Goal: Communication & Community: Answer question/provide support

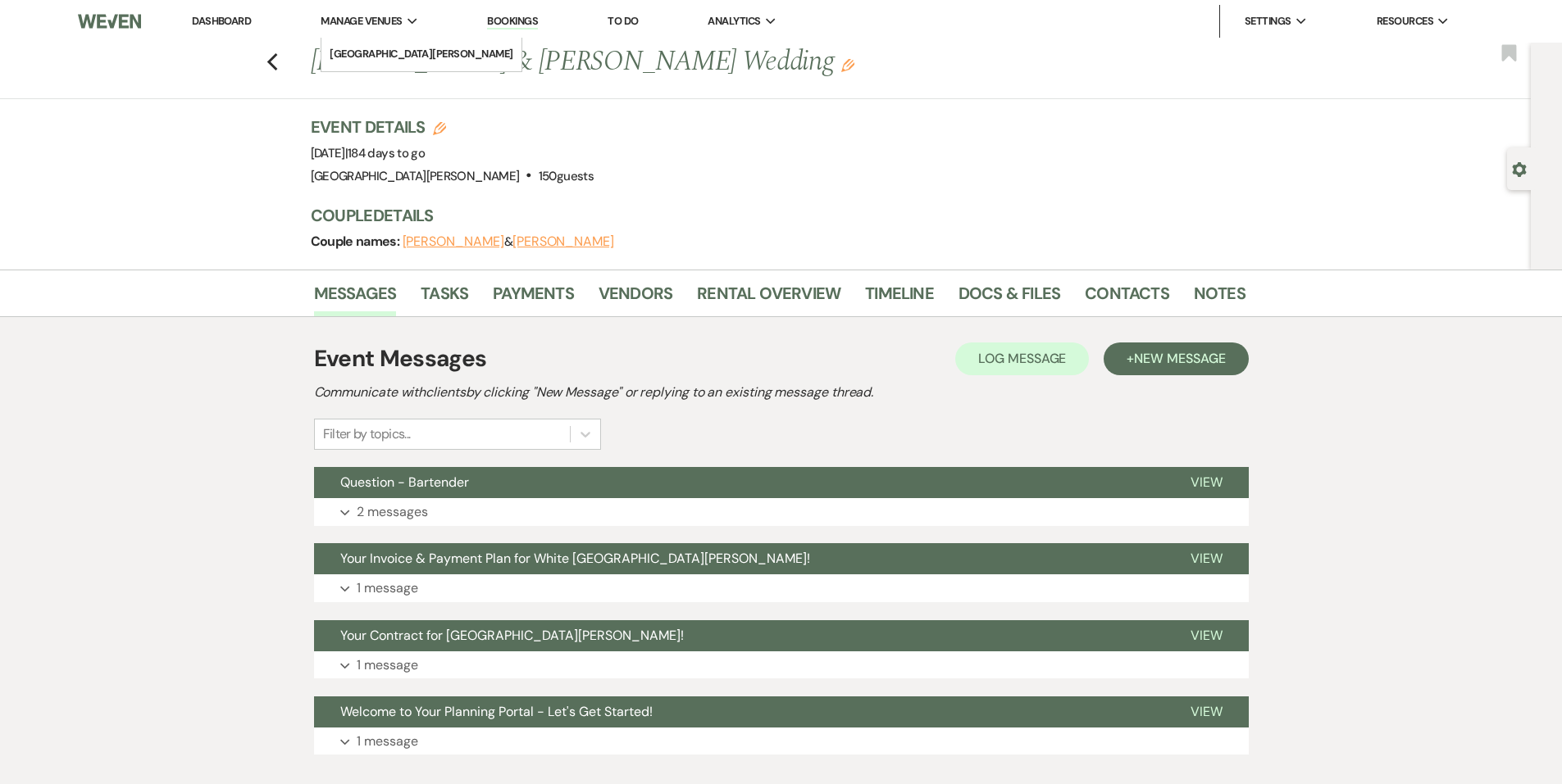
click at [349, 25] on span "Manage Venues" at bounding box center [360, 21] width 81 height 17
click at [359, 52] on li "[GEOGRAPHIC_DATA][PERSON_NAME]" at bounding box center [421, 54] width 183 height 17
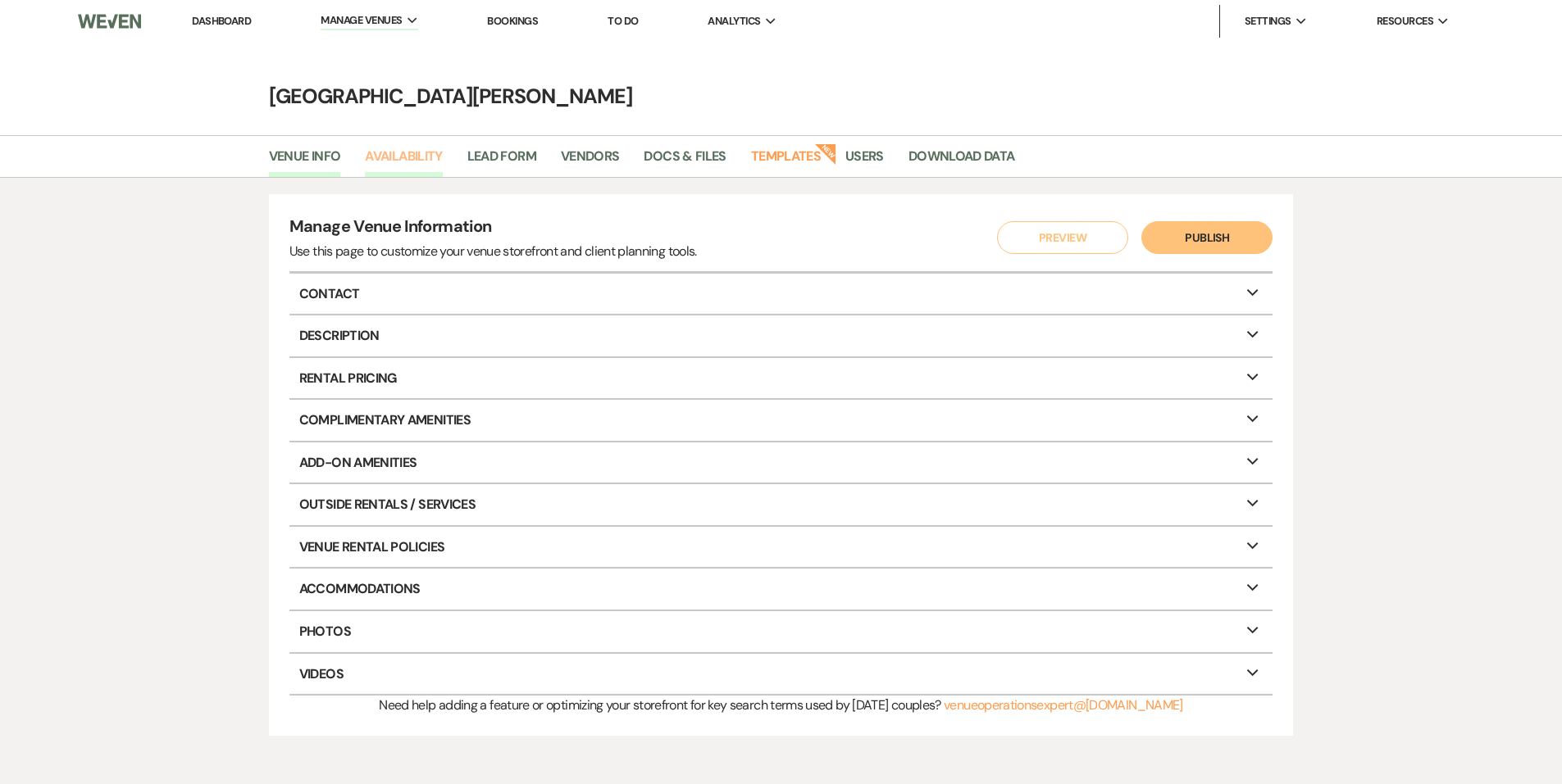
click at [396, 162] on link "Availability" at bounding box center [404, 161] width 77 height 31
select select "3"
select select "2026"
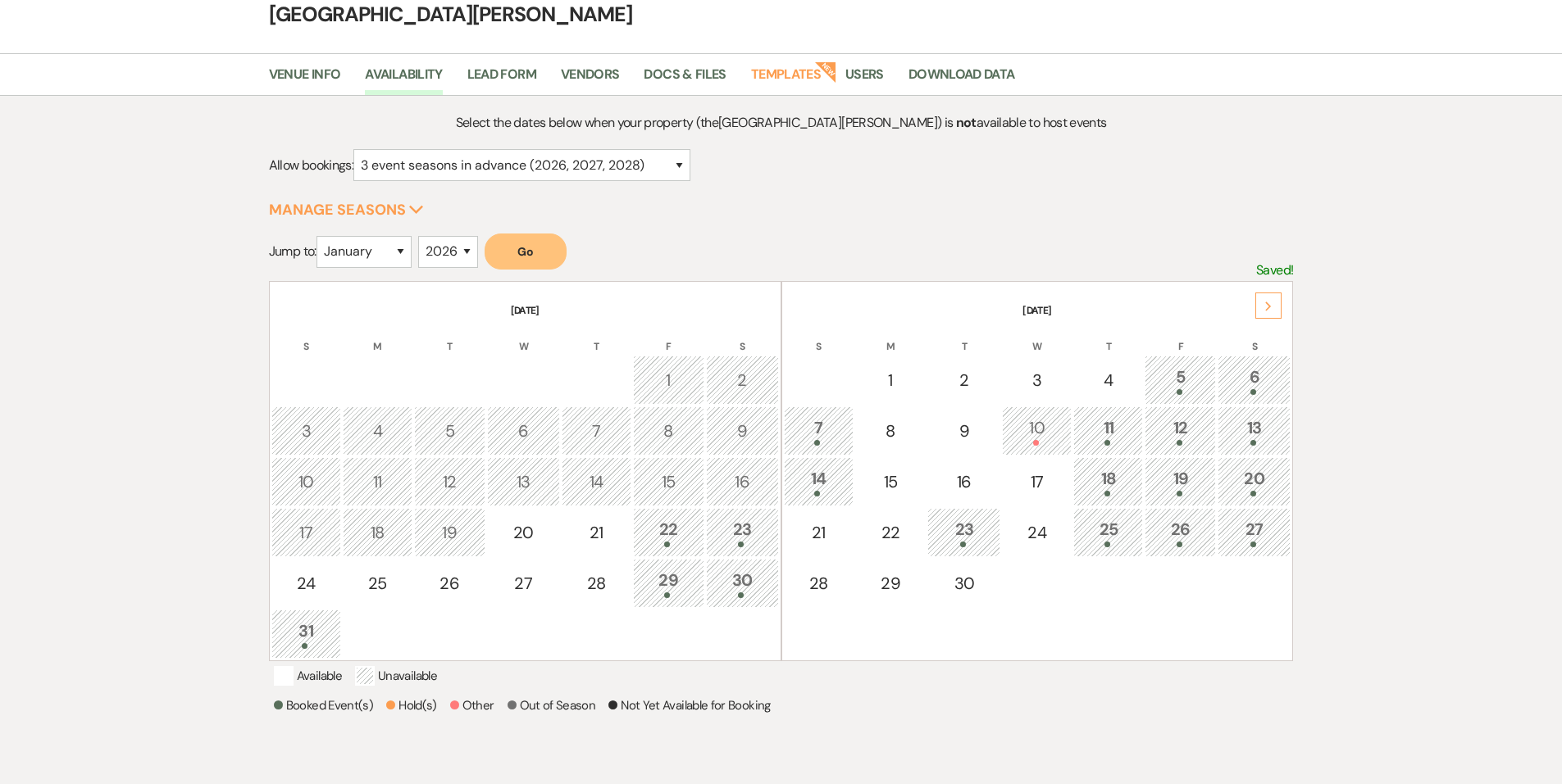
click at [673, 529] on div "22" at bounding box center [669, 532] width 53 height 30
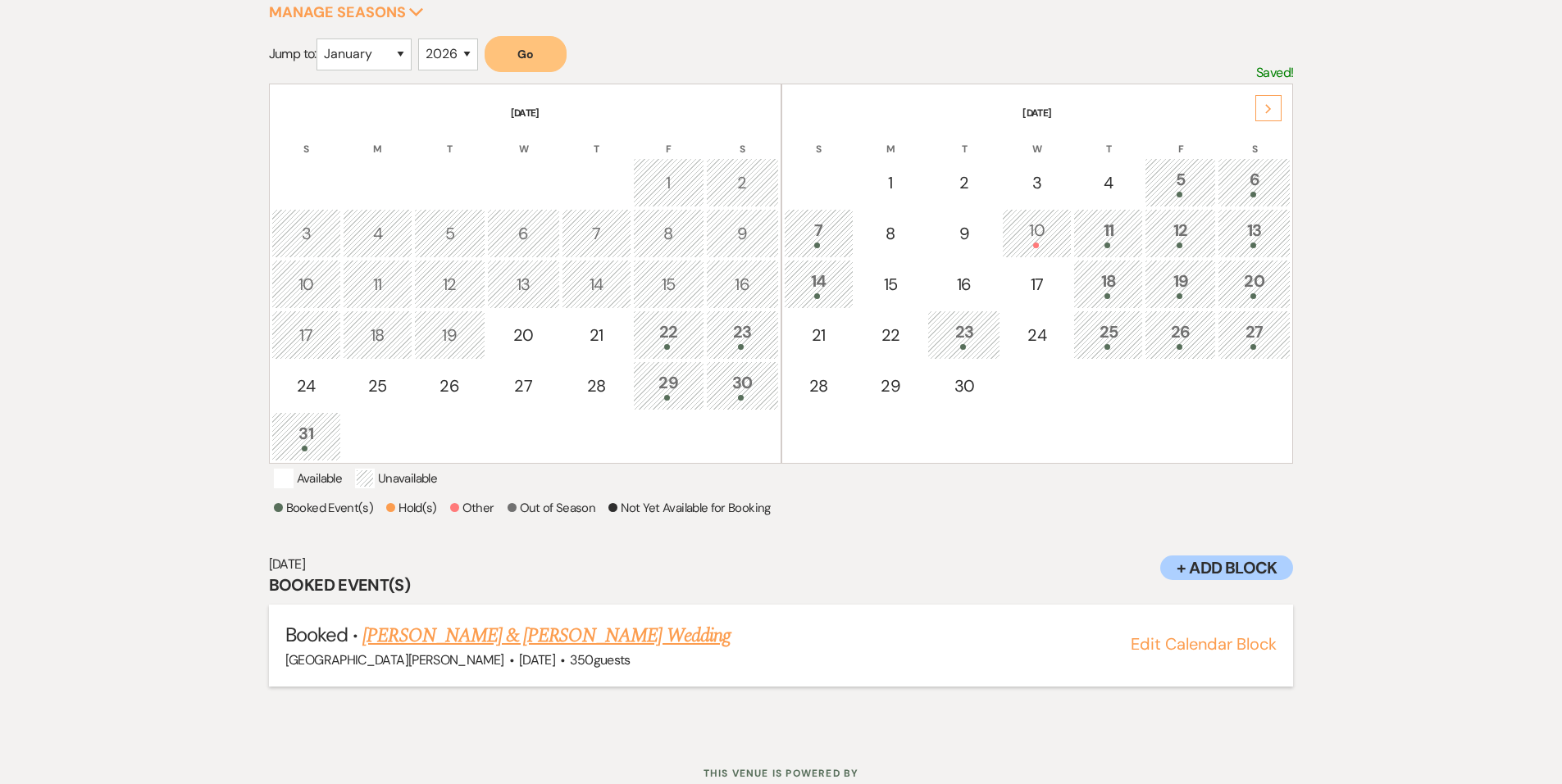
scroll to position [317, 0]
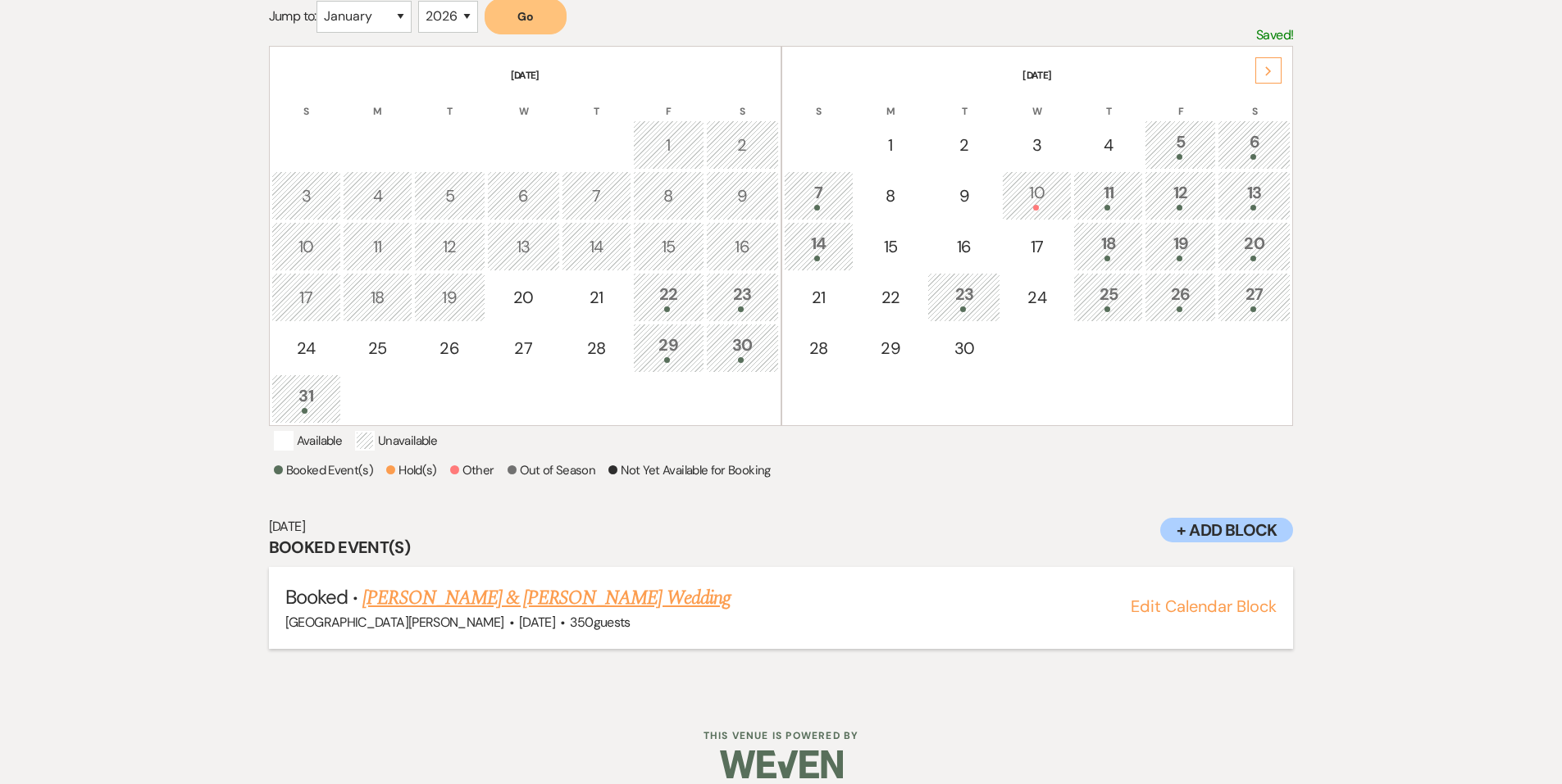
click at [537, 604] on link "[PERSON_NAME] & [PERSON_NAME] Wedding" at bounding box center [546, 598] width 367 height 29
drag, startPoint x: 693, startPoint y: 273, endPoint x: 703, endPoint y: 274, distance: 10.0
click at [693, 273] on td "22" at bounding box center [669, 298] width 72 height 50
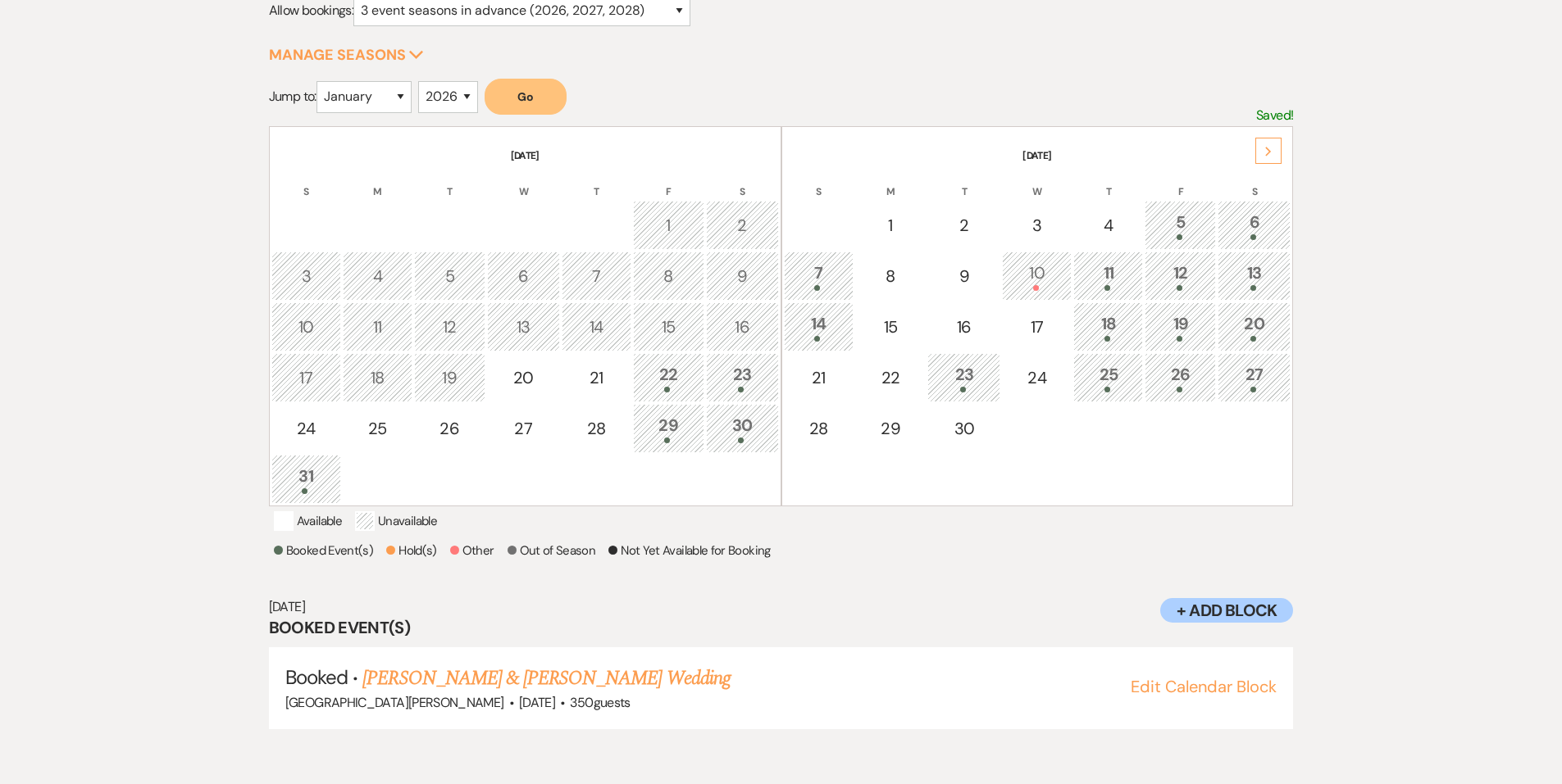
scroll to position [236, 0]
click at [760, 401] on td "23" at bounding box center [743, 380] width 73 height 50
click at [536, 695] on link "[PERSON_NAME] & [PERSON_NAME] Wedding" at bounding box center [546, 680] width 367 height 29
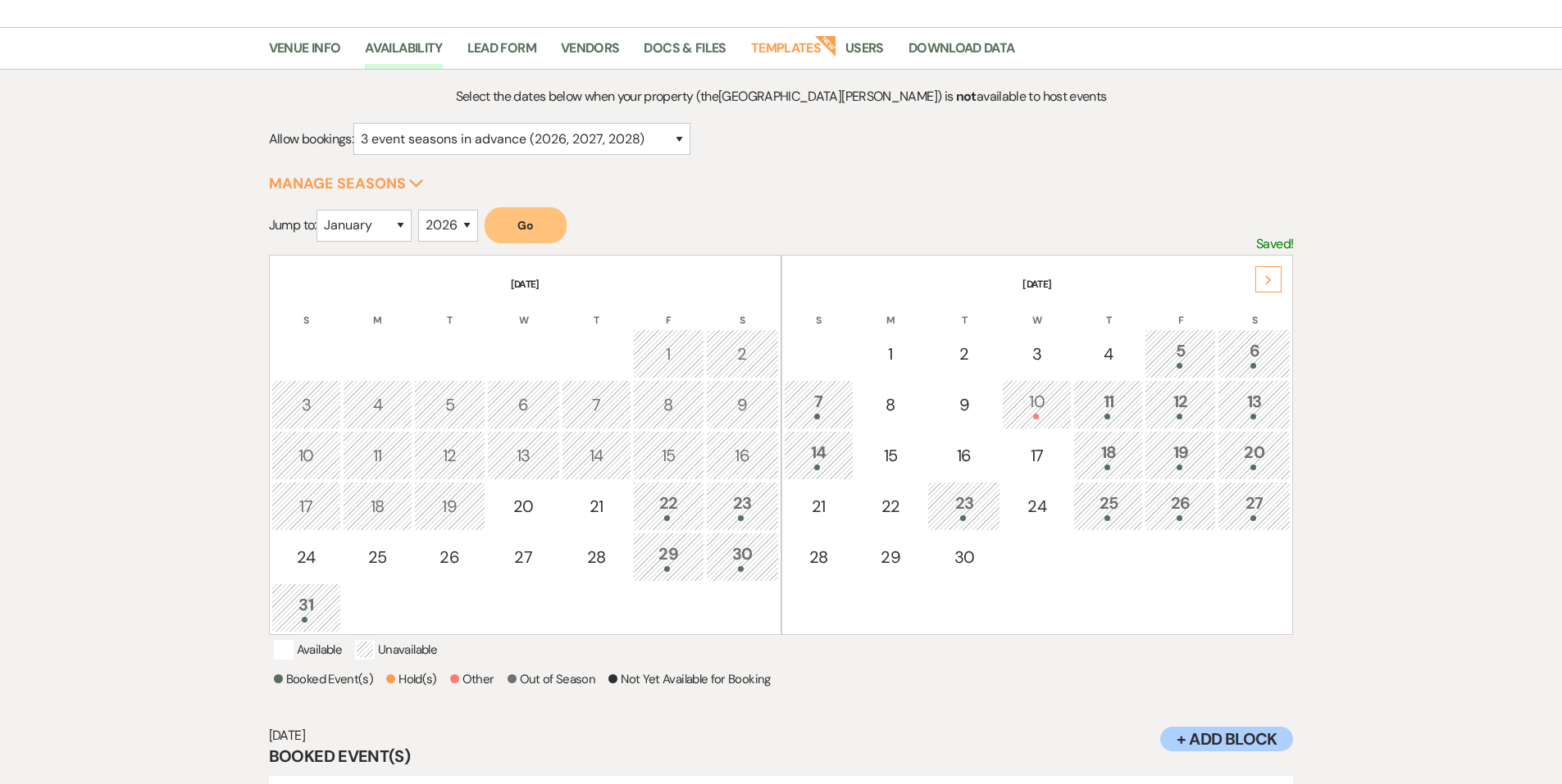
scroll to position [0, 0]
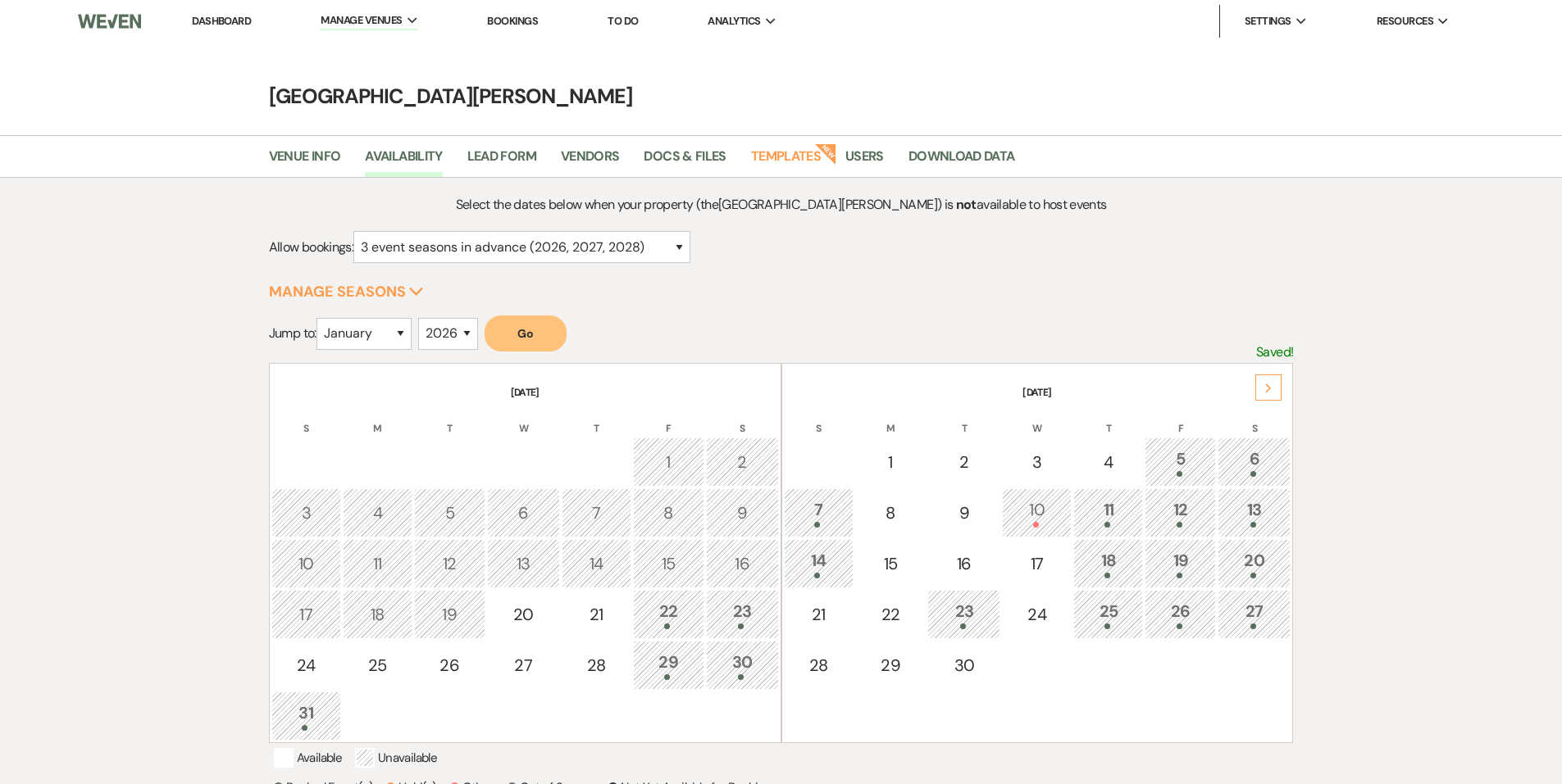
click at [225, 18] on link "Dashboard" at bounding box center [221, 20] width 59 height 14
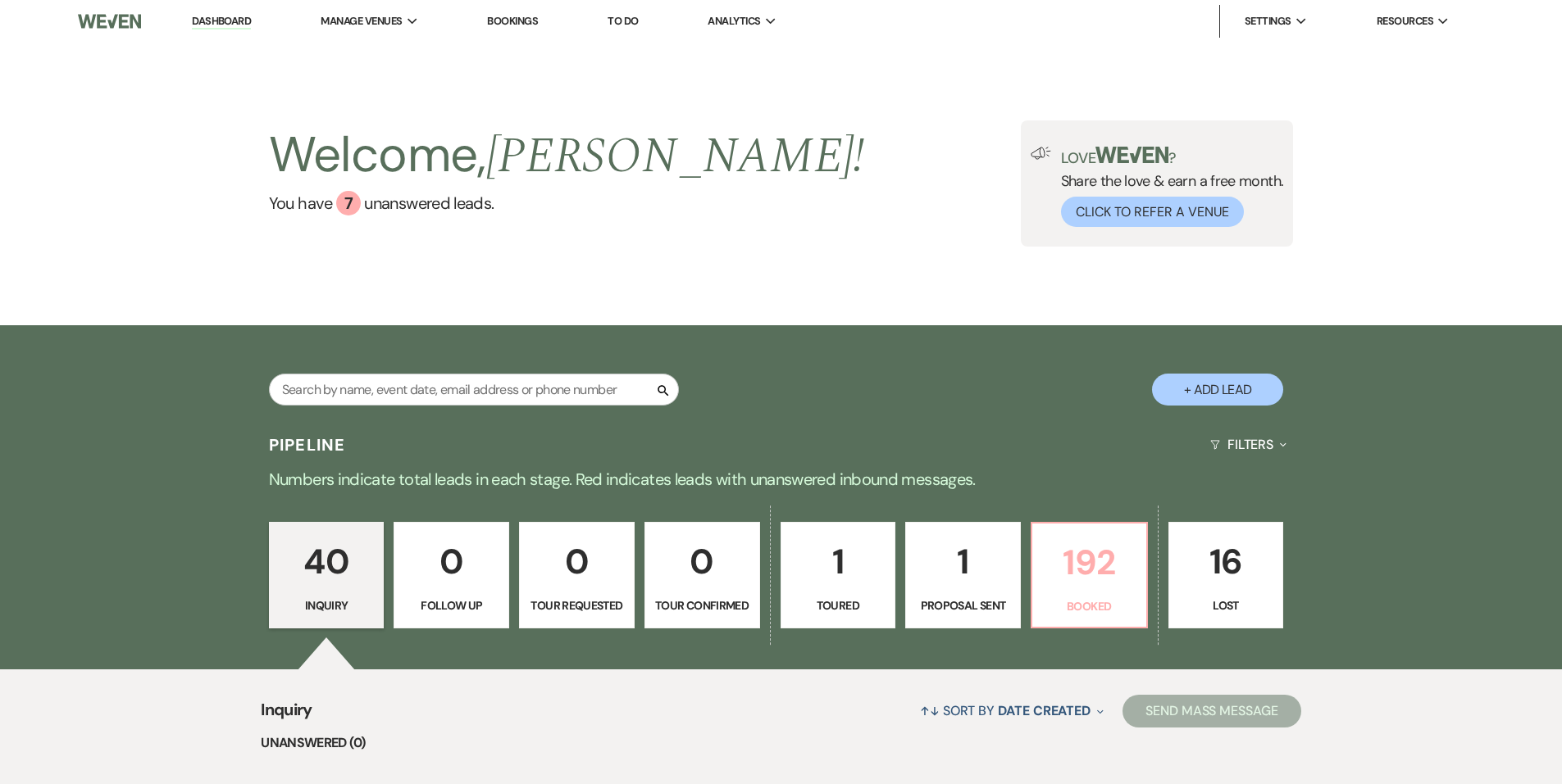
click at [1055, 564] on p "192" at bounding box center [1089, 563] width 94 height 55
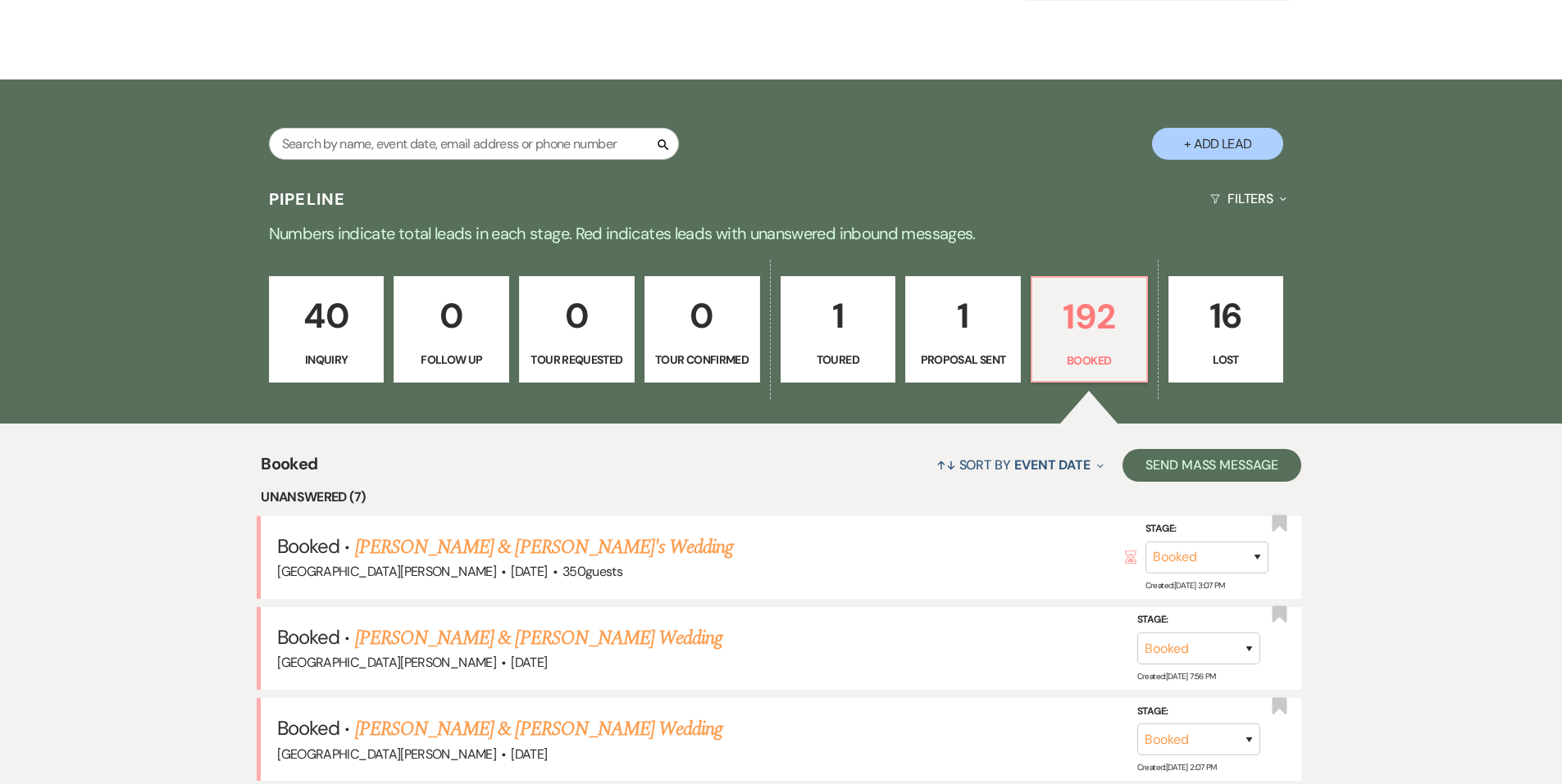
scroll to position [410, 0]
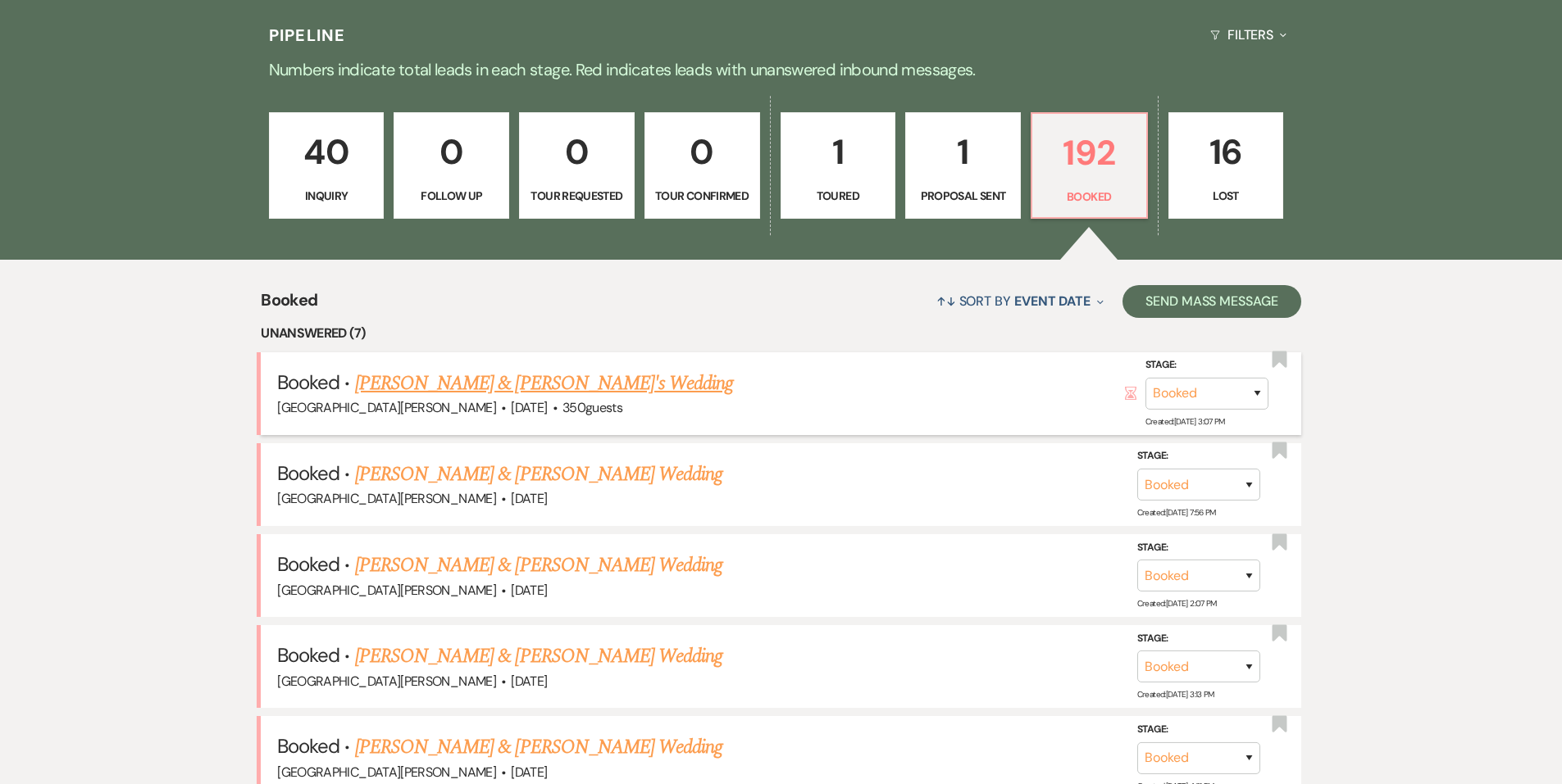
click at [568, 384] on link "Emily Stein & Dakota Kotlin's Wedding" at bounding box center [544, 383] width 379 height 29
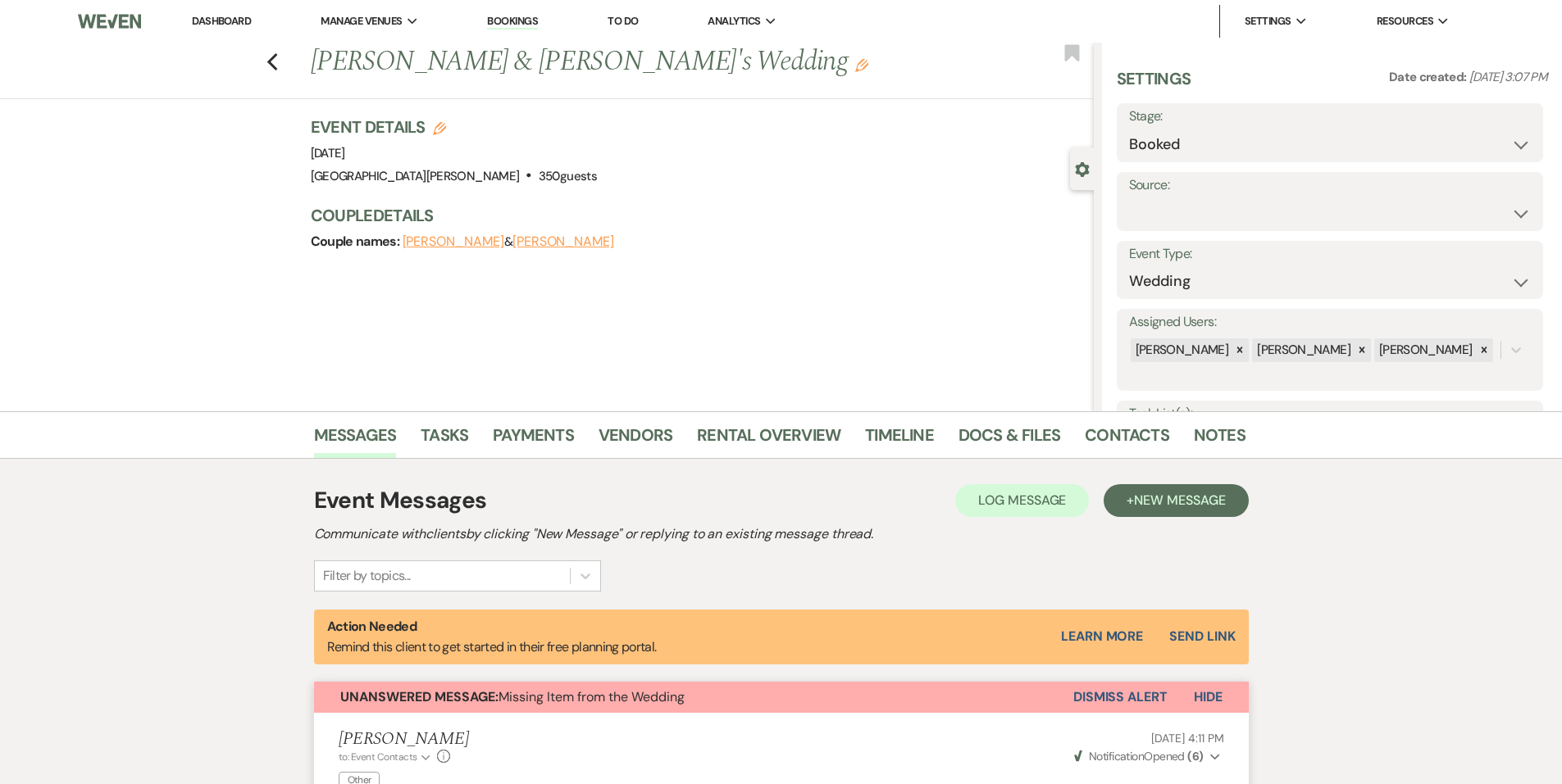
click at [238, 16] on link "Dashboard" at bounding box center [221, 20] width 59 height 14
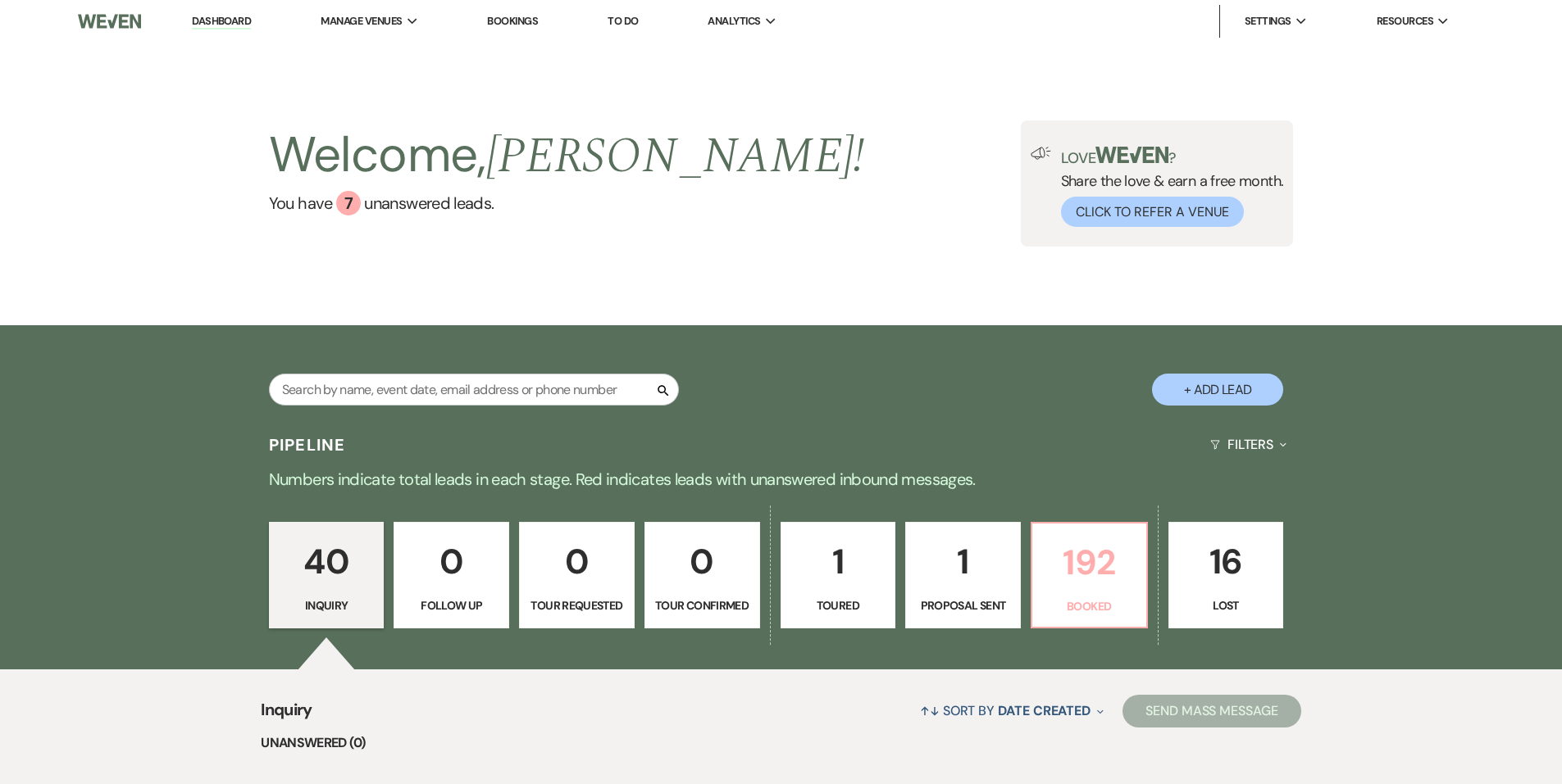
click at [1120, 582] on p "192" at bounding box center [1089, 563] width 94 height 55
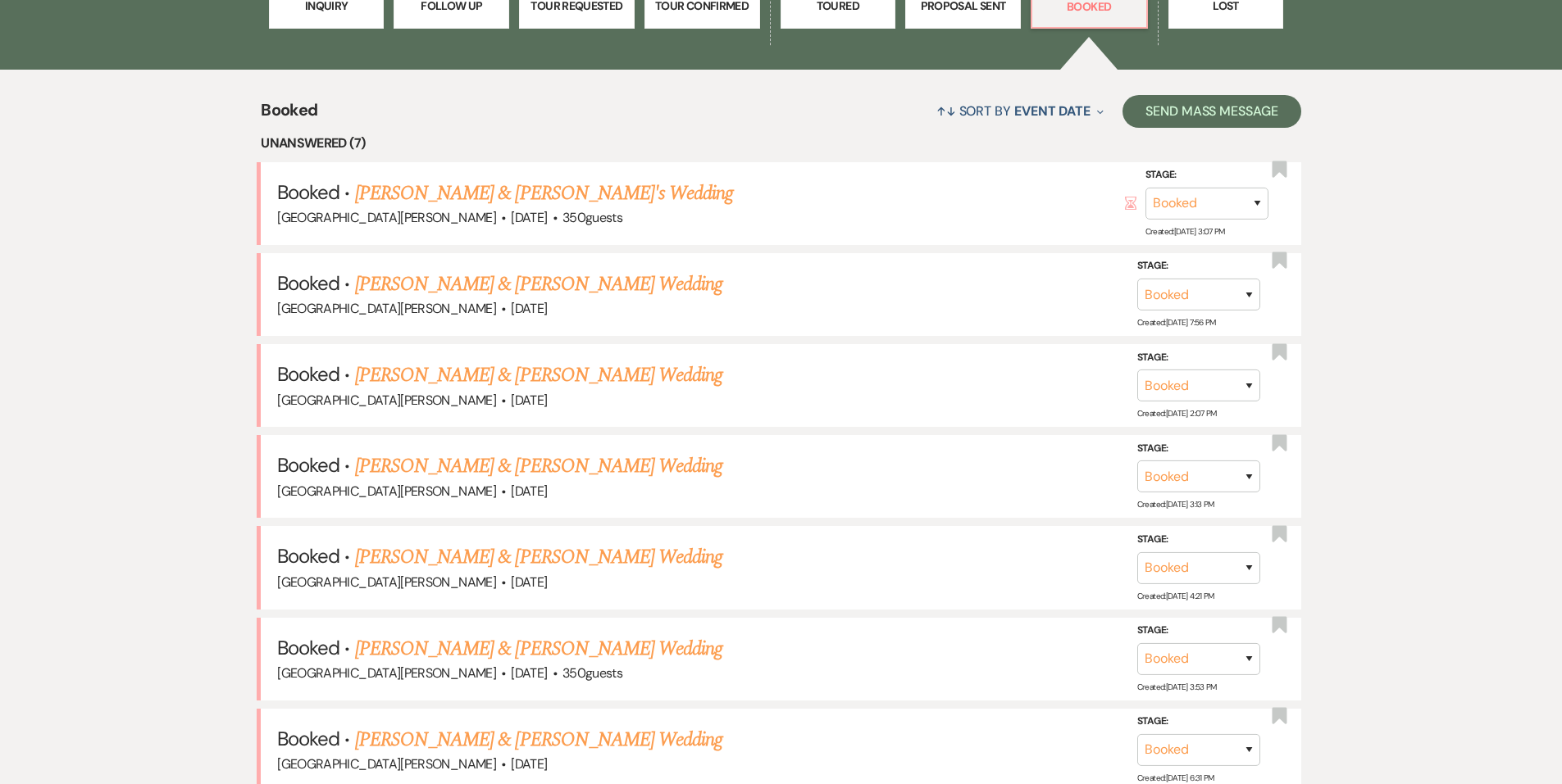
scroll to position [737, 0]
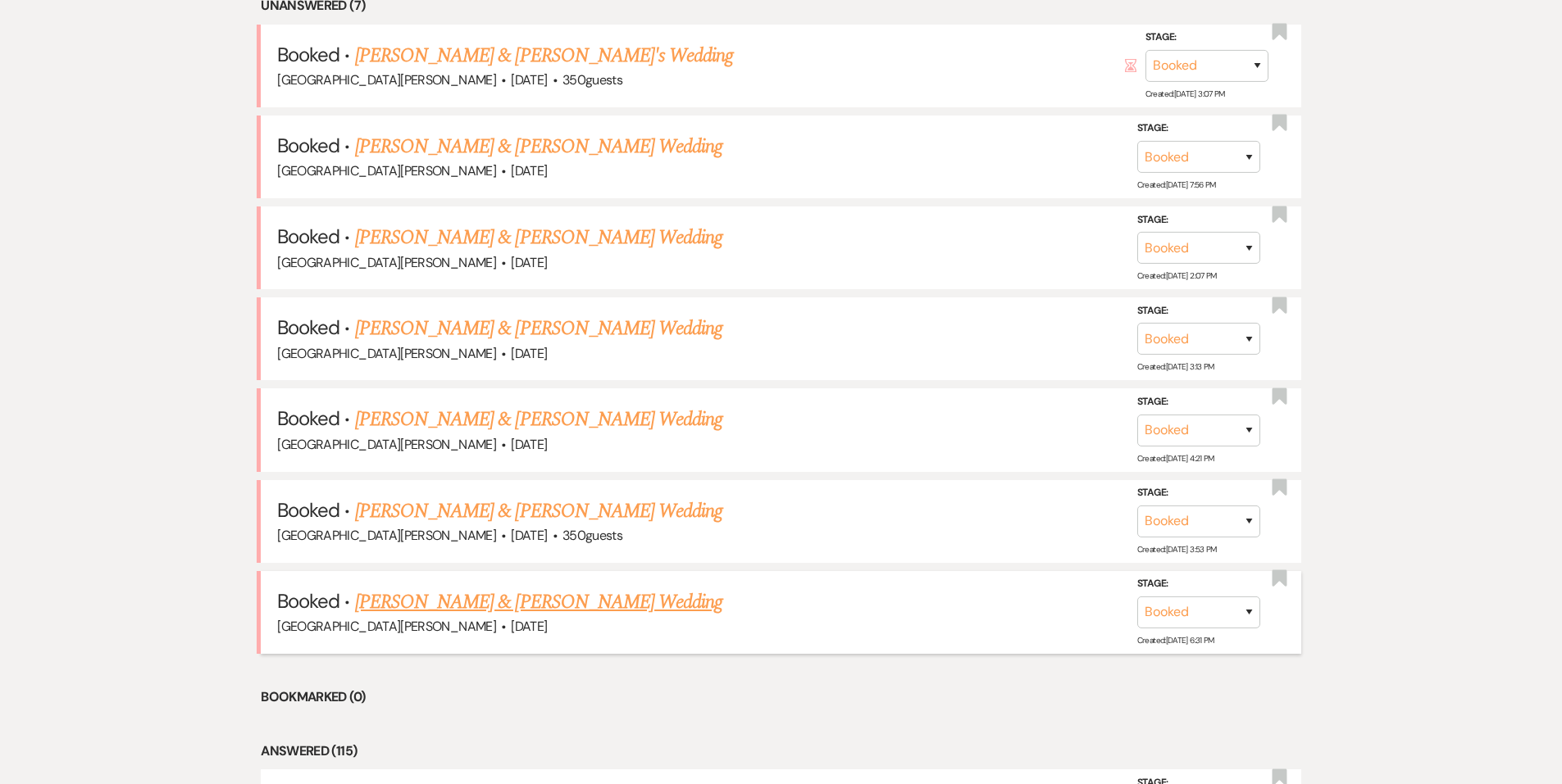
click at [427, 614] on link "Kelsey Reich & Ryan McPherson's Wedding" at bounding box center [538, 602] width 367 height 29
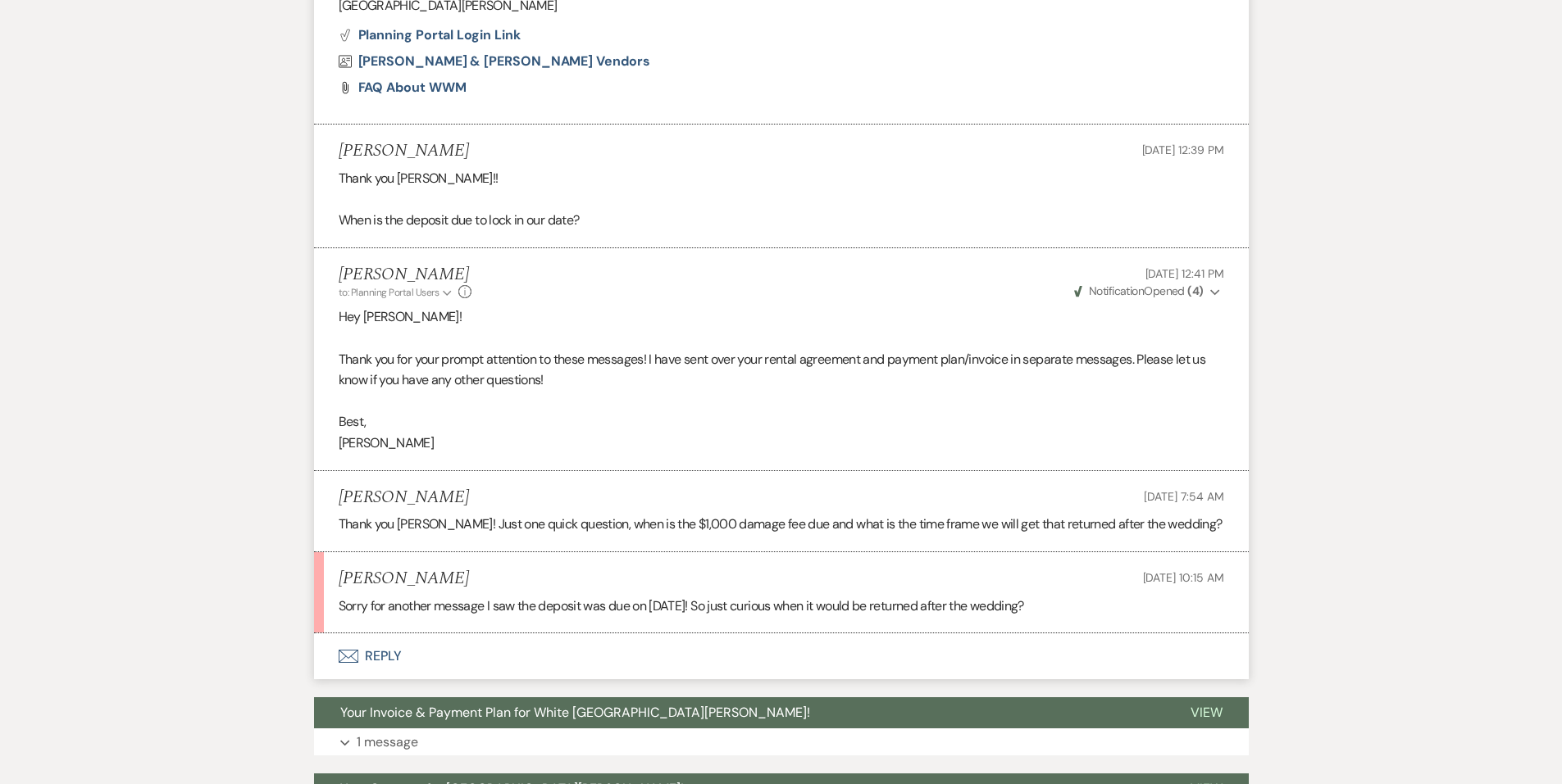
scroll to position [1230, 0]
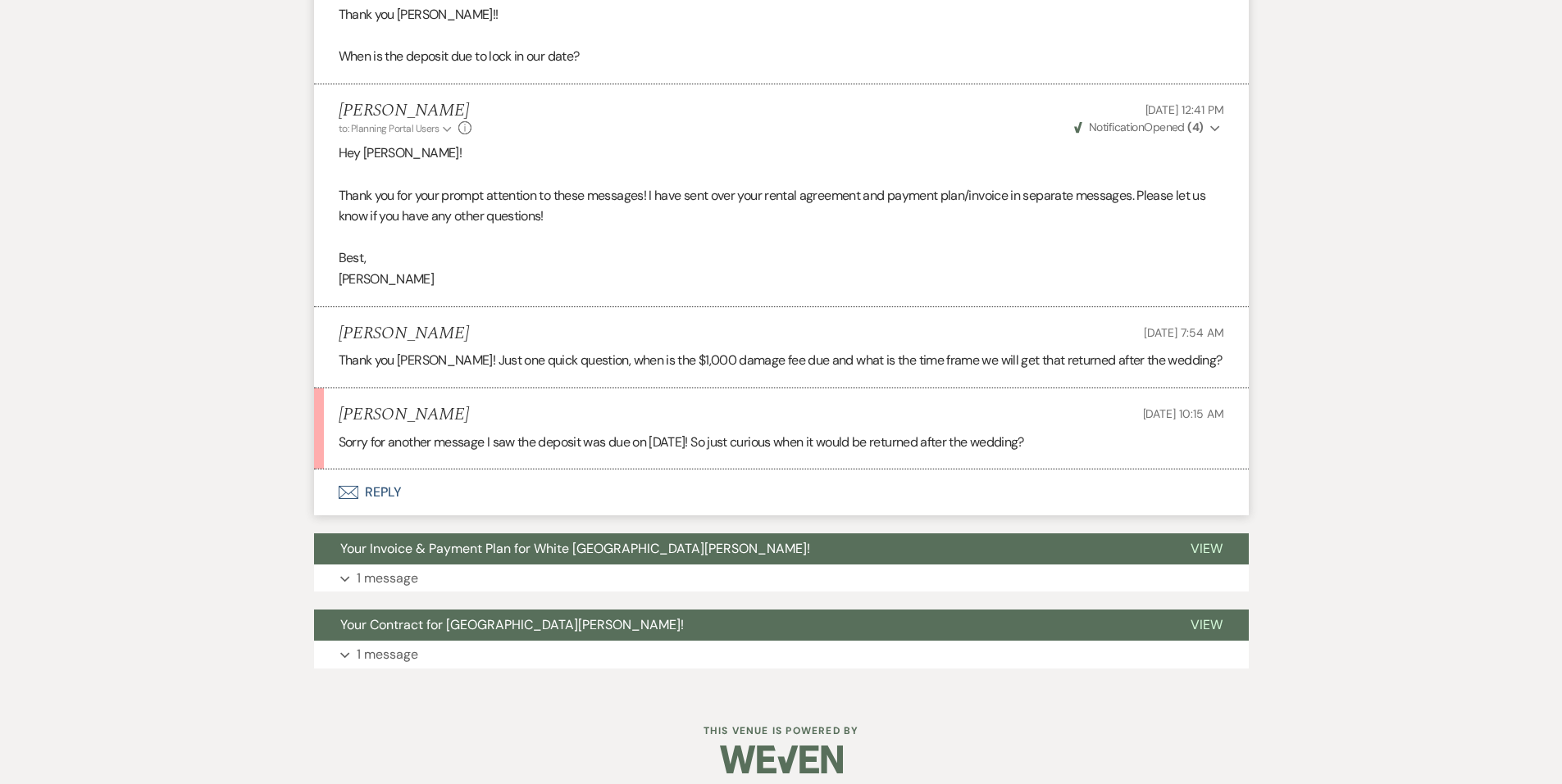
click at [362, 490] on button "Envelope Reply" at bounding box center [781, 492] width 935 height 46
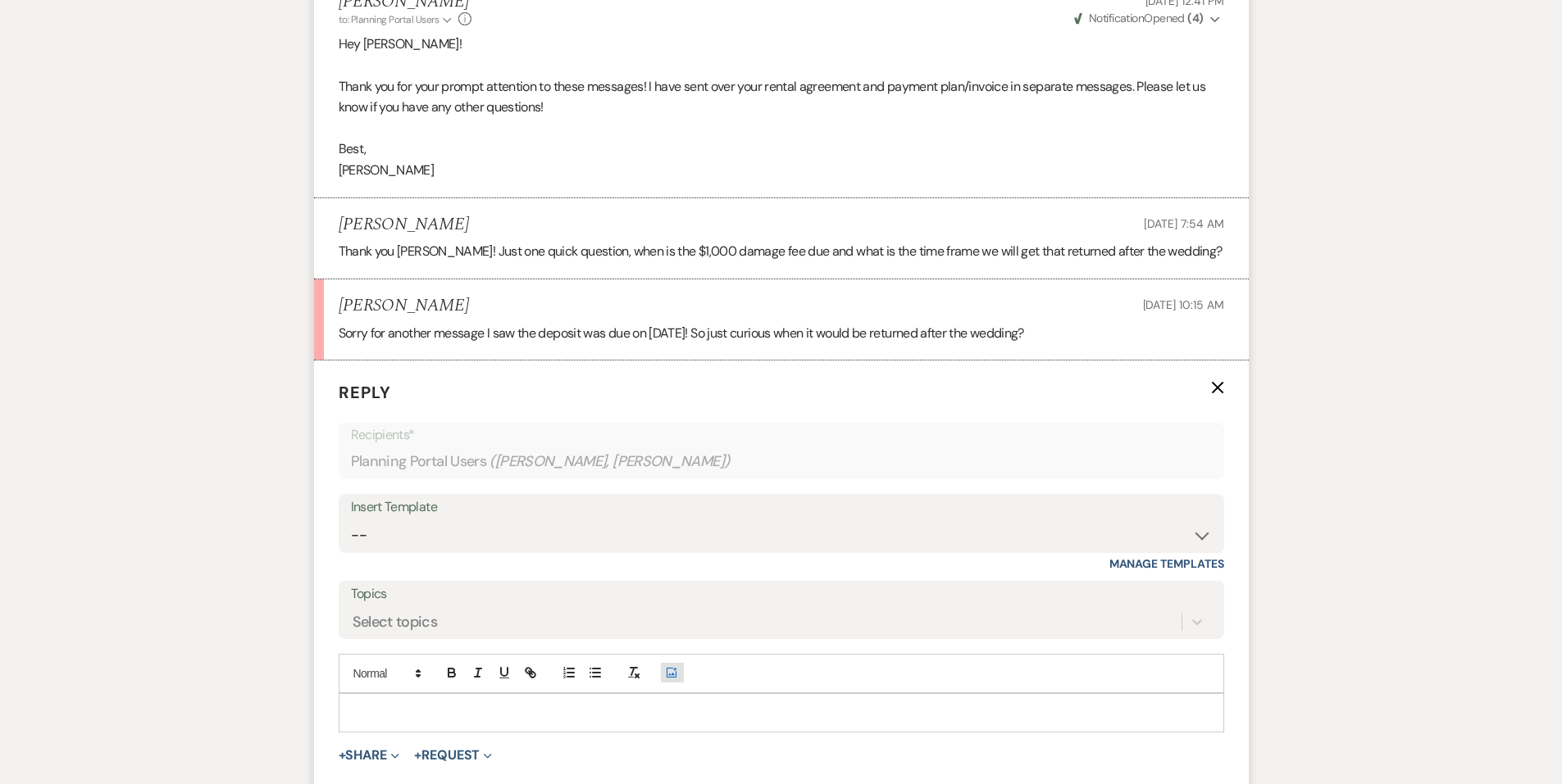
scroll to position [1550, 0]
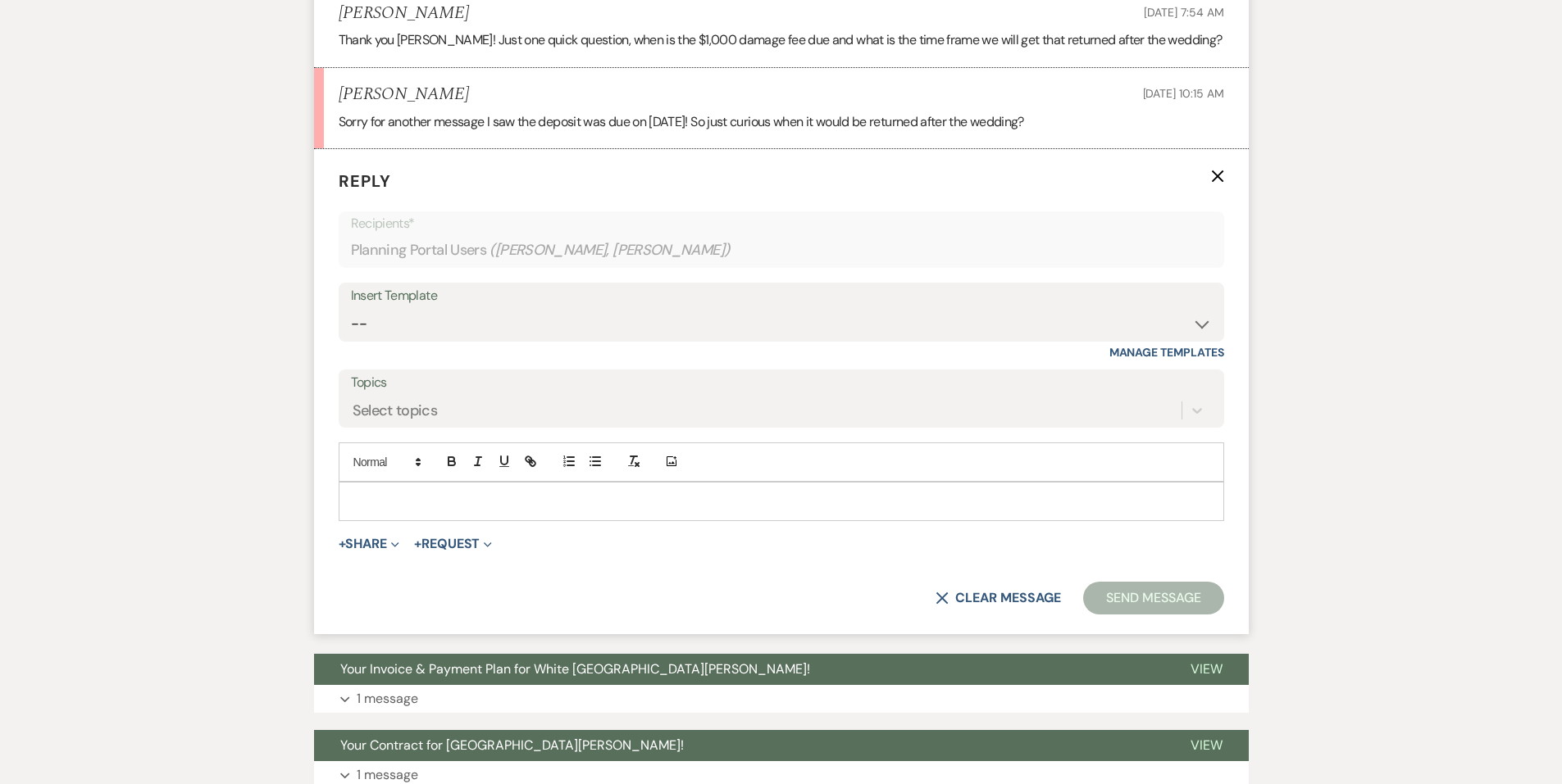
click at [489, 497] on p at bounding box center [781, 502] width 859 height 18
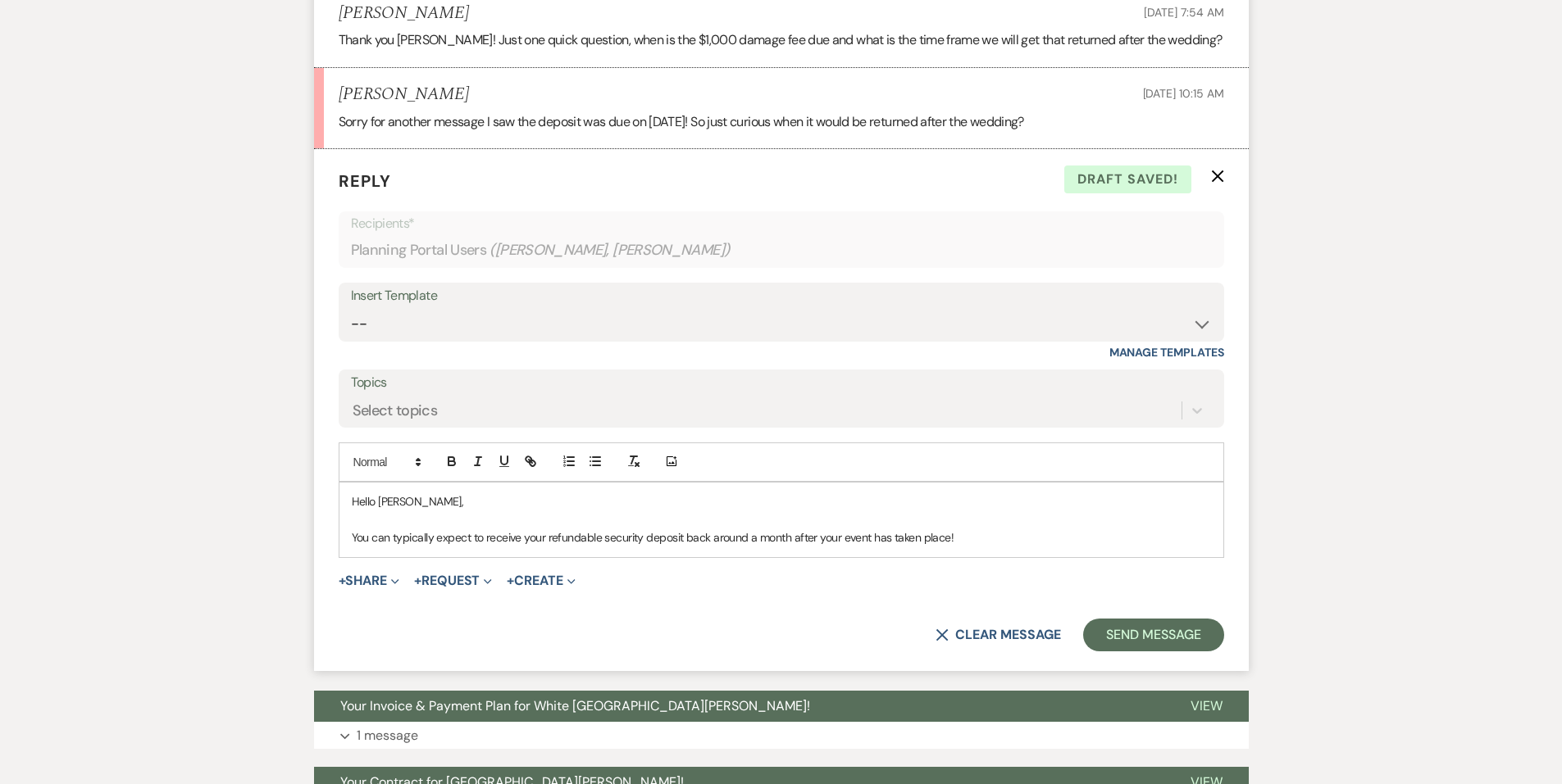
click at [984, 535] on p "You can typically expect to receive your refundable security deposit back aroun…" at bounding box center [781, 537] width 859 height 18
click at [1176, 632] on button "Send Message" at bounding box center [1153, 635] width 140 height 33
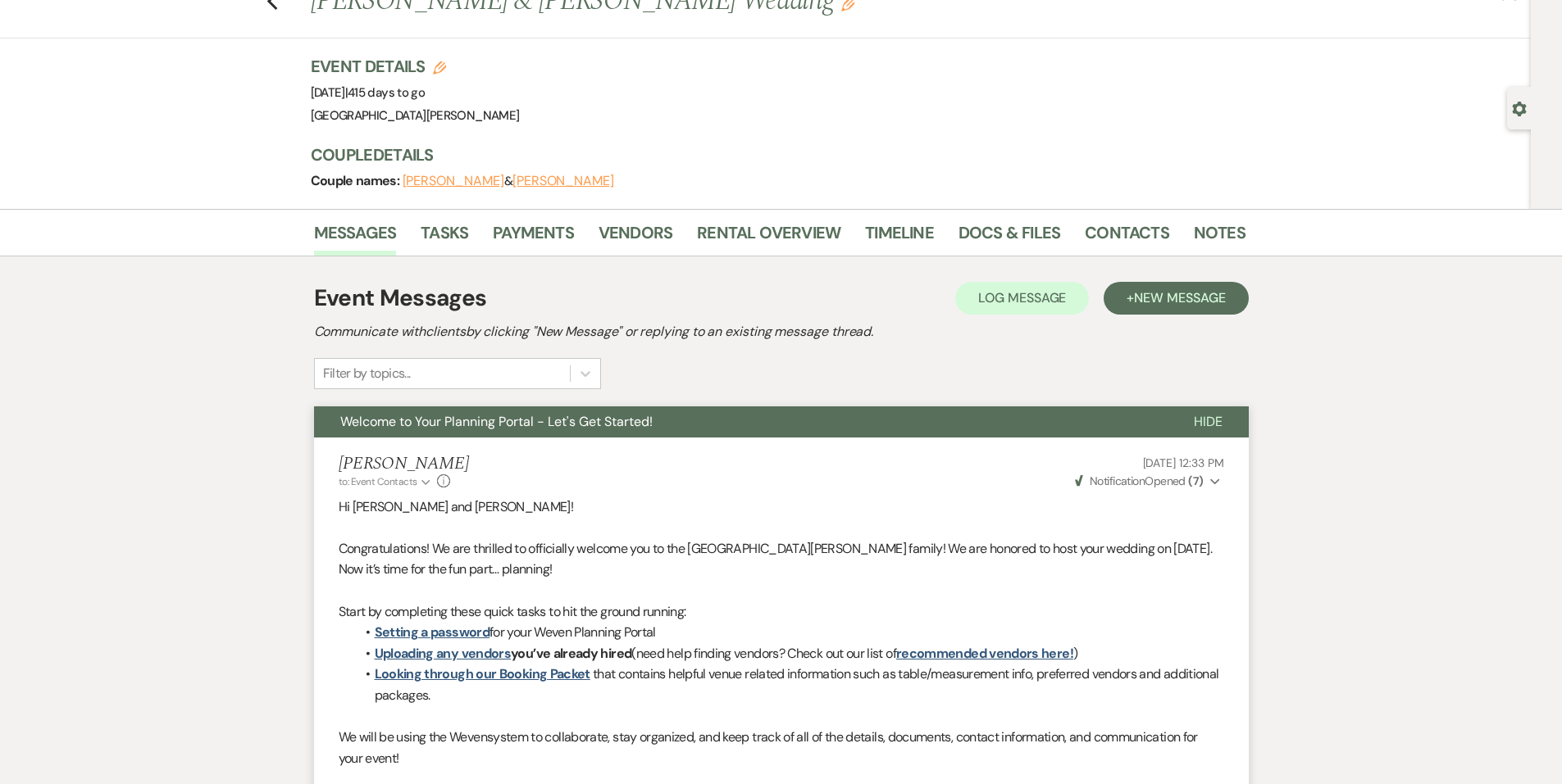
scroll to position [0, 0]
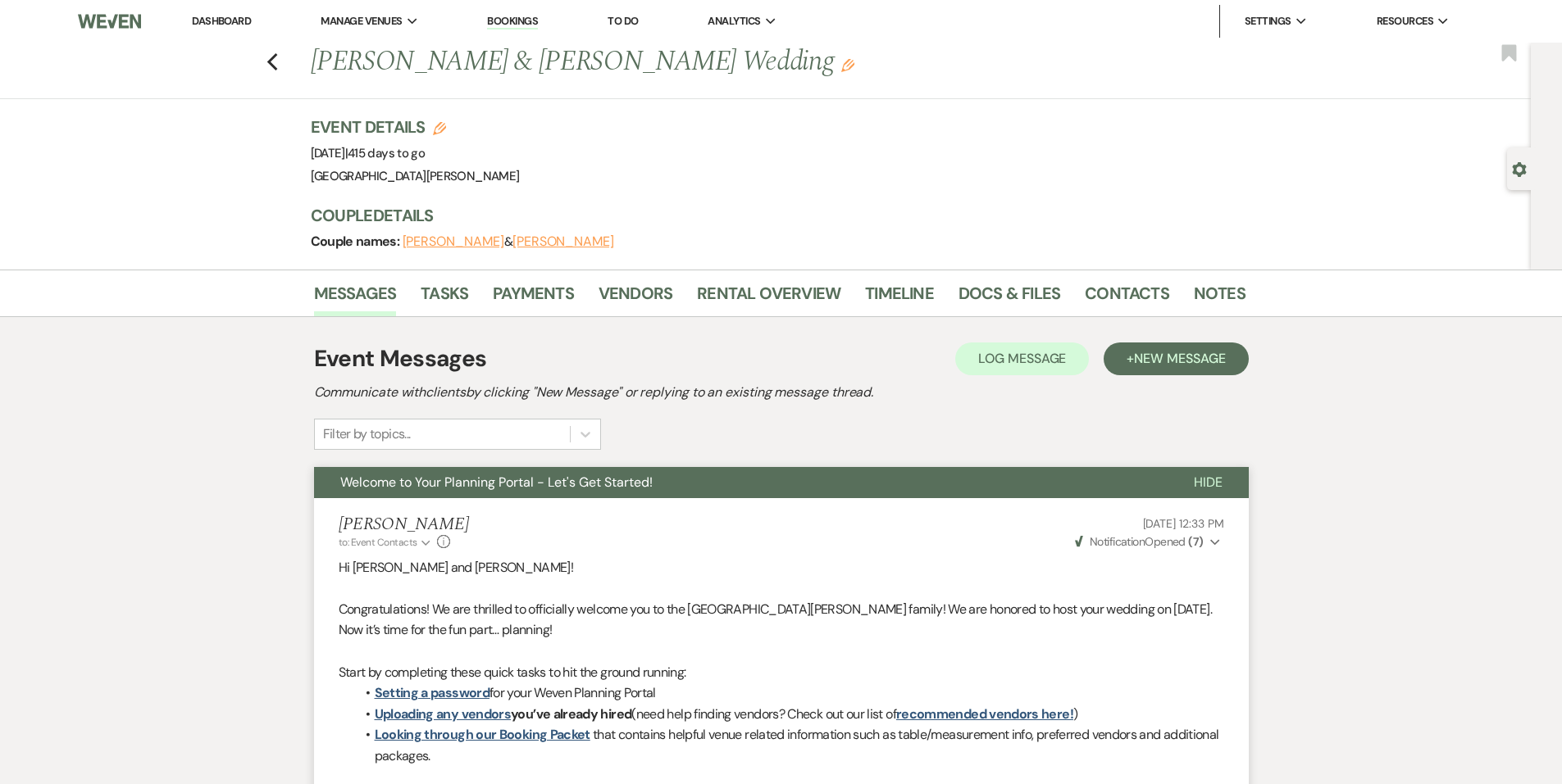
click at [195, 28] on li "Dashboard" at bounding box center [221, 21] width 75 height 33
click at [204, 23] on link "Dashboard" at bounding box center [221, 20] width 59 height 14
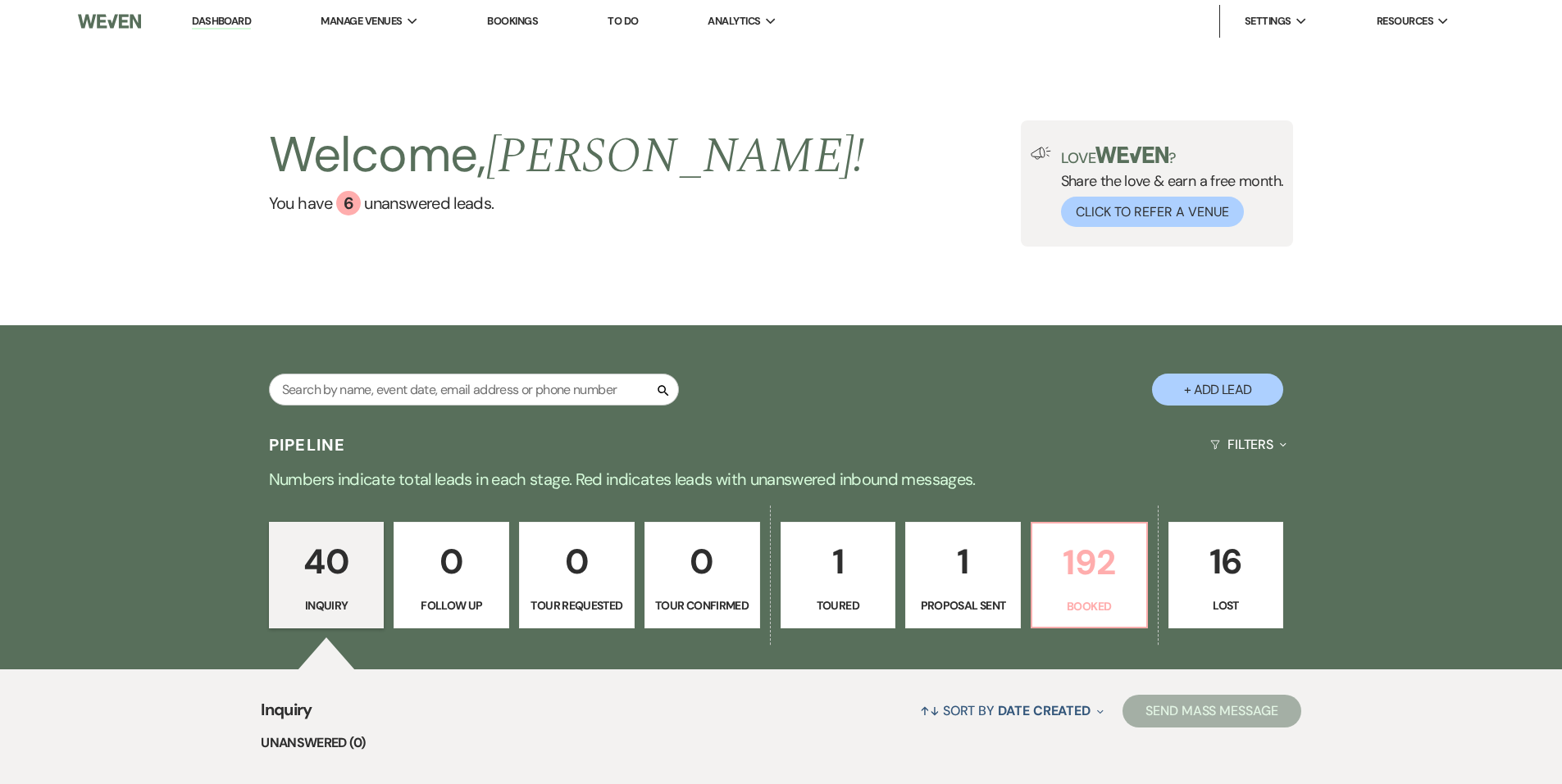
drag, startPoint x: 1066, startPoint y: 599, endPoint x: 1058, endPoint y: 259, distance: 340.1
click at [1066, 600] on p "Booked" at bounding box center [1089, 607] width 94 height 18
click at [1058, 259] on div "Welcome, Jenna ! You have 6 unanswered lead s . Love ? Share the love & earn a …" at bounding box center [781, 183] width 1562 height 282
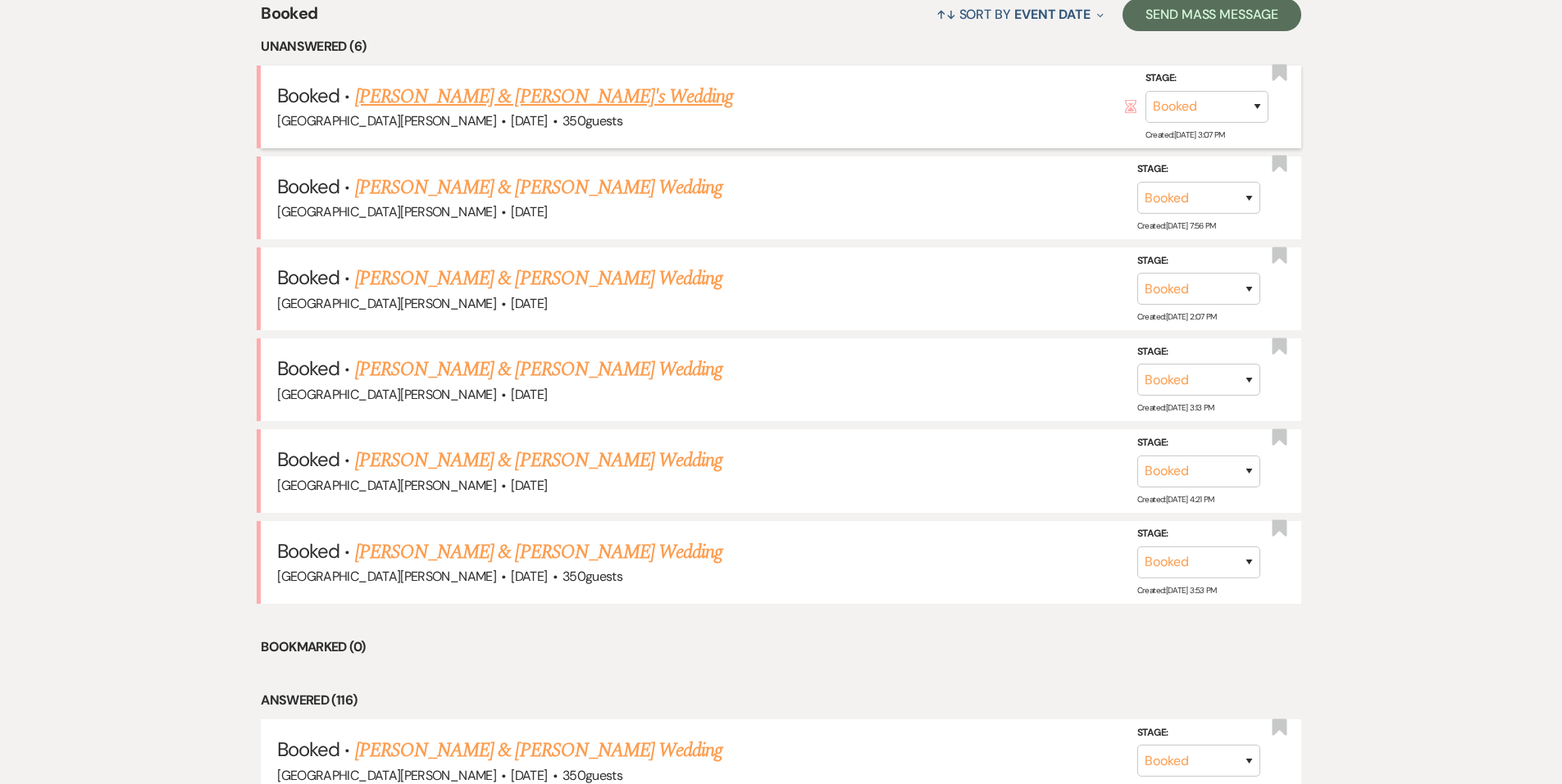
scroll to position [737, 0]
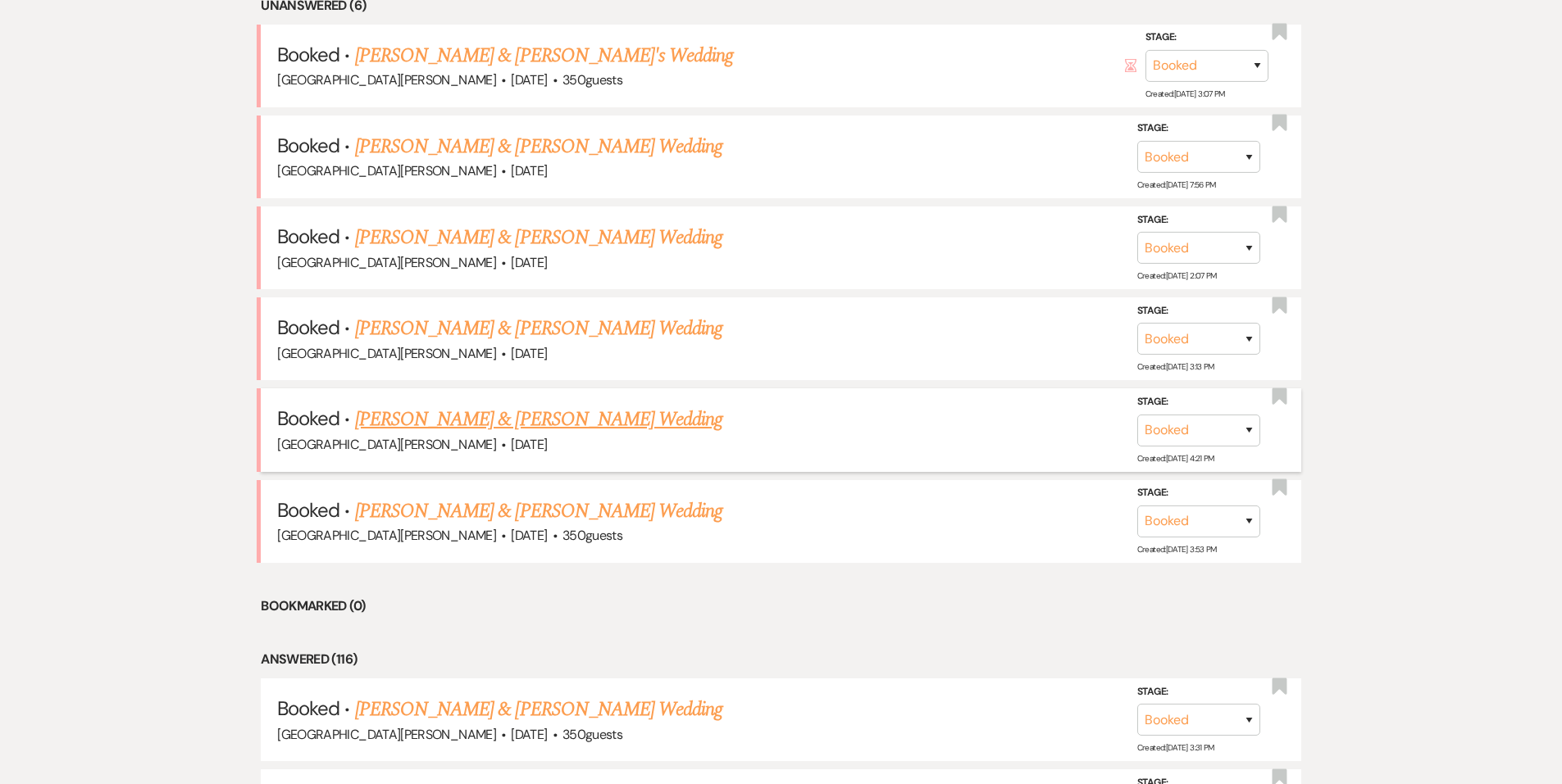
click at [471, 425] on link "Jaelyn Rhodes & Brian Causey's Wedding" at bounding box center [538, 420] width 367 height 29
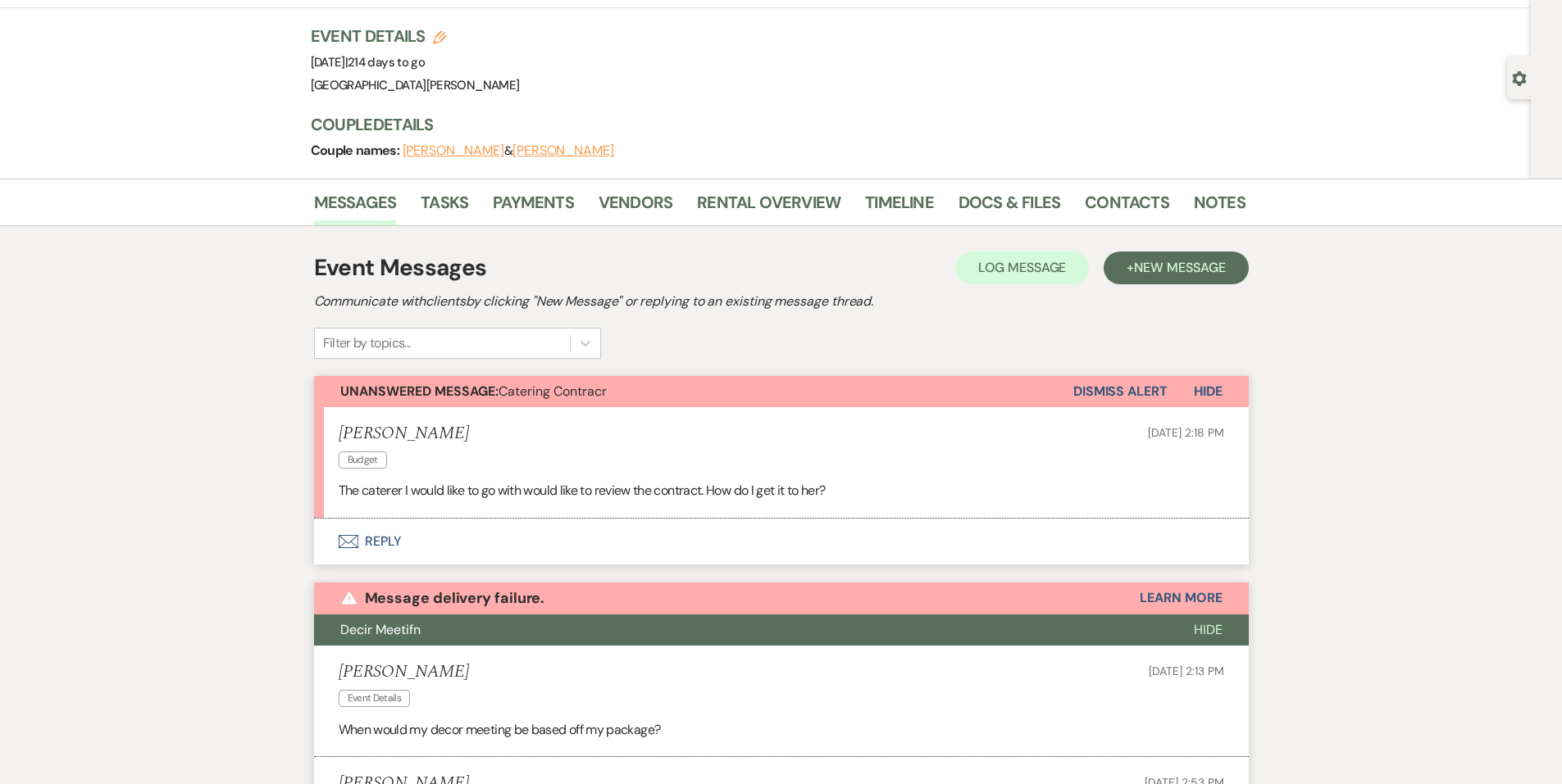
scroll to position [246, 0]
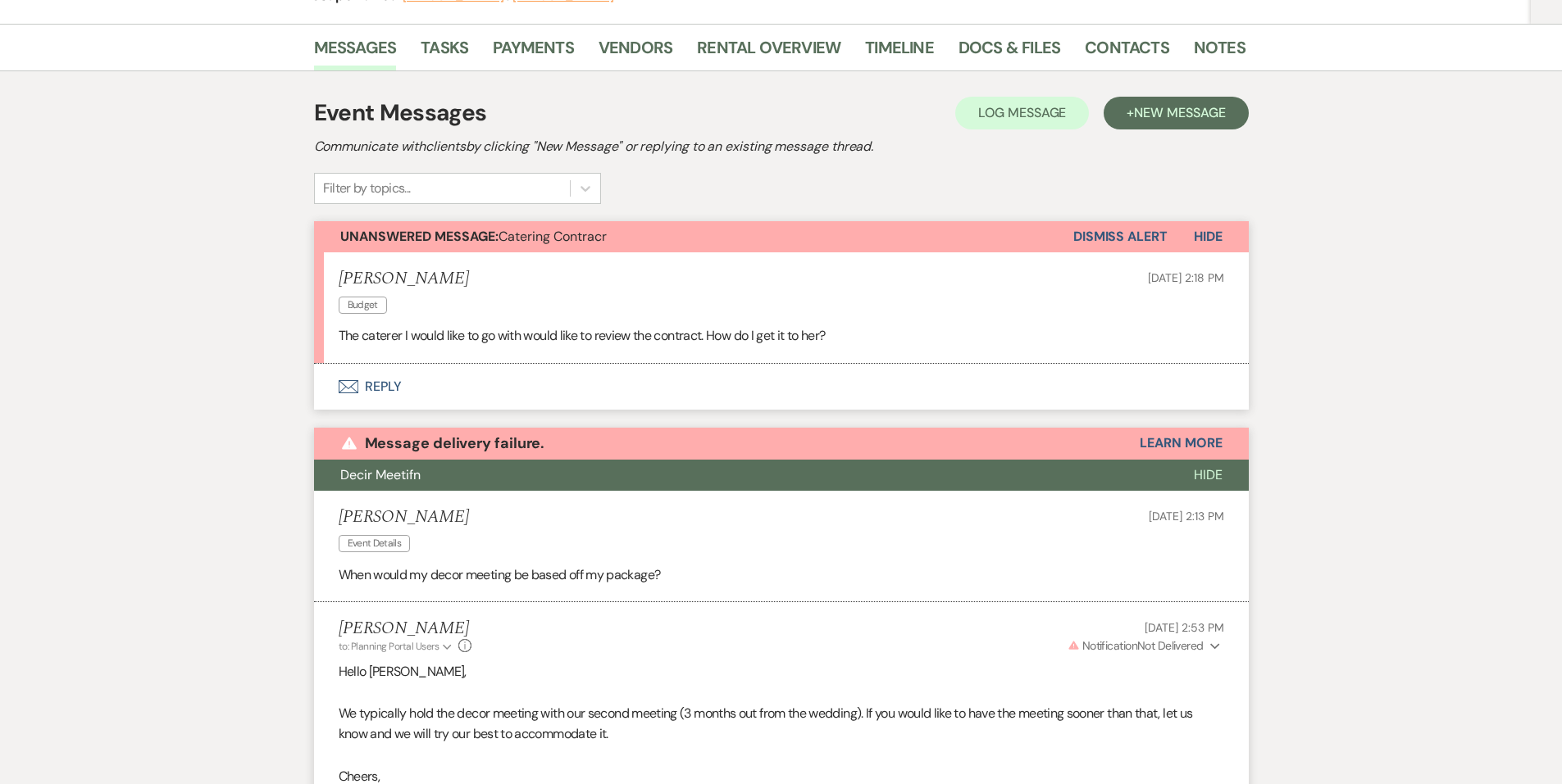
click at [408, 397] on button "Envelope Reply" at bounding box center [781, 387] width 935 height 46
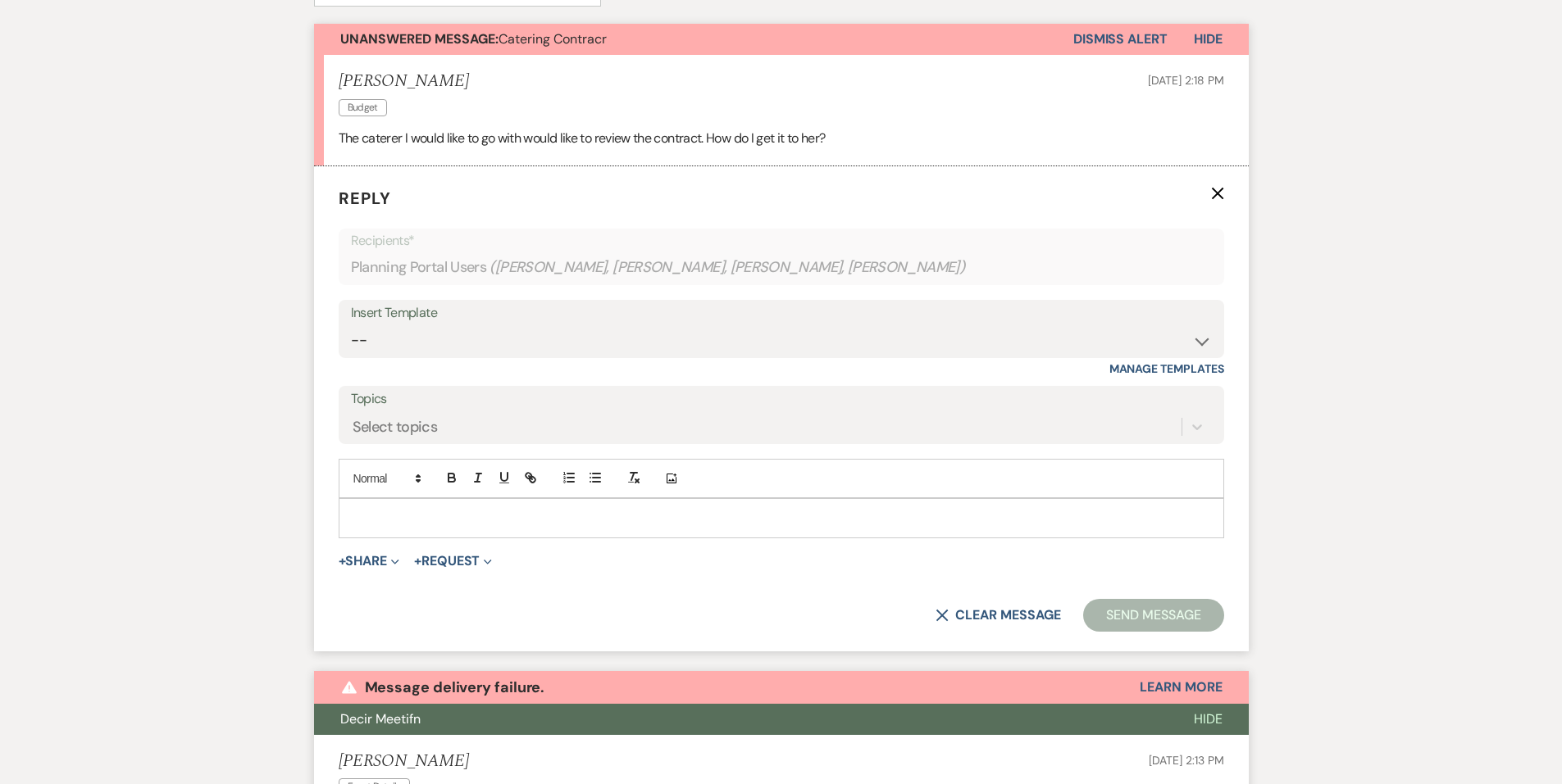
scroll to position [460, 0]
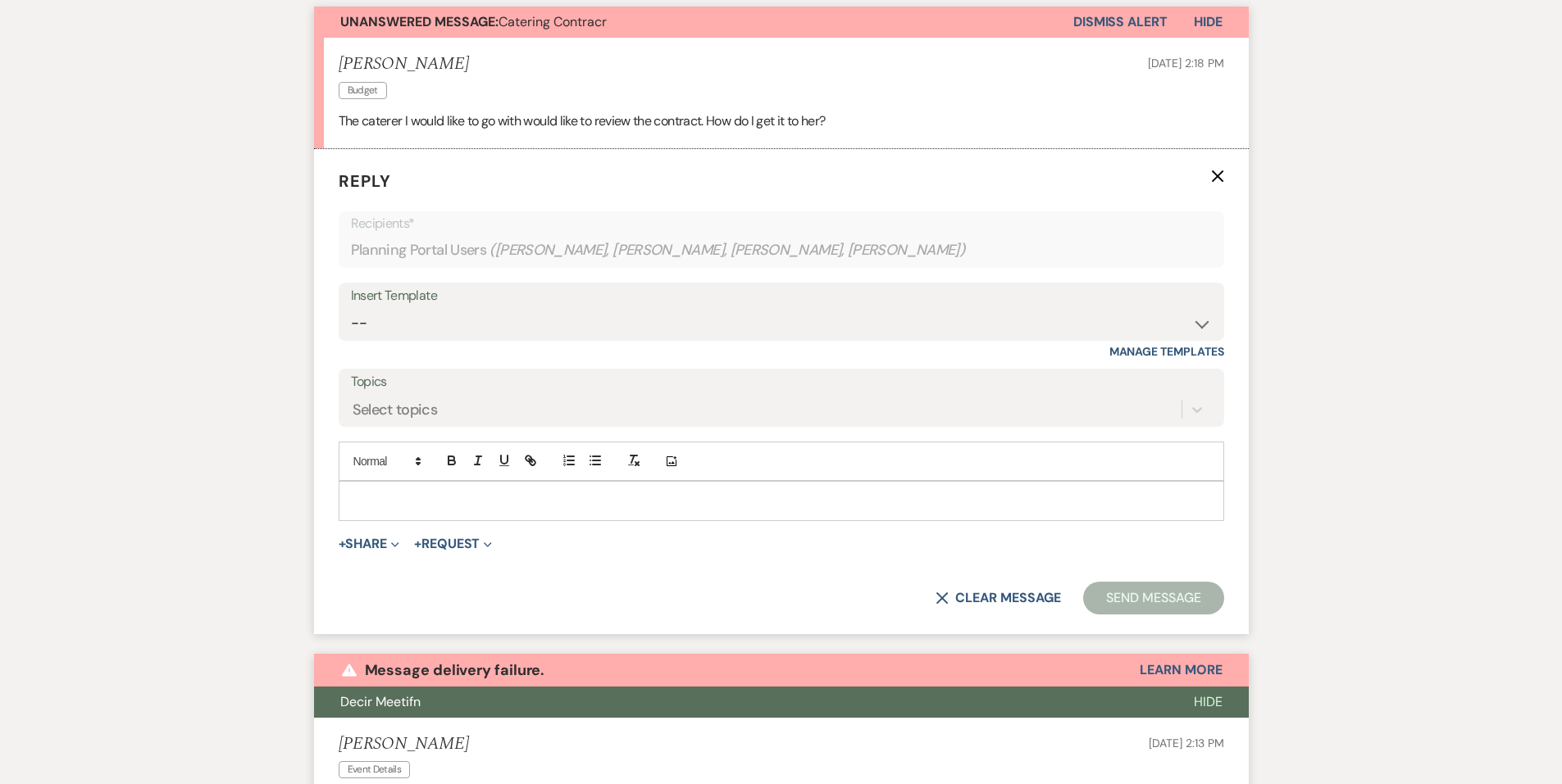
click at [481, 483] on div at bounding box center [781, 501] width 883 height 38
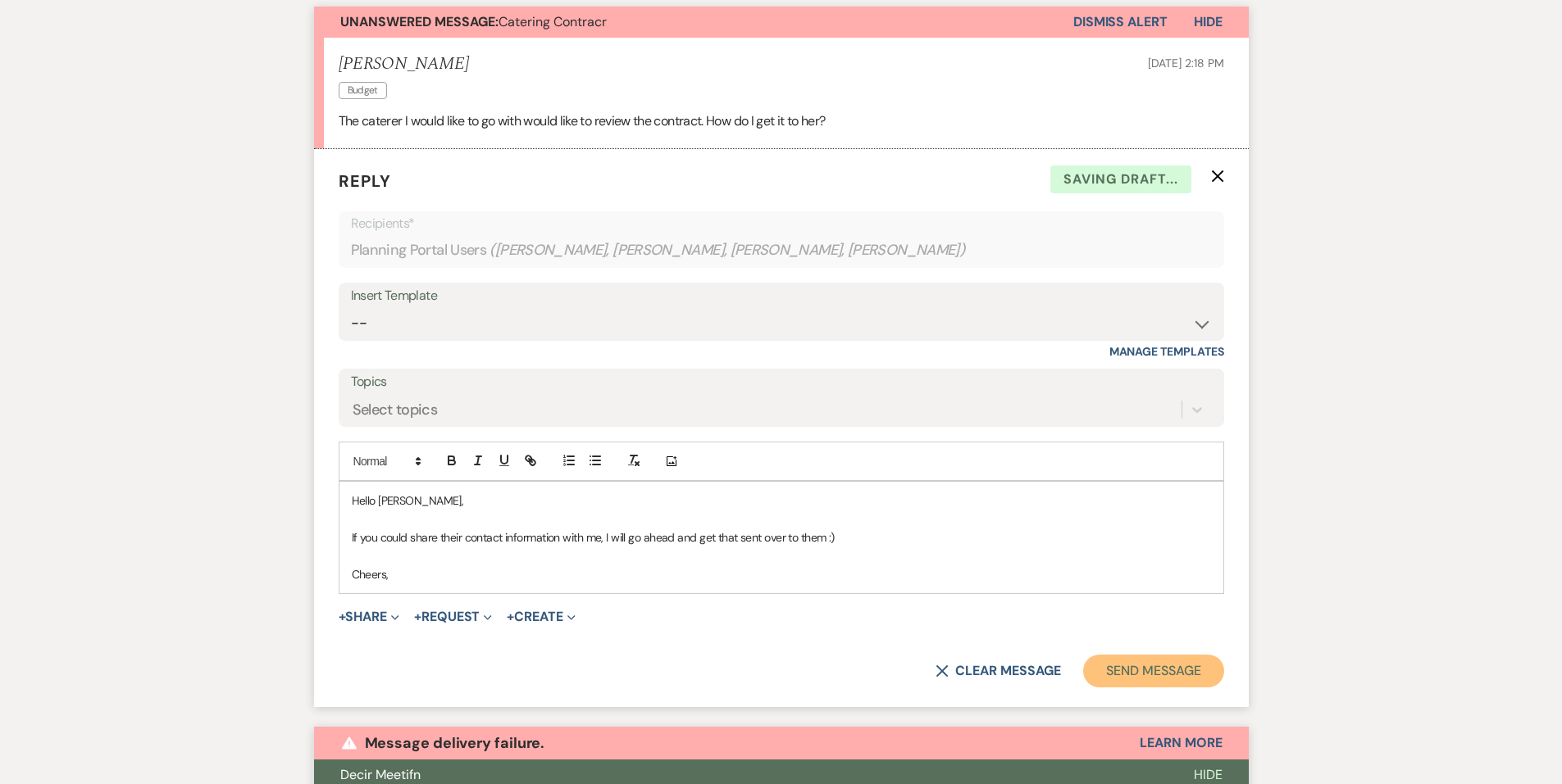
click at [1087, 676] on button "Send Message" at bounding box center [1153, 671] width 140 height 33
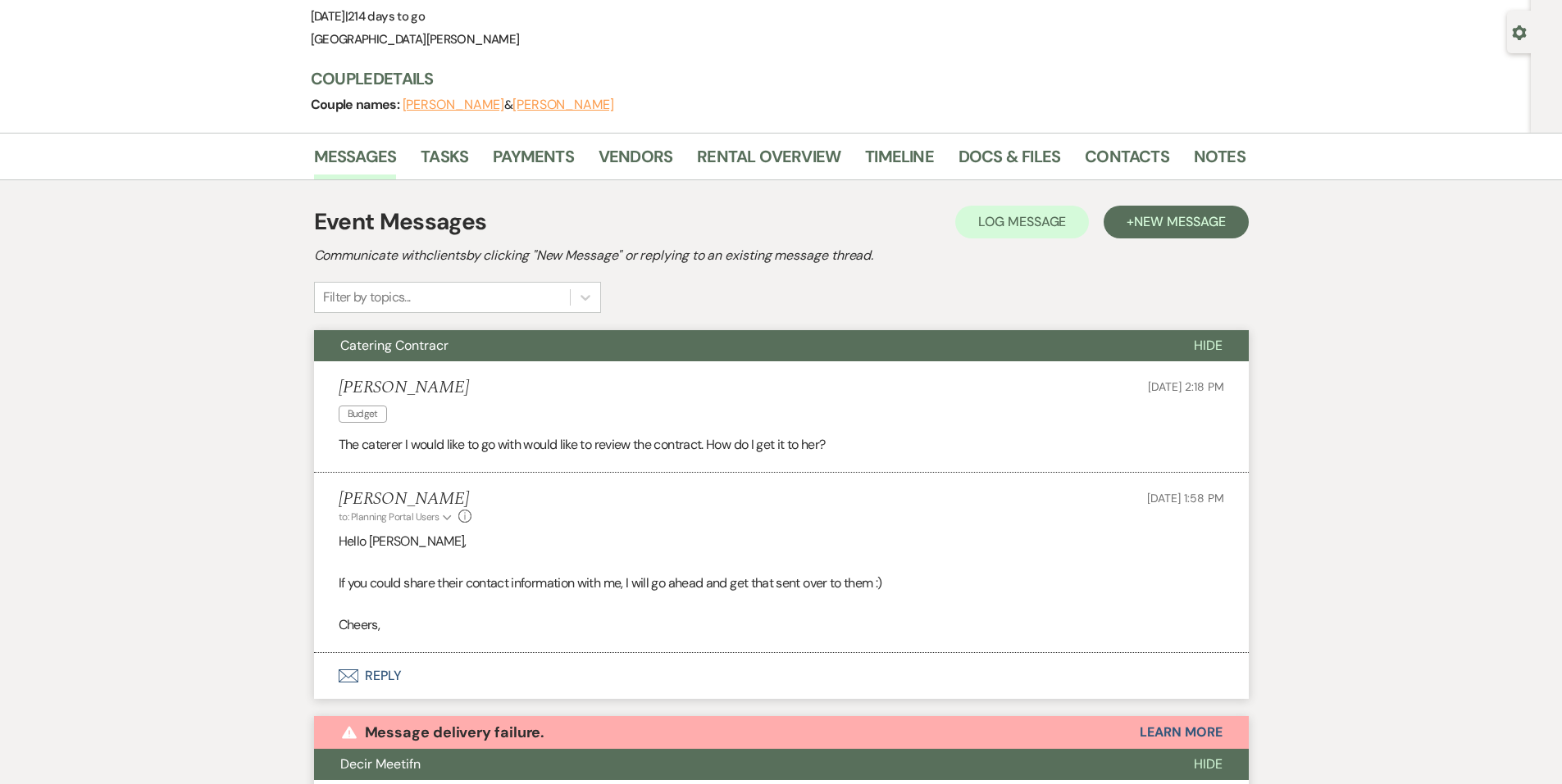
scroll to position [0, 0]
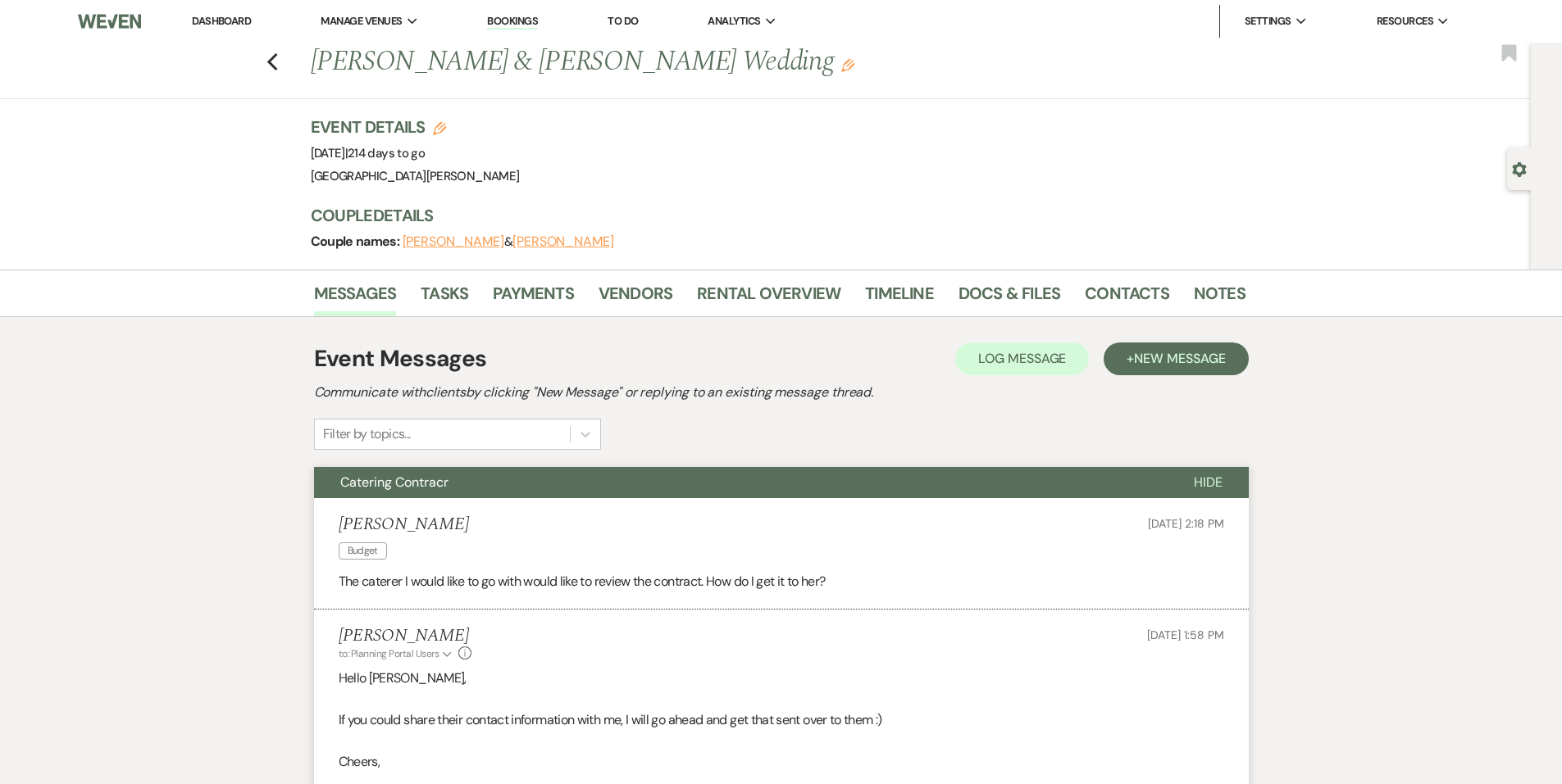
click at [236, 32] on li "Dashboard" at bounding box center [221, 21] width 75 height 33
click at [243, 28] on li "Dashboard" at bounding box center [221, 21] width 75 height 33
click at [250, 21] on link "Dashboard" at bounding box center [221, 20] width 59 height 14
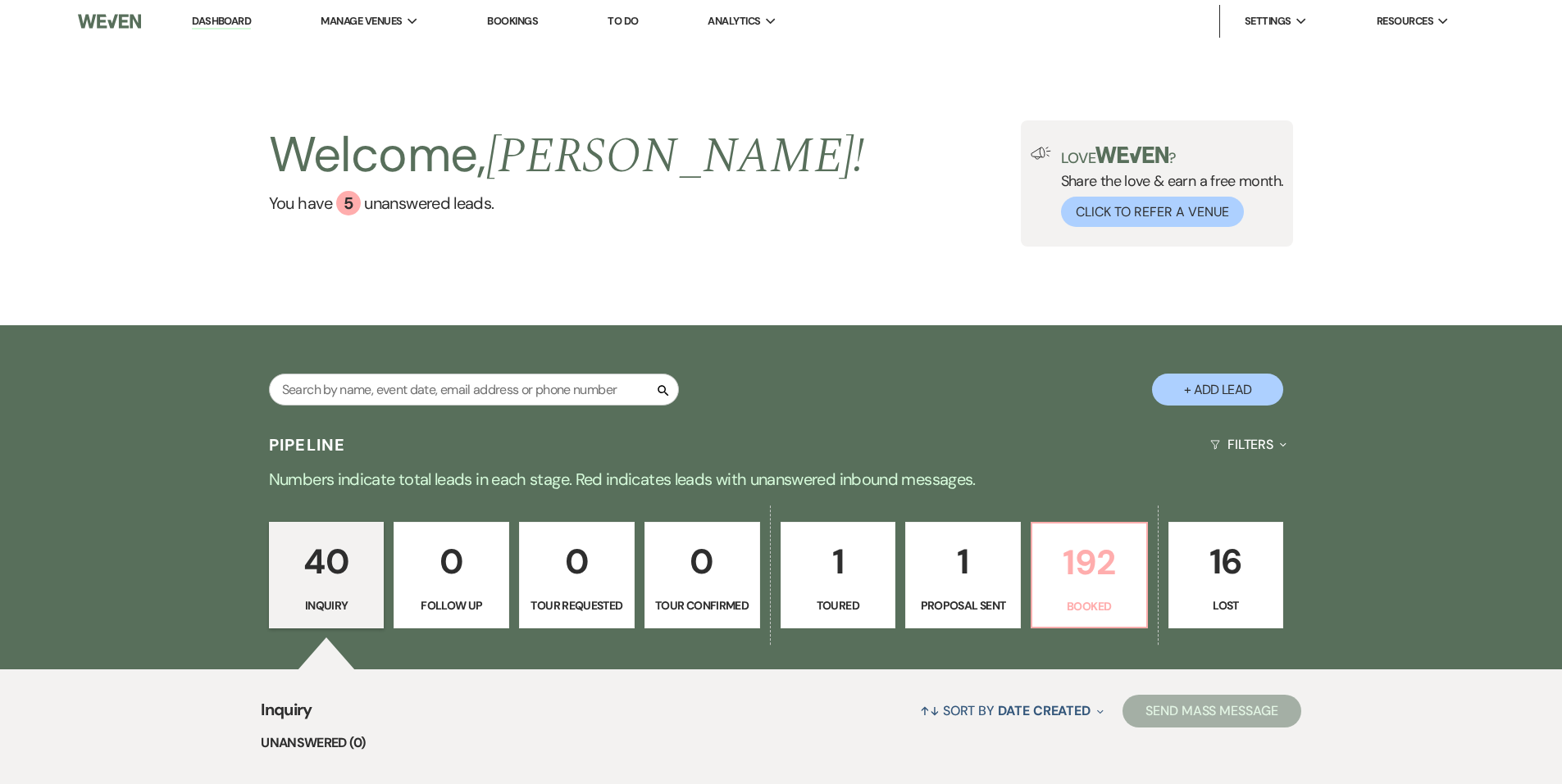
click at [1097, 587] on p "192" at bounding box center [1089, 563] width 94 height 55
click at [1068, 263] on div "Welcome, Jenna ! You have 5 unanswered lead s . Love ? Share the love & earn a …" at bounding box center [781, 183] width 1562 height 282
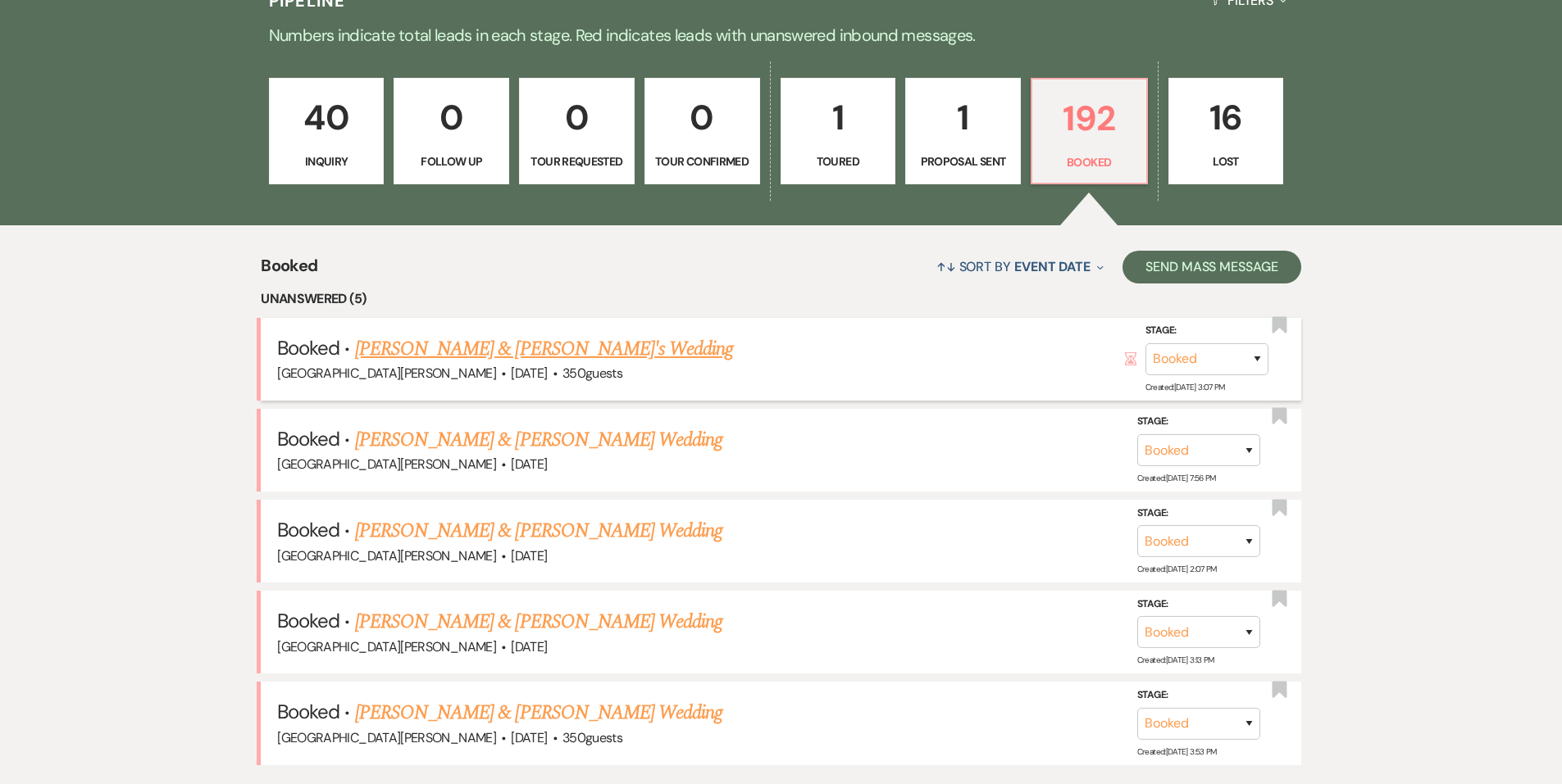
scroll to position [574, 0]
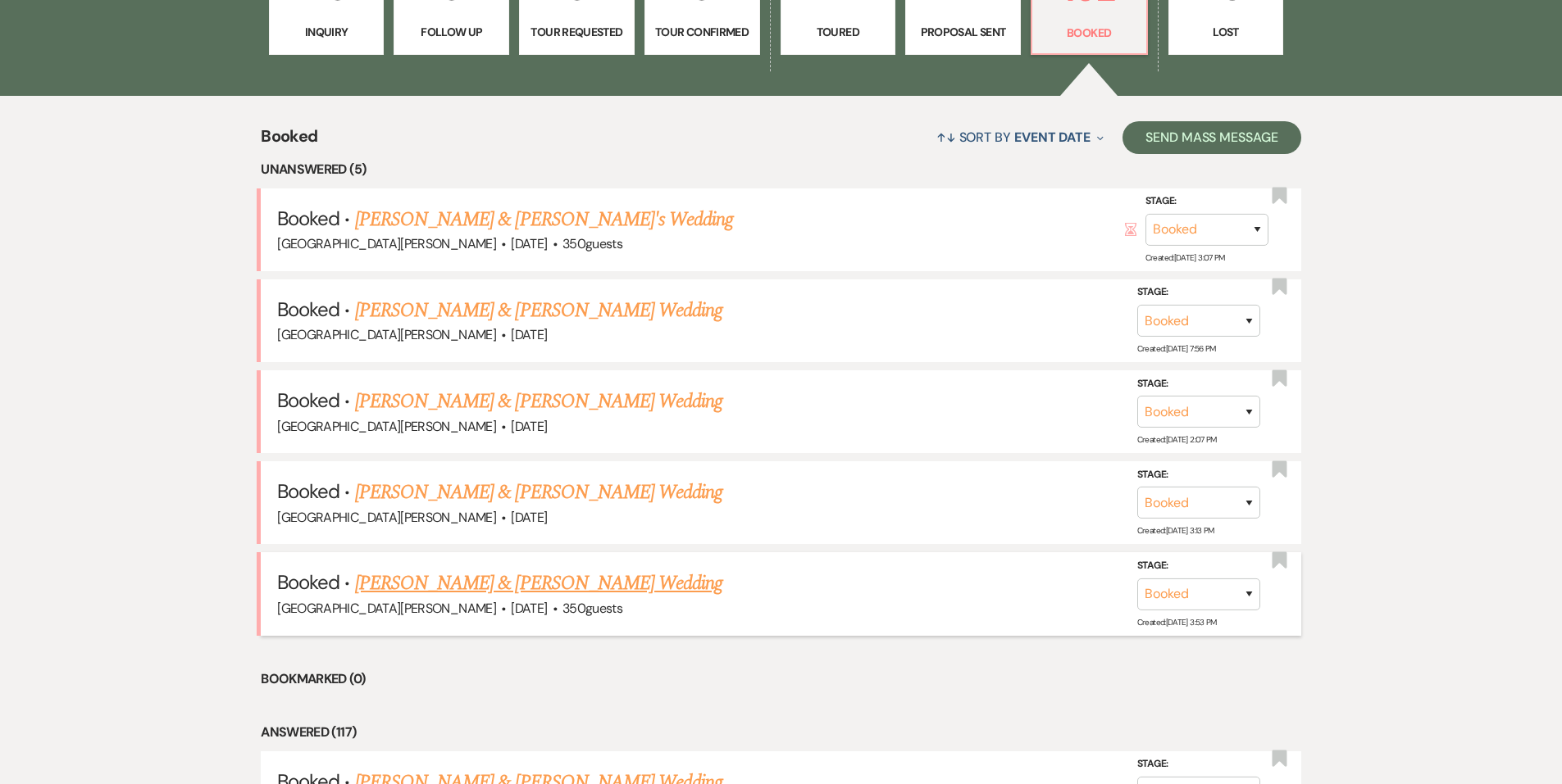
click at [504, 575] on link "Blake Collins & Alec Voytko's Wedding" at bounding box center [538, 583] width 367 height 29
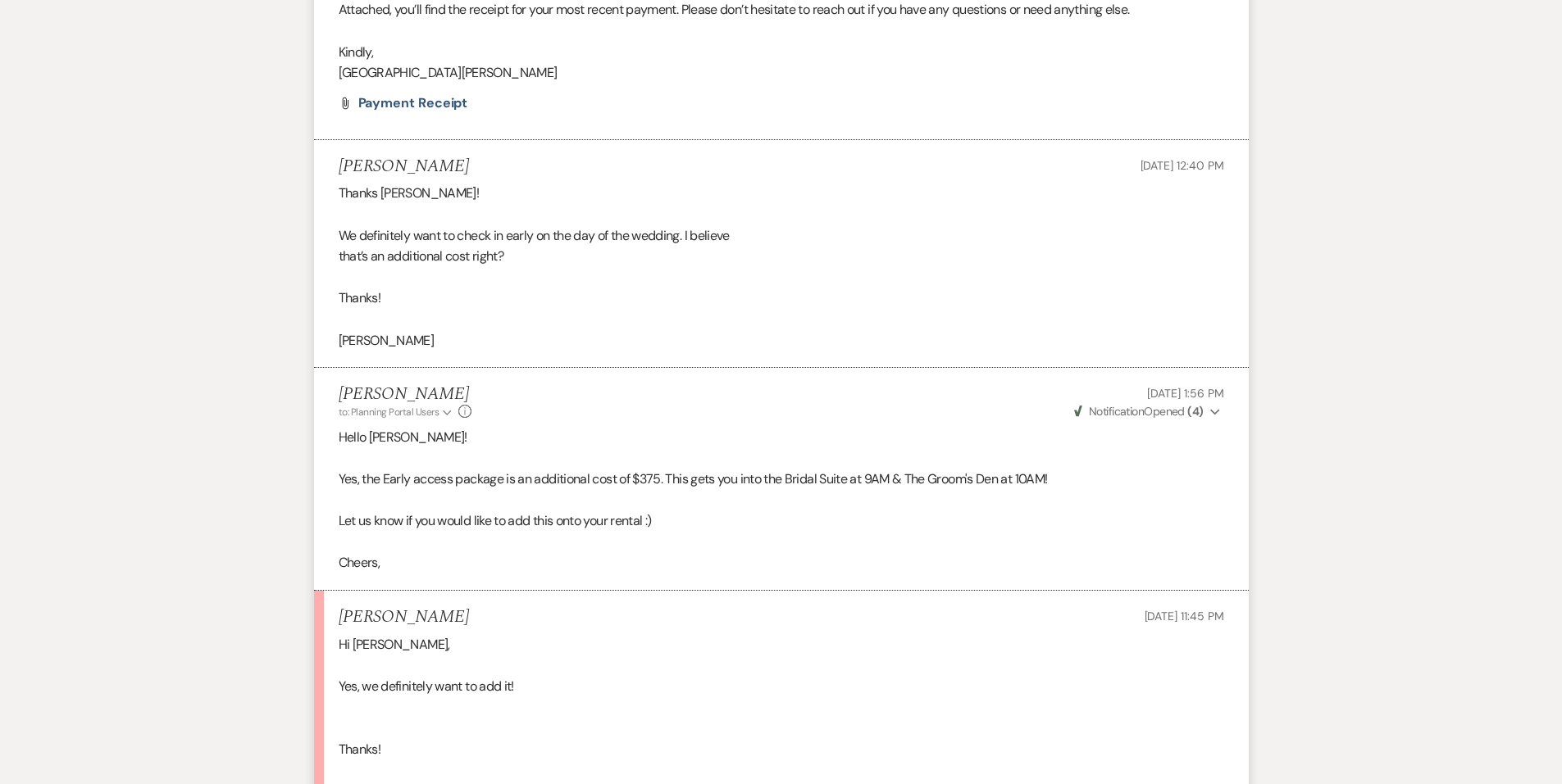
scroll to position [165, 0]
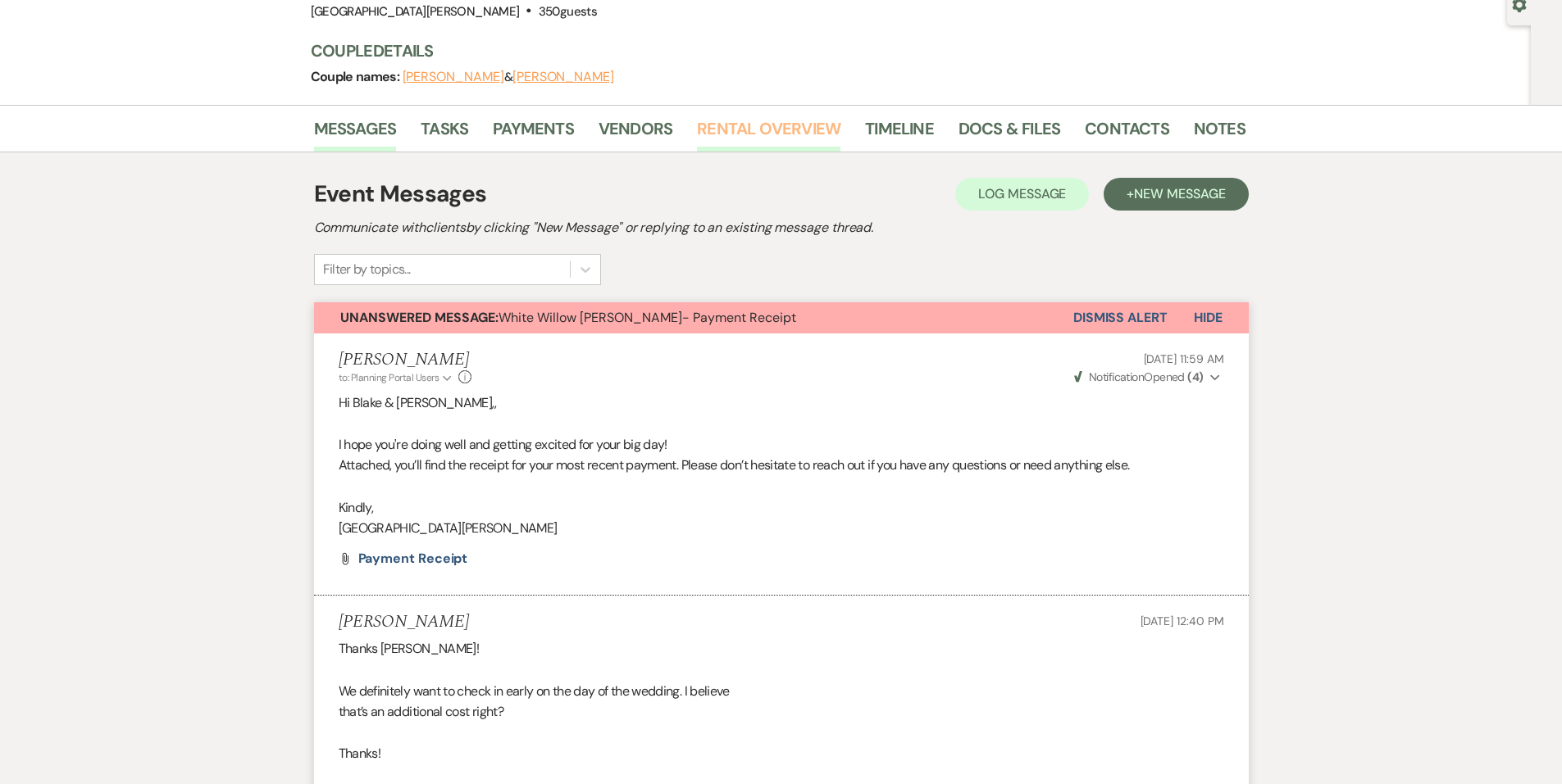
click at [740, 122] on link "Rental Overview" at bounding box center [769, 133] width 143 height 36
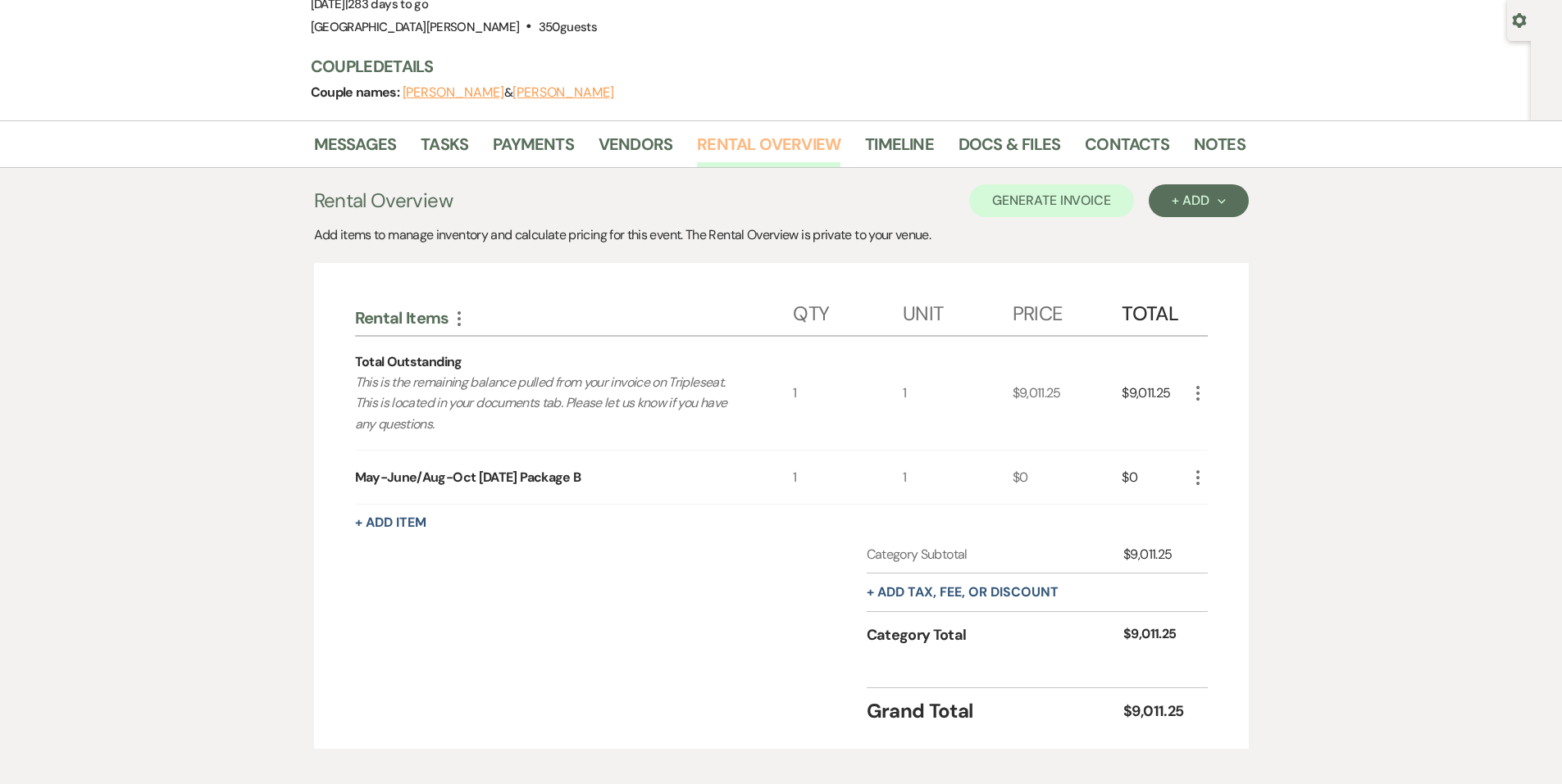
scroll to position [72, 0]
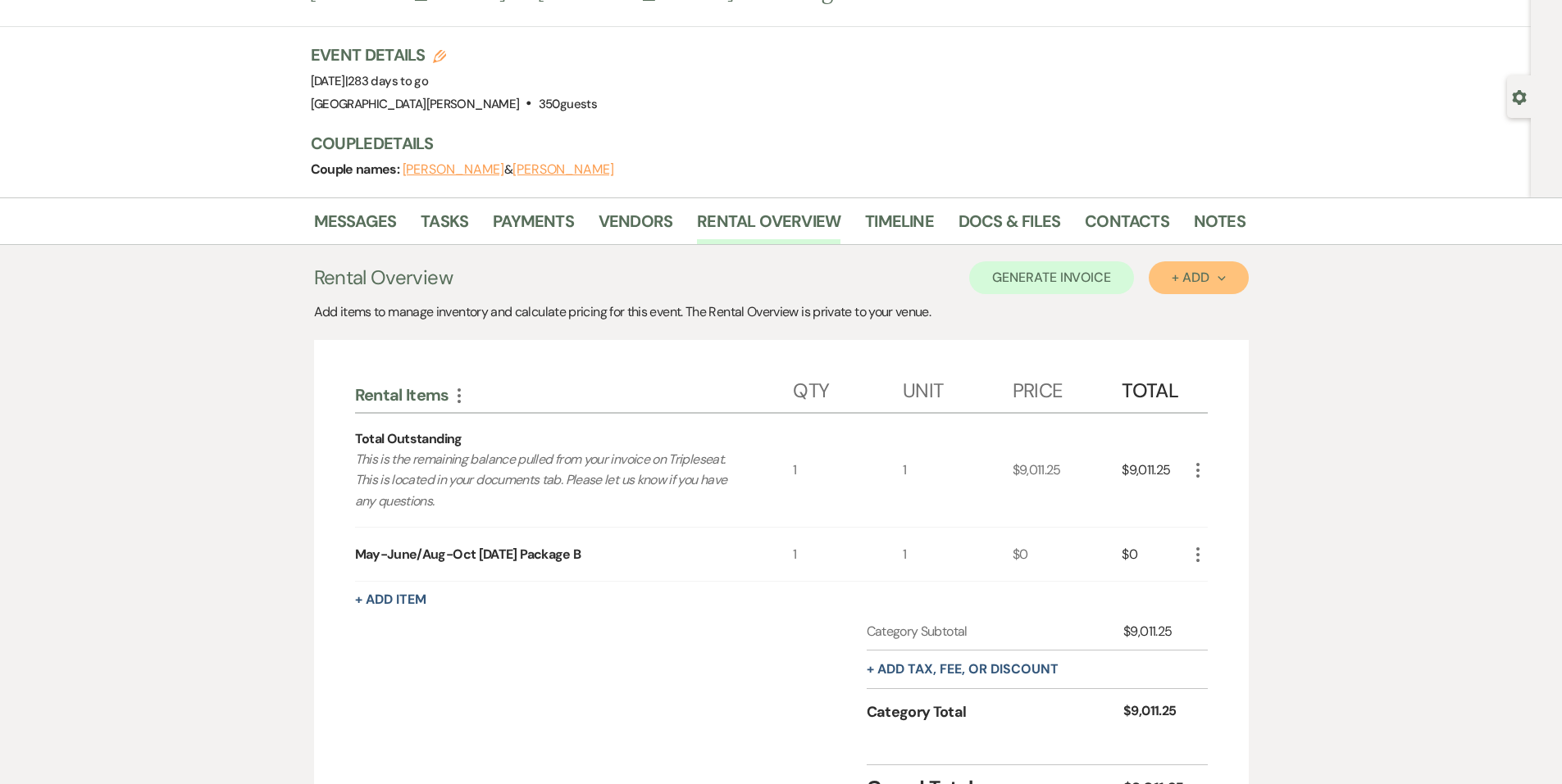
click at [1221, 289] on button "+ Add Next" at bounding box center [1198, 278] width 99 height 33
click at [1203, 323] on button "Item" at bounding box center [1190, 315] width 83 height 26
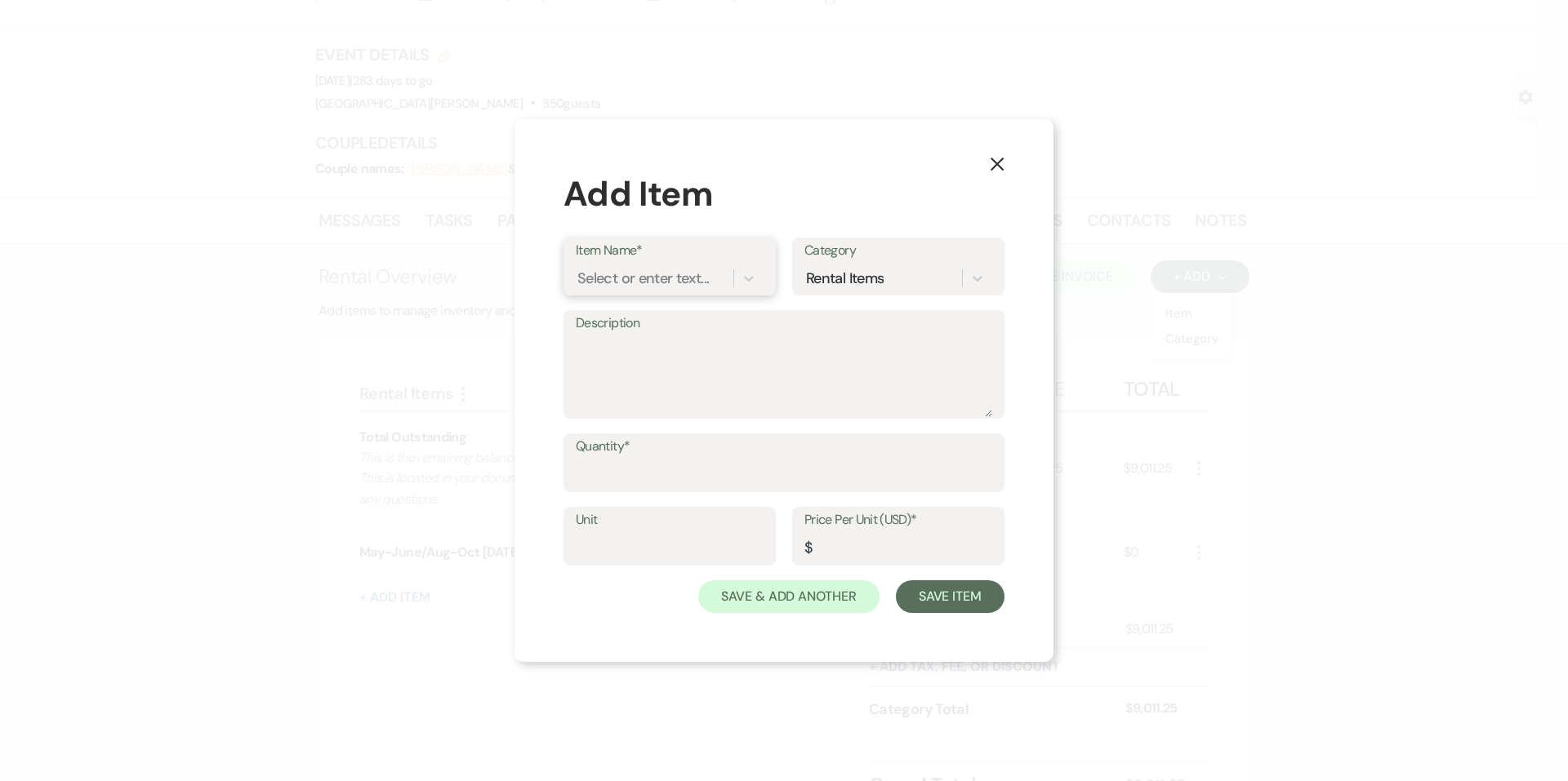
click at [637, 291] on div "Select or enter text..." at bounding box center [654, 279] width 157 height 28
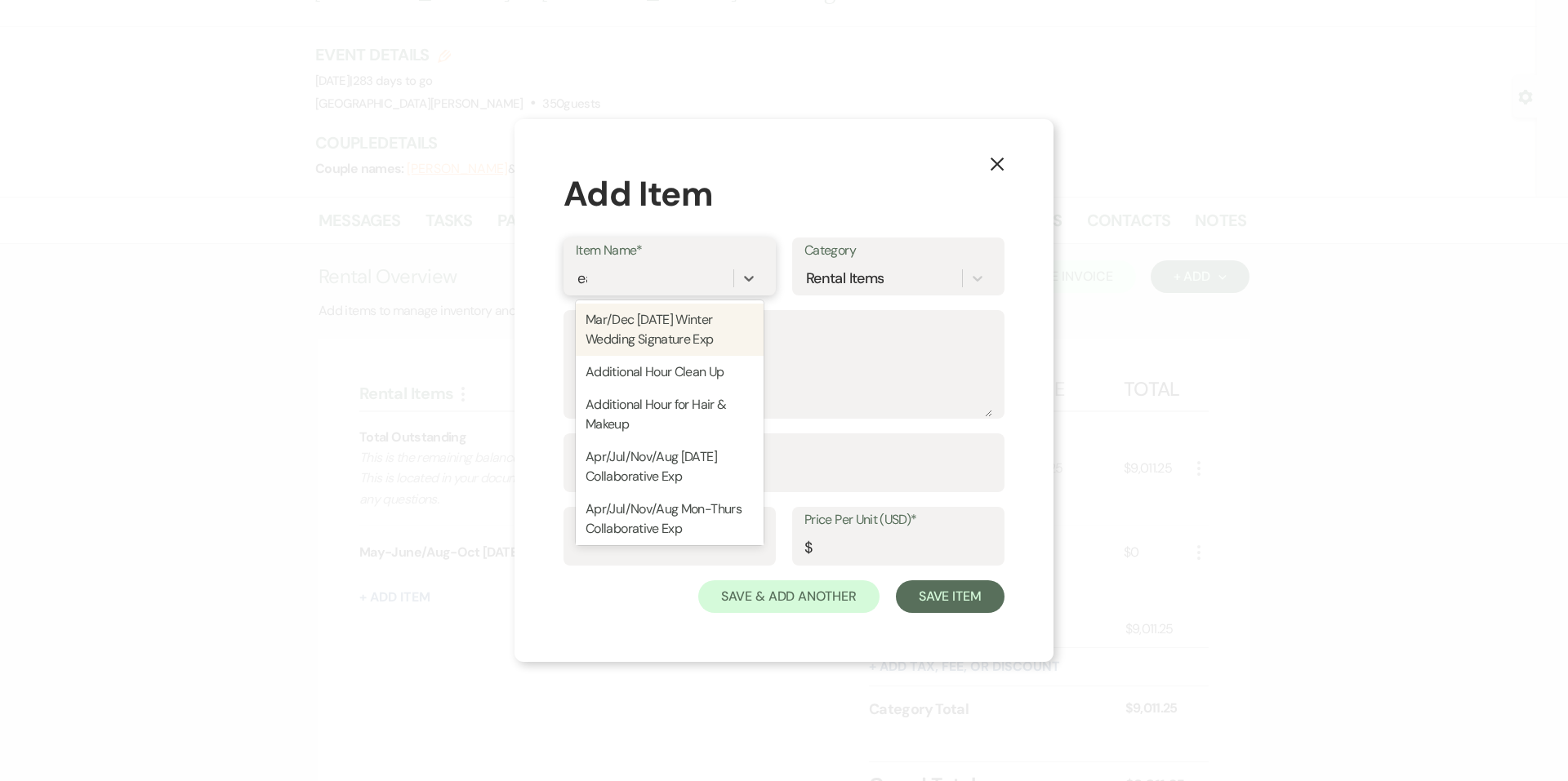
type input "ear"
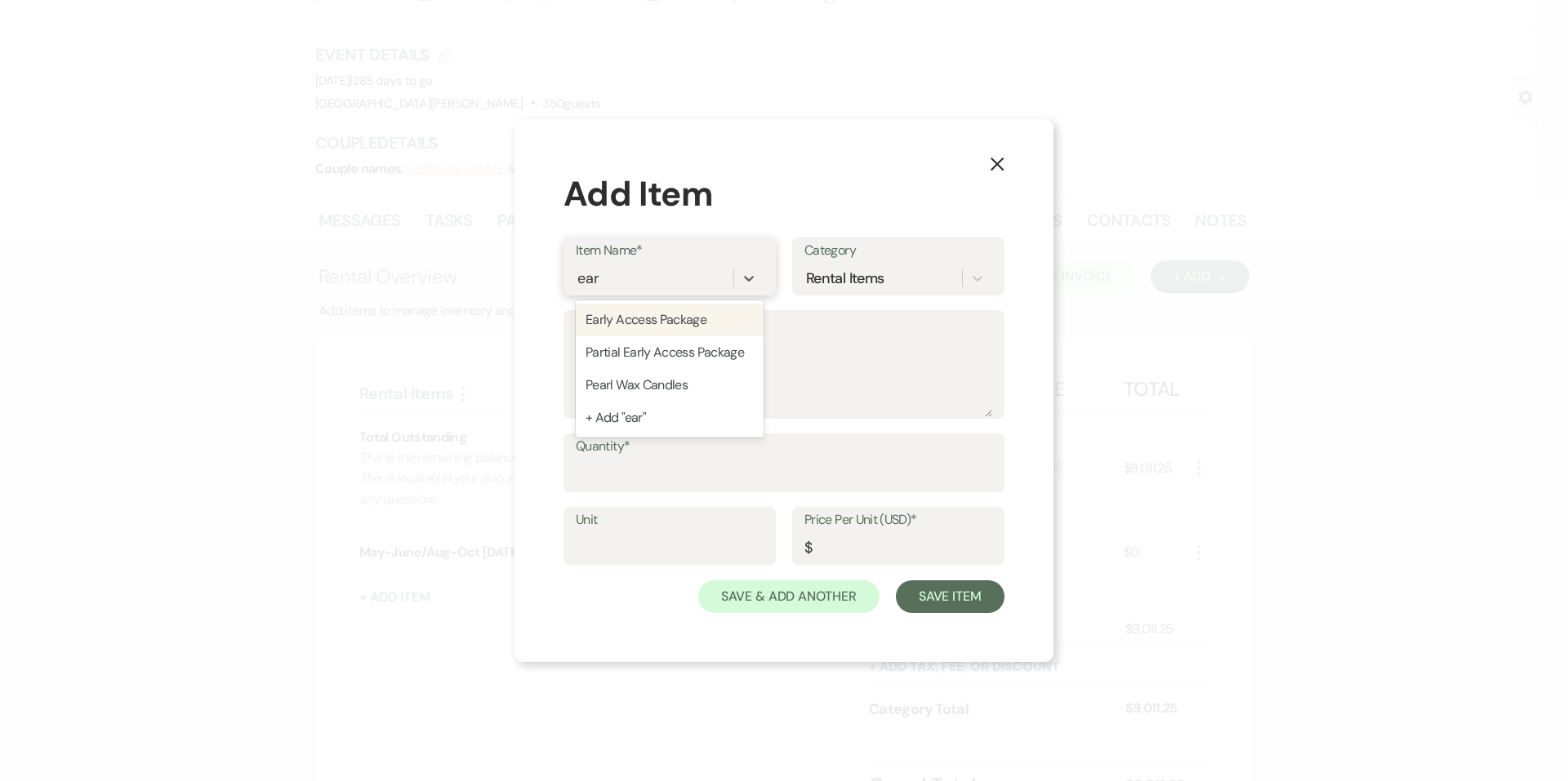
click at [660, 314] on div "Early Access Package" at bounding box center [670, 320] width 188 height 33
type textarea "- Groom’s Den and Bridal Suite access only - We will be here cleaning the other…"
type input "1"
type input "375"
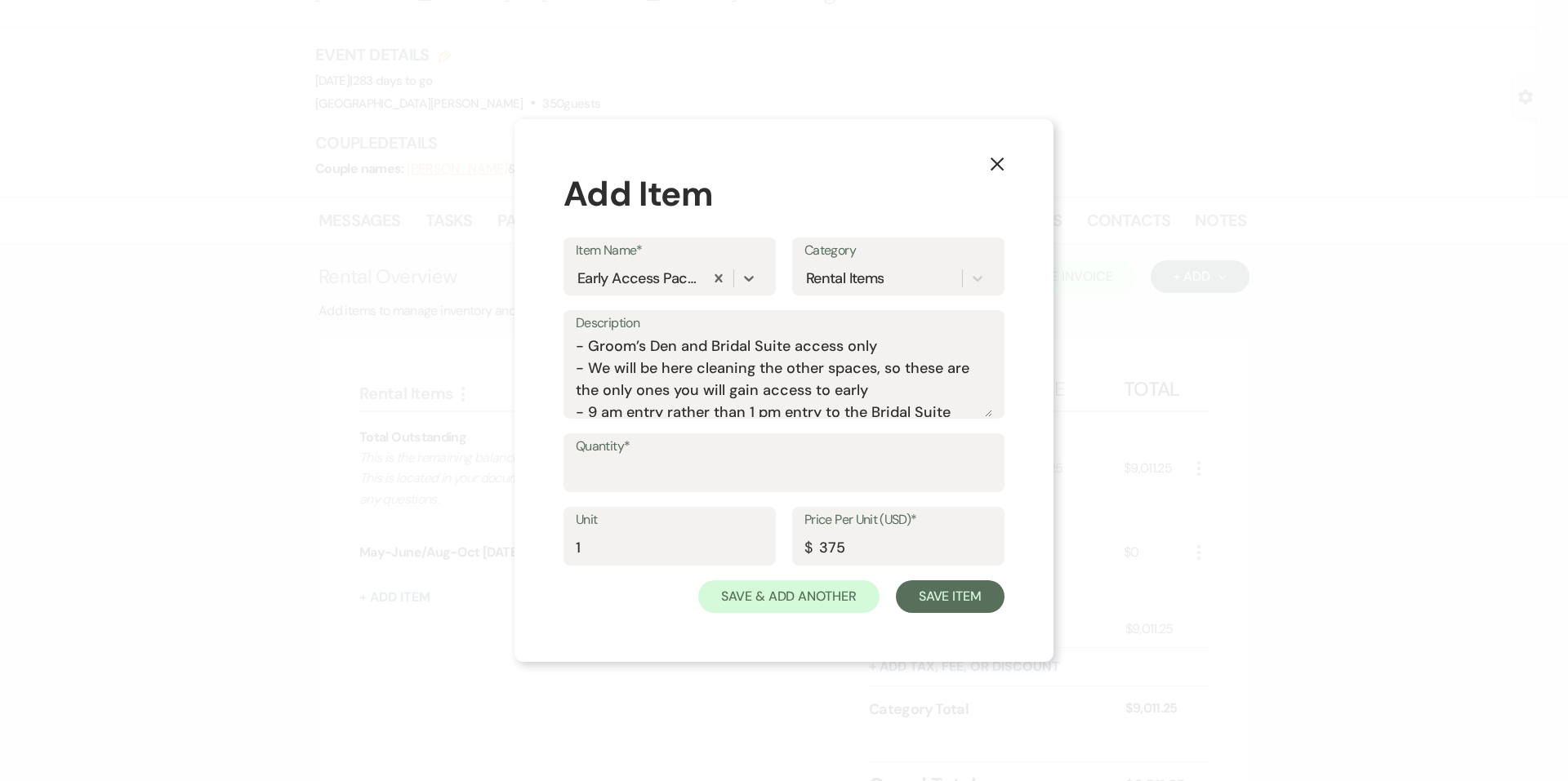
click at [672, 491] on div "Quantity*" at bounding box center [784, 463] width 441 height 58
click at [676, 465] on input "Quantity*" at bounding box center [784, 474] width 417 height 32
type input "1"
click at [979, 609] on button "Save Item" at bounding box center [949, 596] width 109 height 33
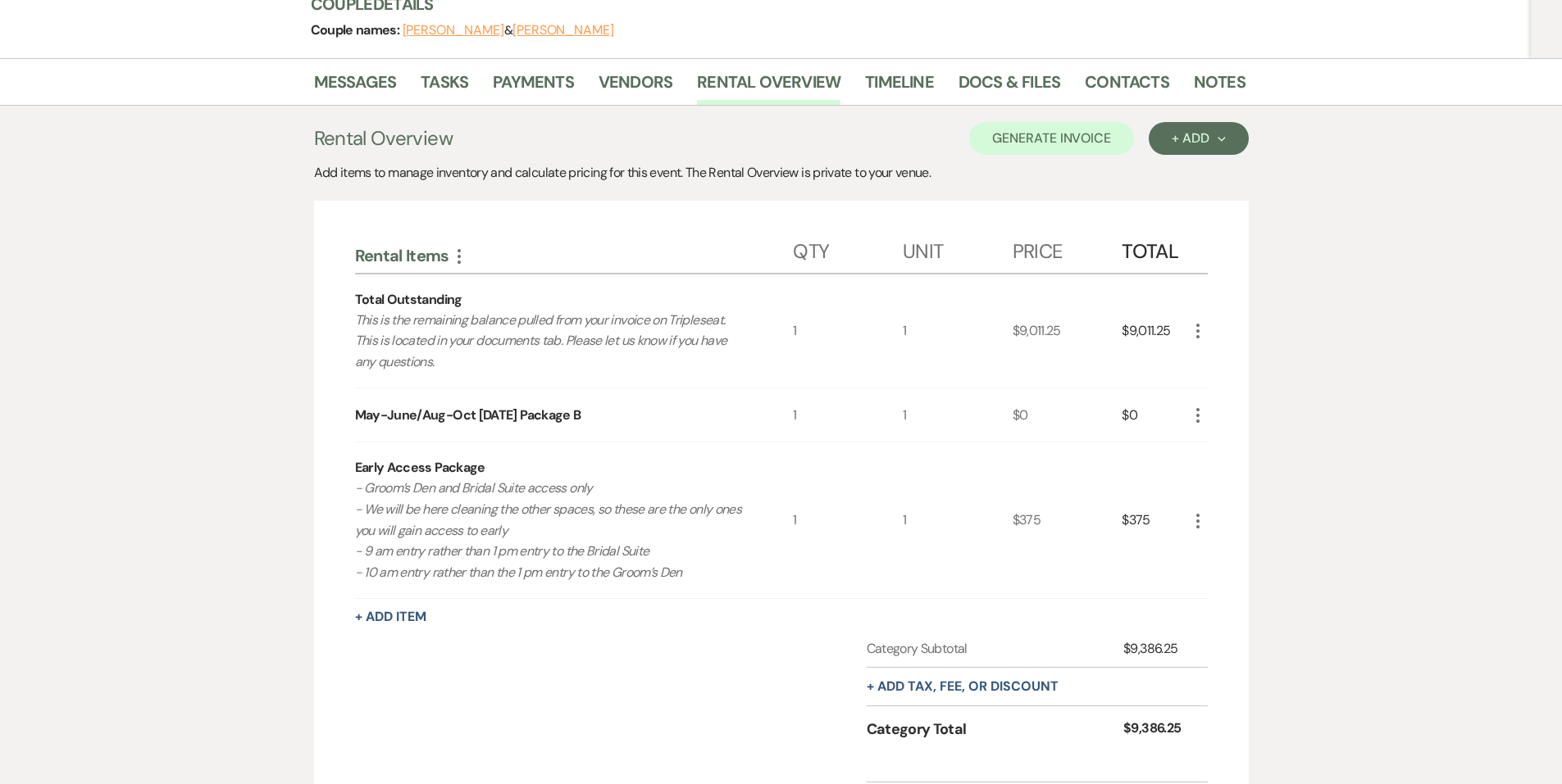
scroll to position [392, 0]
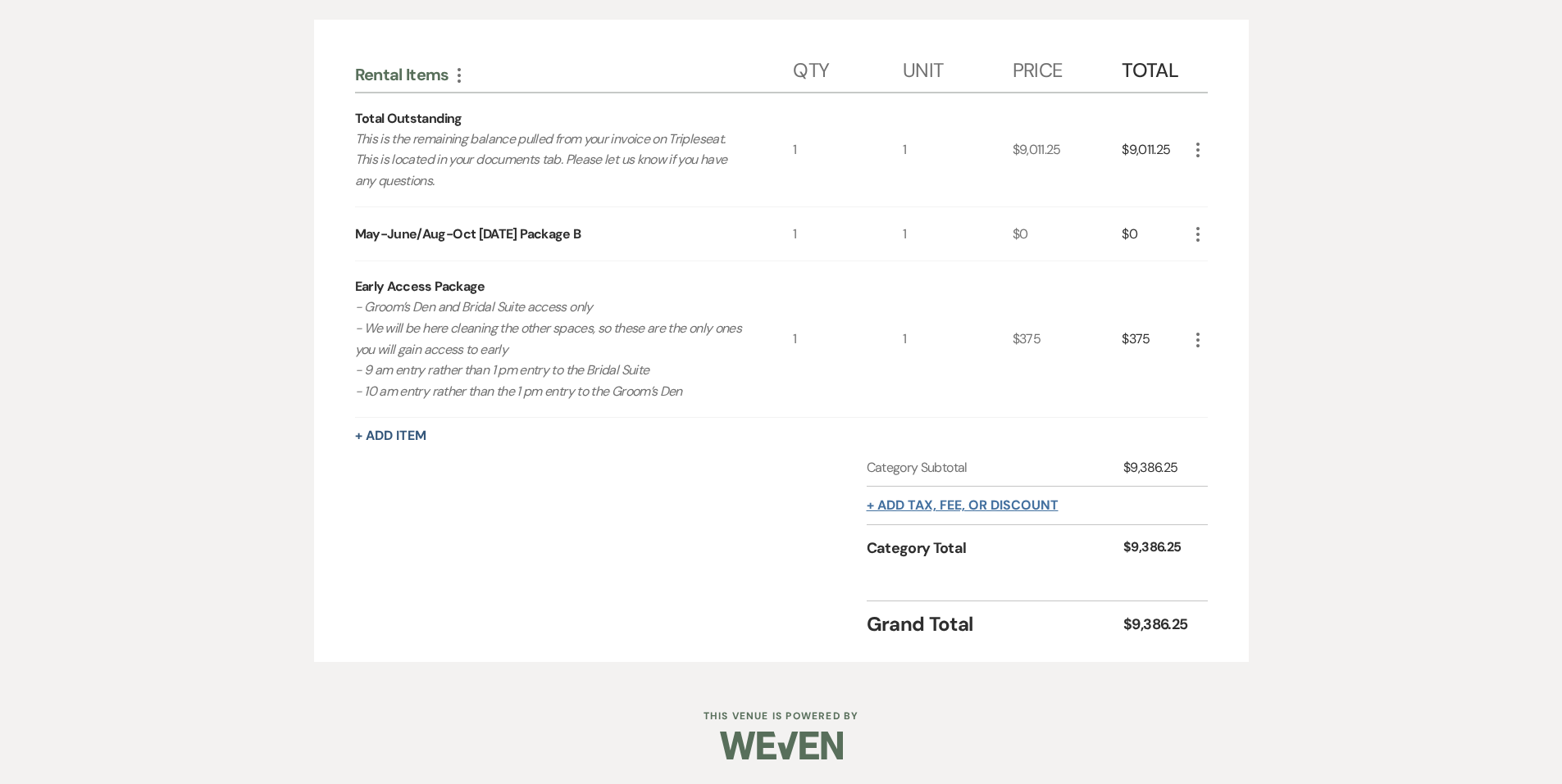
click at [962, 499] on button "+ Add tax, fee, or discount" at bounding box center [962, 505] width 192 height 13
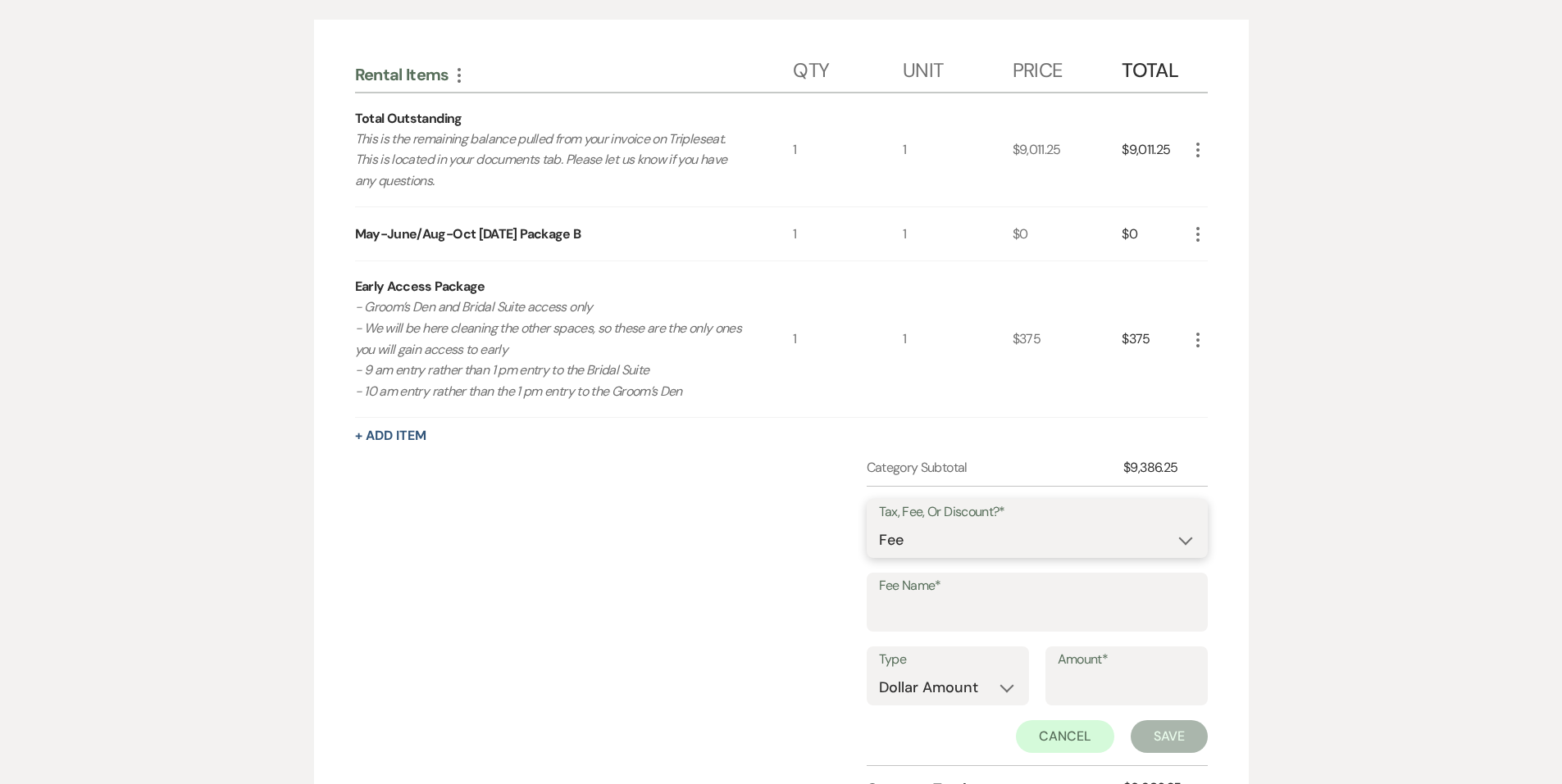
click at [959, 551] on select "Fee Discount Tax" at bounding box center [1036, 540] width 316 height 32
select select "3"
click at [879, 525] on select "Fee Discount Tax" at bounding box center [1036, 540] width 316 height 32
click at [934, 593] on label "Fee Name*" at bounding box center [1036, 587] width 316 height 24
click at [934, 598] on input "Fee Name*" at bounding box center [1036, 613] width 316 height 32
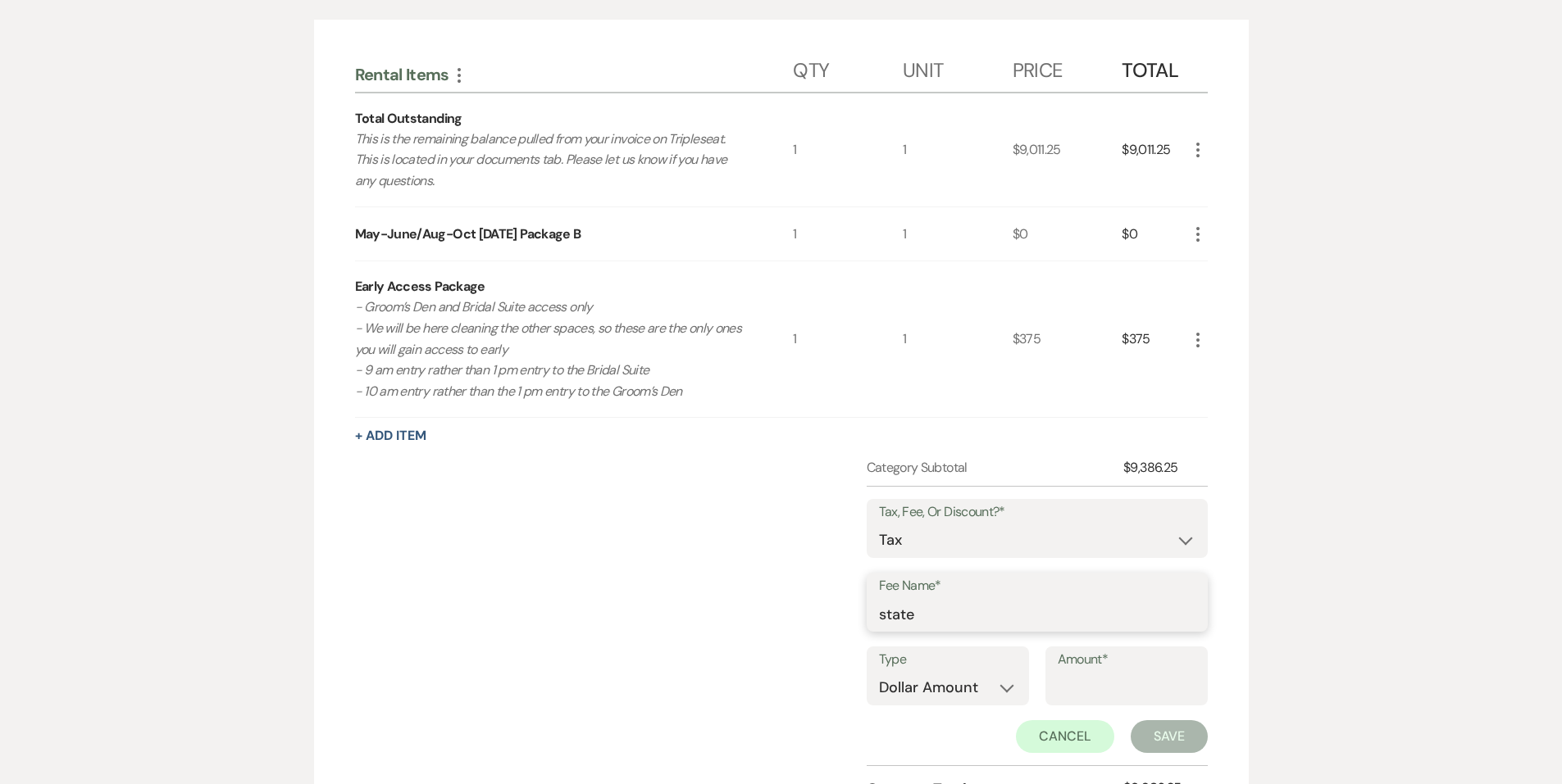
type input "State Tax"
click at [977, 682] on select "Dollar Amount Percentage" at bounding box center [947, 688] width 138 height 32
select select "false"
click at [879, 672] on select "Dollar Amount Percentage" at bounding box center [947, 688] width 138 height 32
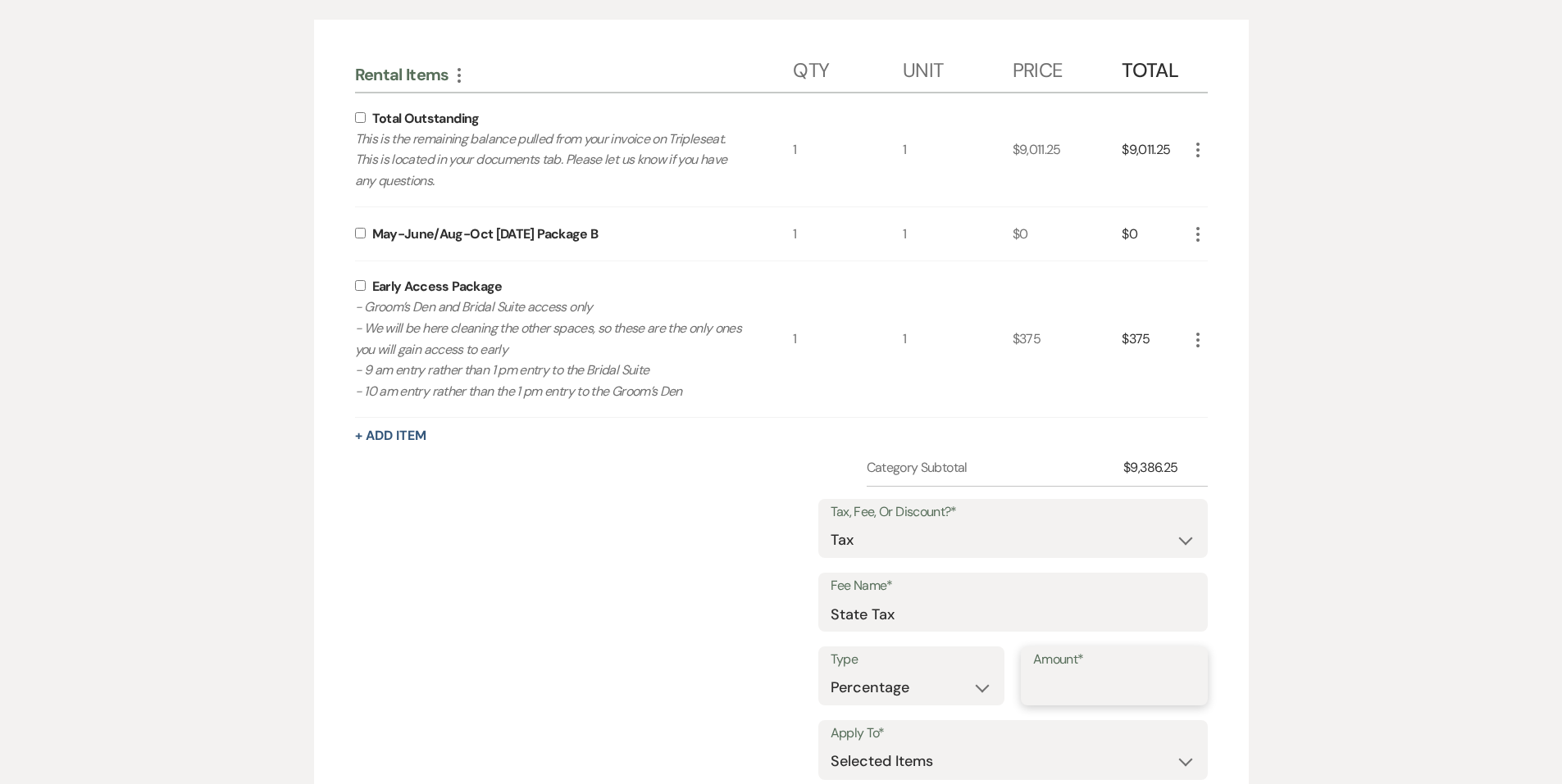
click at [1080, 687] on input "Amount*" at bounding box center [1113, 688] width 162 height 32
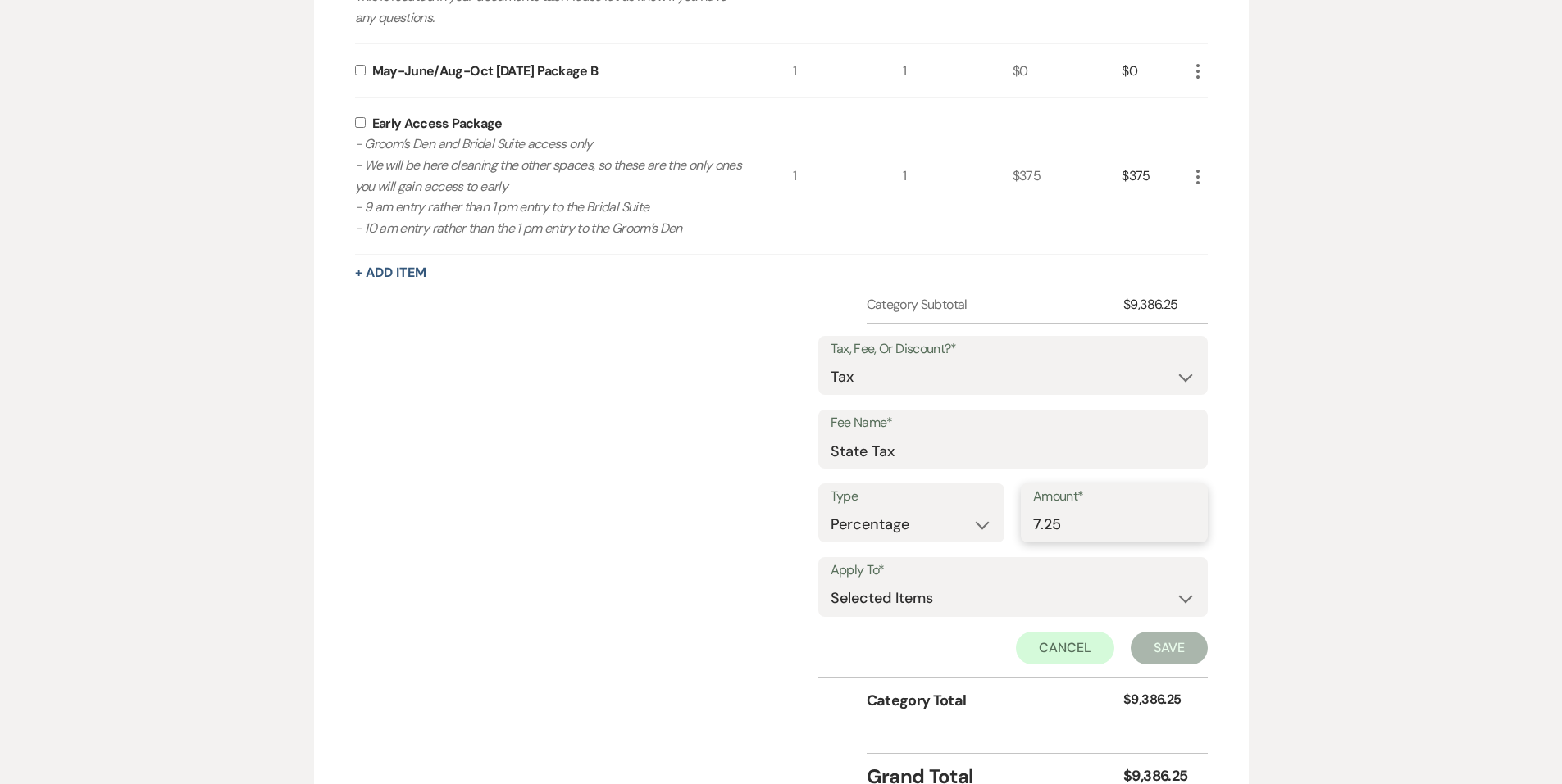
scroll to position [557, 0]
type input "7.25"
click at [1008, 605] on select "Selected Items Category Subtotal (before all Taxes/Fees/Discounts) Category Tot…" at bounding box center [1013, 599] width 365 height 33
click at [362, 132] on div "Early Access Package - Groom’s Den and Bridal Suite access only - We will be he…" at bounding box center [574, 175] width 438 height 156
click at [361, 122] on input "checkbox" at bounding box center [360, 122] width 11 height 11
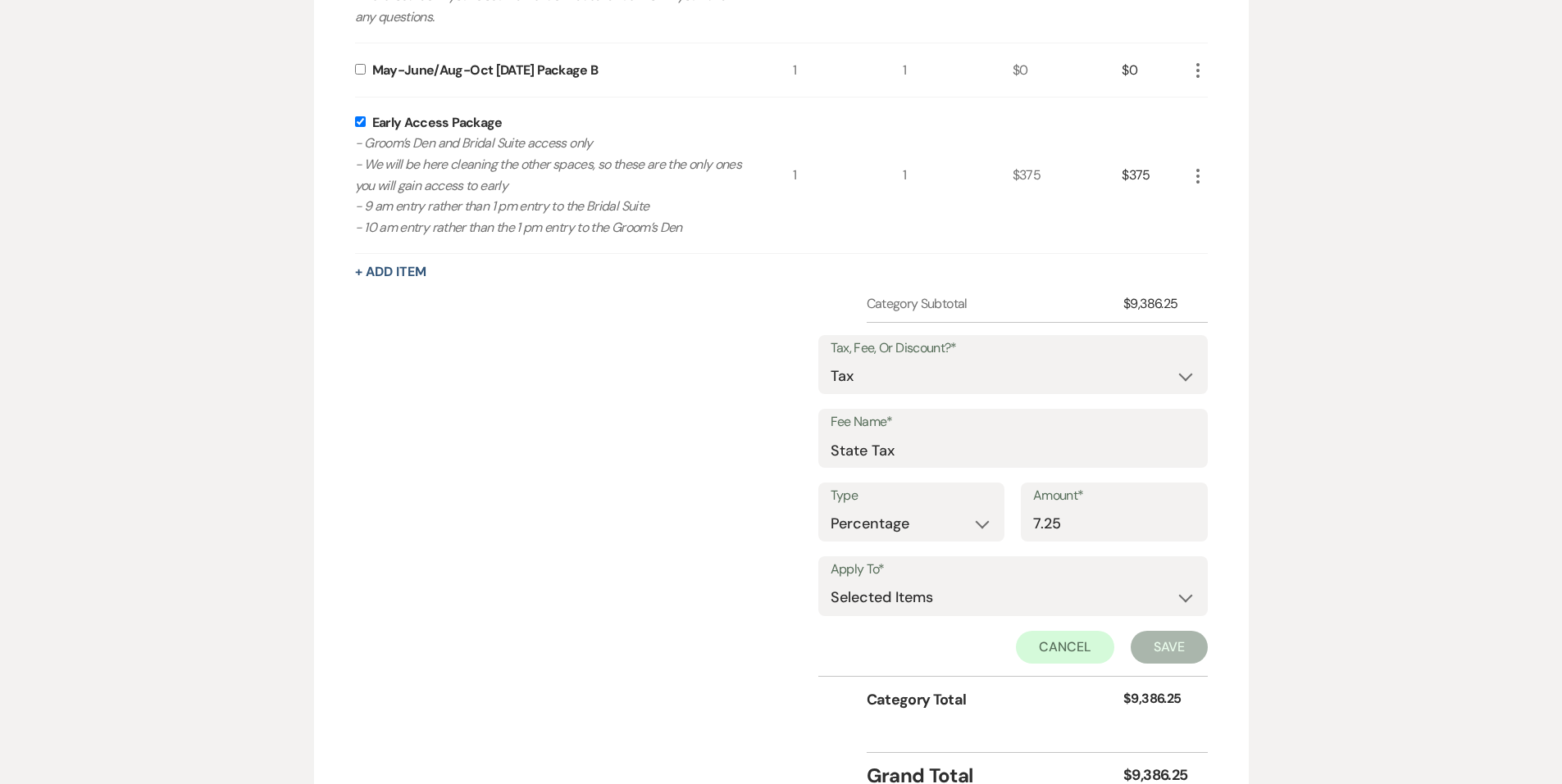
checkbox input "true"
click at [1150, 650] on button "Save" at bounding box center [1169, 647] width 77 height 33
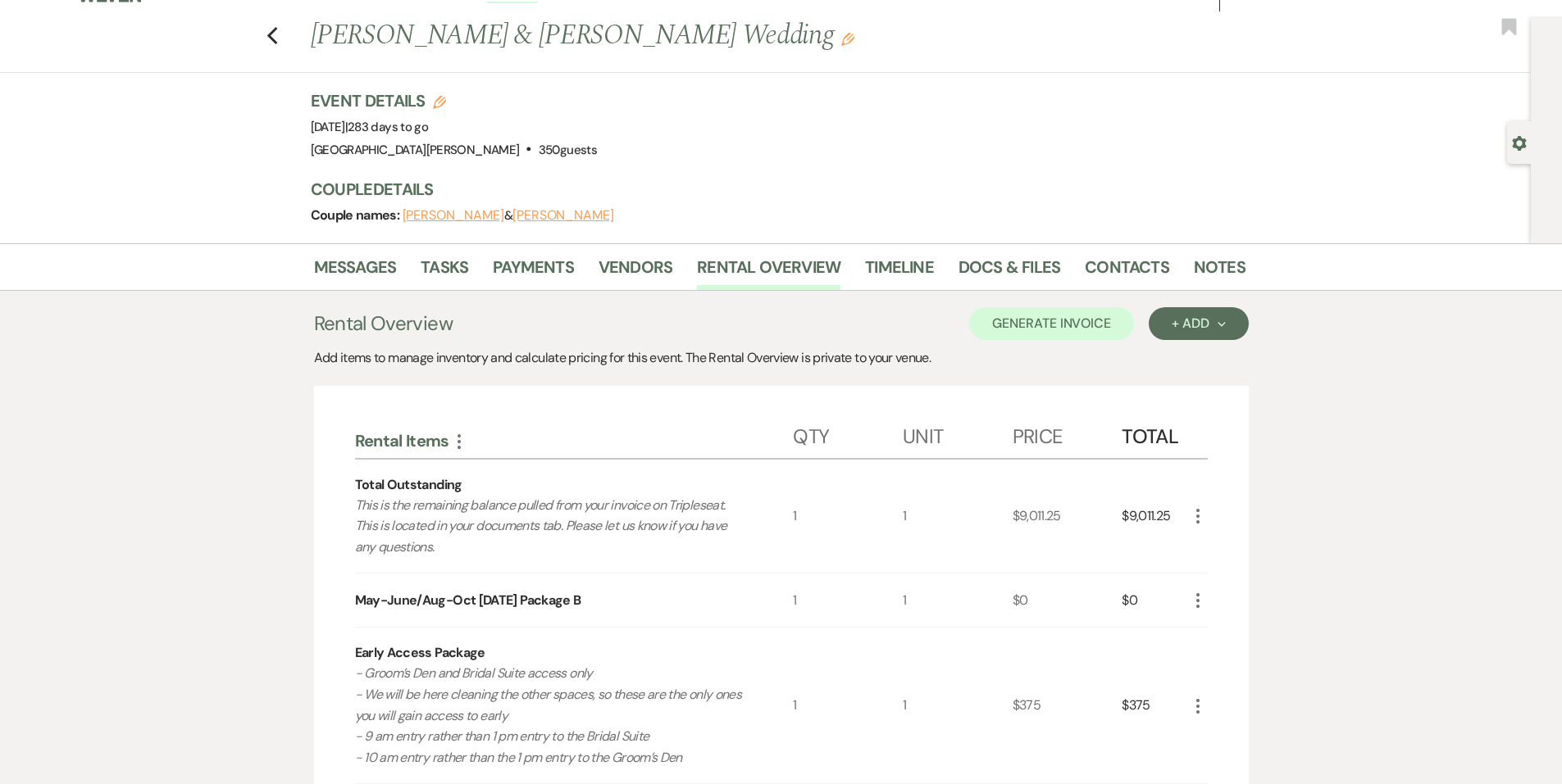
scroll to position [0, 0]
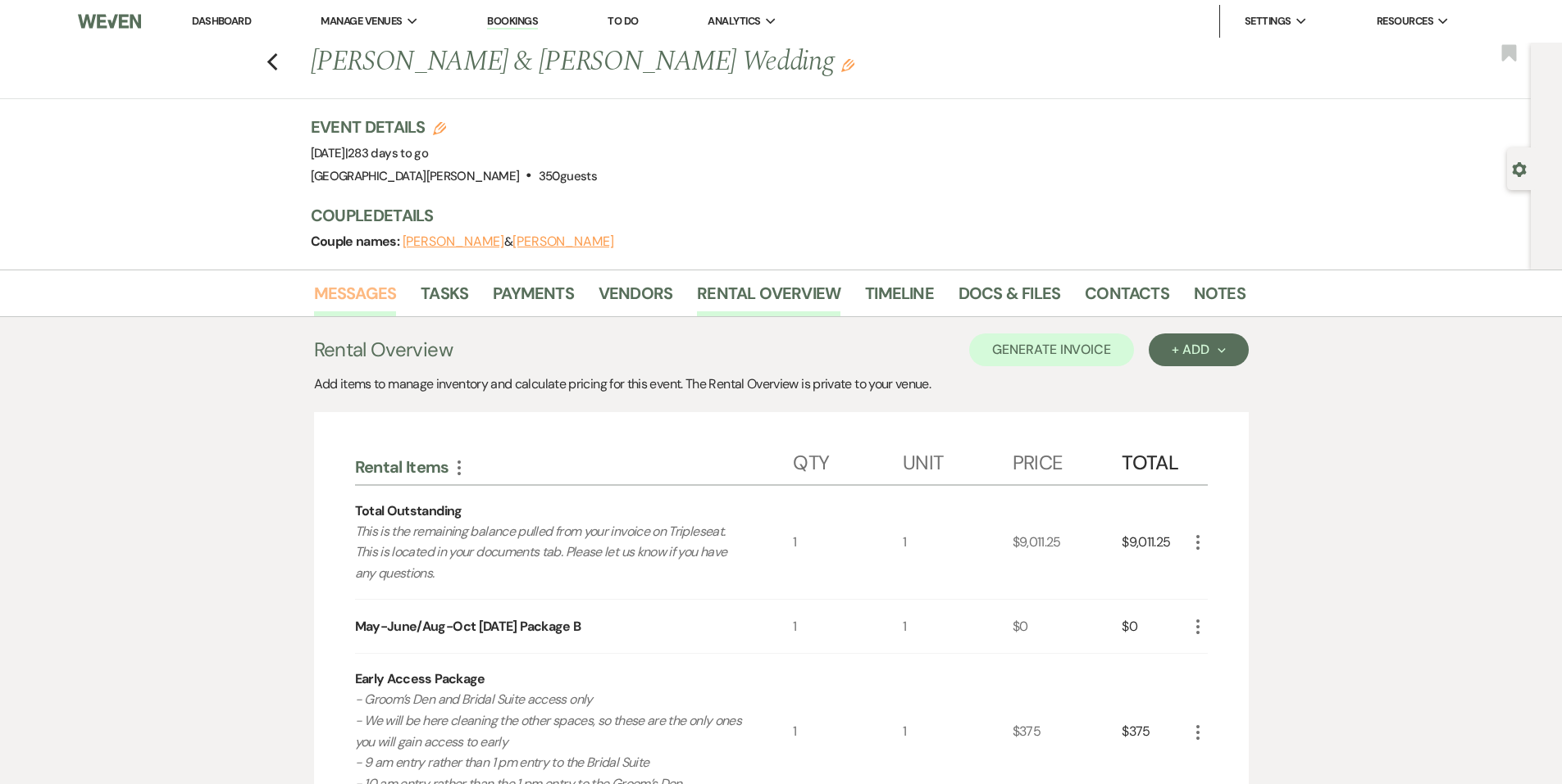
click at [355, 289] on link "Messages" at bounding box center [355, 298] width 83 height 36
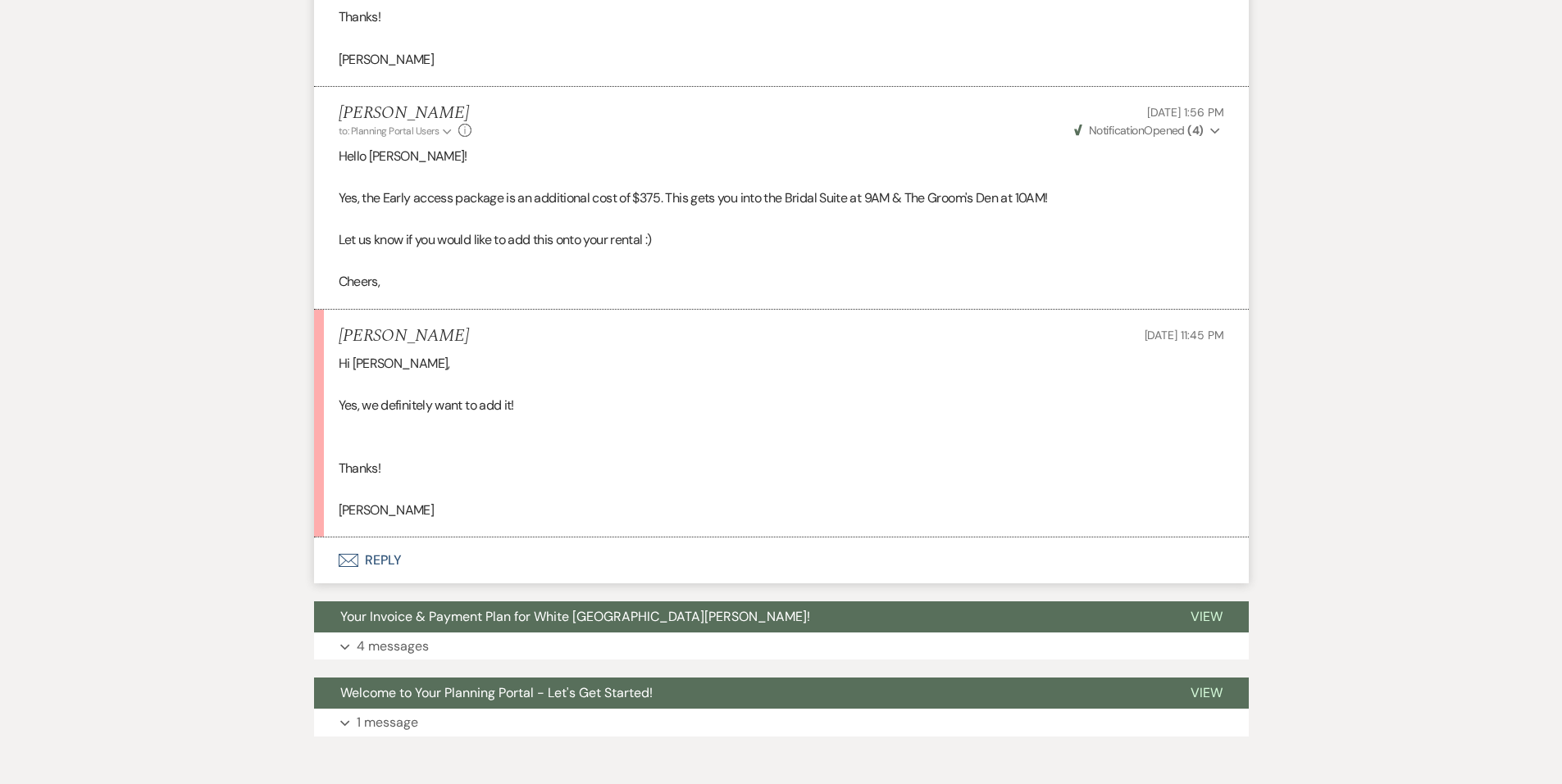
click at [411, 558] on button "Envelope Reply" at bounding box center [781, 560] width 935 height 46
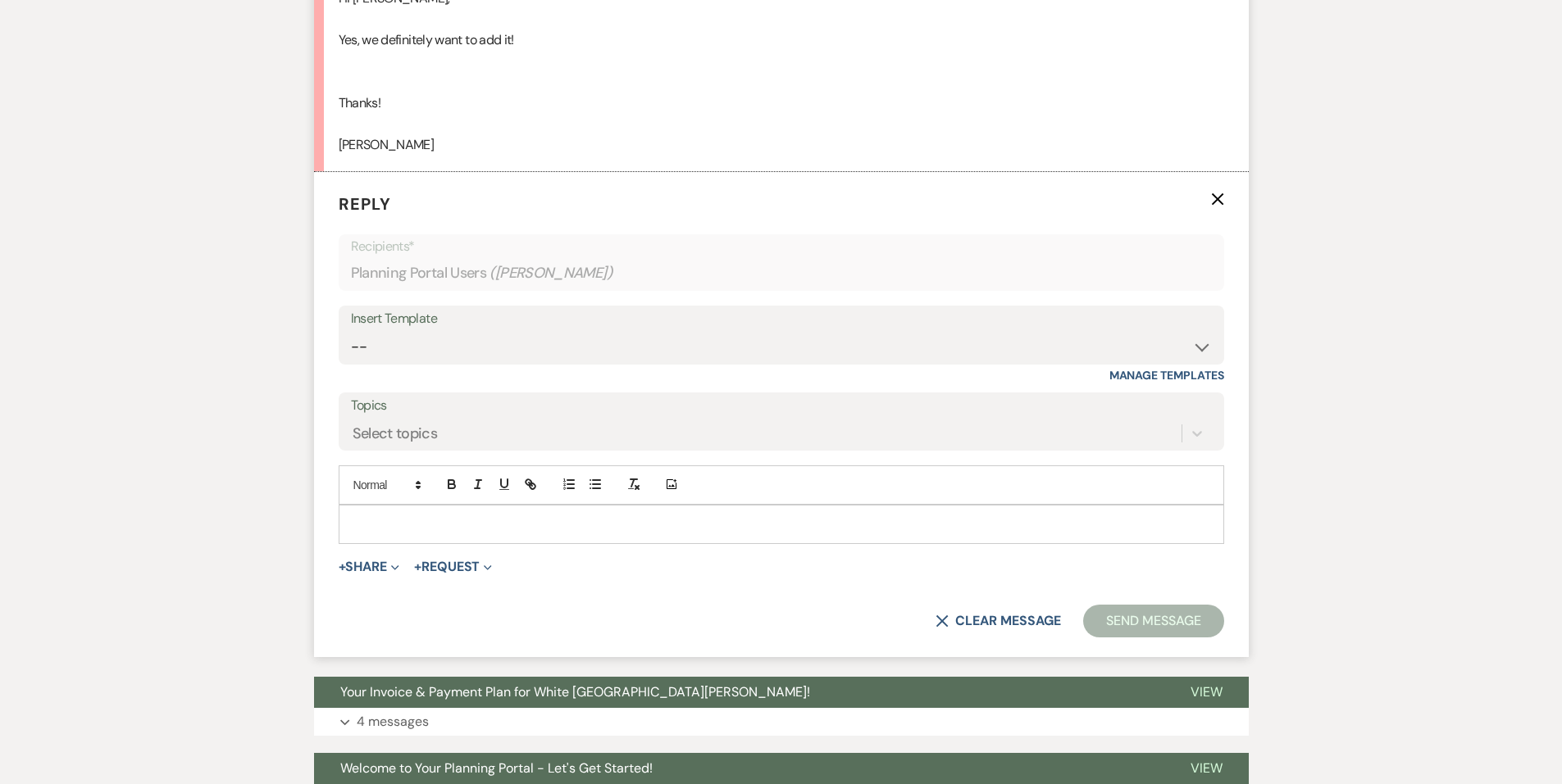
scroll to position [1290, 0]
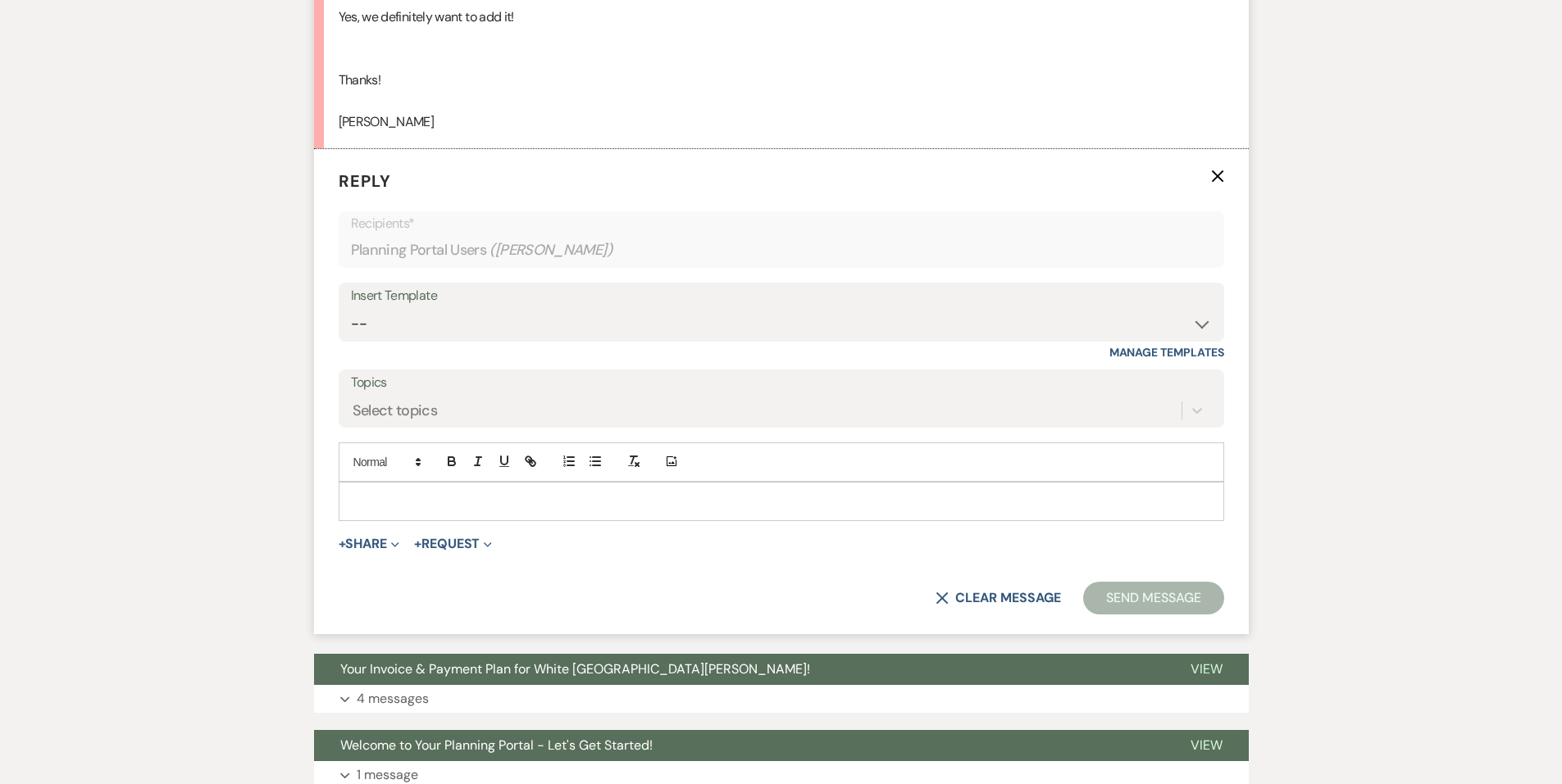
click at [456, 502] on p at bounding box center [781, 502] width 859 height 18
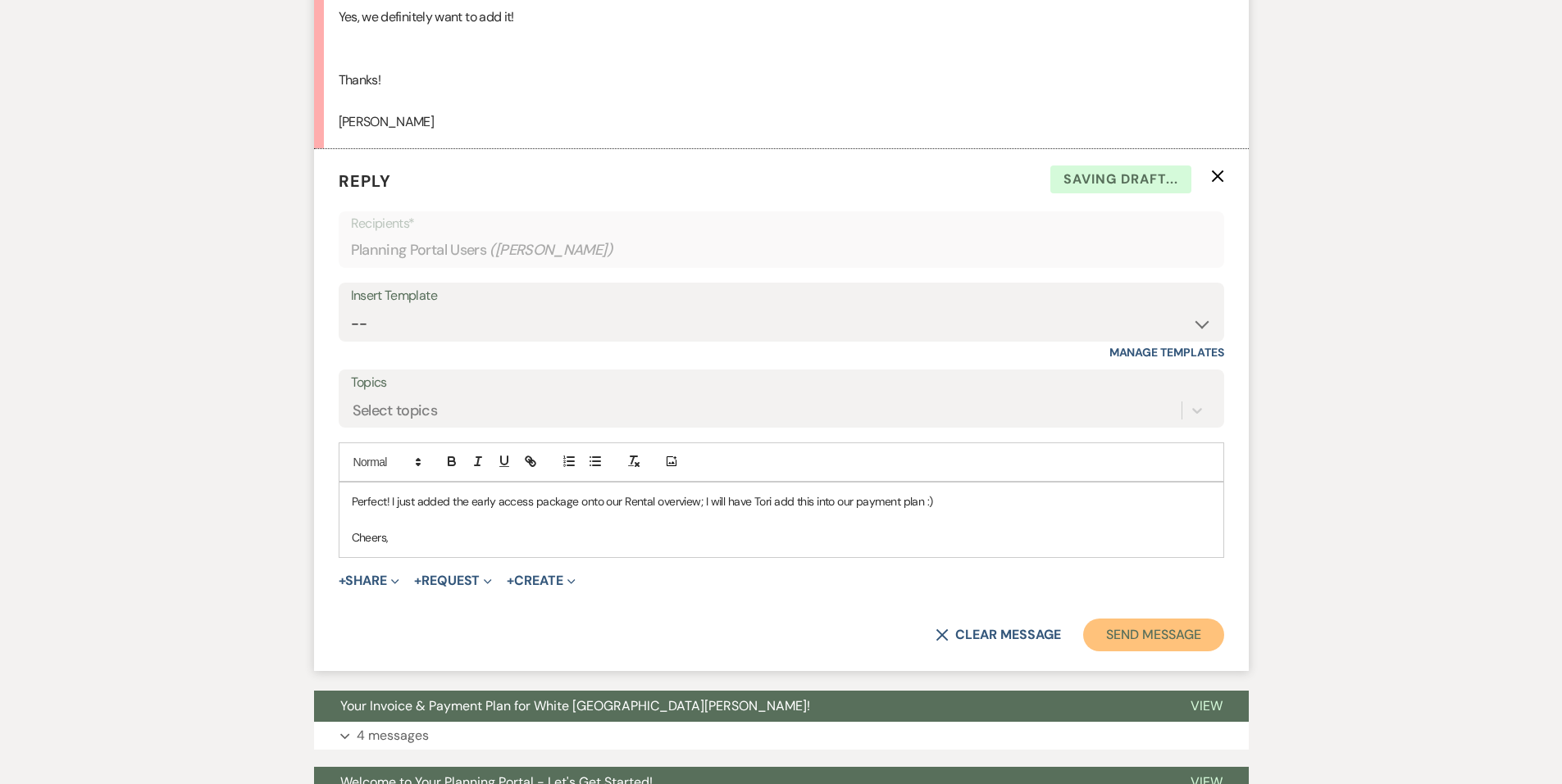
click at [1159, 646] on button "Send Message" at bounding box center [1153, 635] width 140 height 33
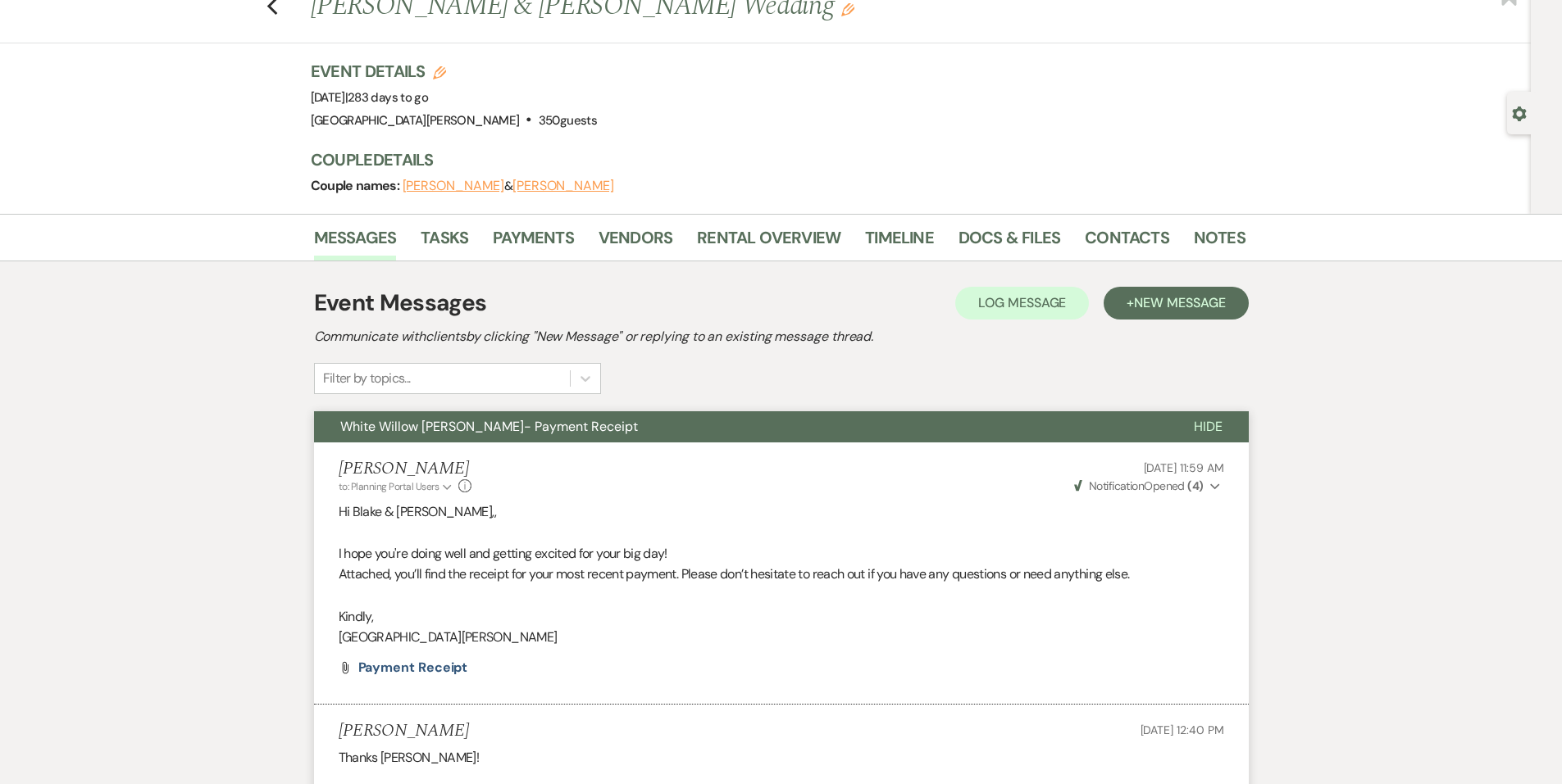
scroll to position [0, 0]
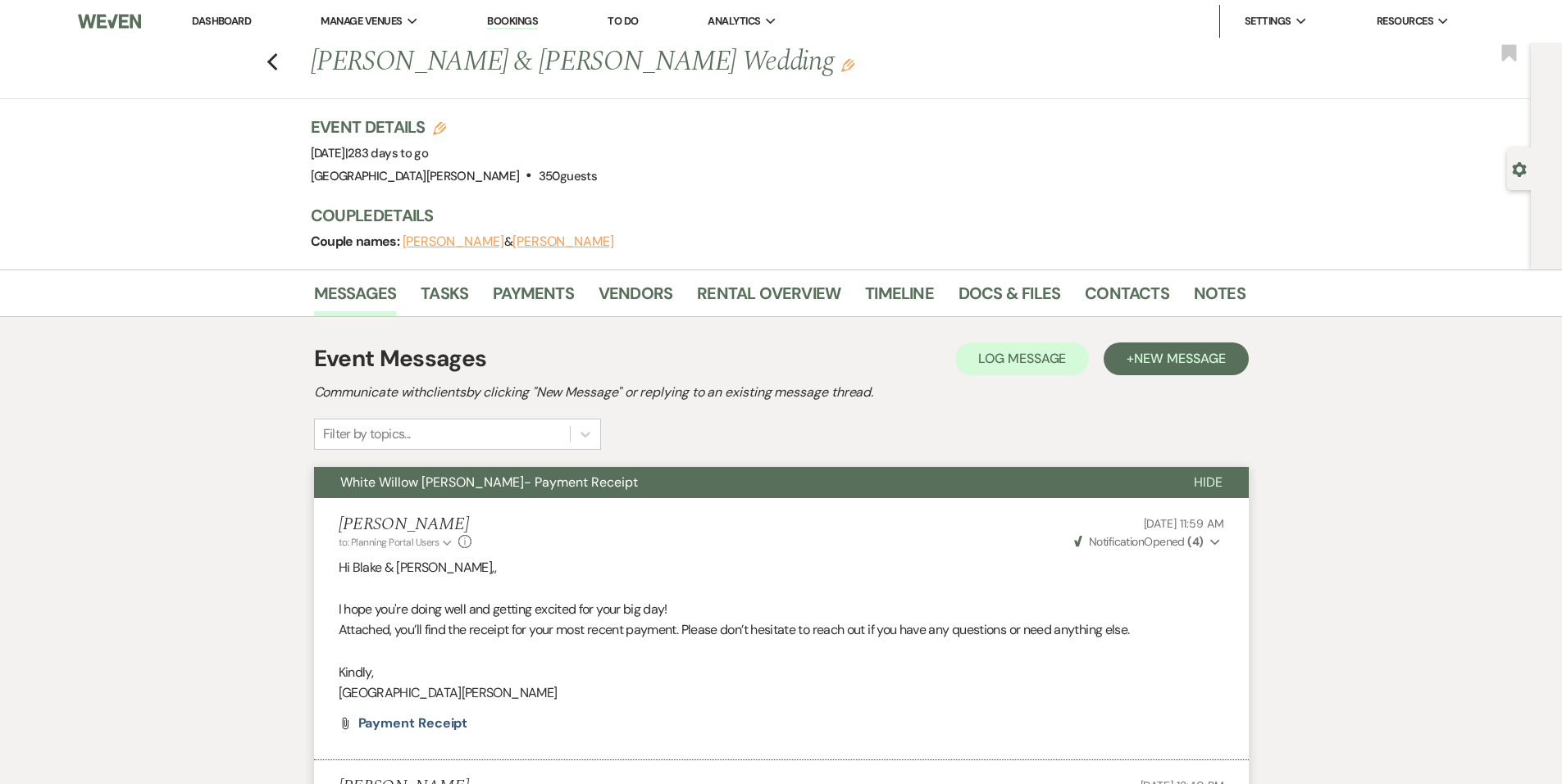
click at [241, 25] on link "Dashboard" at bounding box center [221, 20] width 59 height 14
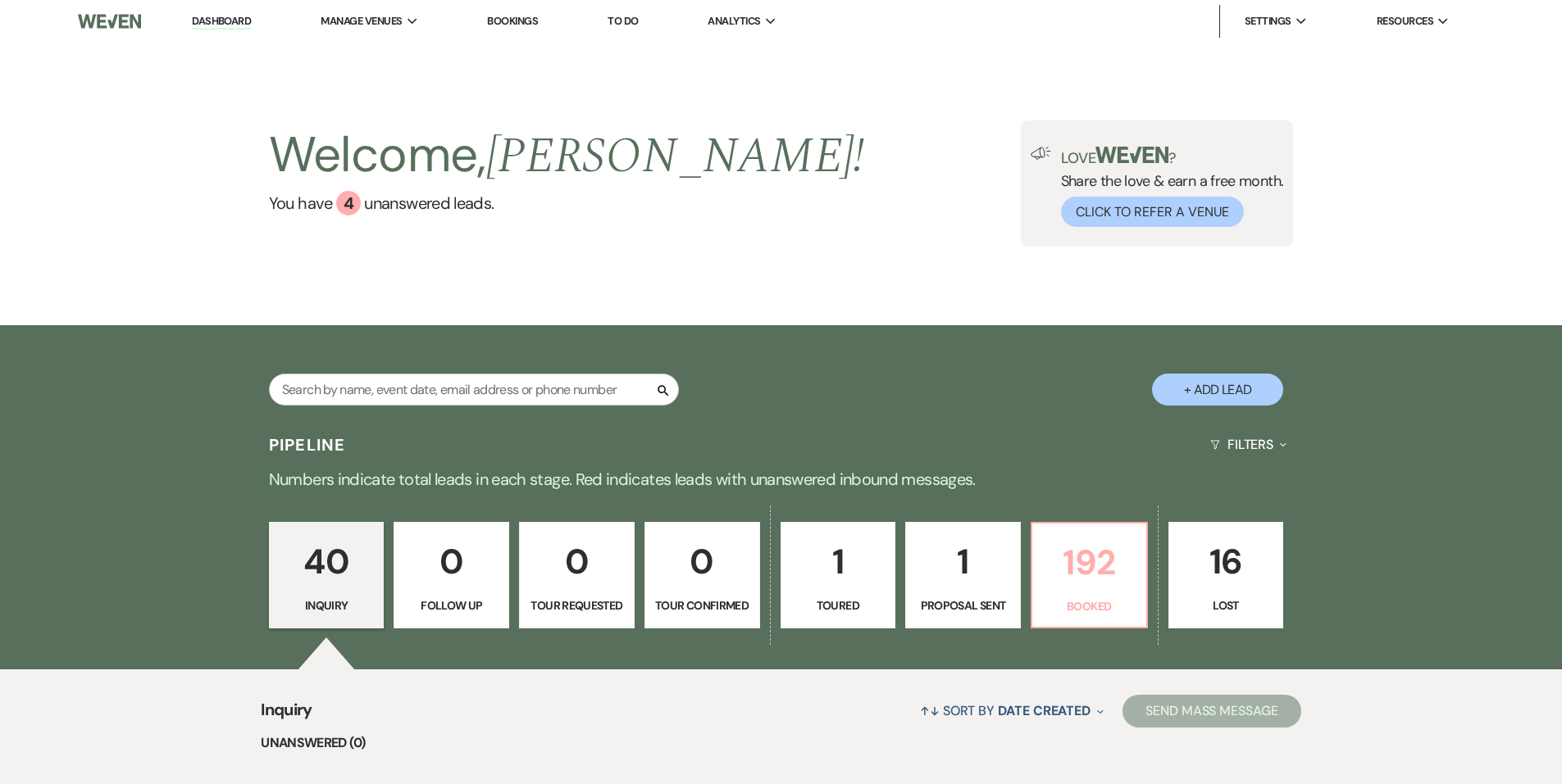
click at [1082, 566] on p "192" at bounding box center [1089, 563] width 94 height 55
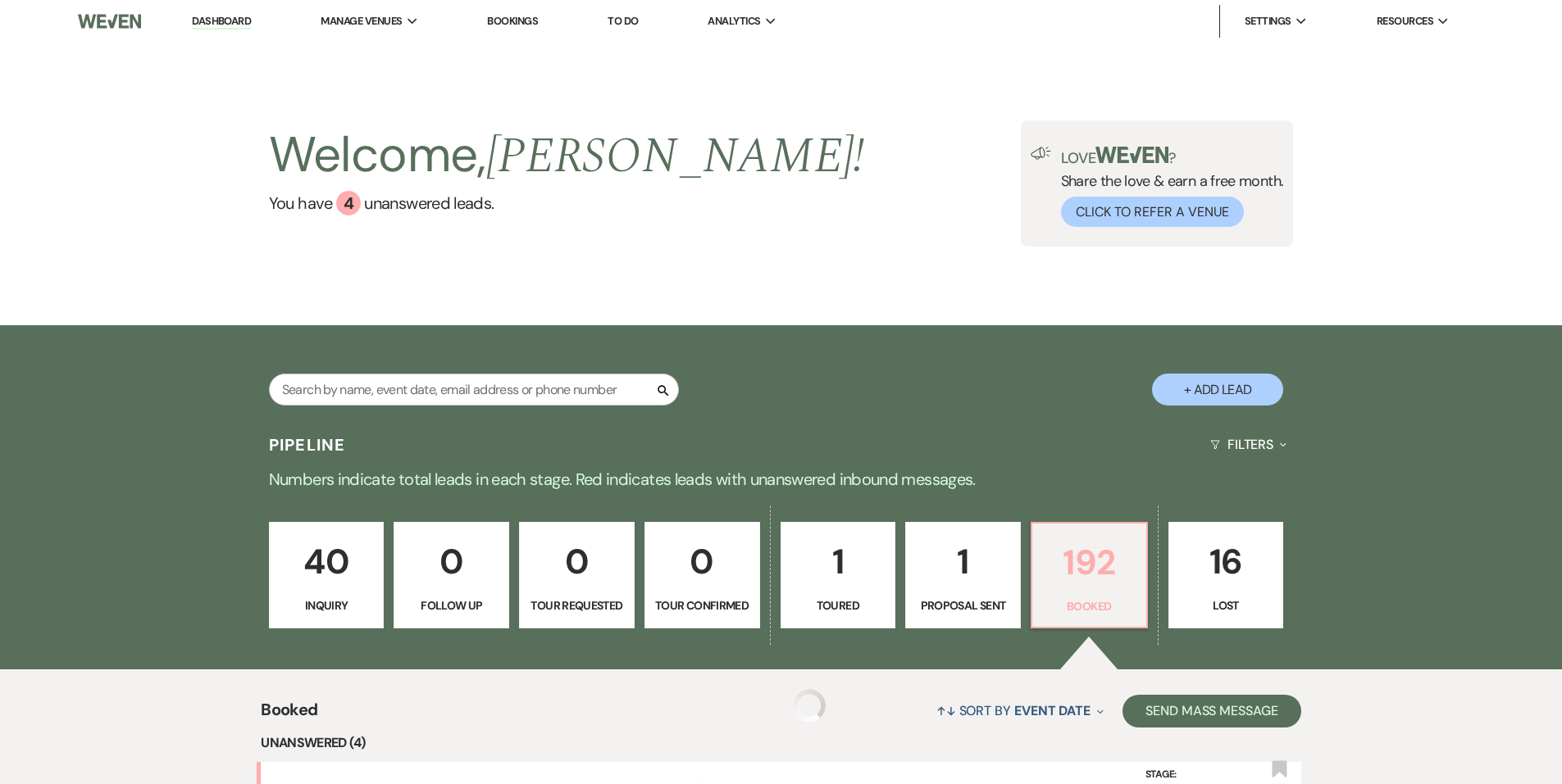
click at [1082, 569] on p "192" at bounding box center [1089, 563] width 94 height 55
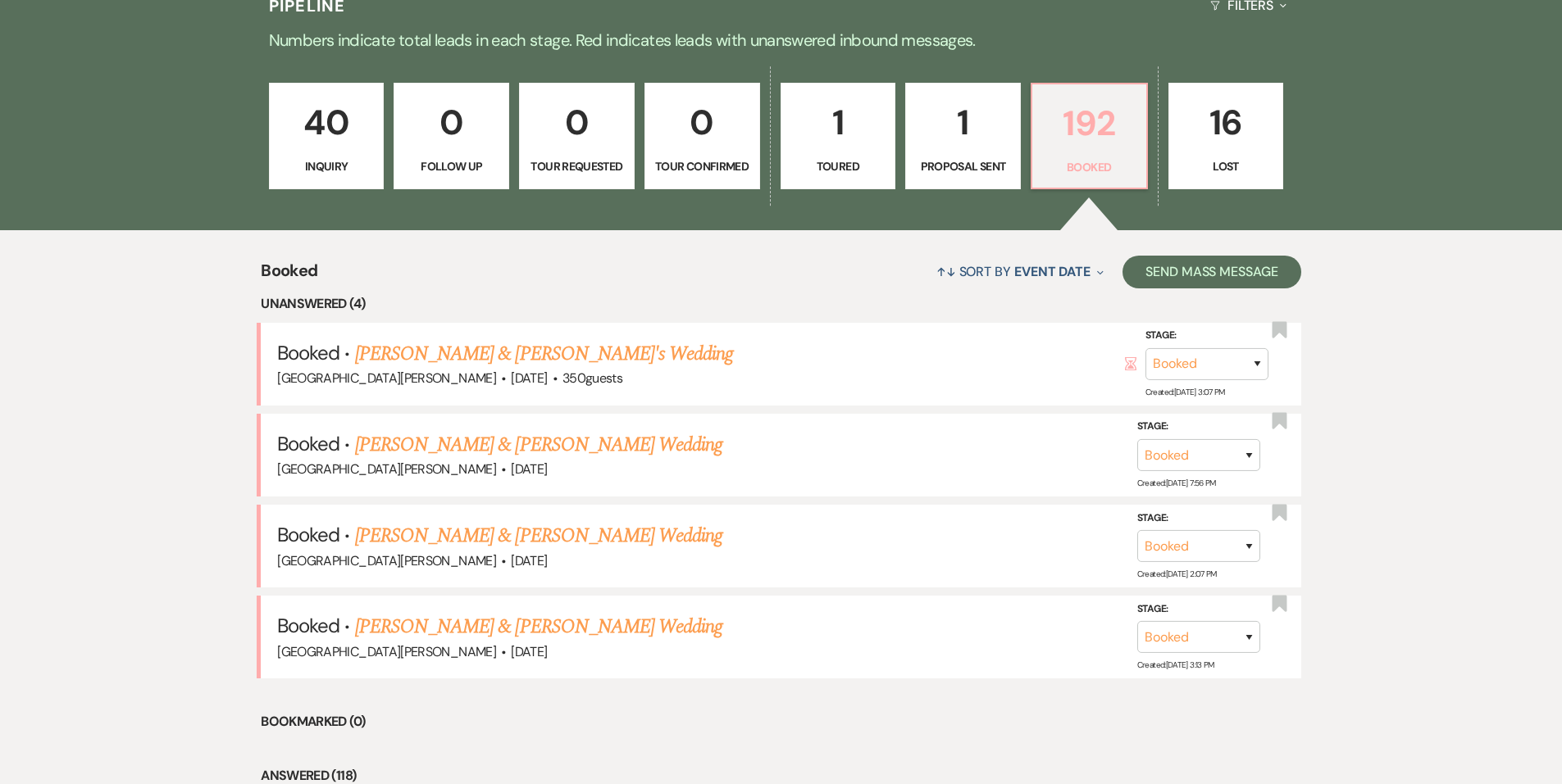
scroll to position [491, 0]
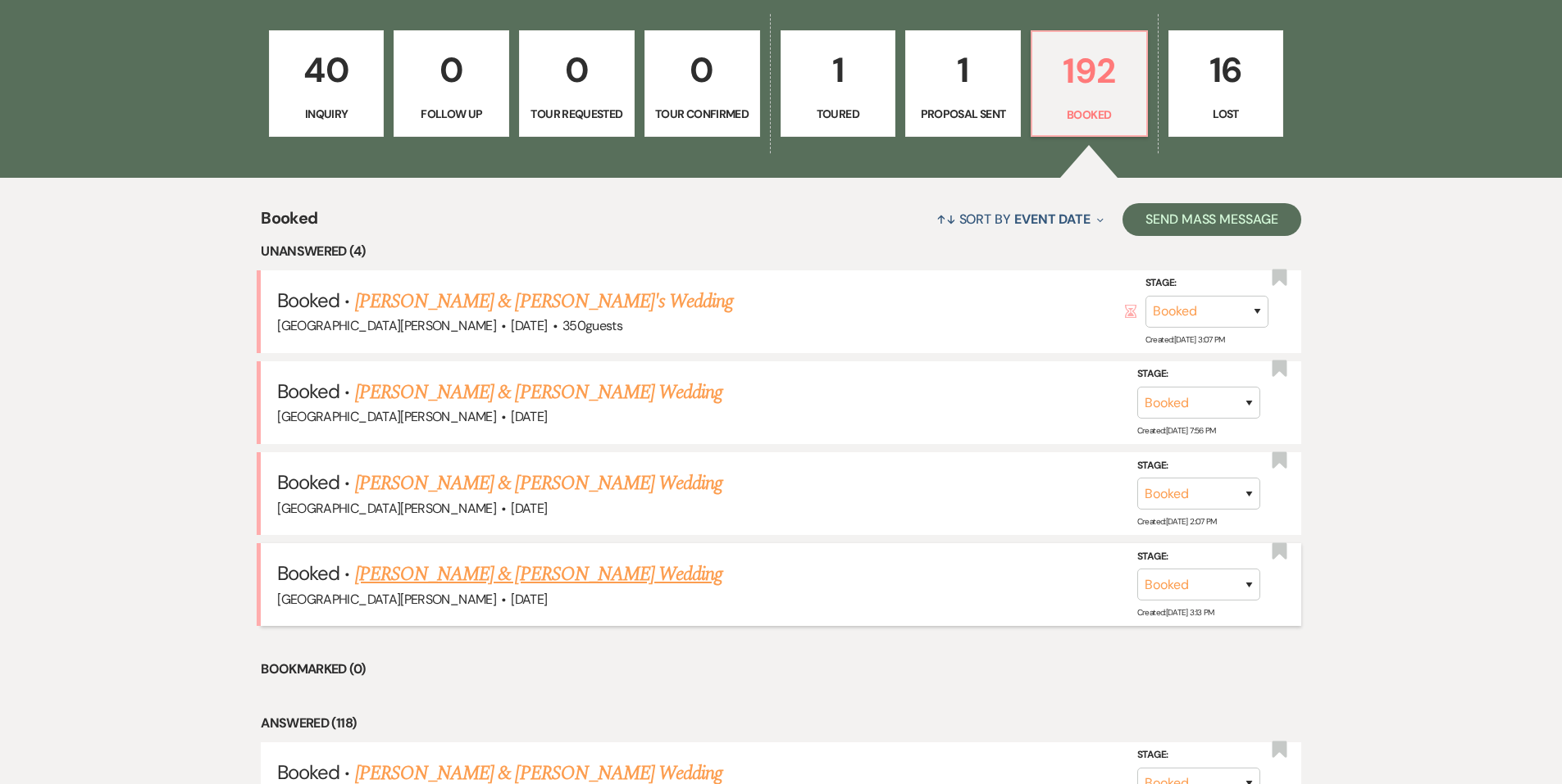
click at [523, 582] on link "Regan Ward & Grace Moore's Wedding" at bounding box center [538, 574] width 367 height 29
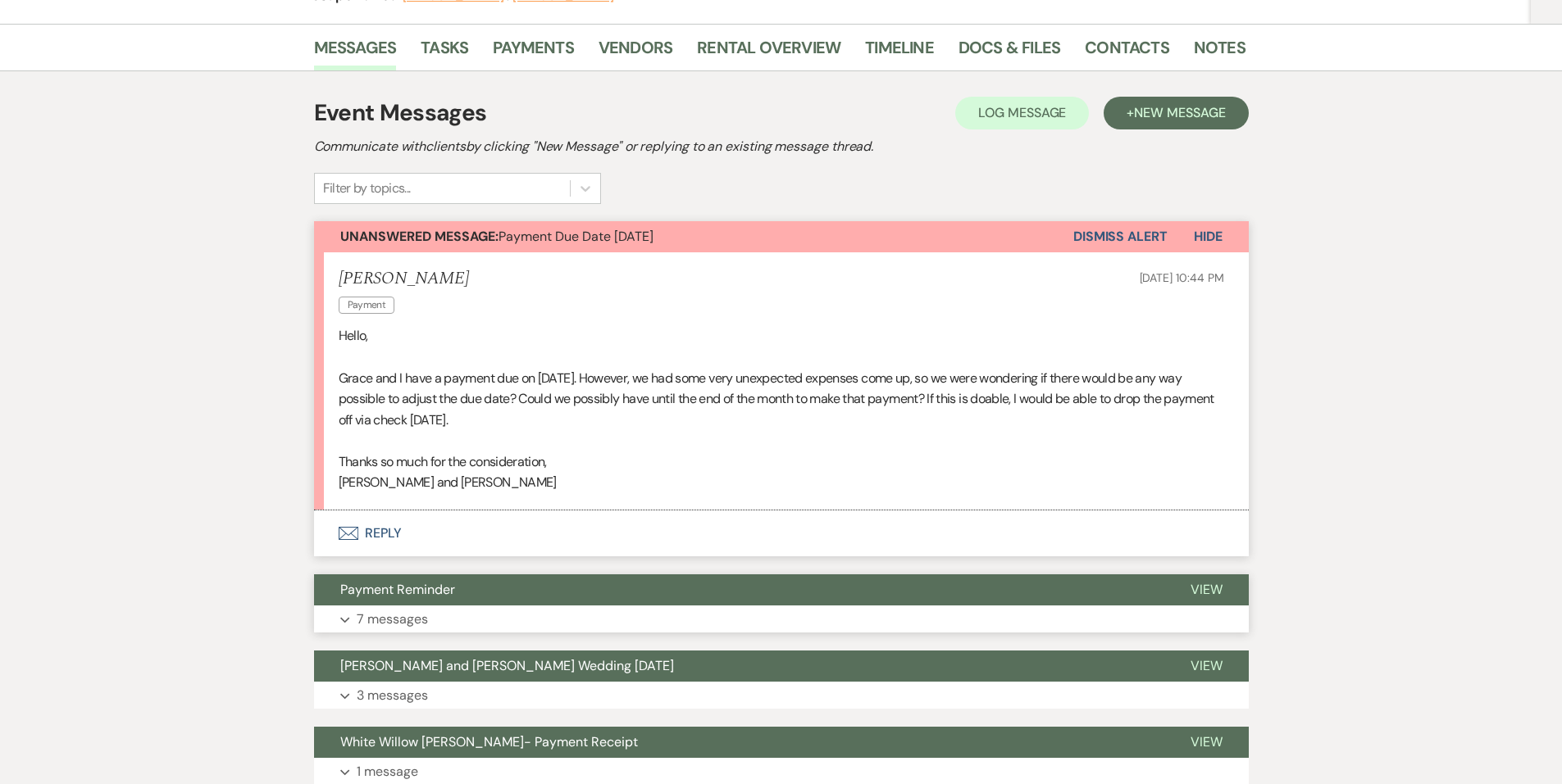
scroll to position [410, 0]
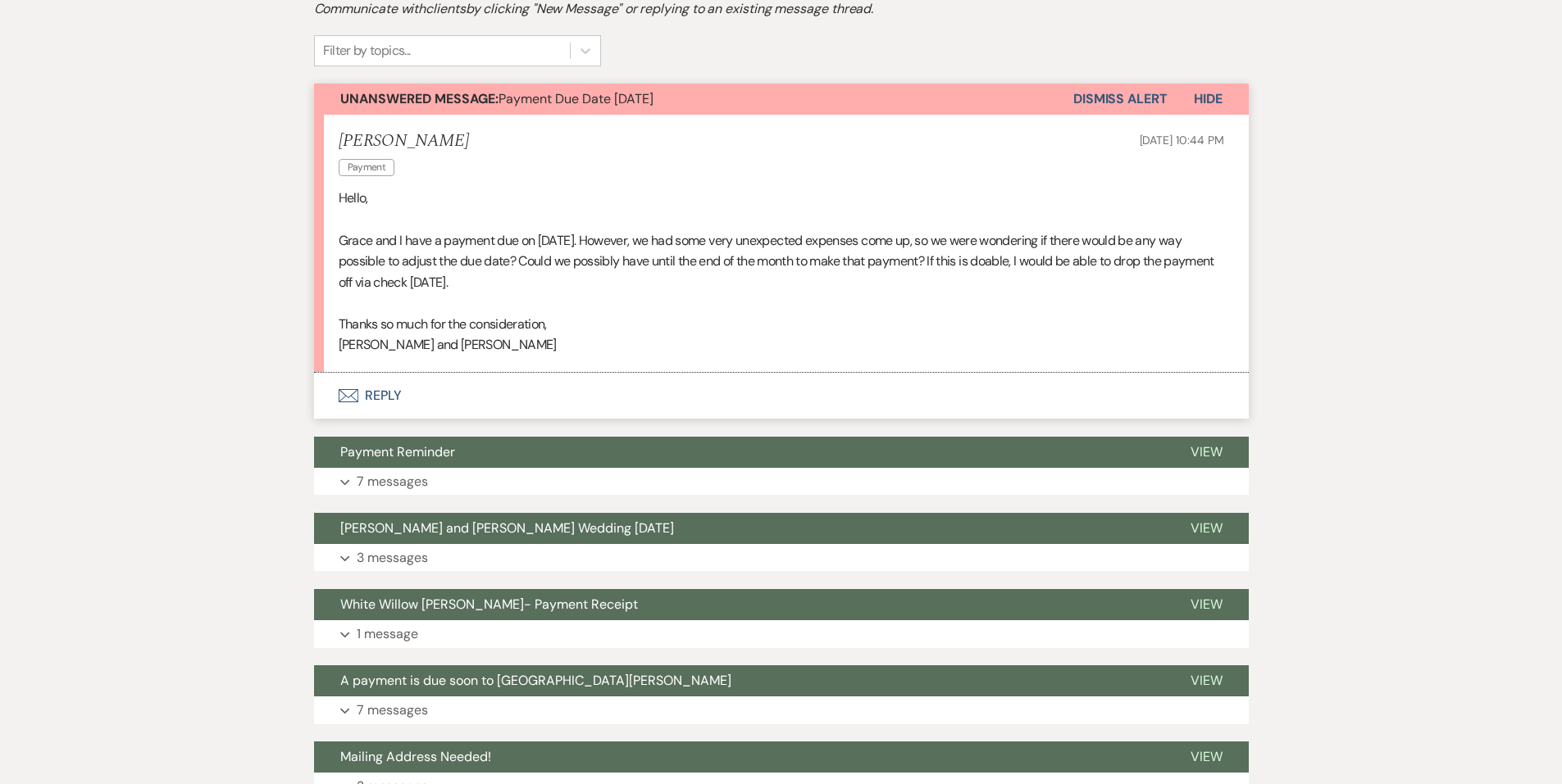
click at [402, 401] on button "Envelope Reply" at bounding box center [781, 396] width 935 height 46
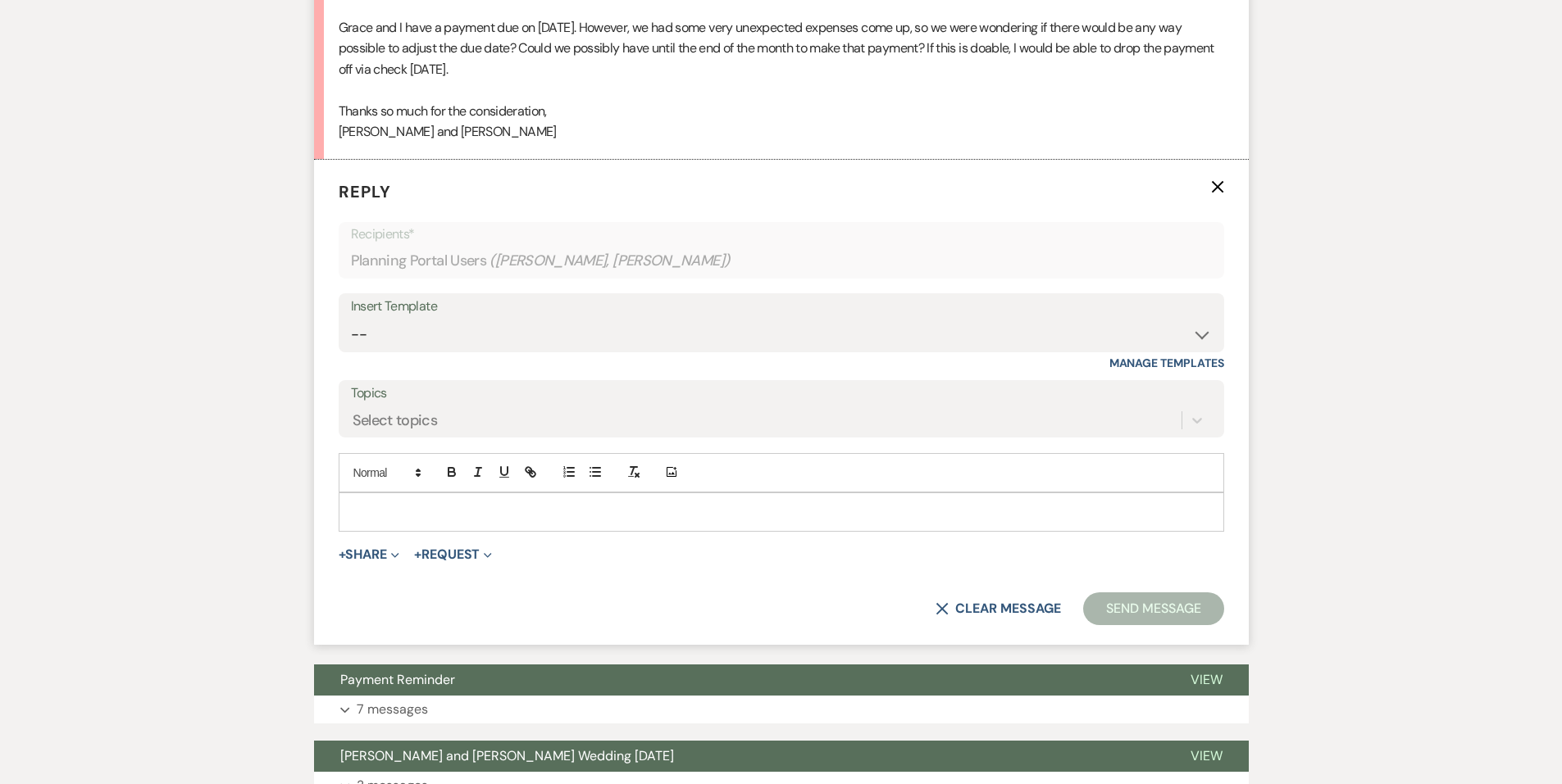
scroll to position [634, 0]
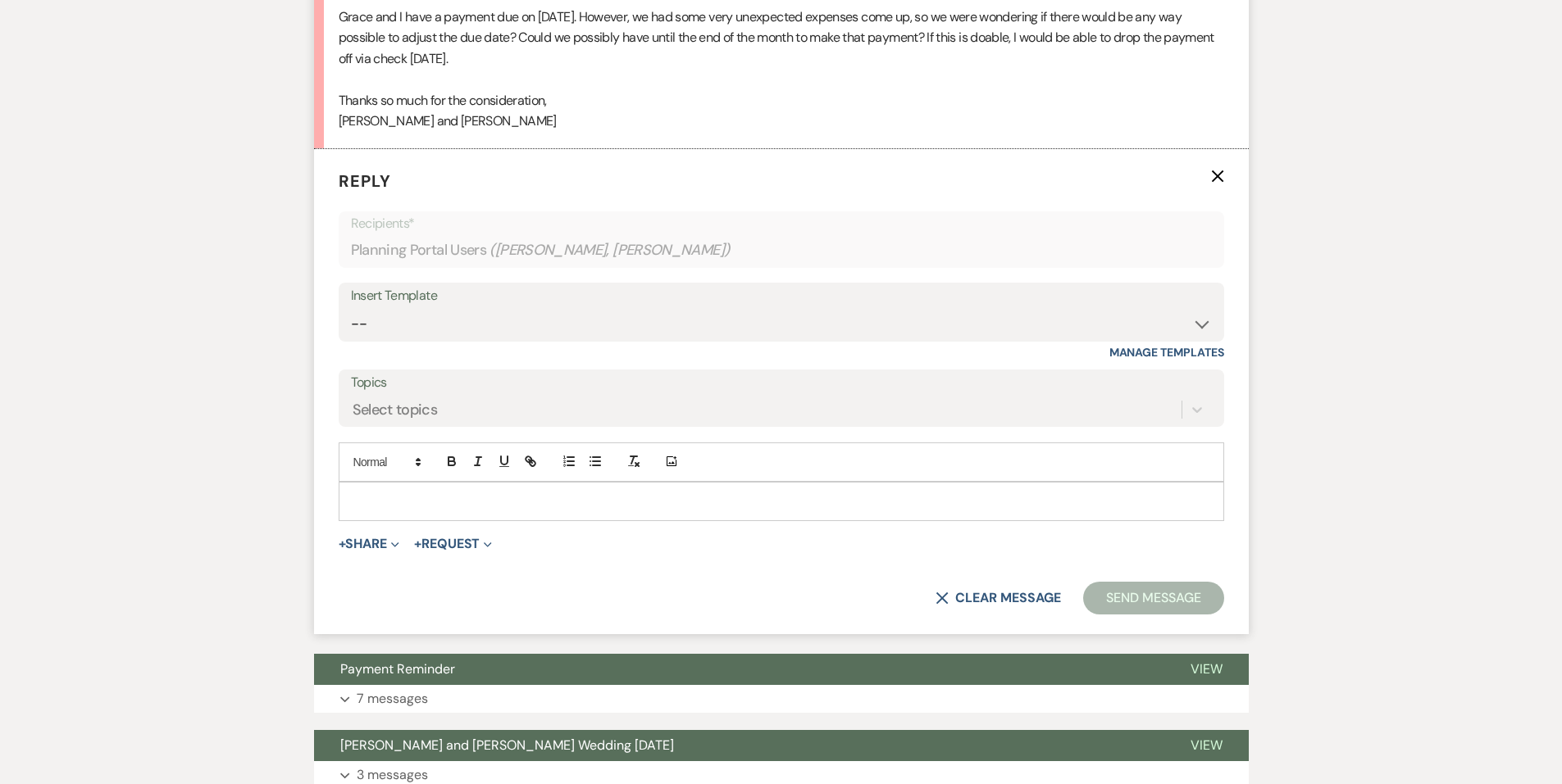
click at [502, 494] on p at bounding box center [781, 502] width 859 height 18
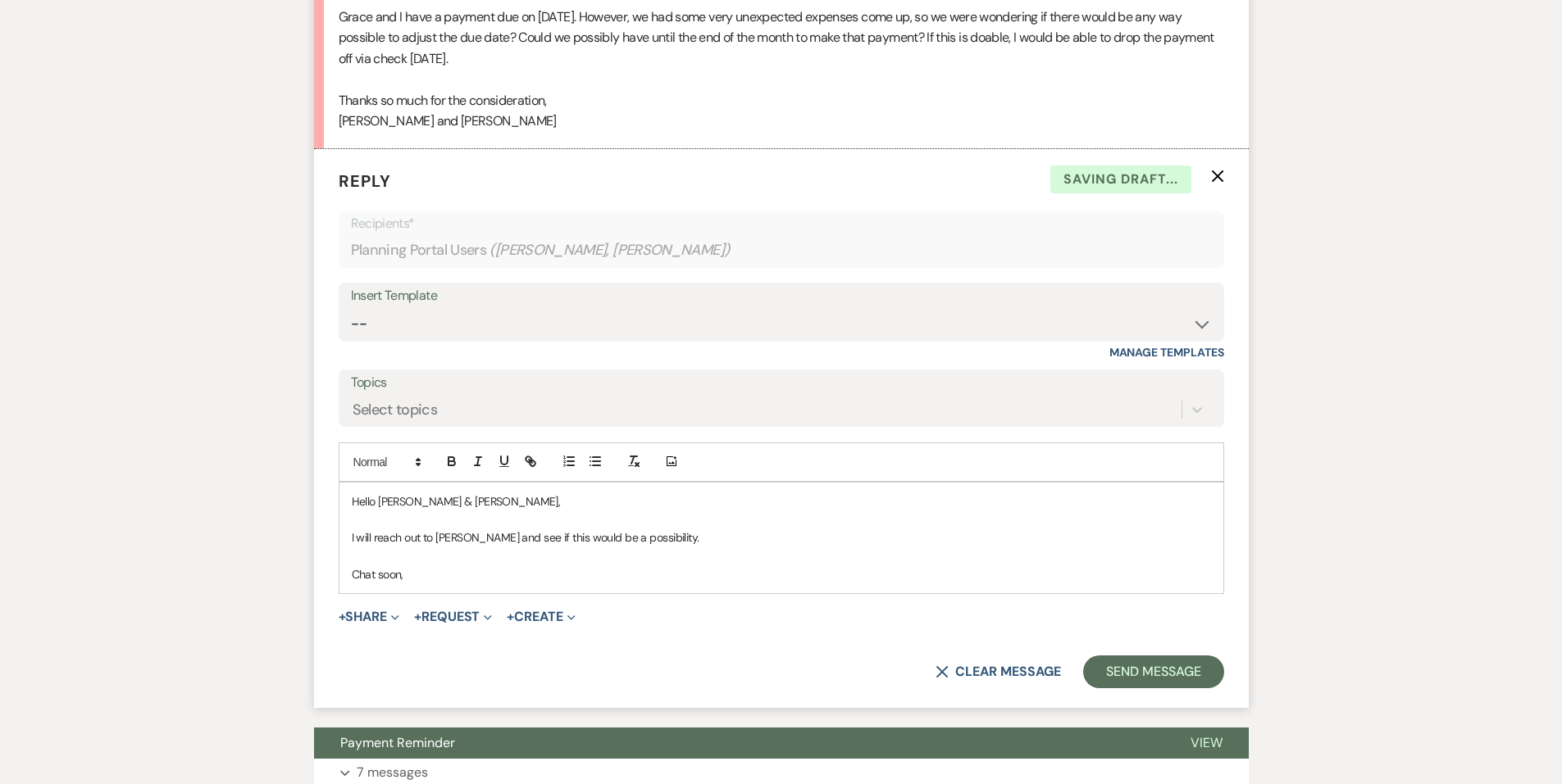
click at [1173, 691] on form "Reply X Saving draft... Recipients* Planning Portal Users ( Regan Ward, Grace M…" at bounding box center [781, 428] width 935 height 558
click at [1172, 684] on button "Send Message" at bounding box center [1153, 672] width 140 height 33
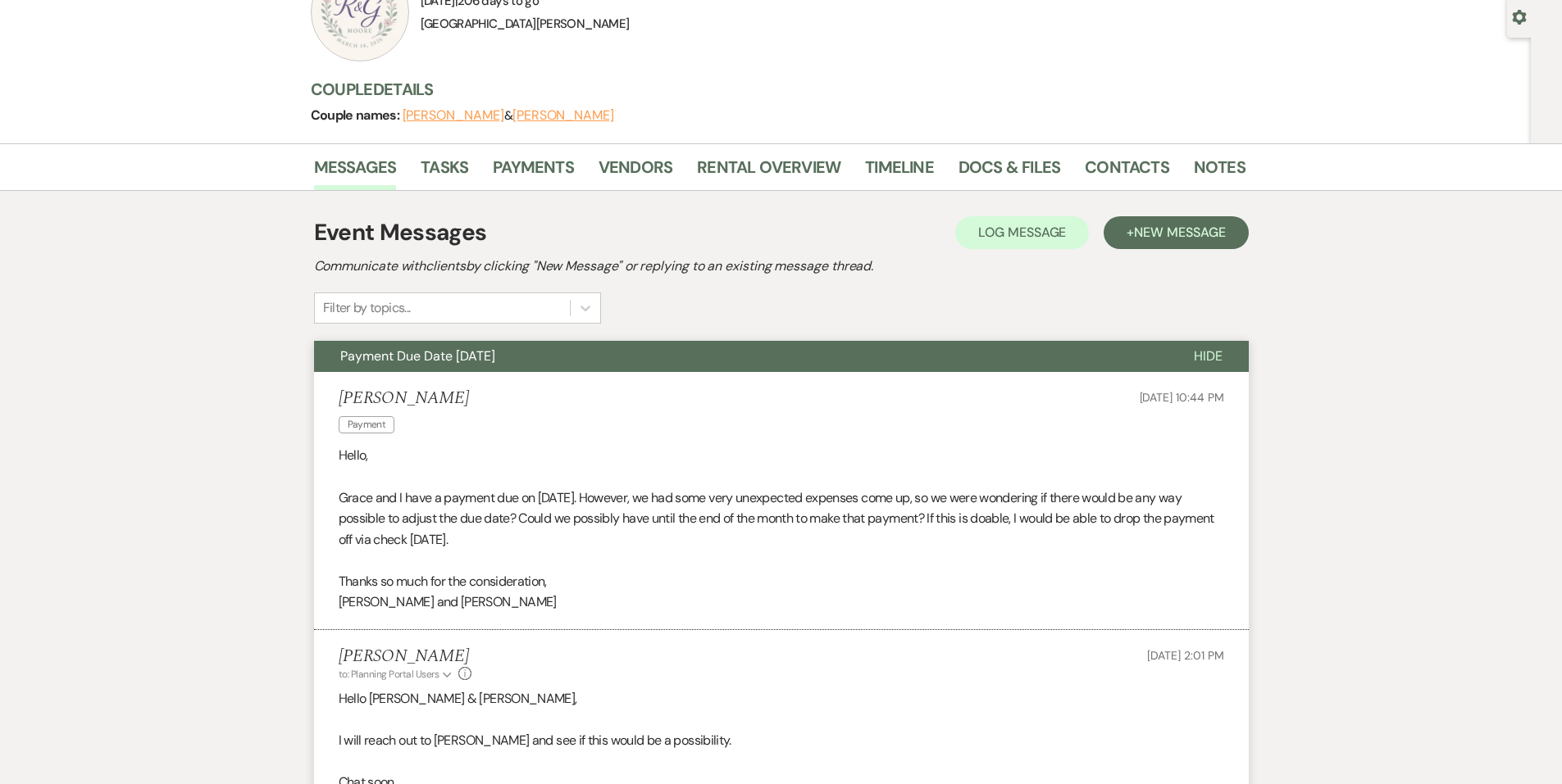
scroll to position [0, 0]
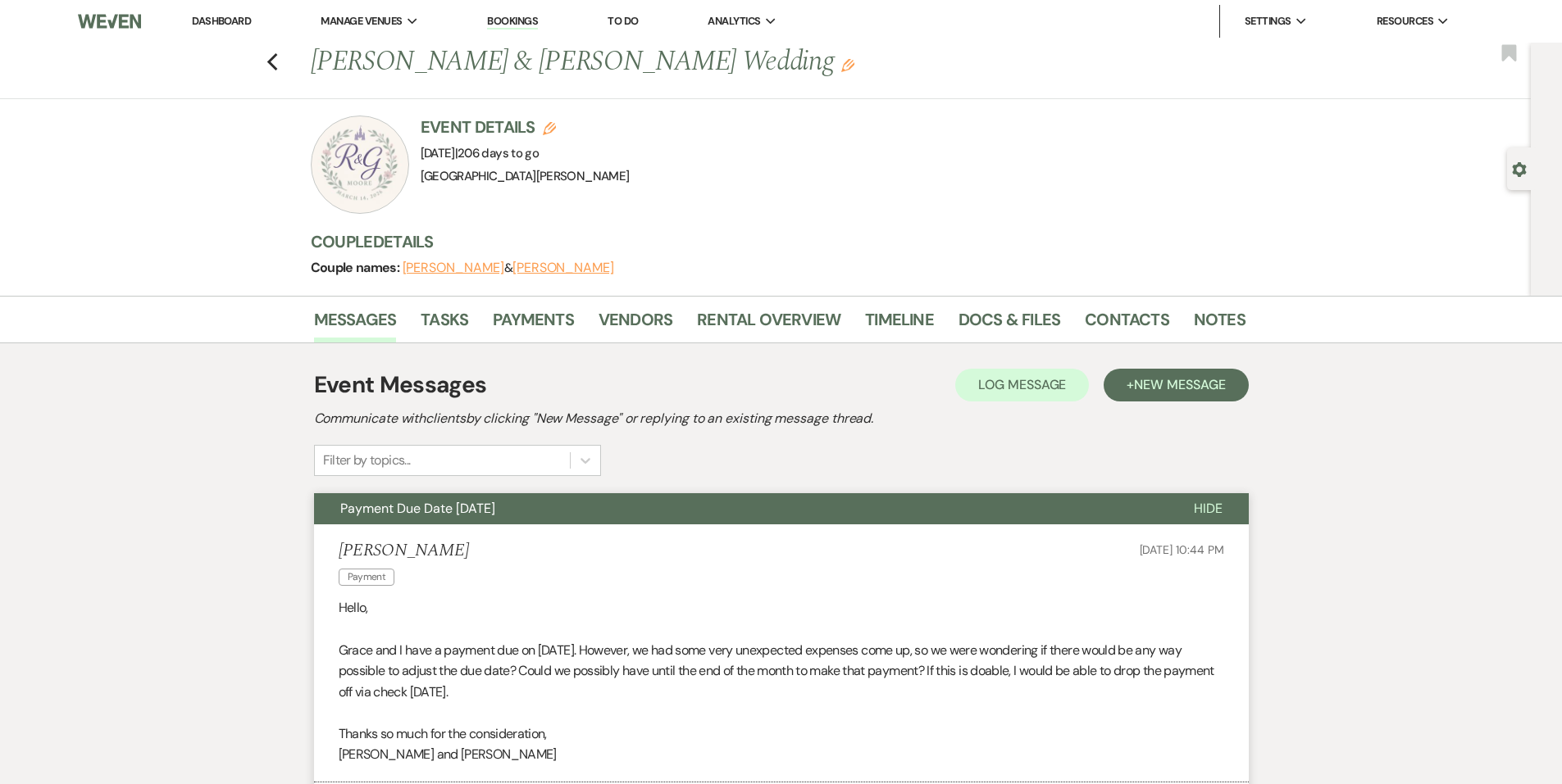
click at [227, 20] on link "Dashboard" at bounding box center [221, 20] width 59 height 14
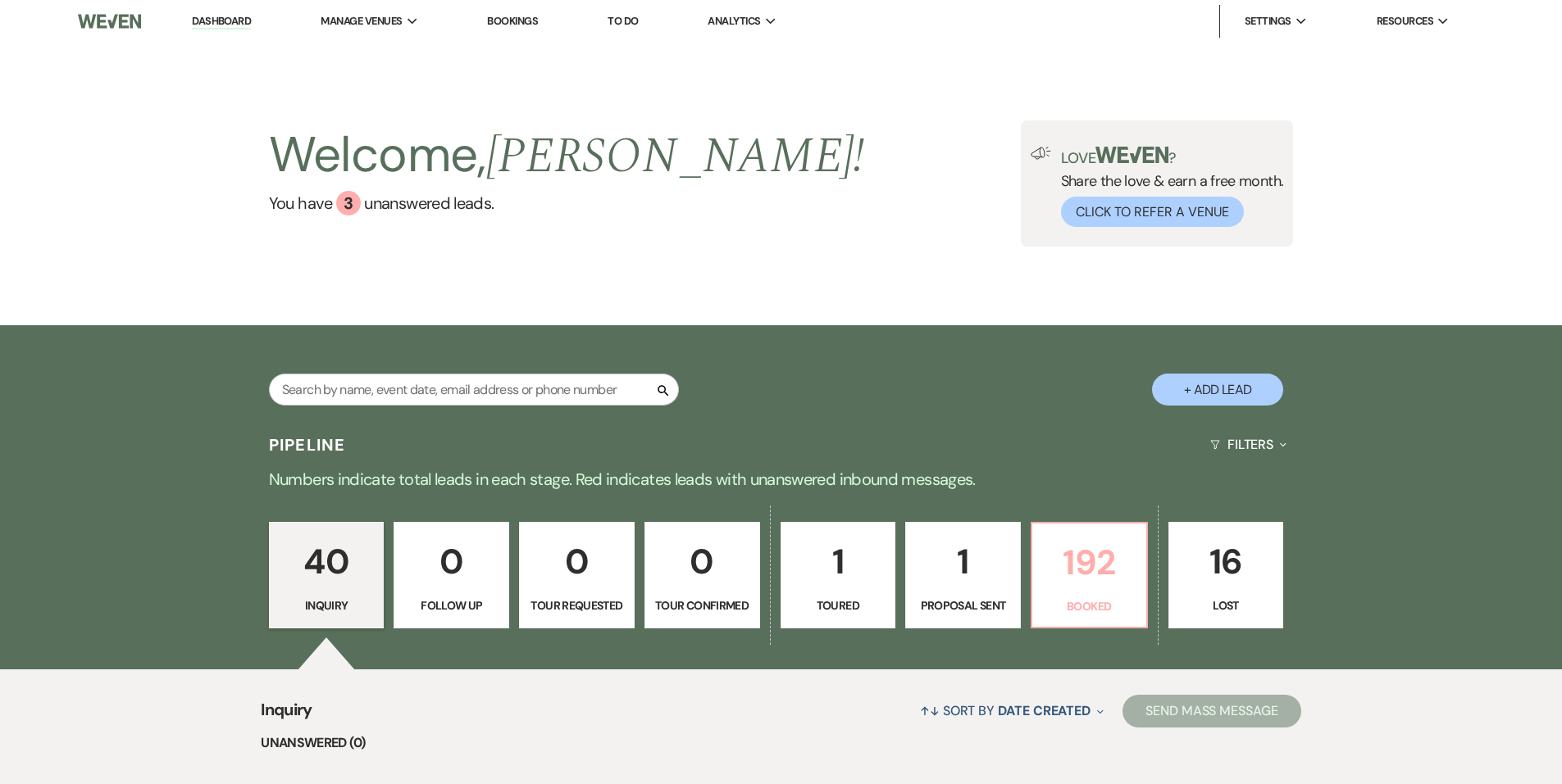
click at [1066, 552] on p "192" at bounding box center [1089, 563] width 94 height 55
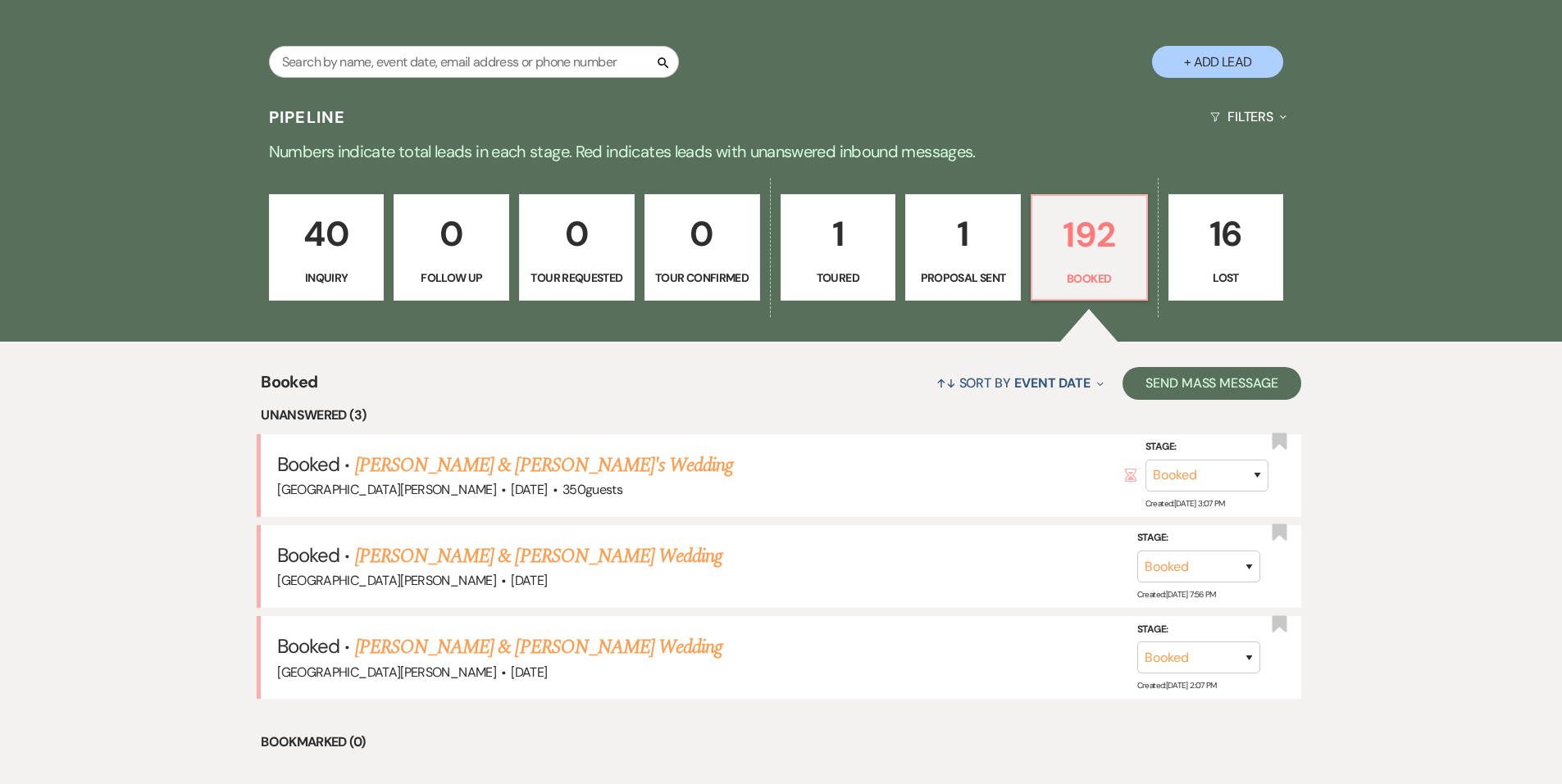
click at [558, 649] on link "Mackenzie Larsen & Kyle McKee's Wedding" at bounding box center [538, 647] width 367 height 29
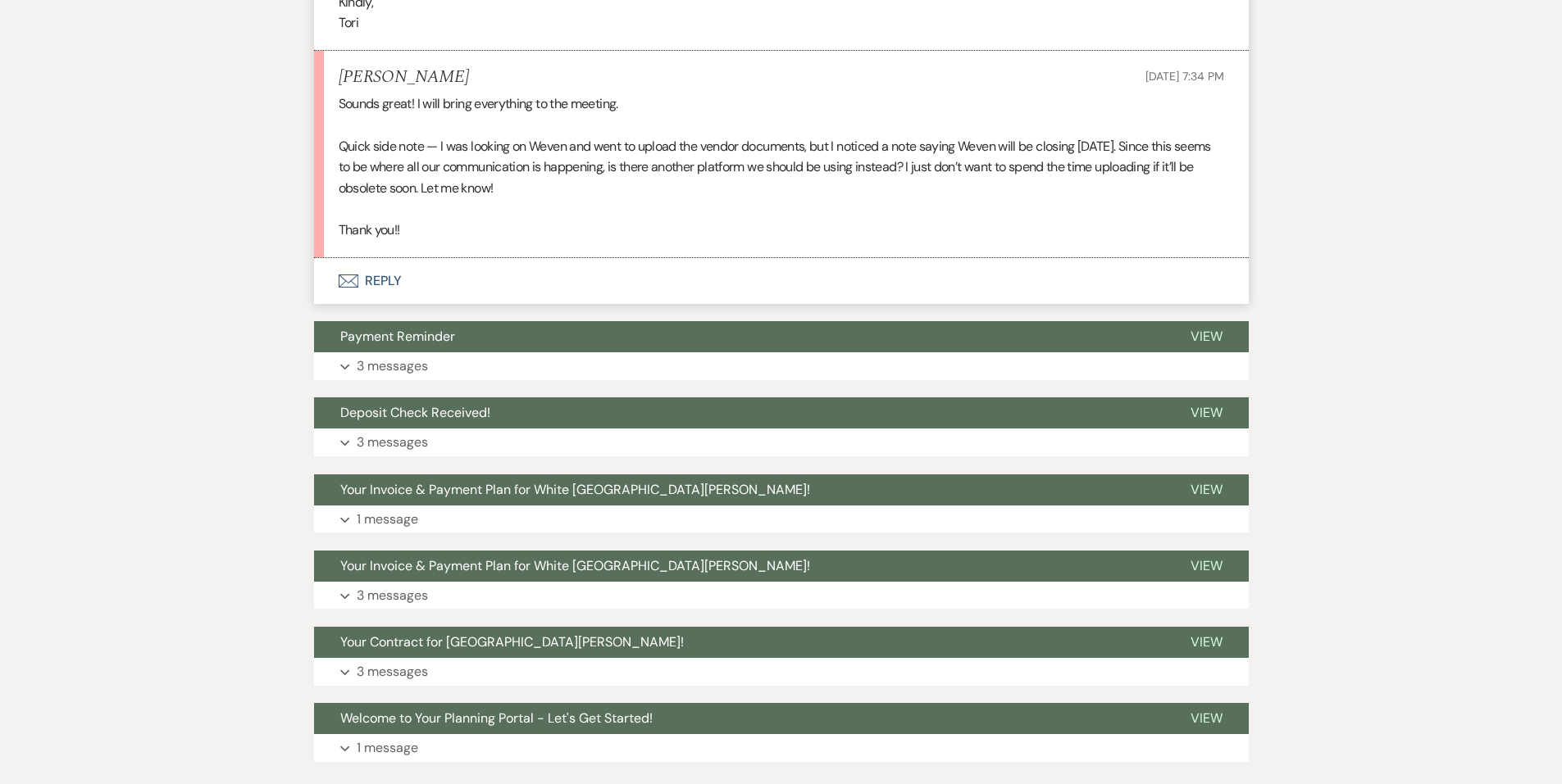
scroll to position [3770, 0]
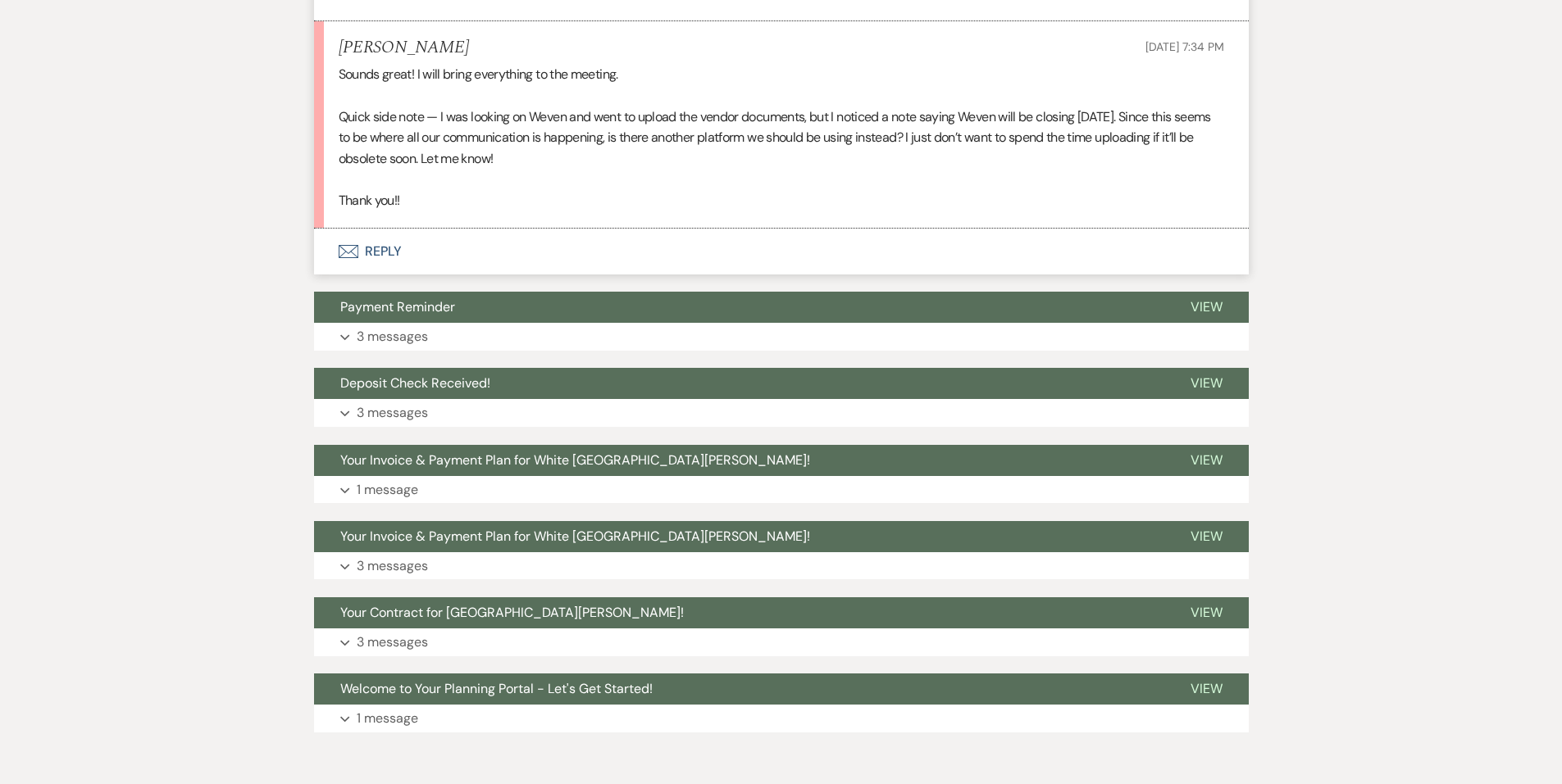
click at [367, 274] on button "Envelope Reply" at bounding box center [781, 251] width 935 height 46
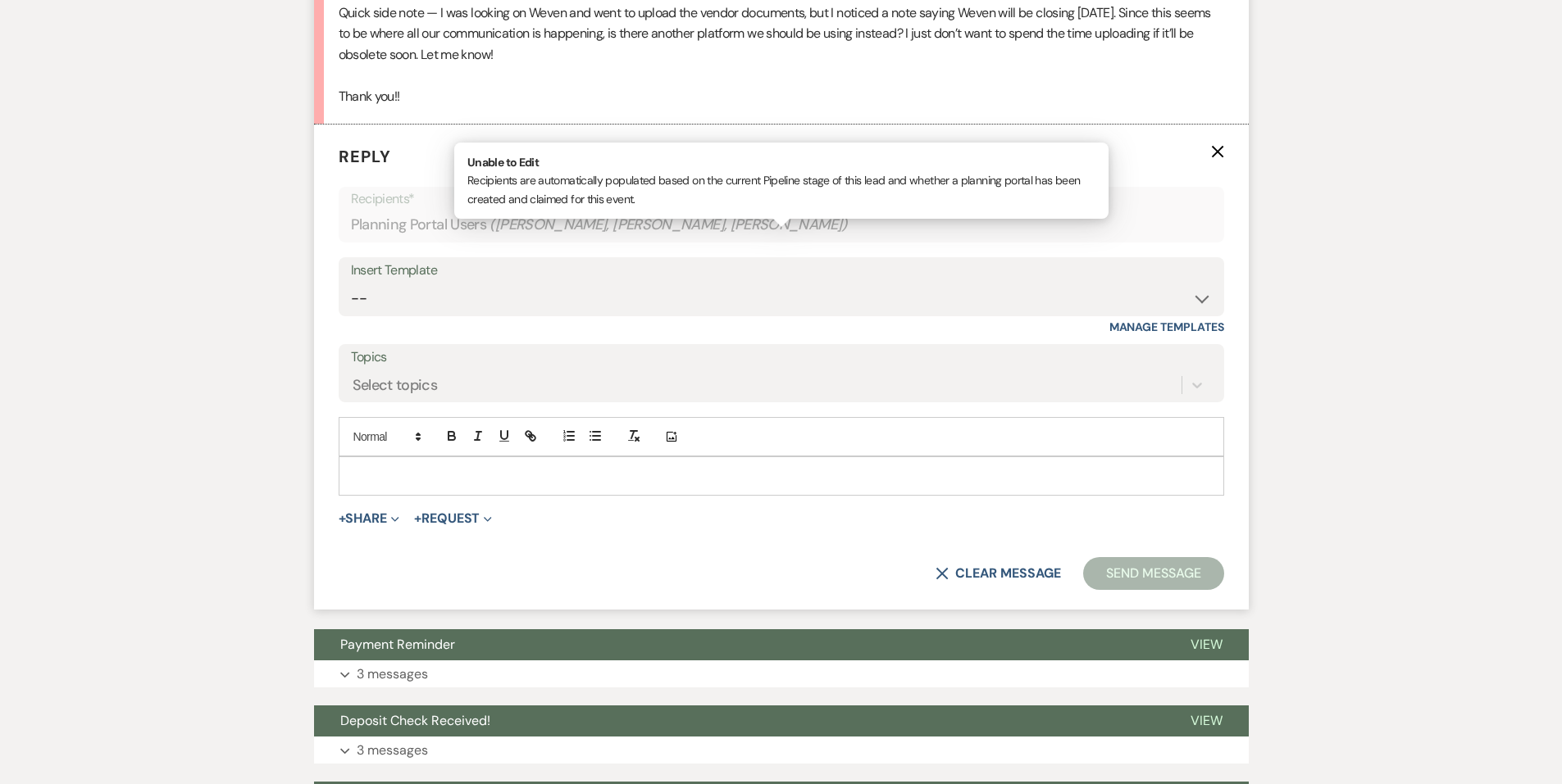
scroll to position [3892, 0]
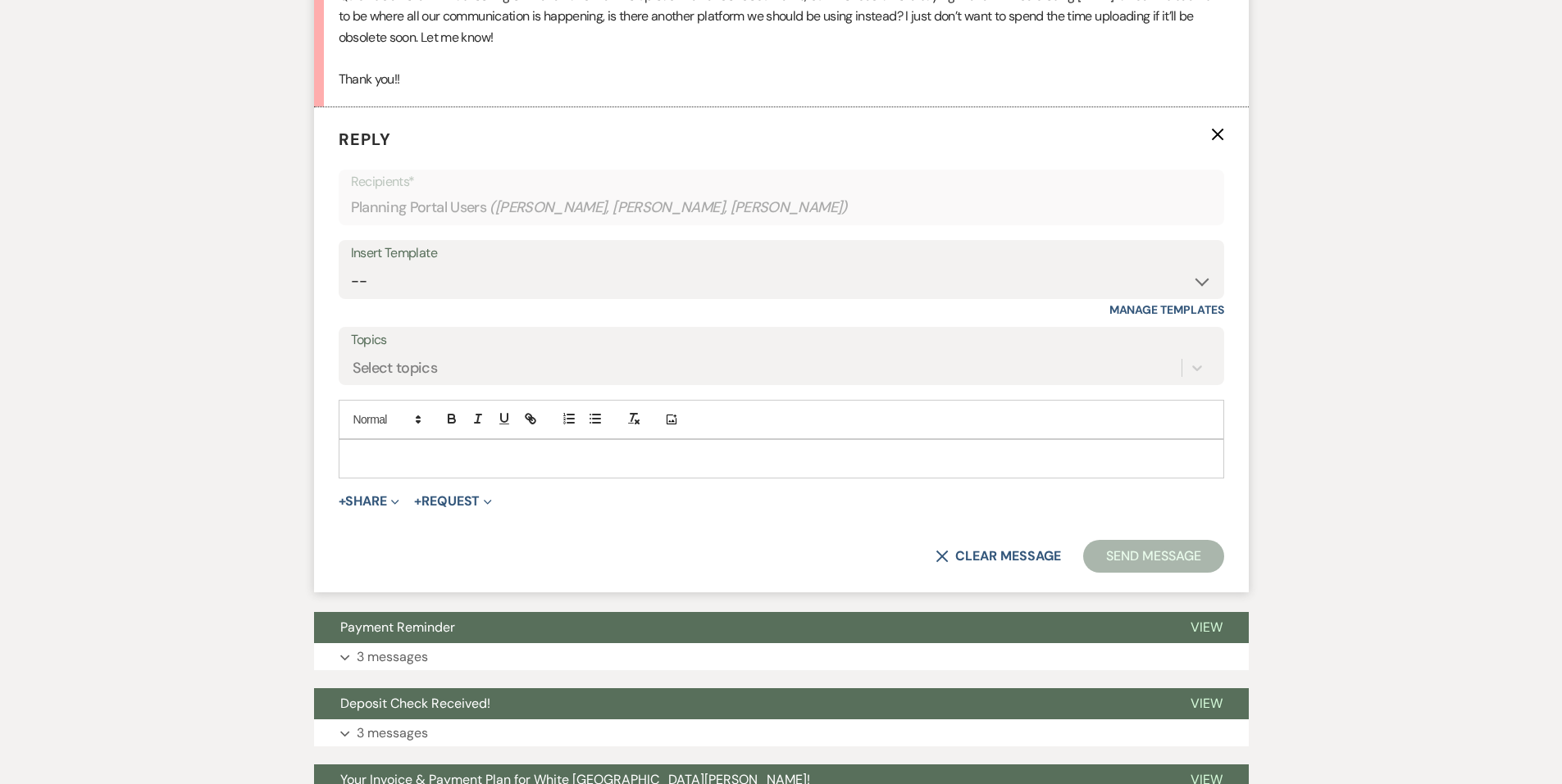
click at [404, 478] on div at bounding box center [781, 458] width 883 height 38
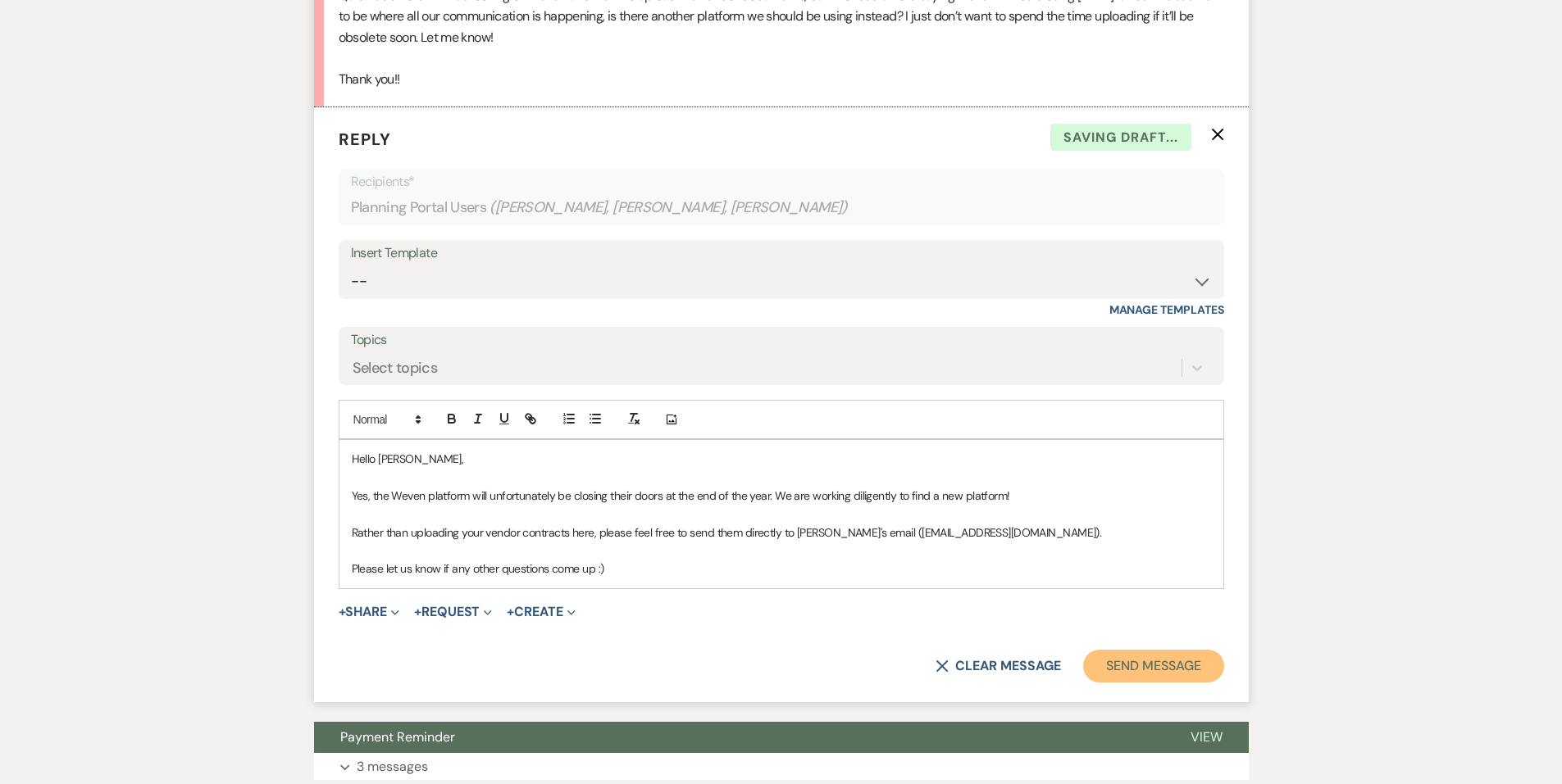
click at [1163, 682] on button "Send Message" at bounding box center [1153, 667] width 140 height 33
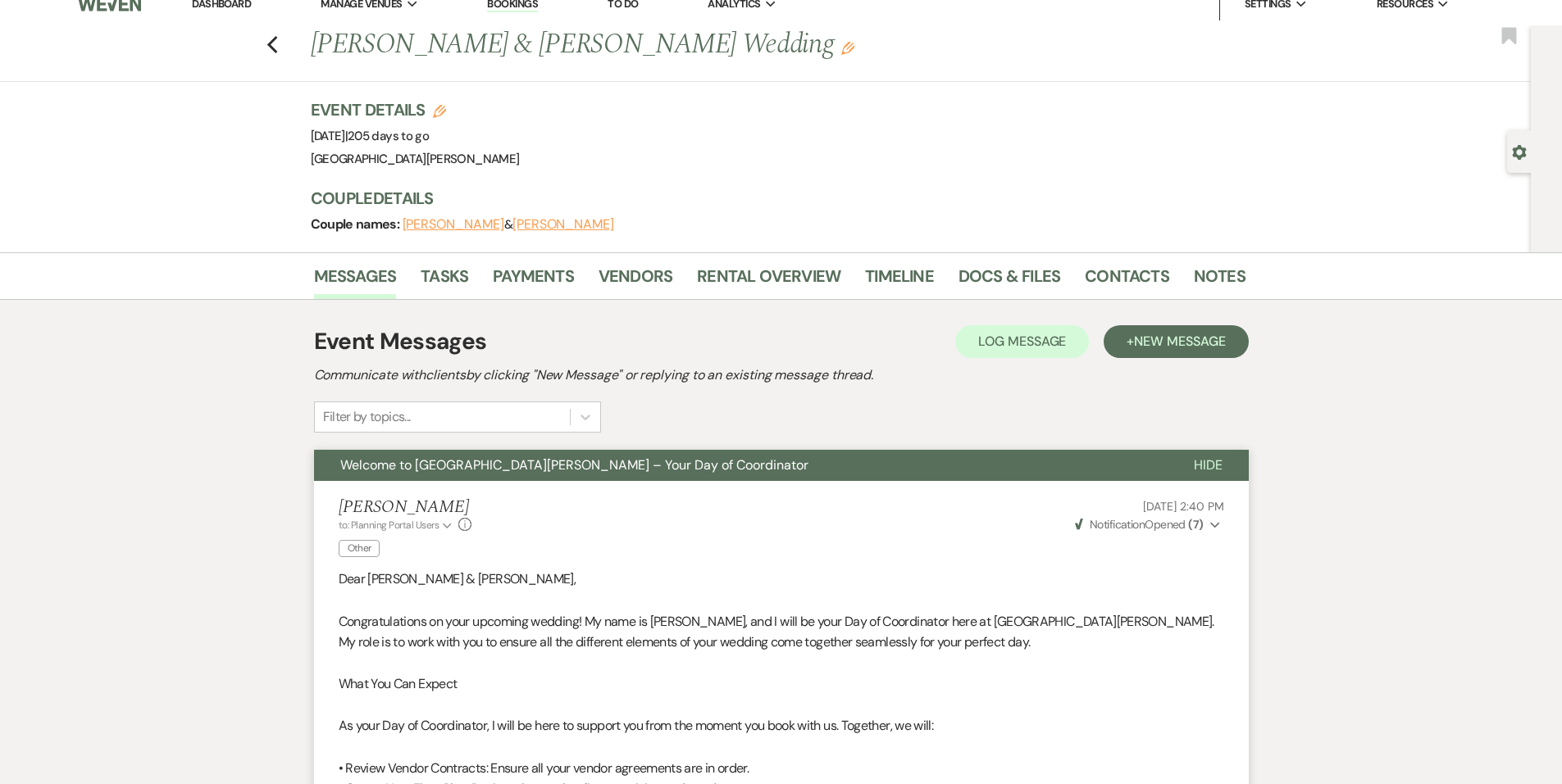
scroll to position [0, 0]
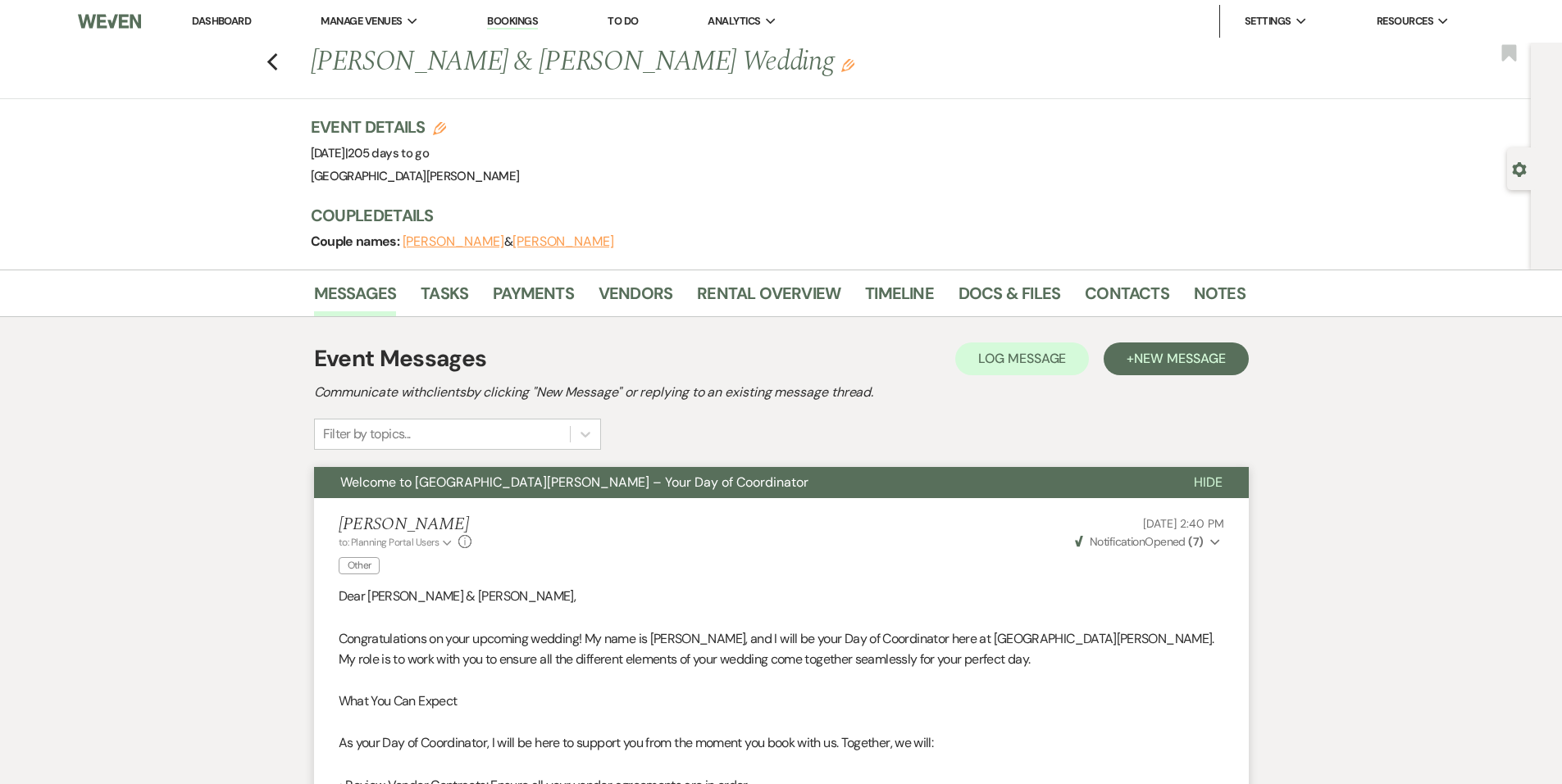
click at [230, 11] on li "Dashboard" at bounding box center [221, 21] width 75 height 33
click at [228, 19] on link "Dashboard" at bounding box center [221, 20] width 59 height 14
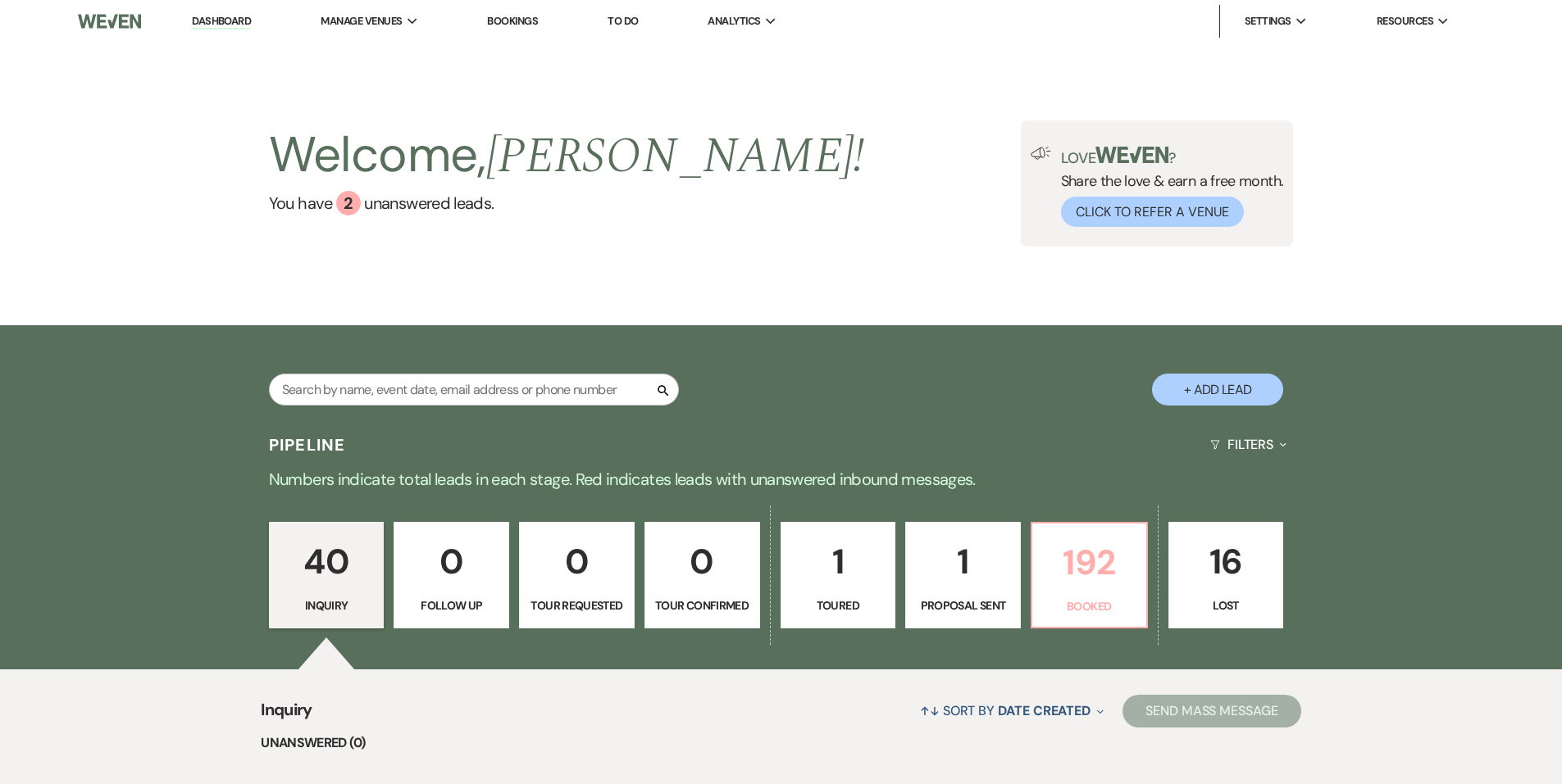
click at [1085, 601] on p "Booked" at bounding box center [1089, 607] width 94 height 18
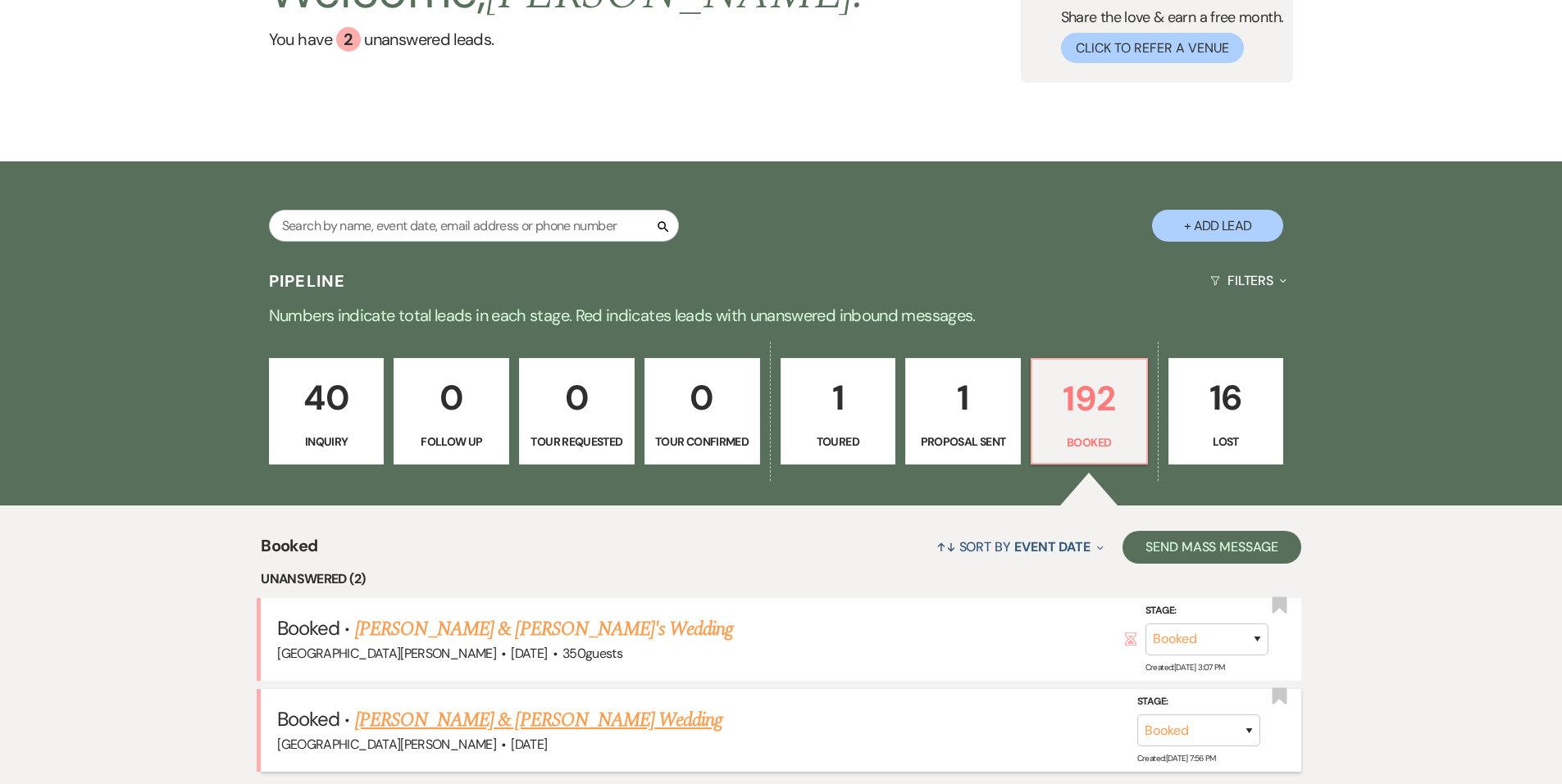
scroll to position [410, 0]
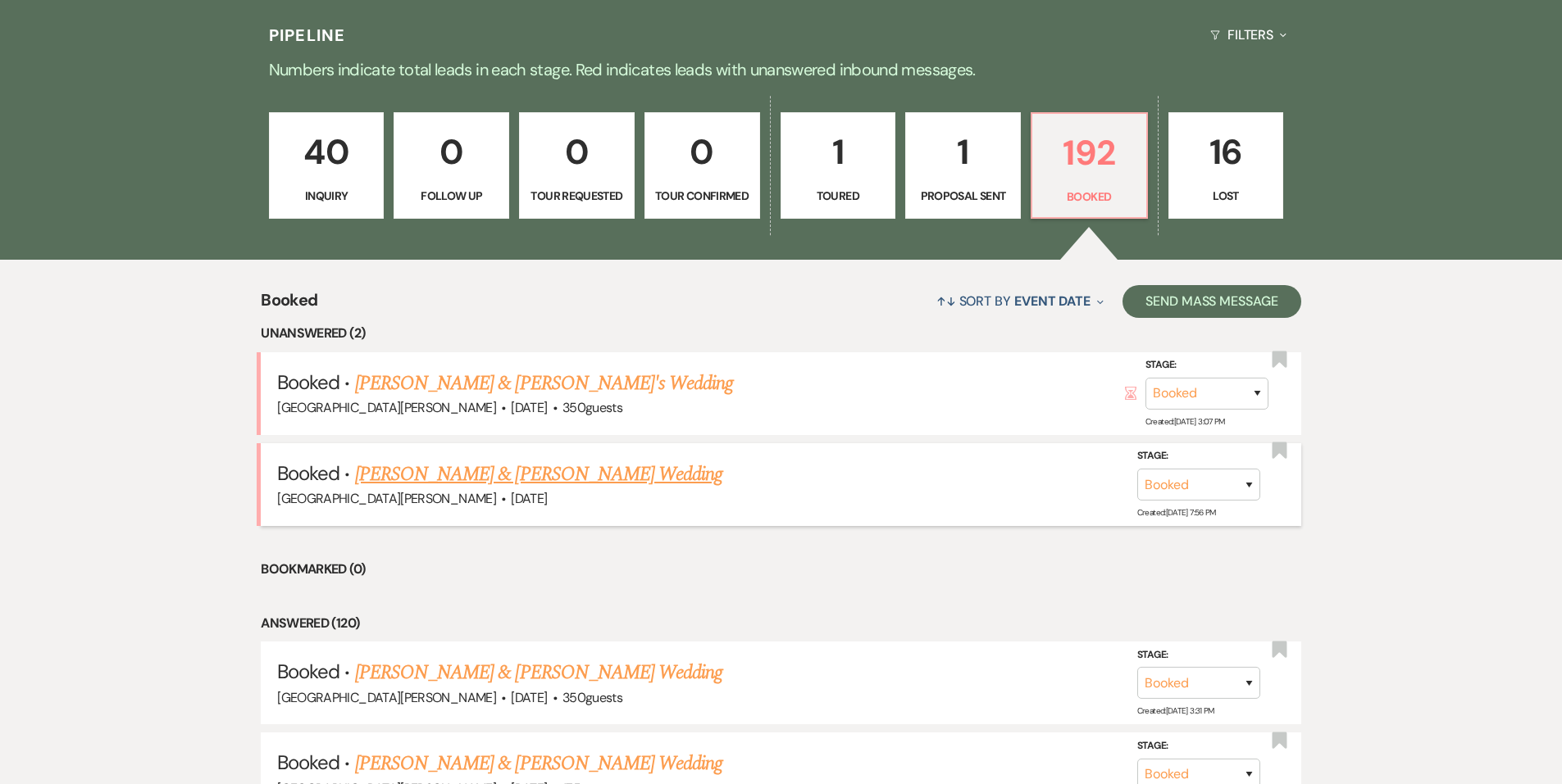
click at [440, 478] on link "Whitlee Chatman & Talan Taylor's Wedding" at bounding box center [538, 474] width 367 height 29
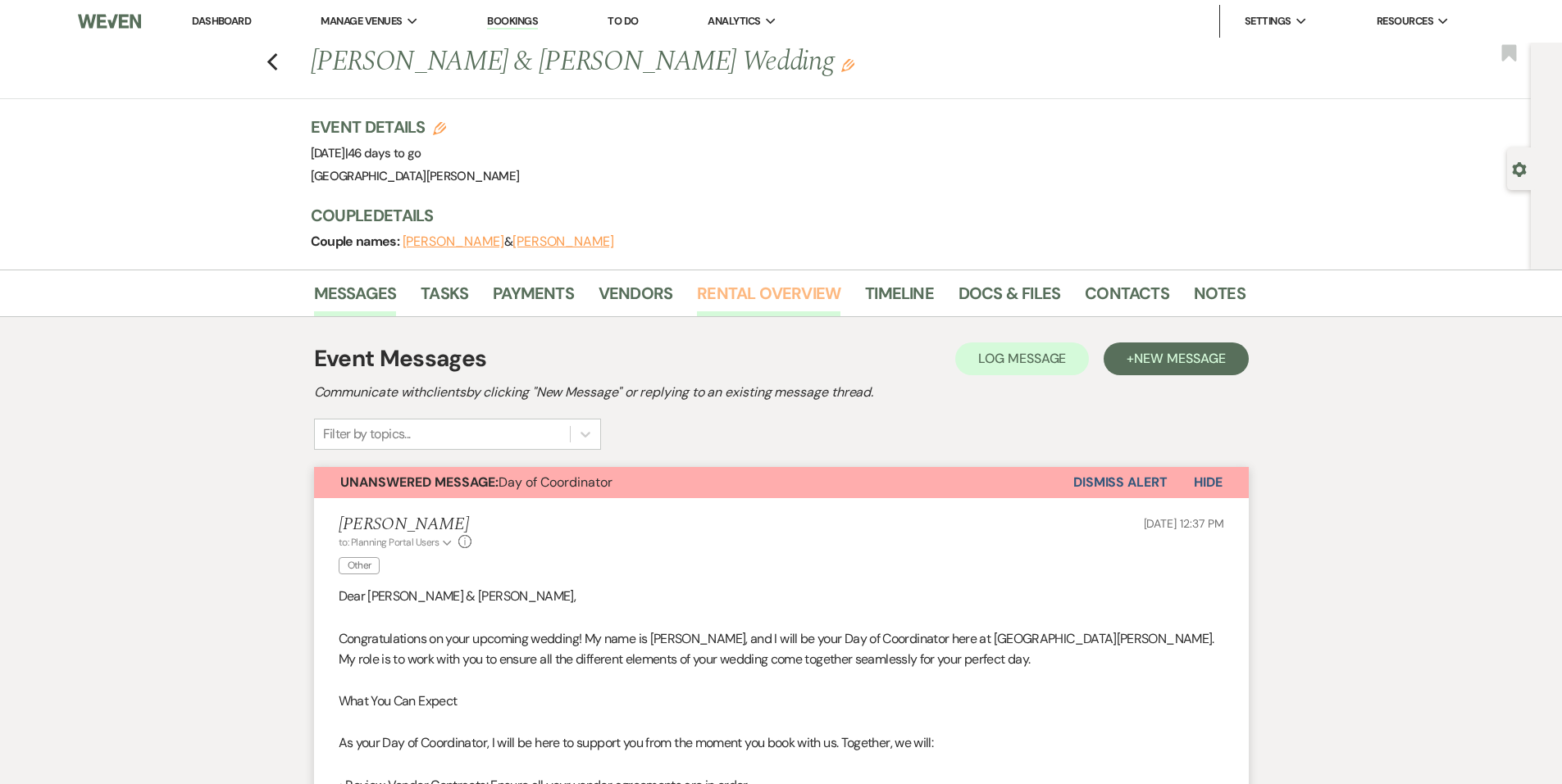
click at [718, 300] on link "Rental Overview" at bounding box center [769, 298] width 143 height 36
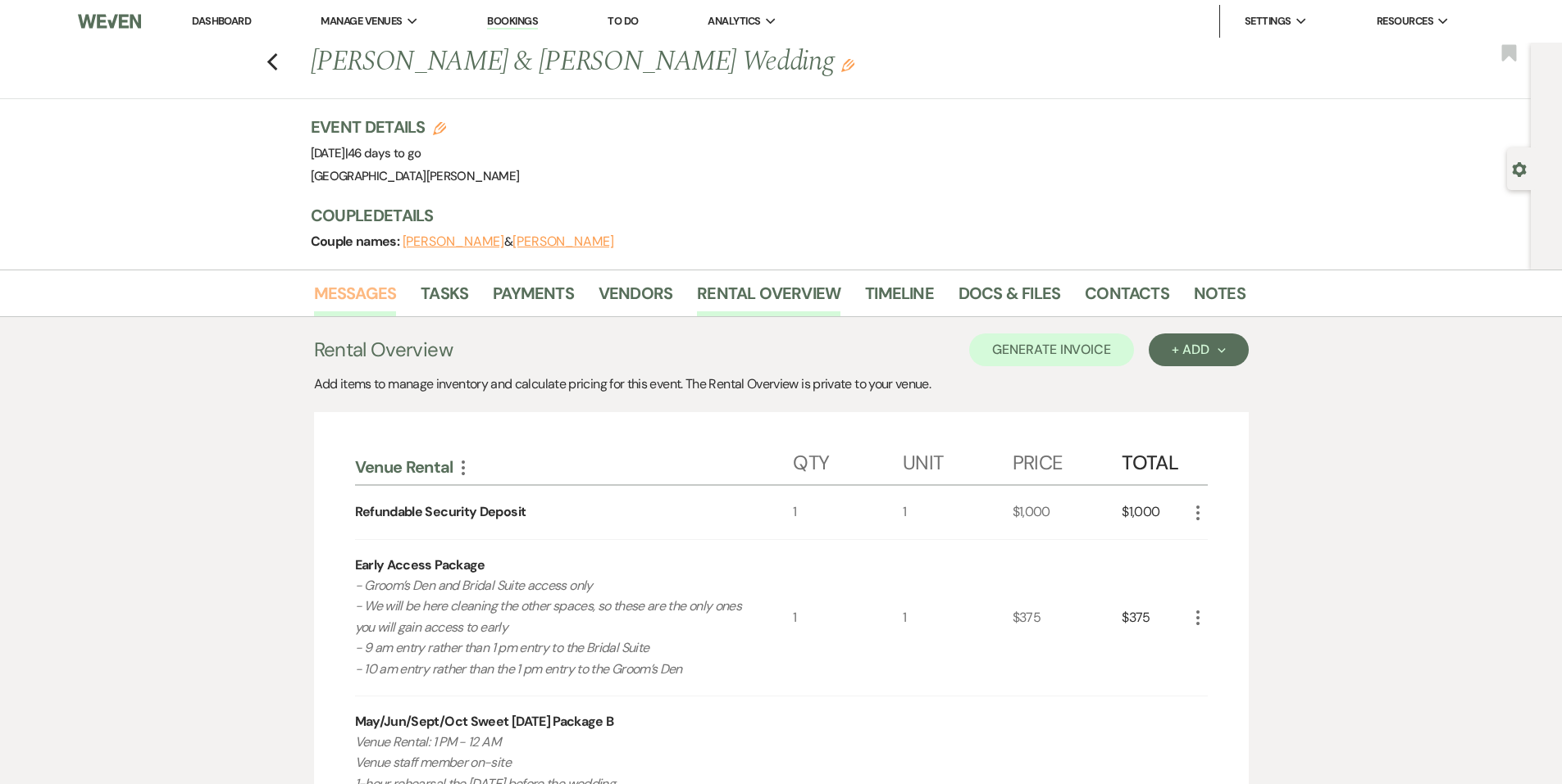
click at [339, 304] on link "Messages" at bounding box center [355, 298] width 83 height 36
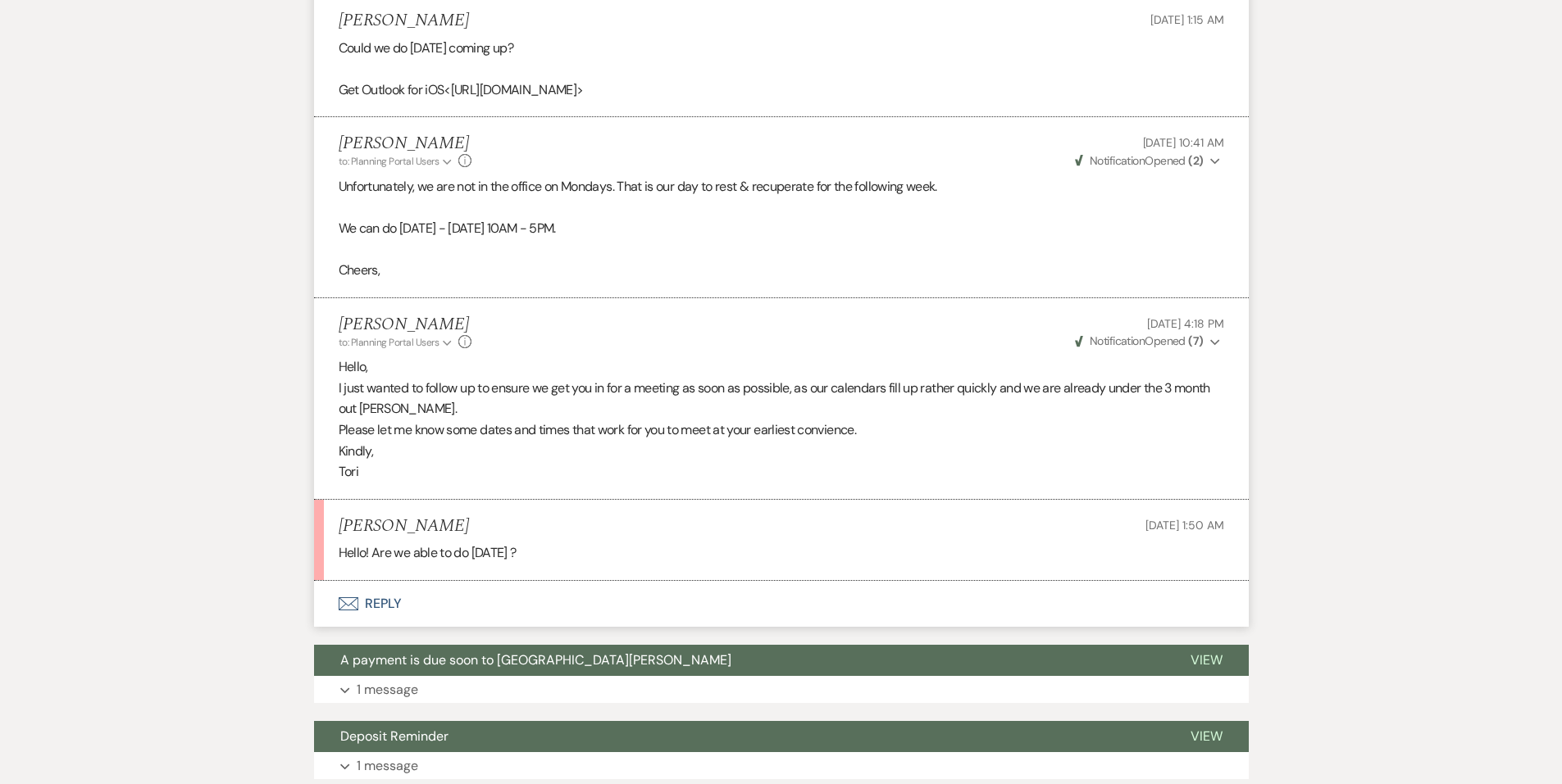
scroll to position [2156, 0]
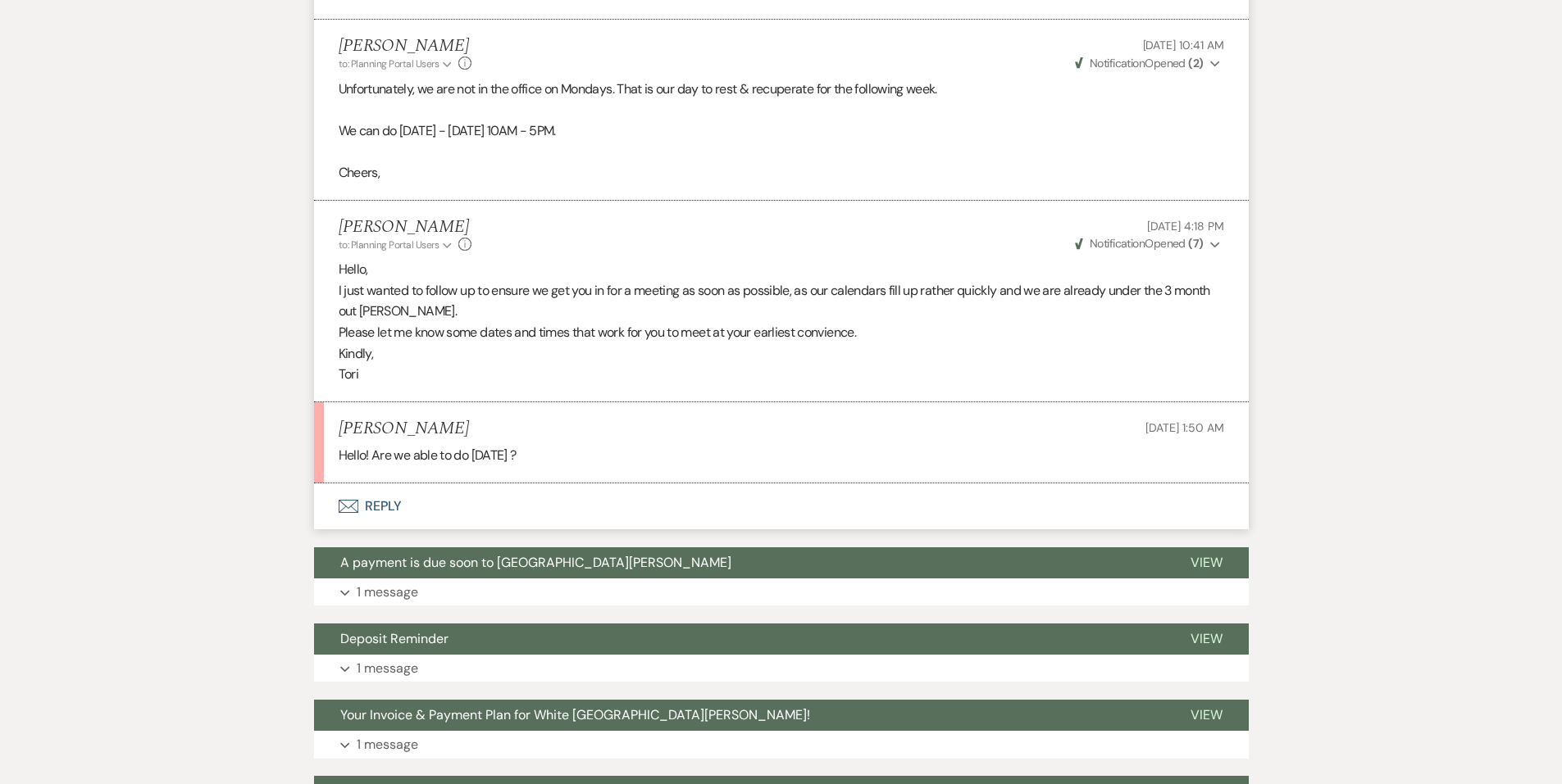
click at [469, 520] on button "Envelope Reply" at bounding box center [781, 506] width 935 height 46
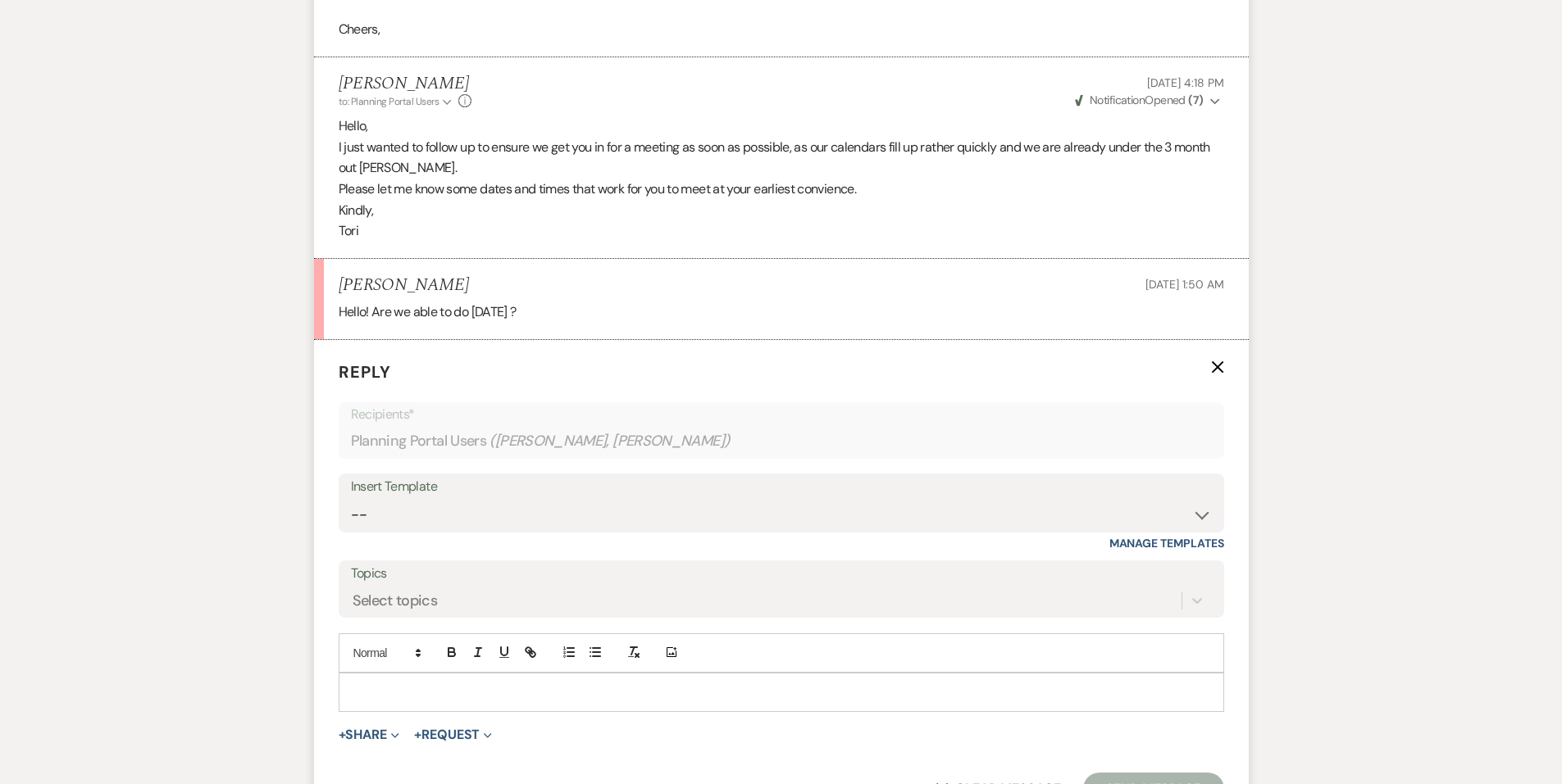
scroll to position [2490, 0]
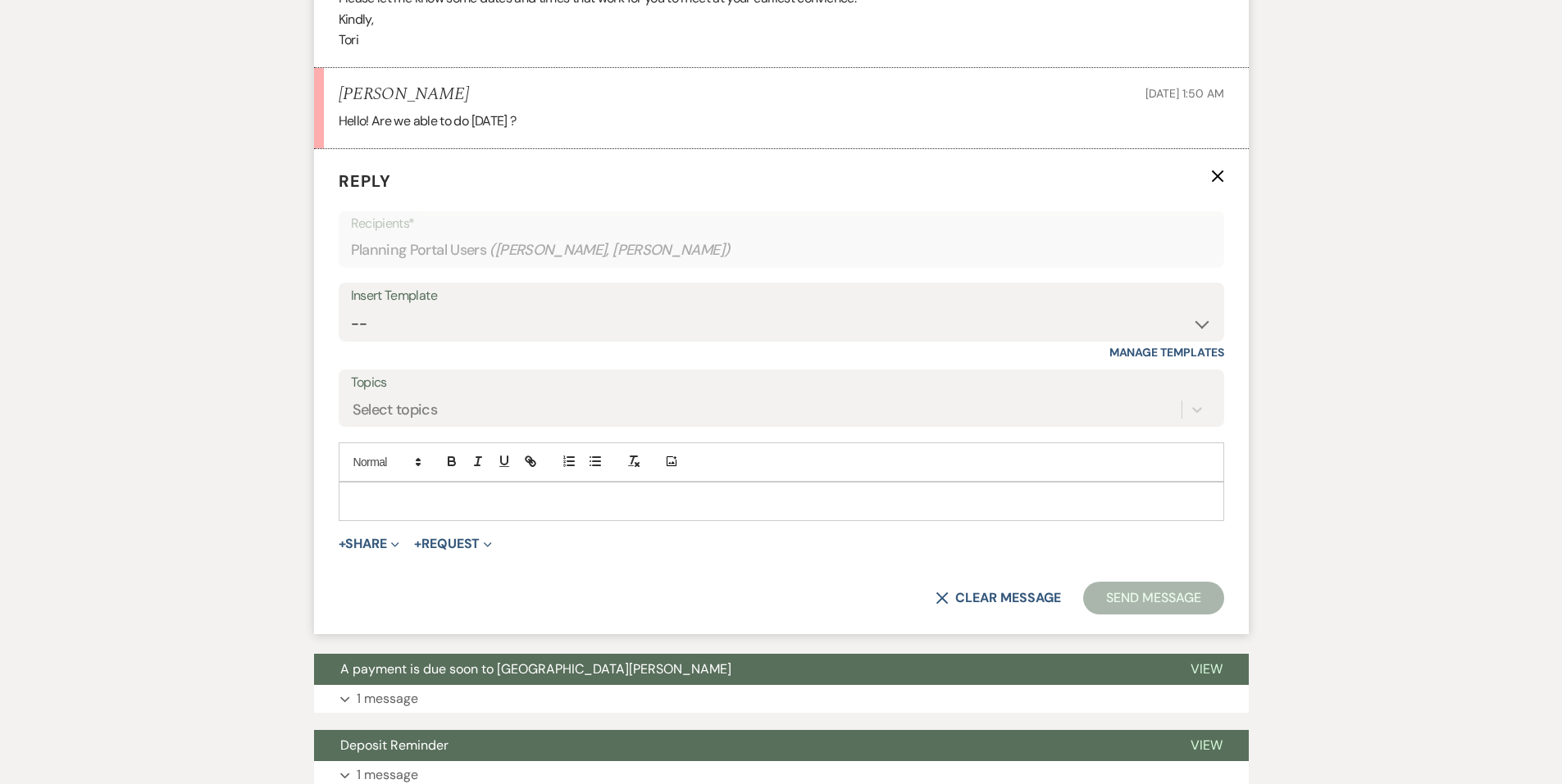
click at [443, 509] on p at bounding box center [781, 502] width 859 height 18
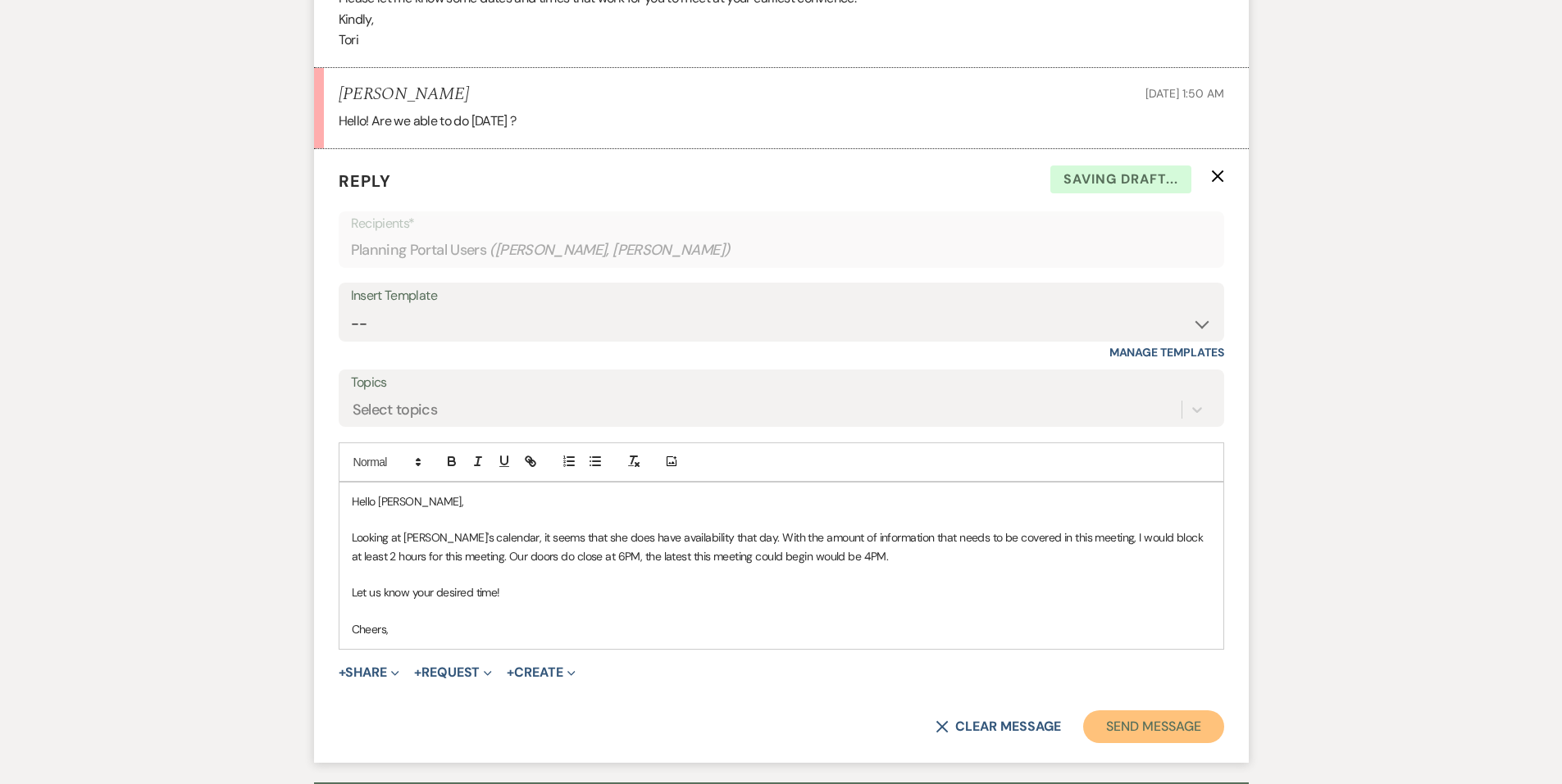
click at [1165, 729] on button "Send Message" at bounding box center [1153, 727] width 140 height 33
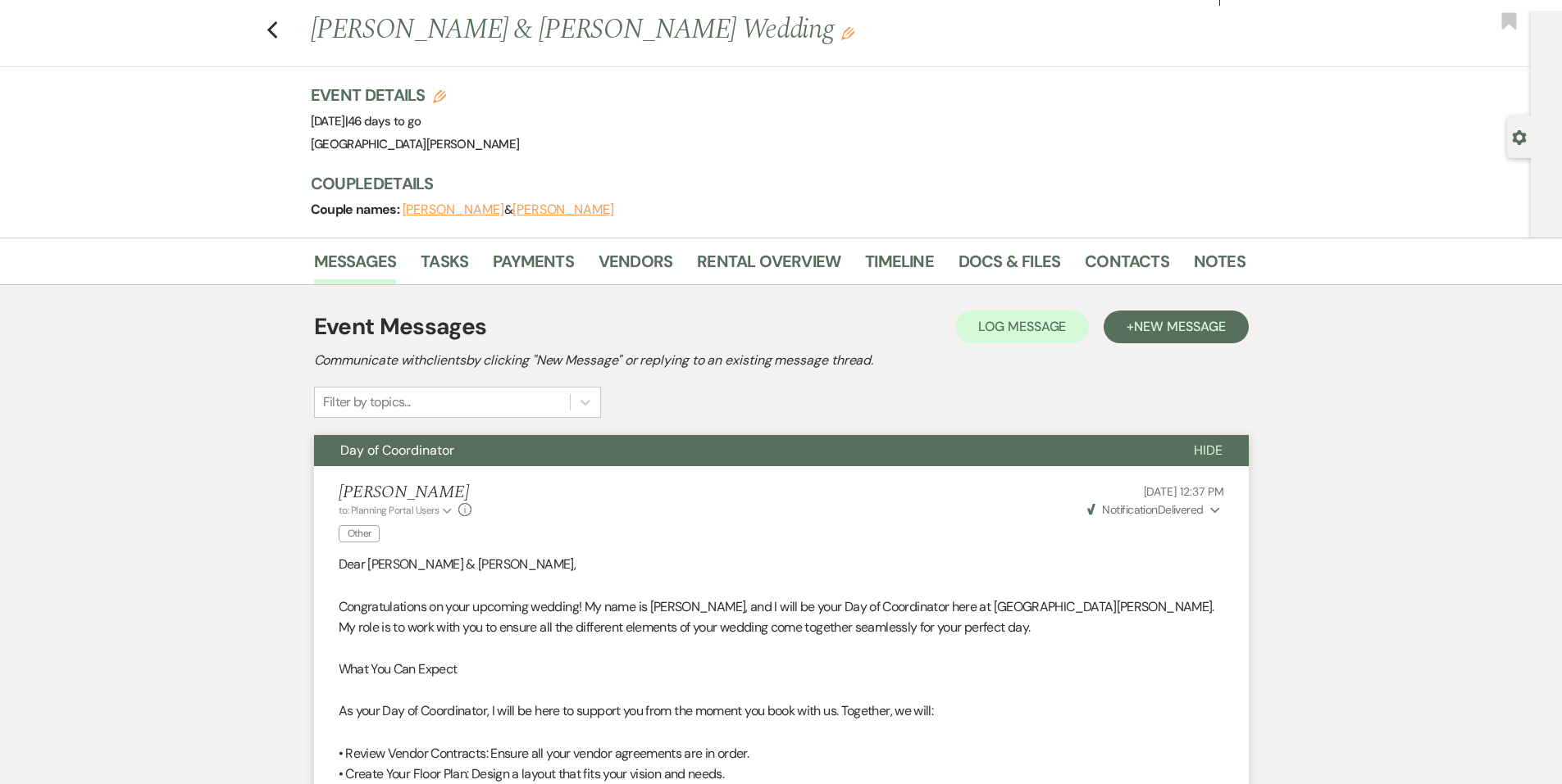
scroll to position [0, 0]
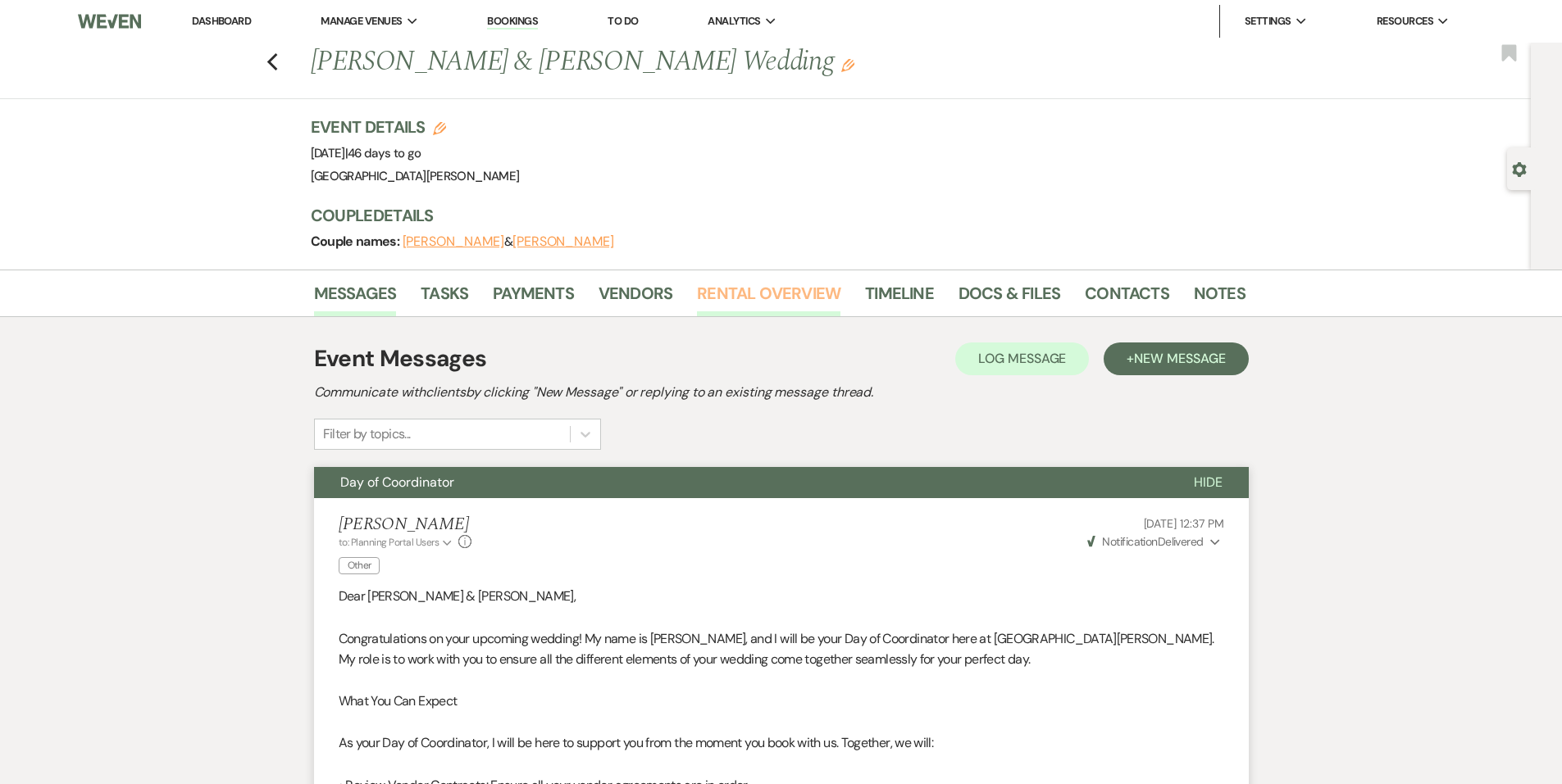
click at [754, 287] on link "Rental Overview" at bounding box center [769, 298] width 143 height 36
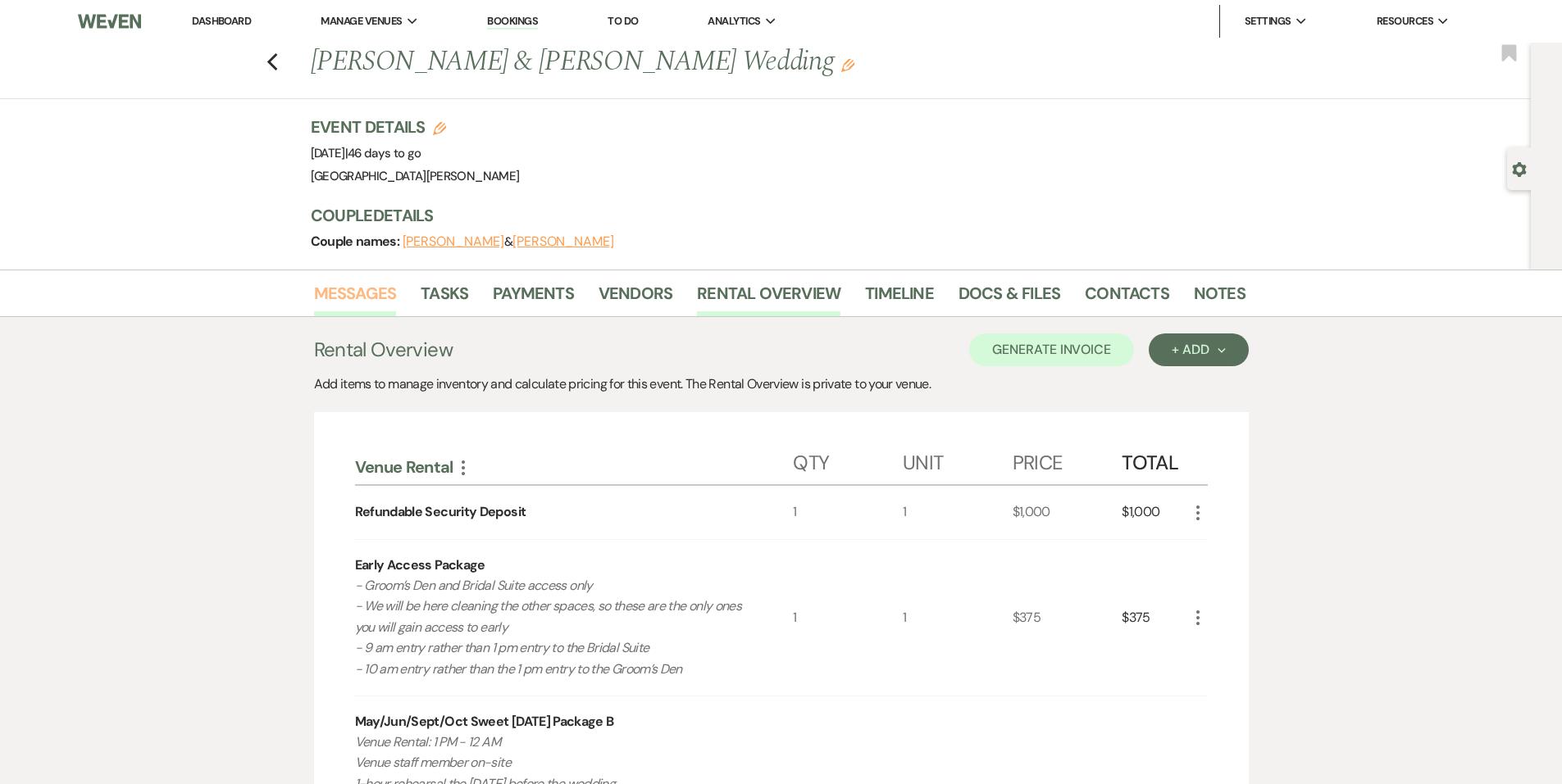
click at [362, 289] on link "Messages" at bounding box center [355, 298] width 83 height 36
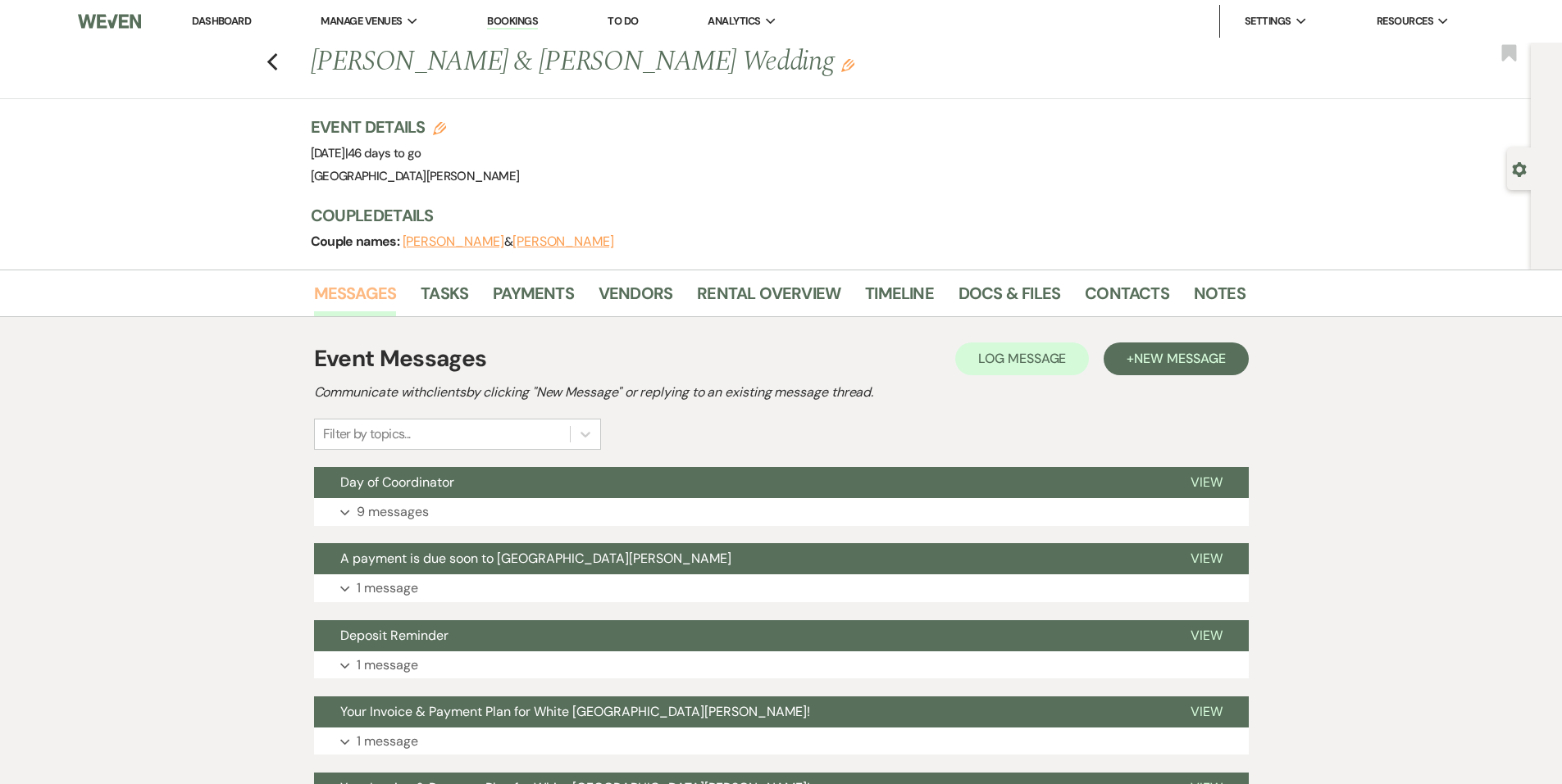
scroll to position [406, 0]
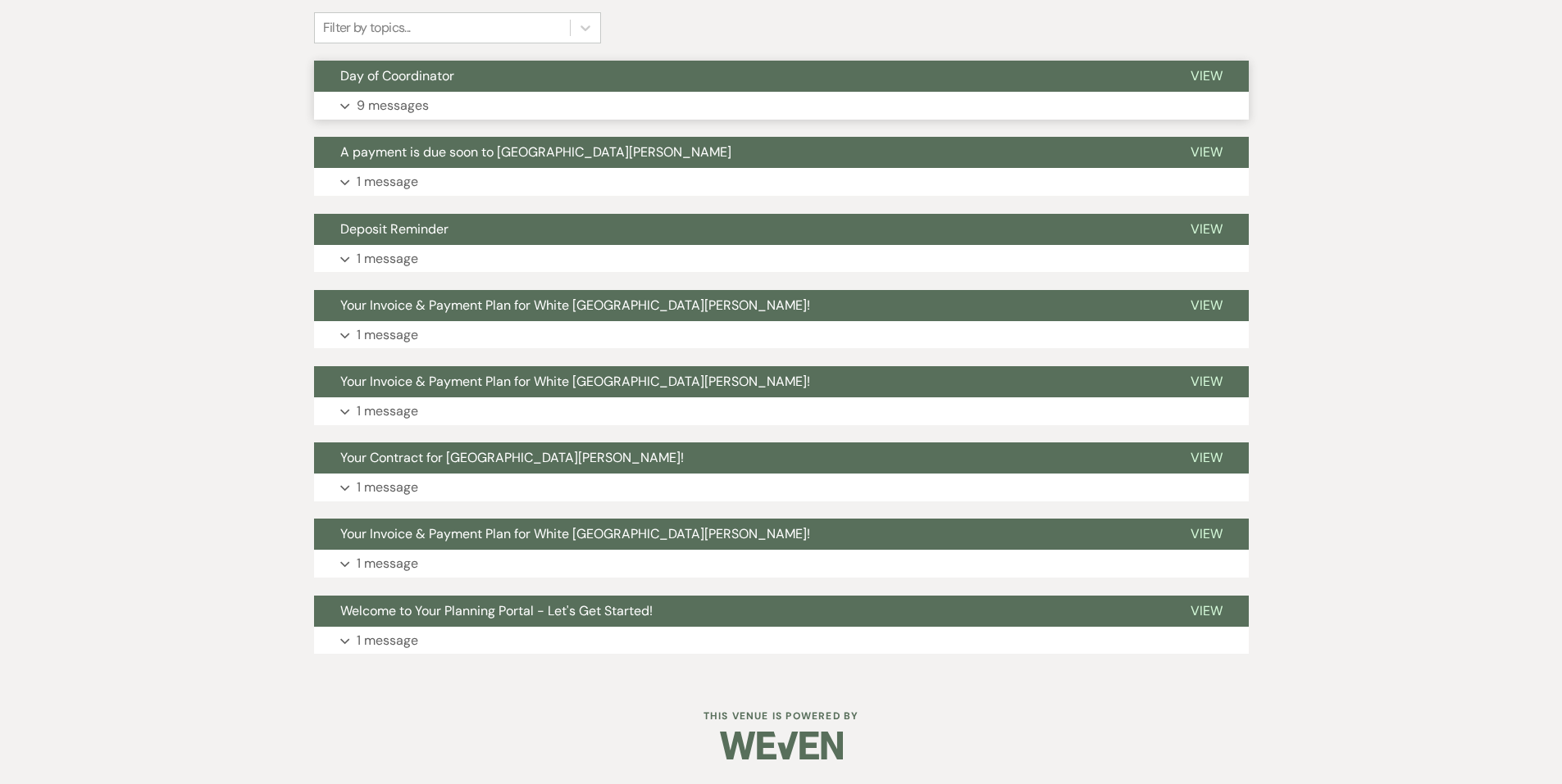
click at [575, 81] on button "Day of Coordinator" at bounding box center [738, 76] width 850 height 31
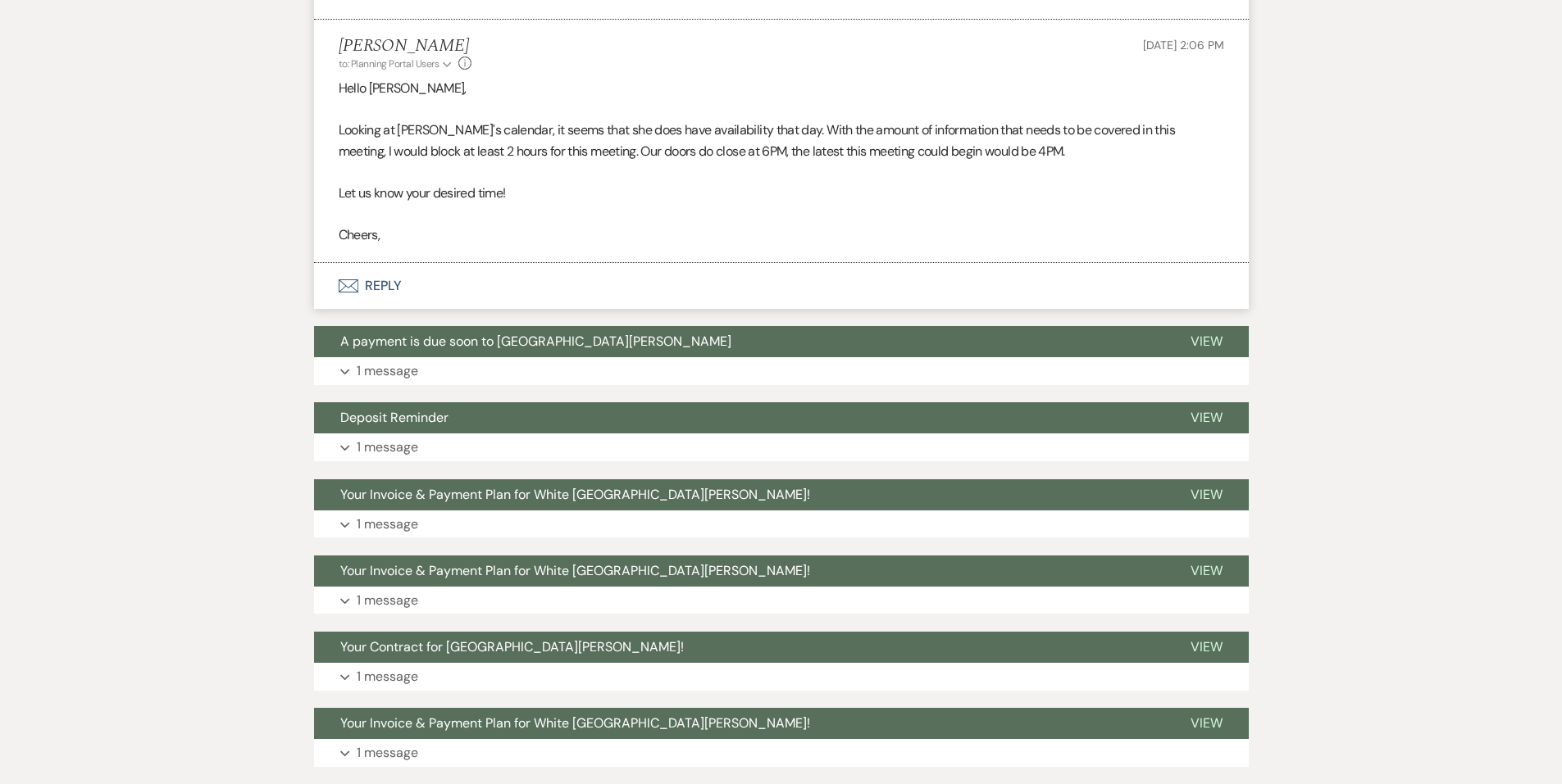
scroll to position [2292, 0]
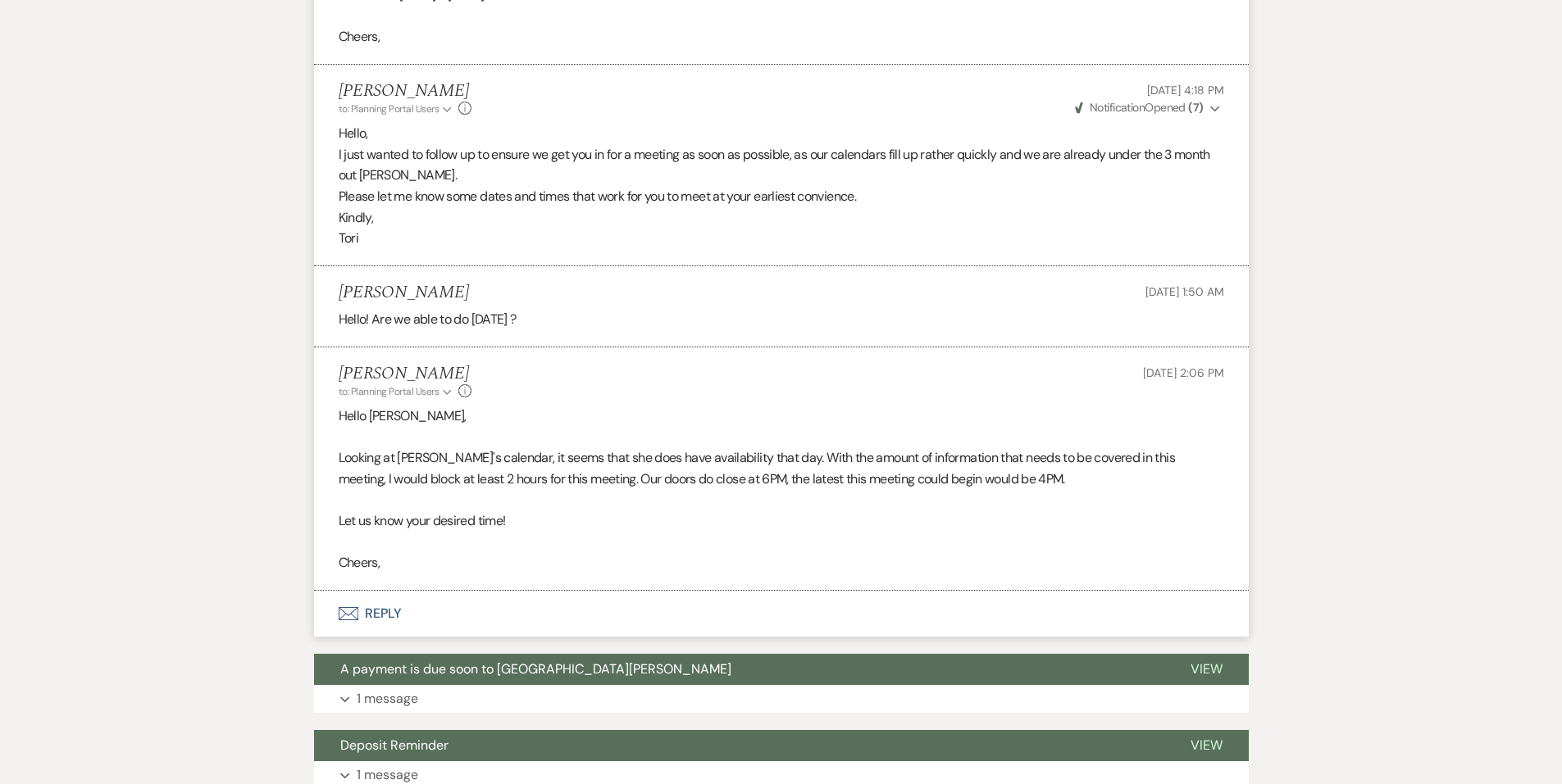
click at [463, 393] on icon "Info" at bounding box center [465, 391] width 13 height 13
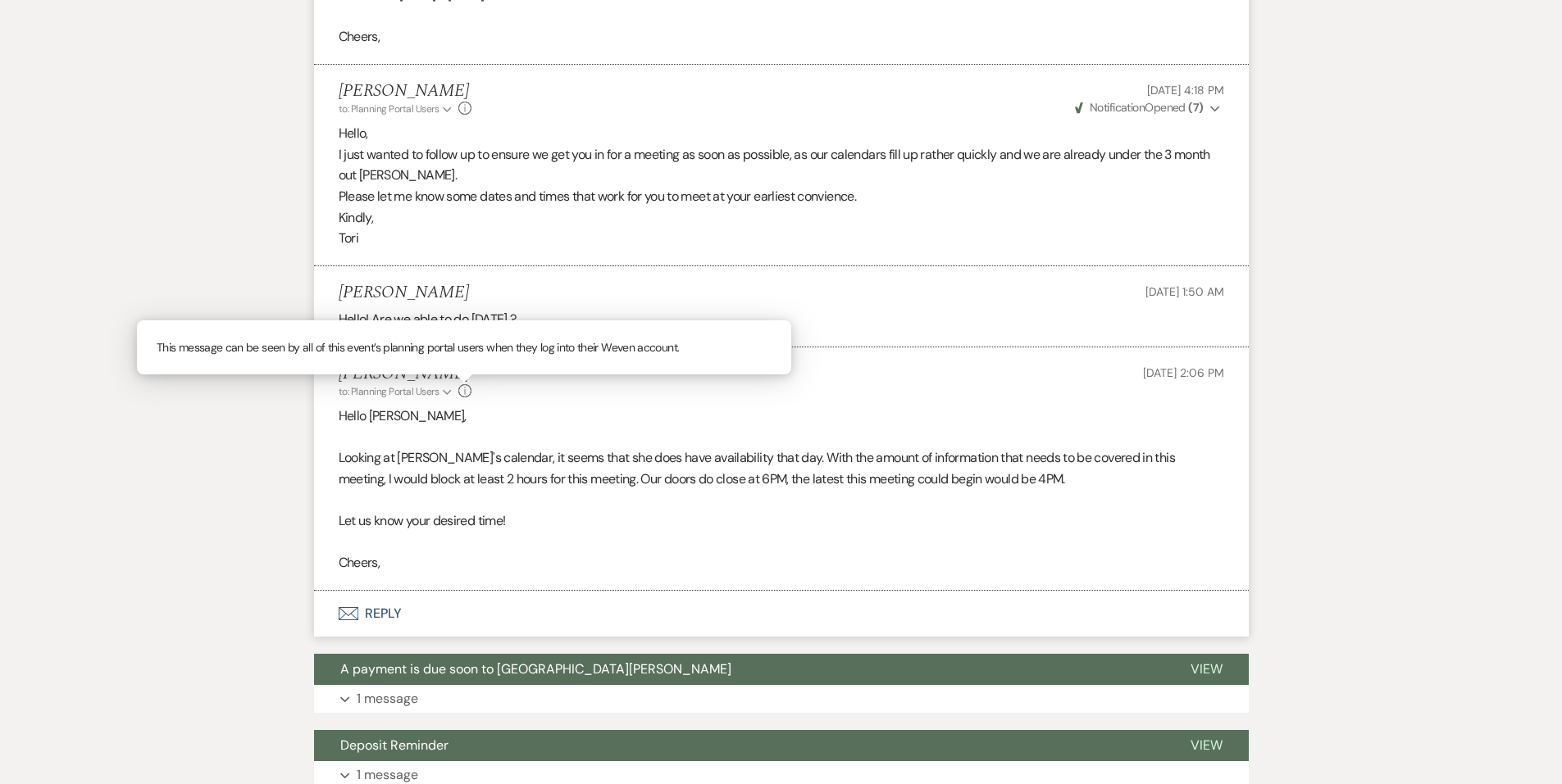
click at [467, 393] on icon "Info" at bounding box center [465, 391] width 13 height 13
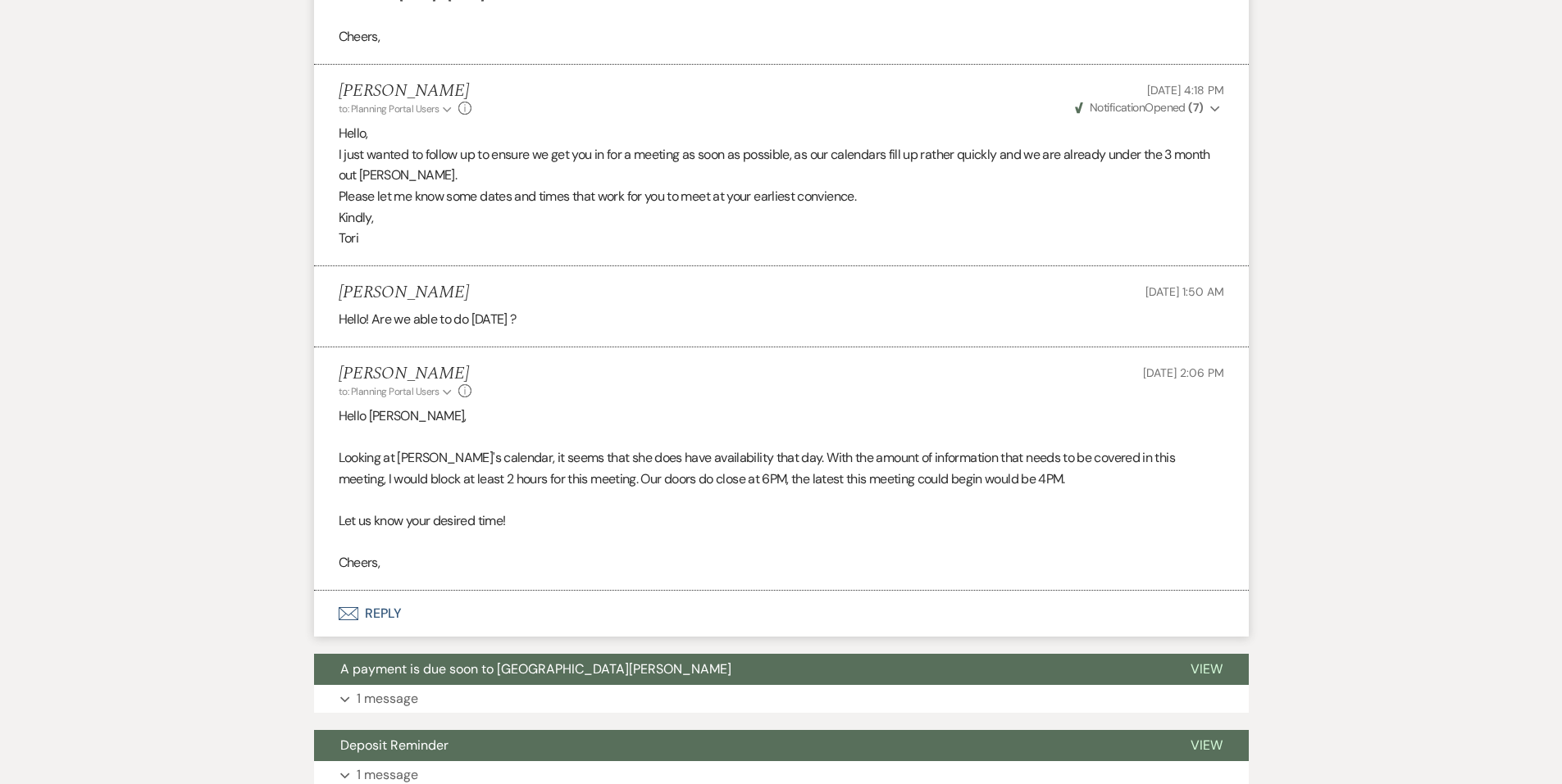
click at [1012, 398] on div "Jenna Stroud to: Planning Portal Users Expand Info Aug 19, 2025, 2:06 PM" at bounding box center [781, 381] width 885 height 35
click at [359, 611] on button "Envelope Reply" at bounding box center [781, 613] width 935 height 46
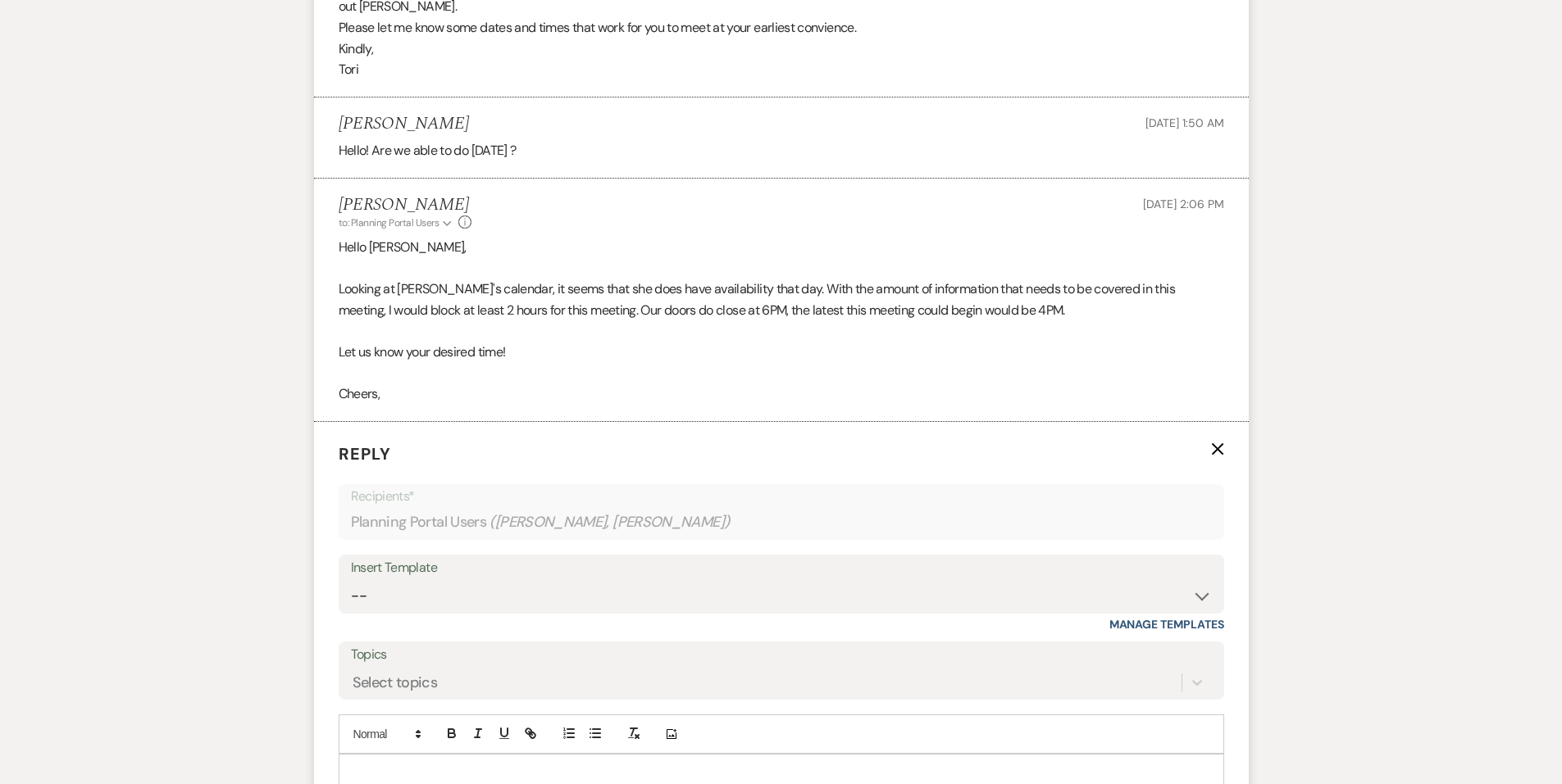
scroll to position [2734, 0]
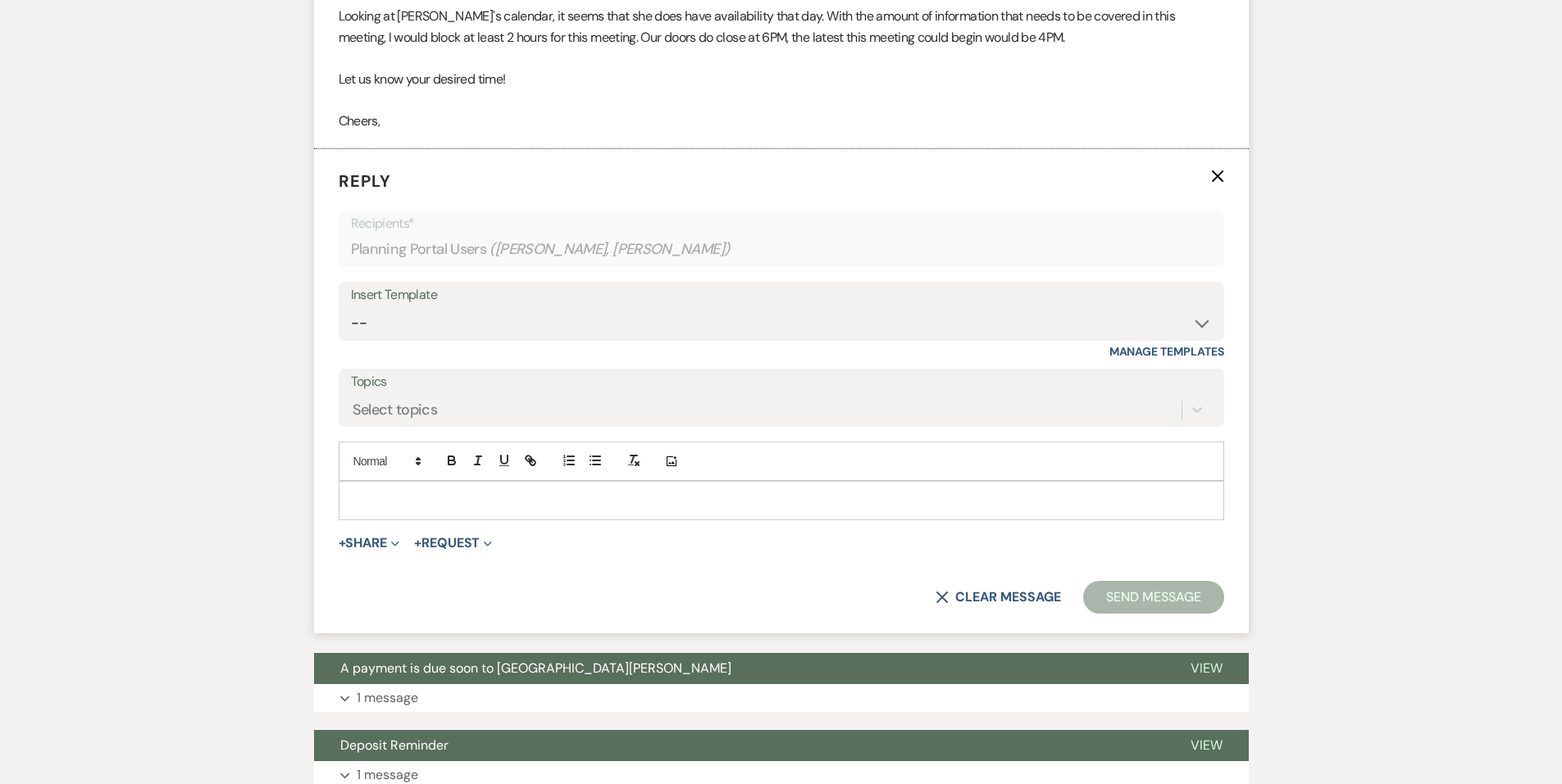
click at [490, 492] on p at bounding box center [781, 501] width 859 height 18
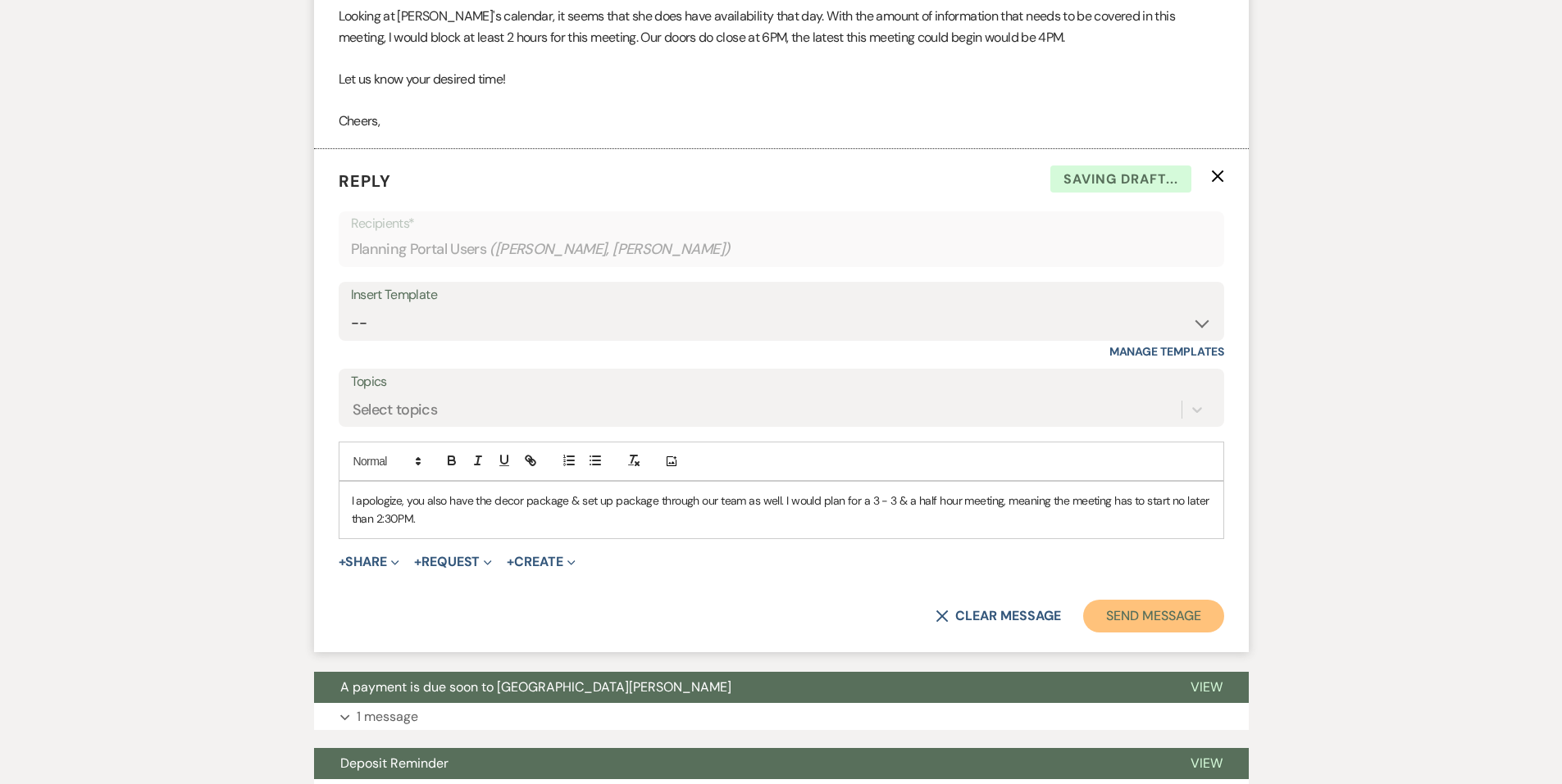
click at [1161, 624] on button "Send Message" at bounding box center [1153, 616] width 140 height 33
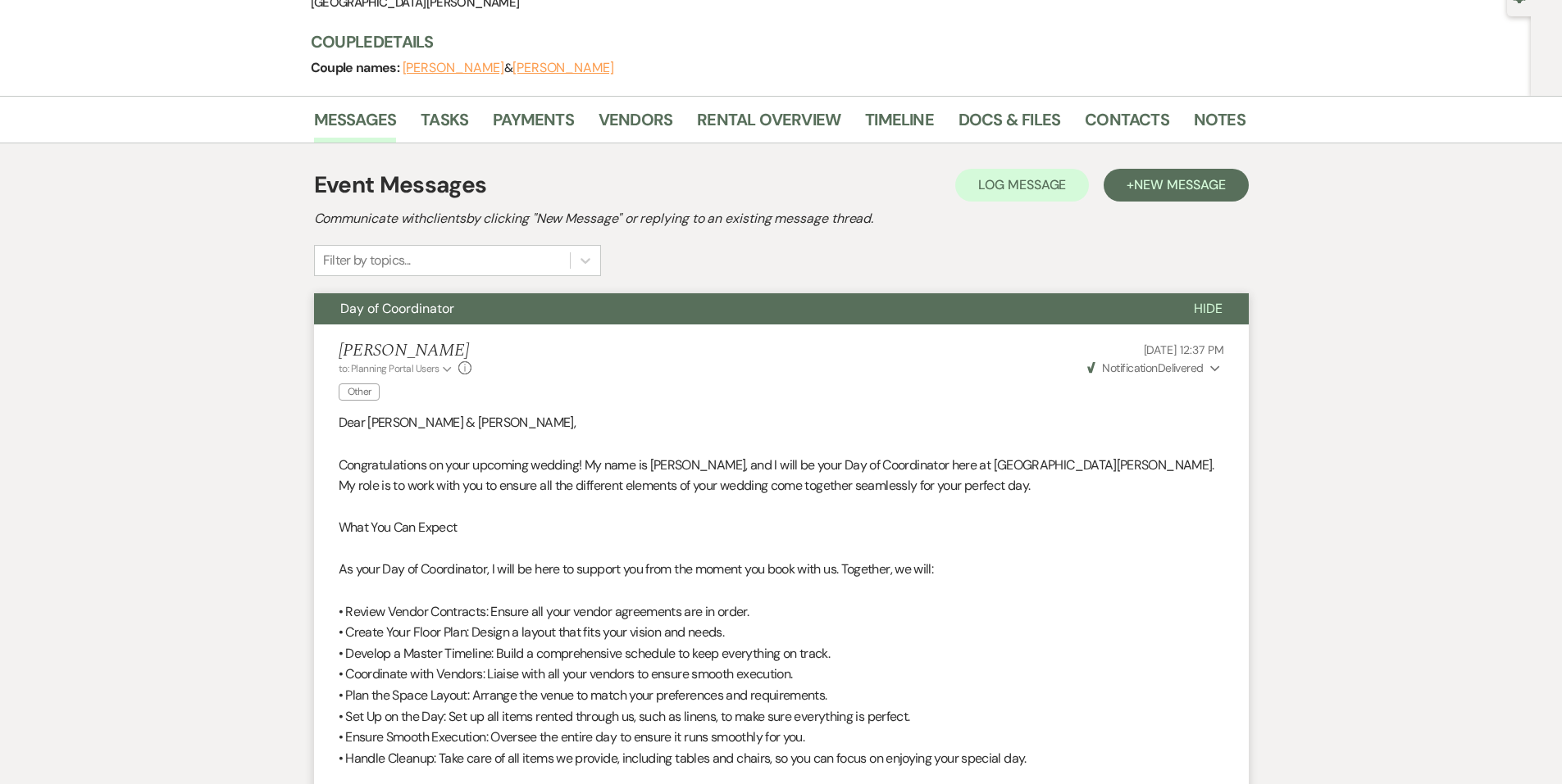
scroll to position [0, 0]
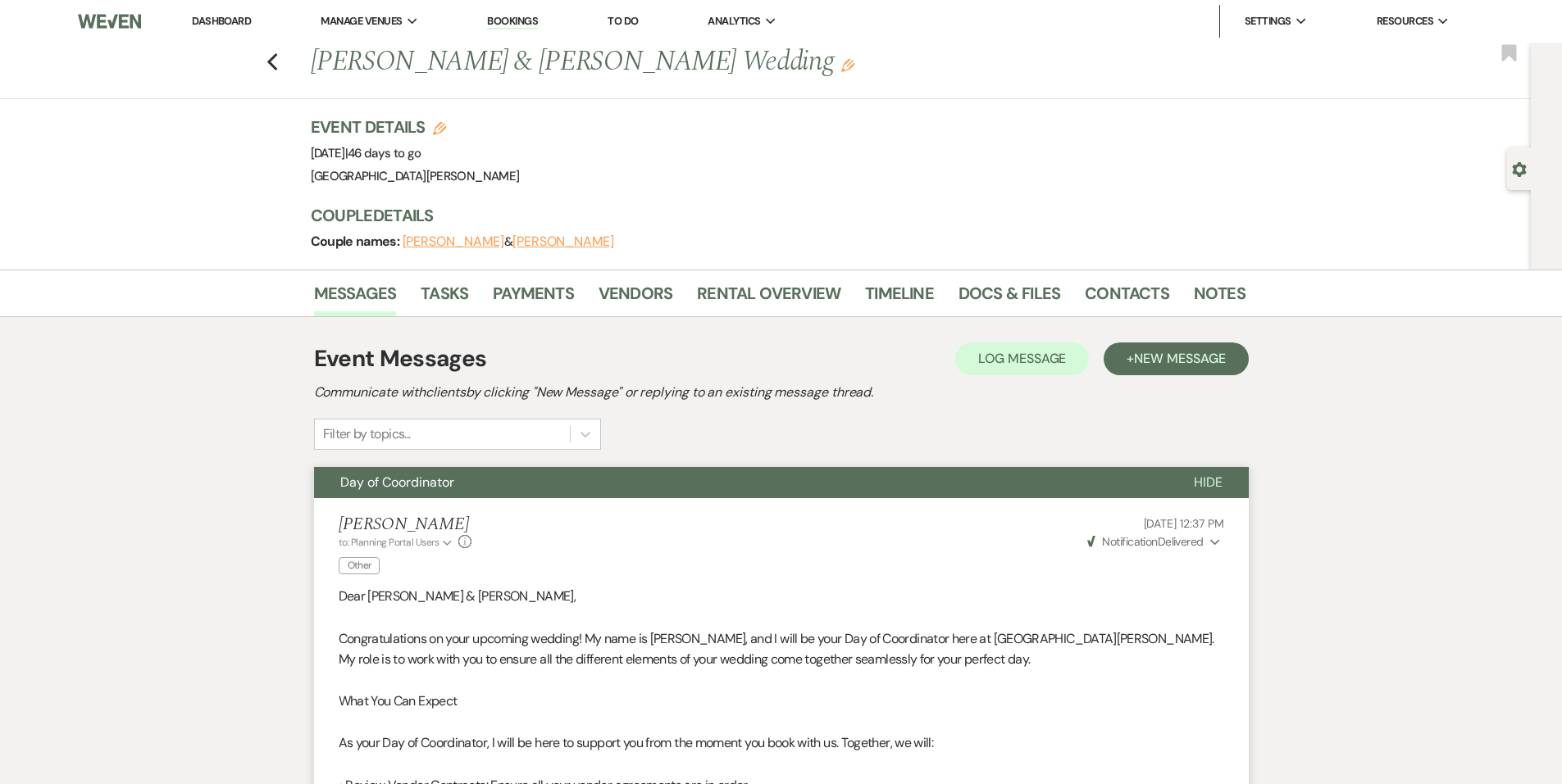
click at [217, 19] on link "Dashboard" at bounding box center [221, 20] width 59 height 14
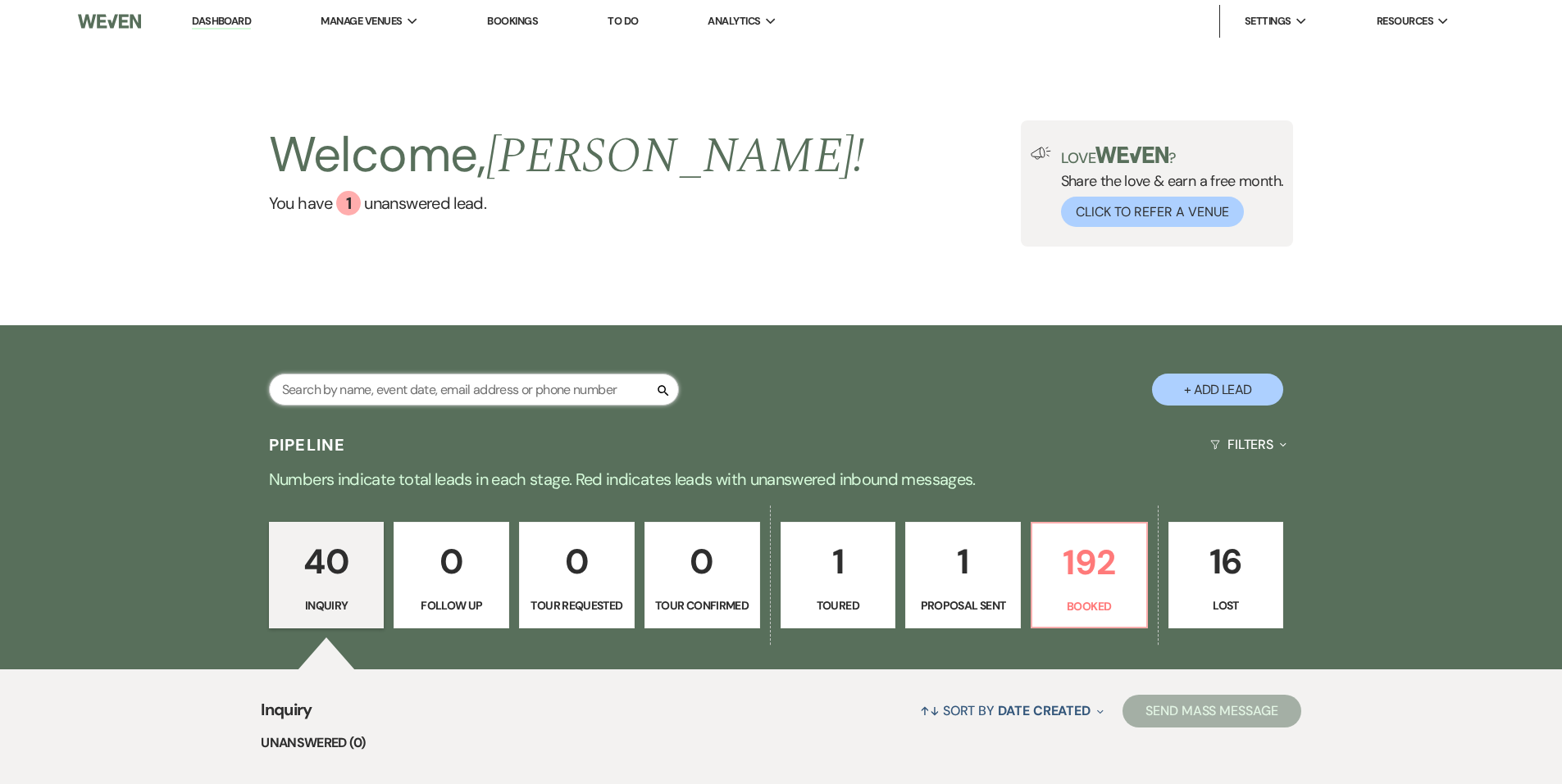
click at [371, 388] on input "text" at bounding box center [473, 390] width 410 height 32
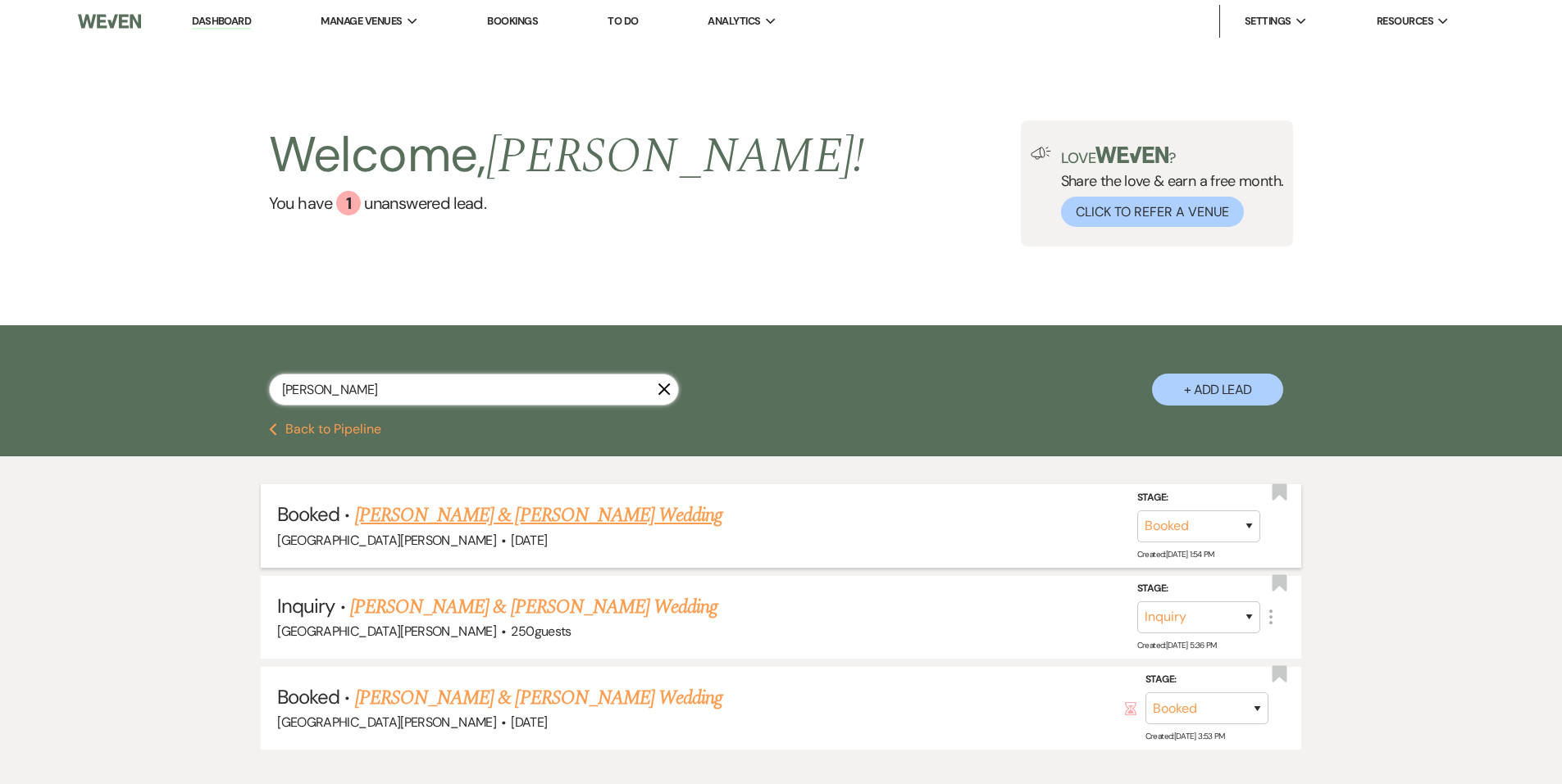
type input "Yocum"
click at [575, 514] on link "Rylee Yocum & Charles Balko's Wedding" at bounding box center [538, 515] width 367 height 29
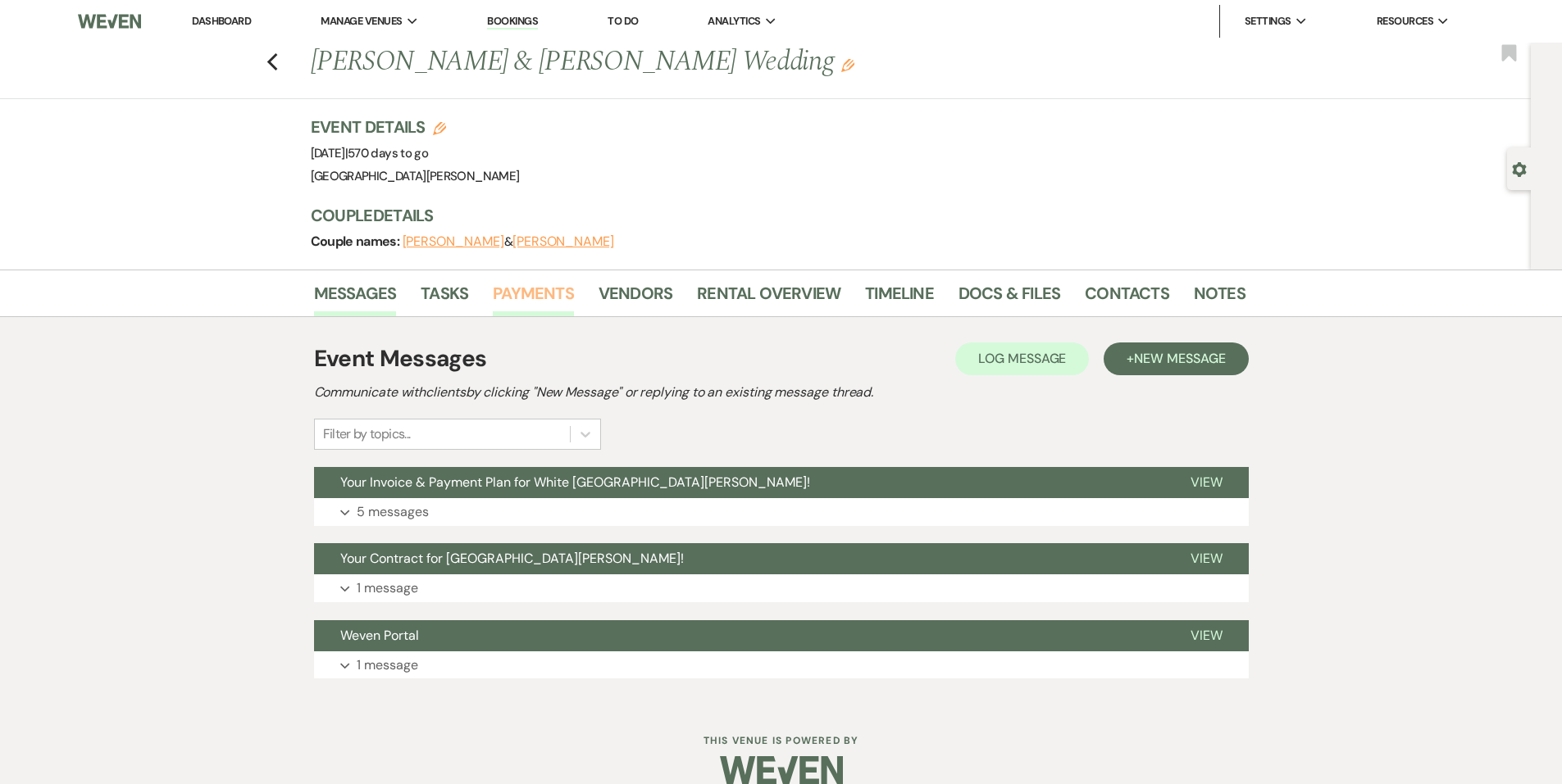
click at [538, 304] on link "Payments" at bounding box center [533, 298] width 81 height 36
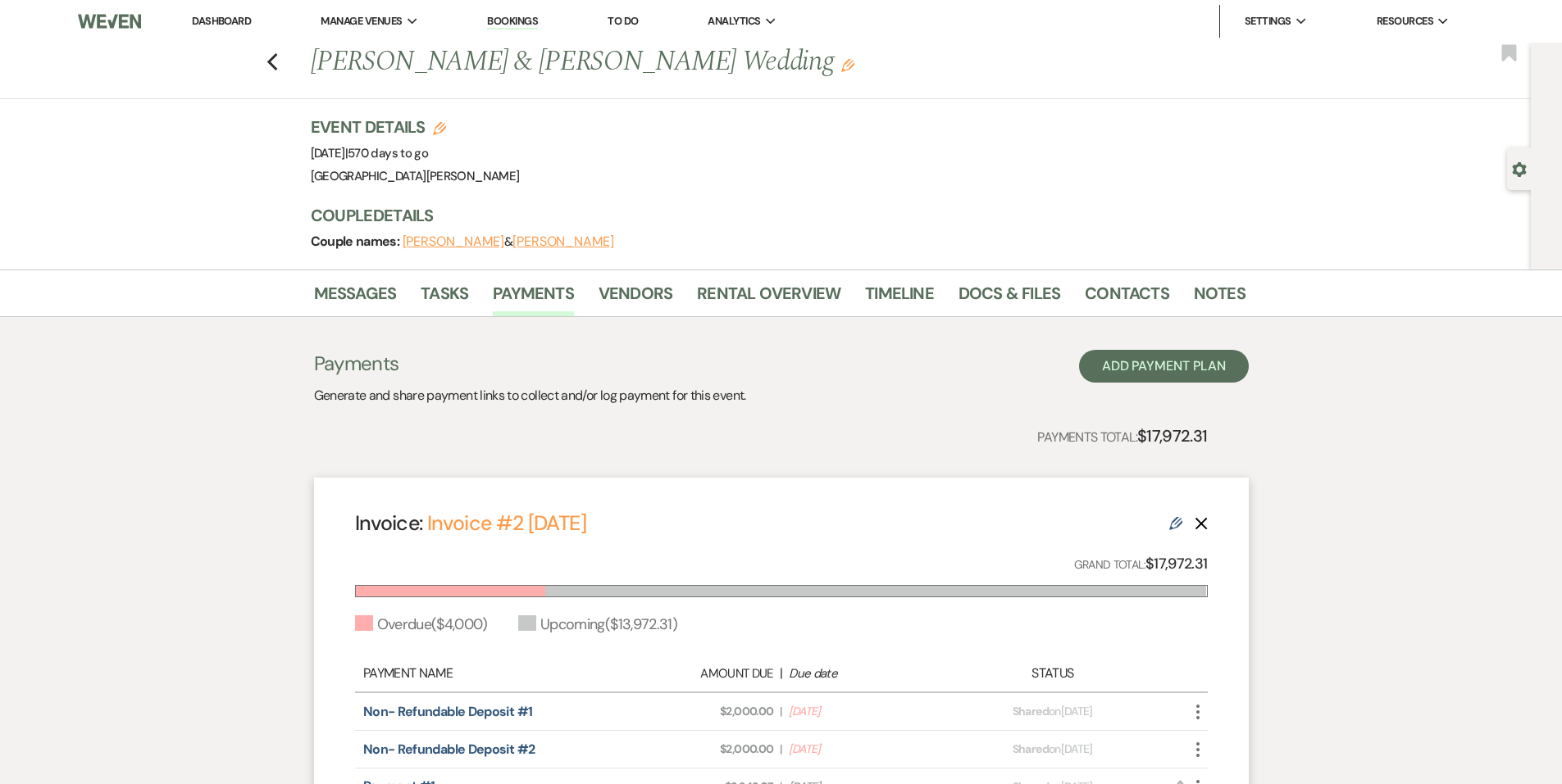
click at [226, 12] on li "Dashboard" at bounding box center [221, 21] width 75 height 33
click at [238, 29] on li "Dashboard" at bounding box center [221, 21] width 75 height 33
click at [238, 27] on link "Dashboard" at bounding box center [221, 20] width 59 height 14
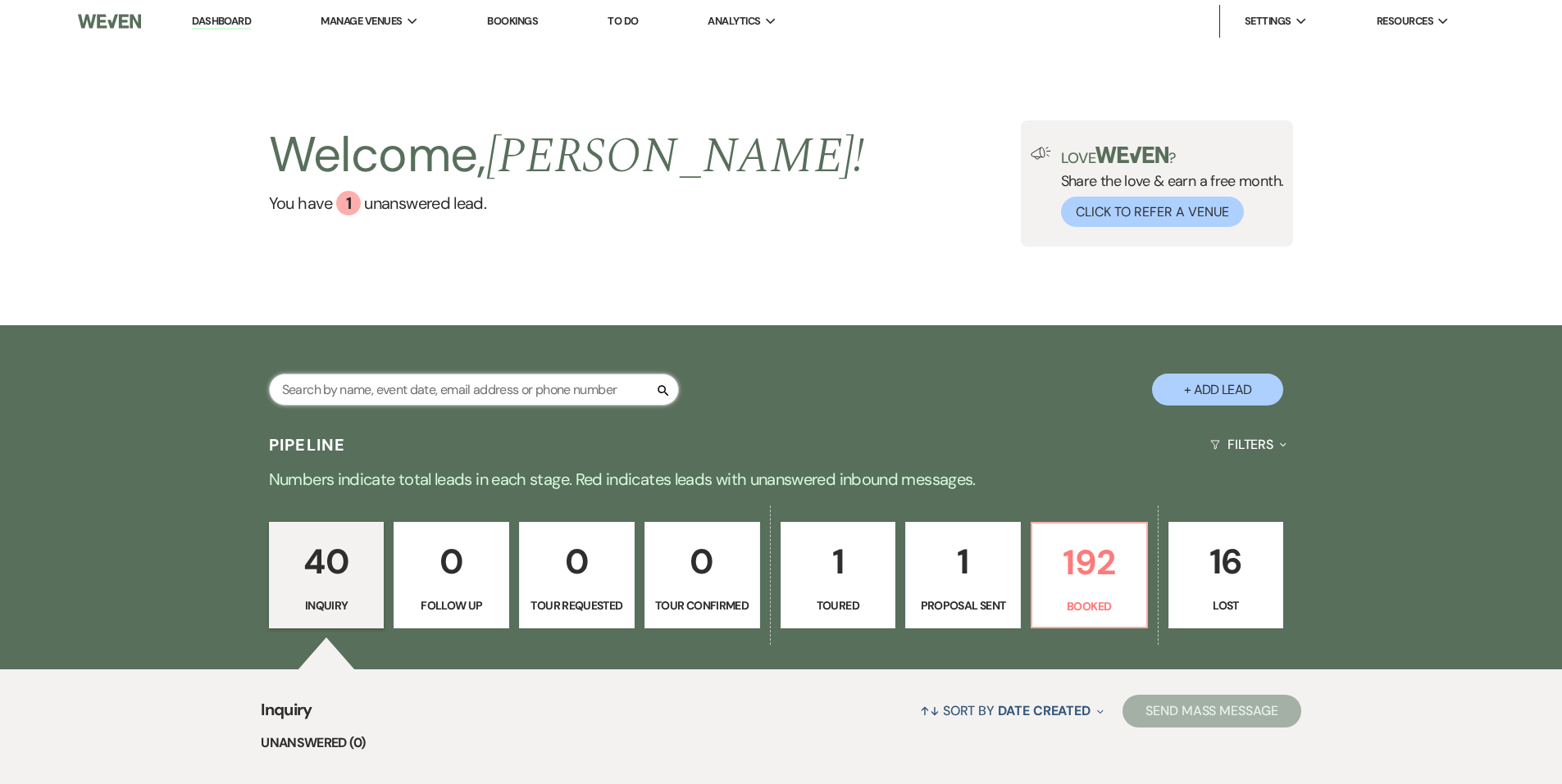
drag, startPoint x: 423, startPoint y: 377, endPoint x: 426, endPoint y: 388, distance: 11.4
click at [426, 388] on input "text" at bounding box center [473, 390] width 410 height 32
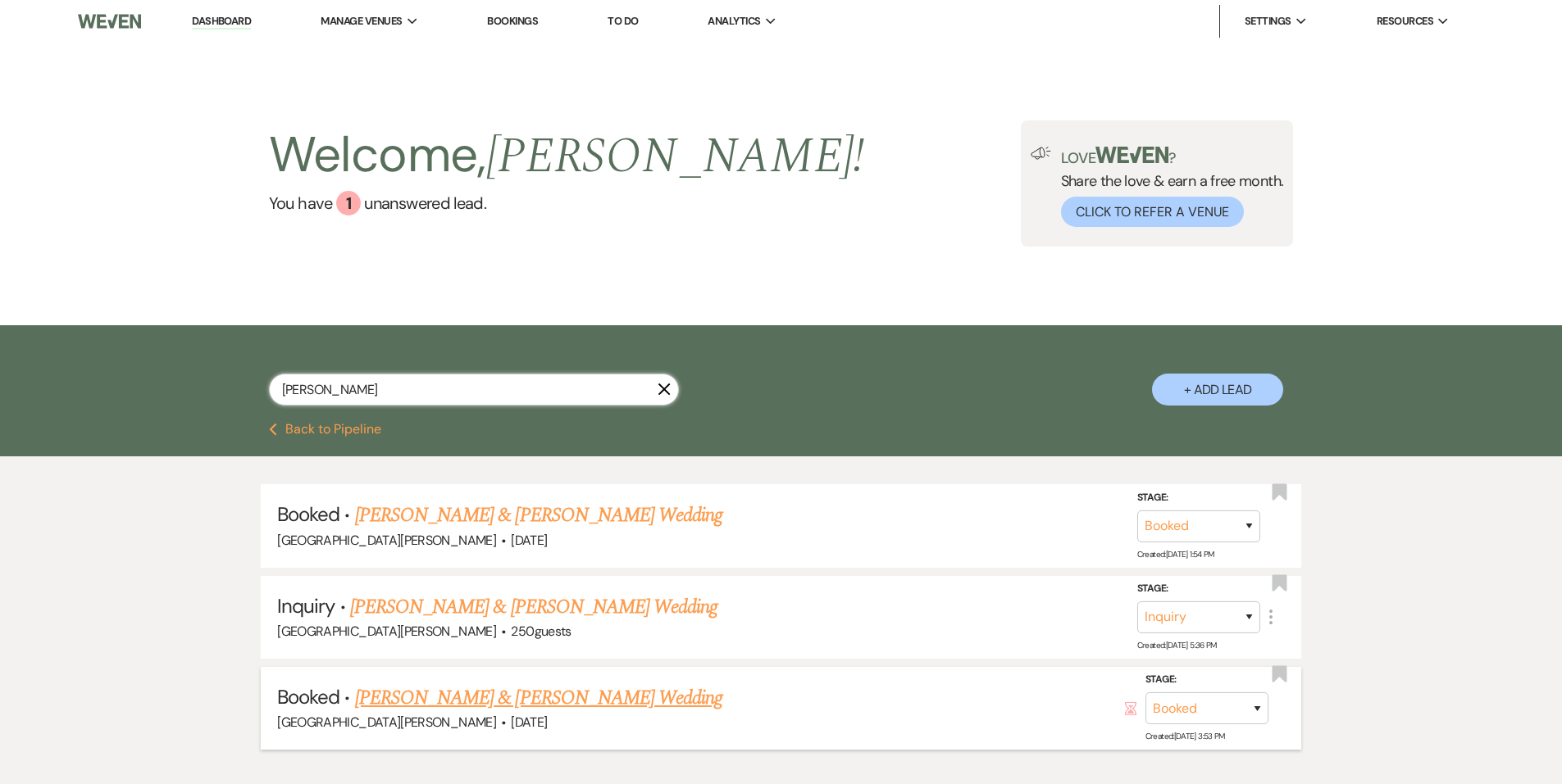
type input "yocum"
click at [511, 706] on link "Grace Yocum & Sean Moore's Wedding" at bounding box center [538, 698] width 367 height 29
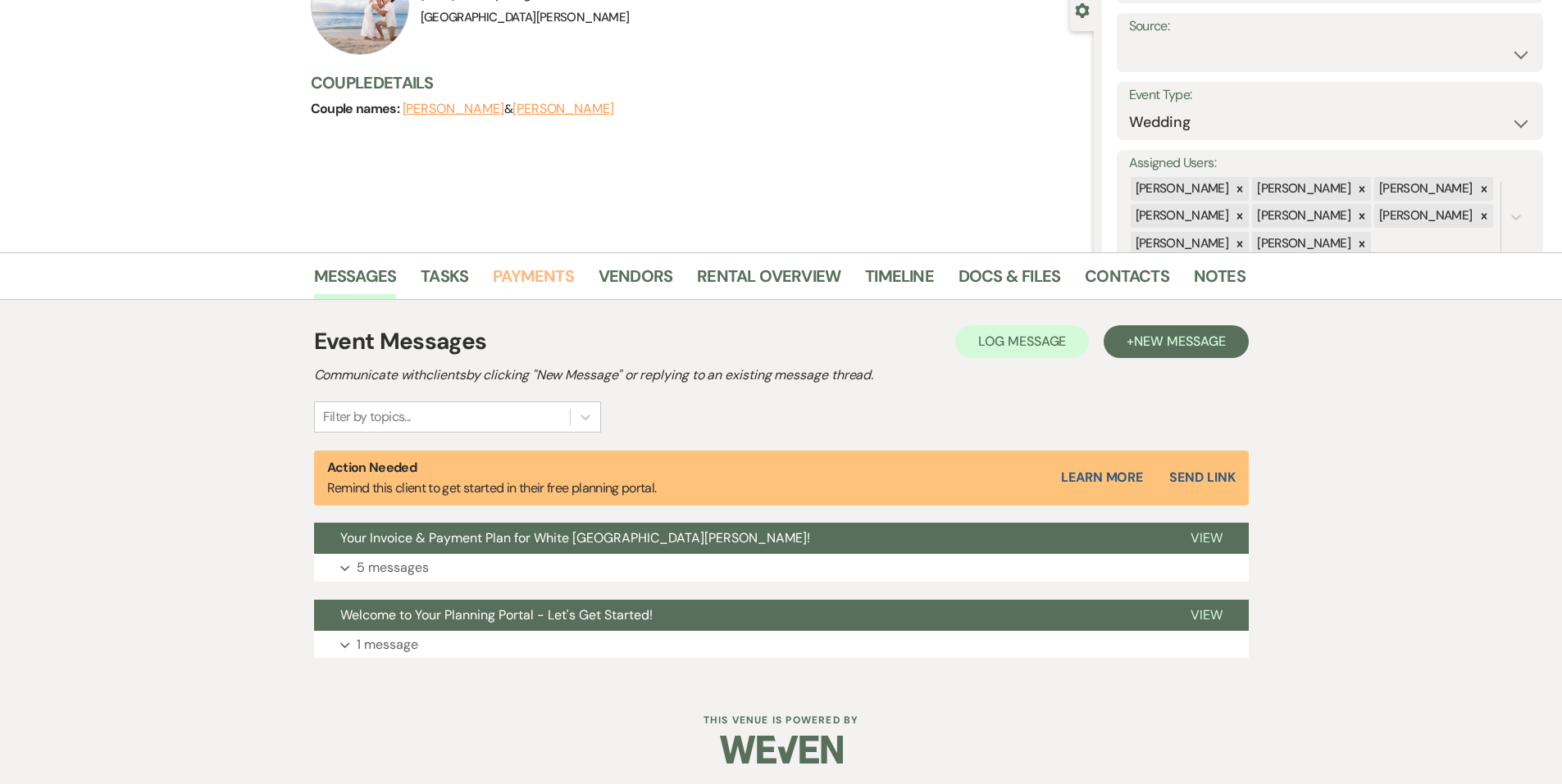
scroll to position [163, 0]
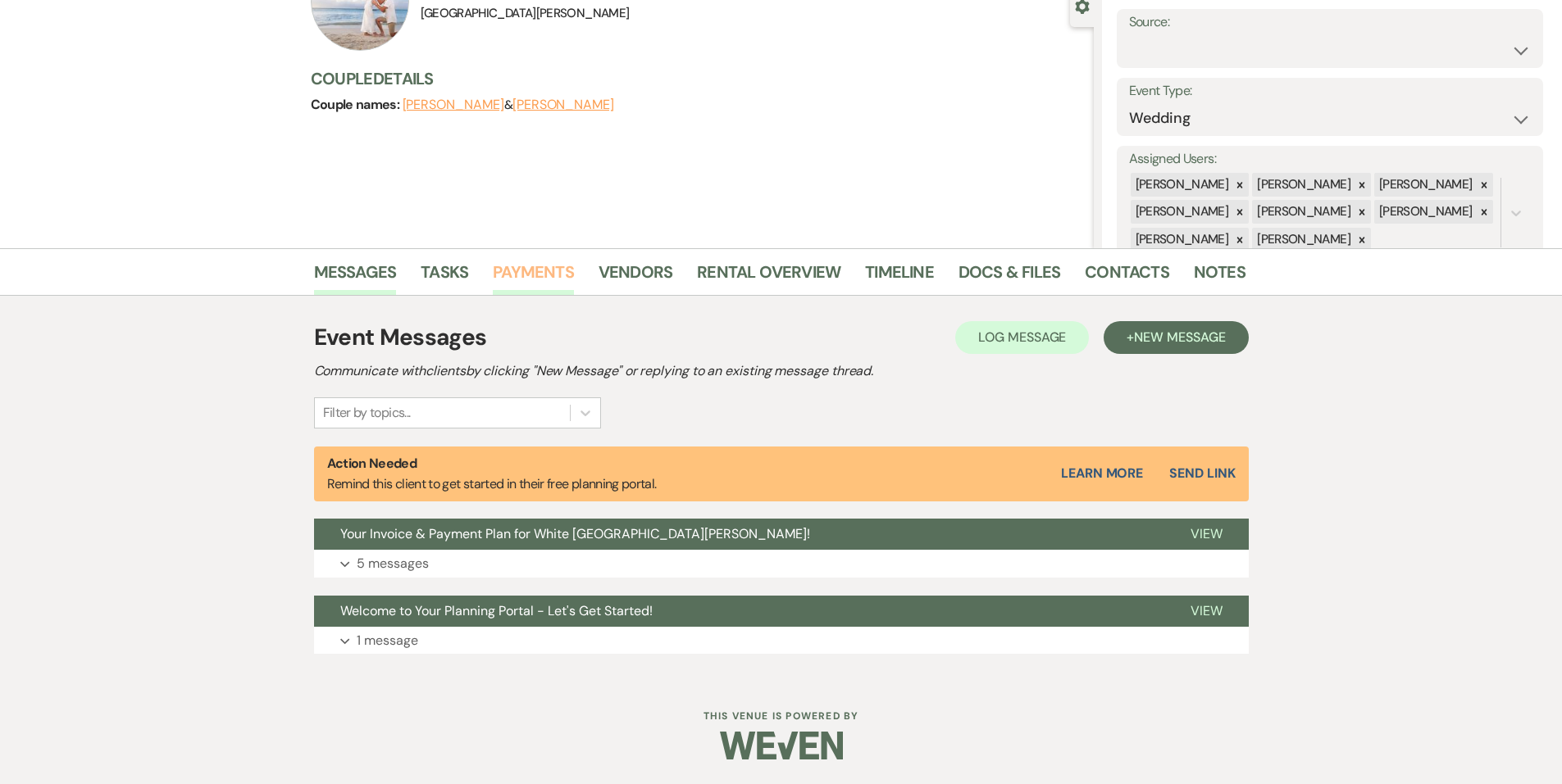
click at [548, 268] on link "Payments" at bounding box center [533, 276] width 81 height 36
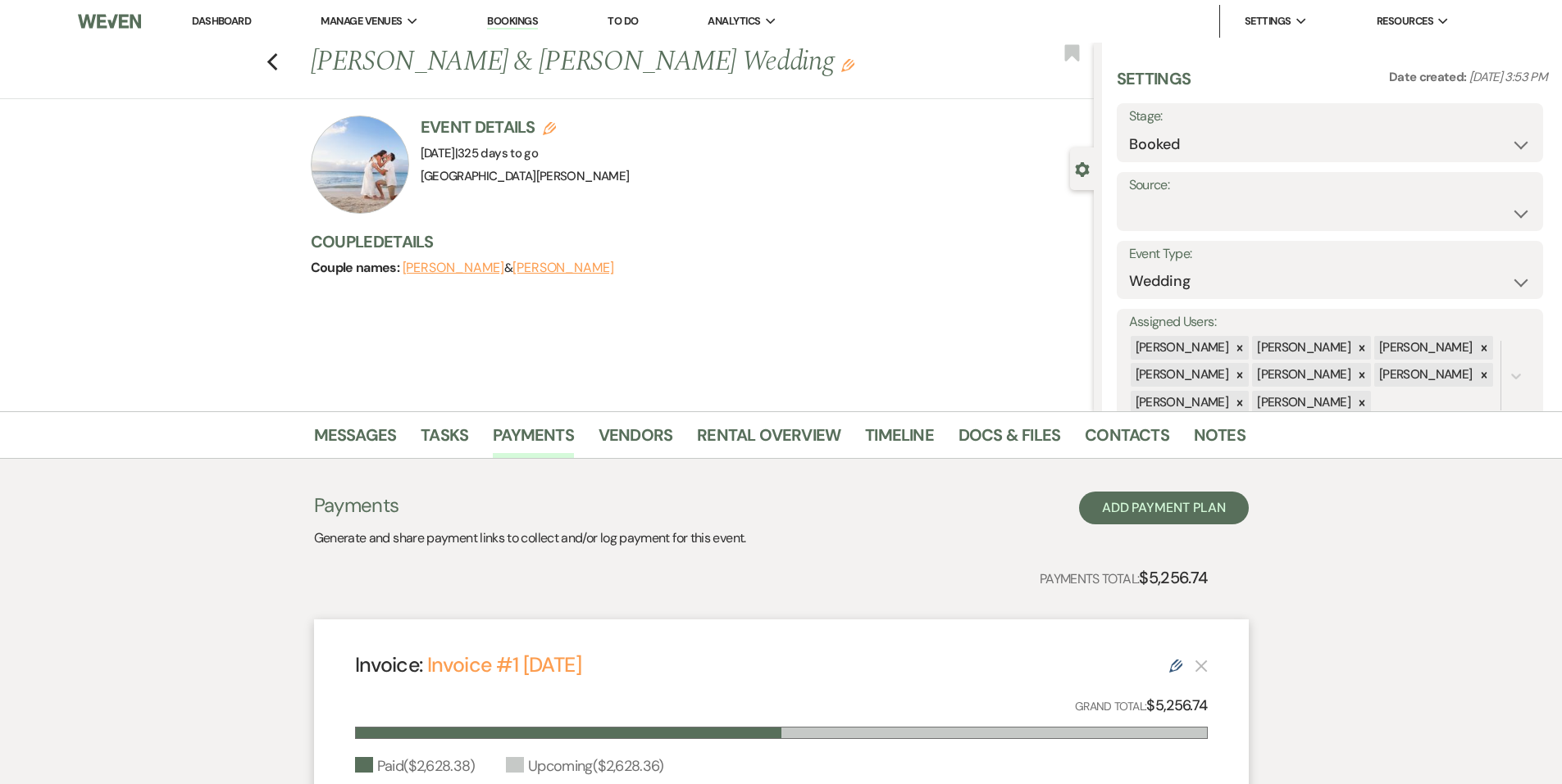
click at [236, 13] on li "Dashboard" at bounding box center [221, 21] width 75 height 33
click at [230, 19] on link "Dashboard" at bounding box center [221, 20] width 59 height 14
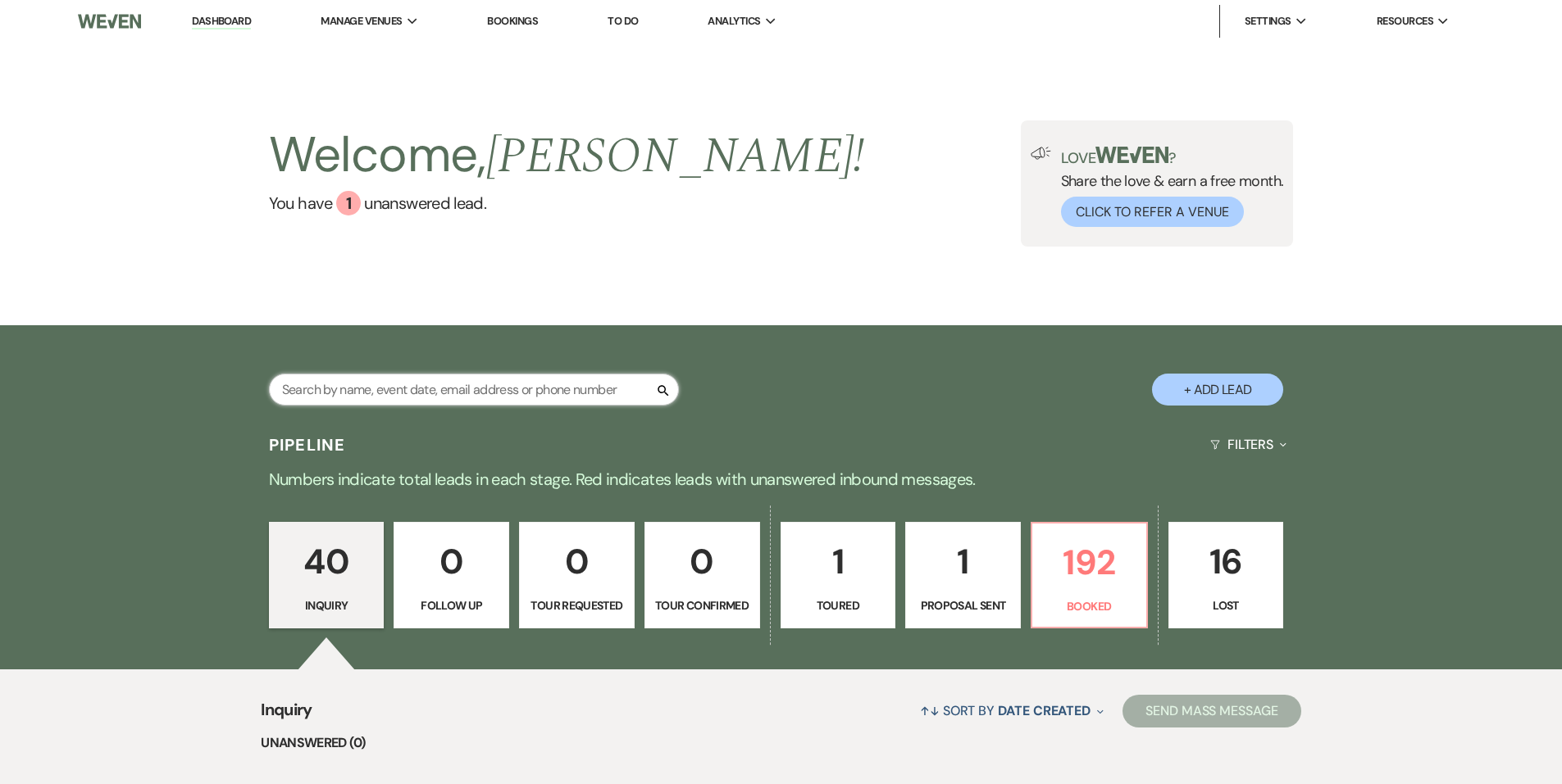
click at [435, 402] on input "text" at bounding box center [473, 390] width 410 height 32
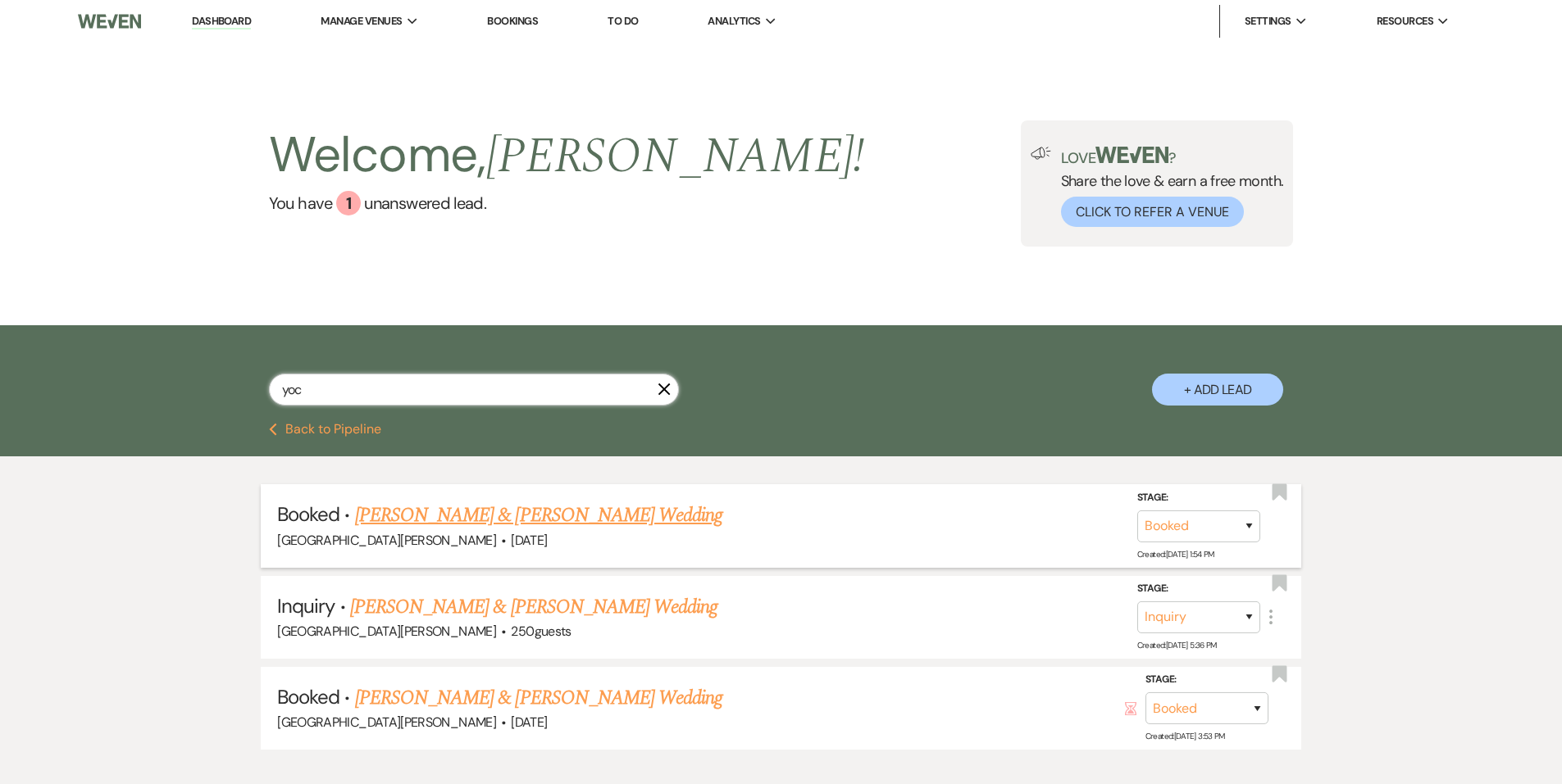
type input "yoc"
click at [477, 522] on link "Rylee Yocum & Charles Balko's Wedding" at bounding box center [538, 515] width 367 height 29
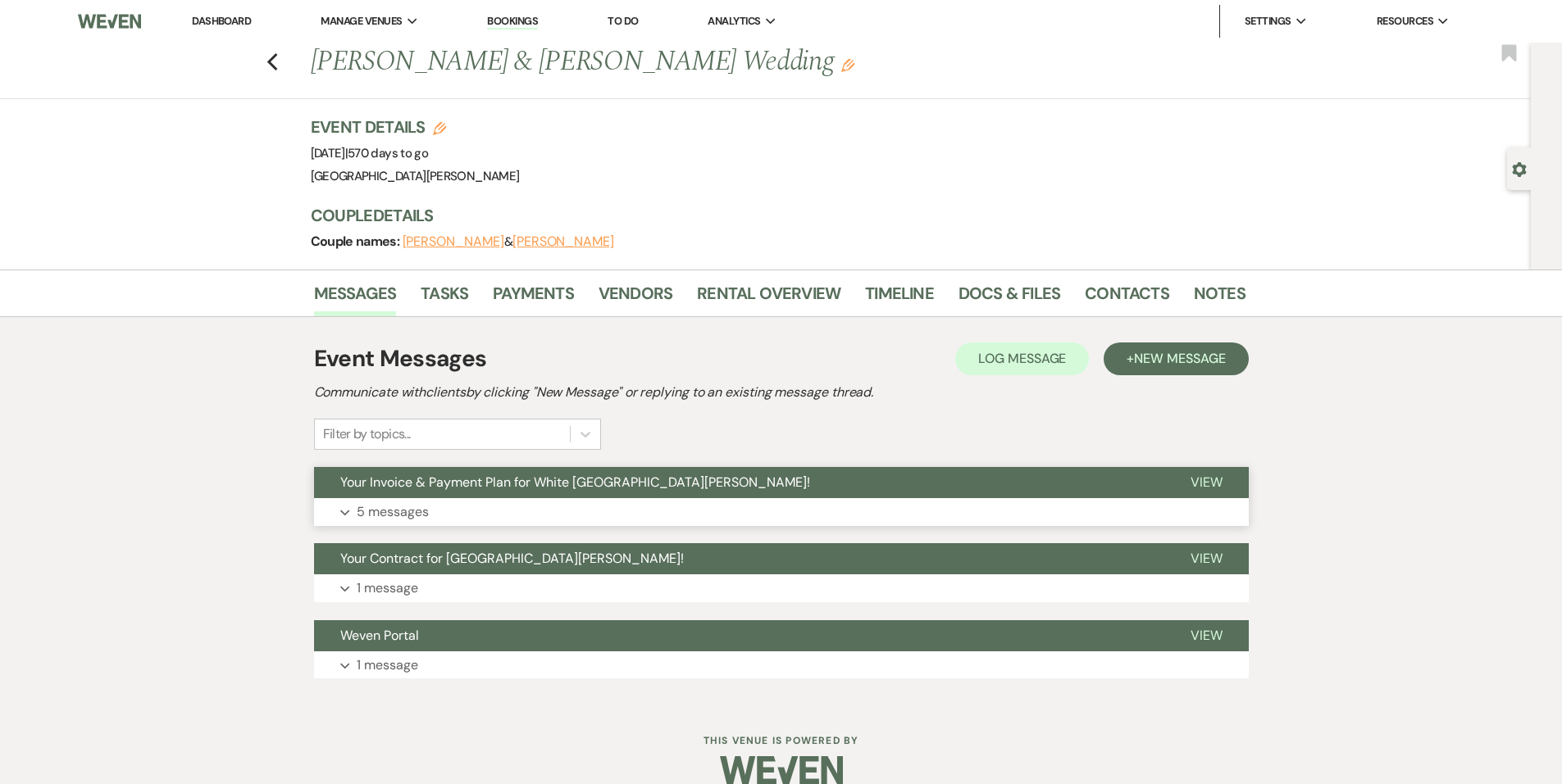
click at [476, 487] on span "Your Invoice & Payment Plan for White Willow Meadows!" at bounding box center [575, 482] width 470 height 17
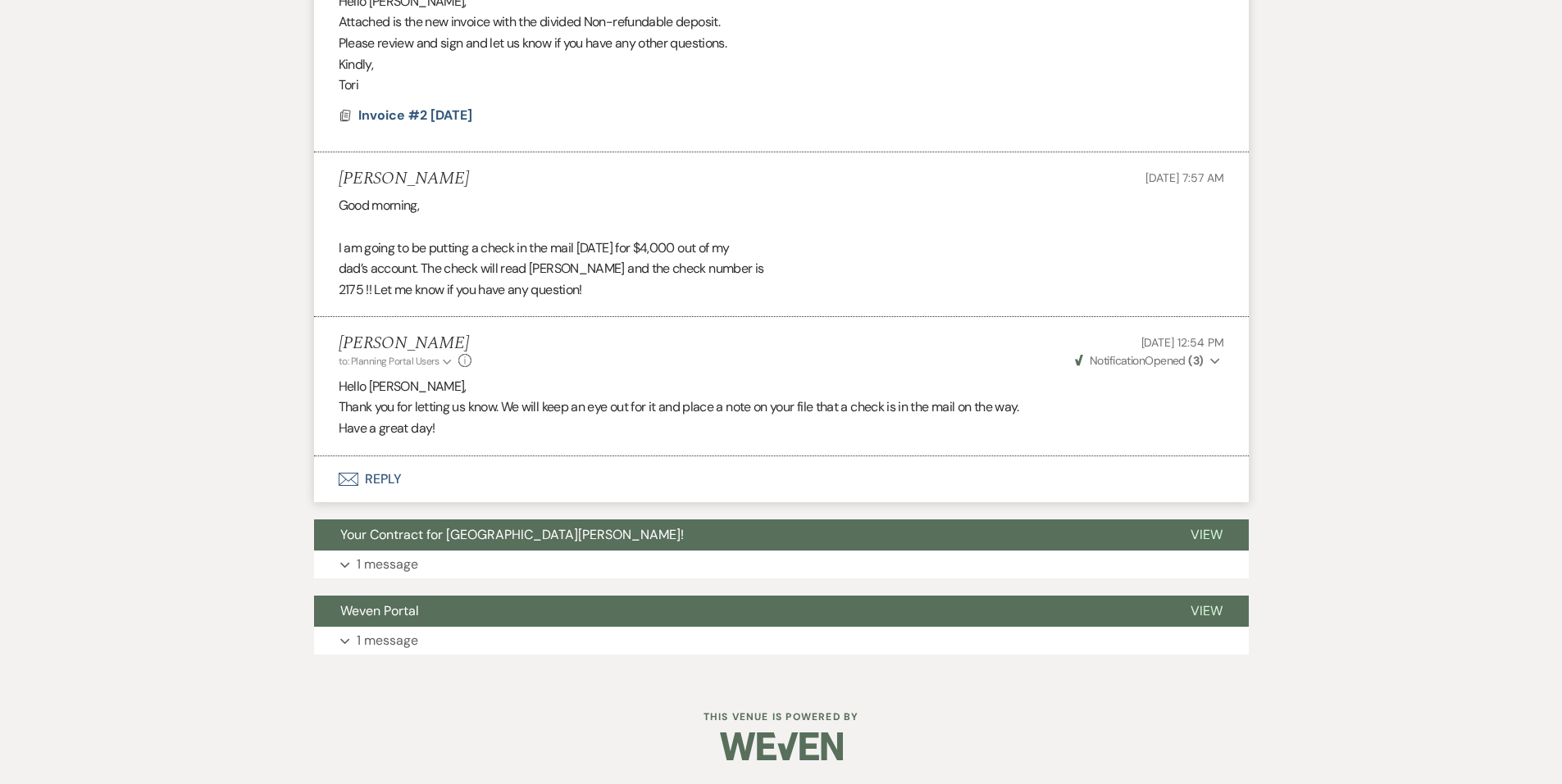
scroll to position [1170, 0]
click at [407, 483] on button "Envelope Reply" at bounding box center [781, 479] width 935 height 46
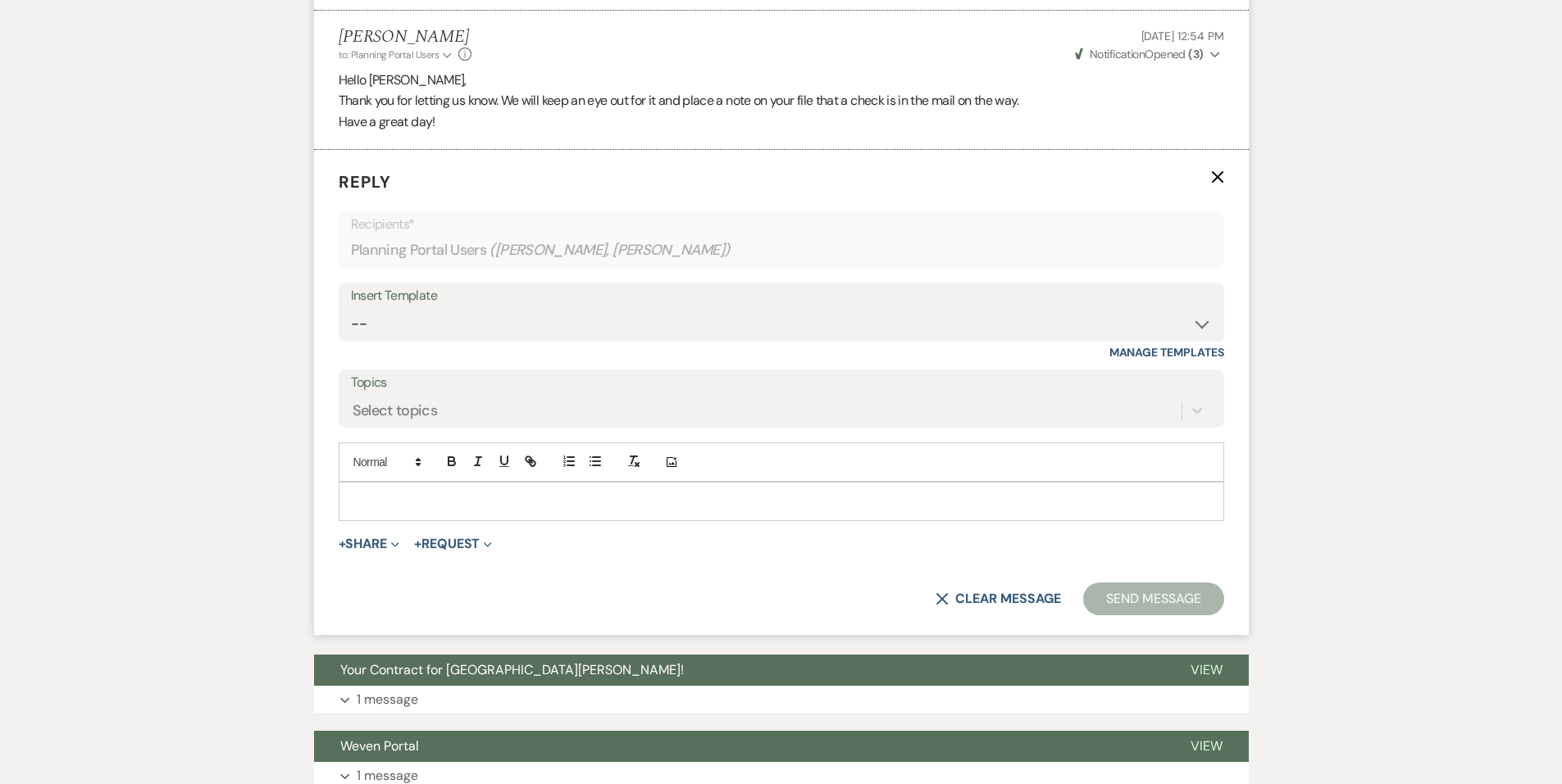
scroll to position [1477, 0]
click at [609, 472] on div "Add Photo" at bounding box center [781, 461] width 885 height 39
click at [614, 508] on p at bounding box center [781, 501] width 859 height 18
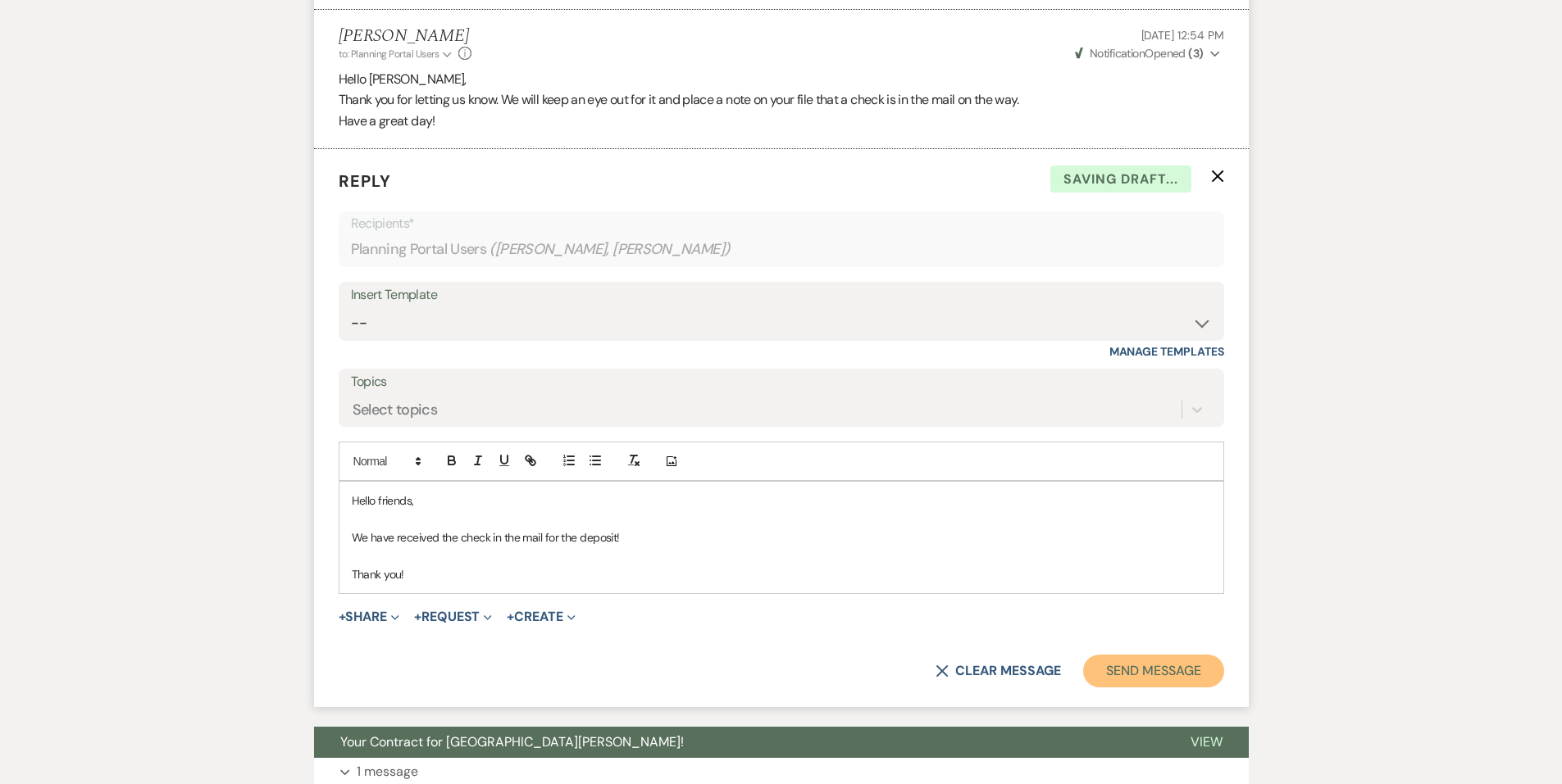
click at [1152, 662] on button "Send Message" at bounding box center [1153, 671] width 140 height 33
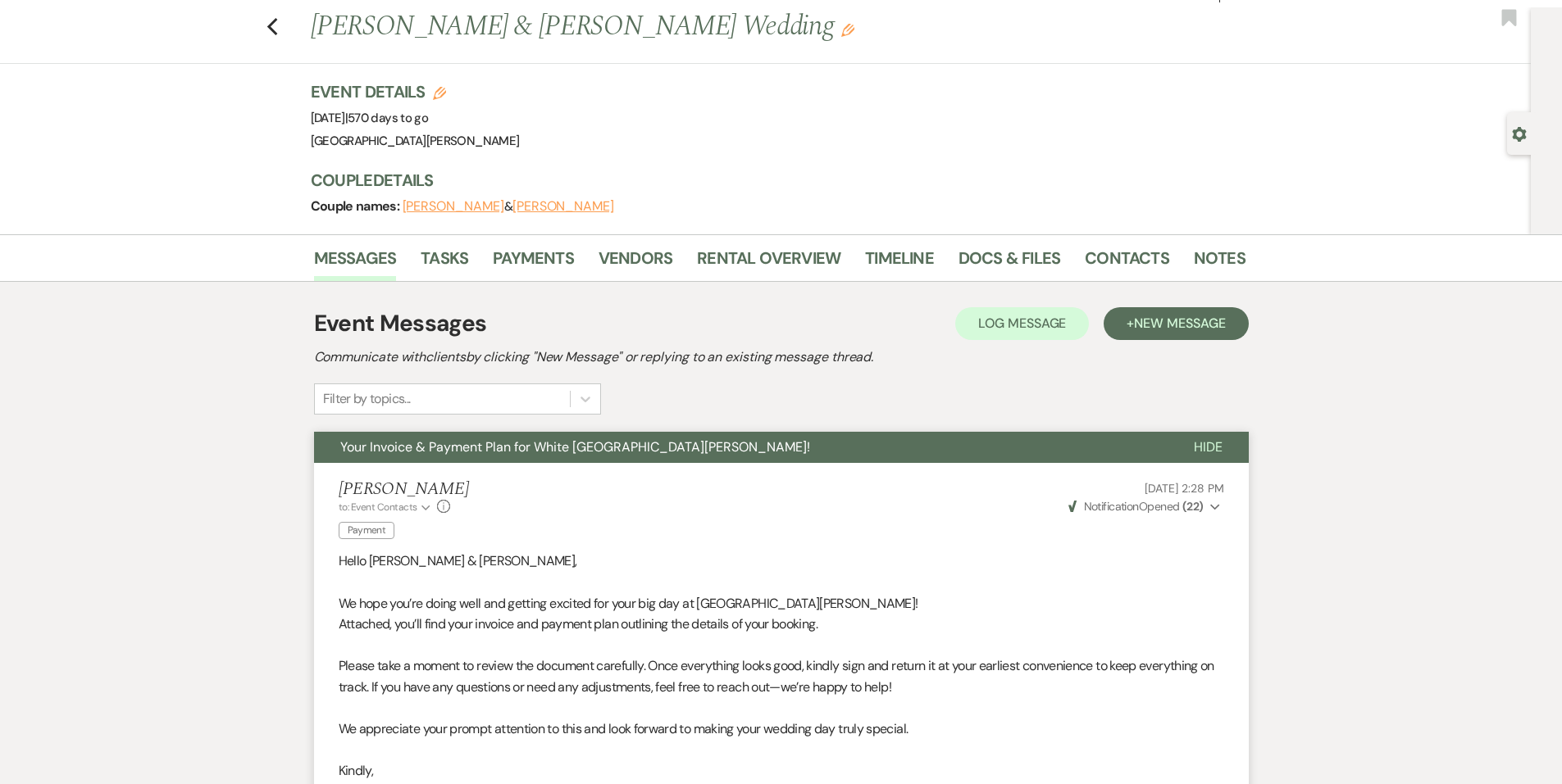
scroll to position [0, 0]
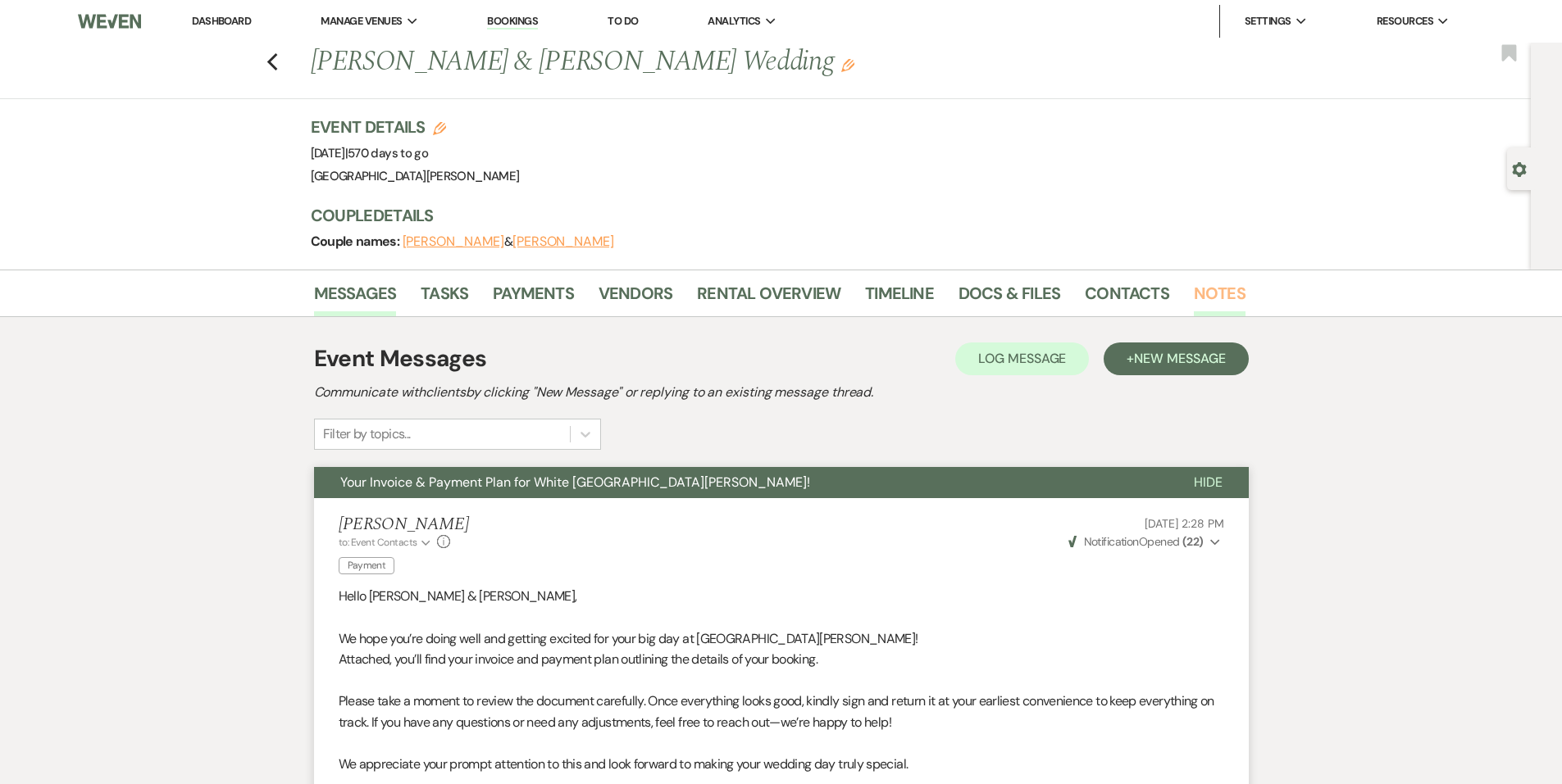
click at [1193, 289] on link "Notes" at bounding box center [1219, 298] width 51 height 36
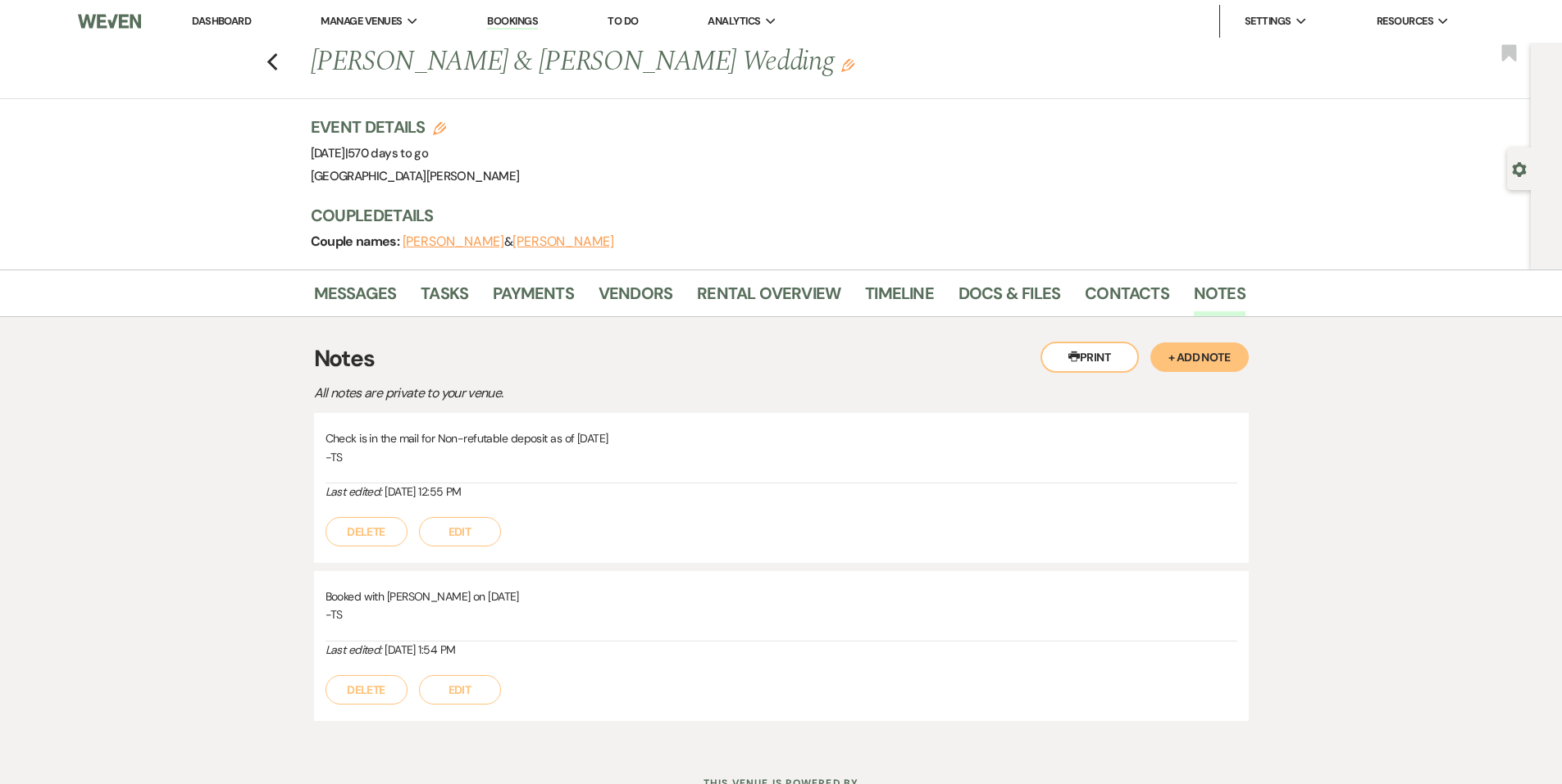
click at [1198, 361] on button "+ Add Note" at bounding box center [1199, 358] width 98 height 29
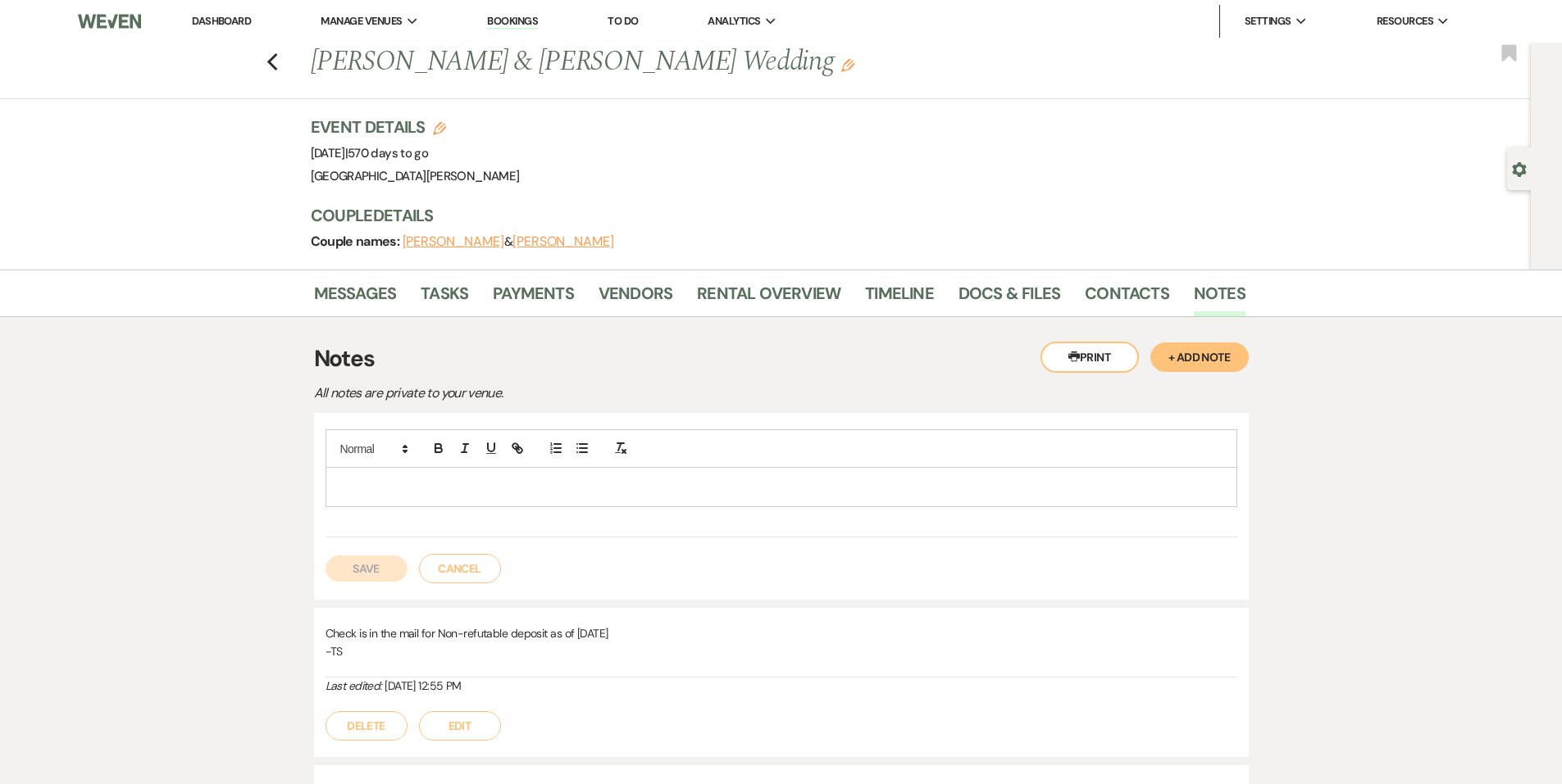
click at [527, 489] on p at bounding box center [781, 487] width 885 height 18
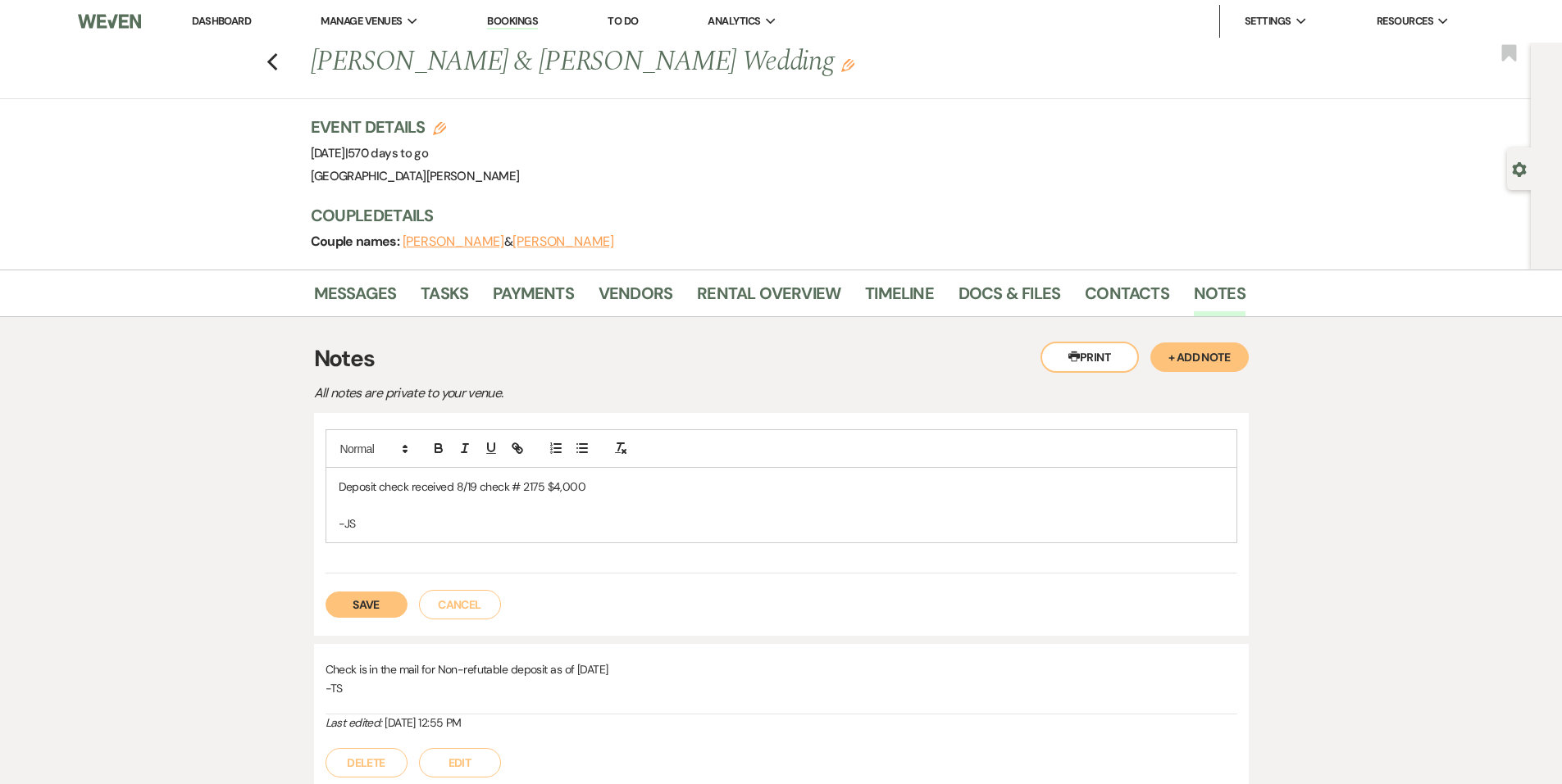
click at [362, 614] on button "Save" at bounding box center [366, 604] width 82 height 27
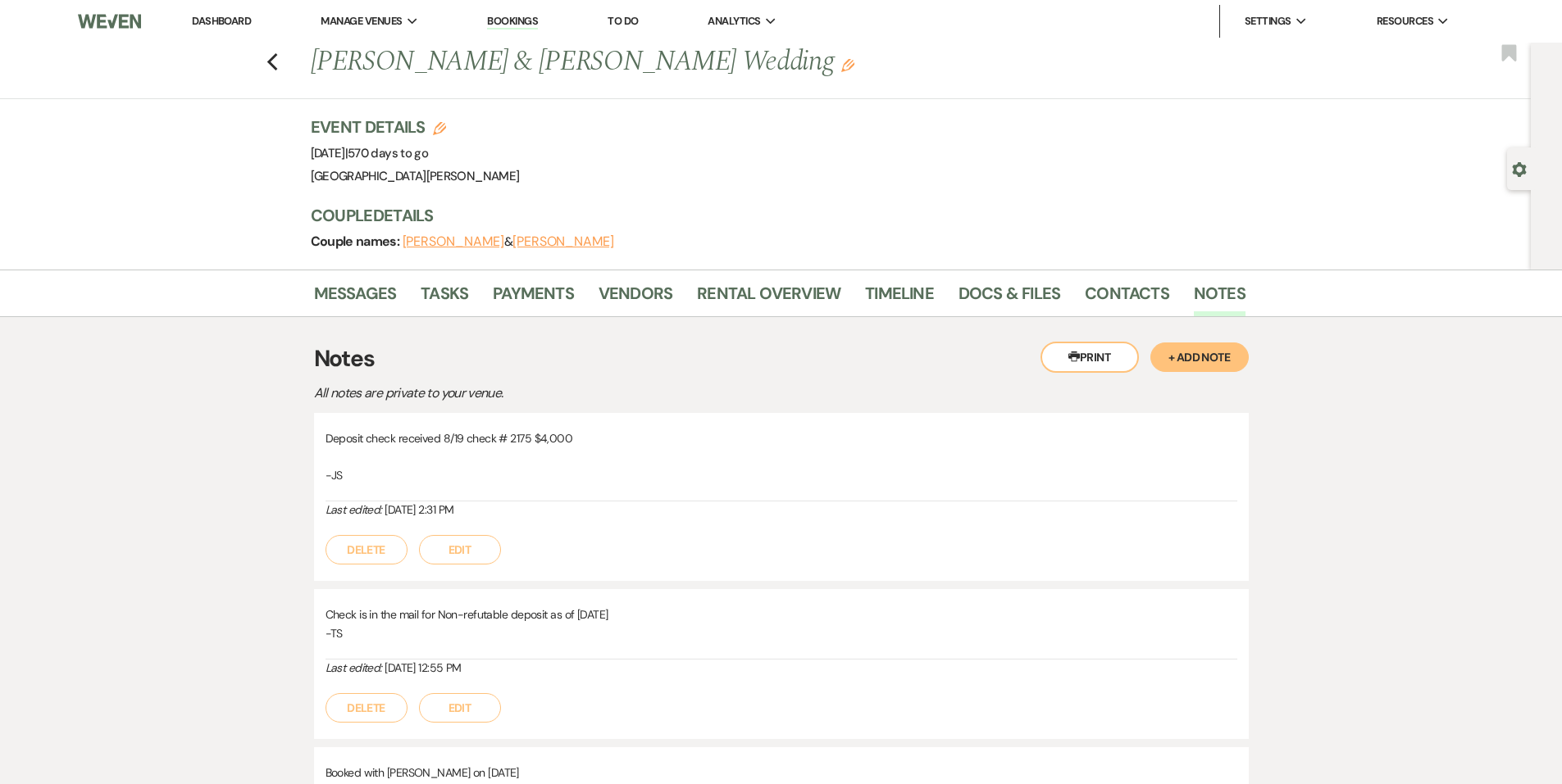
click at [236, 26] on link "Dashboard" at bounding box center [221, 20] width 59 height 14
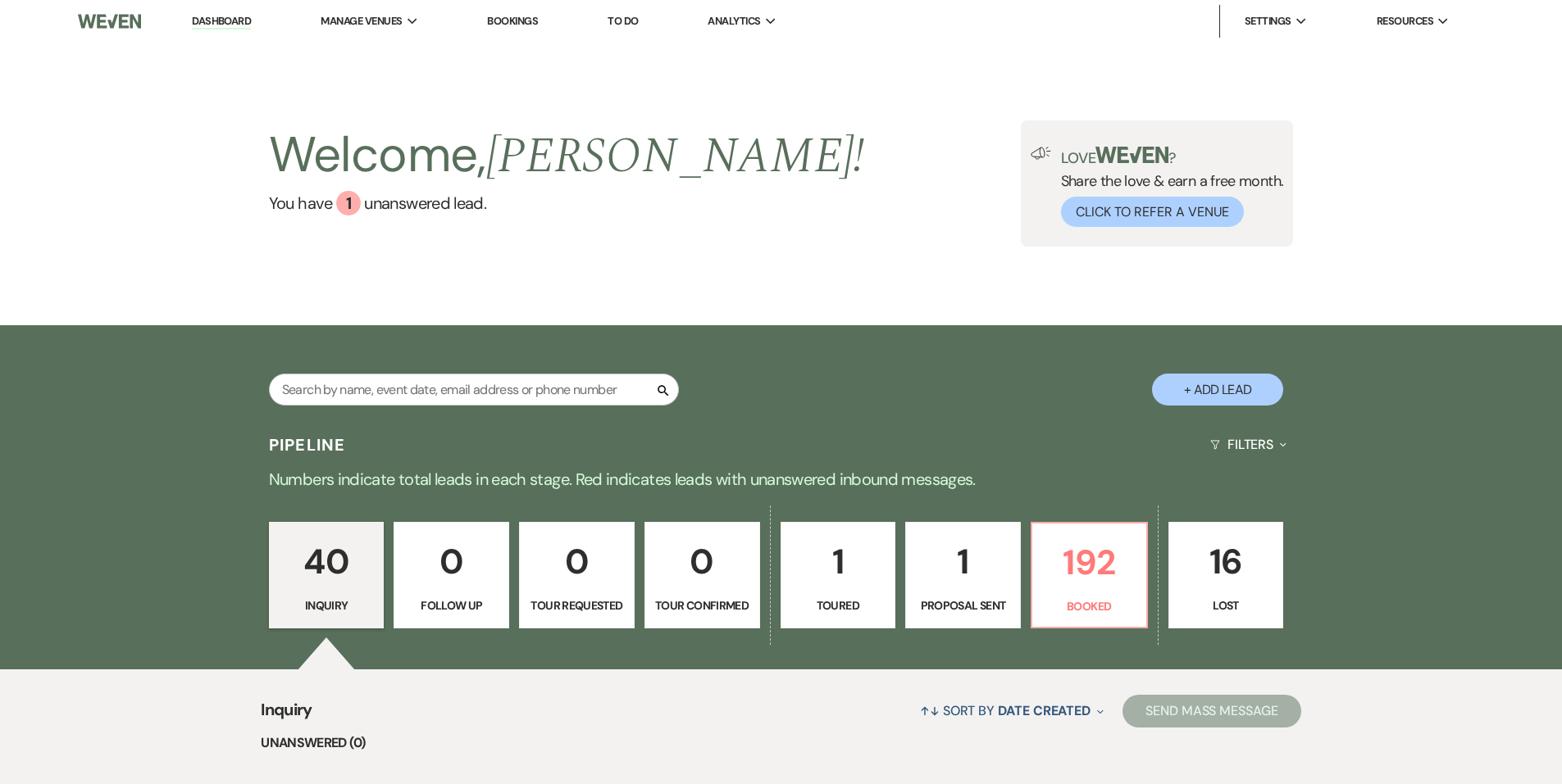
click at [416, 373] on div "Search + Add Lead" at bounding box center [781, 377] width 1180 height 86
click at [434, 392] on input "text" at bounding box center [473, 390] width 410 height 32
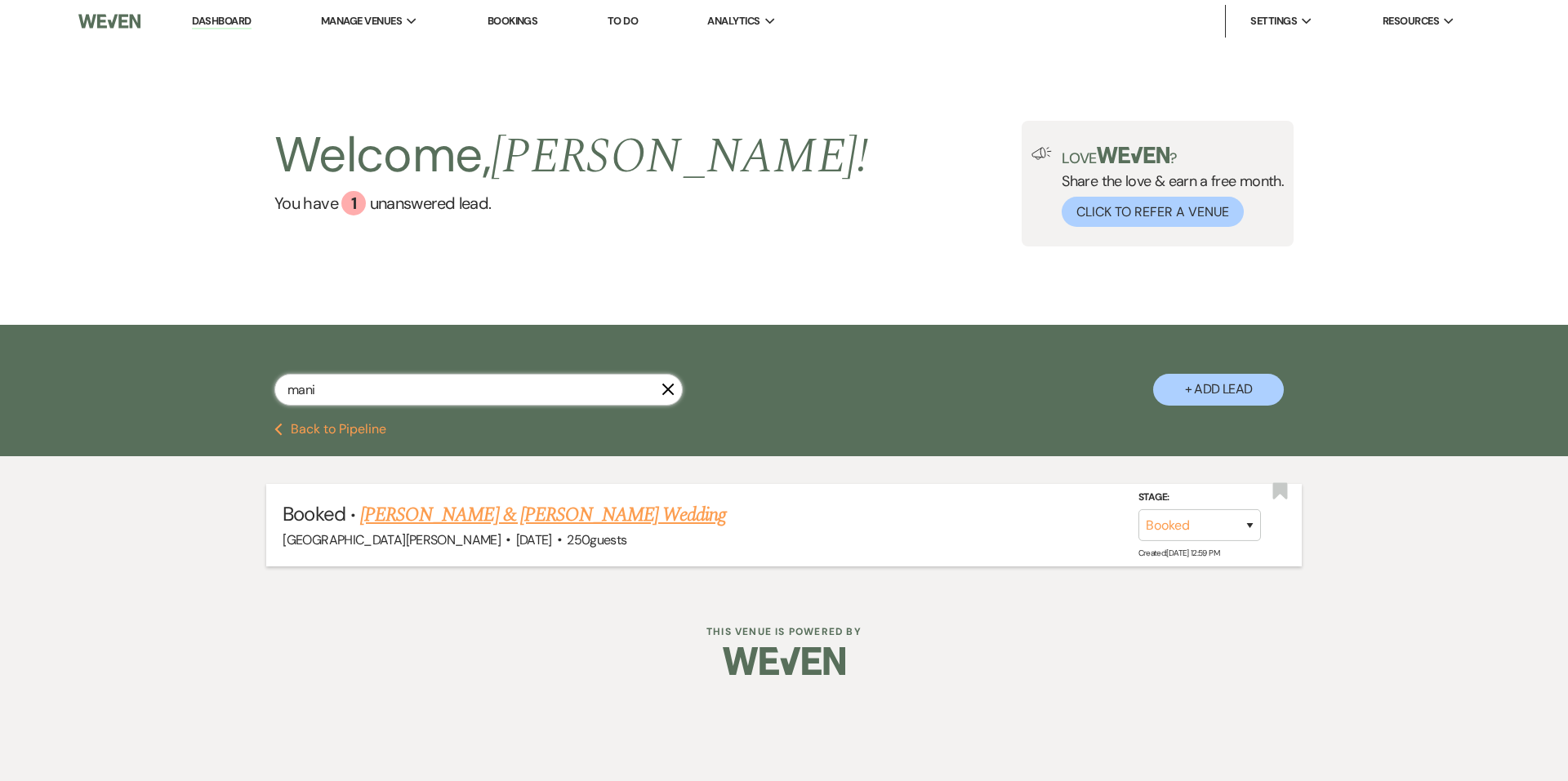
type input "mani"
click at [493, 512] on link "Leah Maniaci & Clay Cheney's Wedding" at bounding box center [543, 515] width 366 height 29
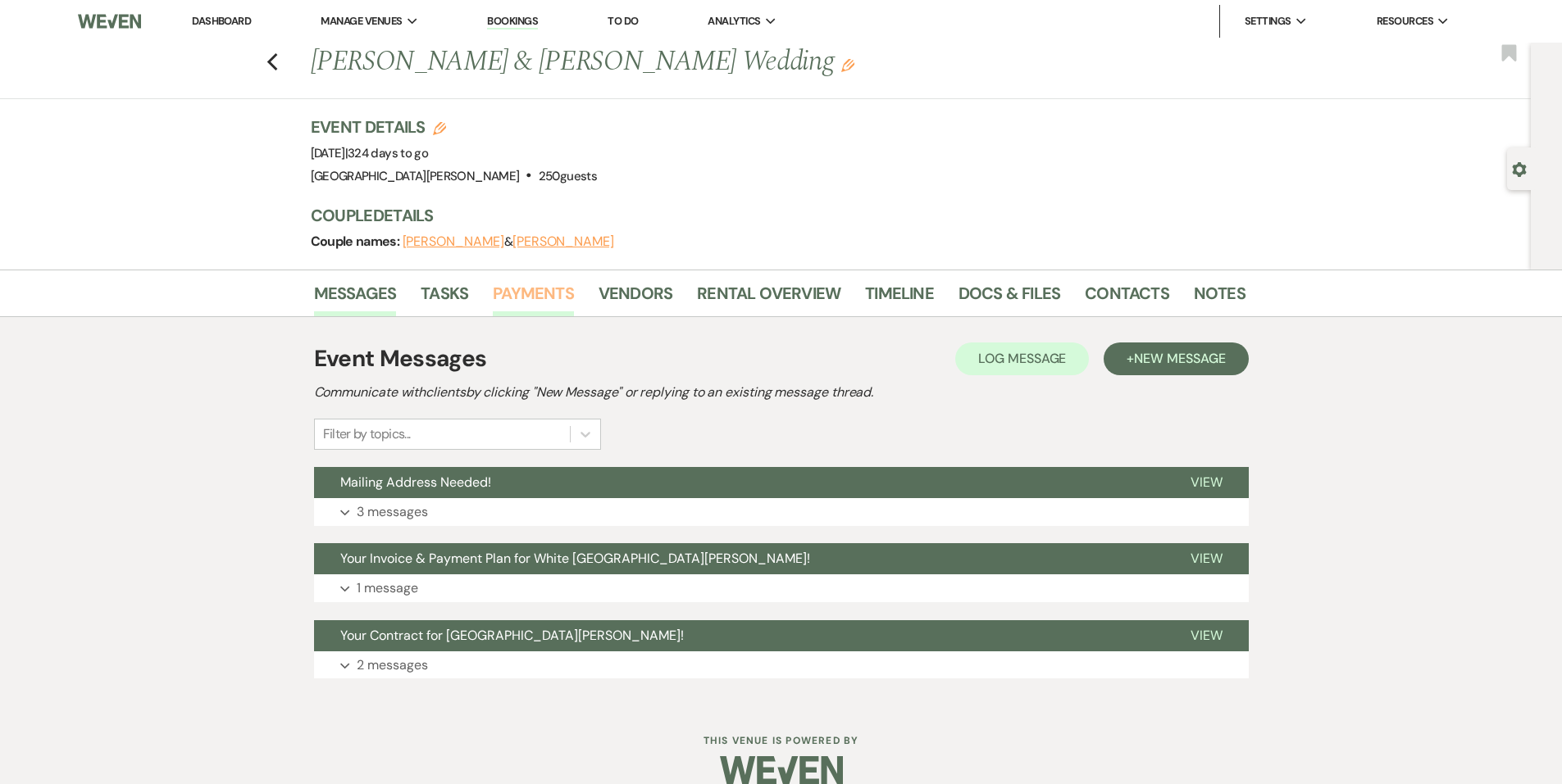
click at [525, 292] on link "Payments" at bounding box center [533, 298] width 81 height 36
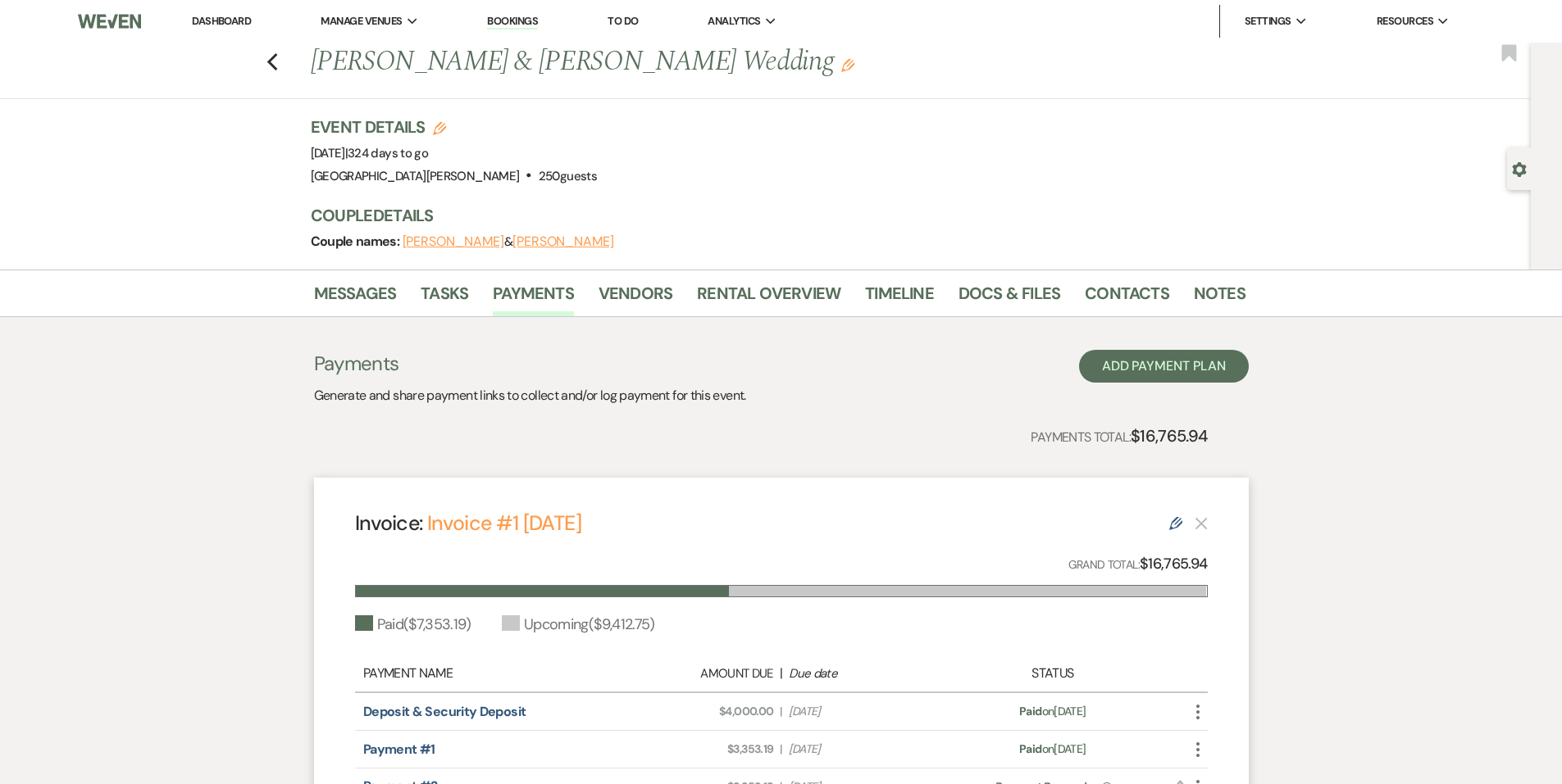
click at [275, 72] on div "Previous Leah Maniaci & Clay Cheney's Wedding Edit Bookmark" at bounding box center [761, 71] width 1539 height 57
click at [275, 70] on icon "Previous" at bounding box center [271, 61] width 12 height 19
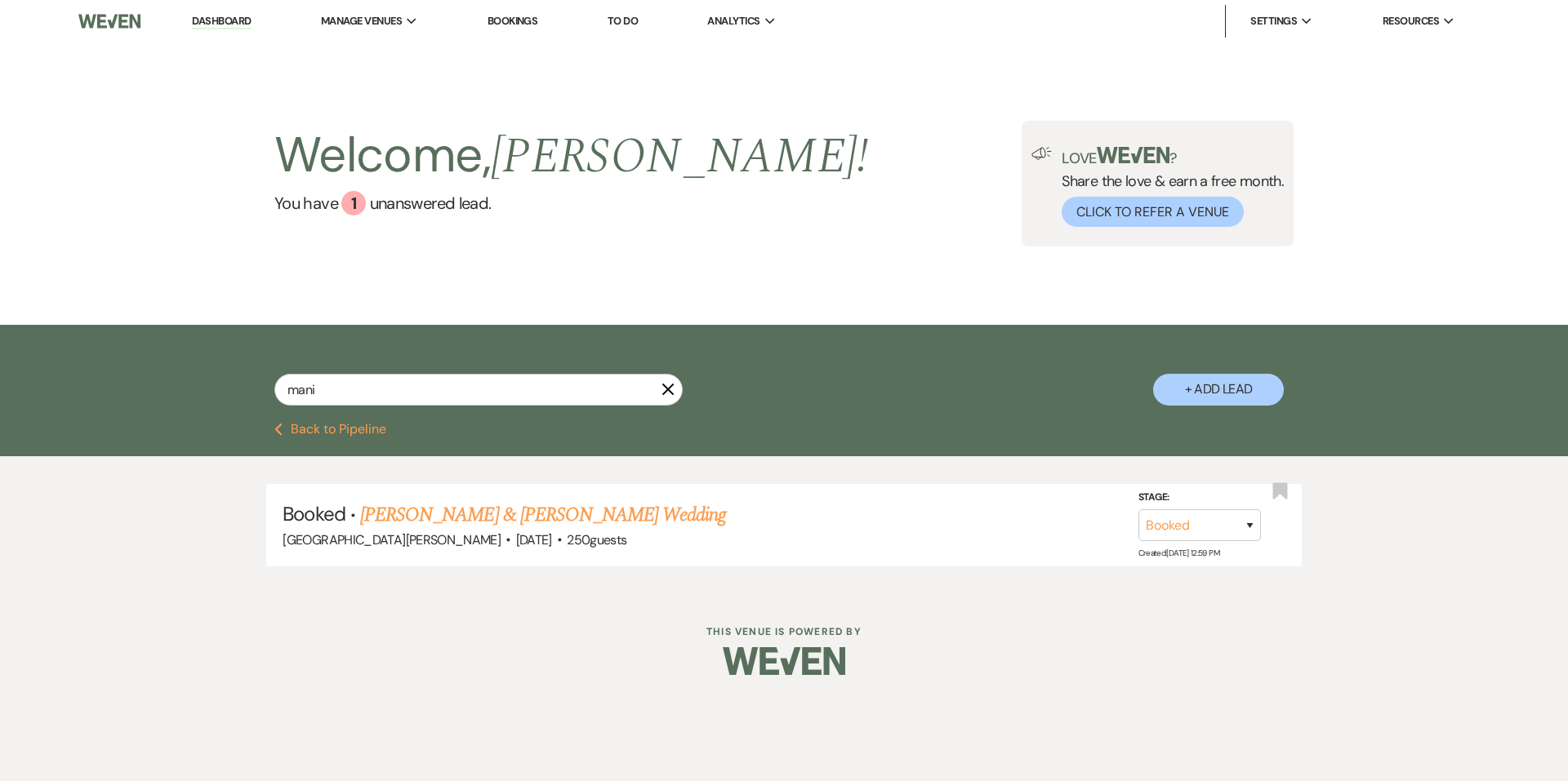
click at [216, 24] on link "Dashboard" at bounding box center [221, 21] width 58 height 16
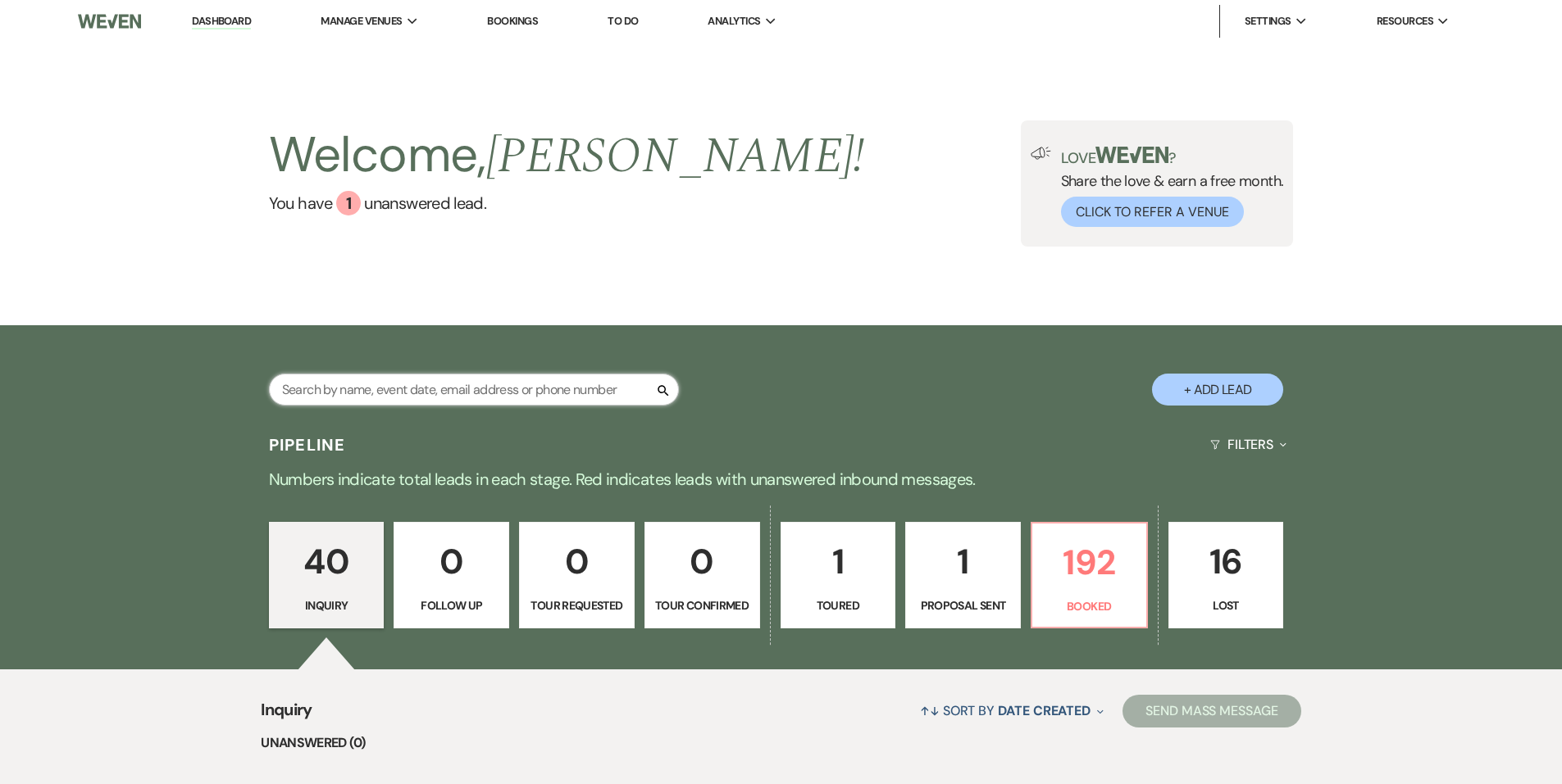
click at [428, 390] on input "text" at bounding box center [473, 390] width 410 height 32
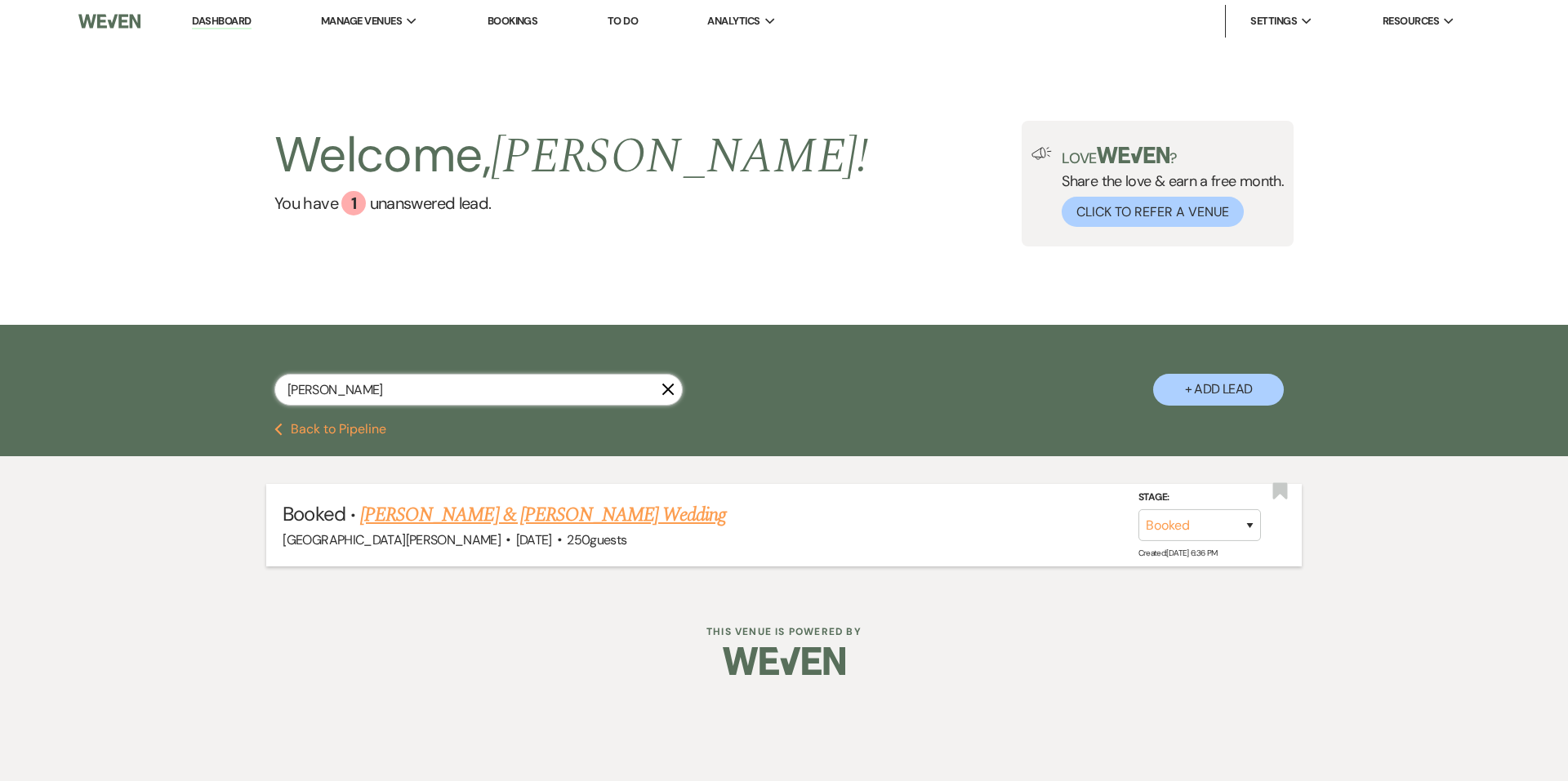
type input "willis"
click at [551, 523] on link "Noah Willis & Sarah Johnson's Wedding" at bounding box center [543, 515] width 366 height 29
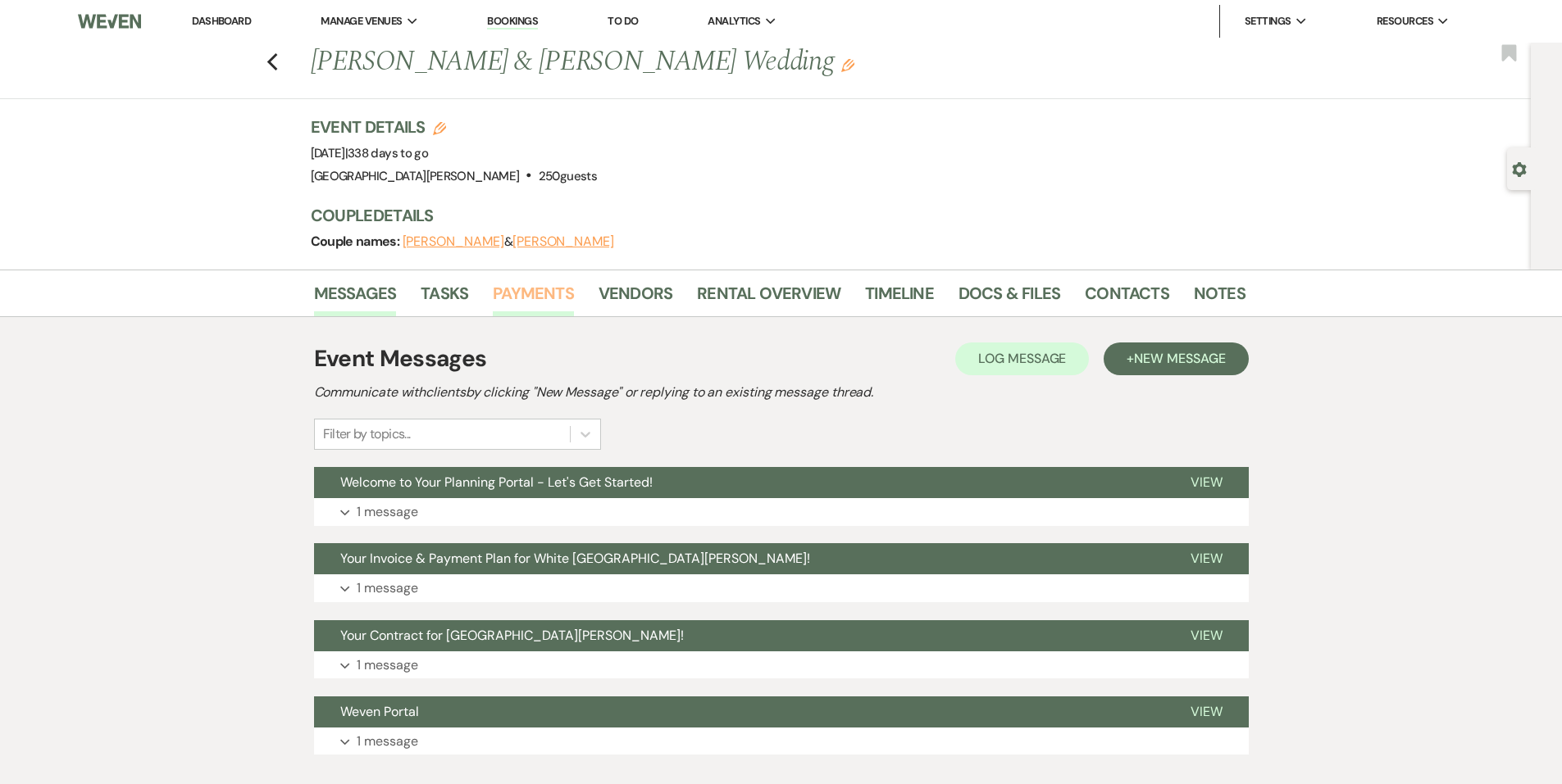
click at [513, 297] on link "Payments" at bounding box center [533, 298] width 81 height 36
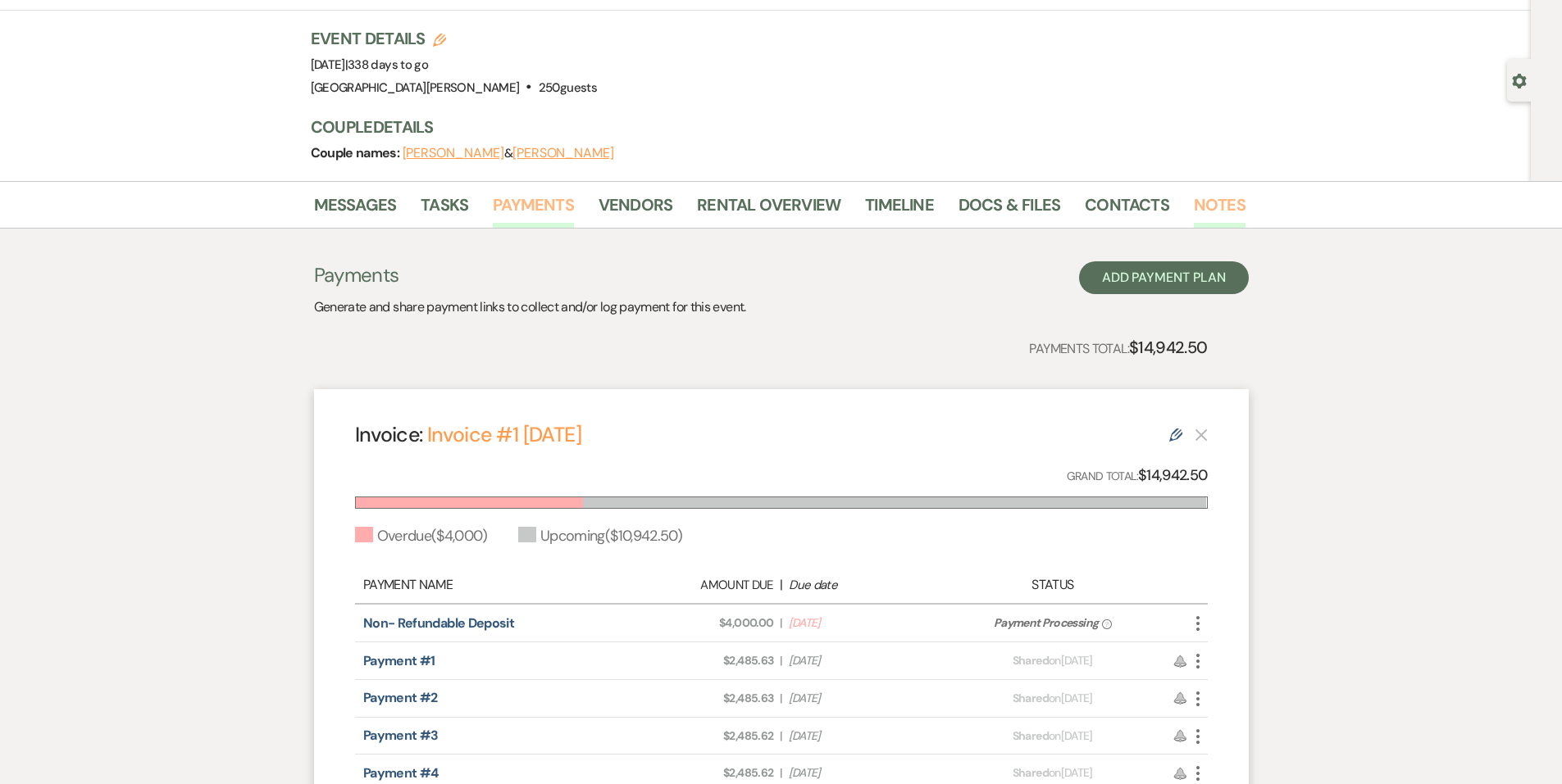
scroll to position [82, 0]
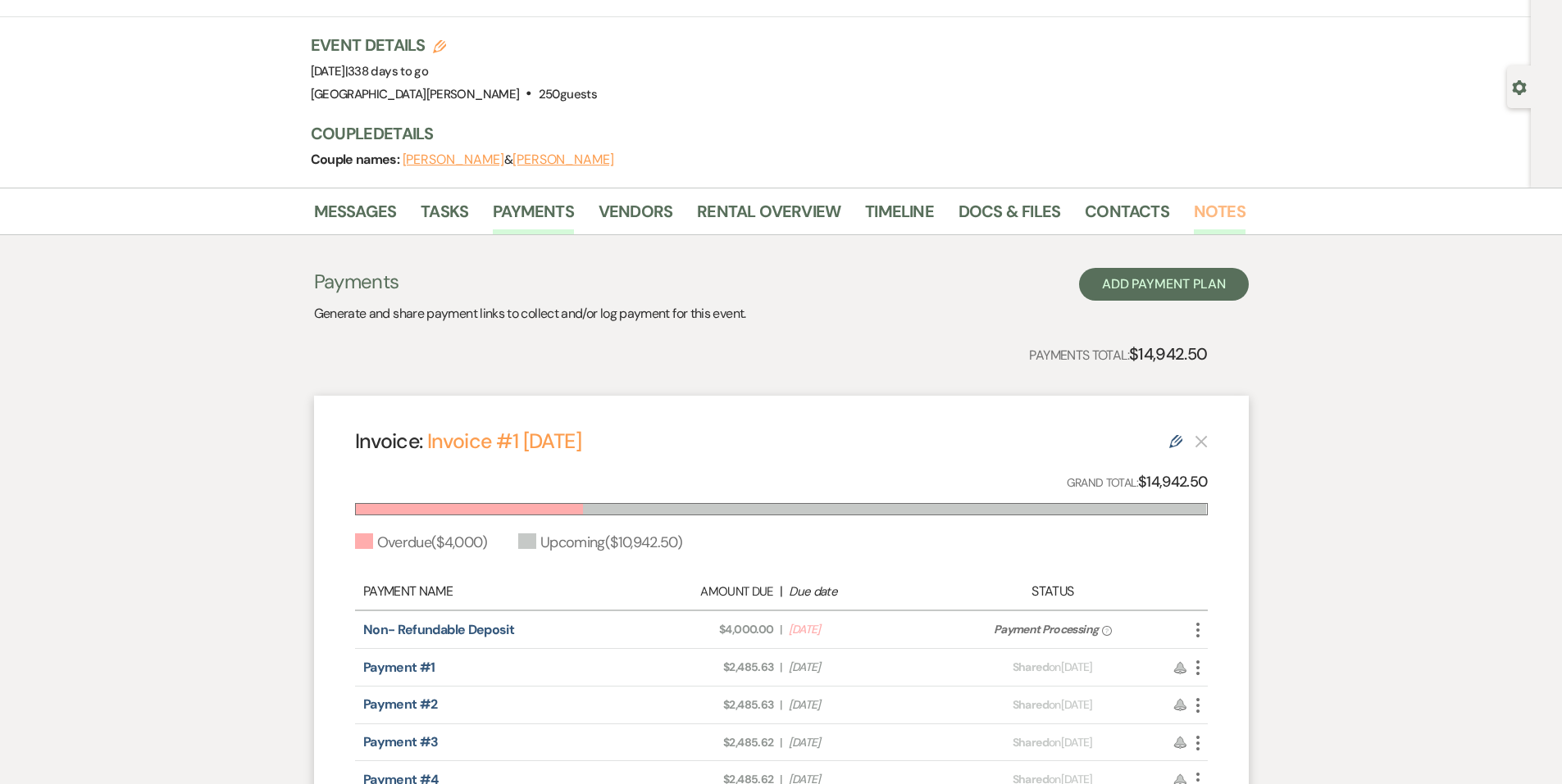
click at [1202, 220] on link "Notes" at bounding box center [1219, 215] width 51 height 36
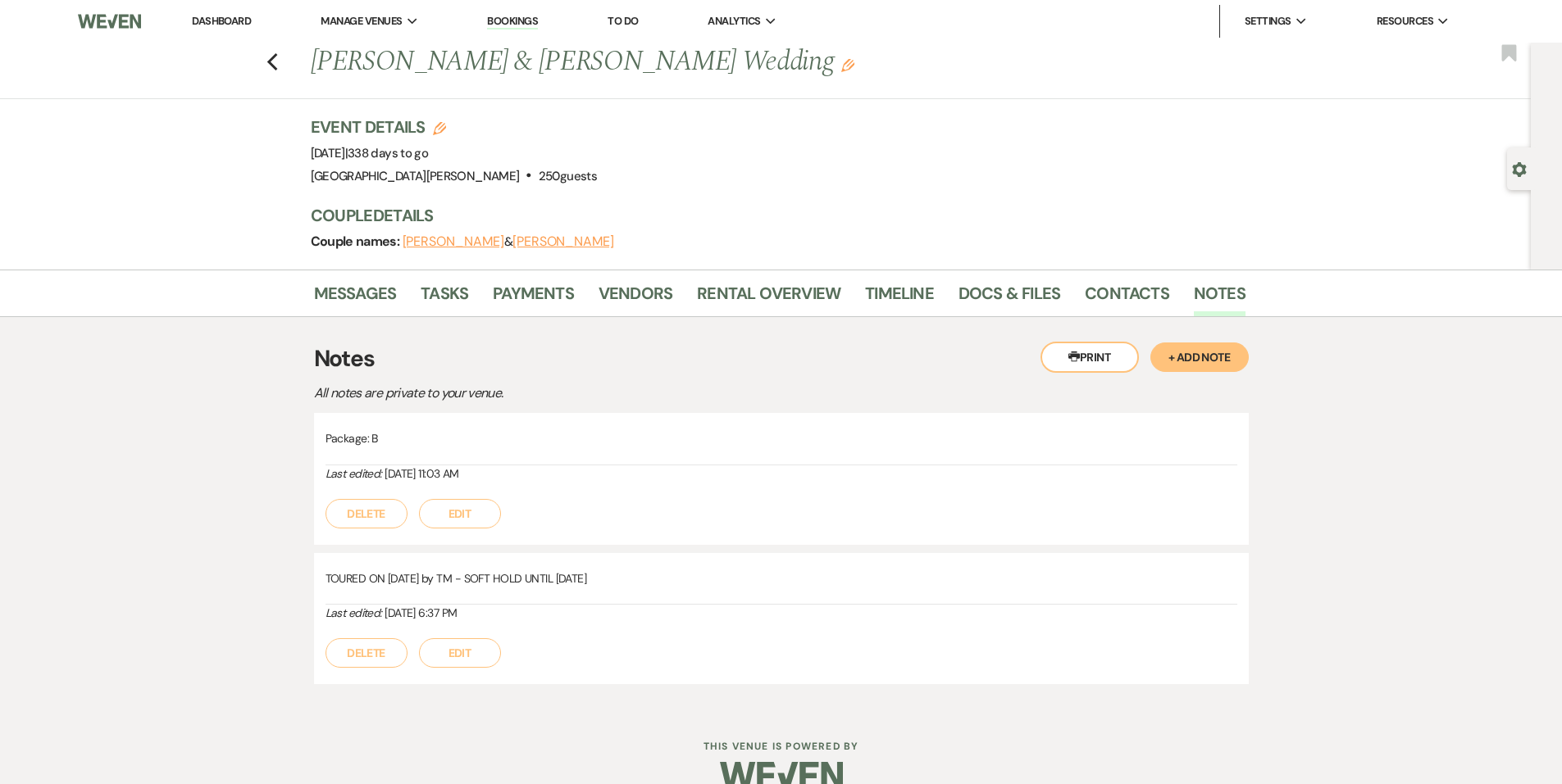
click at [1215, 363] on button "+ Add Note" at bounding box center [1199, 358] width 98 height 29
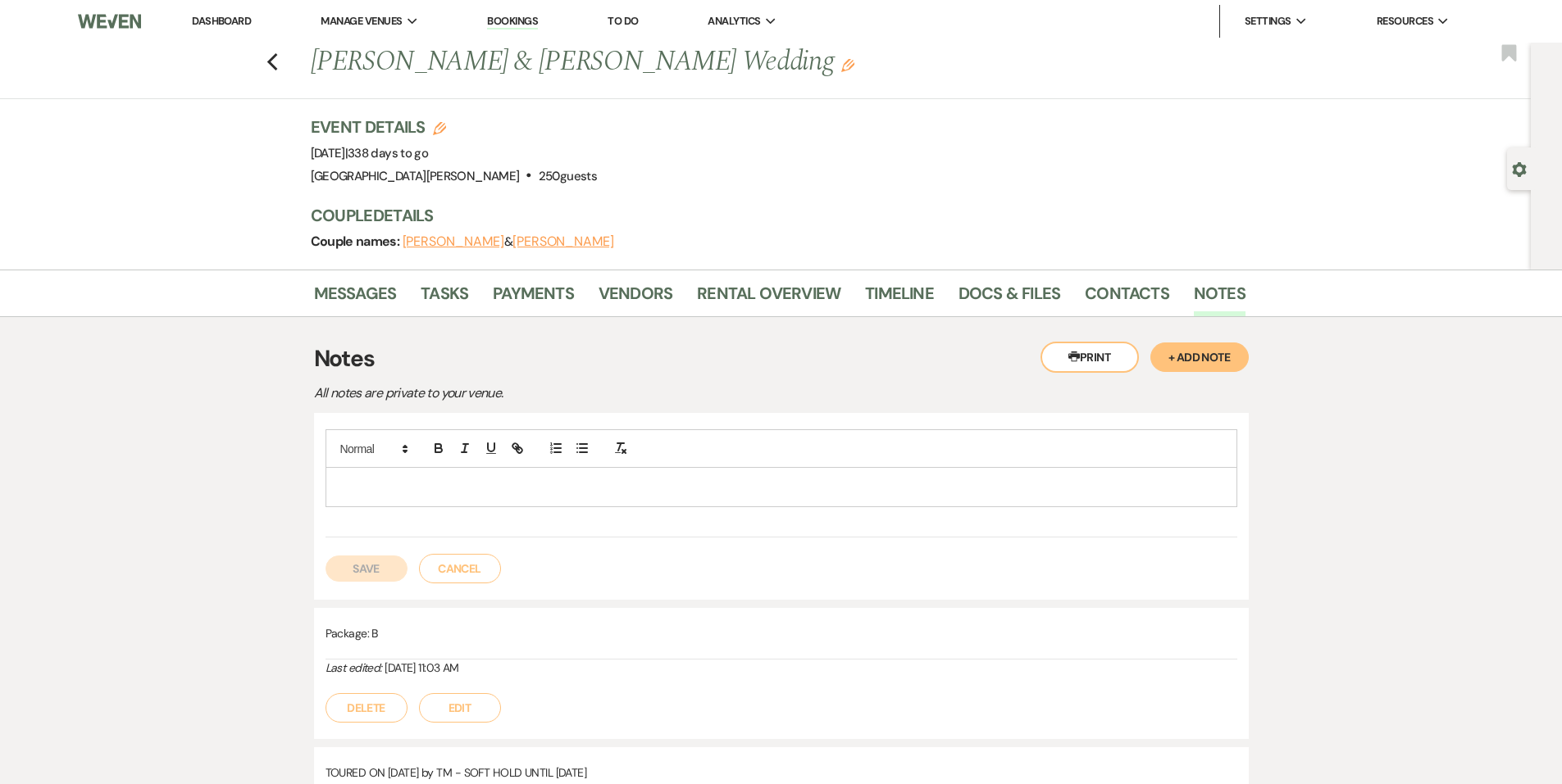
click at [559, 492] on p at bounding box center [781, 487] width 885 height 18
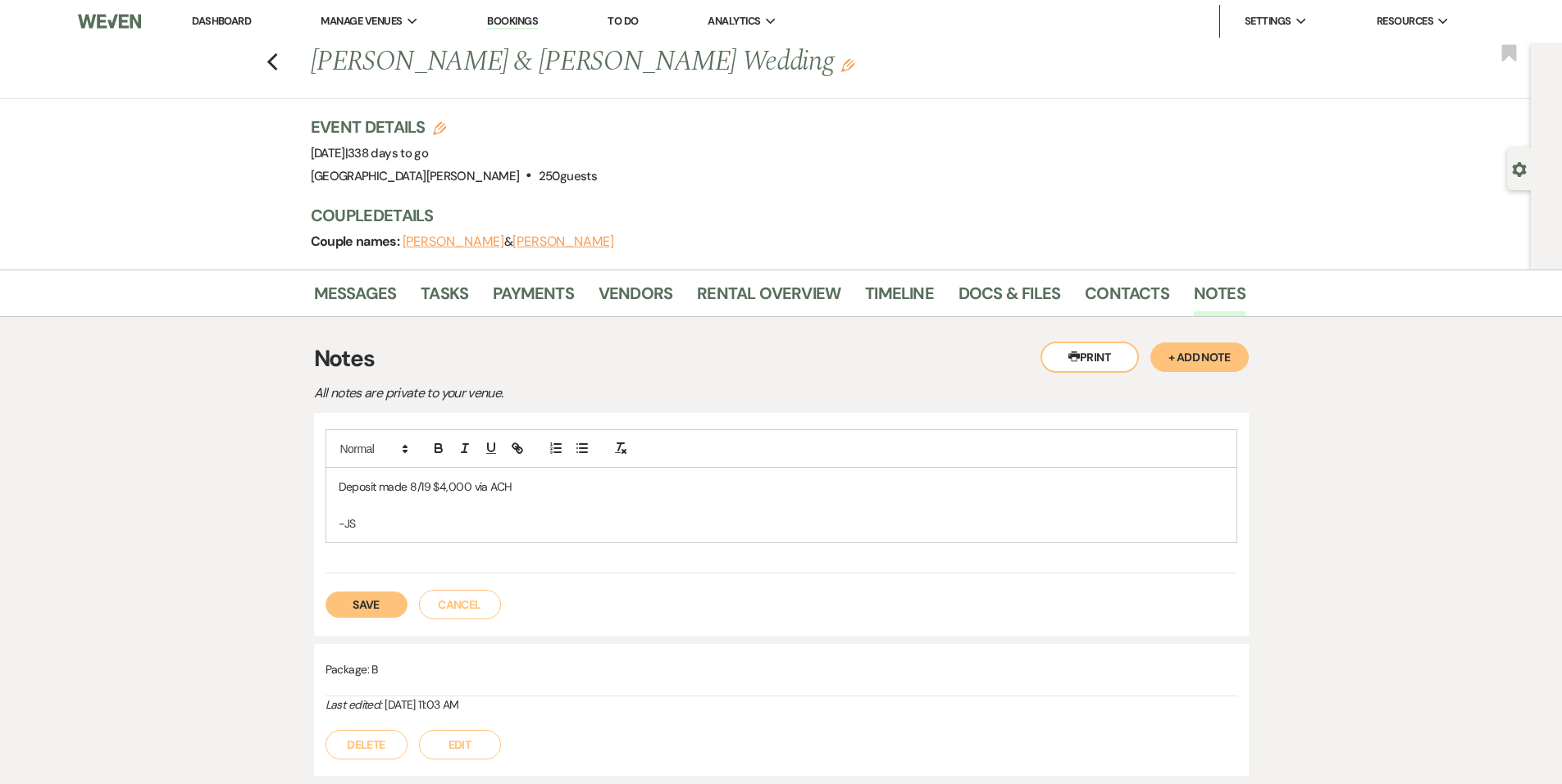
click at [369, 606] on button "Save" at bounding box center [366, 604] width 82 height 27
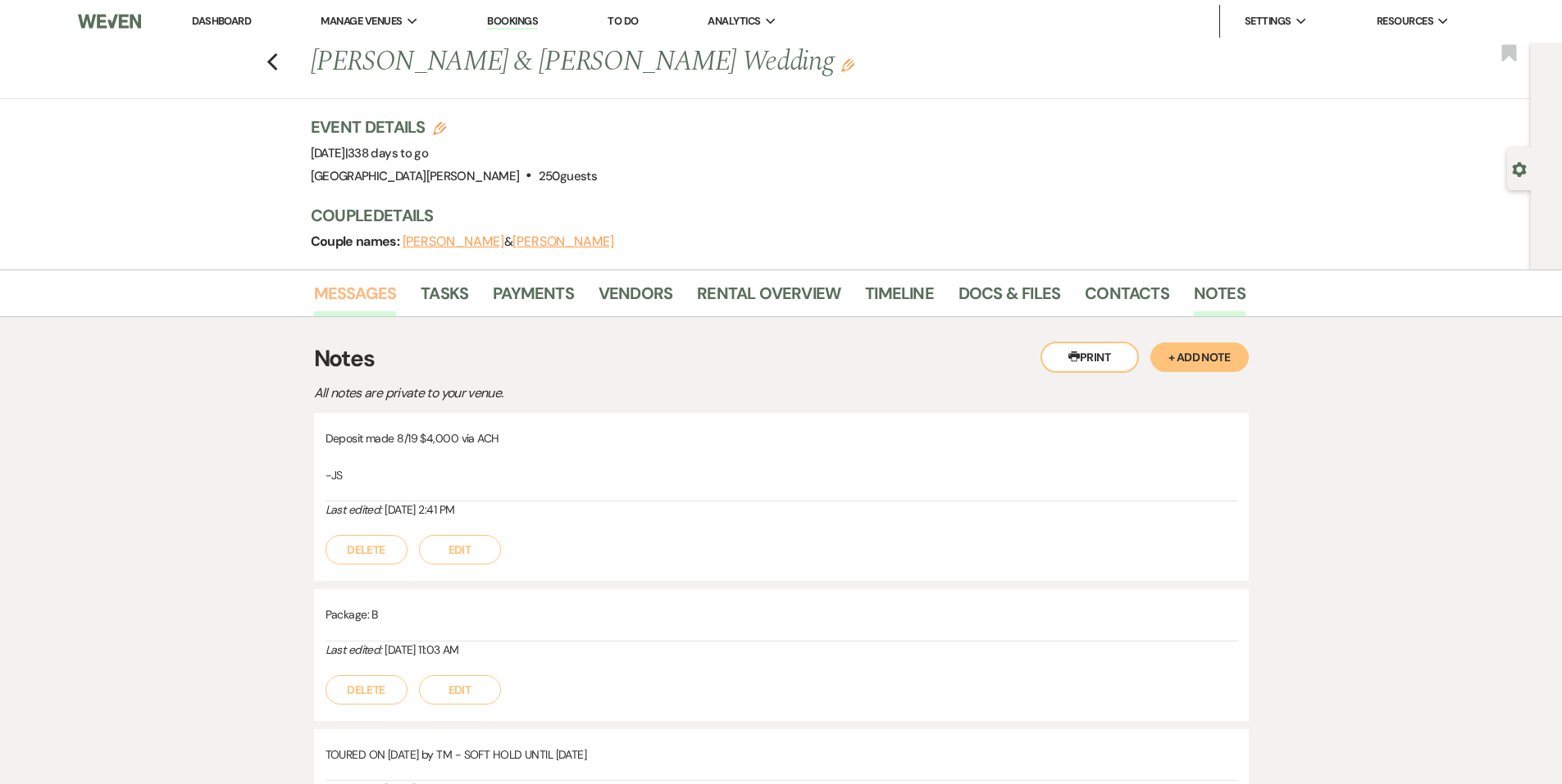
click at [346, 295] on link "Messages" at bounding box center [355, 298] width 83 height 36
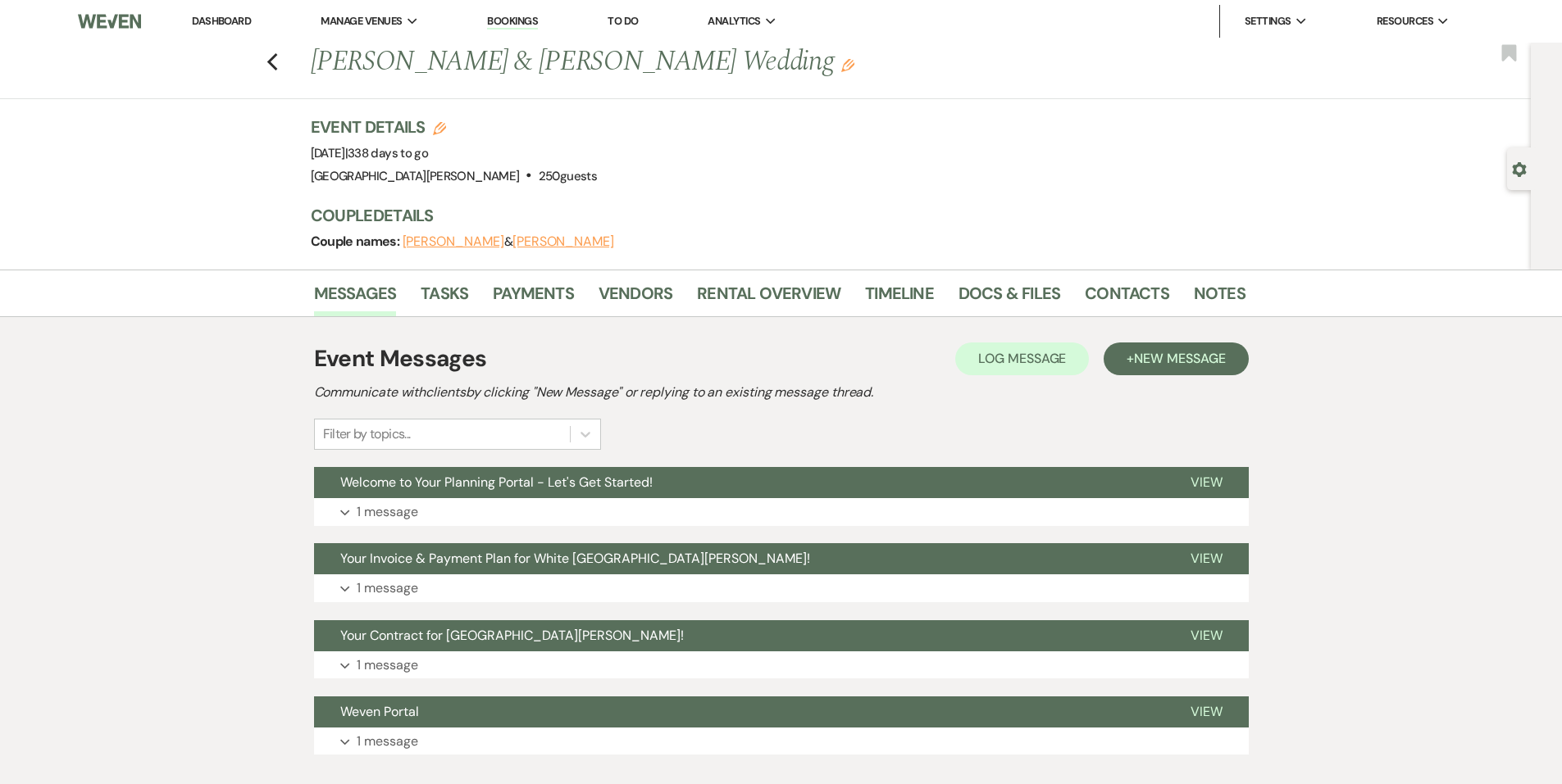
click at [559, 319] on div "Event Messages Log Log Message + New Message Communicate with clients by clicki…" at bounding box center [781, 548] width 935 height 463
click at [538, 292] on link "Payments" at bounding box center [533, 298] width 81 height 36
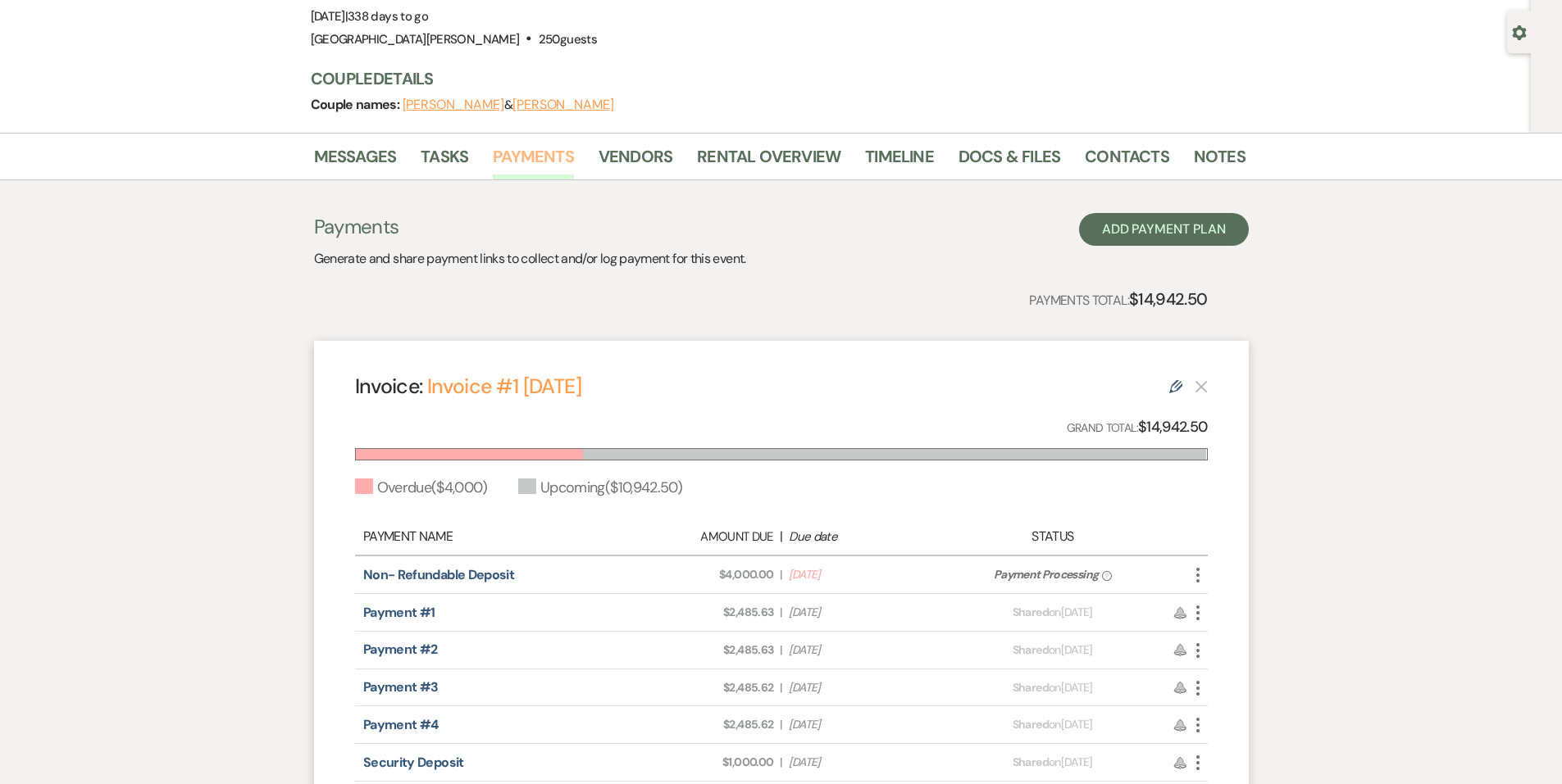
scroll to position [164, 0]
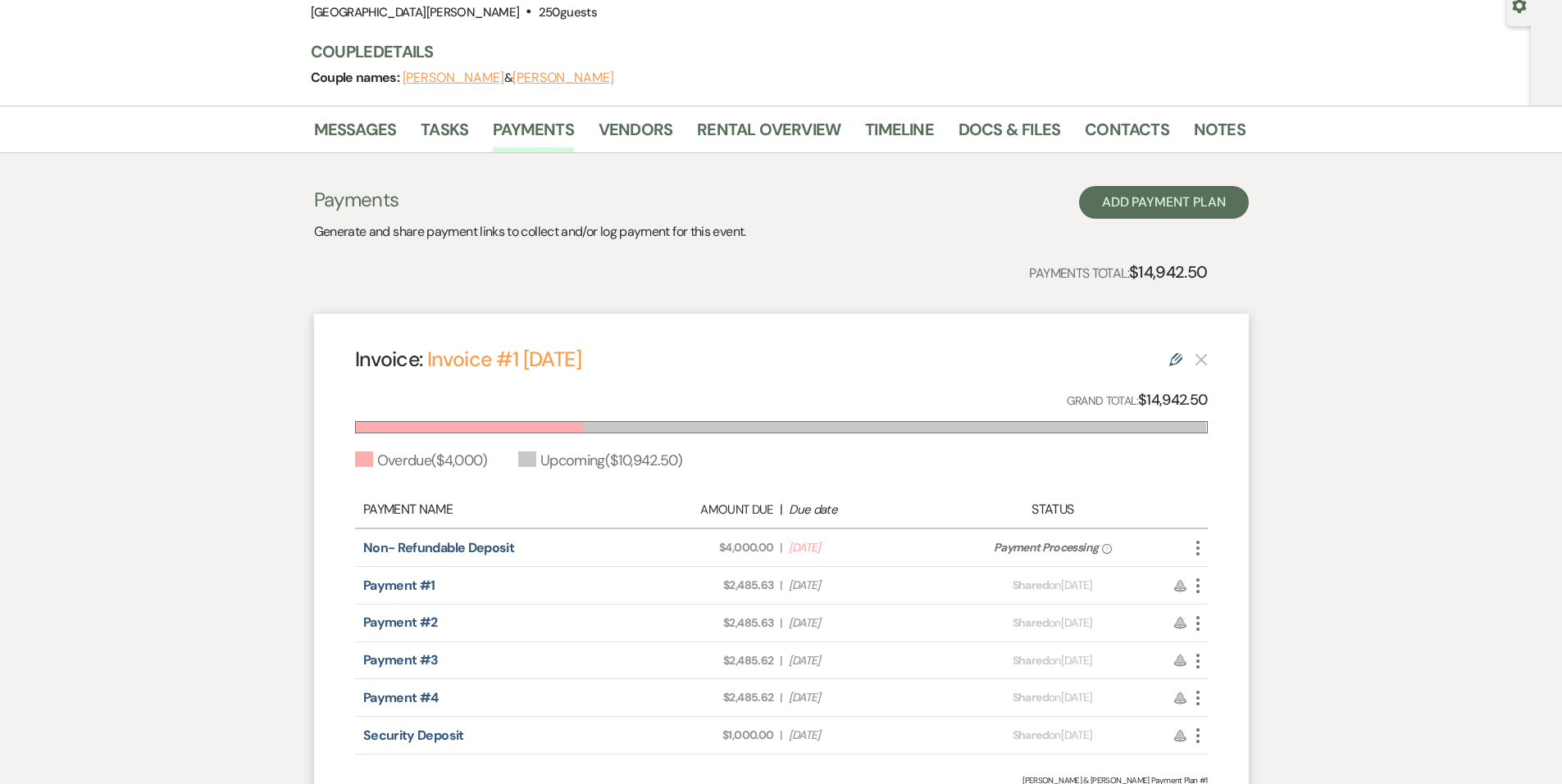
click at [1211, 105] on div "Messages Tasks Payments Vendors Rental Overview Timeline Docs & Files Contacts …" at bounding box center [781, 129] width 1562 height 48
click at [1202, 128] on link "Notes" at bounding box center [1219, 134] width 51 height 36
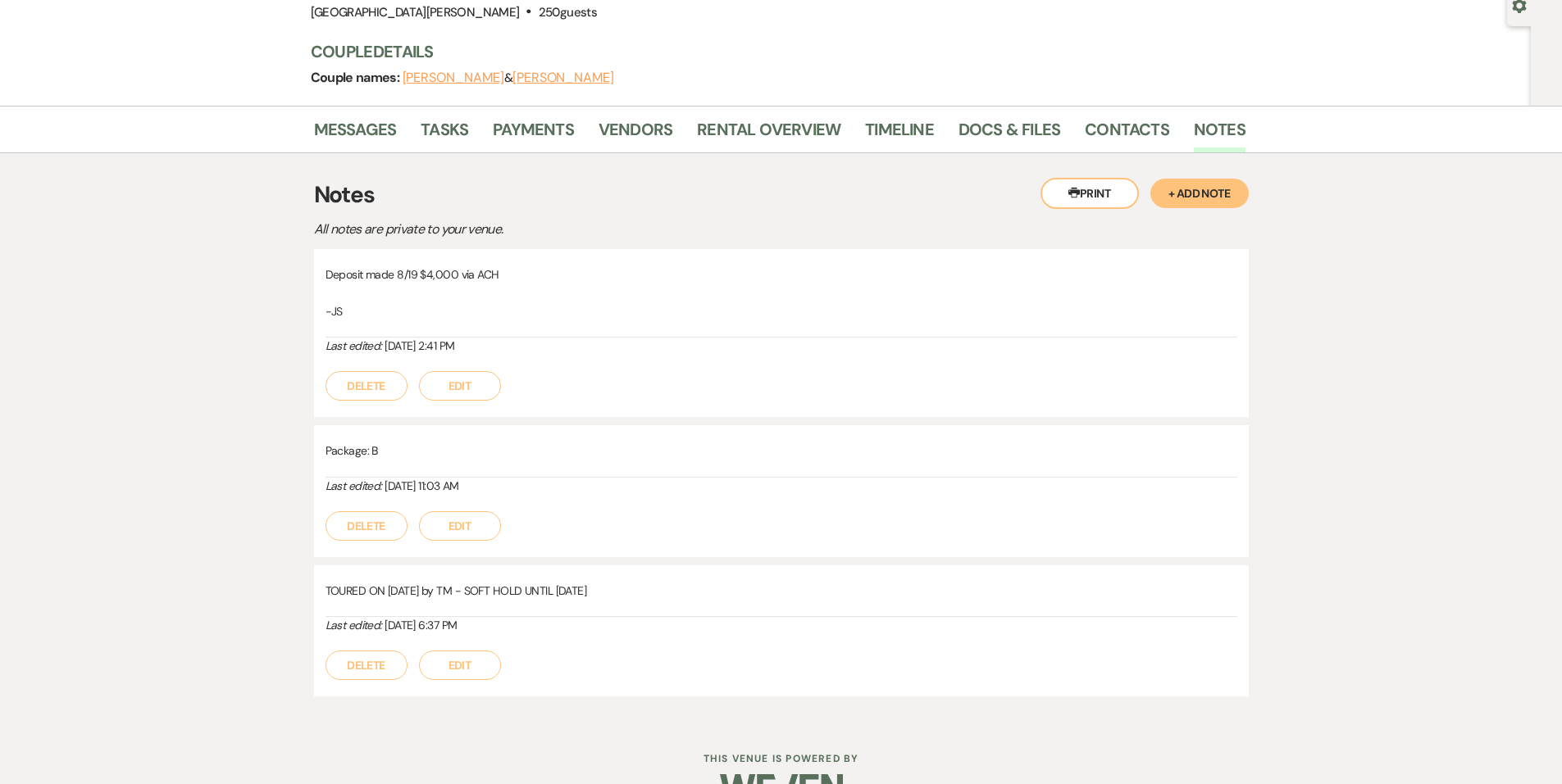
click at [438, 373] on button "Edit" at bounding box center [460, 386] width 82 height 29
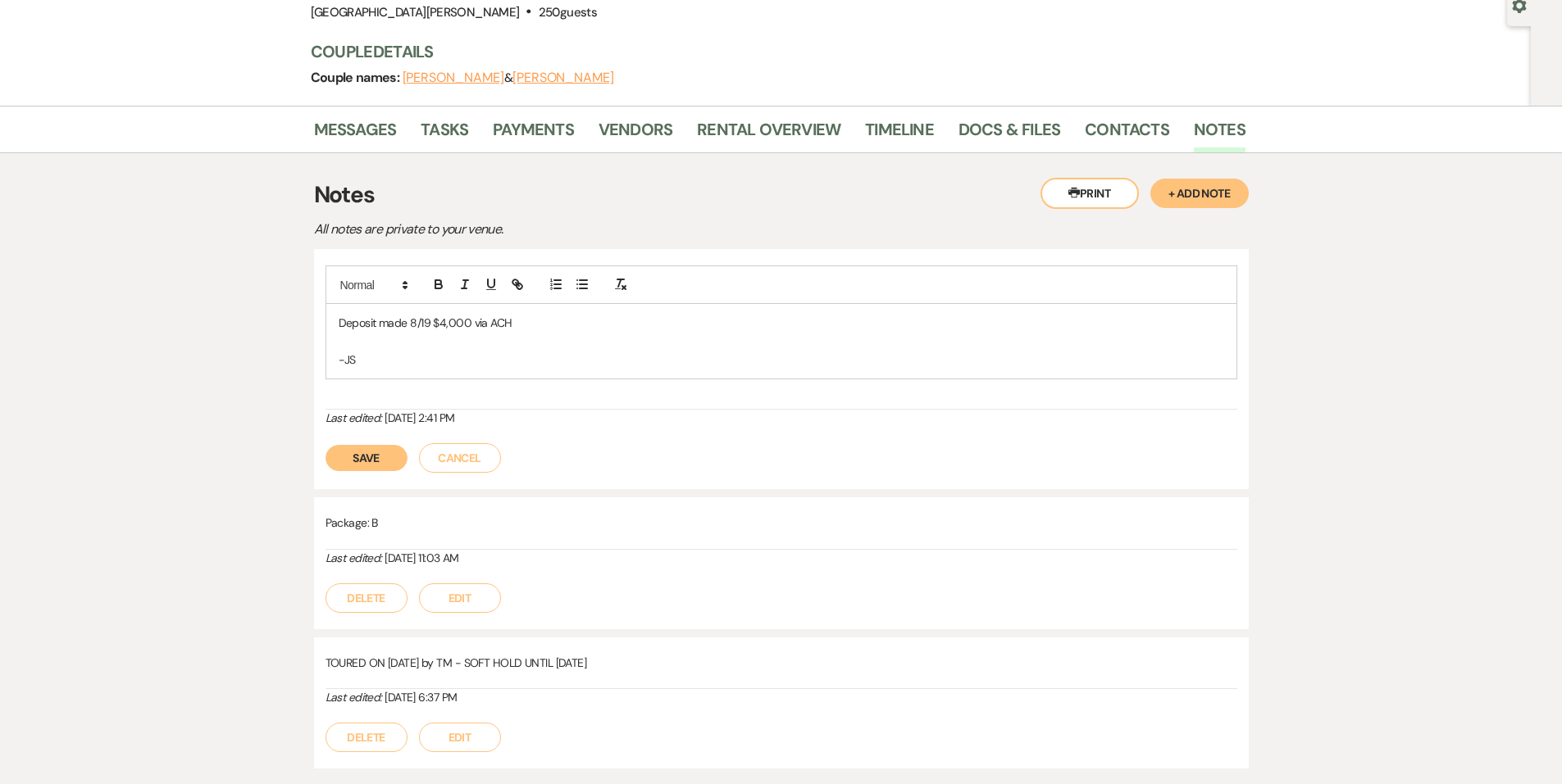
click at [549, 333] on p at bounding box center [781, 342] width 885 height 18
click at [555, 317] on p "Deposit made 8/19 $4,000 via ACH" at bounding box center [781, 323] width 885 height 18
click at [404, 467] on button "Save" at bounding box center [366, 458] width 82 height 27
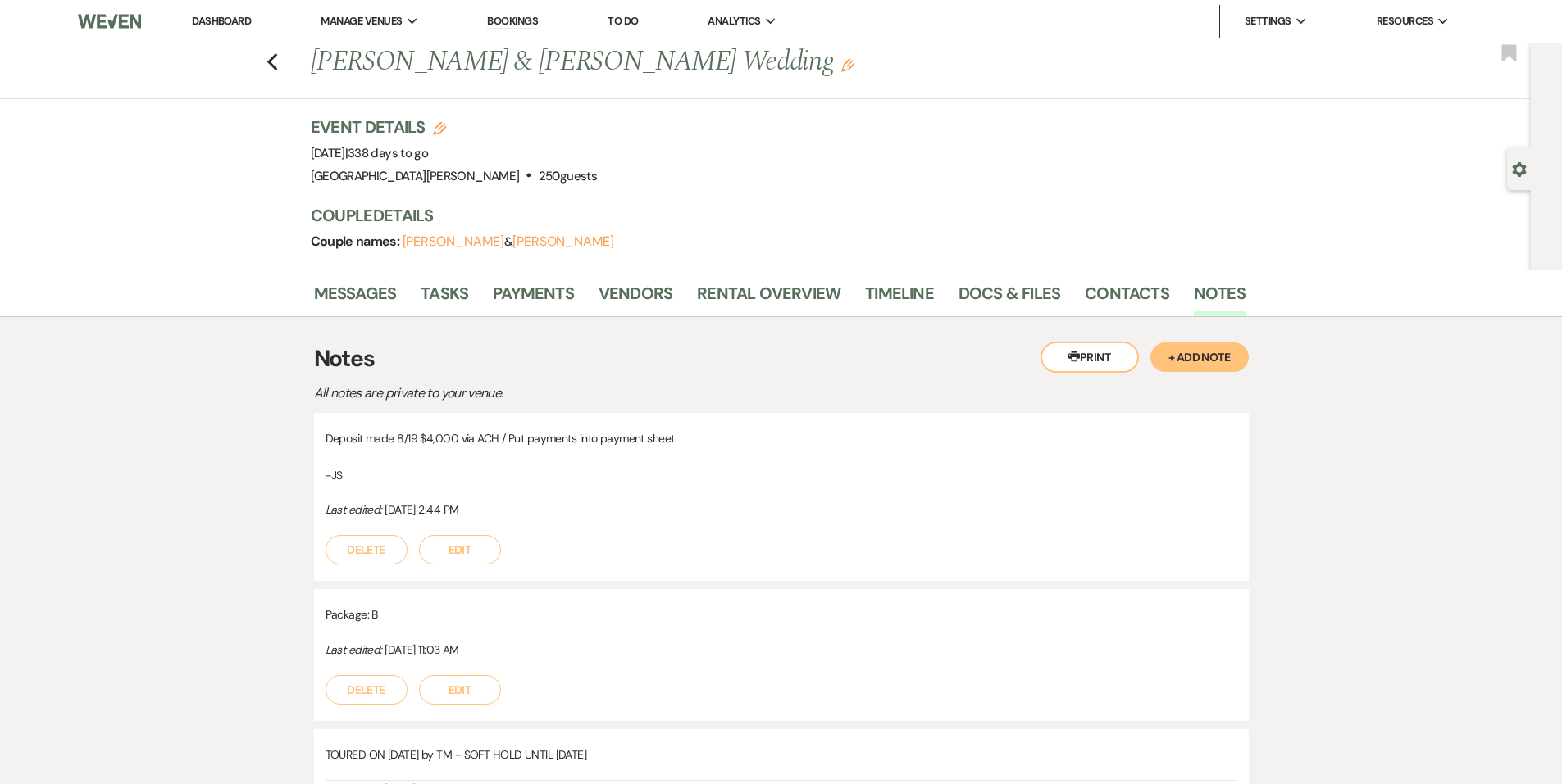
click at [257, 26] on li "Dashboard" at bounding box center [221, 21] width 75 height 33
click at [238, 18] on link "Dashboard" at bounding box center [221, 20] width 59 height 14
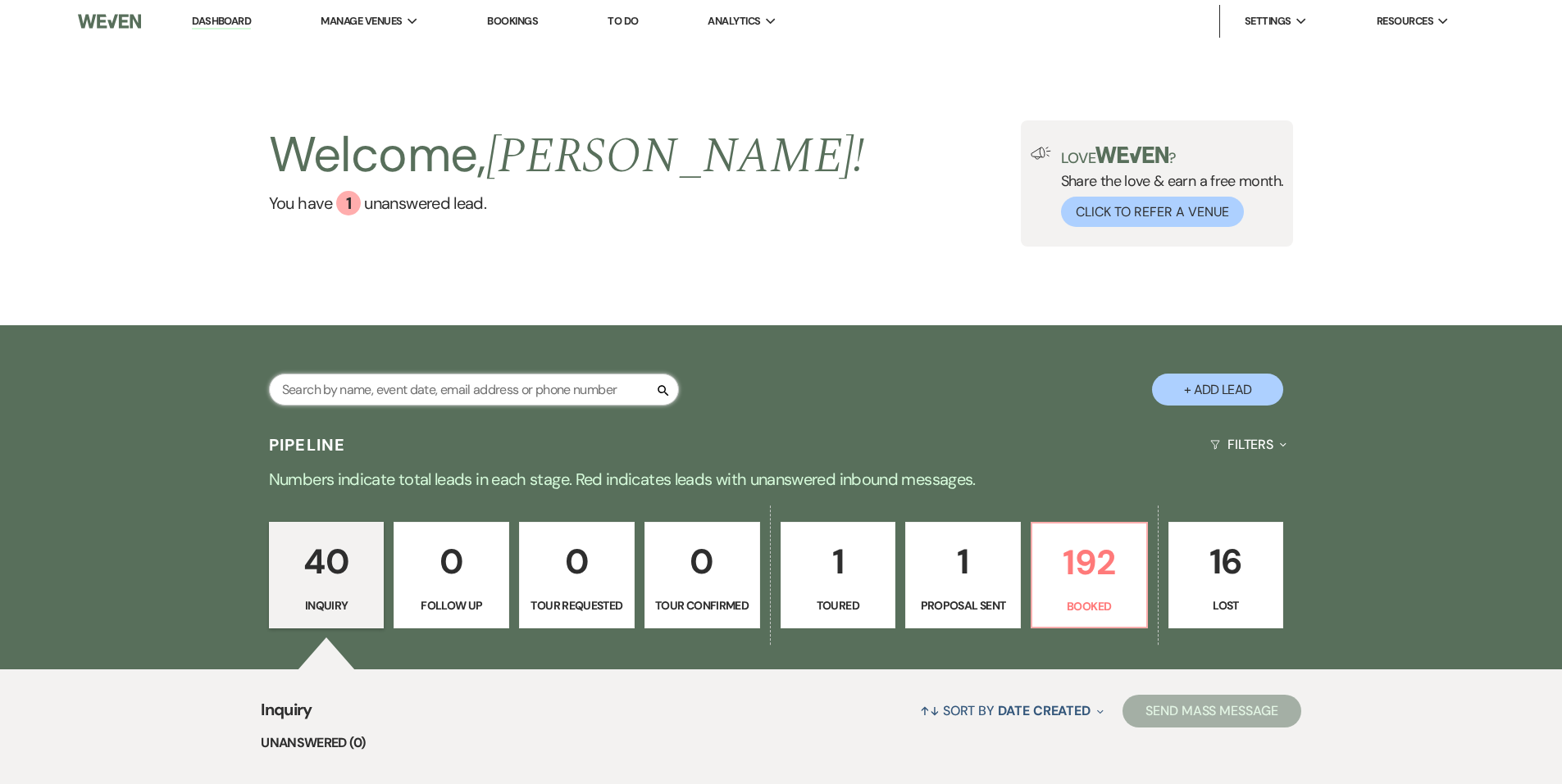
click at [504, 393] on input "text" at bounding box center [473, 390] width 410 height 32
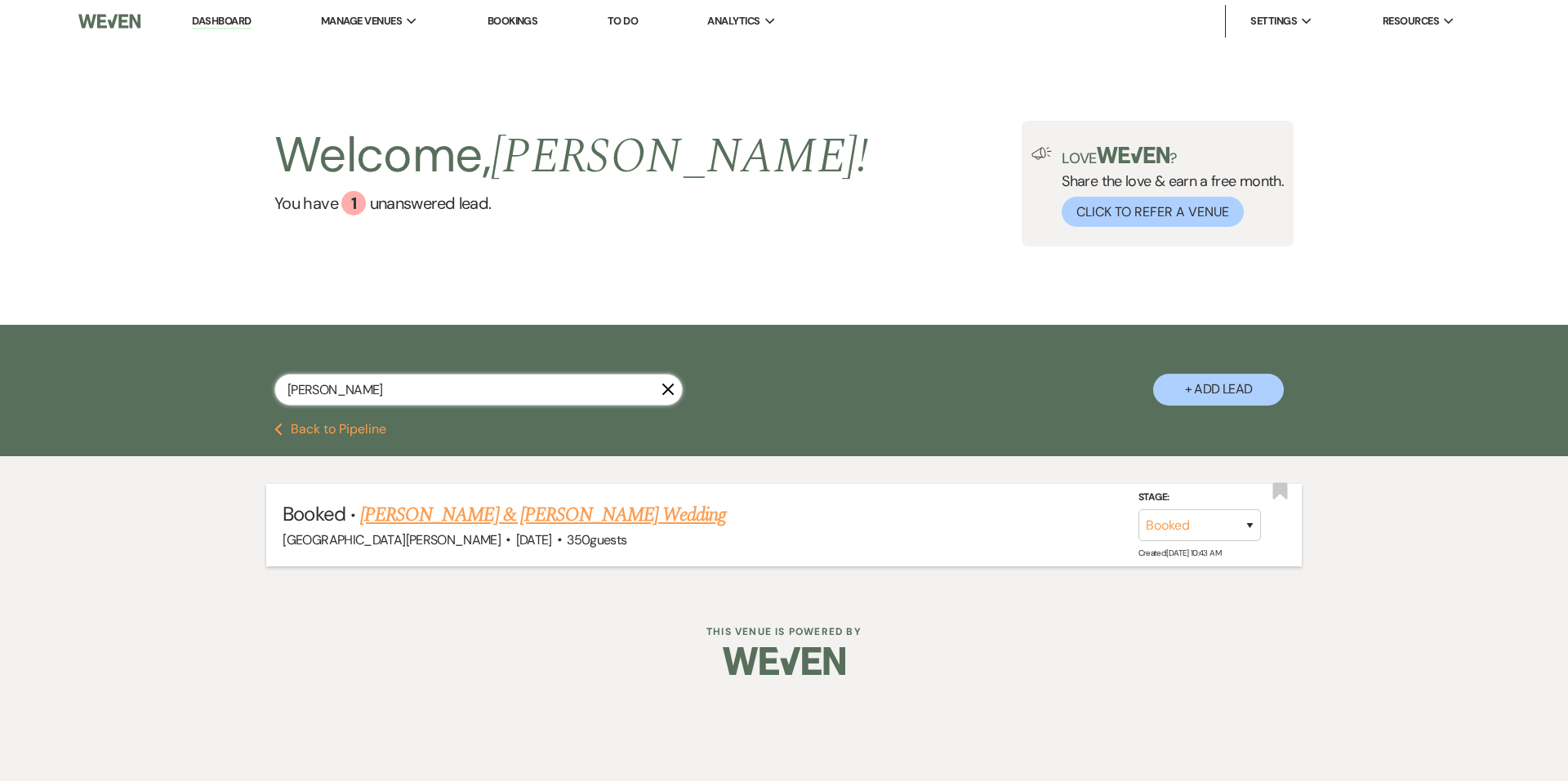
type input "beard"
click at [538, 503] on link "Sydney Beard & Justin Gatley's Wedding" at bounding box center [543, 515] width 366 height 29
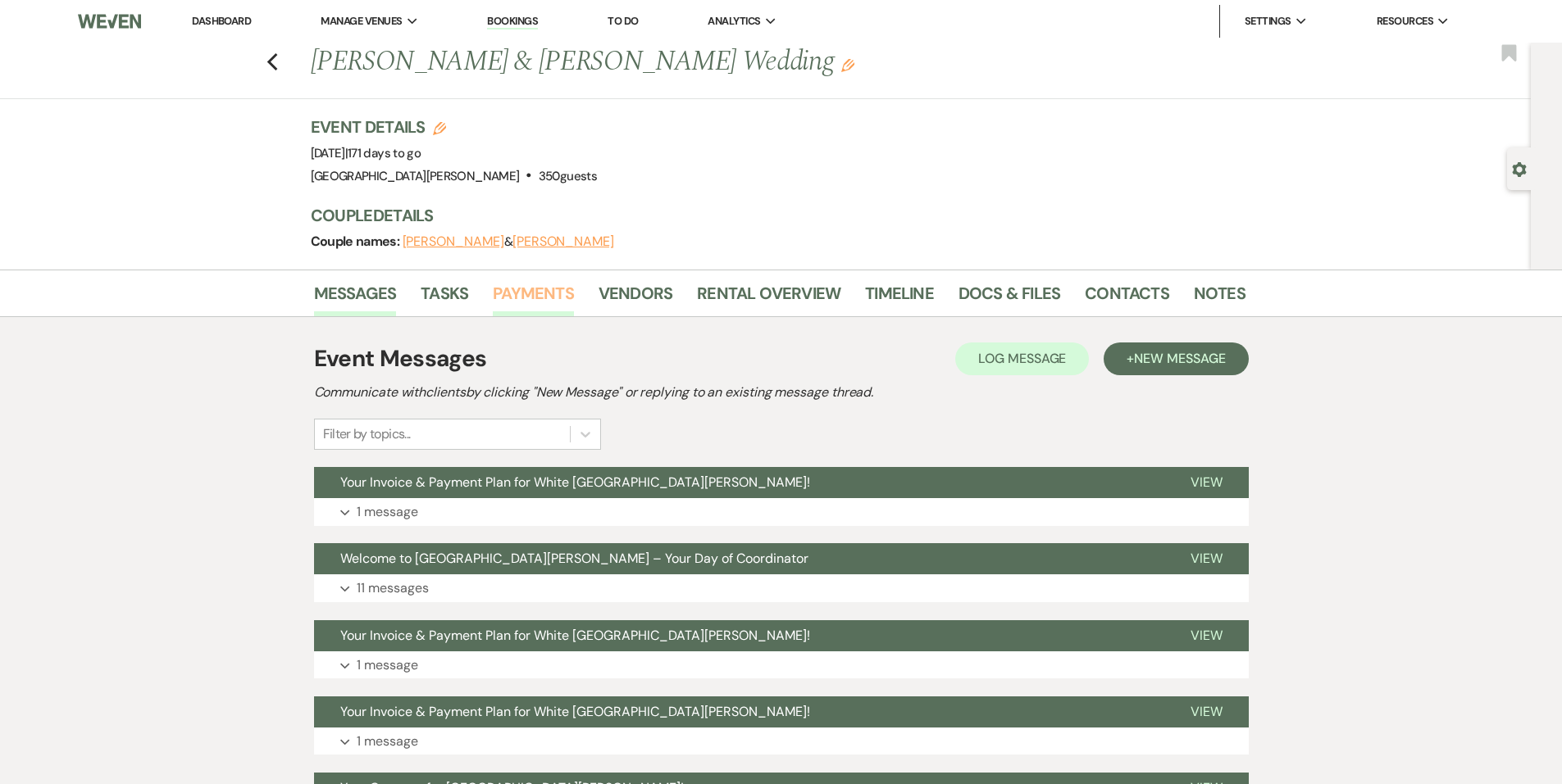
click at [568, 298] on link "Payments" at bounding box center [533, 298] width 81 height 36
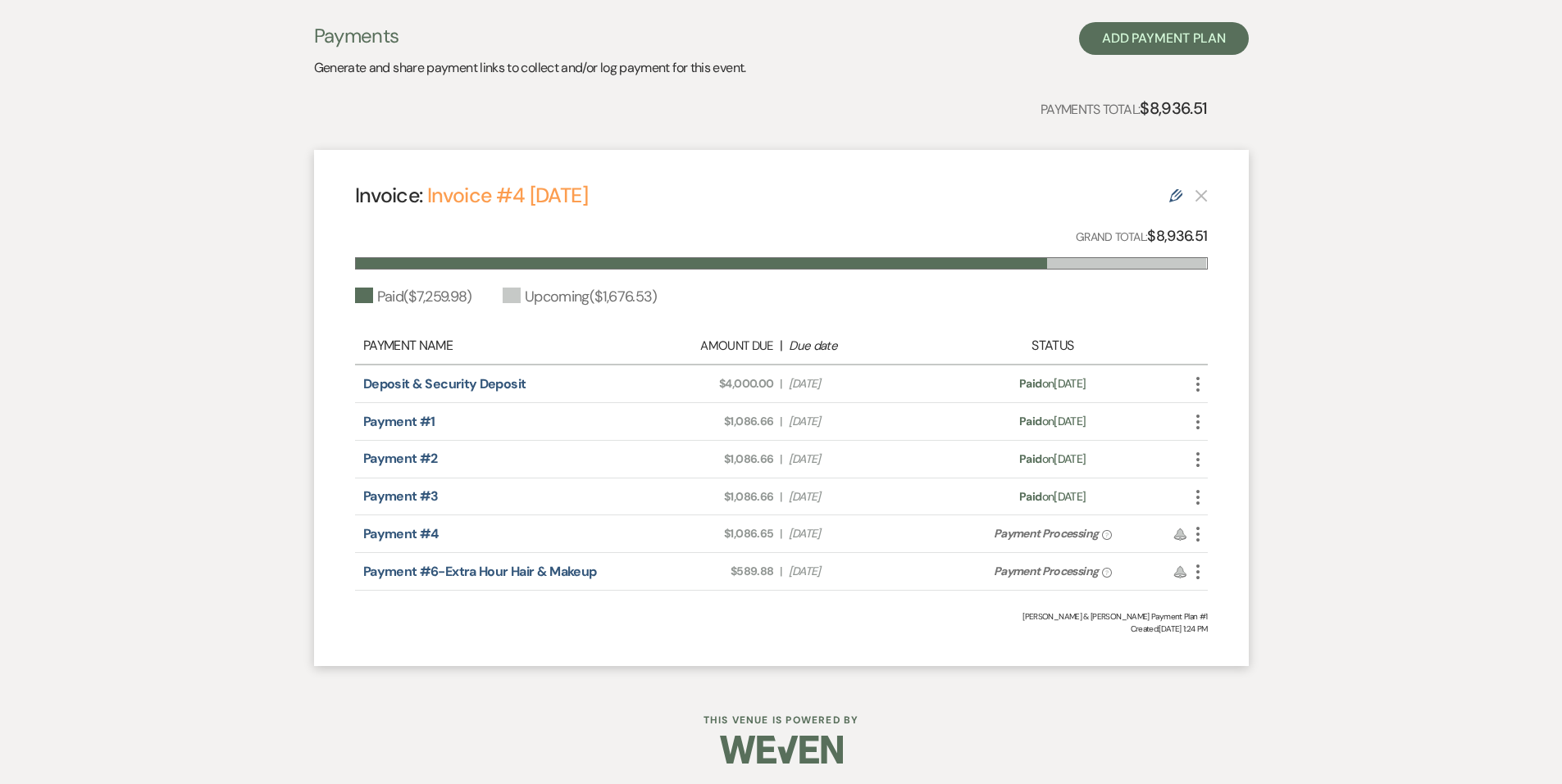
scroll to position [246, 0]
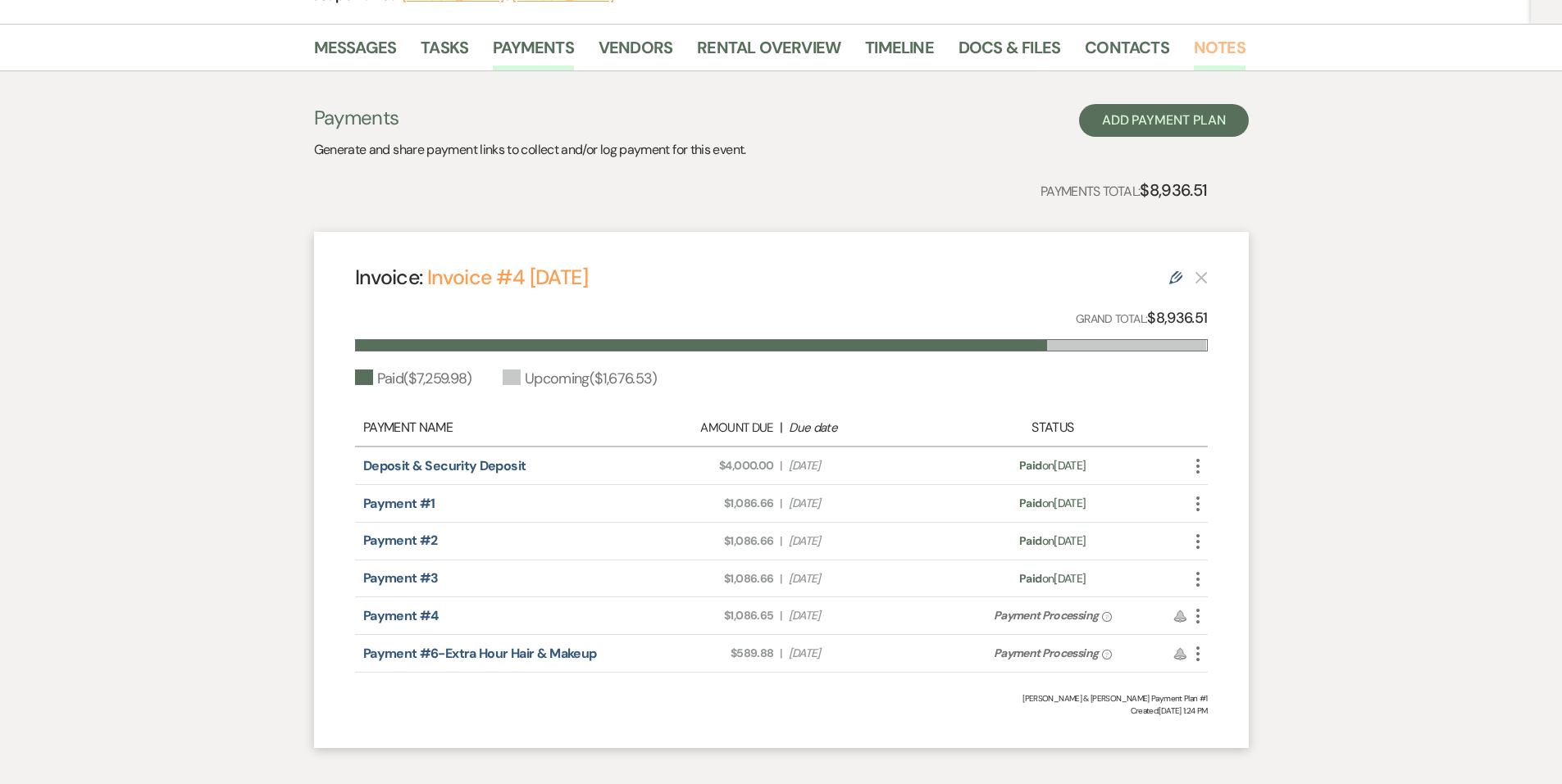
click at [1193, 66] on link "Notes" at bounding box center [1219, 52] width 51 height 36
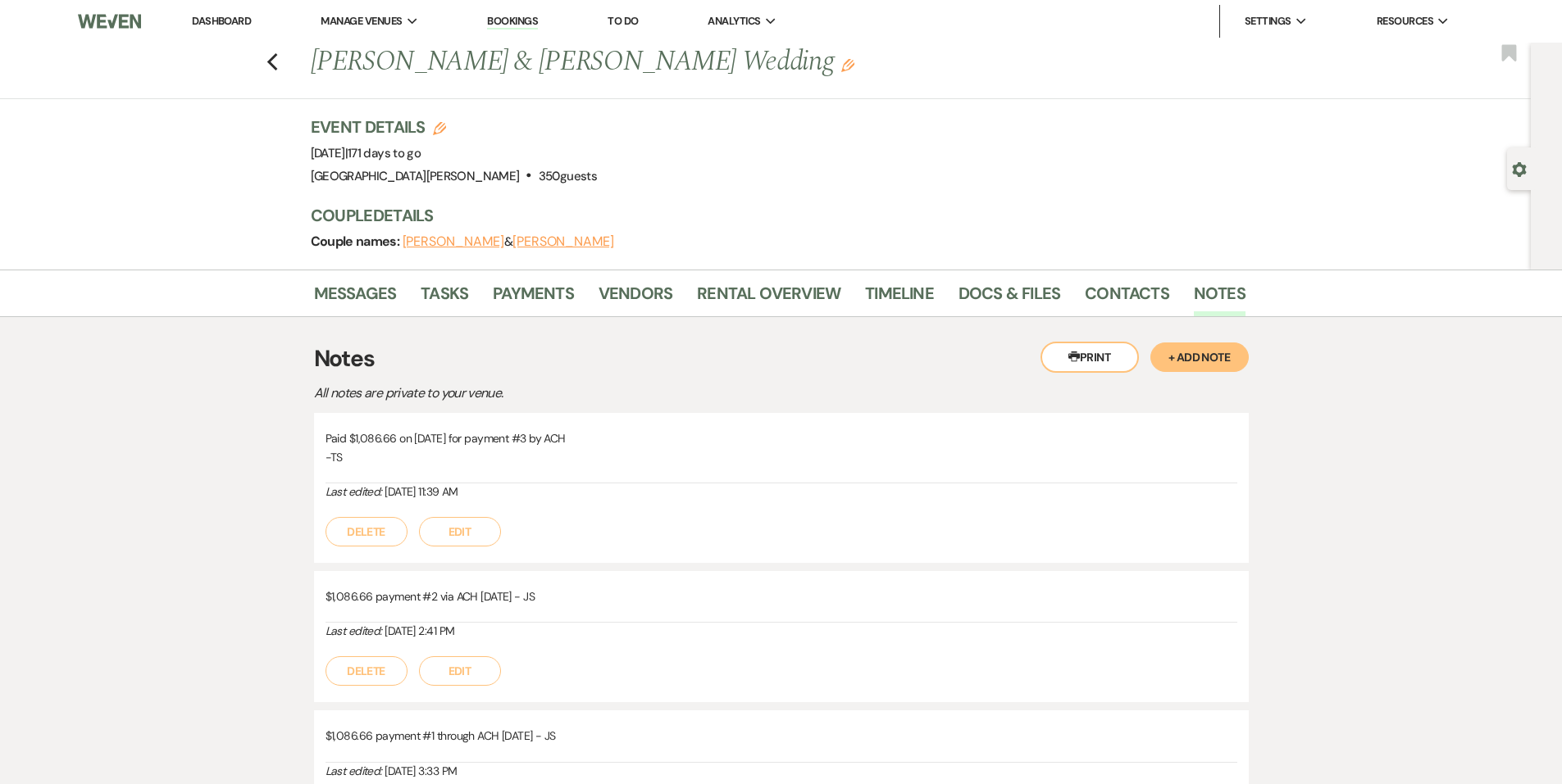
click at [1229, 363] on button "+ Add Note" at bounding box center [1199, 358] width 98 height 29
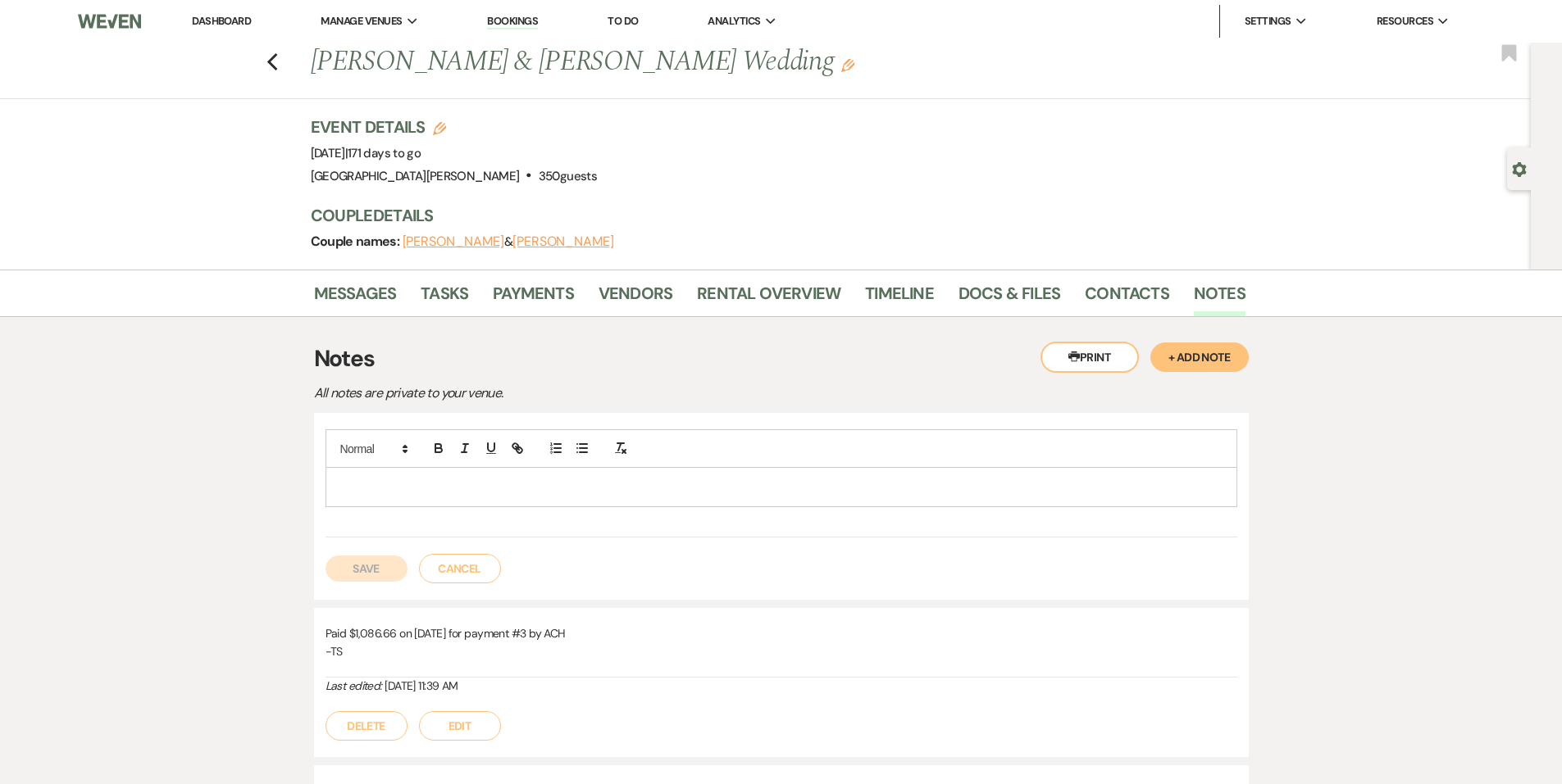
click at [427, 478] on p at bounding box center [781, 487] width 885 height 18
click at [383, 571] on button "Save" at bounding box center [366, 569] width 82 height 27
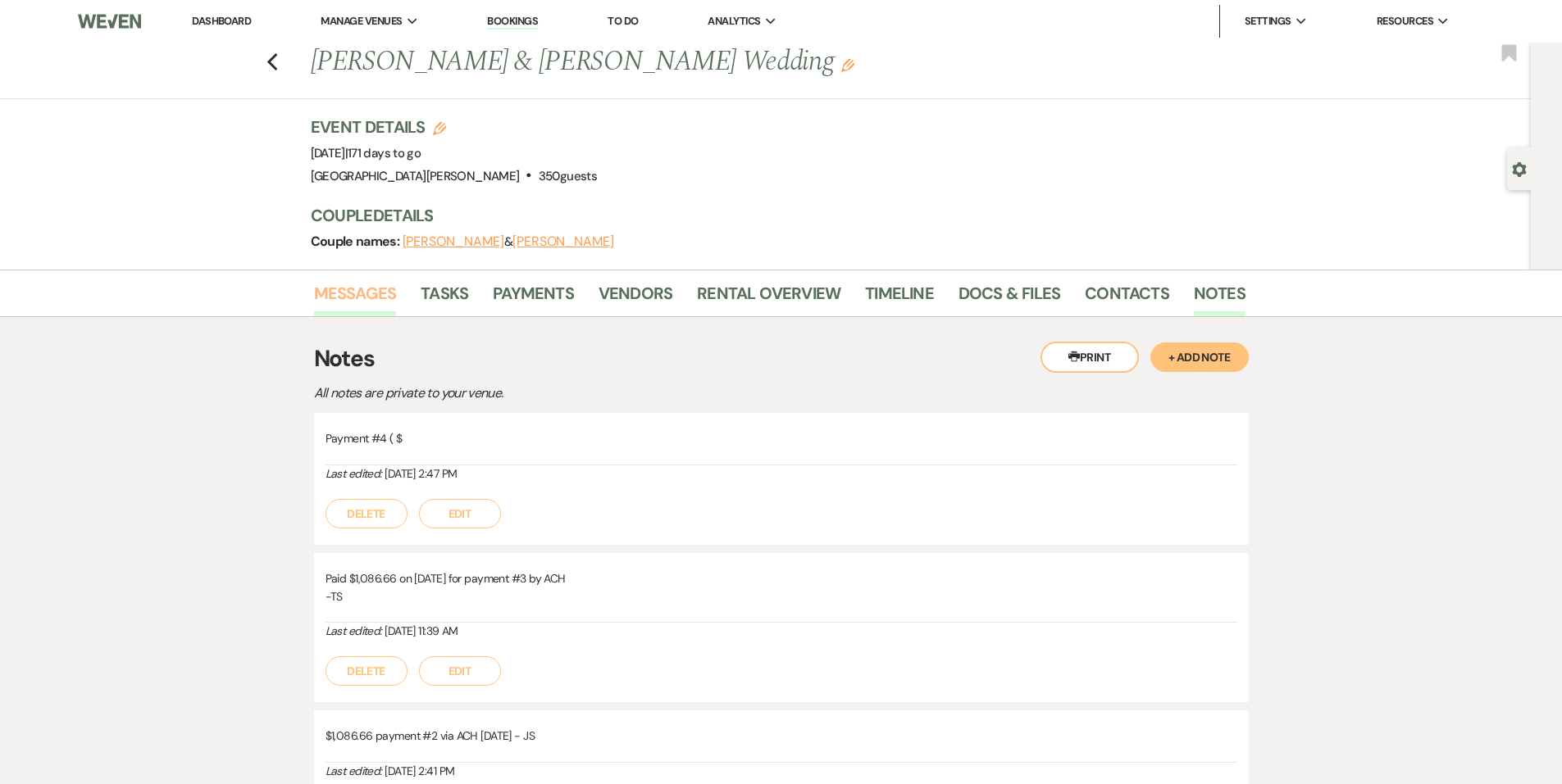
click at [360, 296] on link "Messages" at bounding box center [355, 298] width 83 height 36
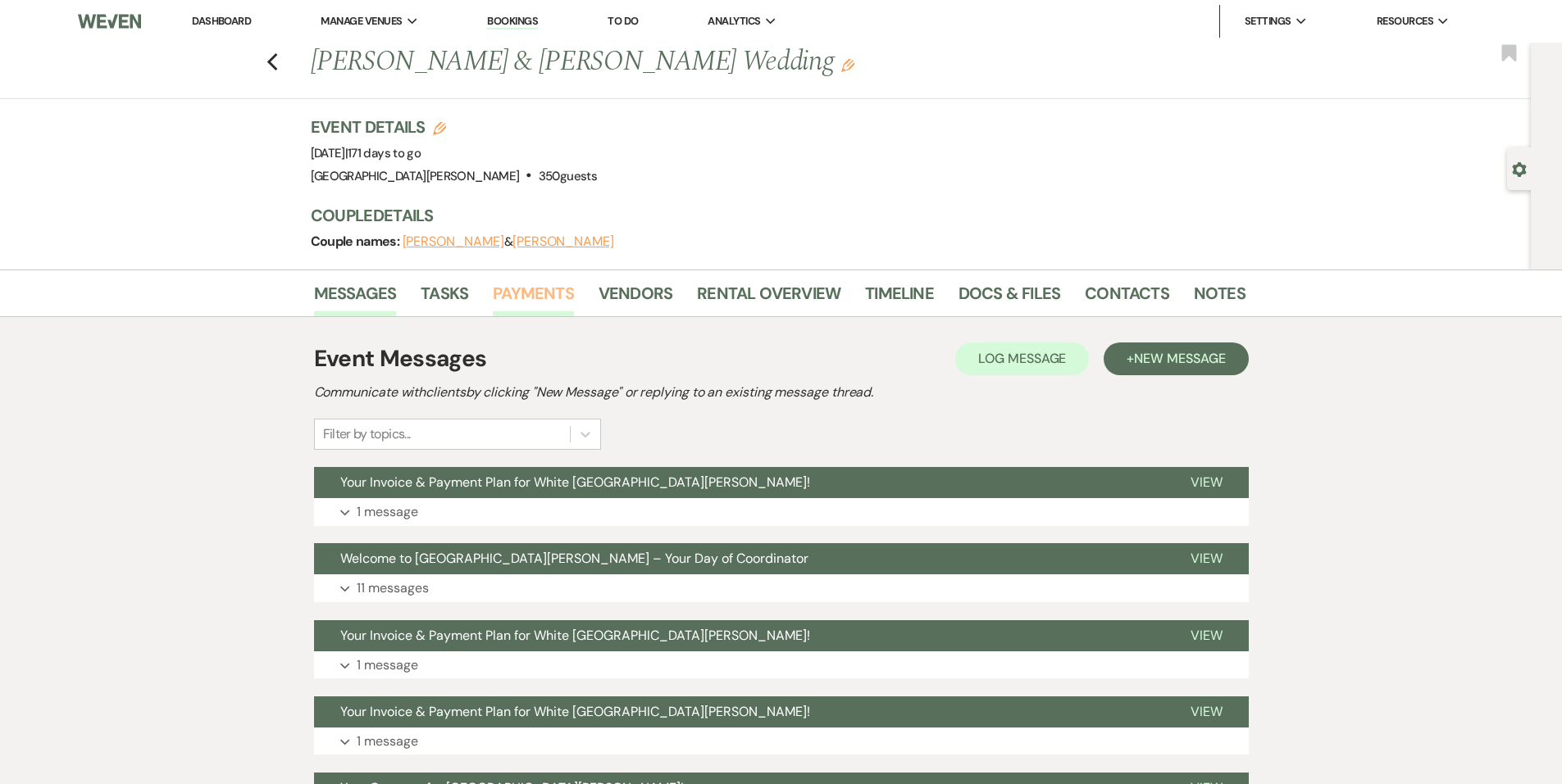
click at [552, 313] on link "Payments" at bounding box center [533, 298] width 81 height 36
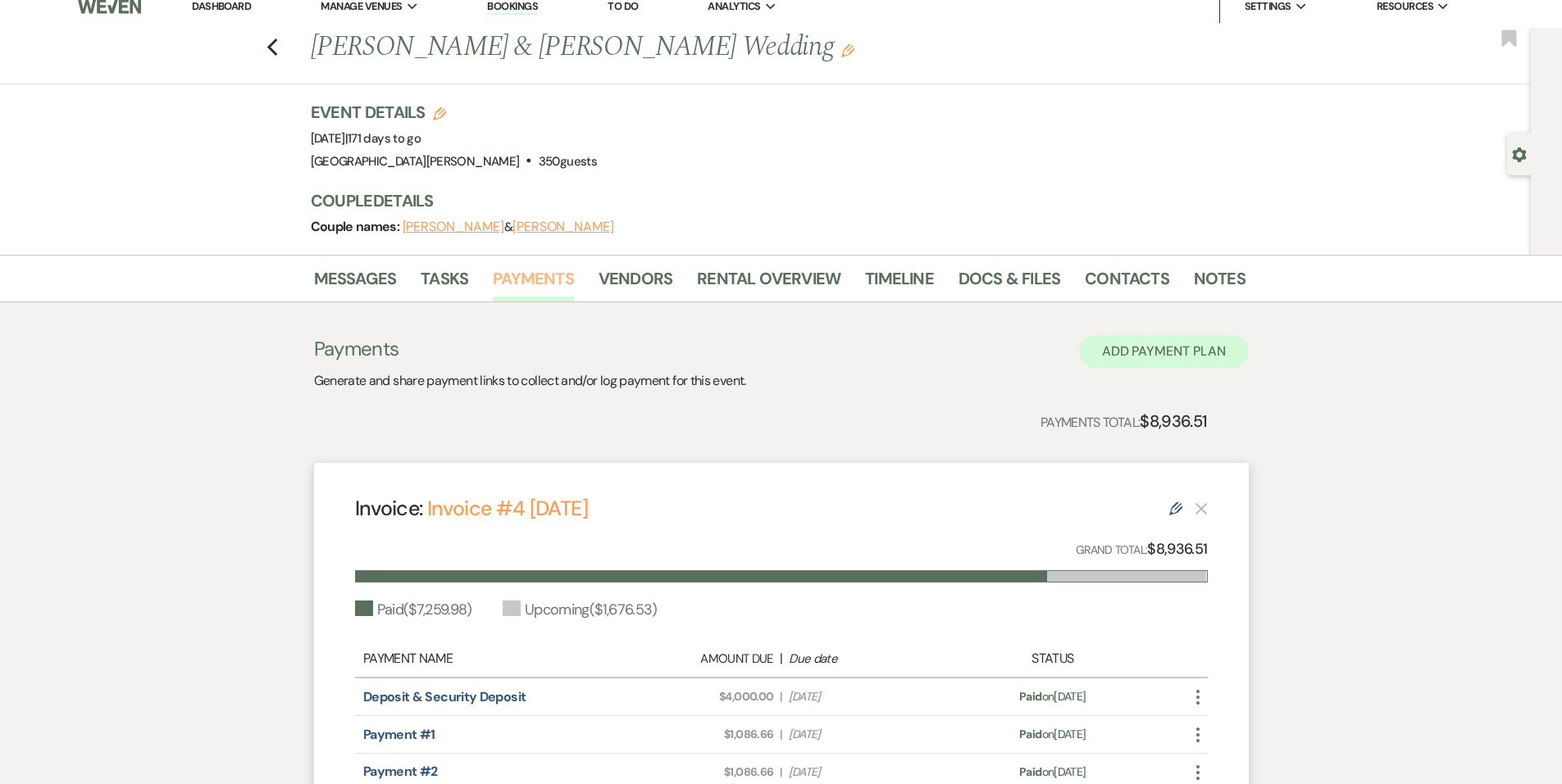
scroll to position [4, 0]
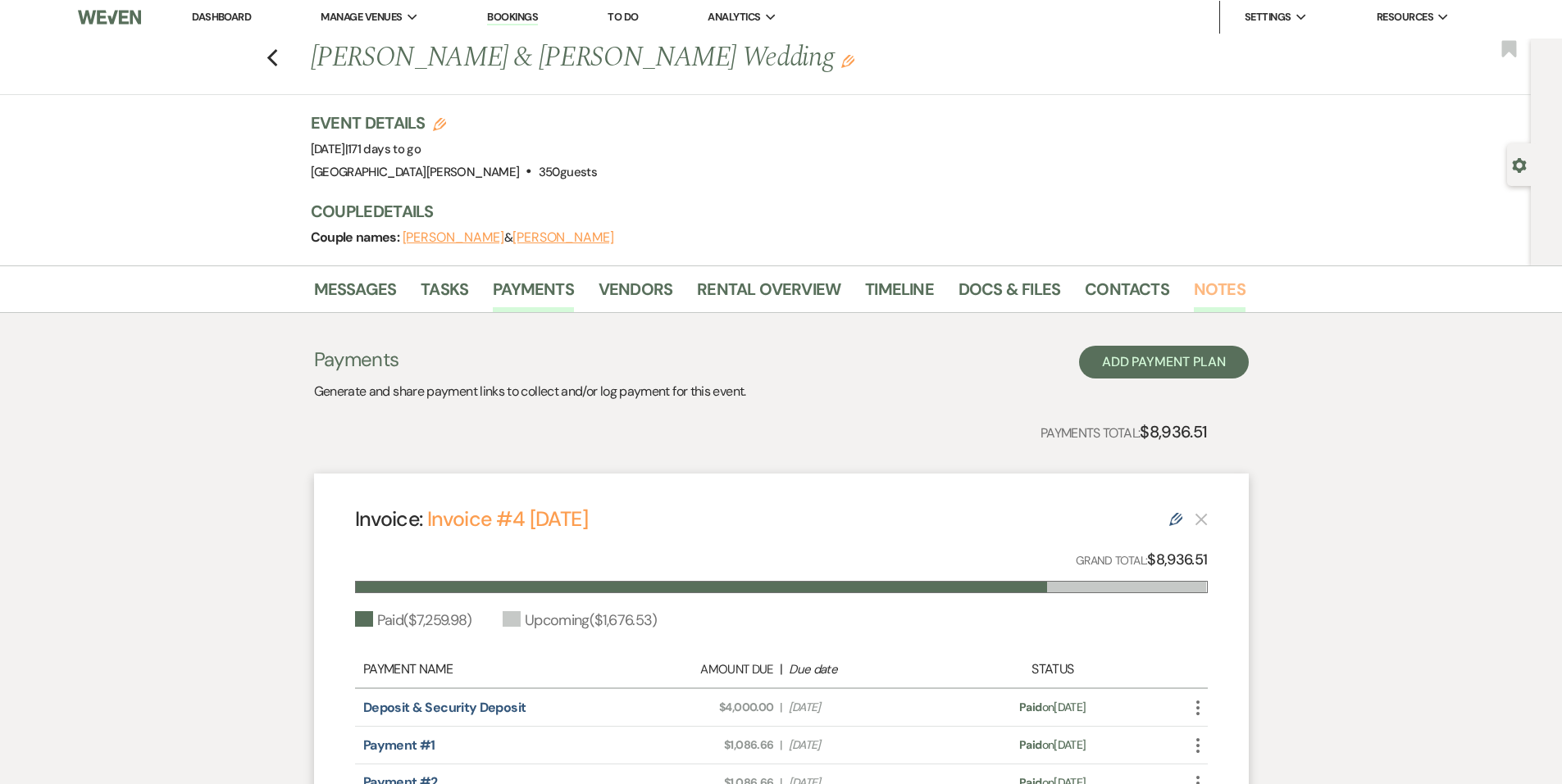
click at [1215, 289] on link "Notes" at bounding box center [1219, 293] width 51 height 36
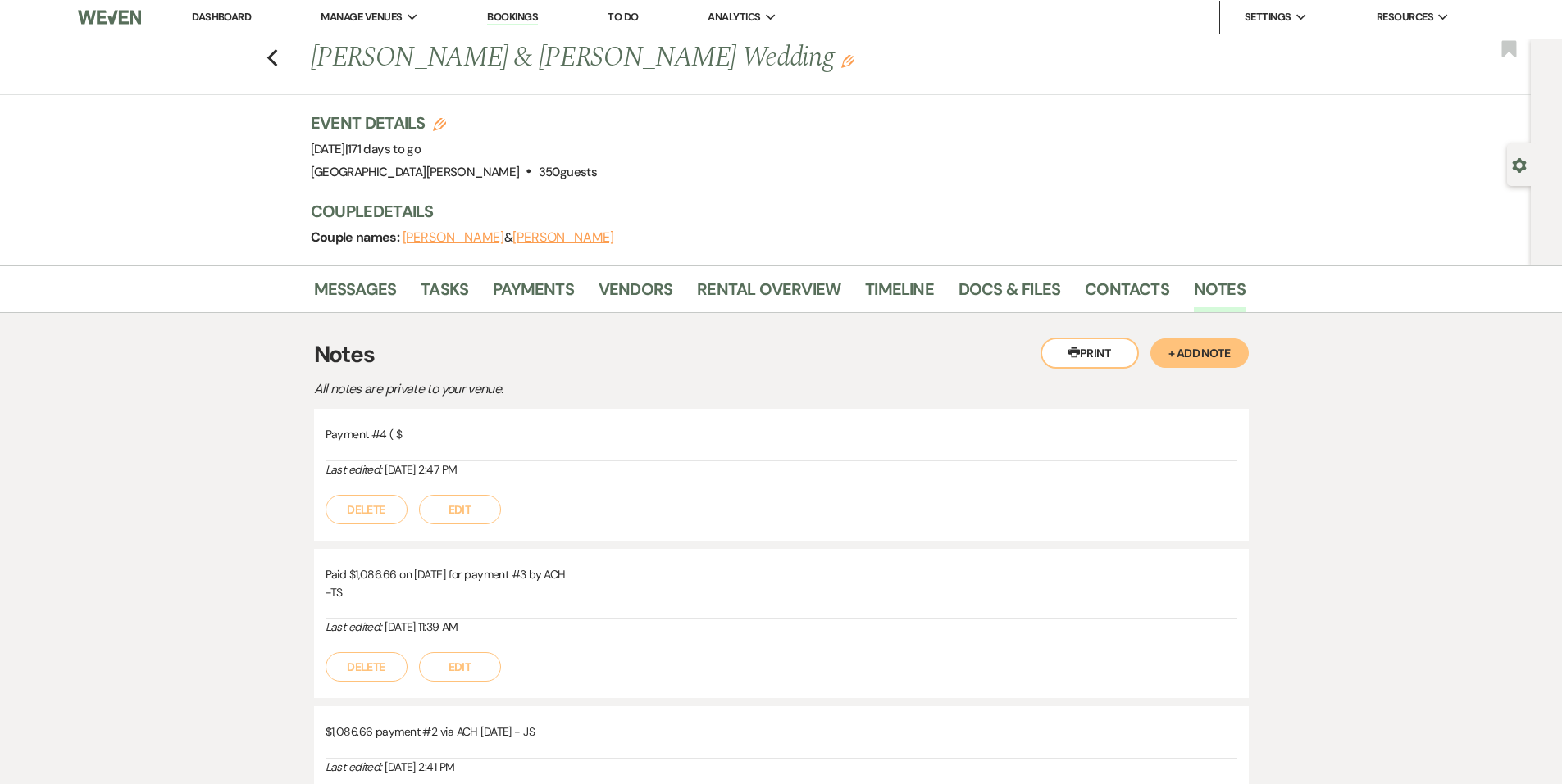
click at [408, 434] on p "Payment #4 ( $" at bounding box center [781, 435] width 912 height 18
click at [461, 502] on button "Edit" at bounding box center [460, 510] width 82 height 29
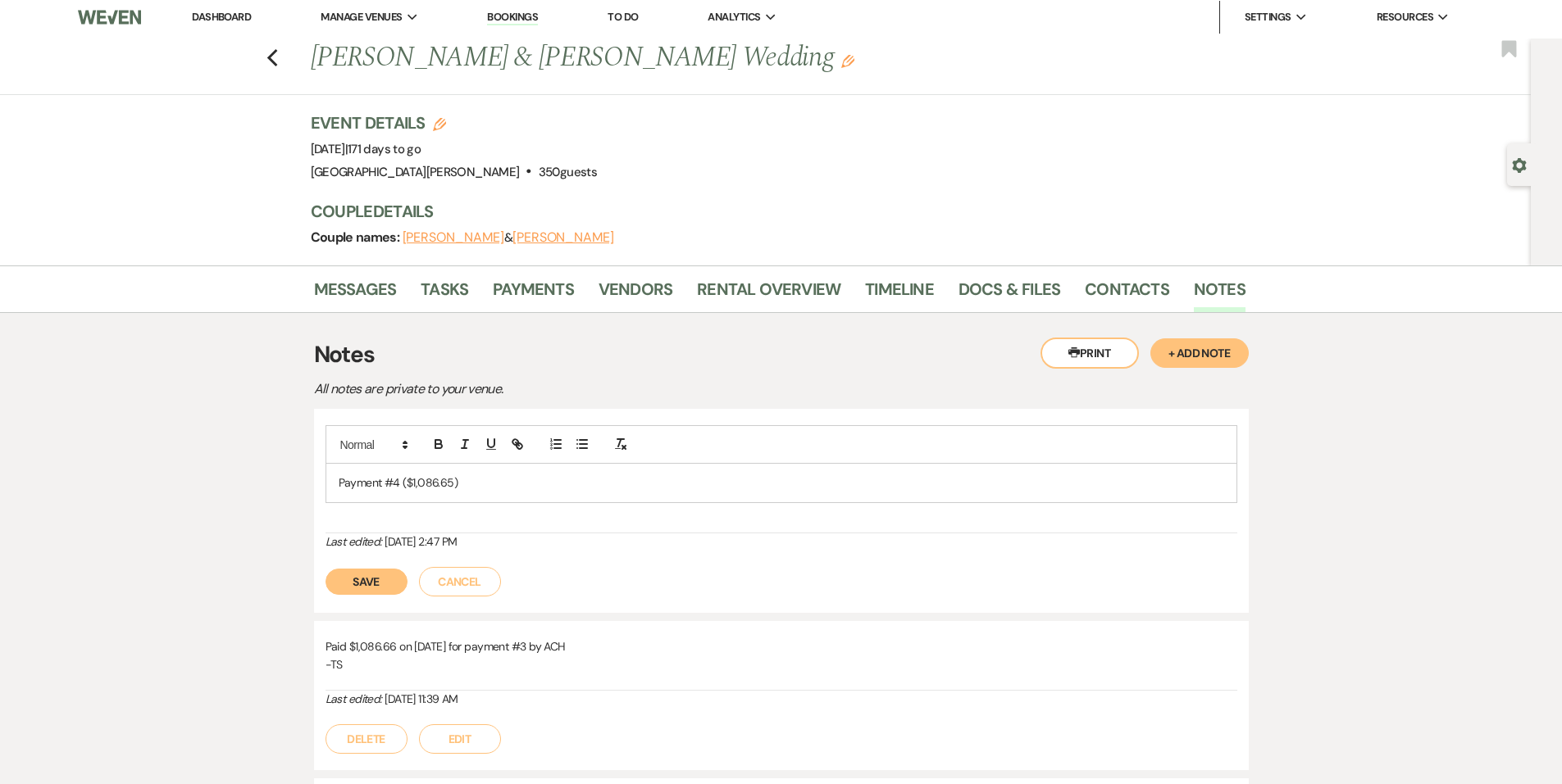
click at [501, 486] on p "Payment #4 ($1,086.65)" at bounding box center [781, 483] width 885 height 18
click at [385, 579] on button "Save" at bounding box center [366, 581] width 82 height 27
click at [535, 311] on link "Payments" at bounding box center [533, 293] width 81 height 36
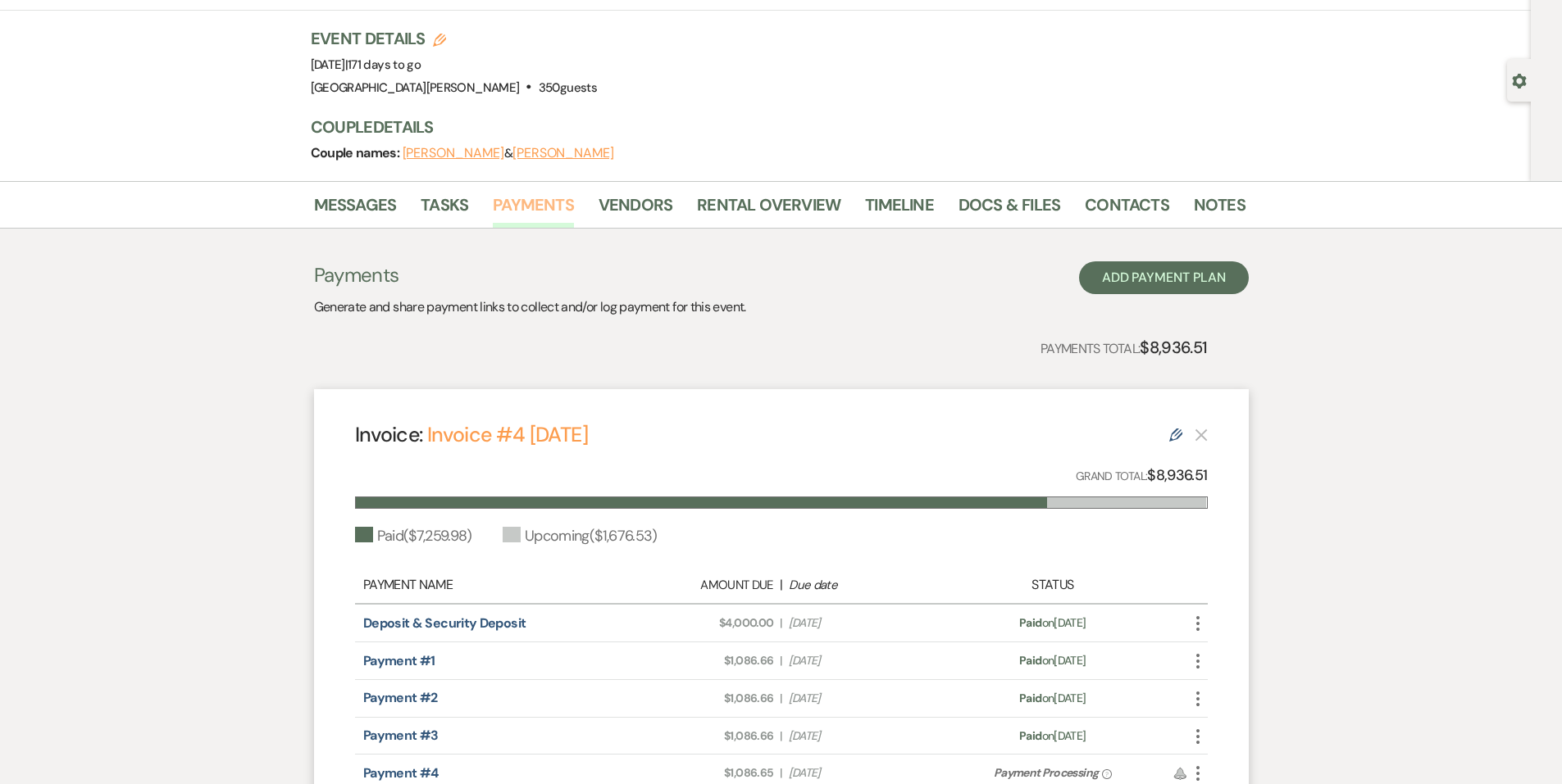
scroll to position [82, 0]
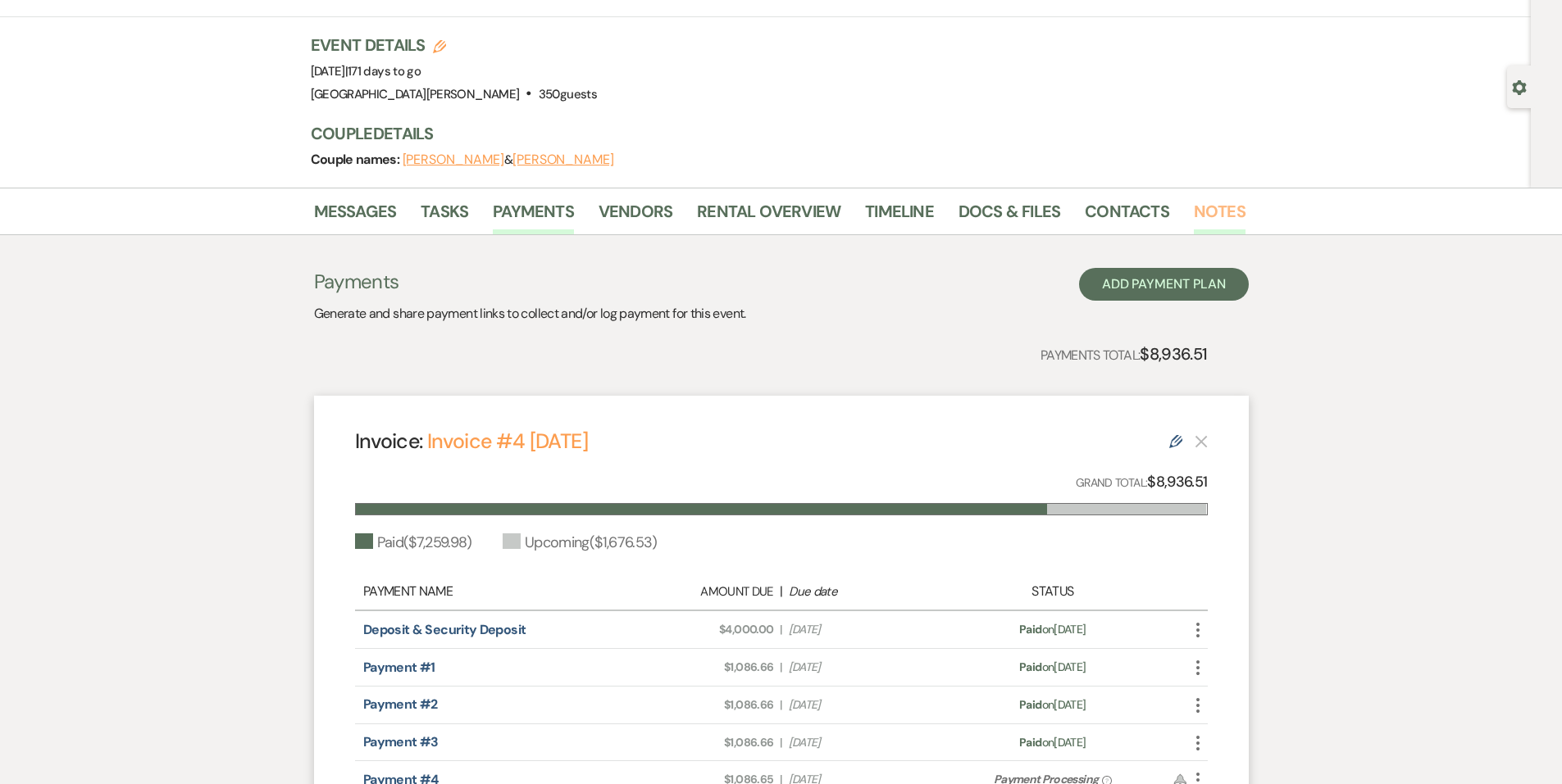
click at [1193, 217] on link "Notes" at bounding box center [1219, 215] width 51 height 36
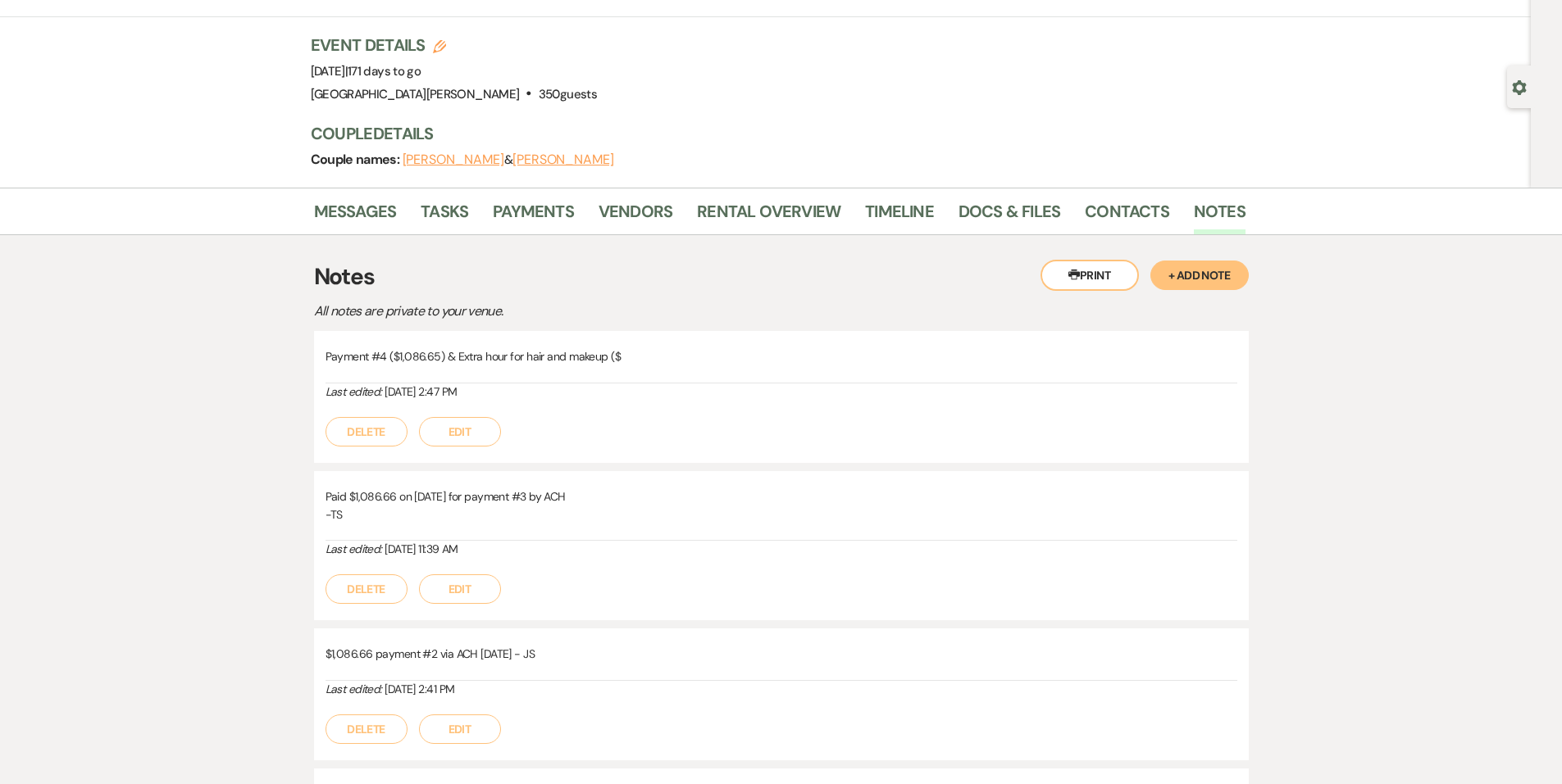
click at [648, 356] on p "Payment #4 ($1,086.65) & Extra hour for hair and makeup ($" at bounding box center [781, 357] width 912 height 18
click at [482, 433] on button "Edit" at bounding box center [460, 432] width 82 height 29
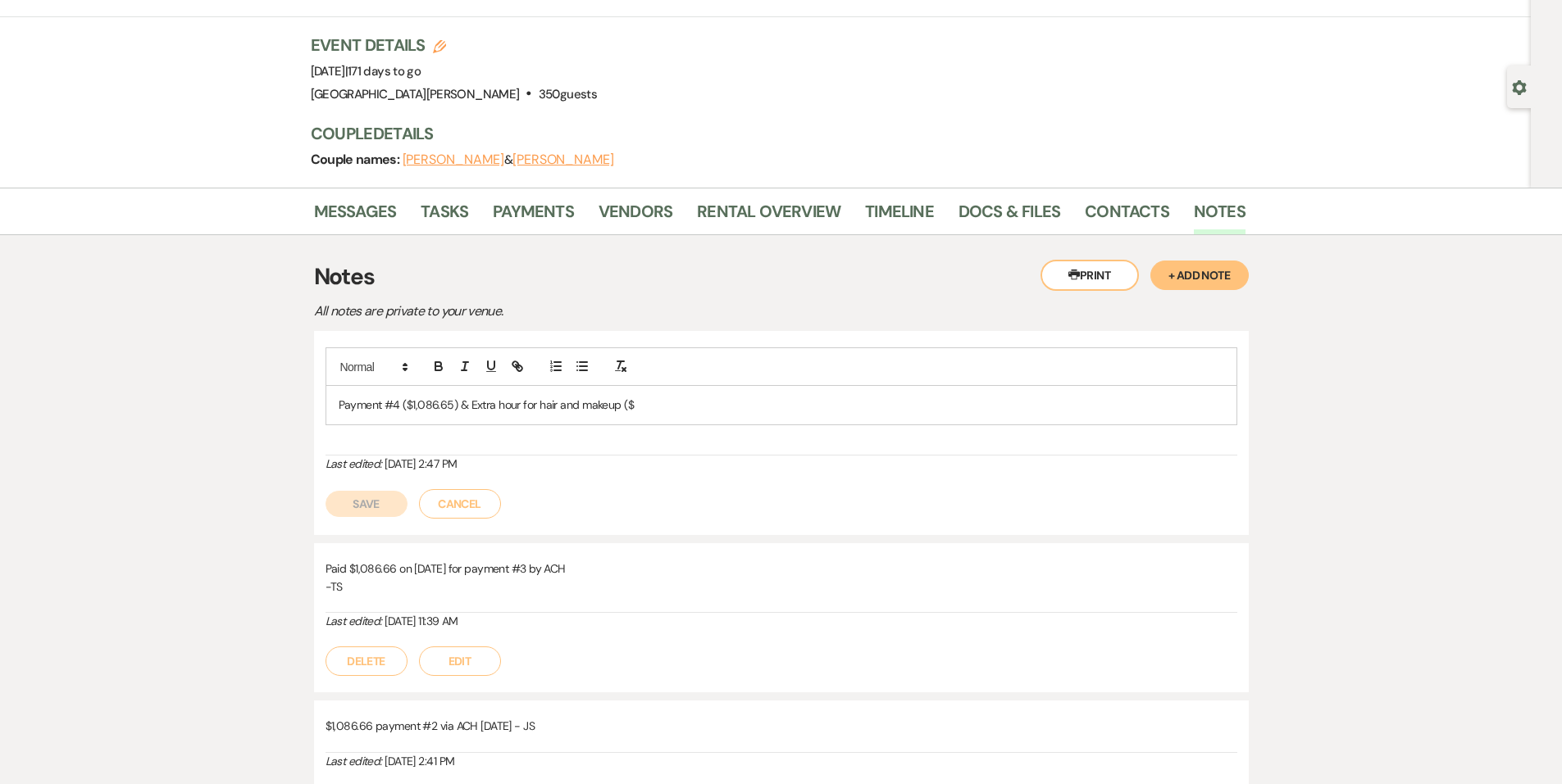
click at [657, 405] on p "Payment #4 ($1,086.65) & Extra hour for hair and makeup ($" at bounding box center [781, 405] width 885 height 18
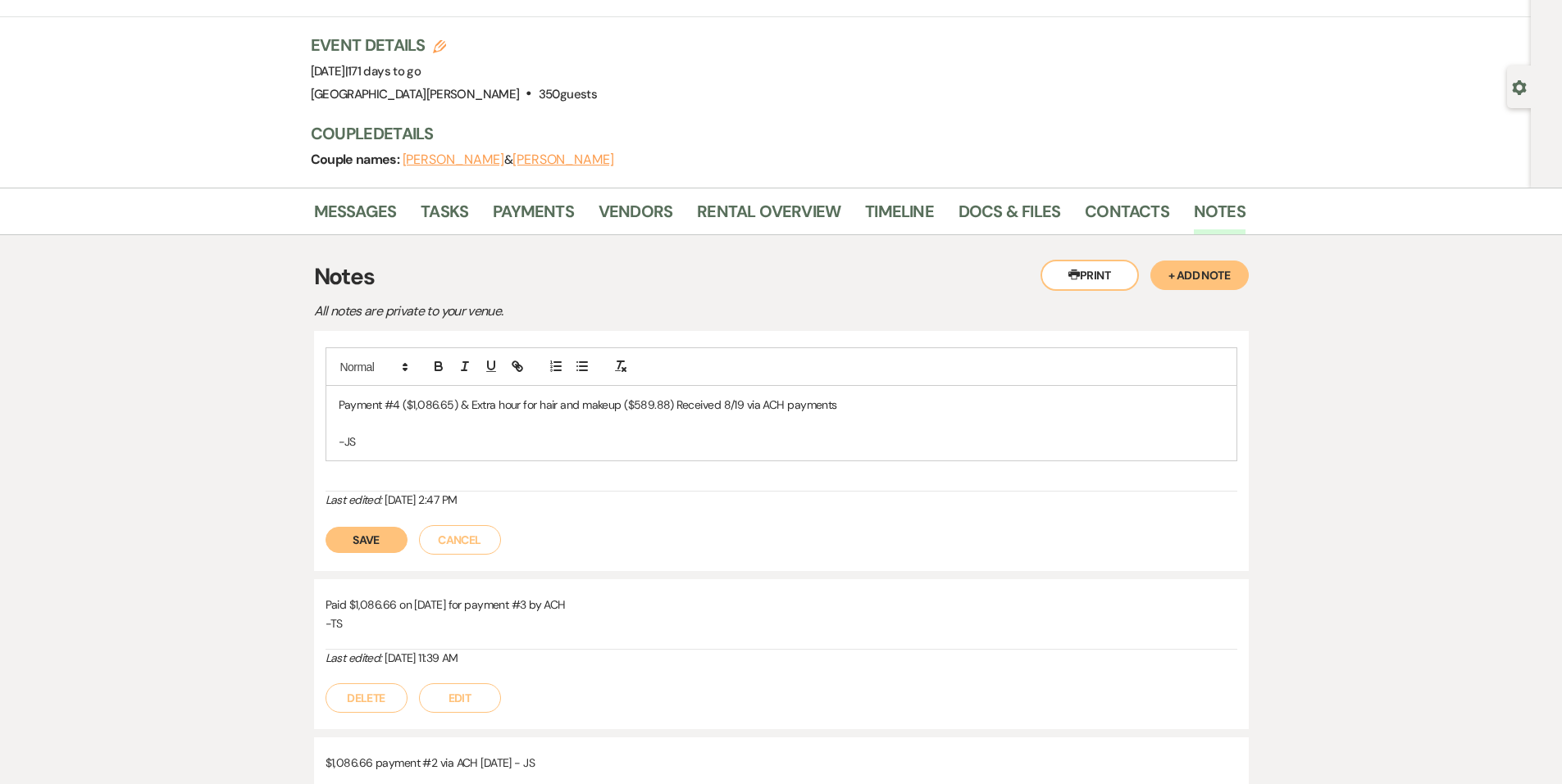
click at [359, 536] on button "Save" at bounding box center [366, 540] width 82 height 27
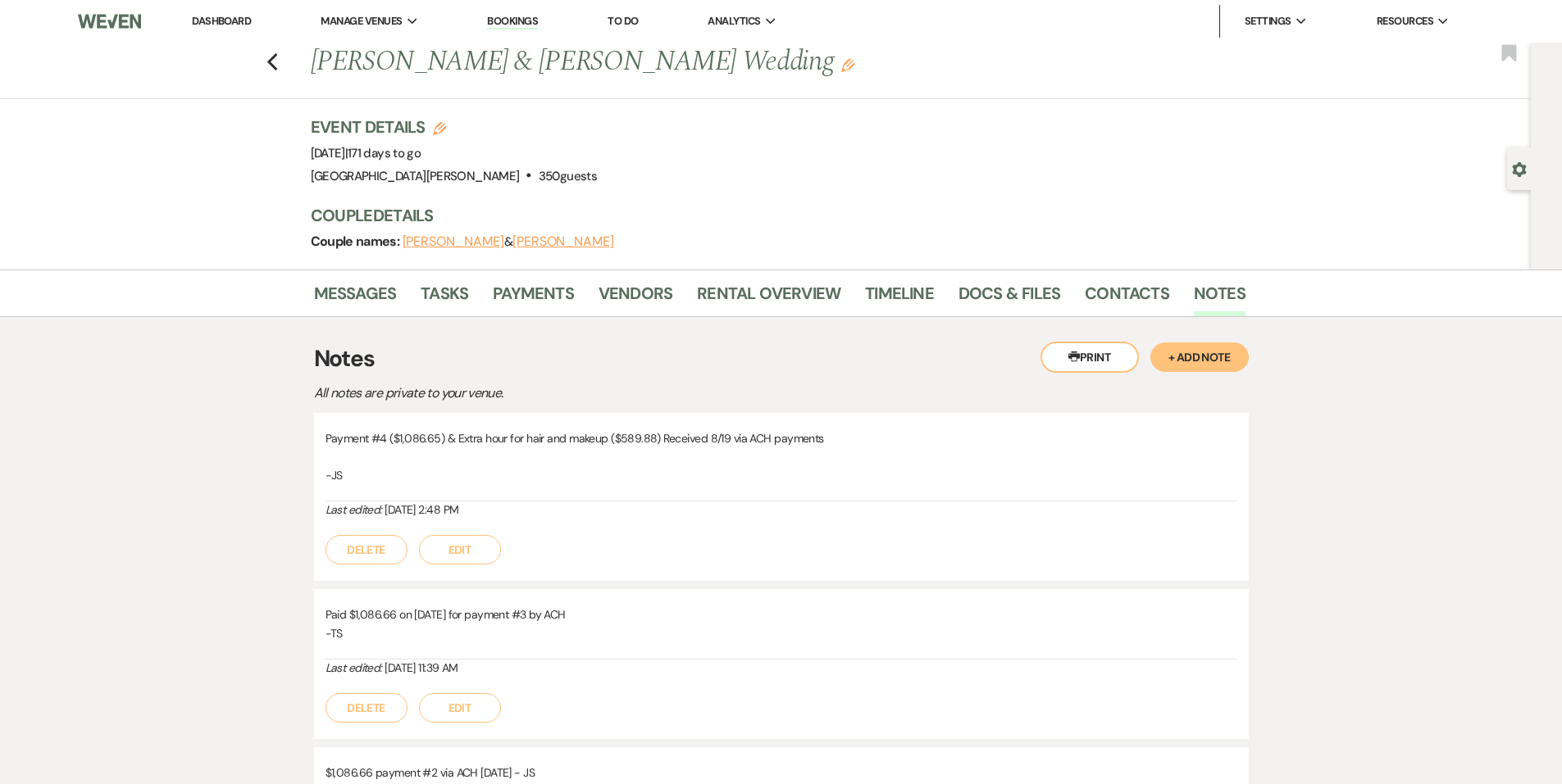
click at [220, 19] on link "Dashboard" at bounding box center [221, 20] width 59 height 14
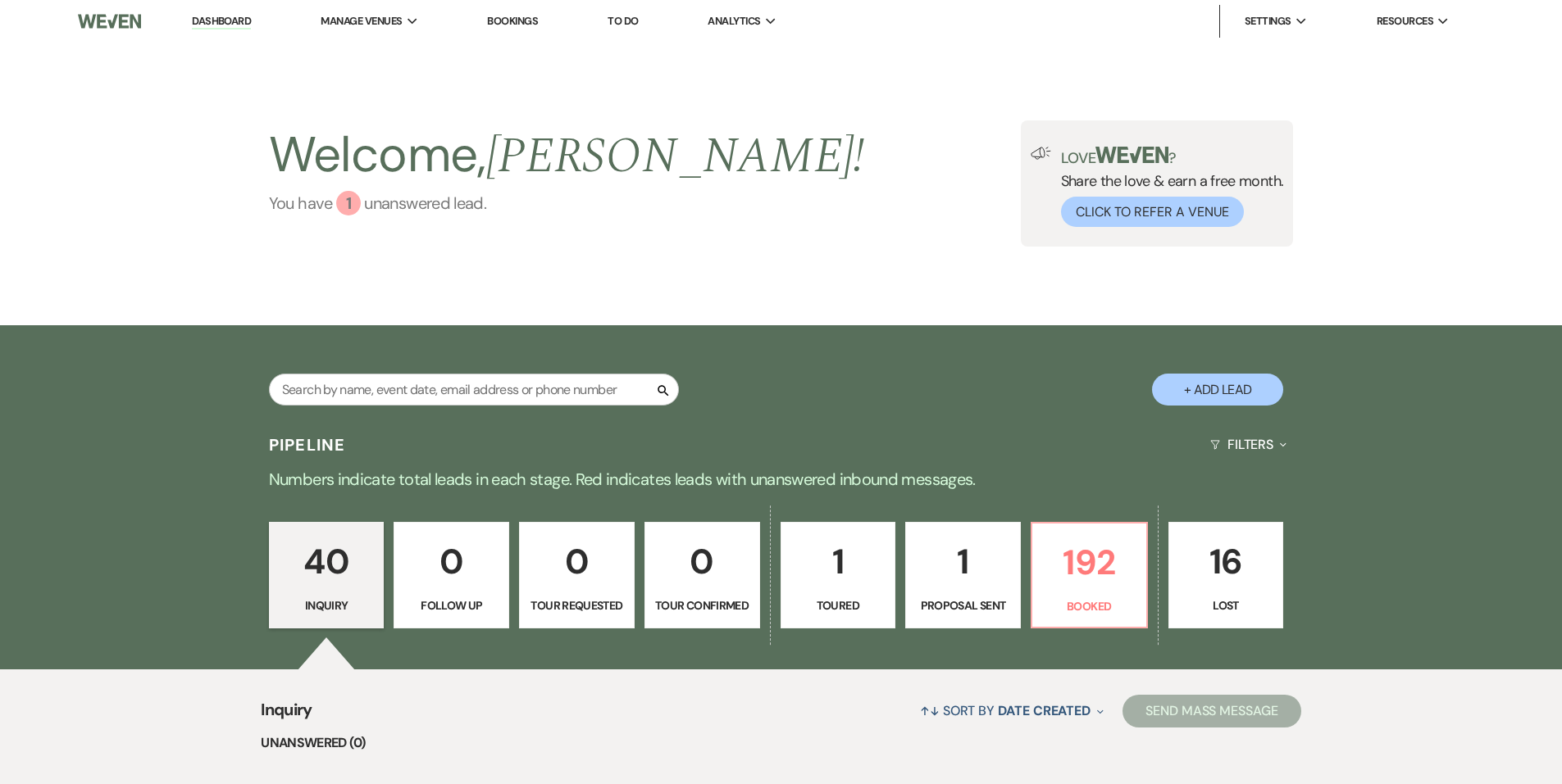
click at [374, 212] on link "You have 1 unanswered lead ." at bounding box center [567, 203] width 596 height 25
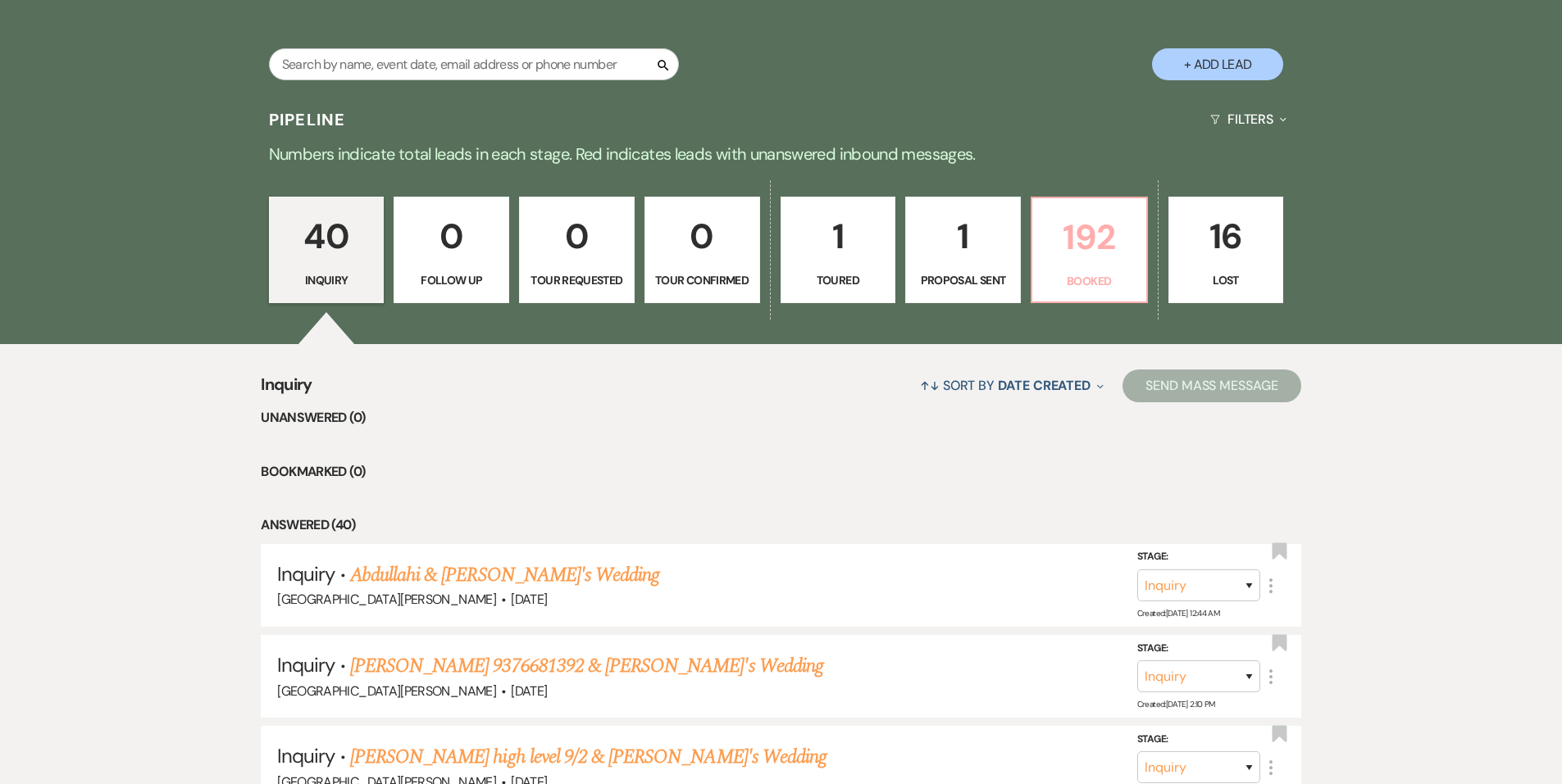
click at [1095, 257] on p "192" at bounding box center [1089, 237] width 94 height 55
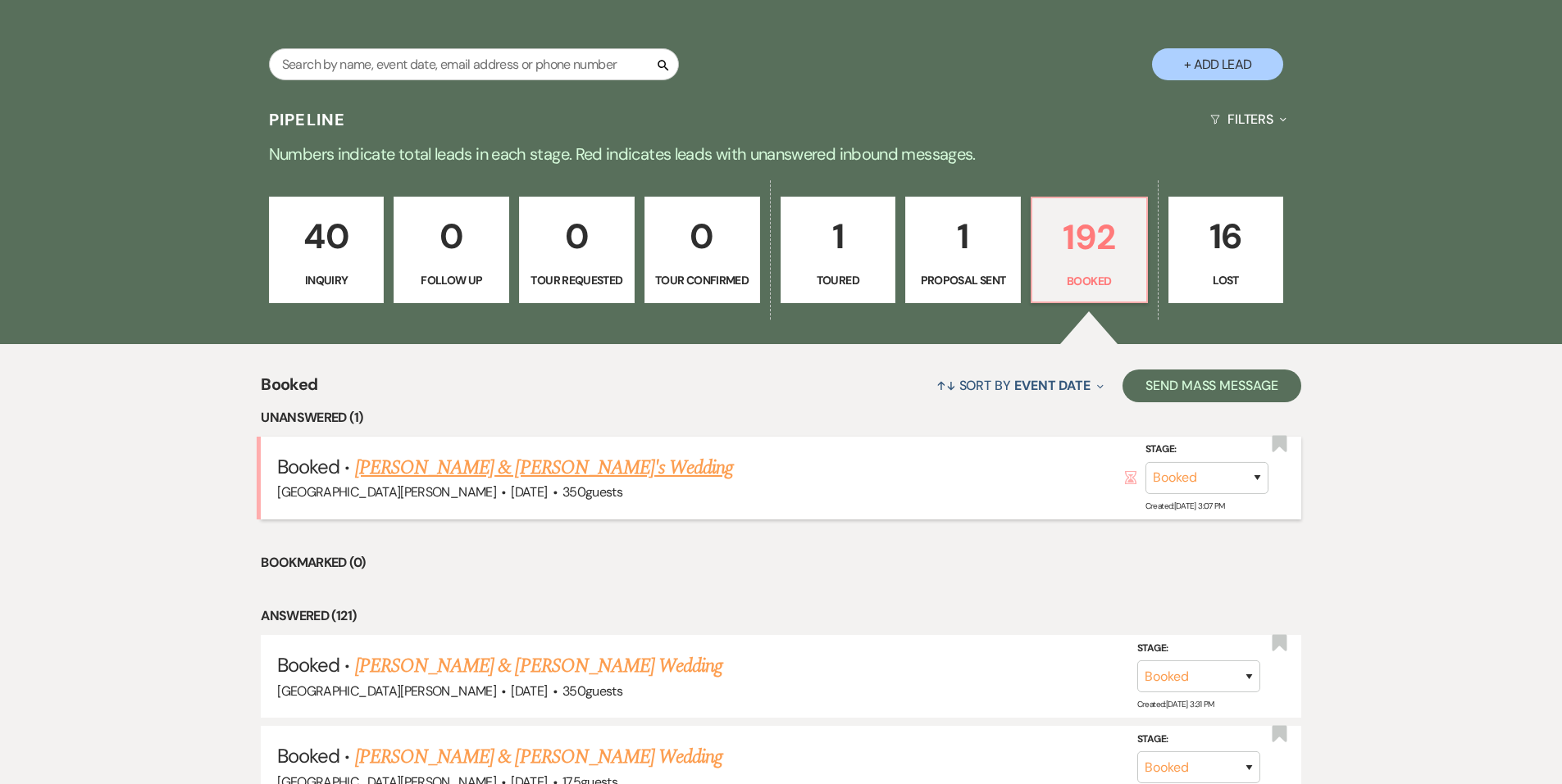
click at [487, 475] on link "Emily Stein & Dakota Kotlin's Wedding" at bounding box center [544, 468] width 379 height 29
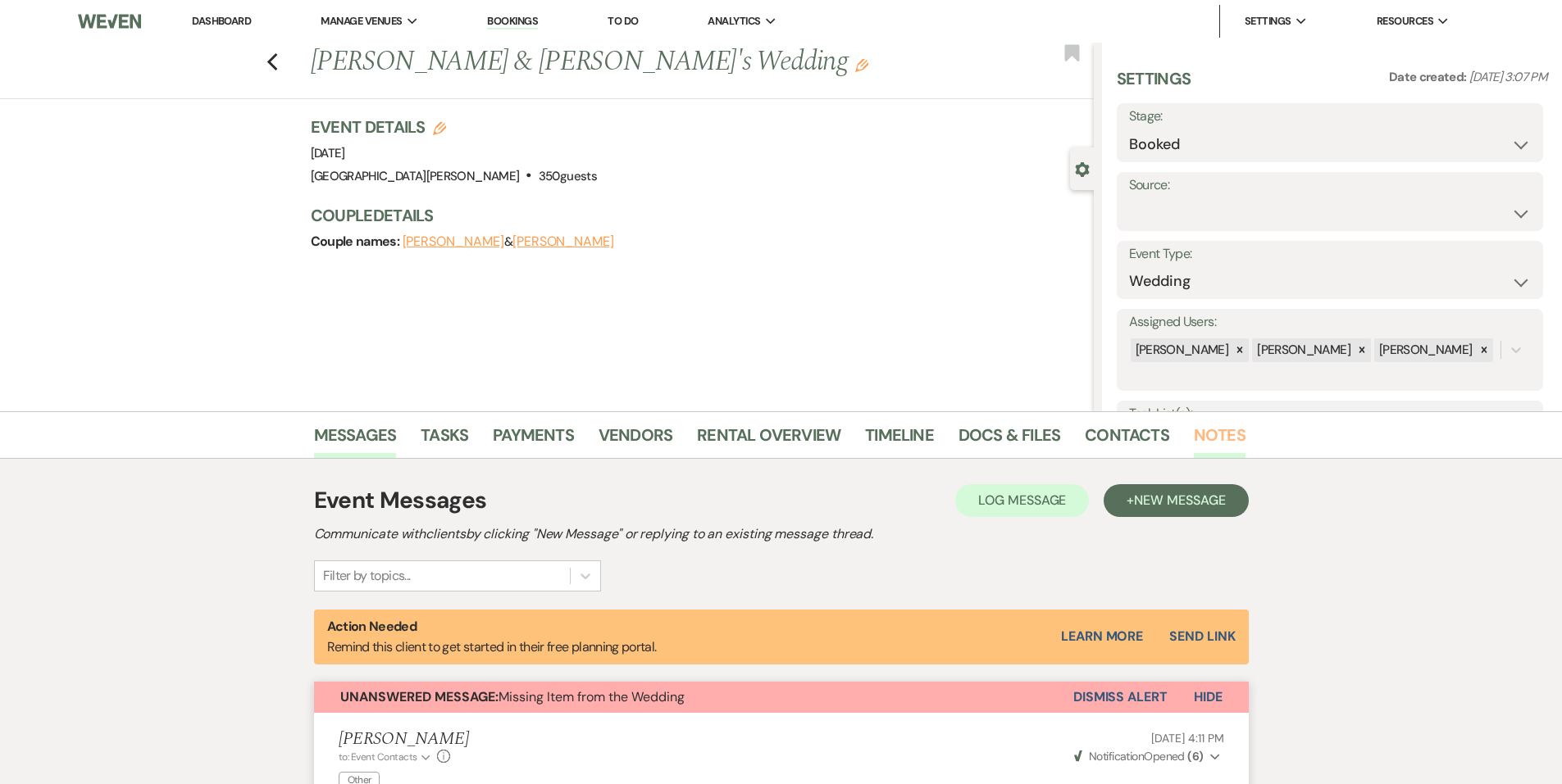
click at [1231, 453] on link "Notes" at bounding box center [1219, 439] width 51 height 36
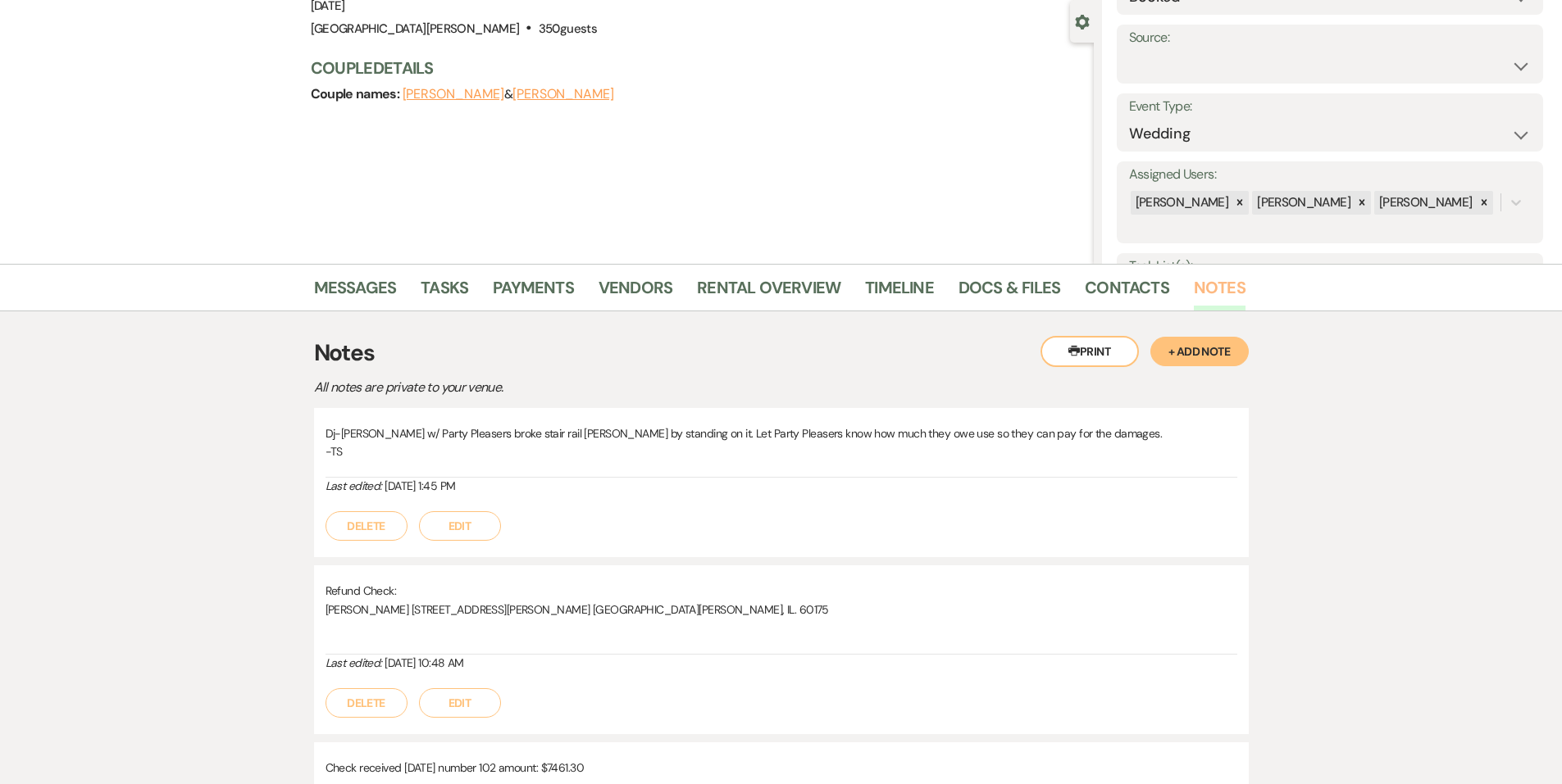
scroll to position [164, 0]
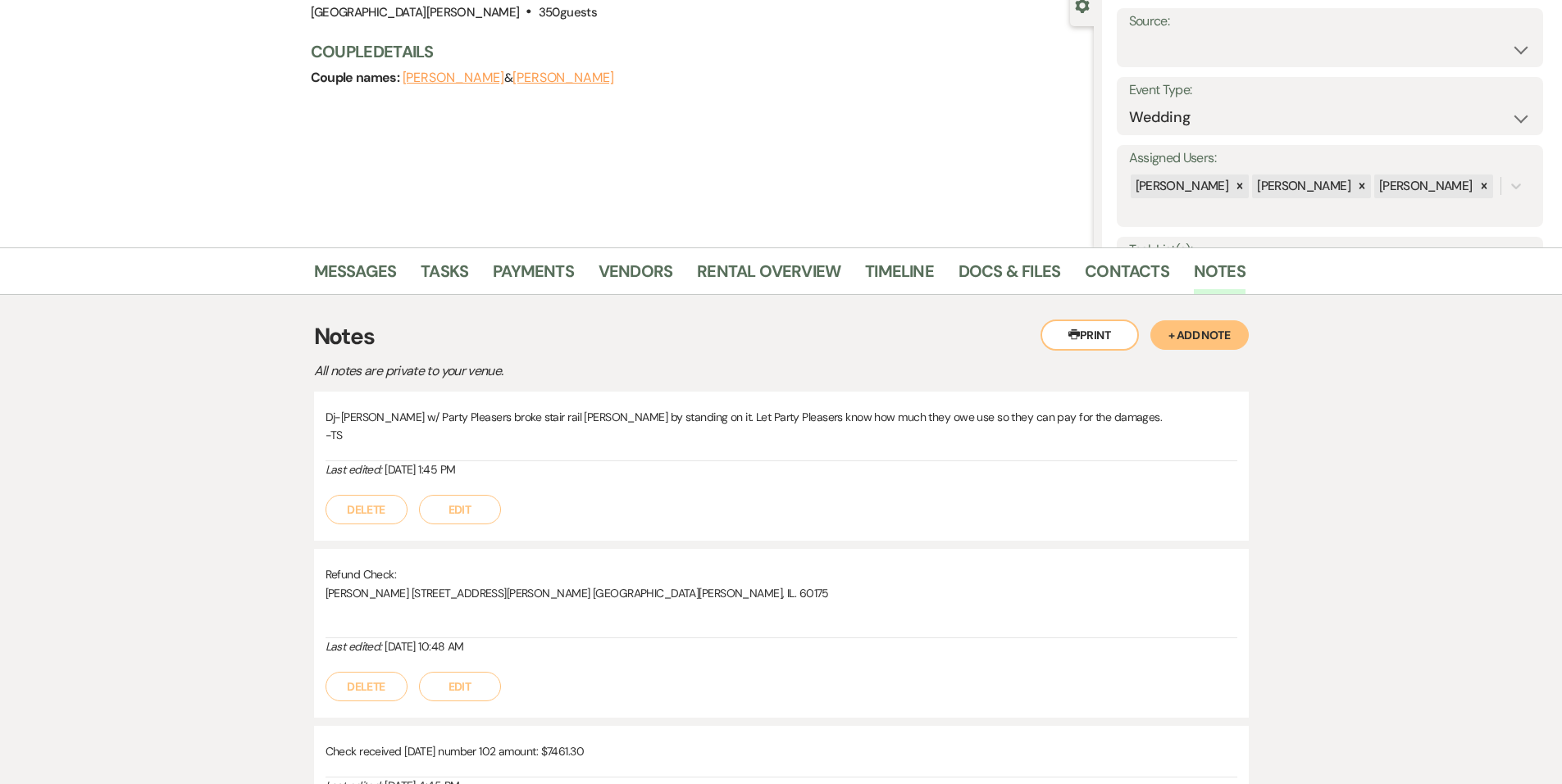
click at [1216, 337] on button "+ Add Note" at bounding box center [1199, 335] width 98 height 29
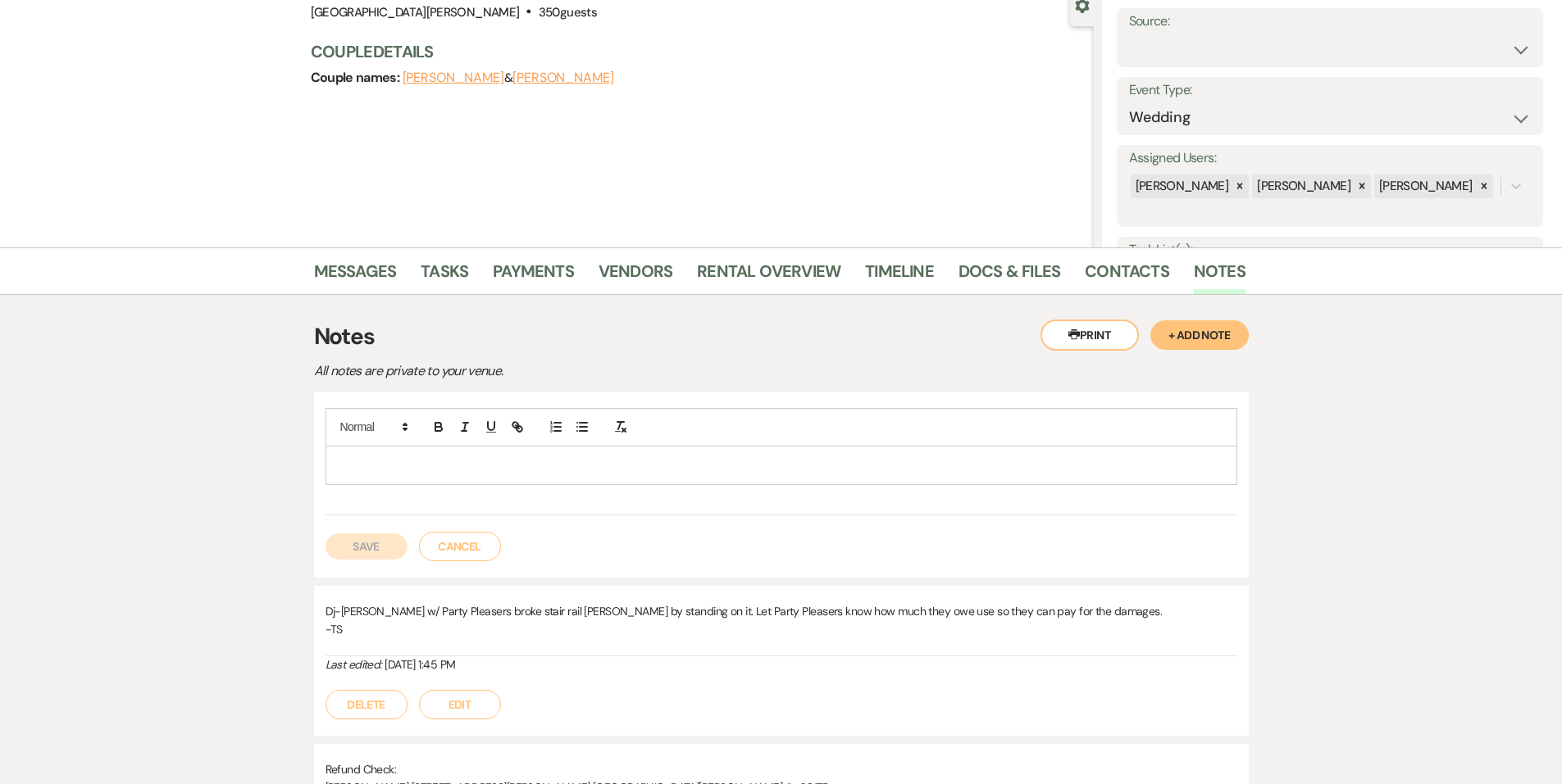
drag, startPoint x: 483, startPoint y: 471, endPoint x: 499, endPoint y: 467, distance: 16.5
click at [487, 469] on p at bounding box center [781, 466] width 885 height 18
click at [397, 549] on button "Save" at bounding box center [366, 547] width 82 height 27
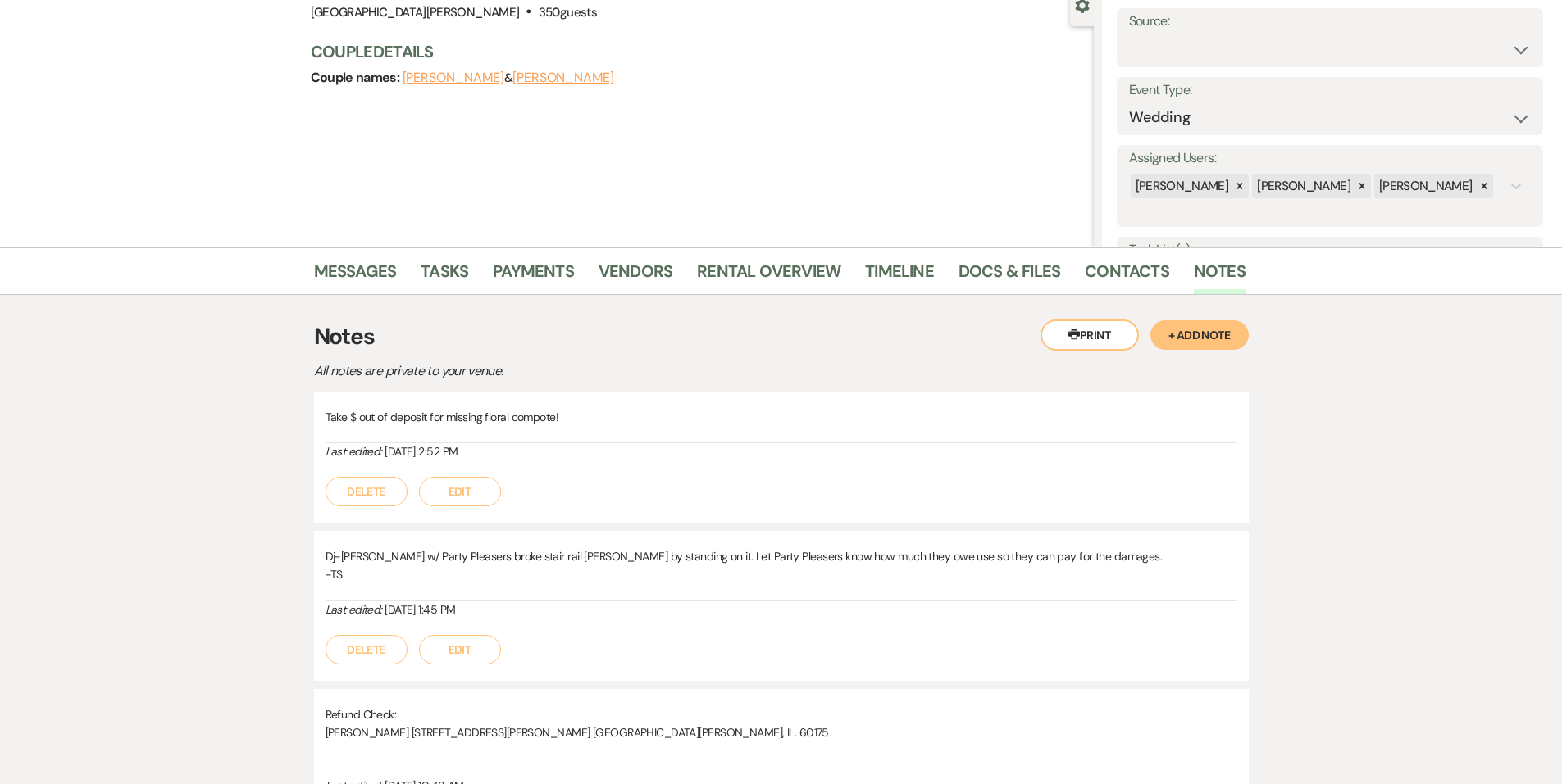
click at [457, 490] on button "Edit" at bounding box center [460, 491] width 82 height 29
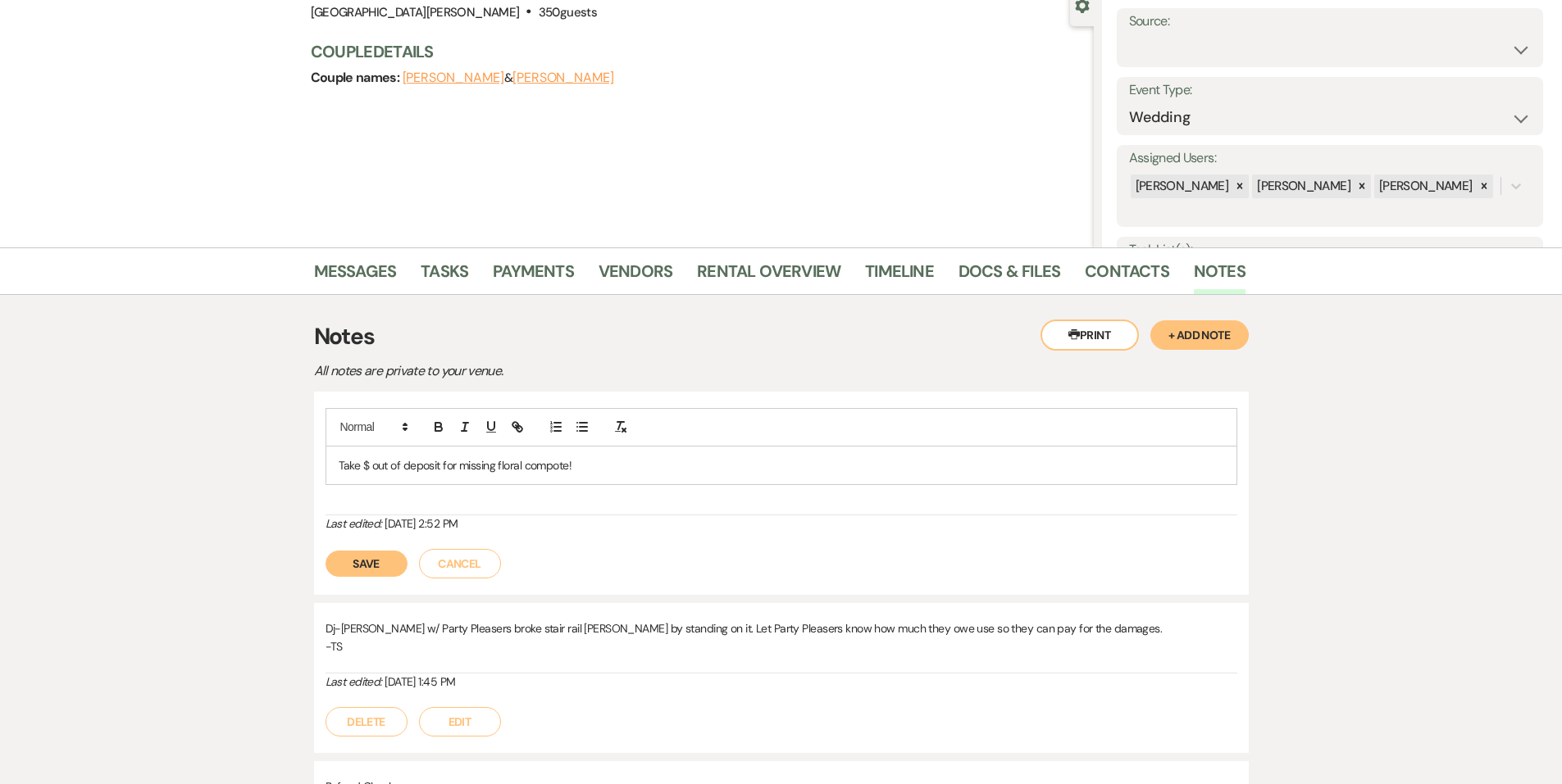
click at [703, 475] on div "Take $ out of deposit for missing floral compote!" at bounding box center [781, 465] width 910 height 38
click at [403, 575] on div "Save Cancel" at bounding box center [781, 556] width 912 height 46
click at [403, 573] on button "Save" at bounding box center [366, 564] width 82 height 27
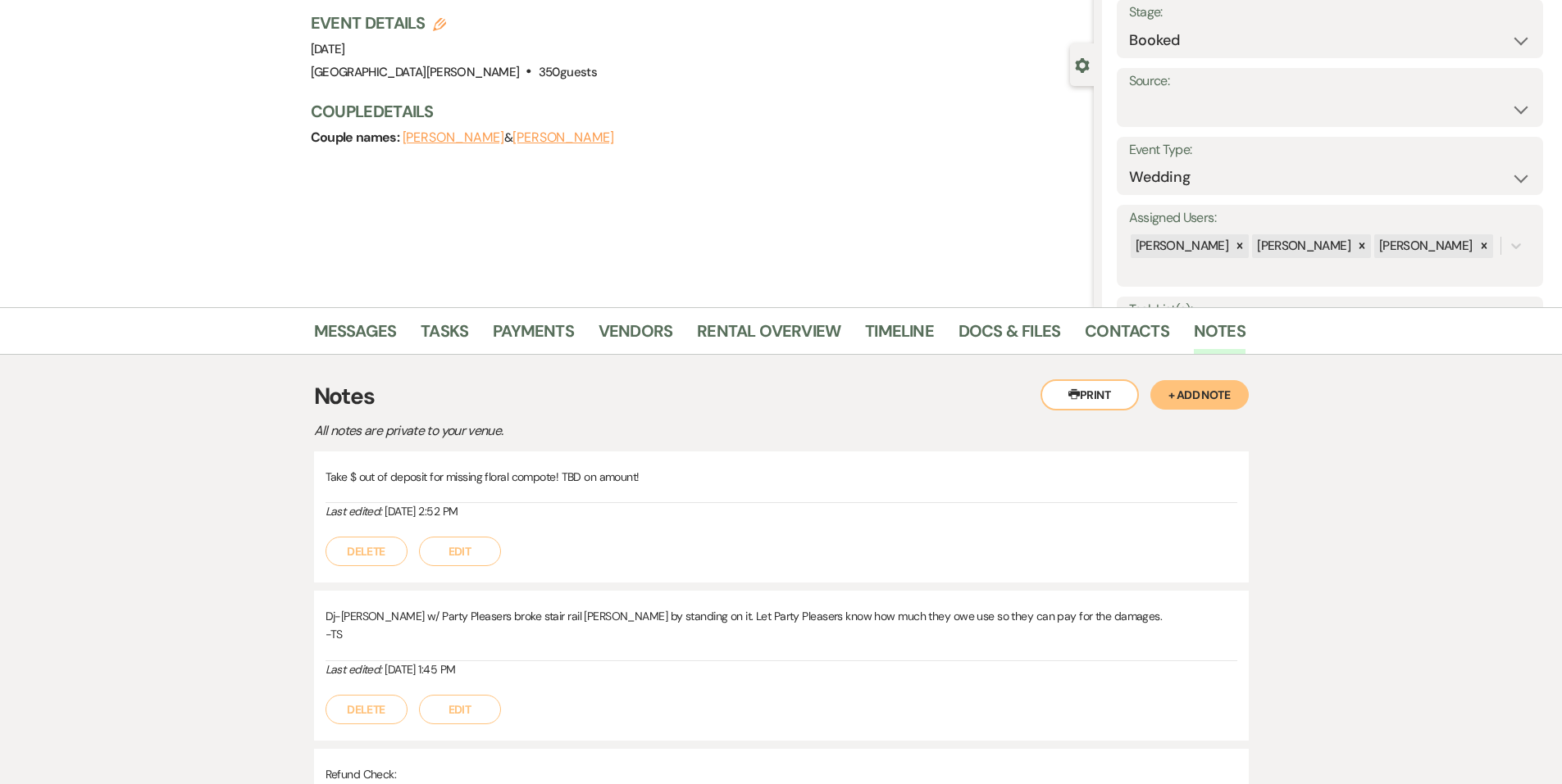
scroll to position [0, 0]
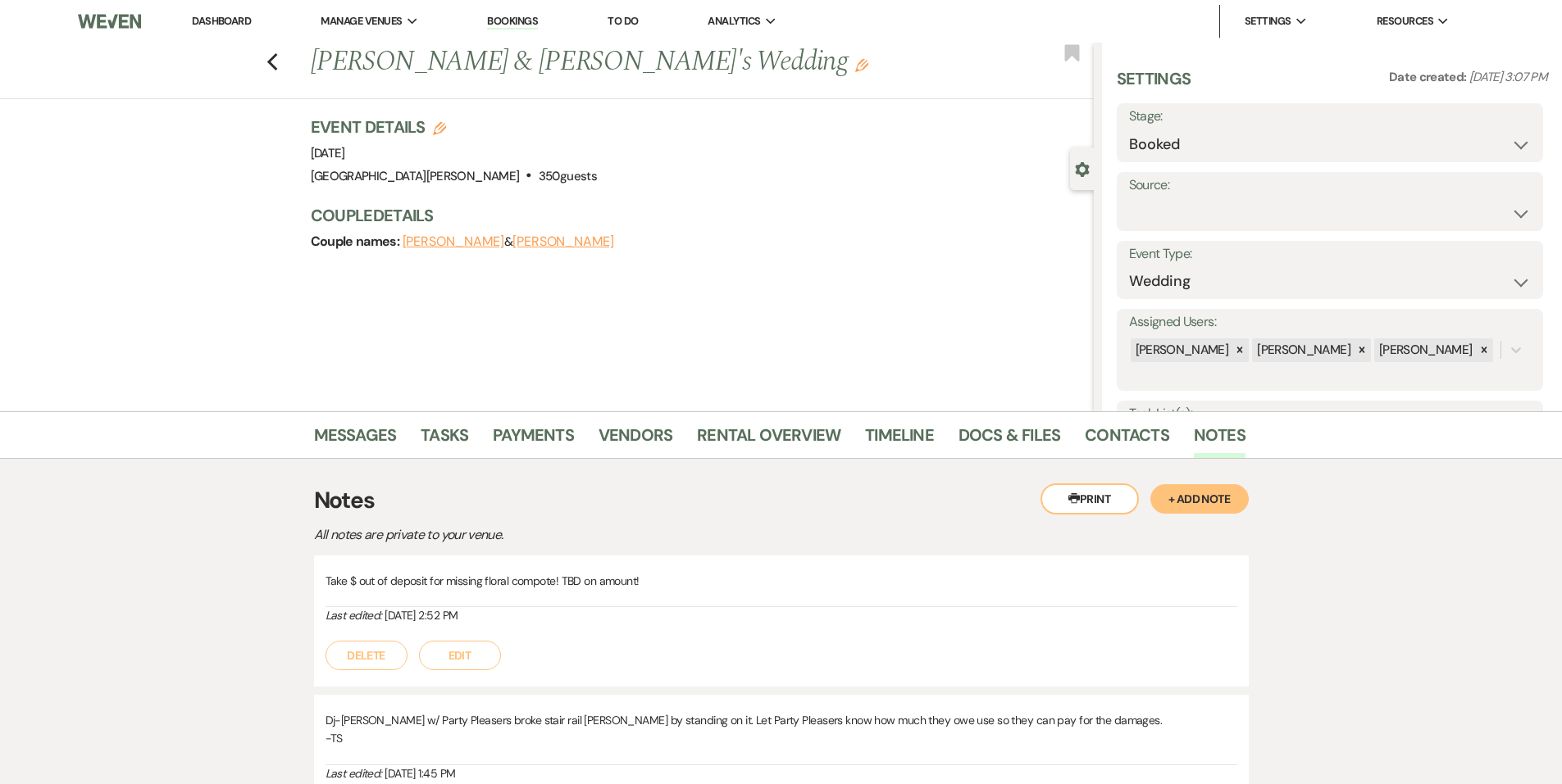
click at [222, 21] on link "Dashboard" at bounding box center [221, 20] width 59 height 14
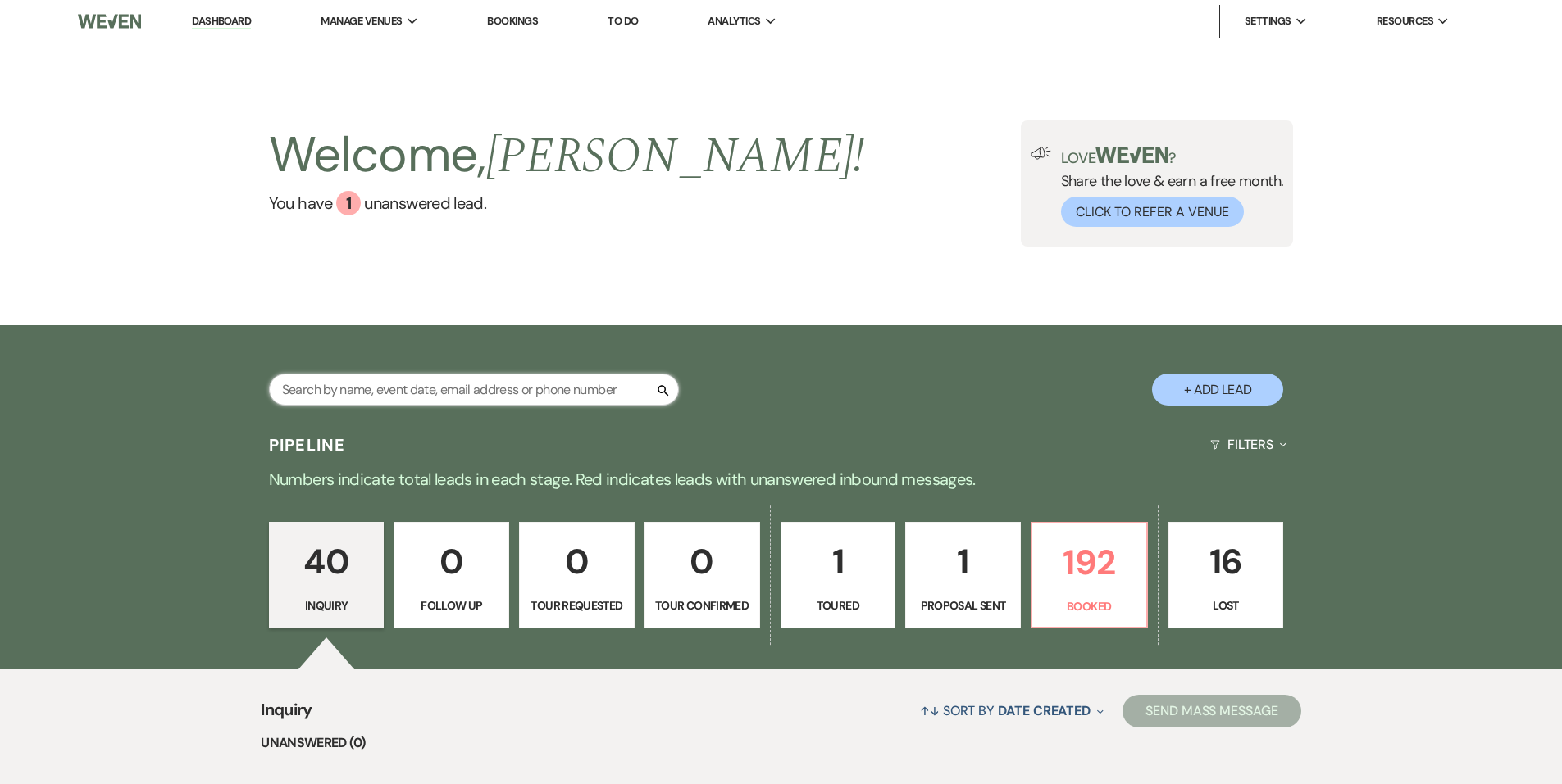
click at [377, 390] on input "text" at bounding box center [473, 390] width 410 height 32
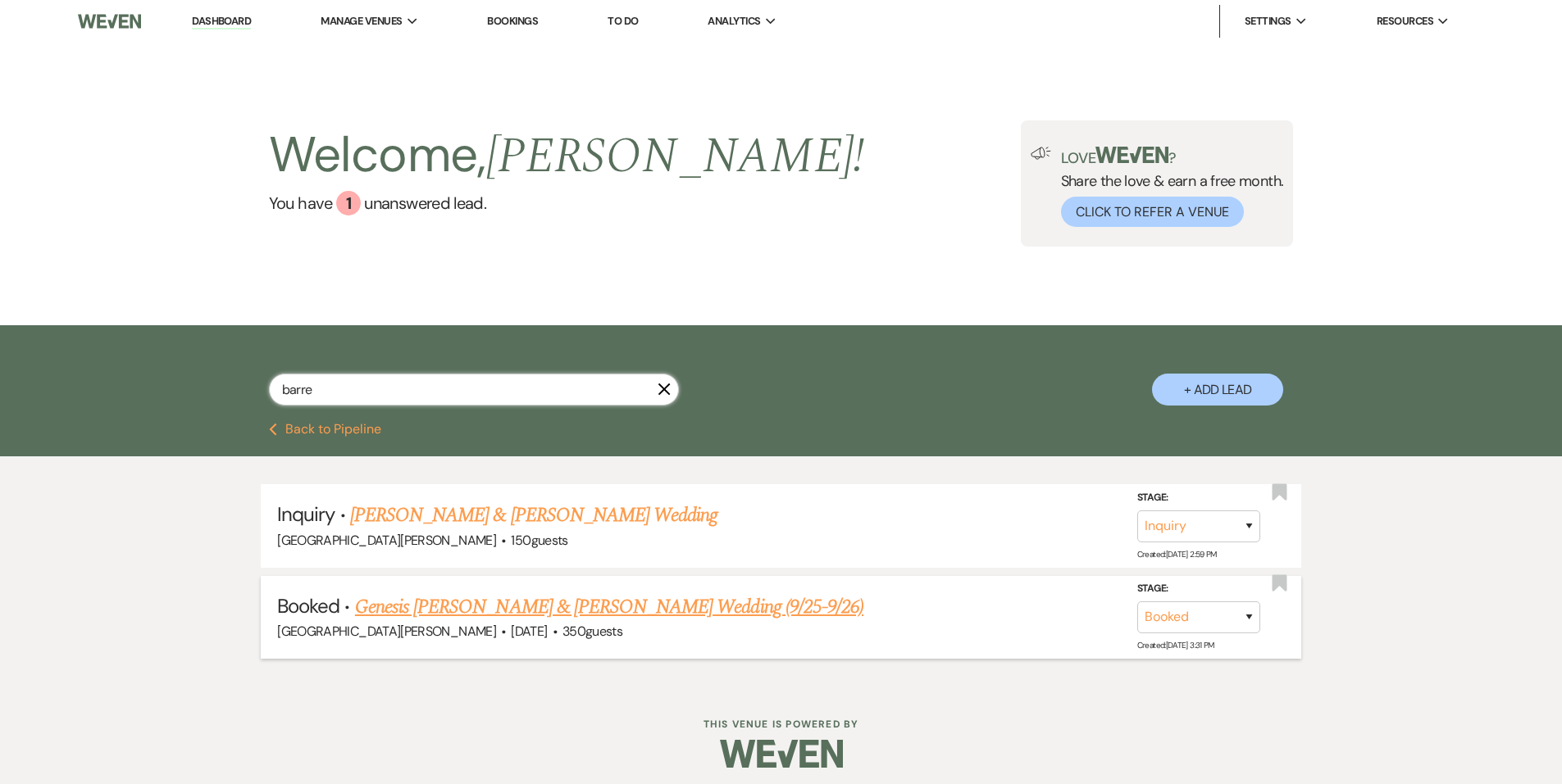
type input "barre"
click at [597, 609] on link "Genesis Barrera & Evan Rankin's Wedding (9/25-9/26)" at bounding box center [609, 607] width 508 height 29
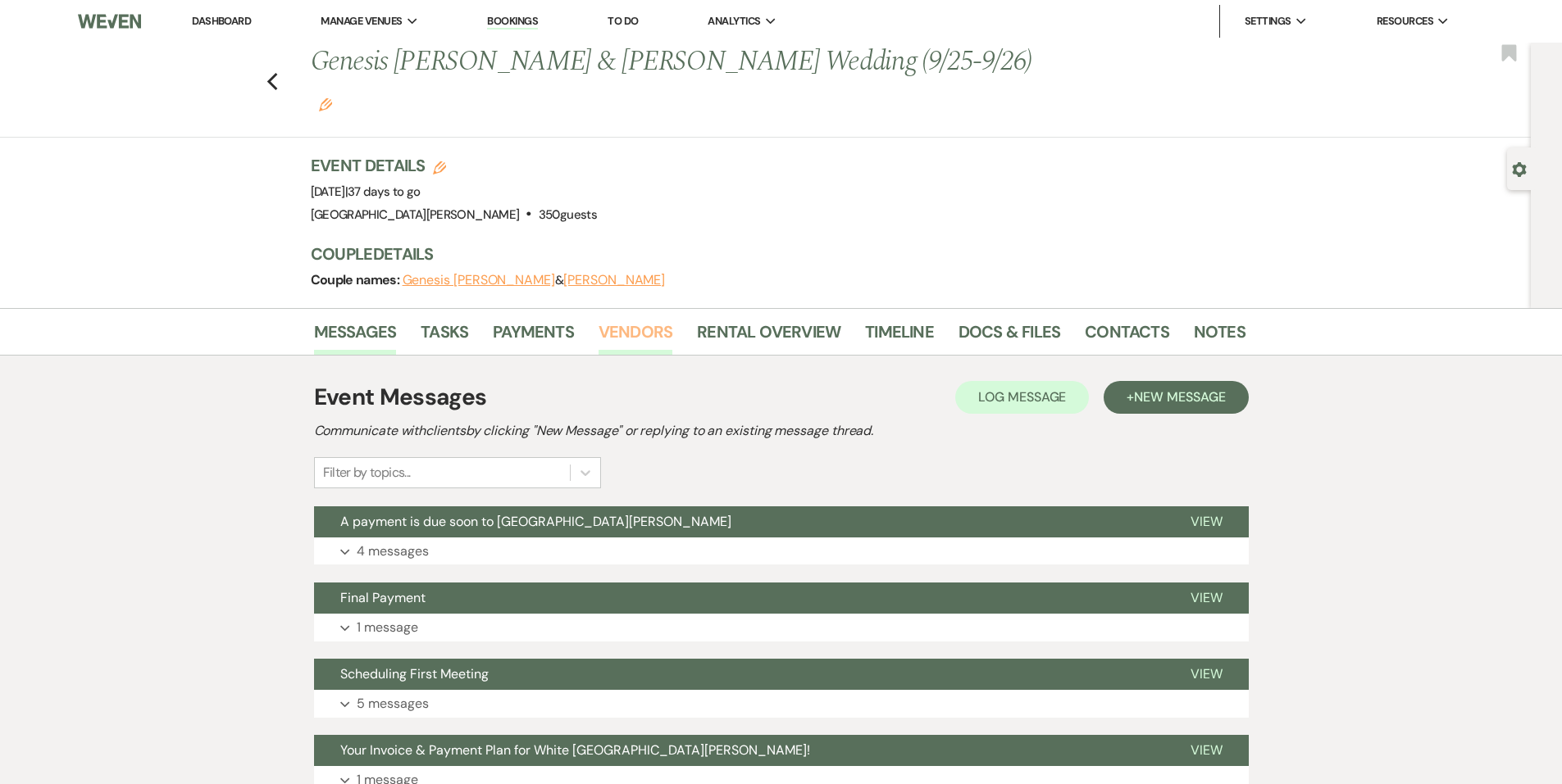
click at [644, 319] on link "Vendors" at bounding box center [635, 337] width 73 height 36
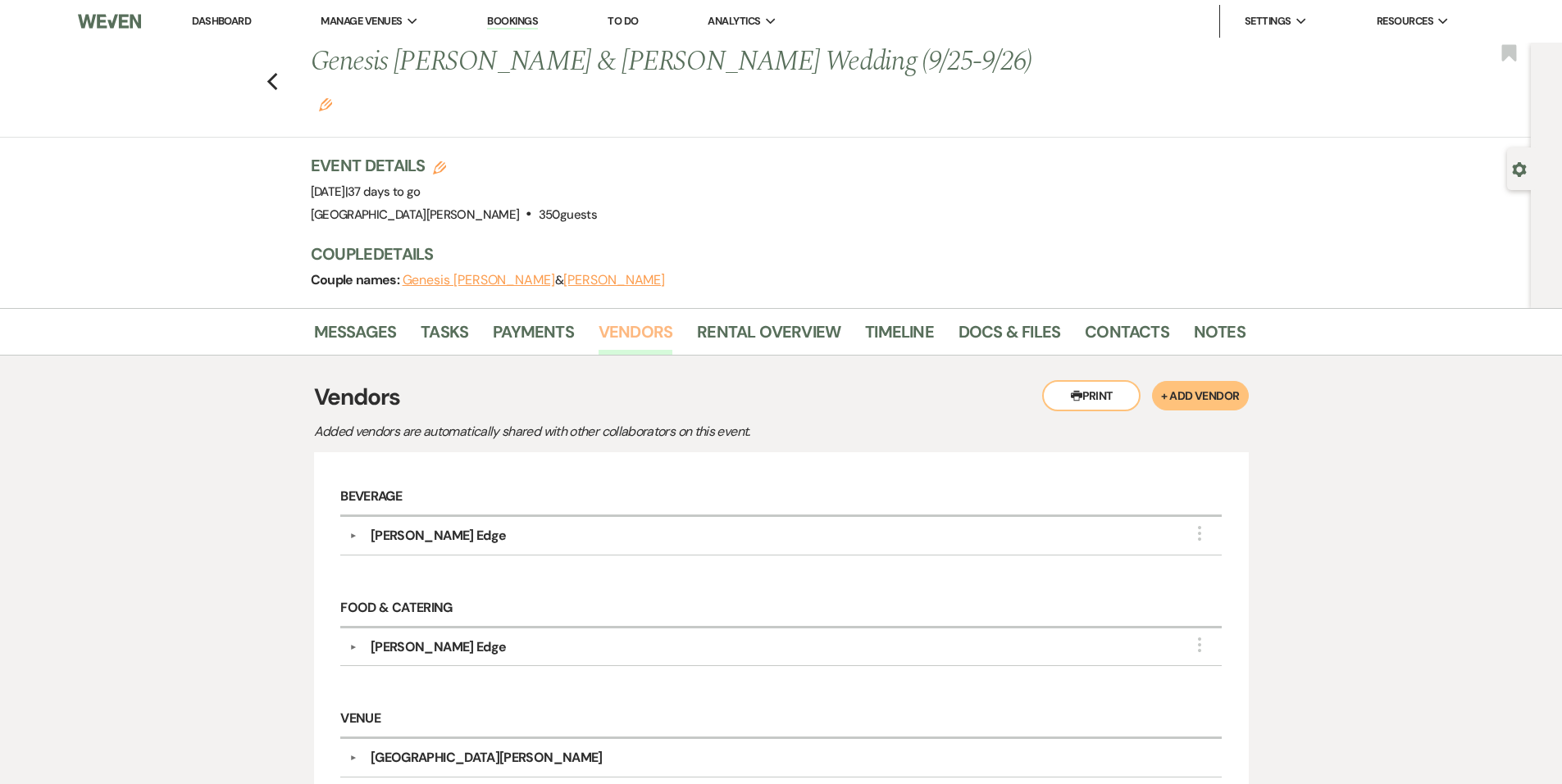
scroll to position [146, 0]
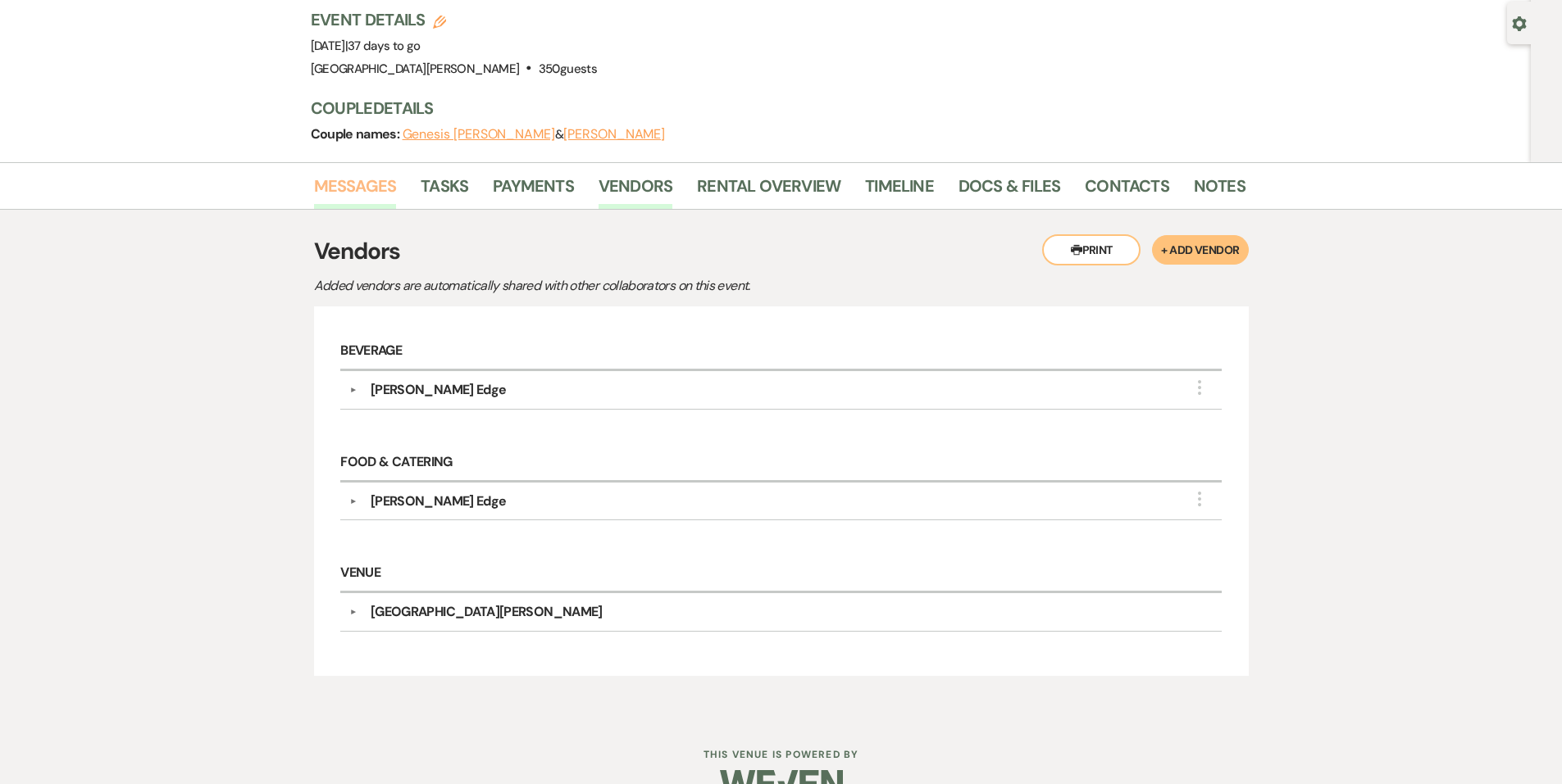
click at [358, 173] on link "Messages" at bounding box center [355, 191] width 83 height 36
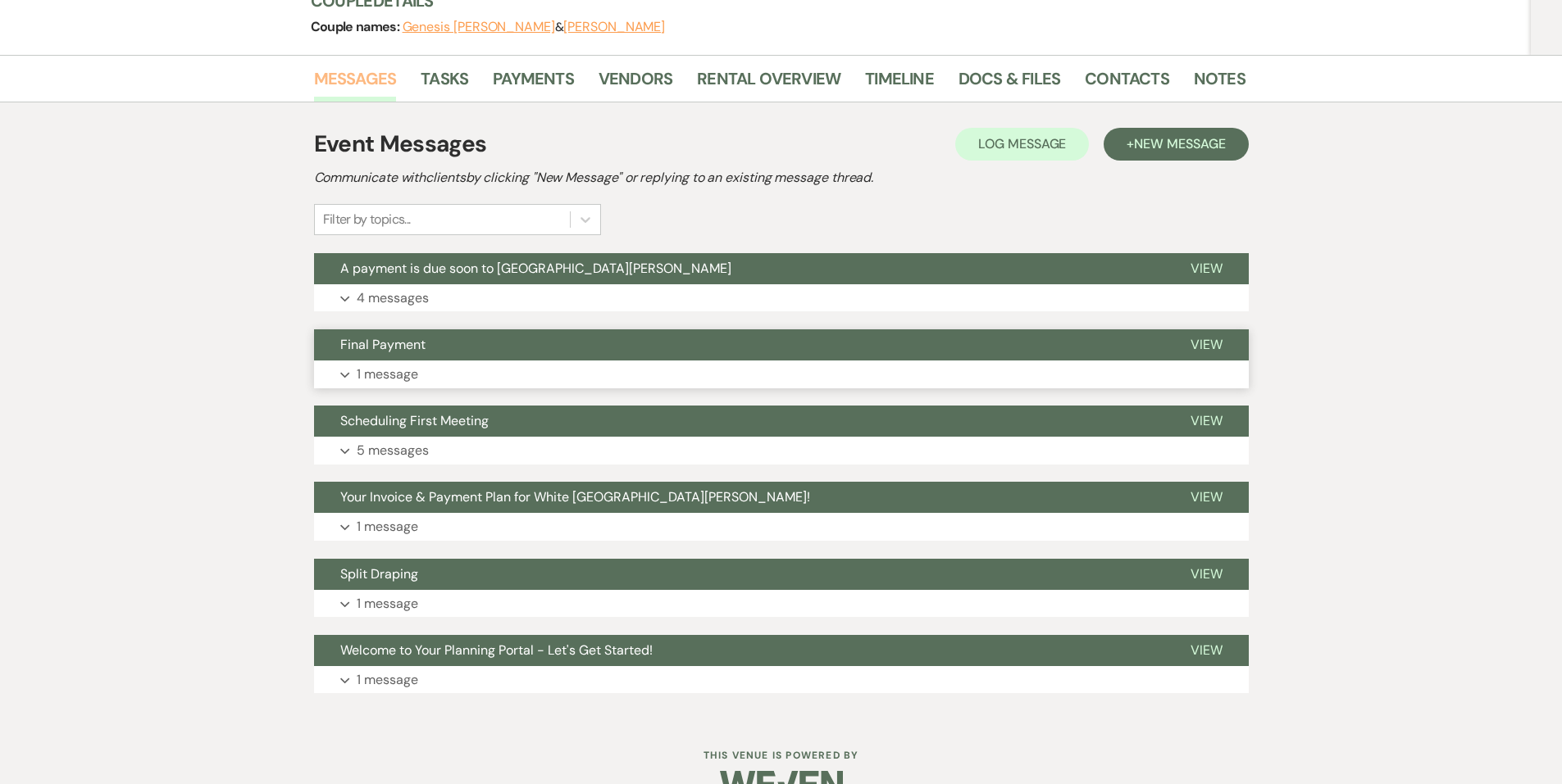
scroll to position [254, 0]
click at [748, 65] on link "Rental Overview" at bounding box center [769, 83] width 143 height 36
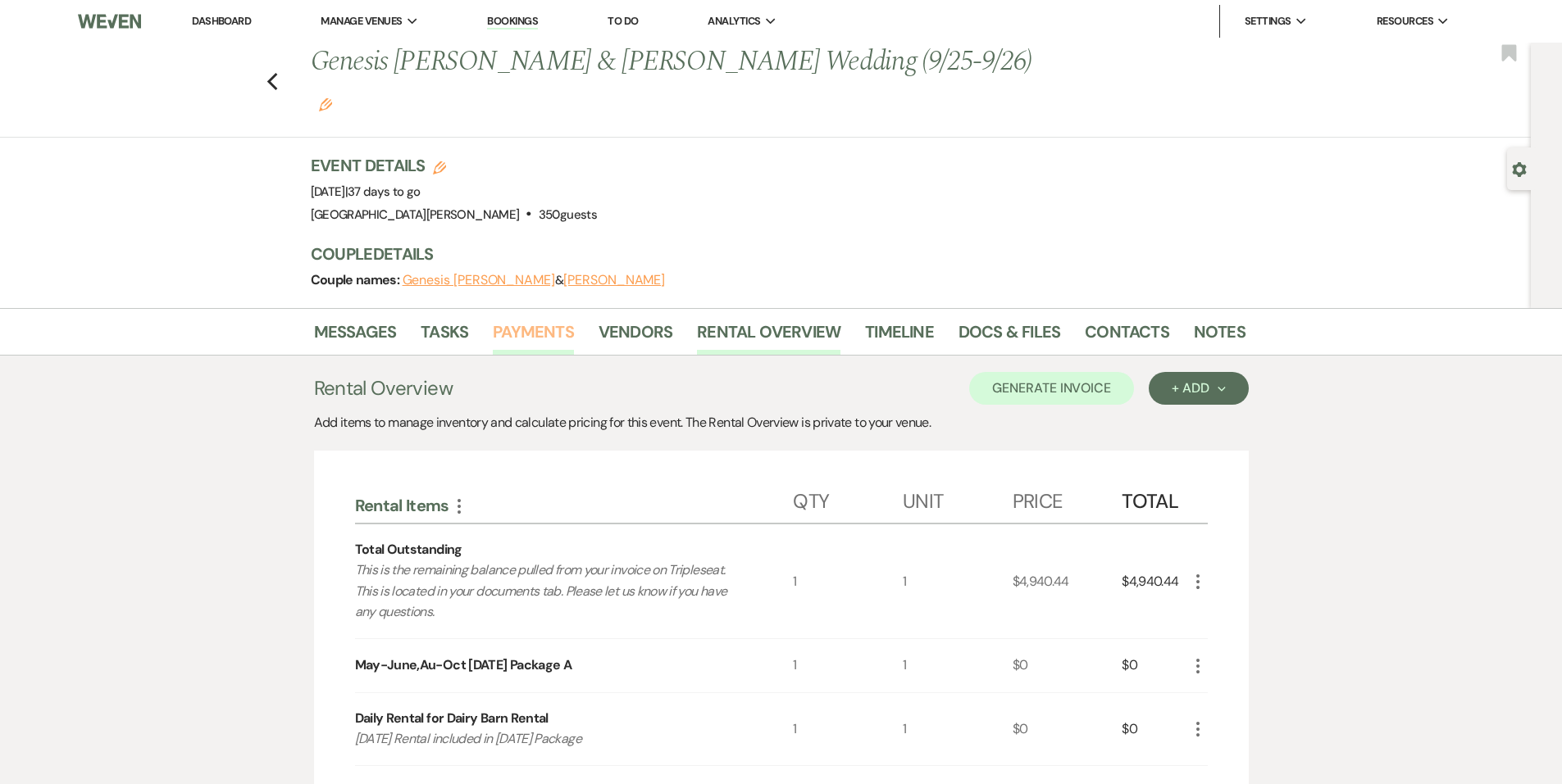
click at [525, 319] on link "Payments" at bounding box center [533, 337] width 81 height 36
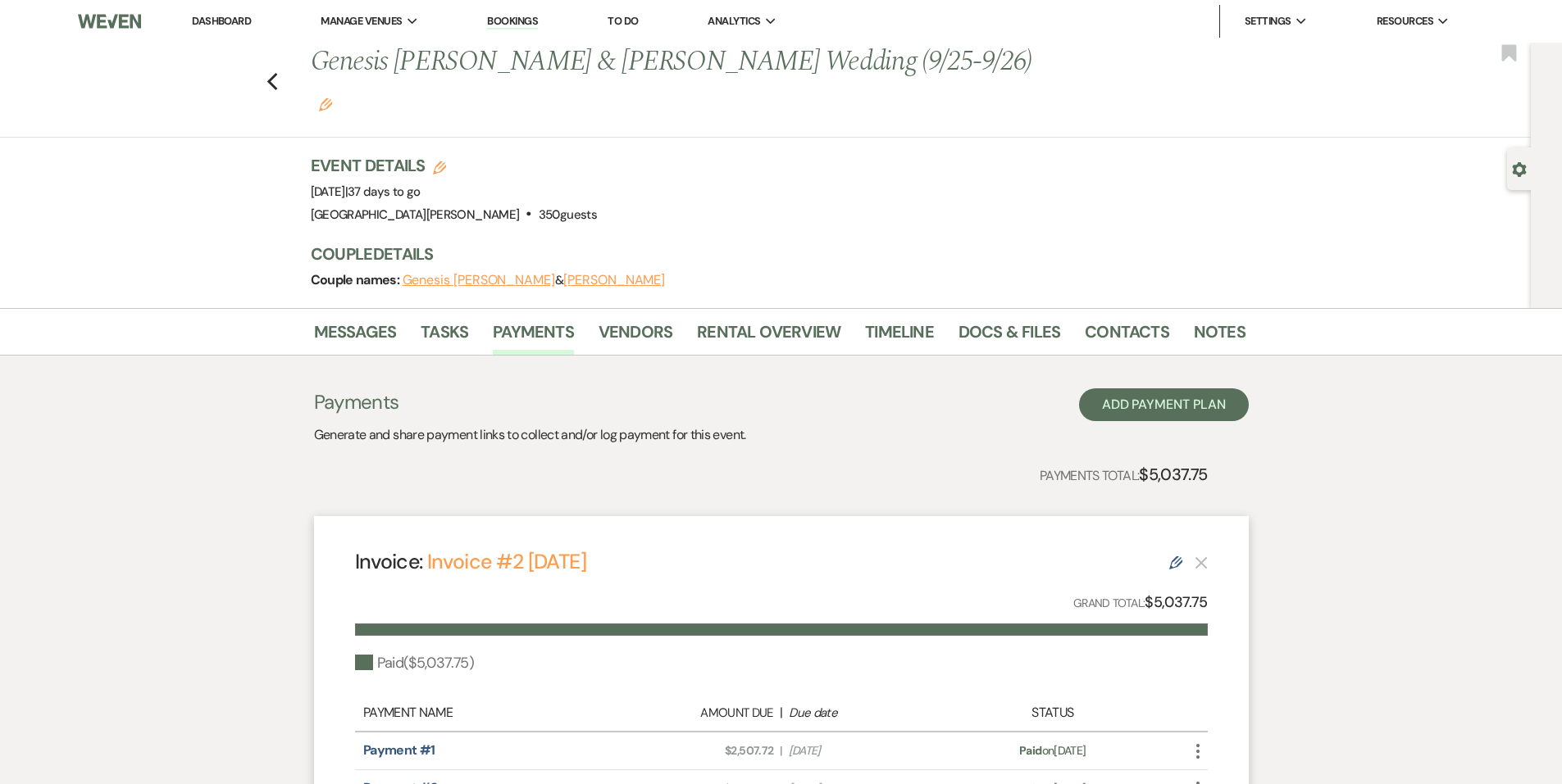
click at [376, 356] on div "Payments Generate and share payment links to collect and/or log payment for thi…" at bounding box center [781, 627] width 935 height 544
click at [376, 319] on link "Messages" at bounding box center [355, 337] width 83 height 36
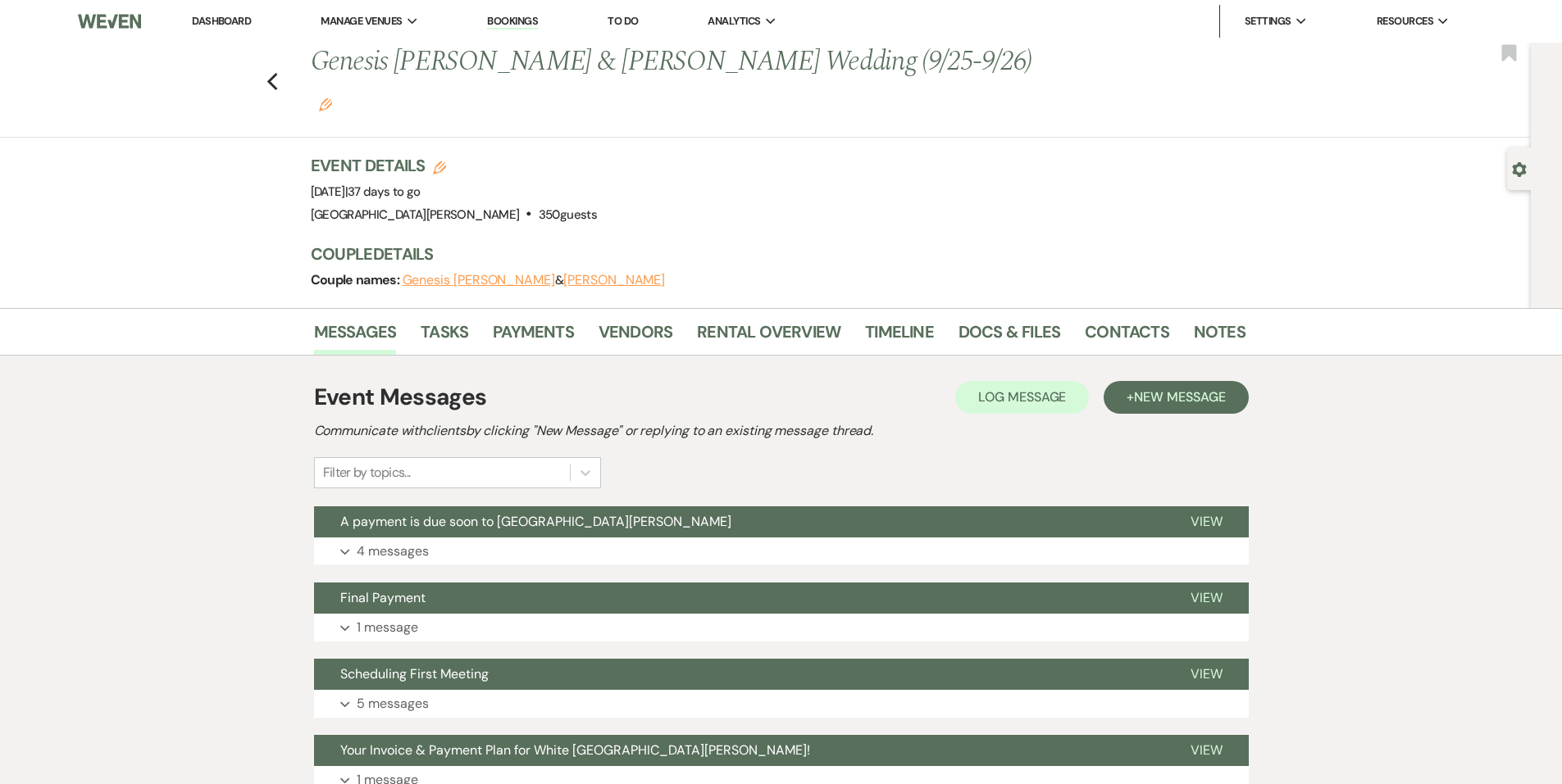
click at [253, 22] on li "Dashboard" at bounding box center [221, 21] width 75 height 33
click at [236, 26] on link "Dashboard" at bounding box center [221, 20] width 59 height 14
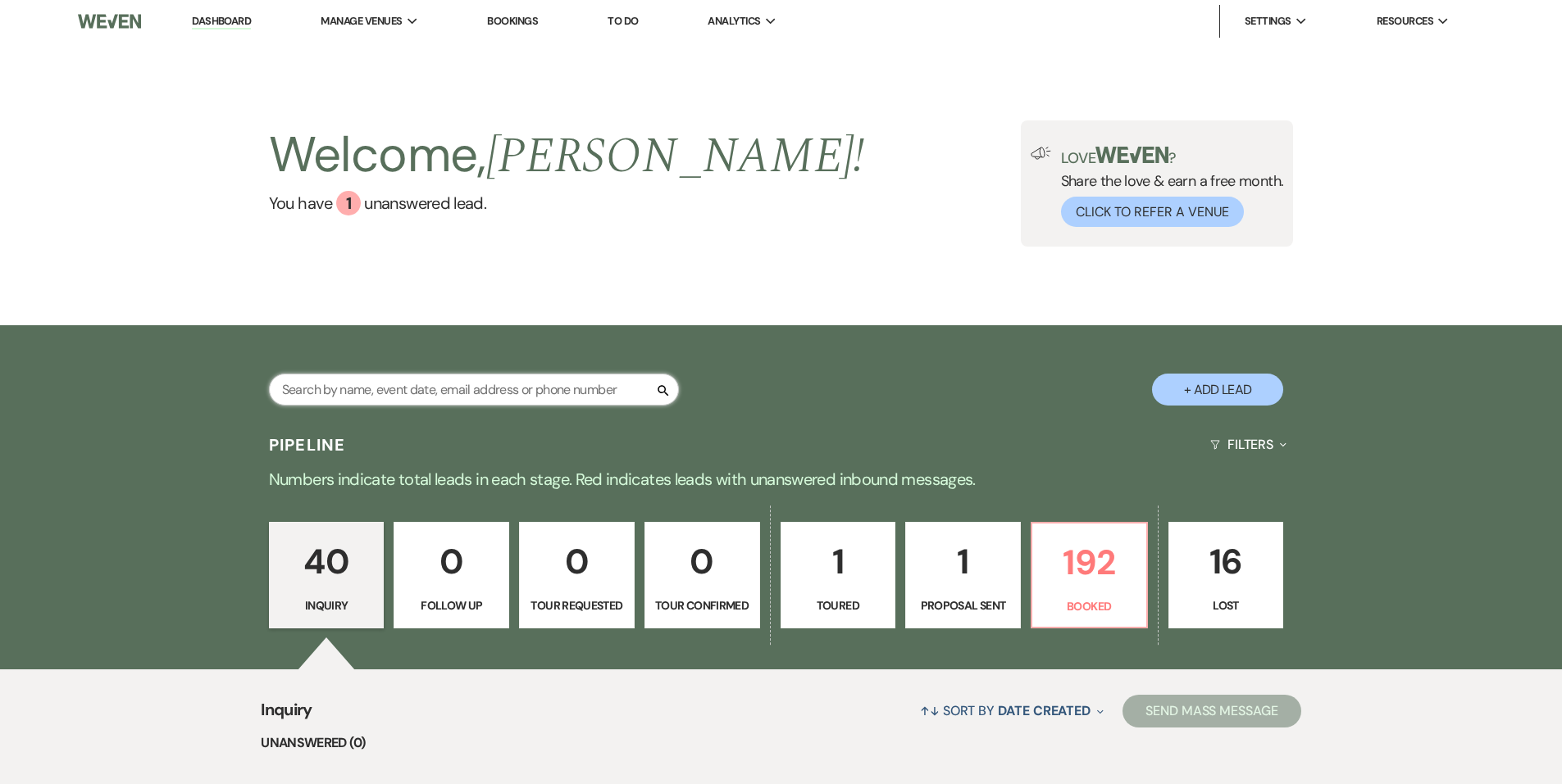
click at [376, 392] on input "text" at bounding box center [473, 390] width 410 height 32
click at [398, 19] on span "Manage Venues" at bounding box center [360, 21] width 81 height 17
click at [390, 57] on li "[GEOGRAPHIC_DATA][PERSON_NAME]" at bounding box center [421, 54] width 183 height 17
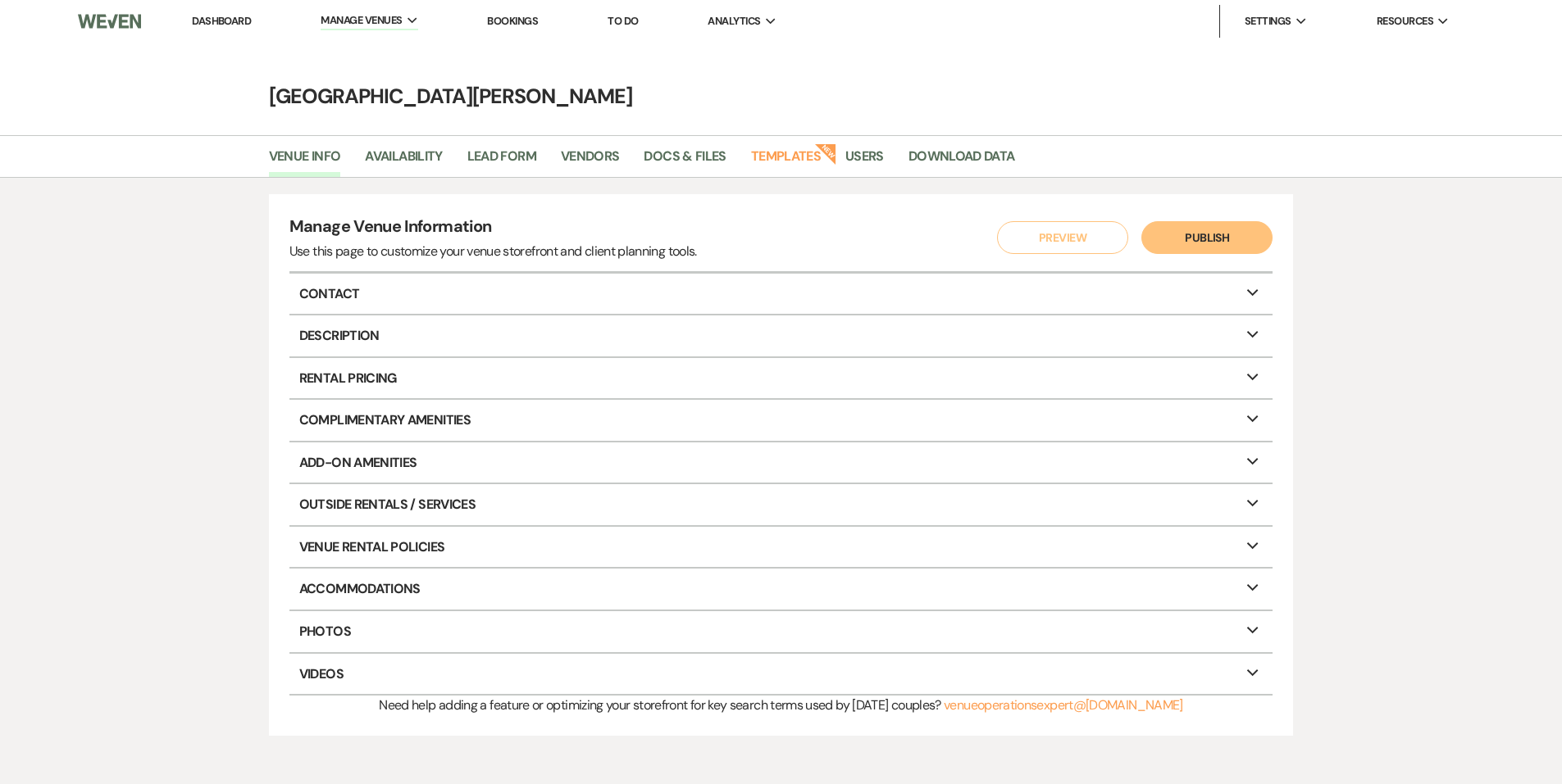
click at [249, 12] on li "Dashboard" at bounding box center [221, 21] width 75 height 33
click at [240, 19] on link "Dashboard" at bounding box center [221, 20] width 59 height 14
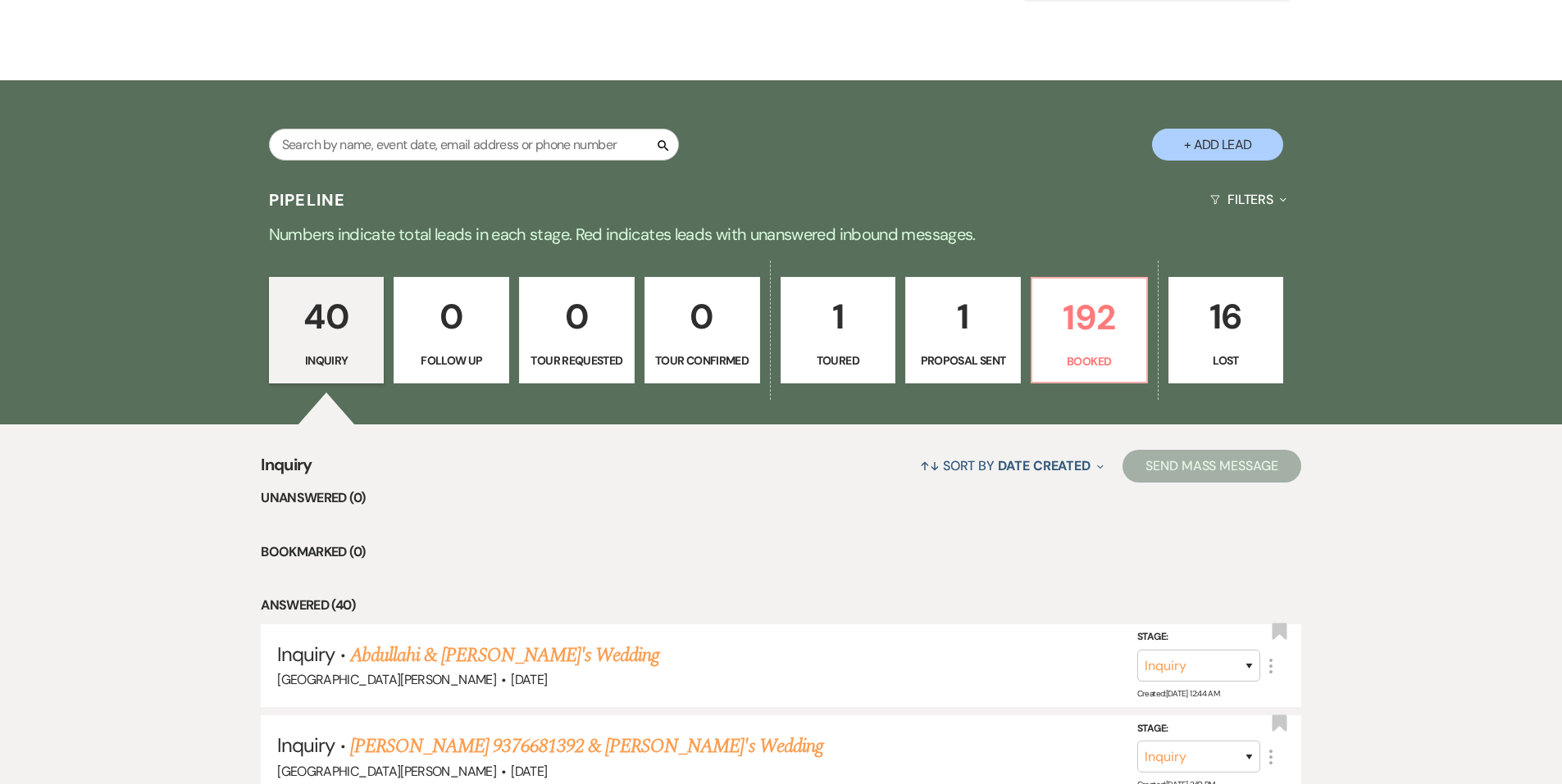
scroll to position [246, 0]
click at [1078, 351] on p "Booked" at bounding box center [1089, 360] width 94 height 18
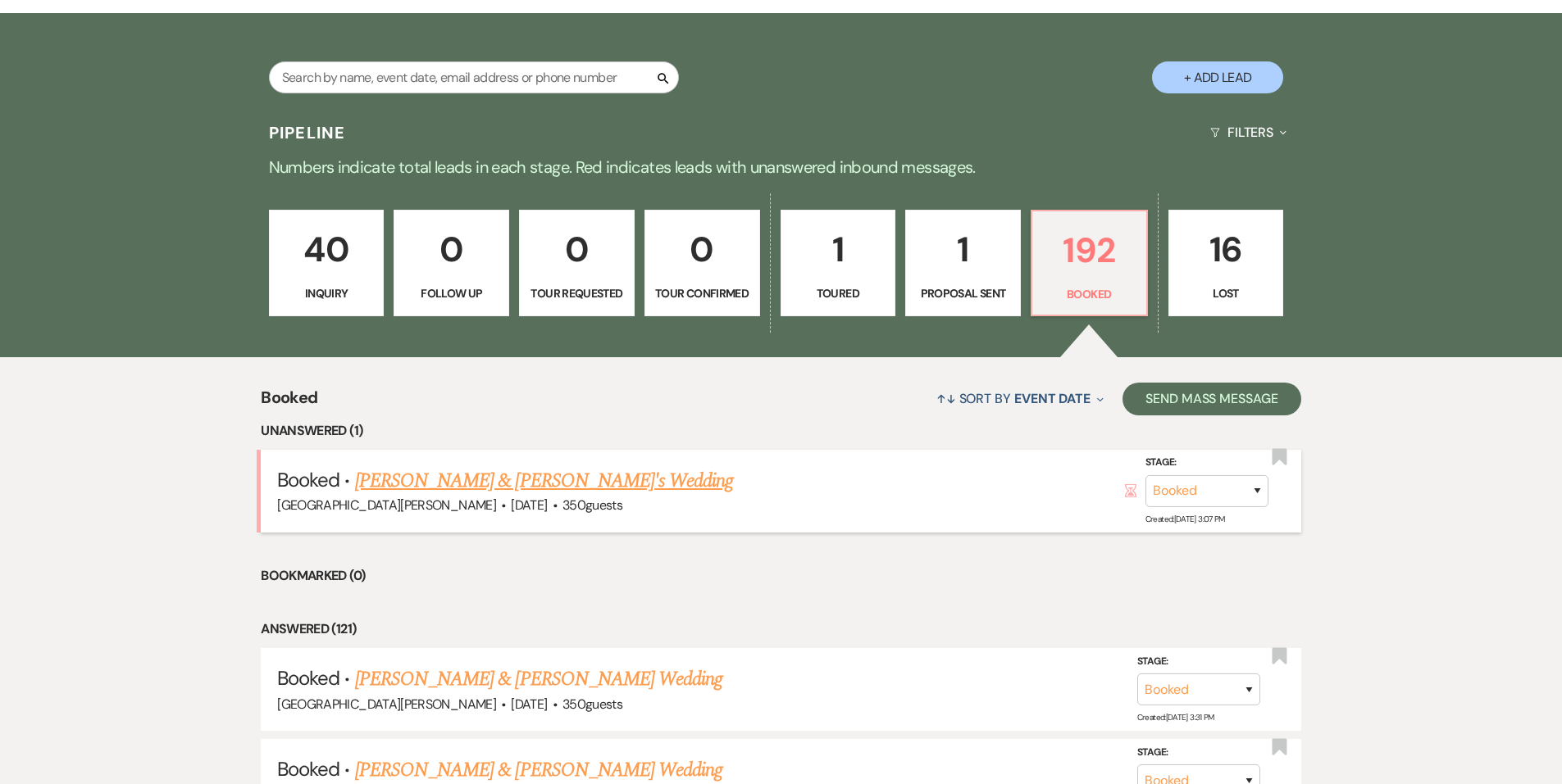
scroll to position [491, 0]
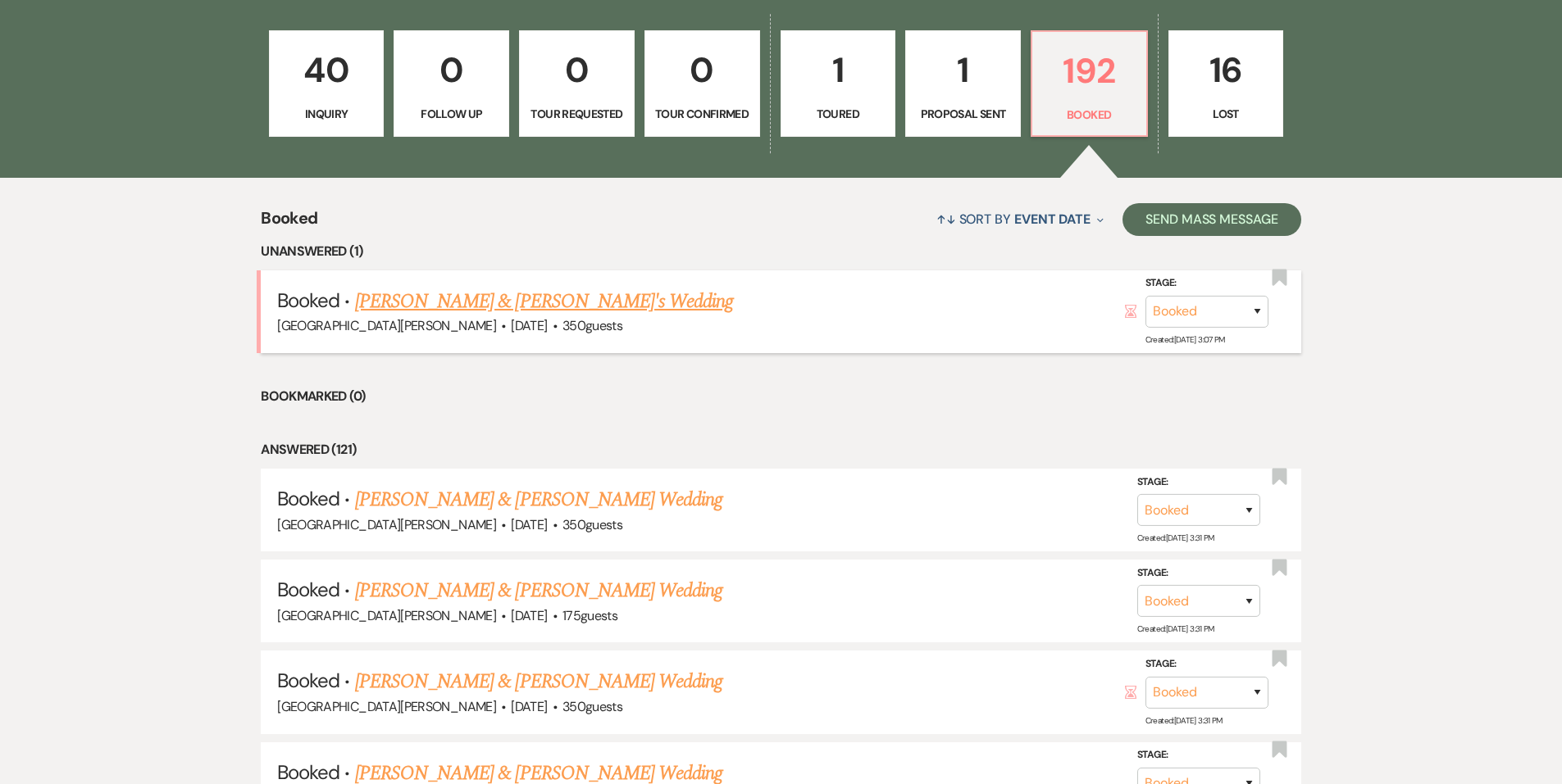
click at [616, 289] on link "Emily Stein & Dakota Kotlin's Wedding" at bounding box center [544, 302] width 379 height 29
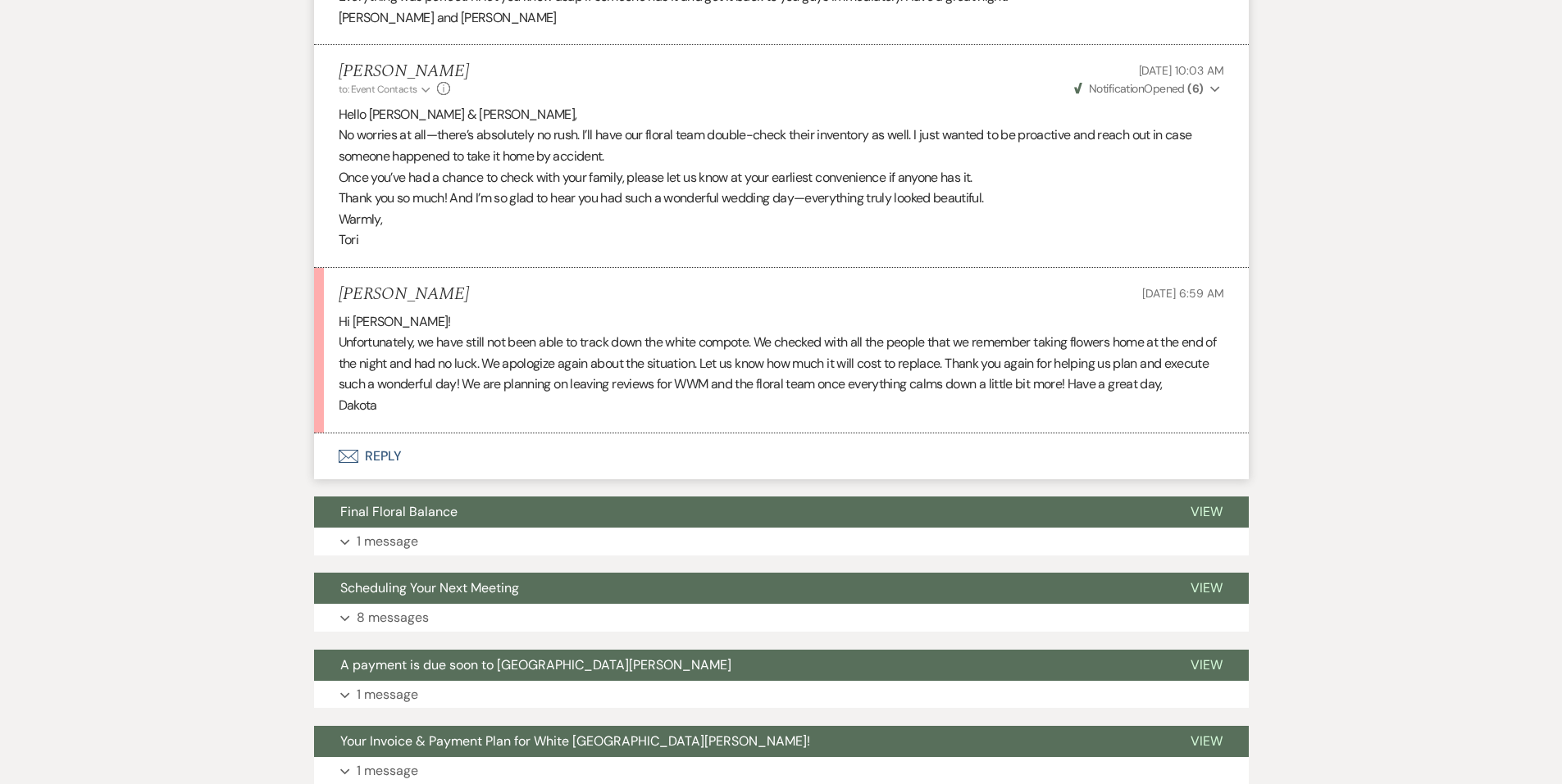
scroll to position [1147, 0]
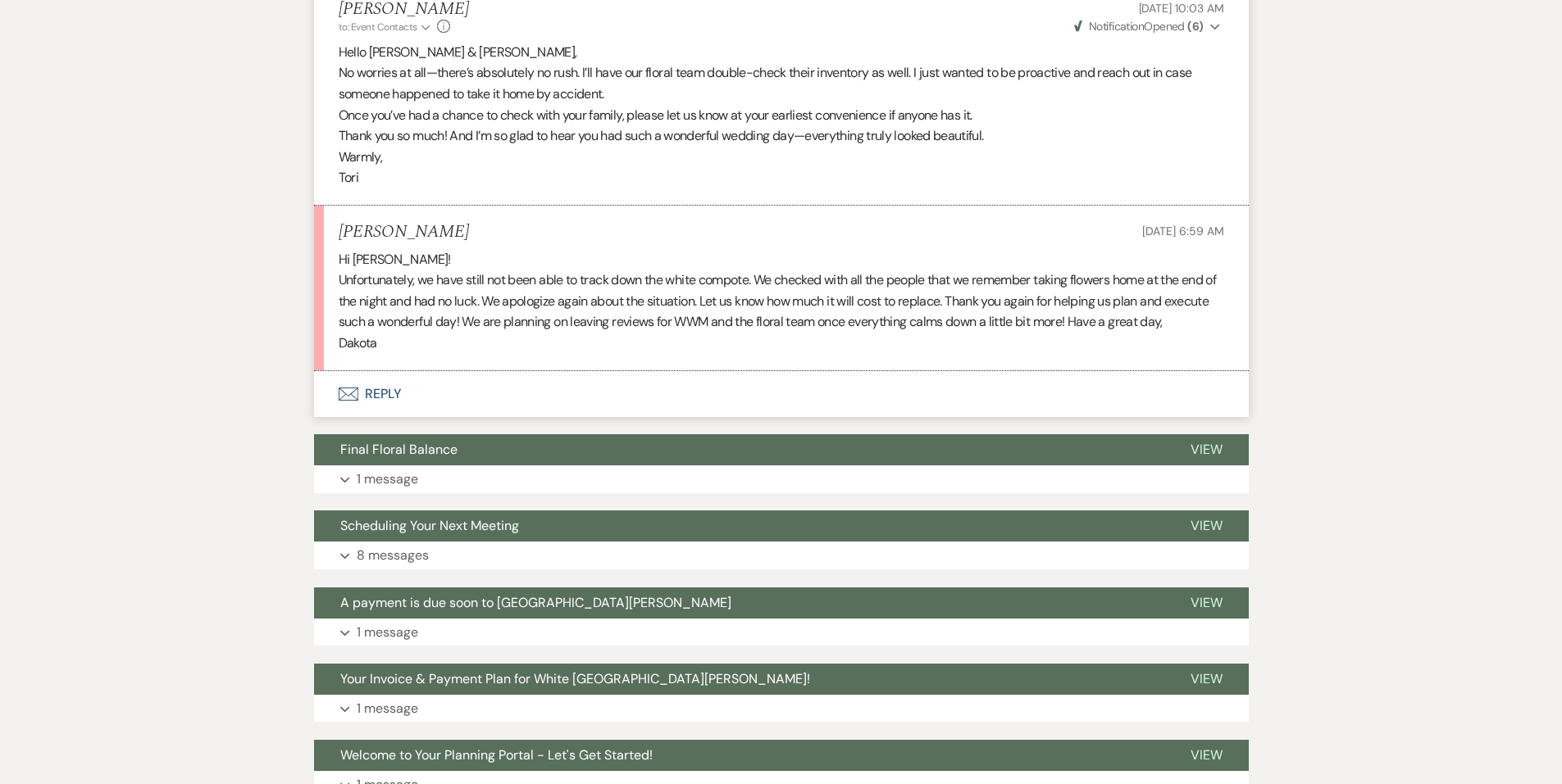
click at [378, 363] on li "Dakota Kotlin Aug 19, 2025, 6:59 AM Hi Tori! Unfortunately, we have still not b…" at bounding box center [781, 288] width 935 height 166
click at [386, 397] on button "Envelope Reply" at bounding box center [781, 394] width 935 height 46
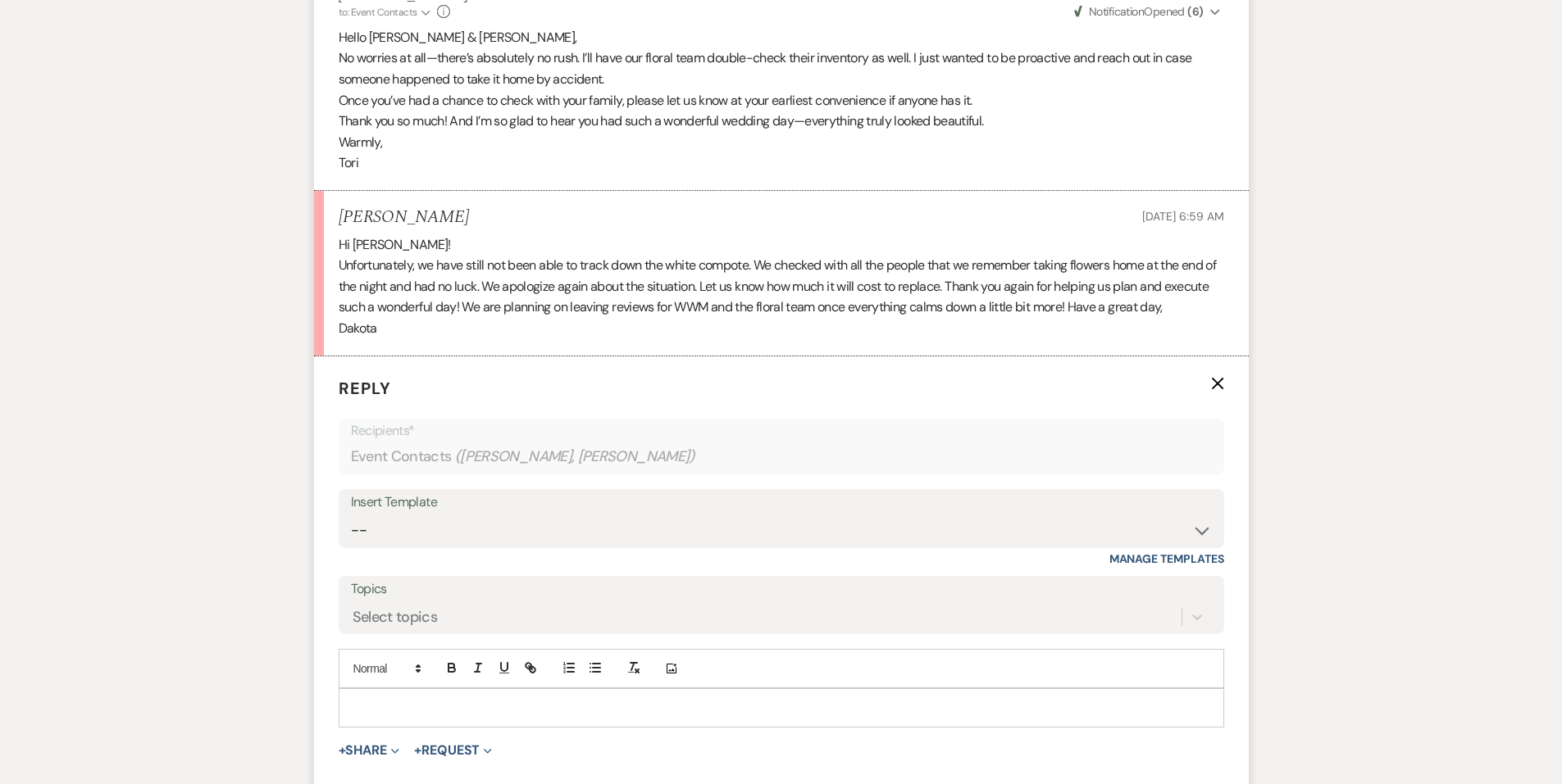
scroll to position [1369, 0]
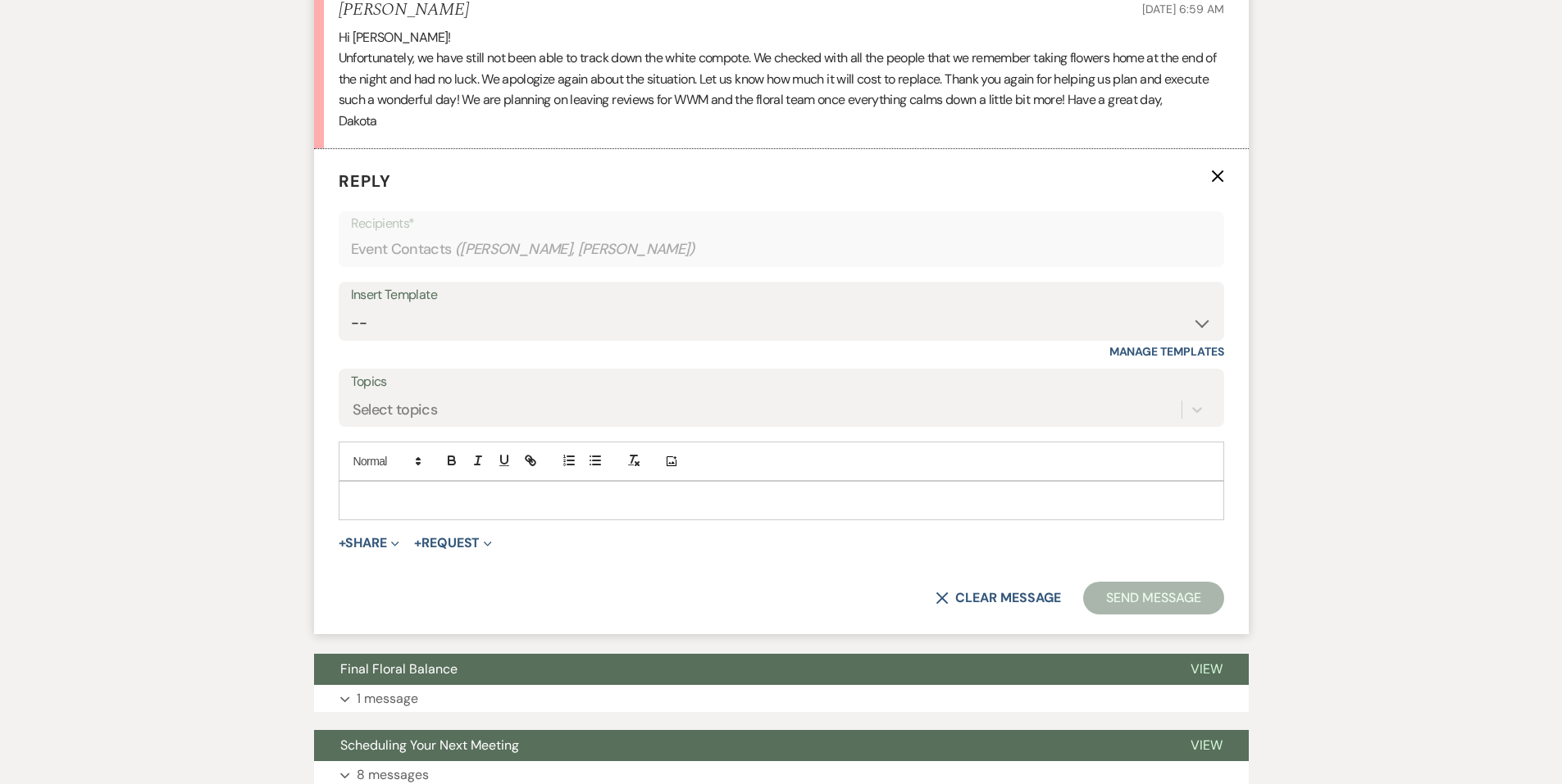
click at [391, 498] on p at bounding box center [781, 501] width 859 height 18
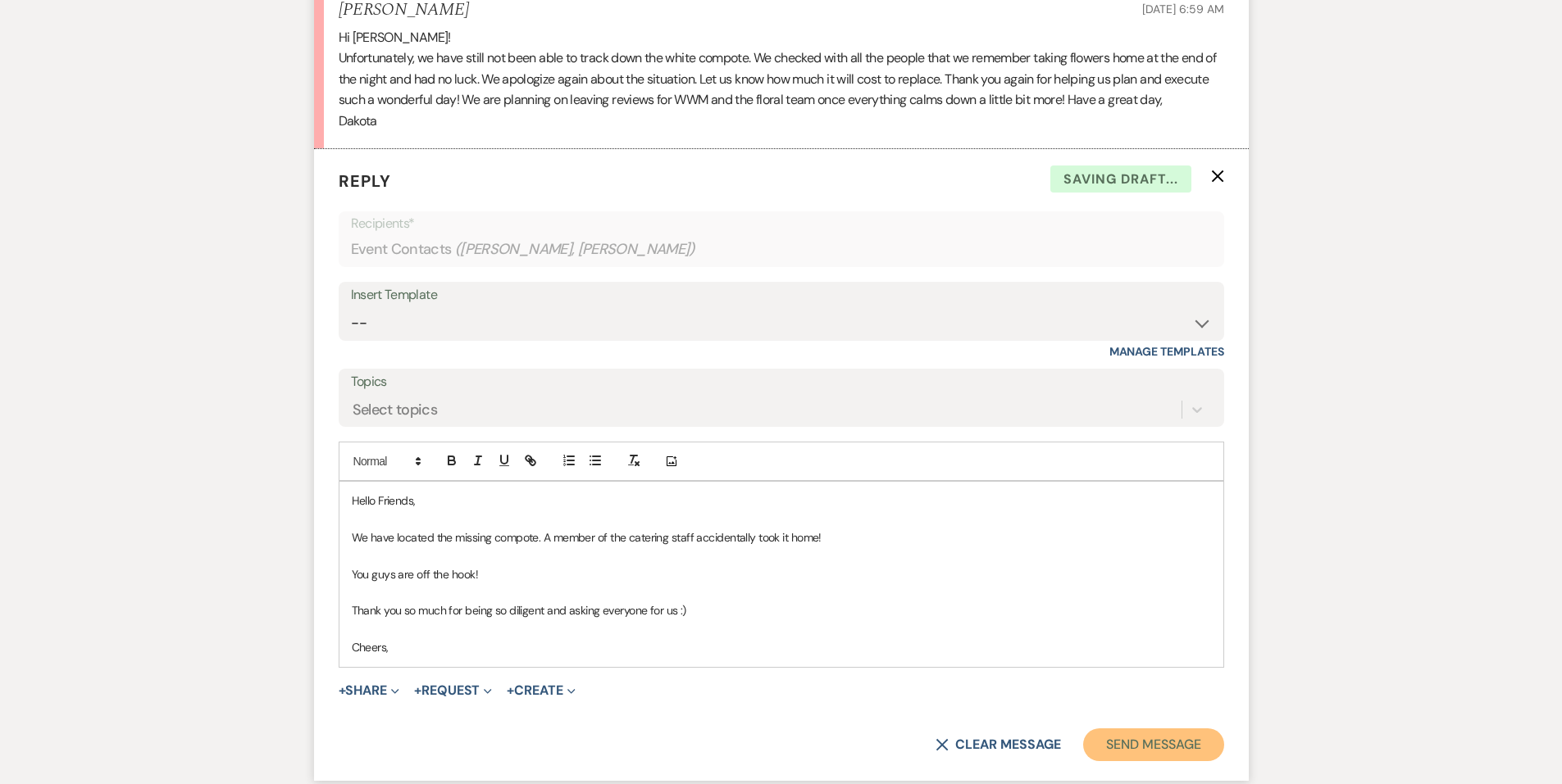
click at [1118, 738] on button "Send Message" at bounding box center [1153, 745] width 140 height 33
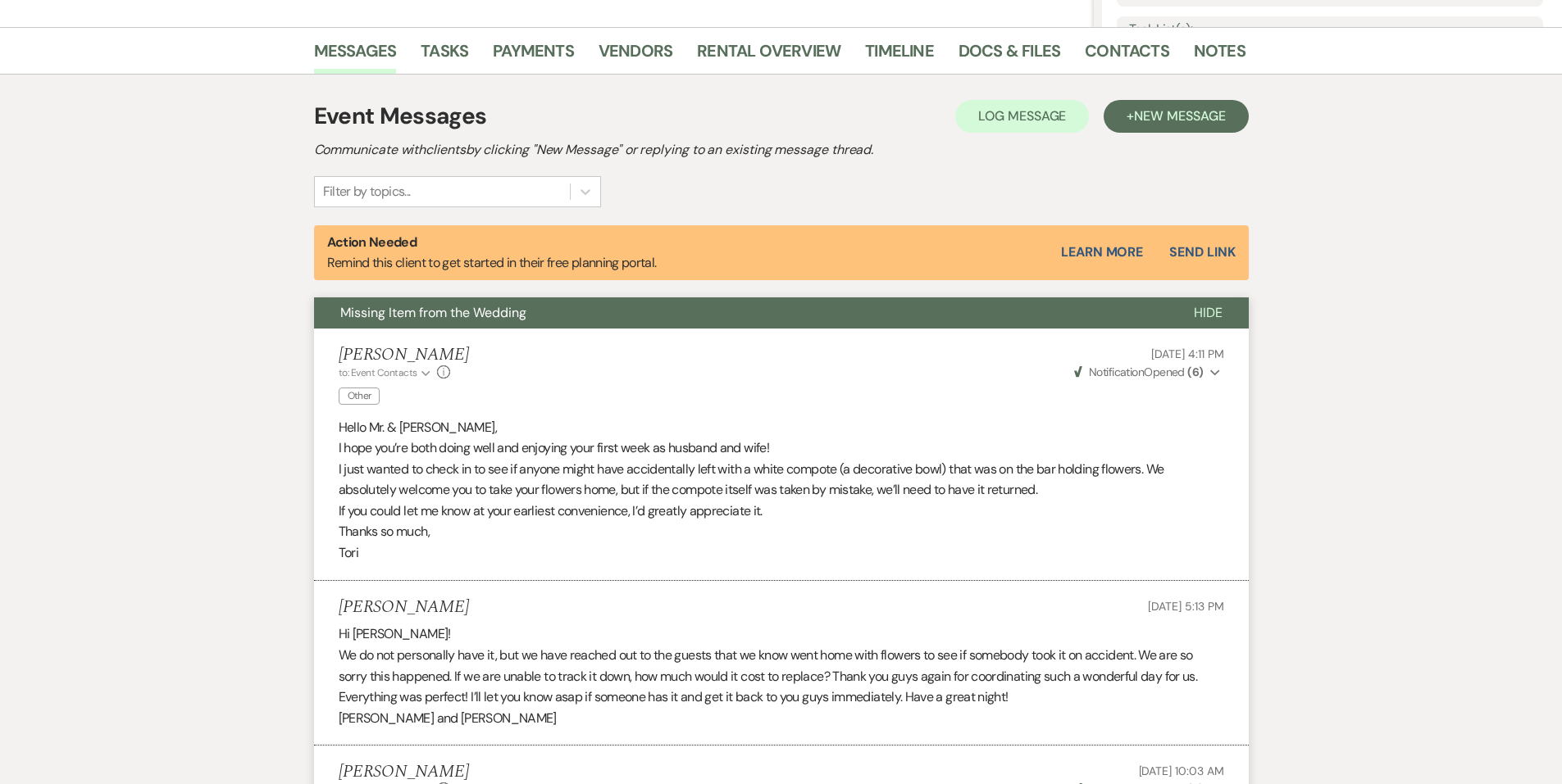
scroll to position [0, 0]
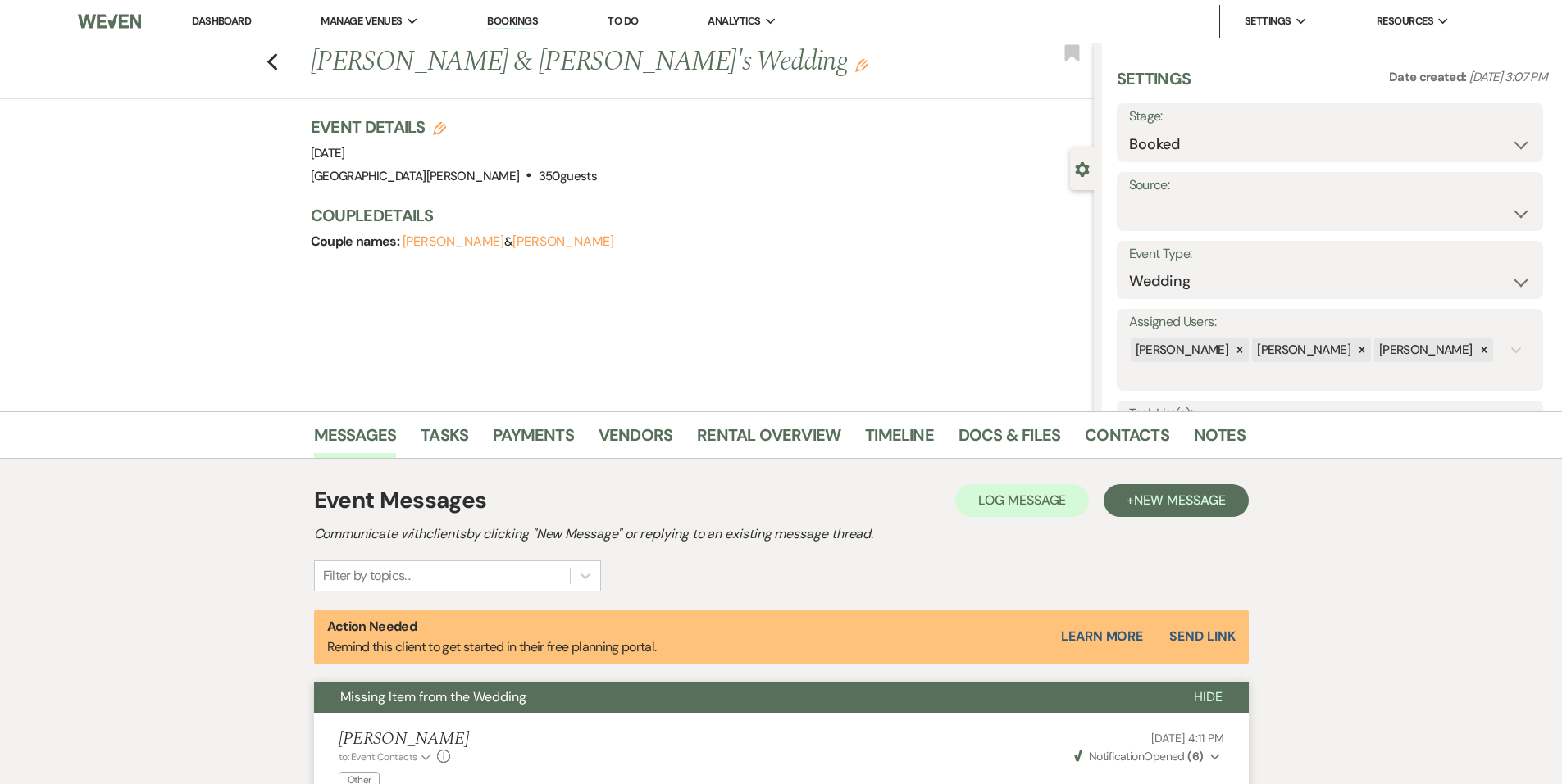
click at [193, 18] on link "Dashboard" at bounding box center [221, 20] width 59 height 14
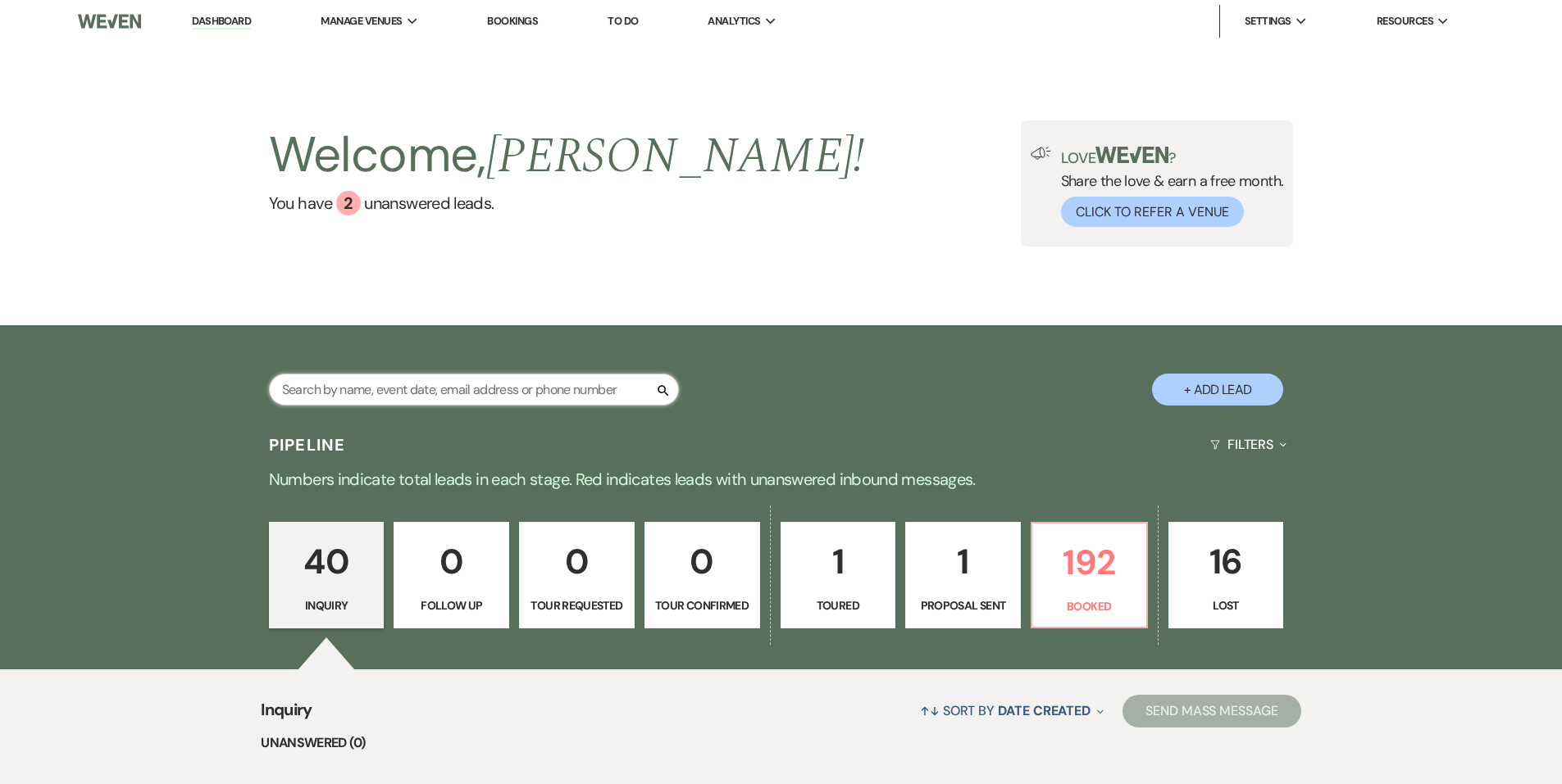
click at [393, 384] on input "text" at bounding box center [473, 390] width 410 height 32
click at [342, 194] on div "2" at bounding box center [348, 203] width 25 height 25
click at [484, 381] on input "text" at bounding box center [473, 390] width 410 height 32
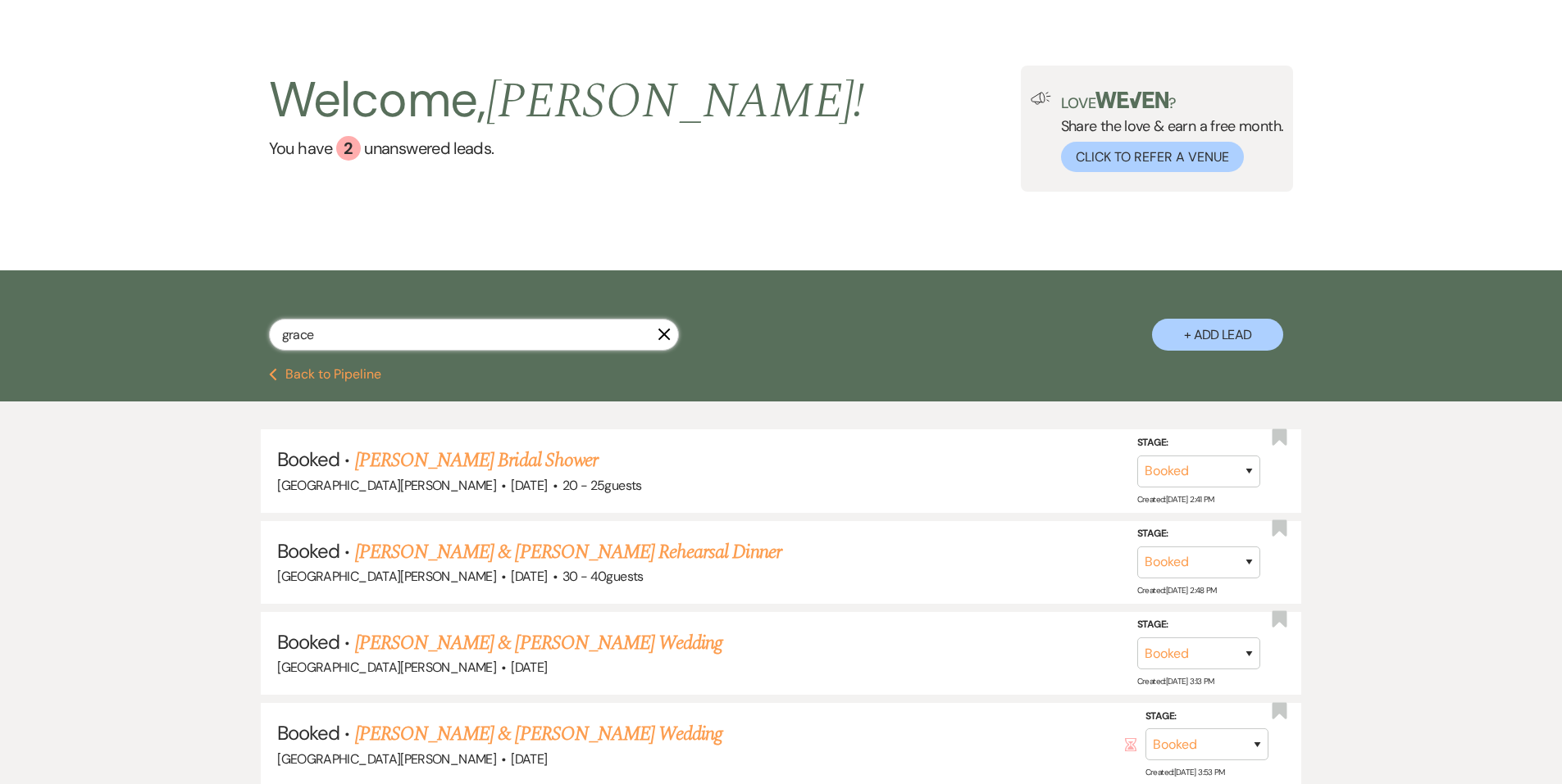
scroll to position [82, 0]
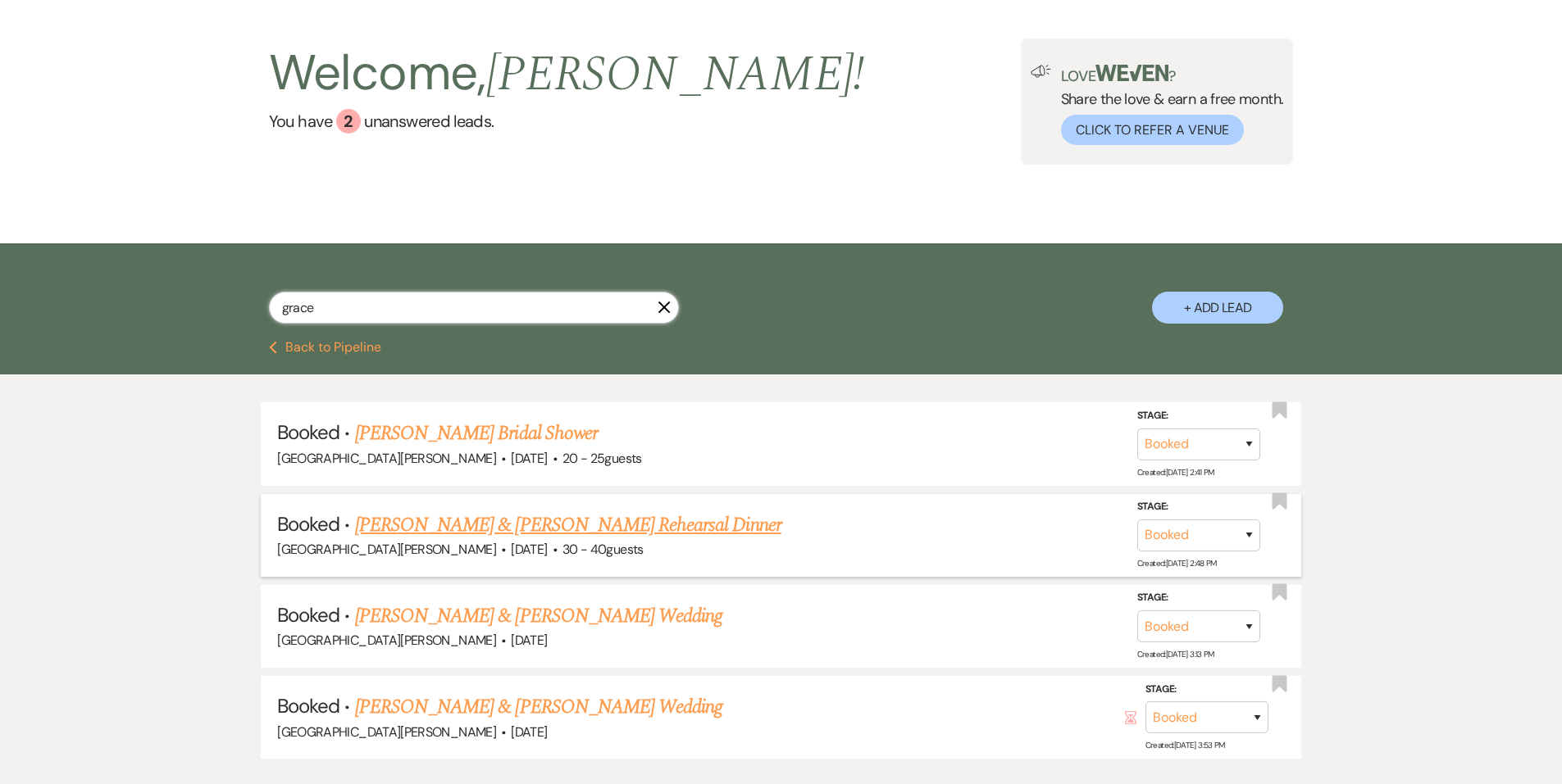
type input "grace"
click at [539, 518] on link "Regan Ward & Grace Moore's Rehearsal Dinner" at bounding box center [568, 525] width 427 height 29
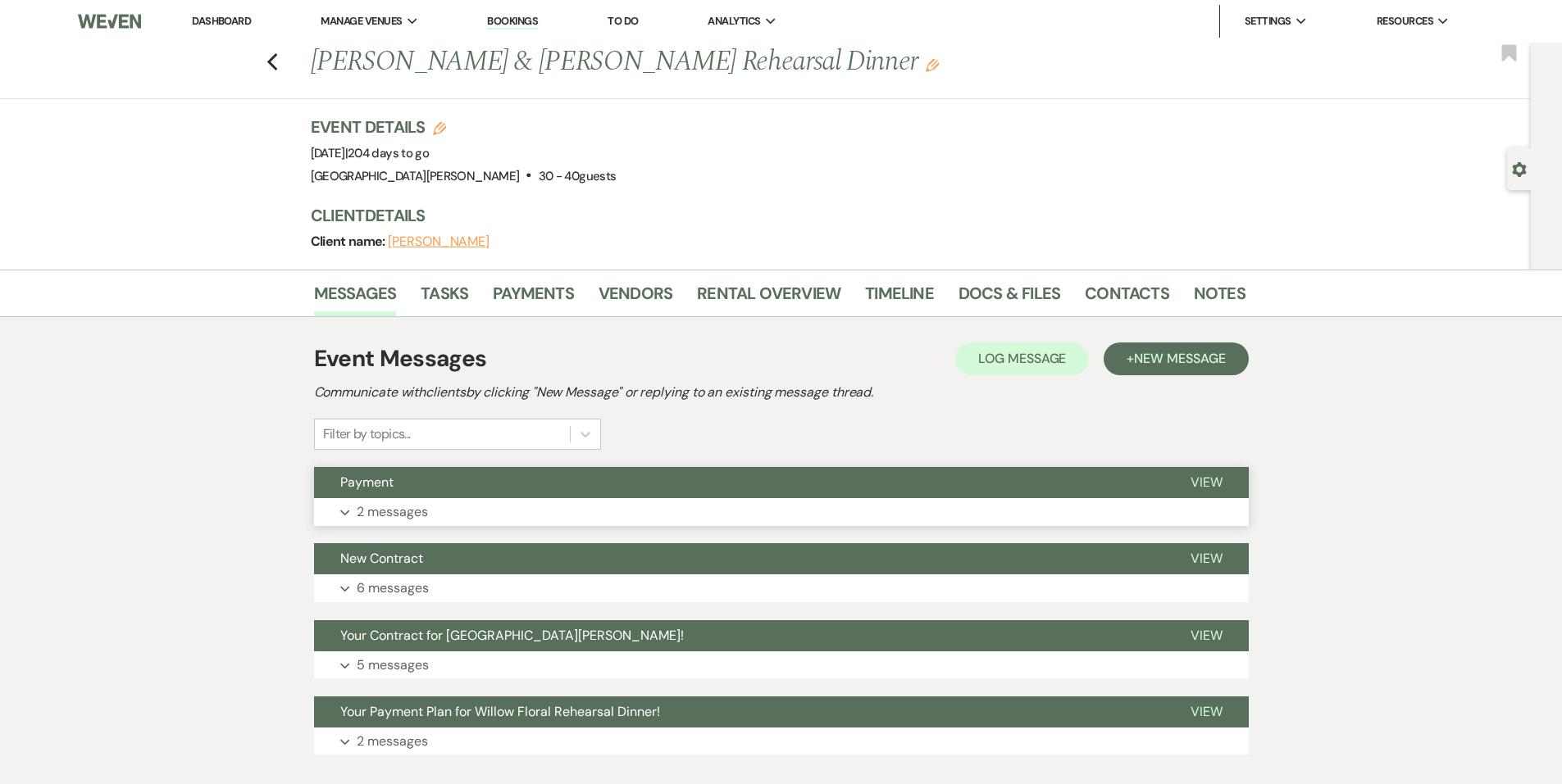
click at [447, 495] on button "Payment" at bounding box center [738, 482] width 850 height 31
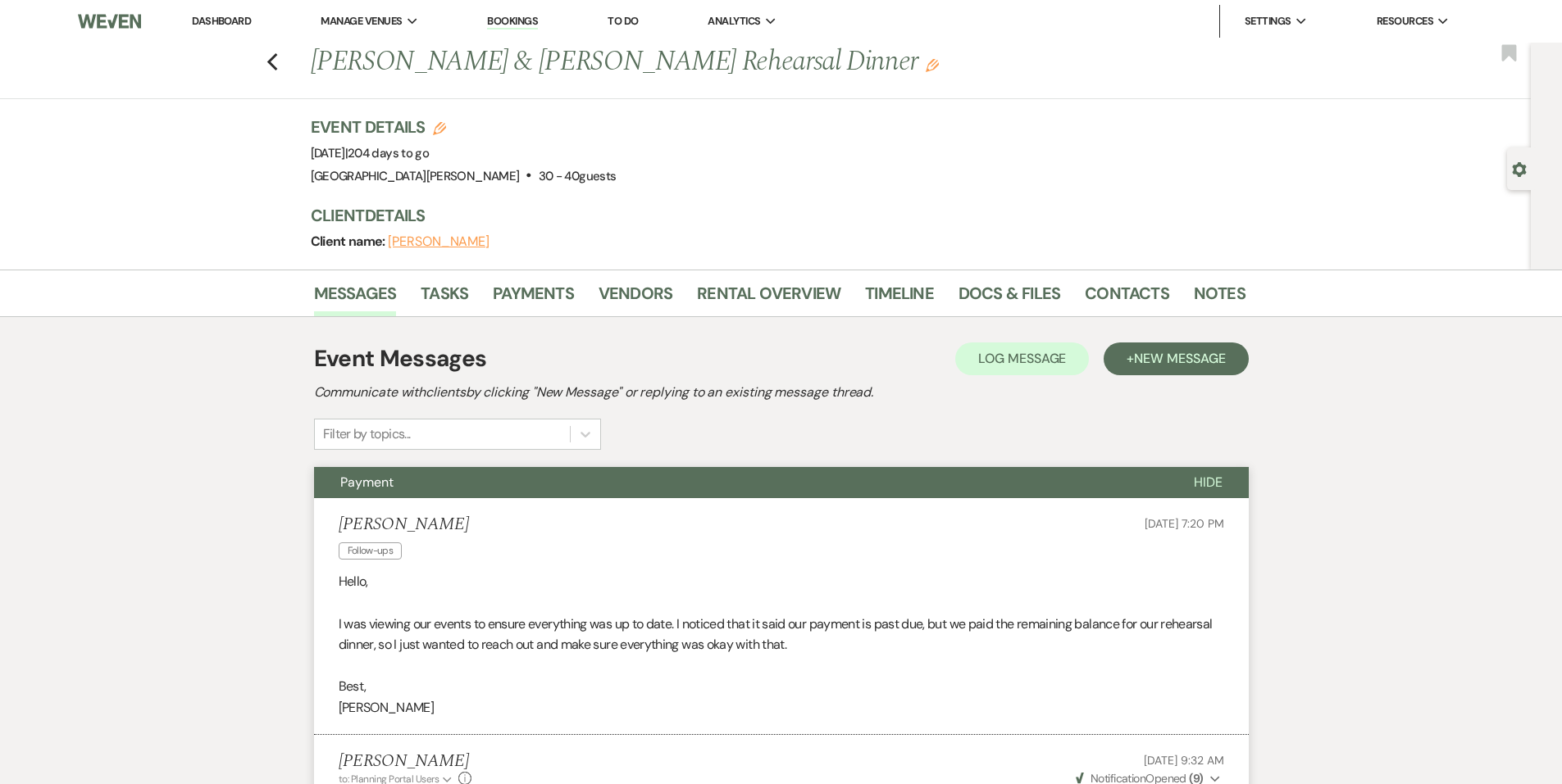
click at [265, 50] on div "Previous Regan Ward & Grace Moore's Rehearsal Dinner Edit Bookmark" at bounding box center [761, 71] width 1539 height 57
click at [279, 63] on icon "Previous" at bounding box center [271, 61] width 12 height 19
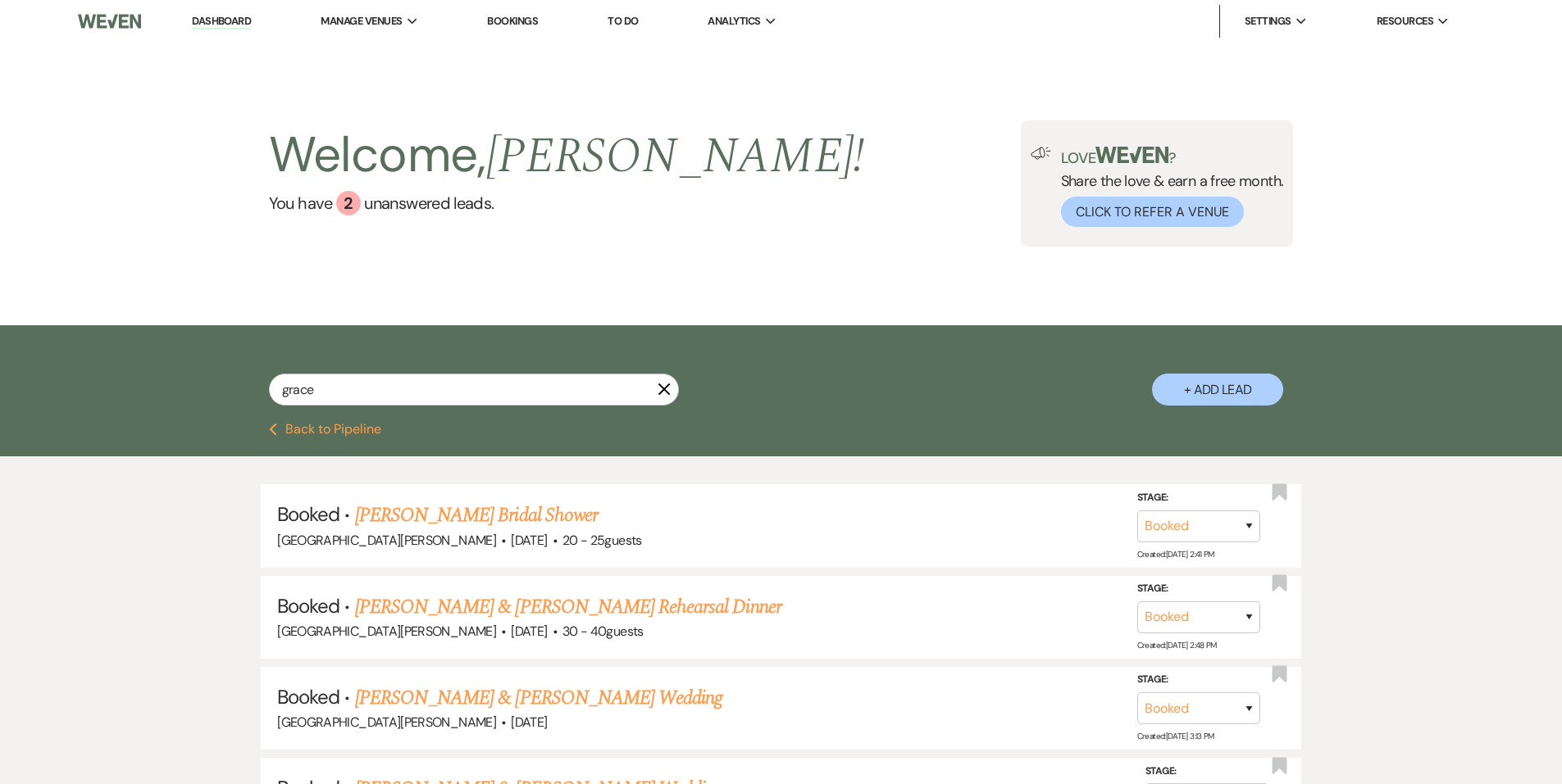
scroll to position [82, 0]
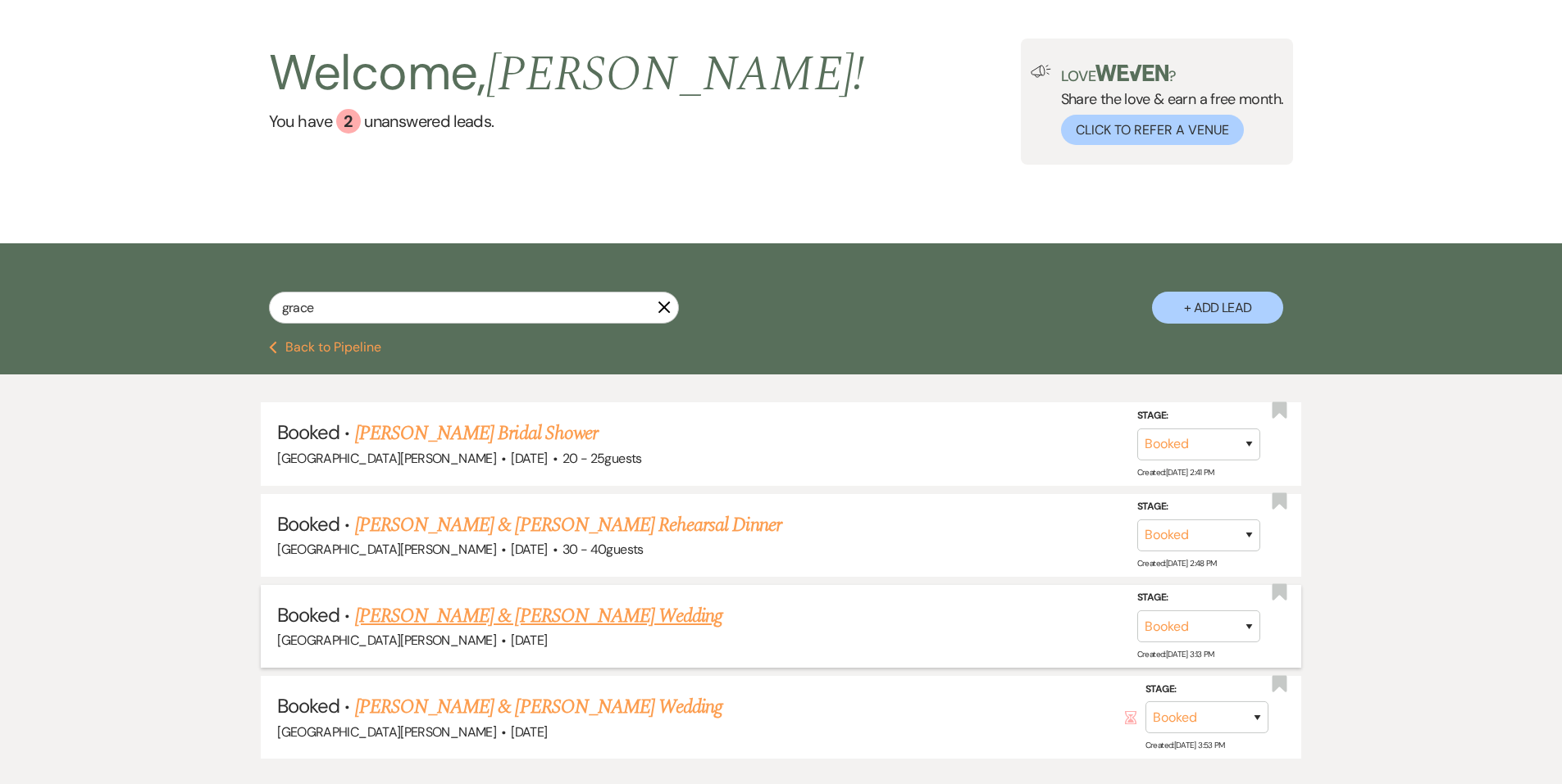
click at [483, 608] on link "Regan Ward & Grace Moore's Wedding" at bounding box center [538, 616] width 367 height 29
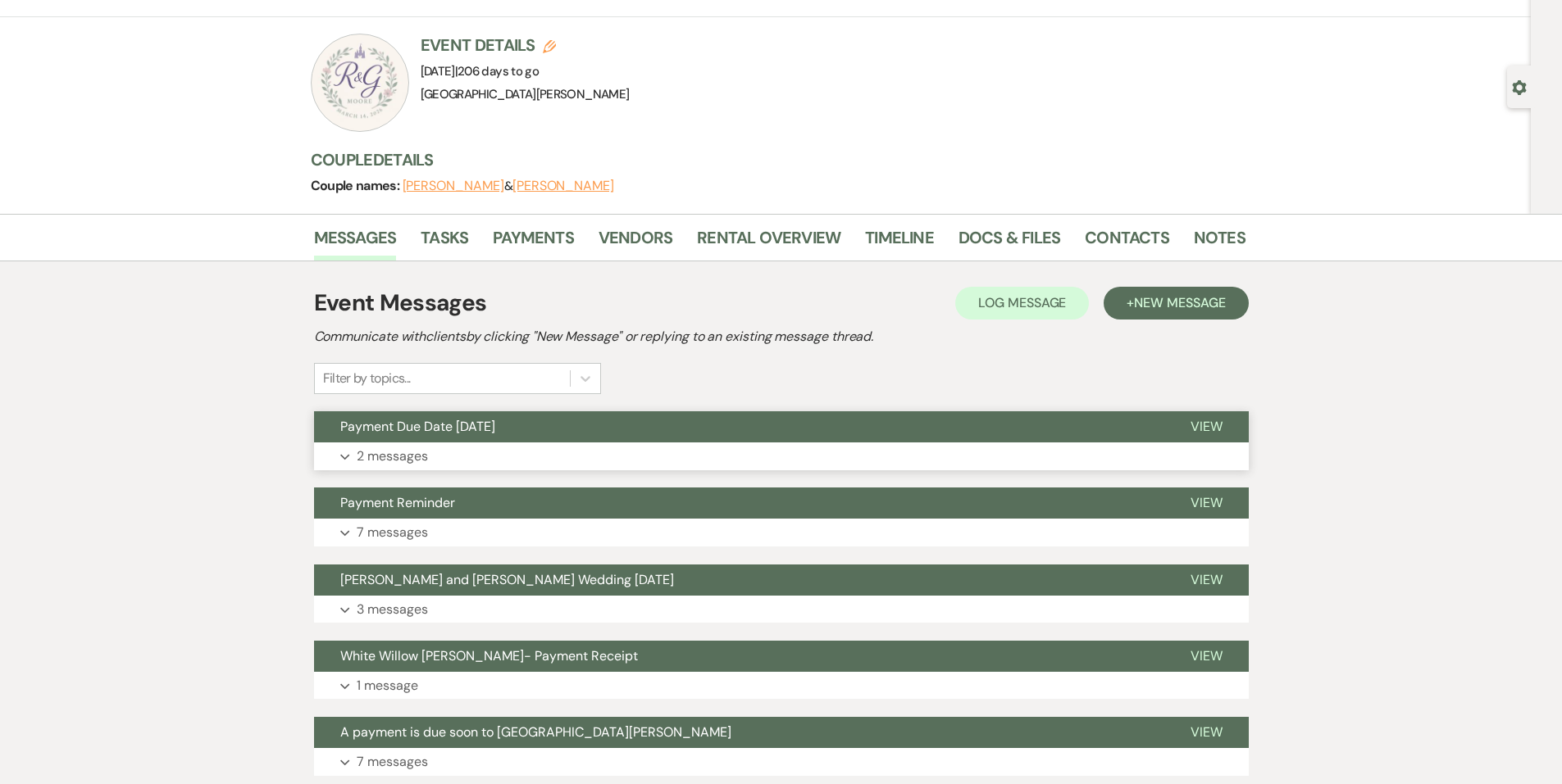
click at [479, 462] on button "Expand 2 messages" at bounding box center [781, 457] width 935 height 28
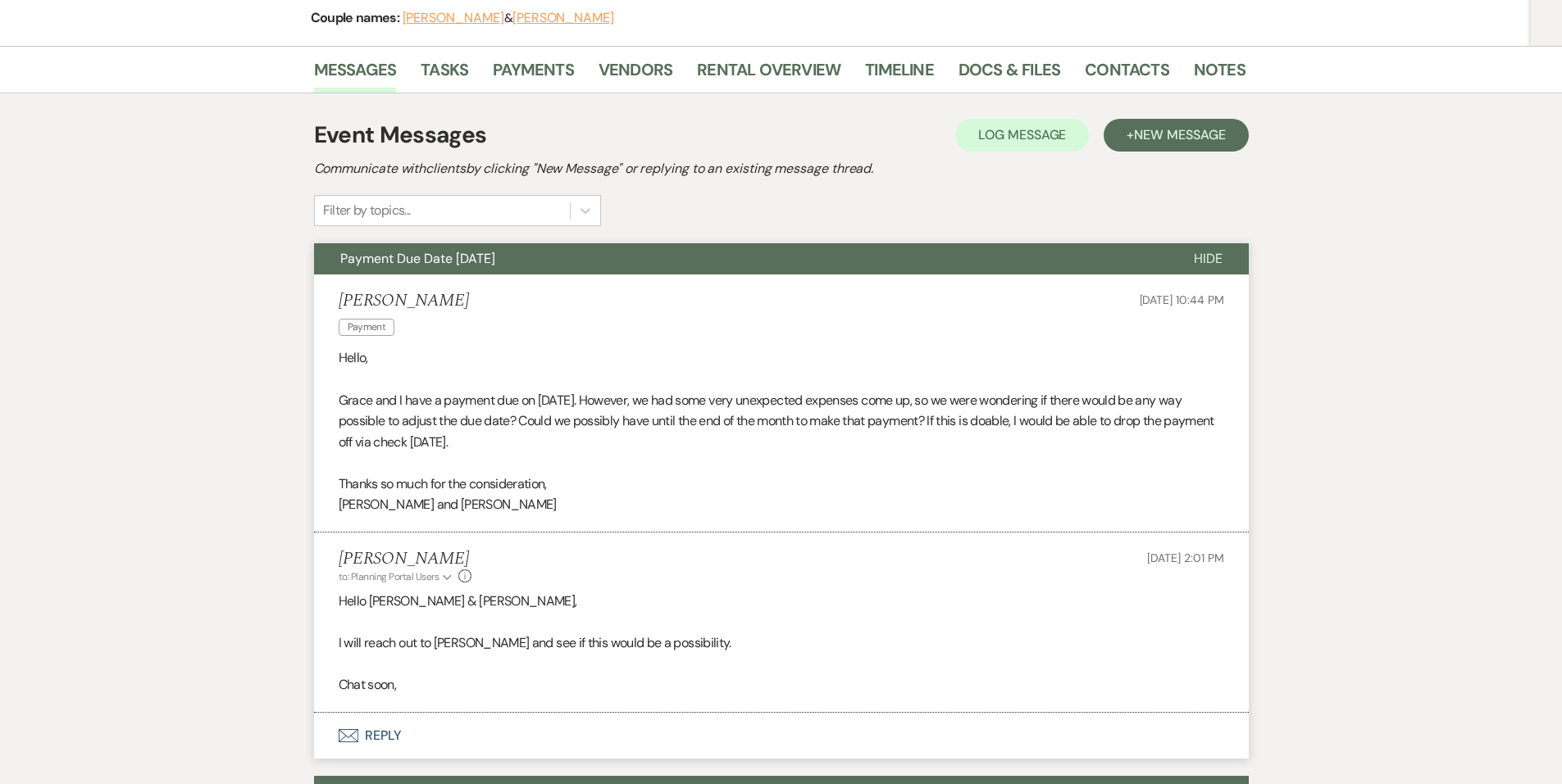
scroll to position [164, 0]
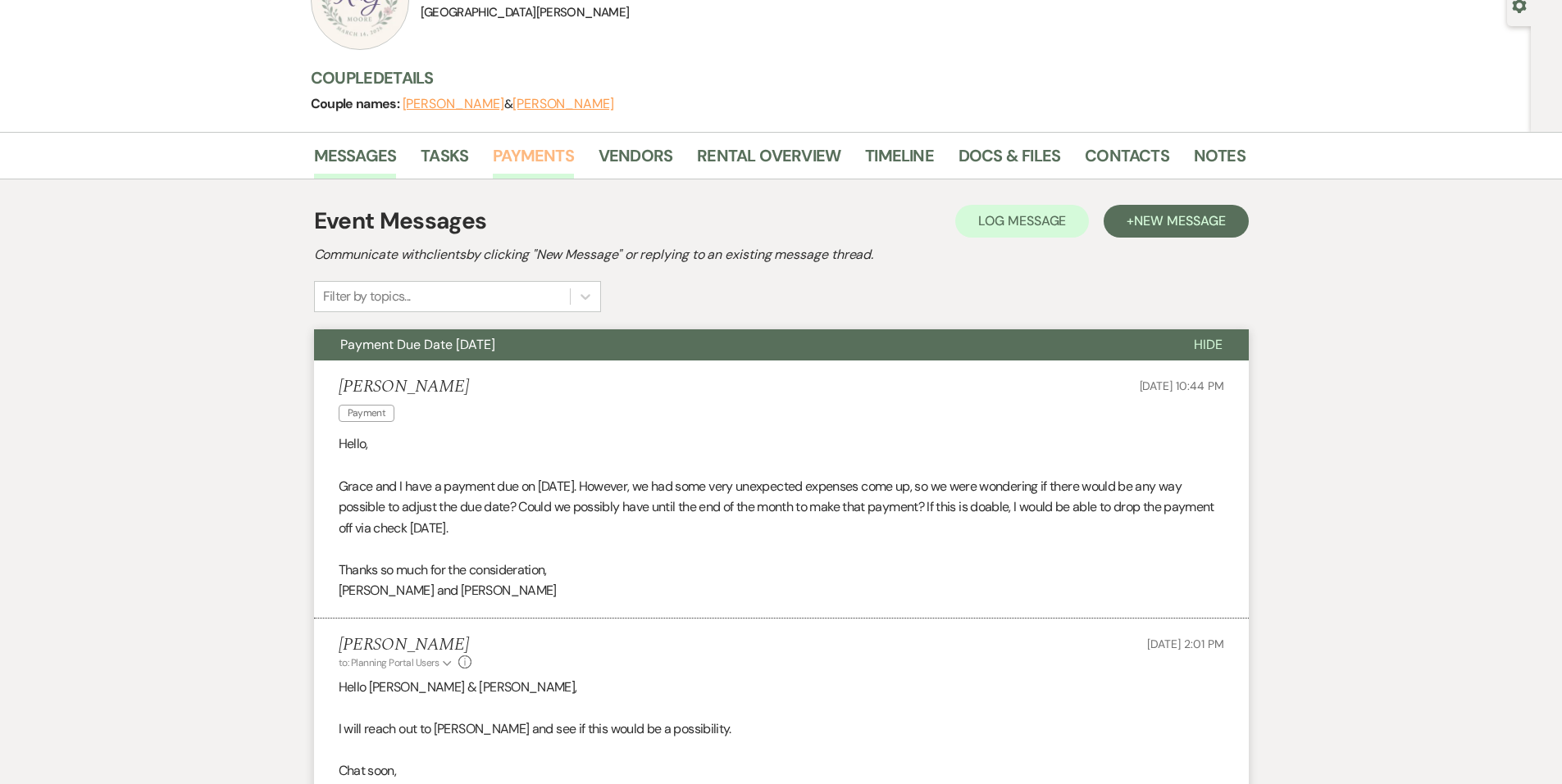
click at [517, 148] on link "Payments" at bounding box center [533, 160] width 81 height 36
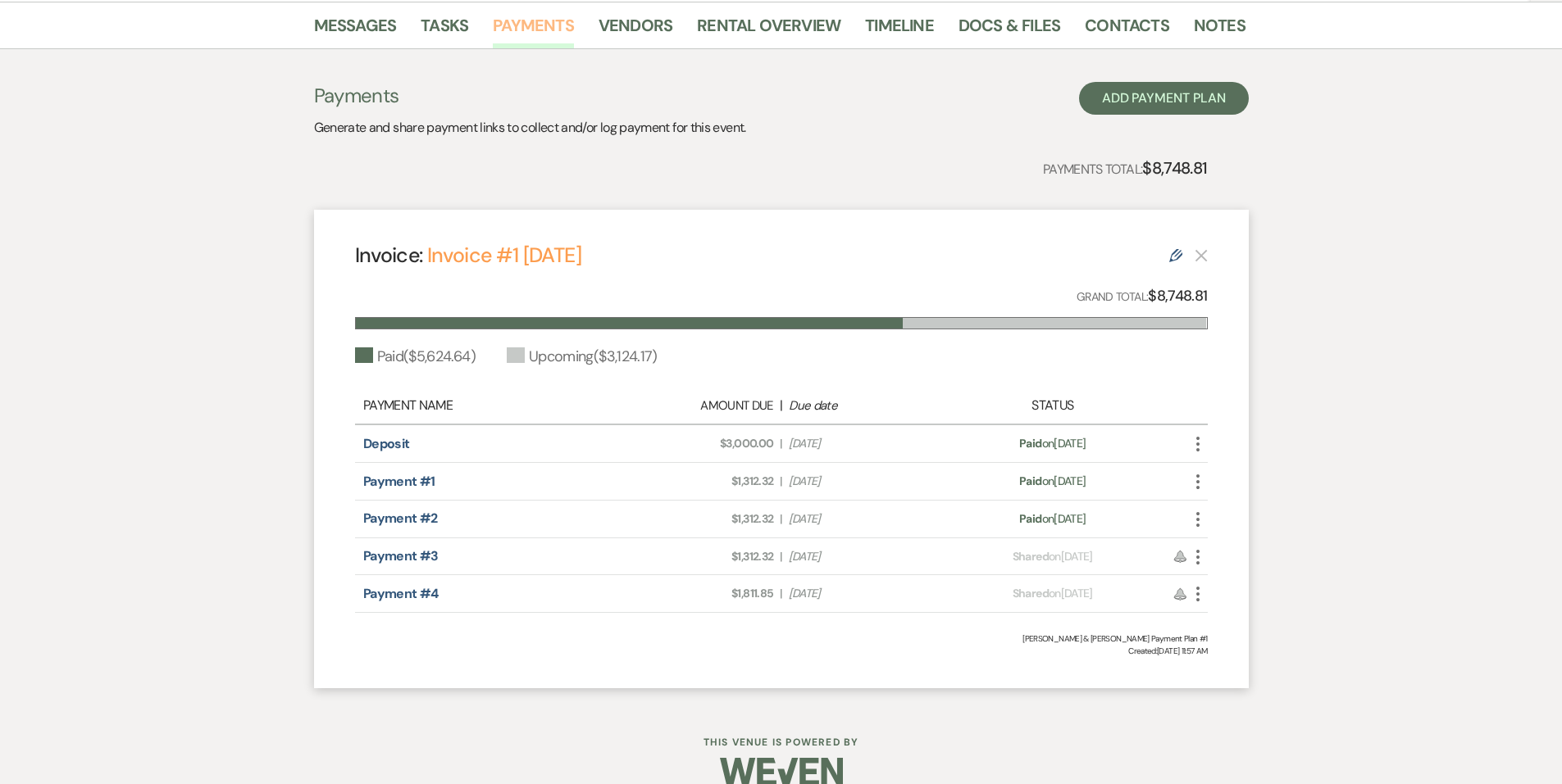
scroll to position [320, 0]
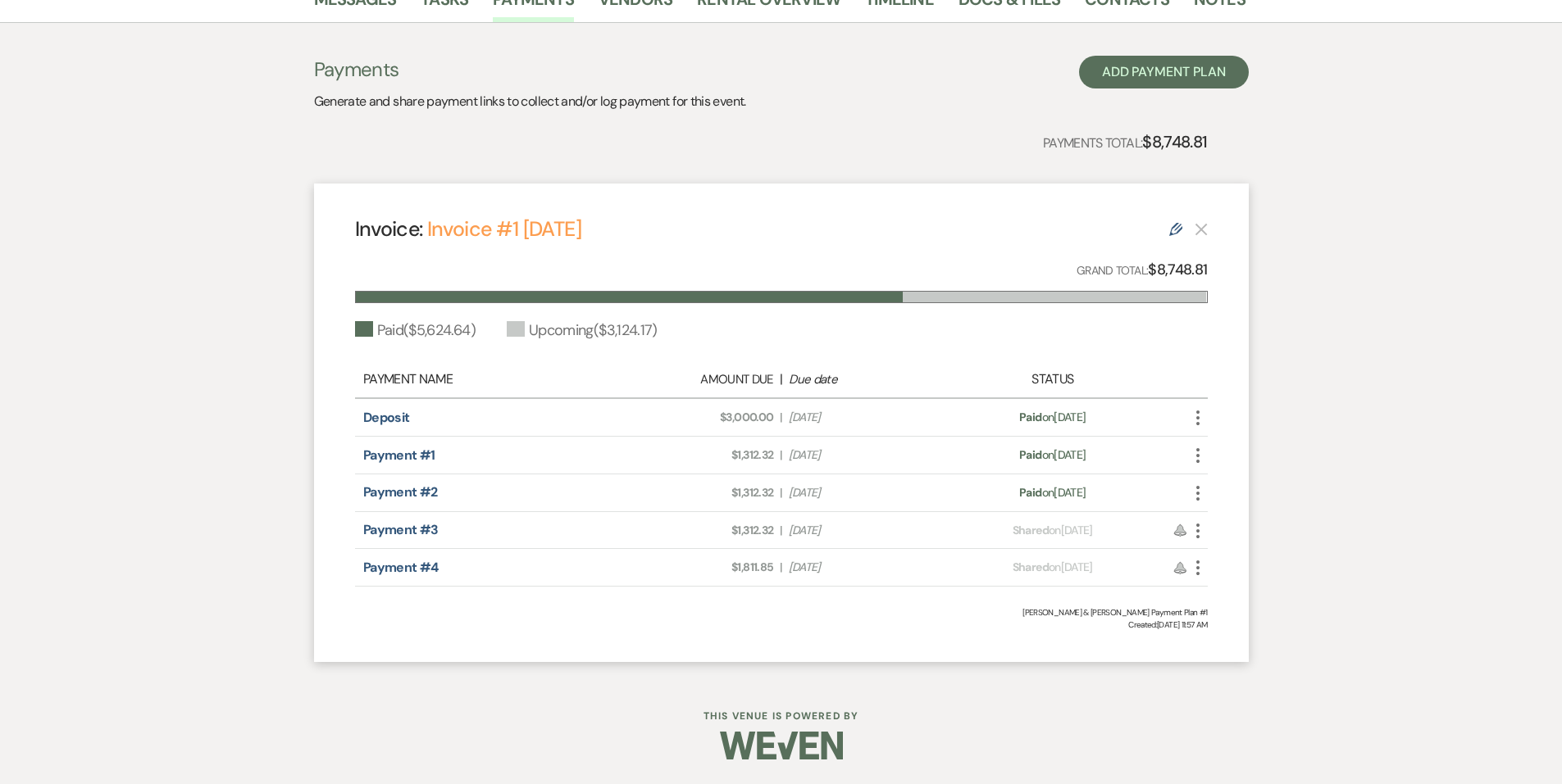
click at [1197, 527] on icon "More" at bounding box center [1197, 530] width 19 height 19
click at [1238, 641] on link "Pencil Edit" at bounding box center [1270, 646] width 166 height 28
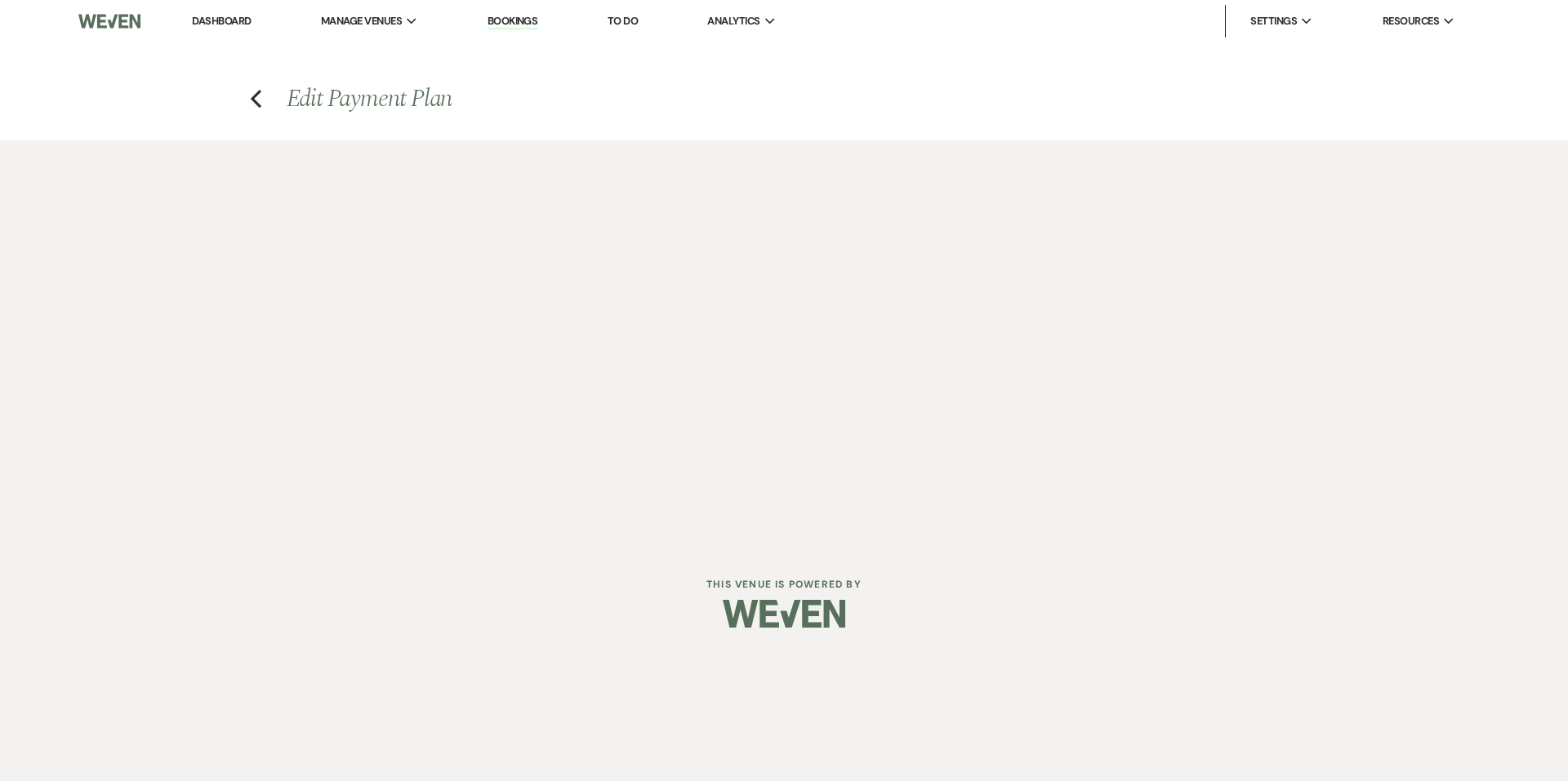
select select "17459"
select select "1"
select select "true"
select select "1"
select select "true"
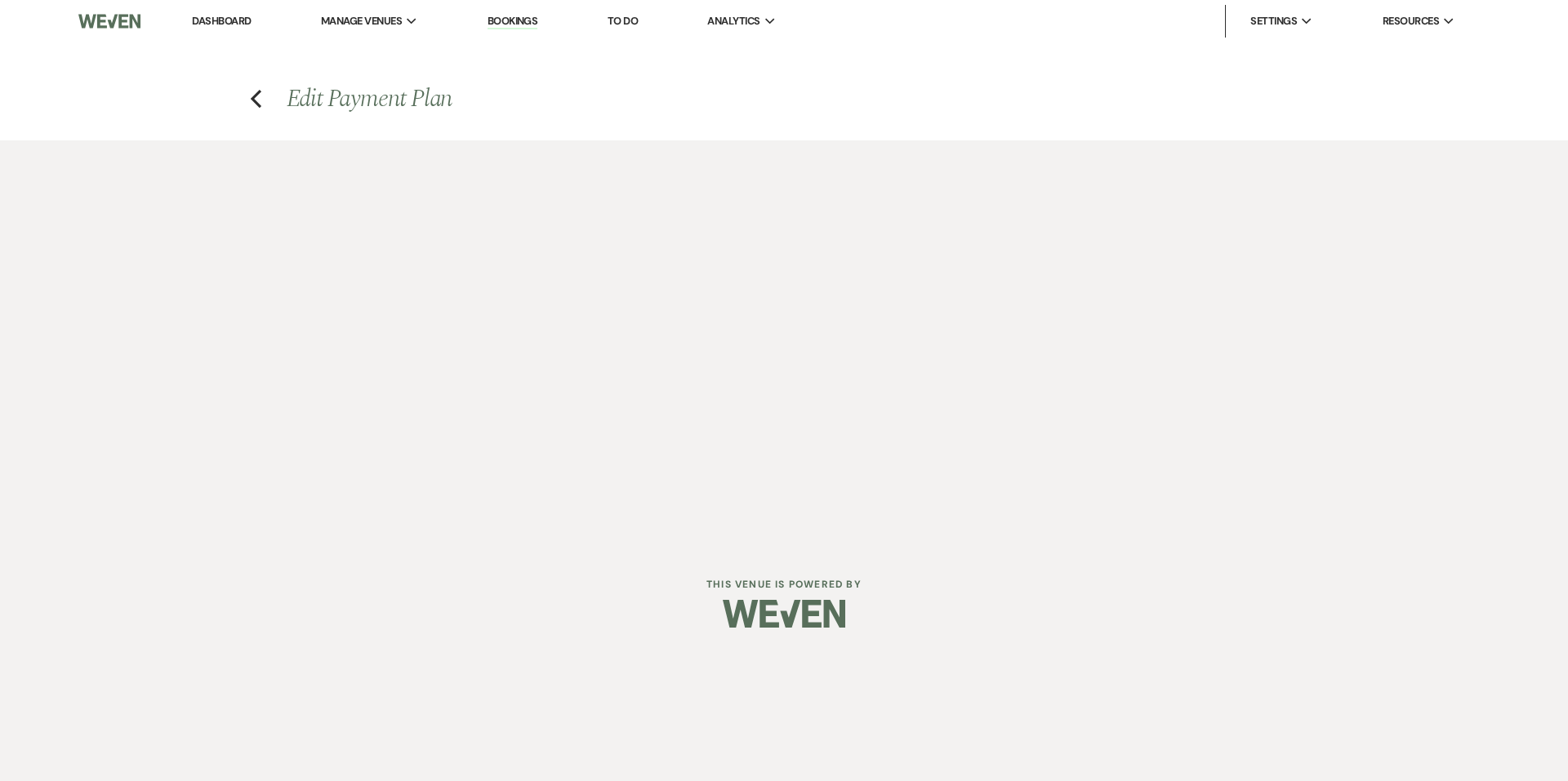
select select "1"
select select "2"
select select "percentage"
select select "true"
select select "client"
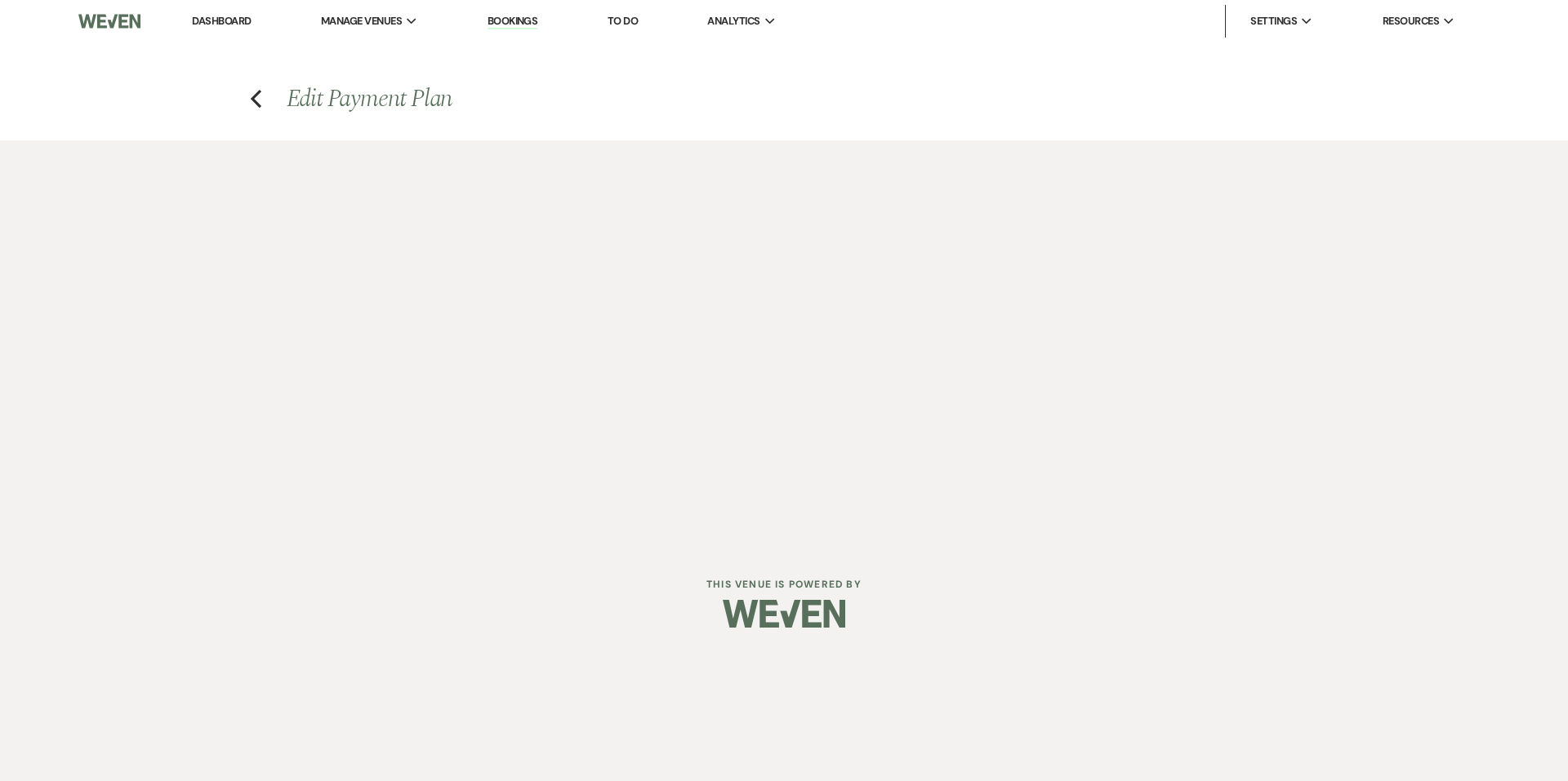
select select "weeks"
select select "2"
select select "flat"
select select "true"
select select "client"
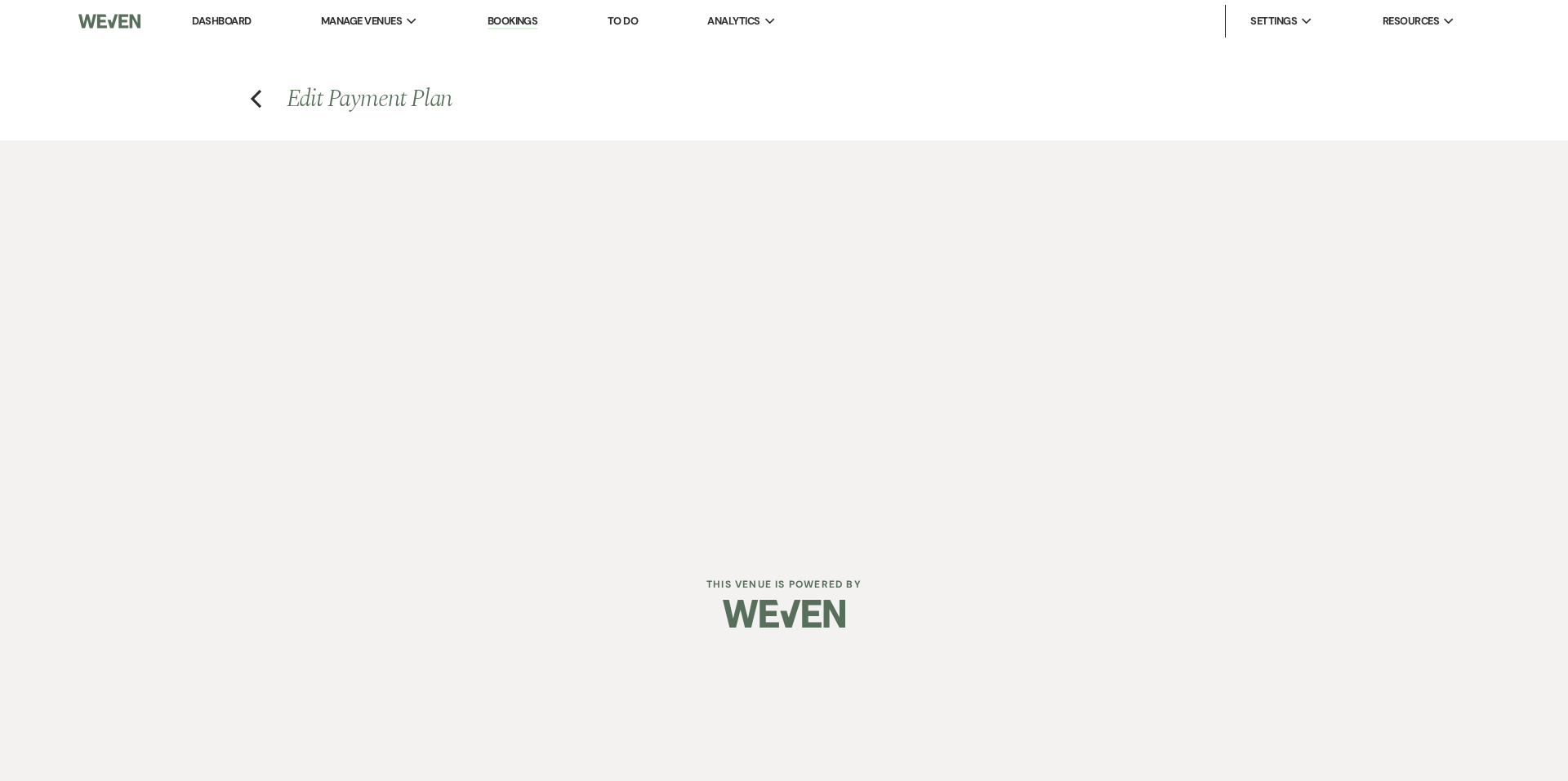
select select "weeks"
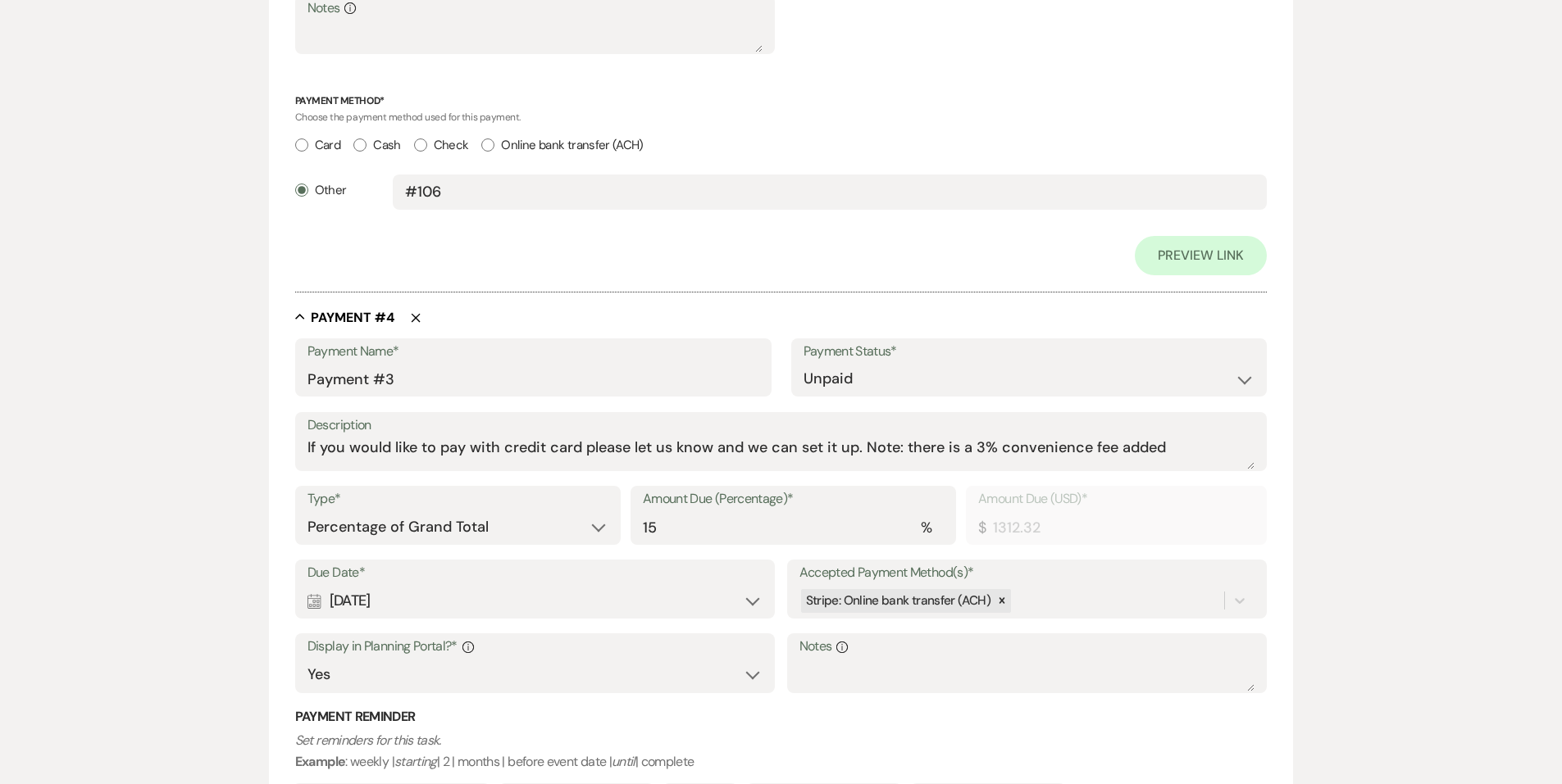
scroll to position [2213, 0]
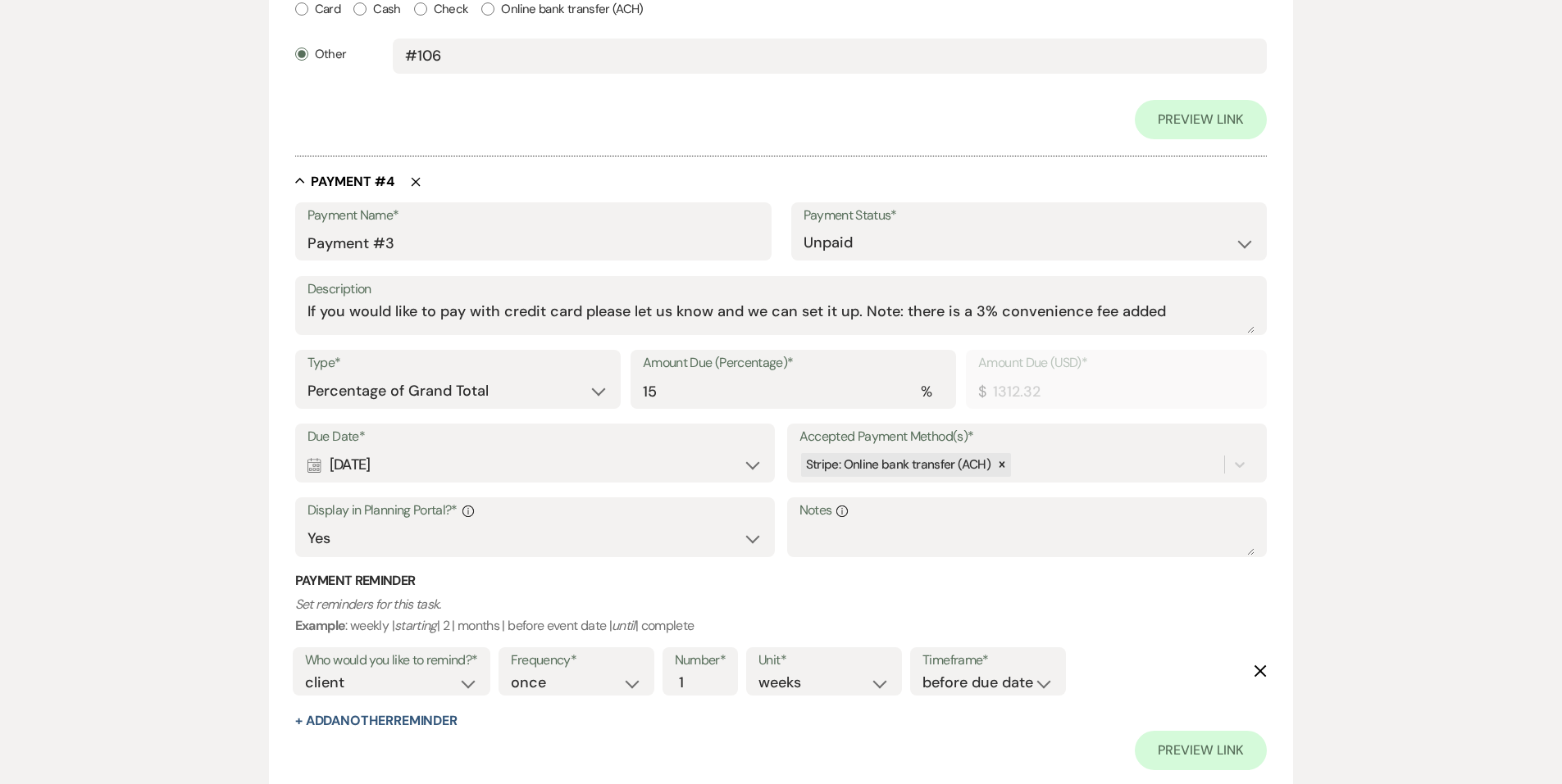
click at [726, 467] on div "Calendar Sep 14, 2025 Expand" at bounding box center [535, 465] width 456 height 32
select select "month"
select select "beforeEventDate"
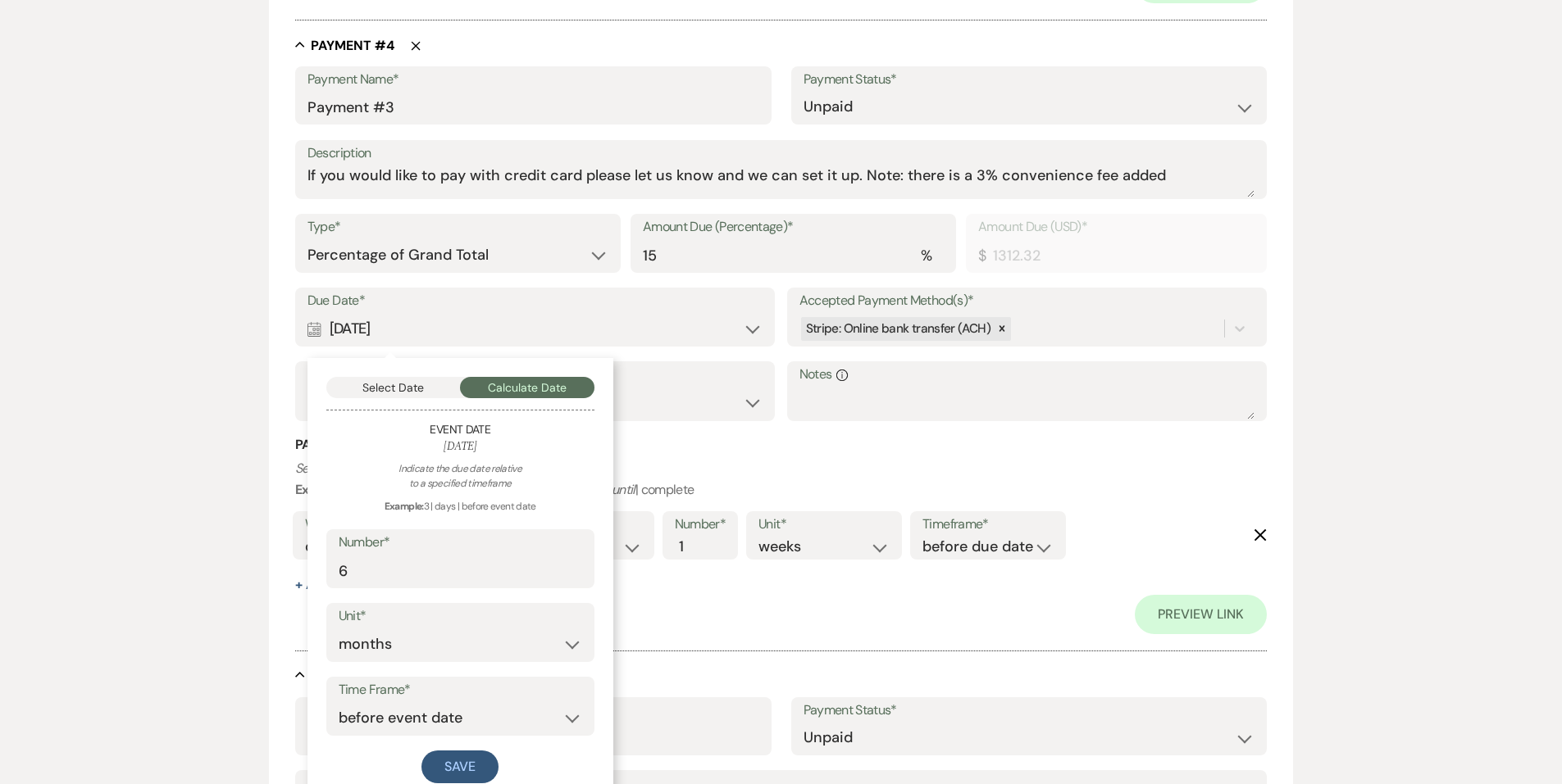
scroll to position [2377, 0]
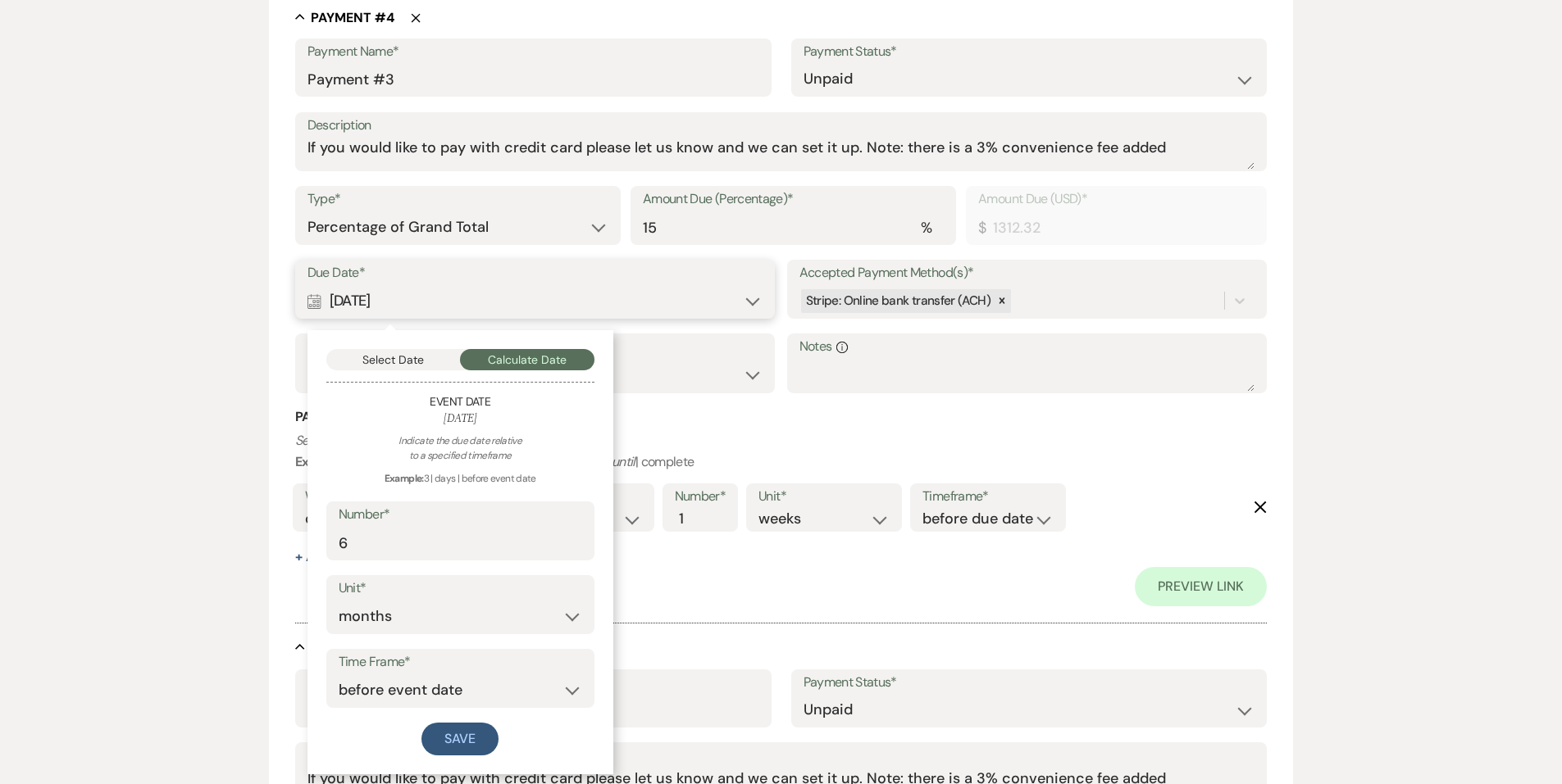
click at [404, 359] on button "Select Date" at bounding box center [393, 359] width 135 height 21
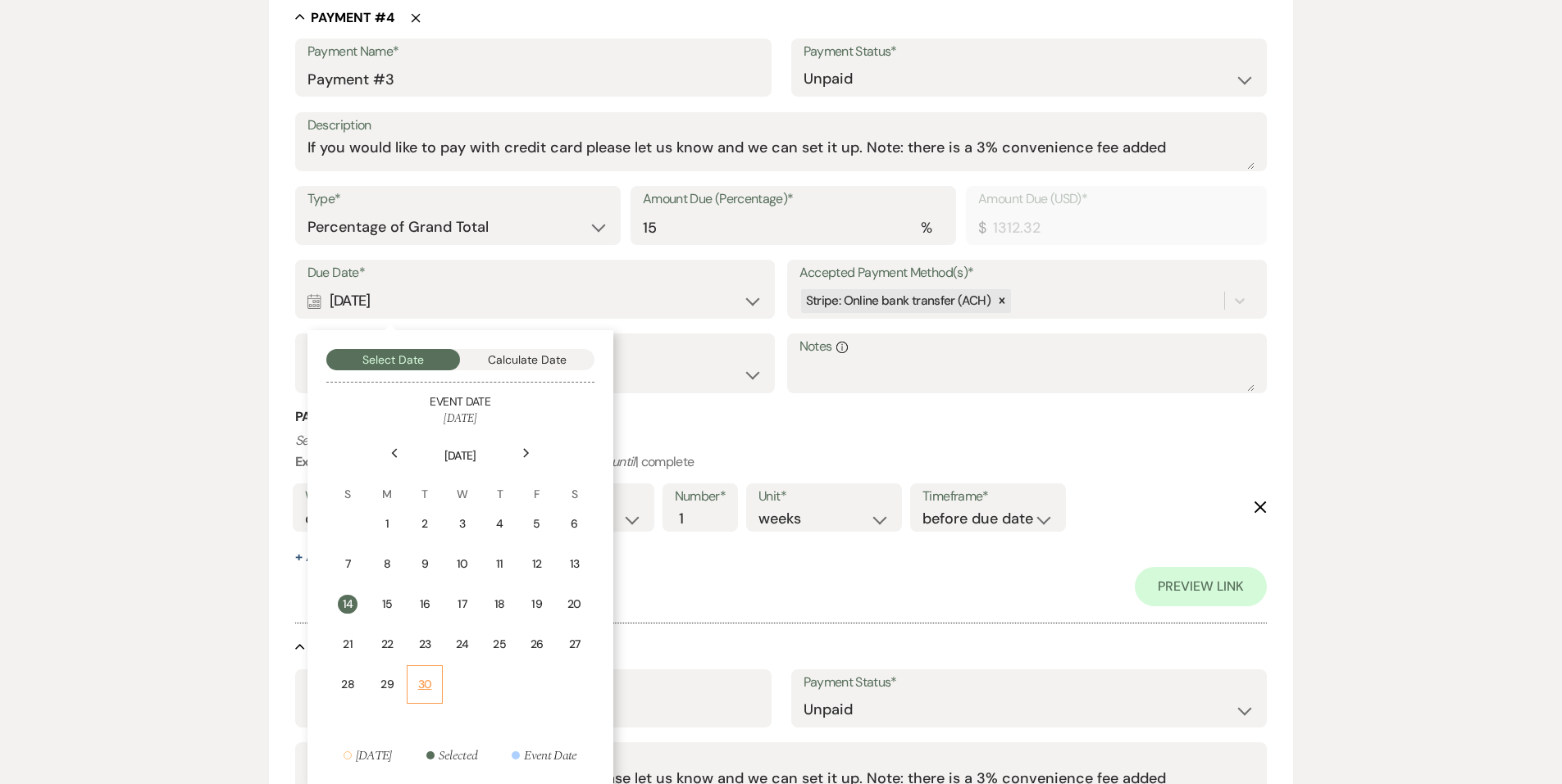
click at [417, 685] on div "30" at bounding box center [425, 684] width 15 height 17
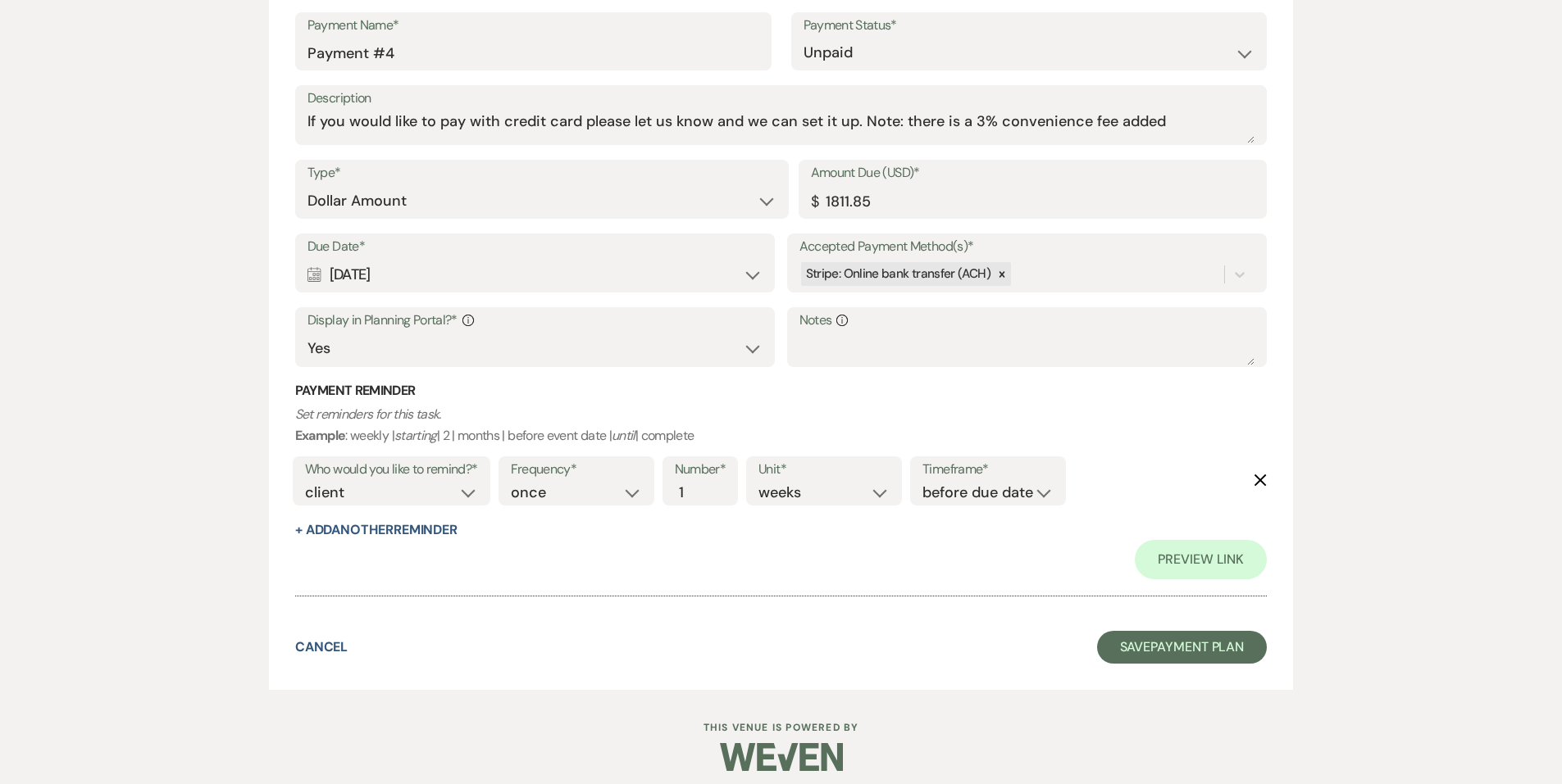
scroll to position [3045, 0]
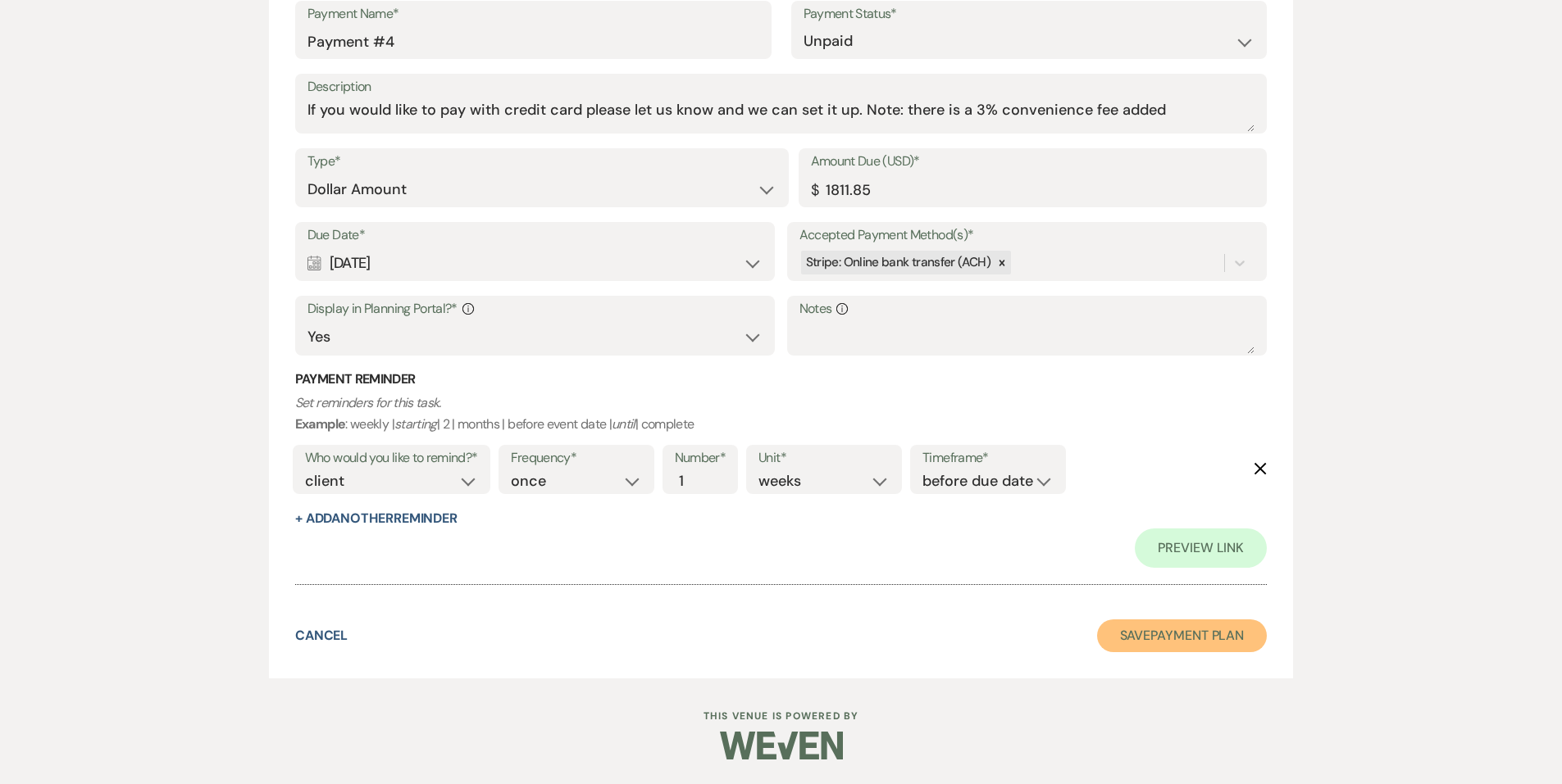
click at [1117, 642] on button "Save Payment Plan" at bounding box center [1182, 636] width 171 height 33
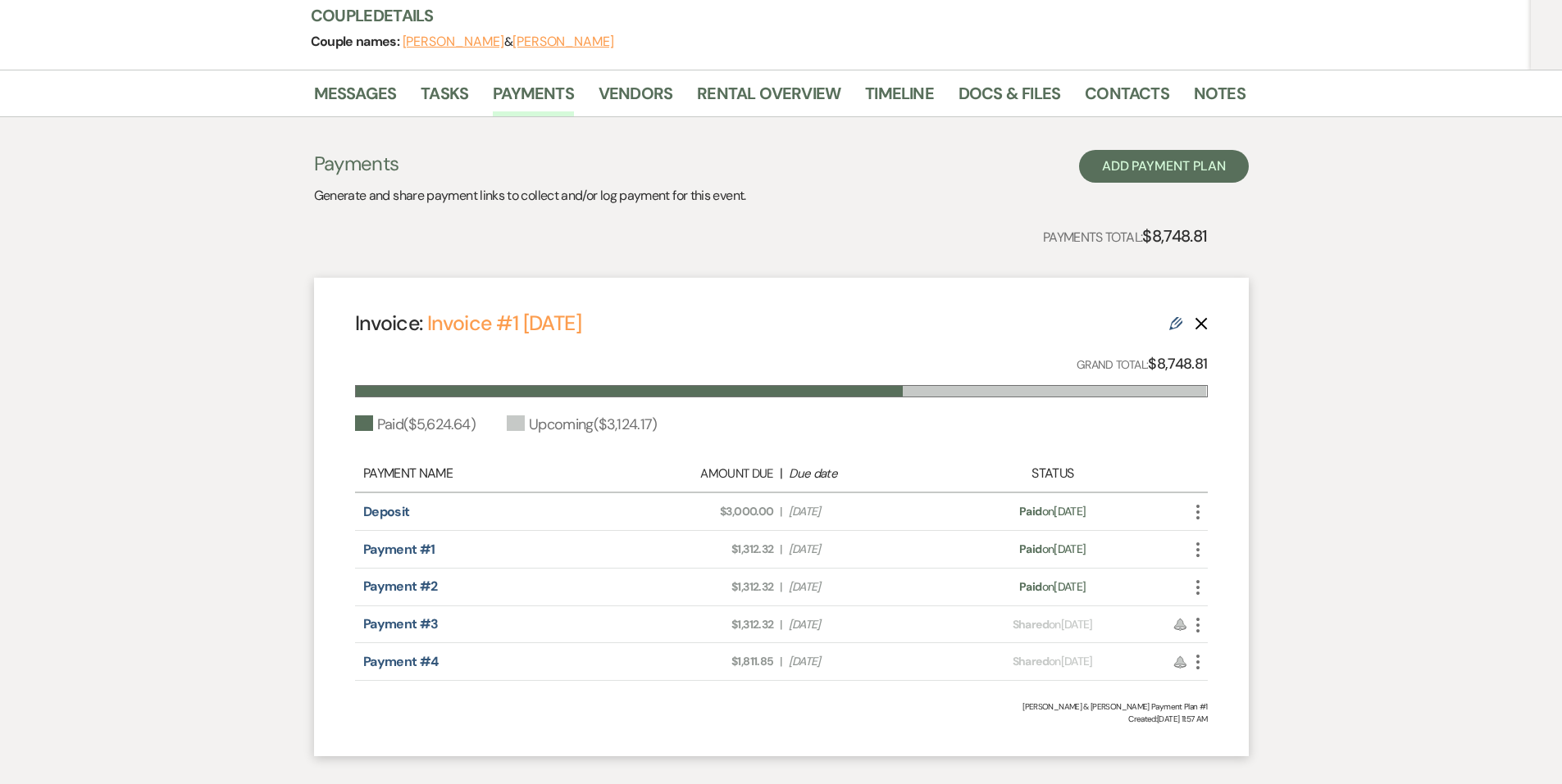
scroll to position [157, 0]
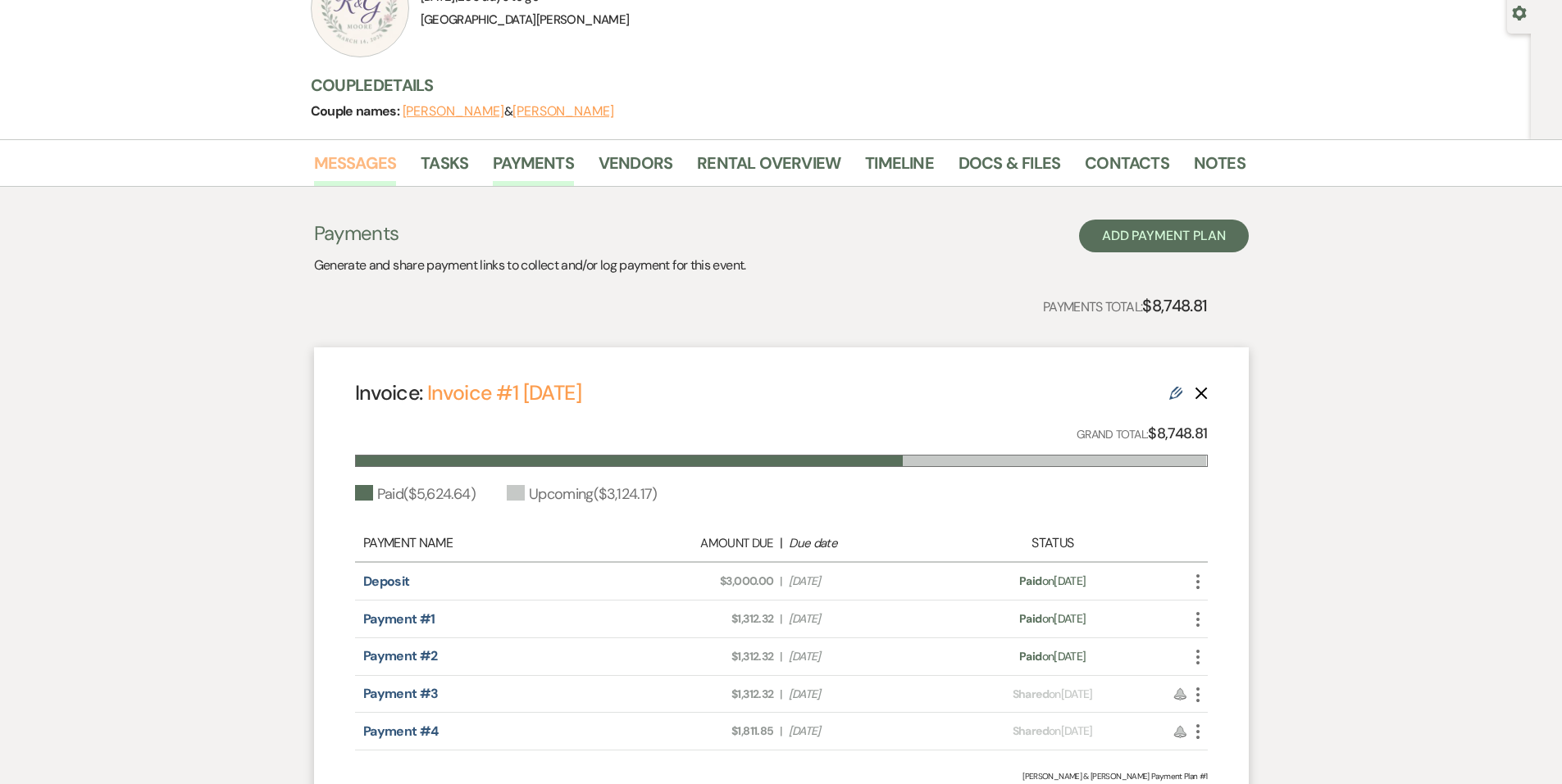
click at [376, 168] on link "Messages" at bounding box center [355, 168] width 83 height 36
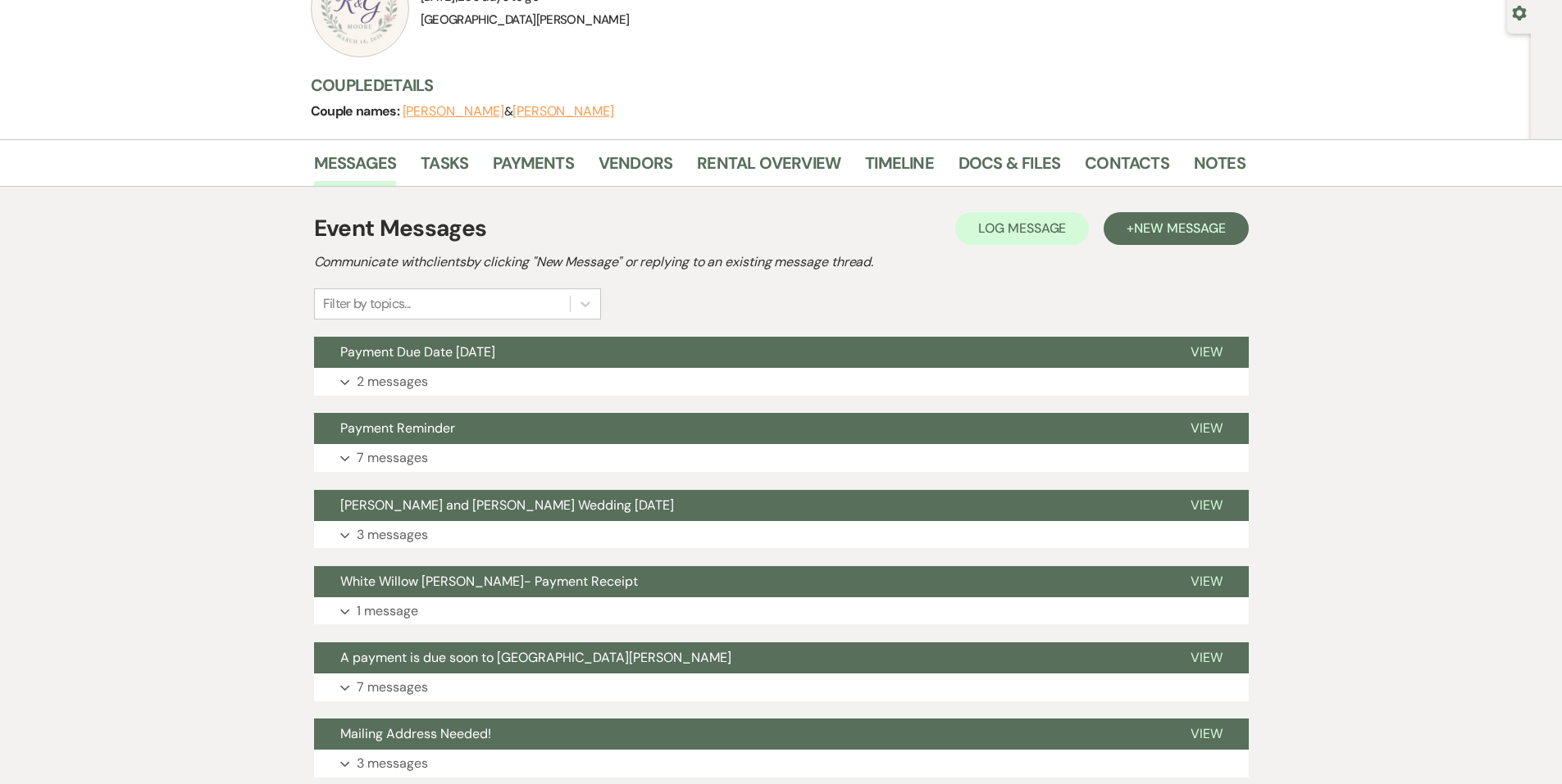
click at [511, 407] on div "Event Messages Log Log Message + New Message Communicate with clients by clicki…" at bounding box center [781, 610] width 935 height 812
click at [517, 381] on button "Expand 2 messages" at bounding box center [781, 381] width 935 height 28
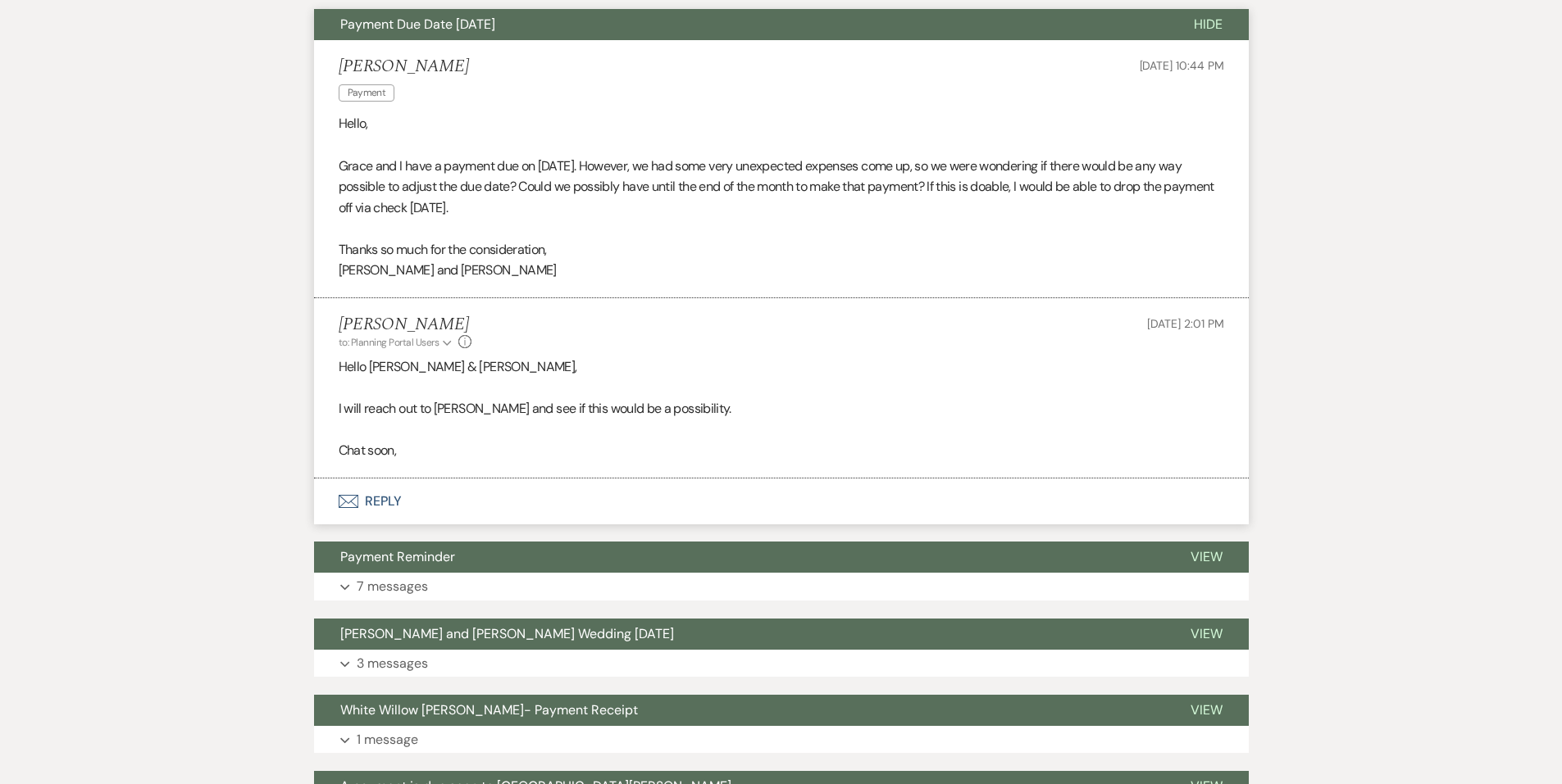
click at [427, 491] on button "Envelope Reply" at bounding box center [781, 502] width 935 height 46
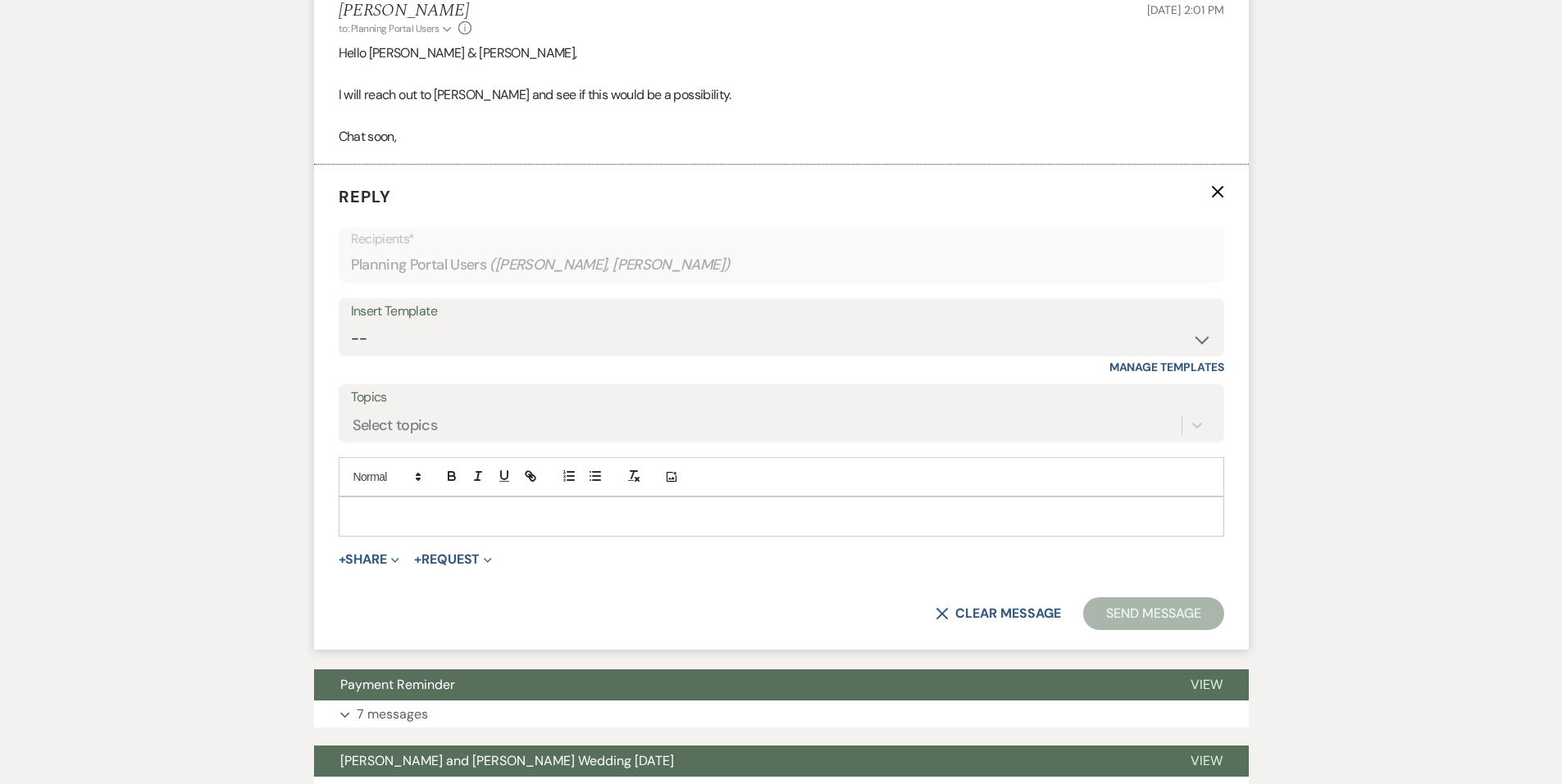
scroll to position [813, 0]
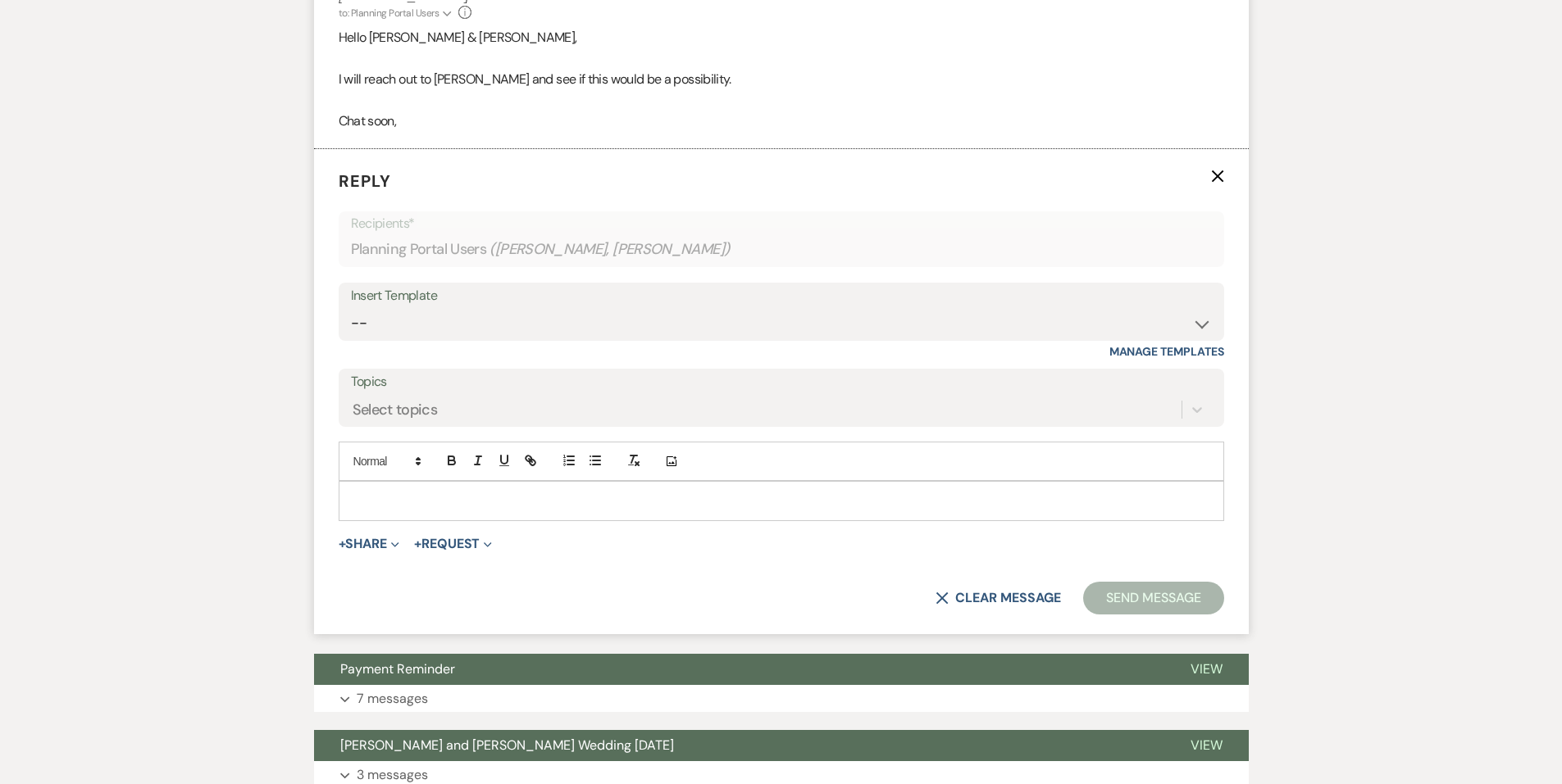
click at [413, 502] on p at bounding box center [781, 501] width 859 height 18
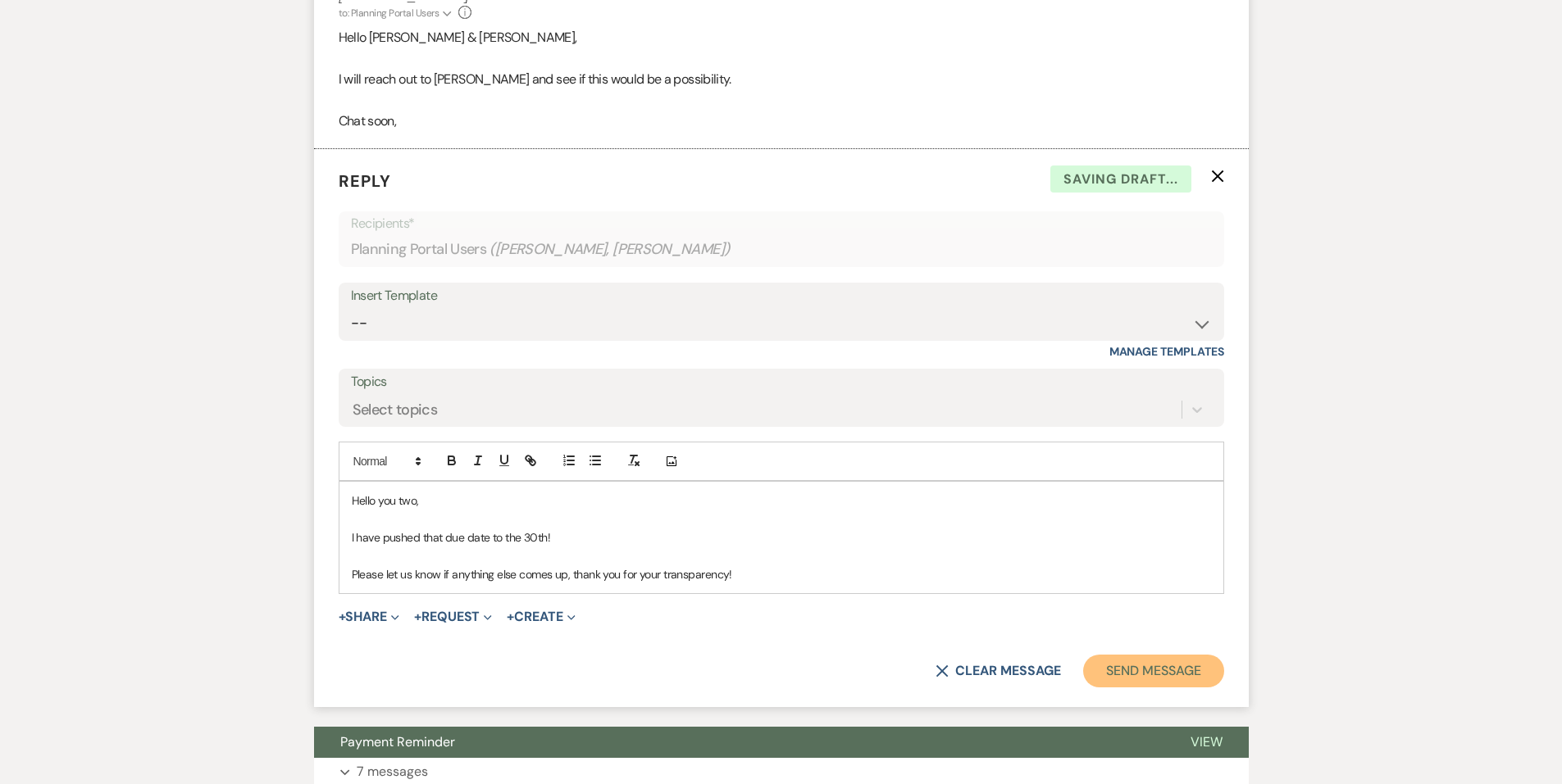
click at [1135, 679] on button "Send Message" at bounding box center [1153, 671] width 140 height 33
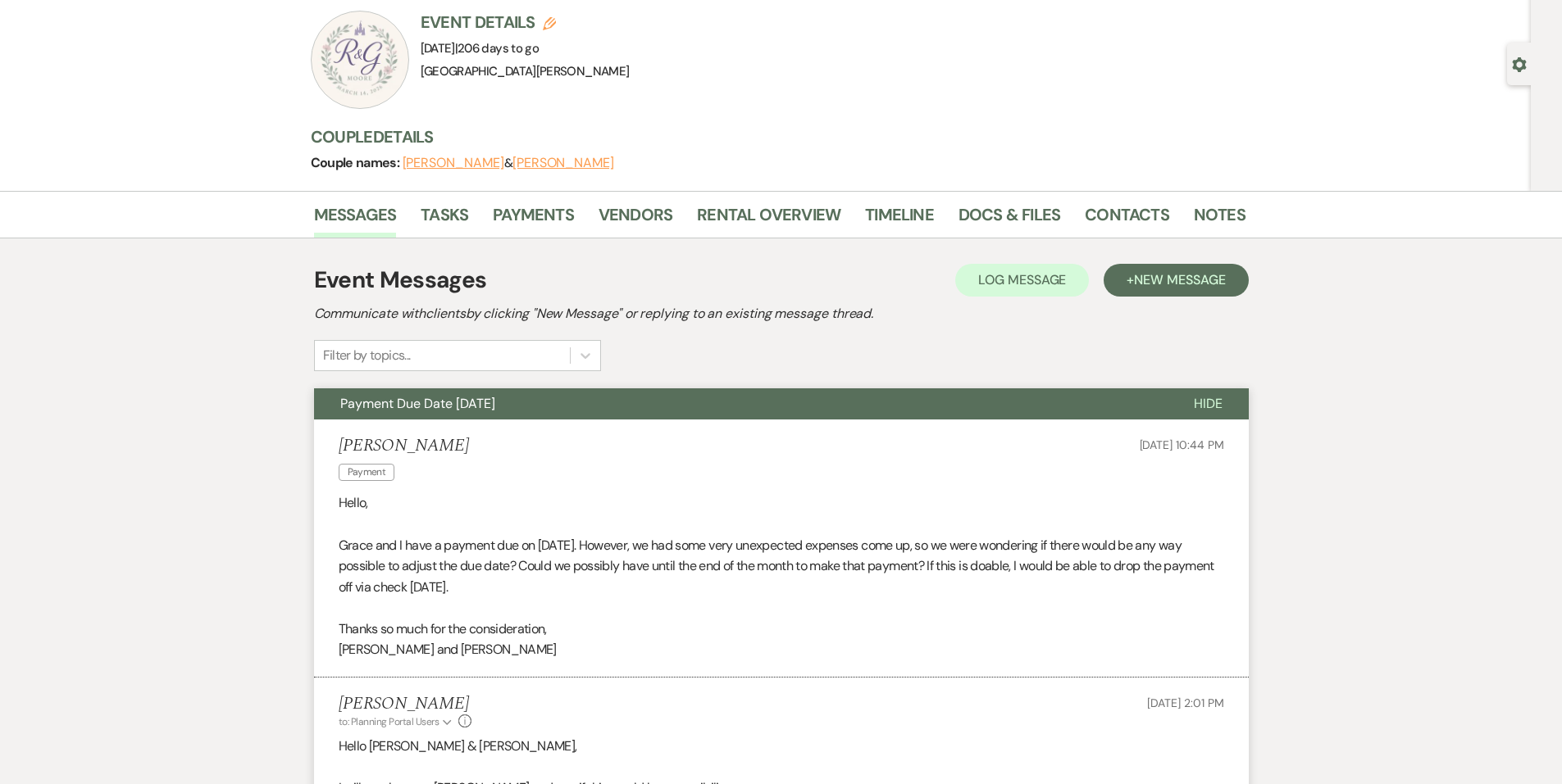
scroll to position [0, 0]
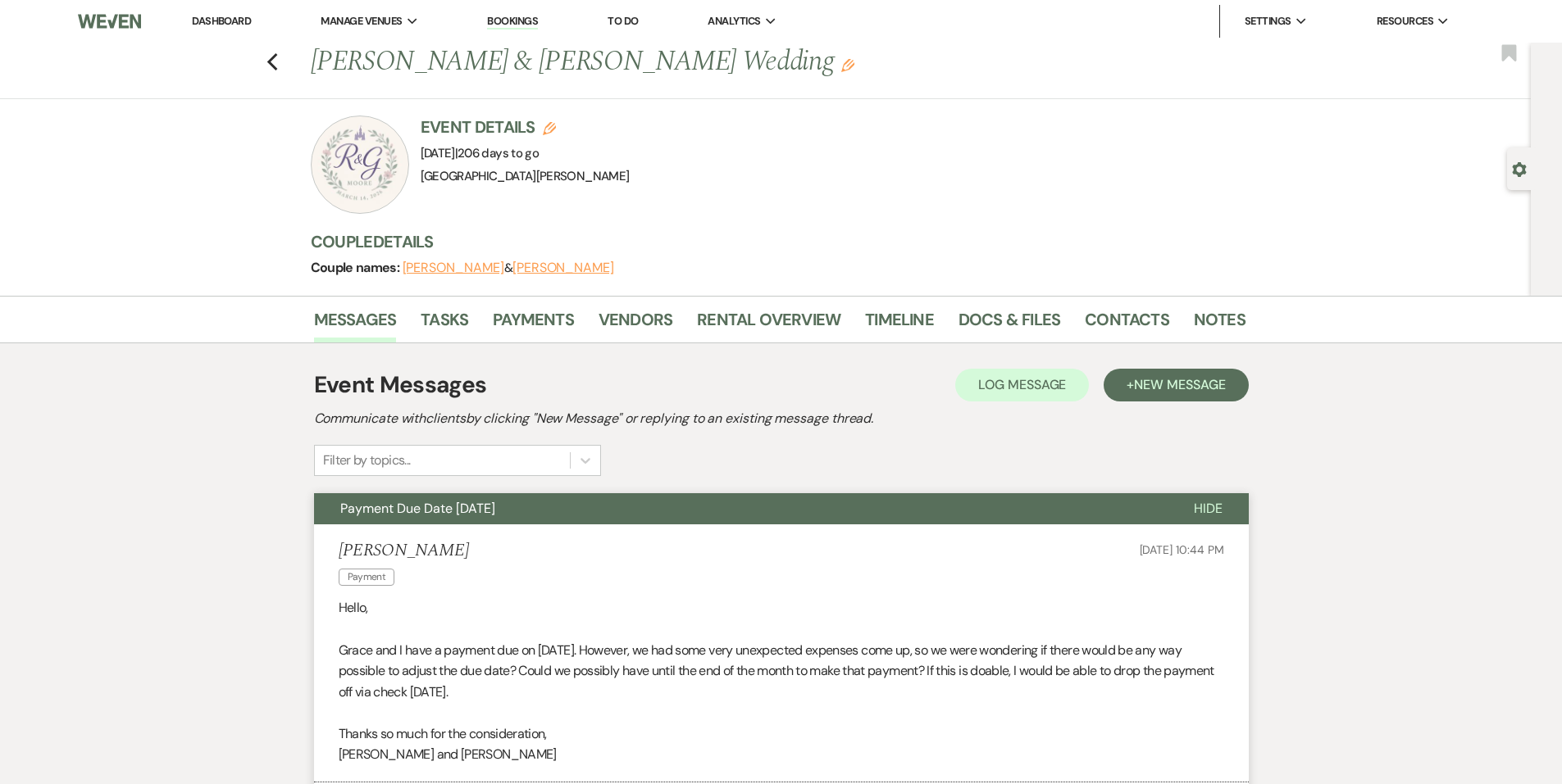
click at [227, 17] on link "Dashboard" at bounding box center [221, 20] width 59 height 14
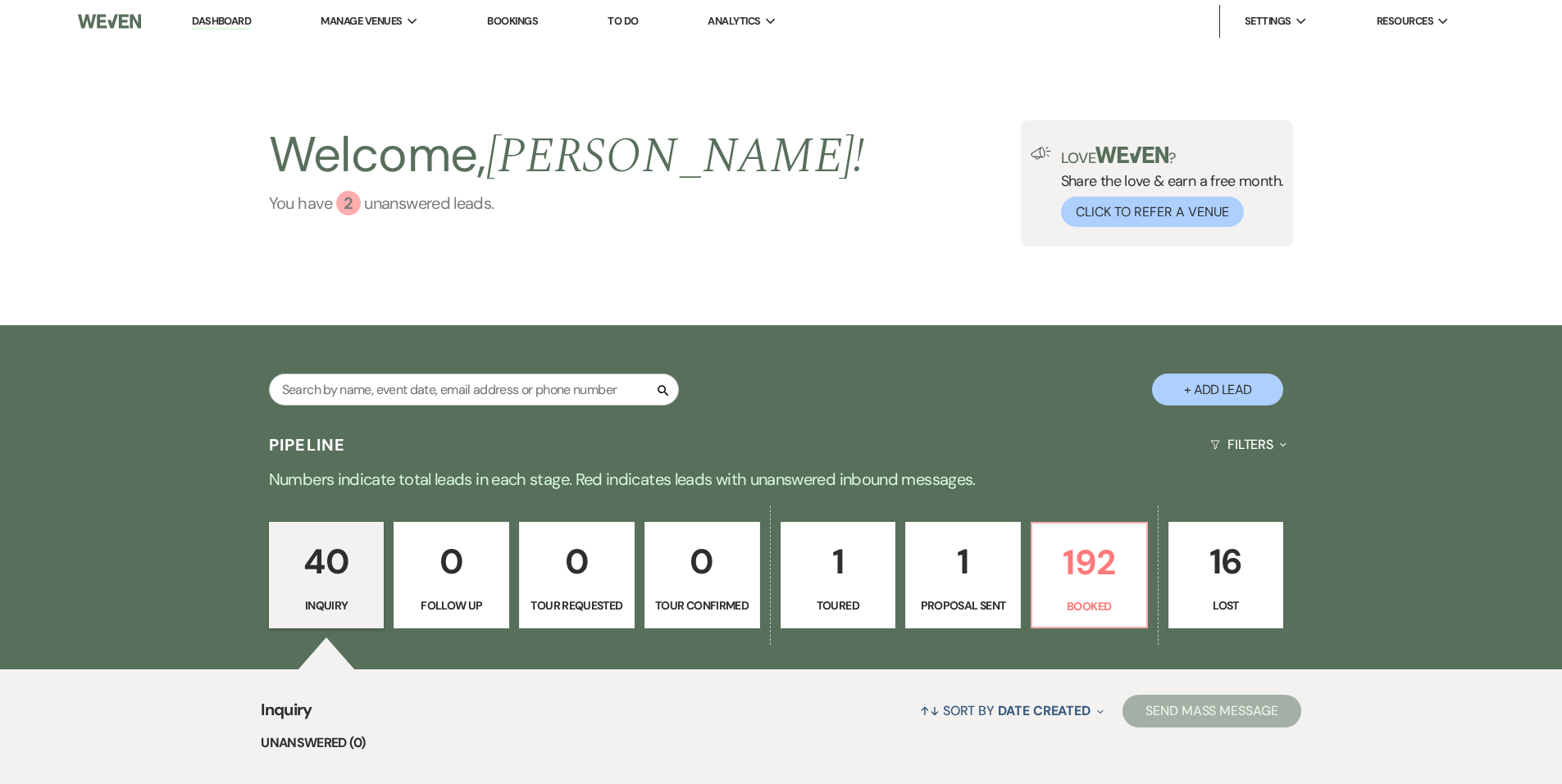
click at [424, 196] on link "You have 2 unanswered lead s ." at bounding box center [567, 203] width 596 height 25
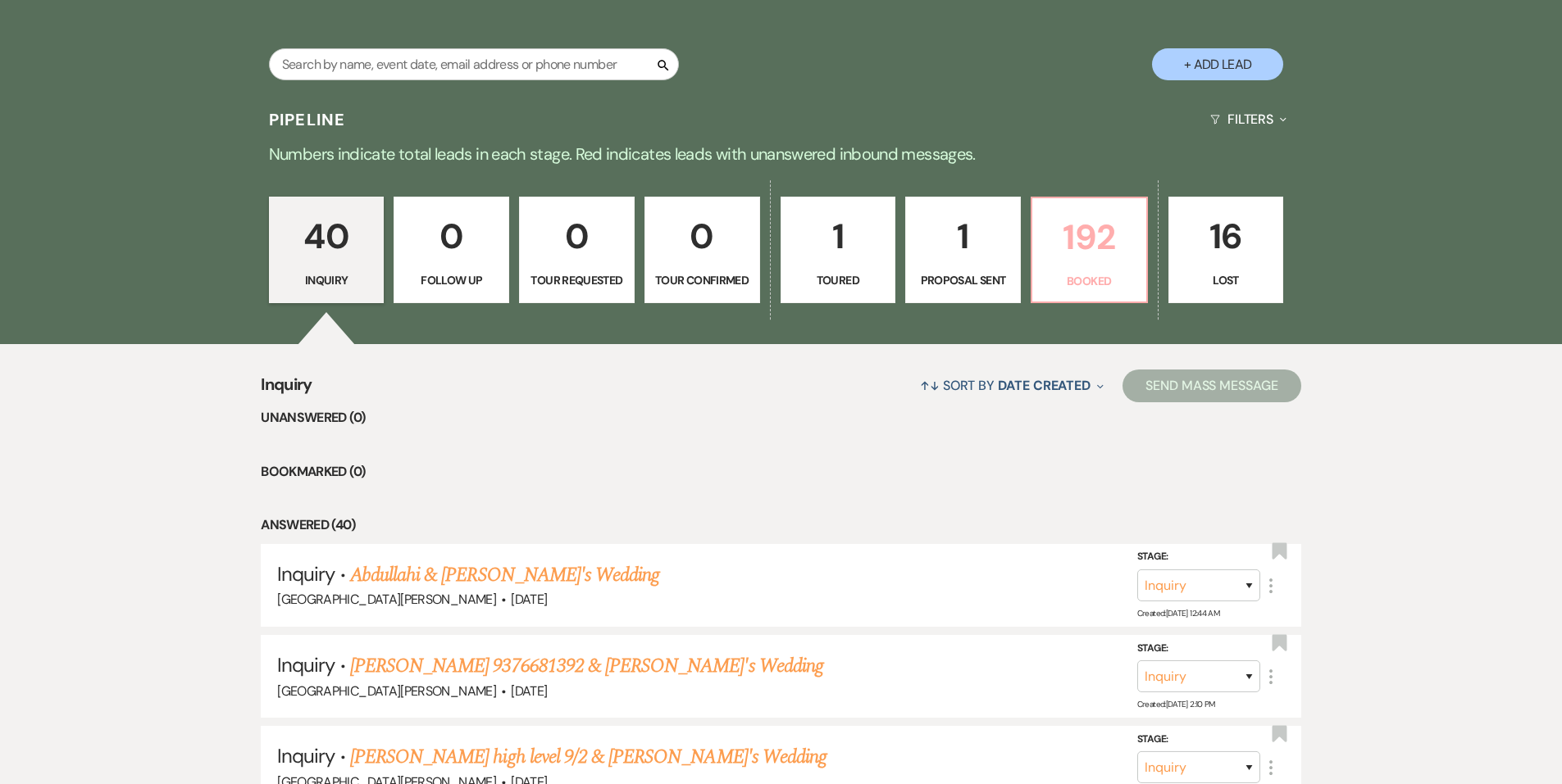
click at [1106, 271] on link "192 Booked" at bounding box center [1089, 249] width 117 height 106
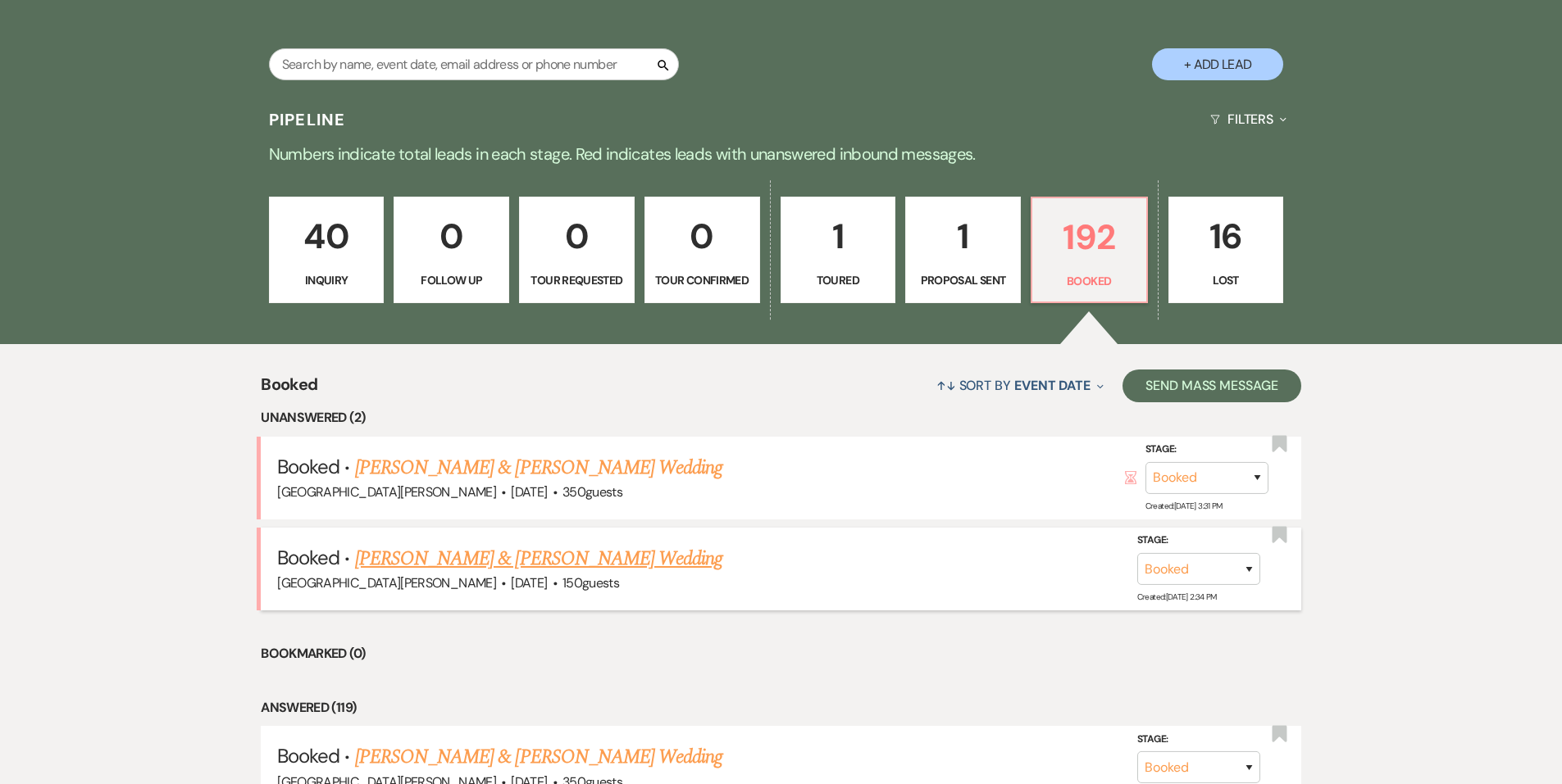
click at [491, 553] on link "Nikola Knapp & Patrick Flynn's Wedding" at bounding box center [538, 558] width 367 height 29
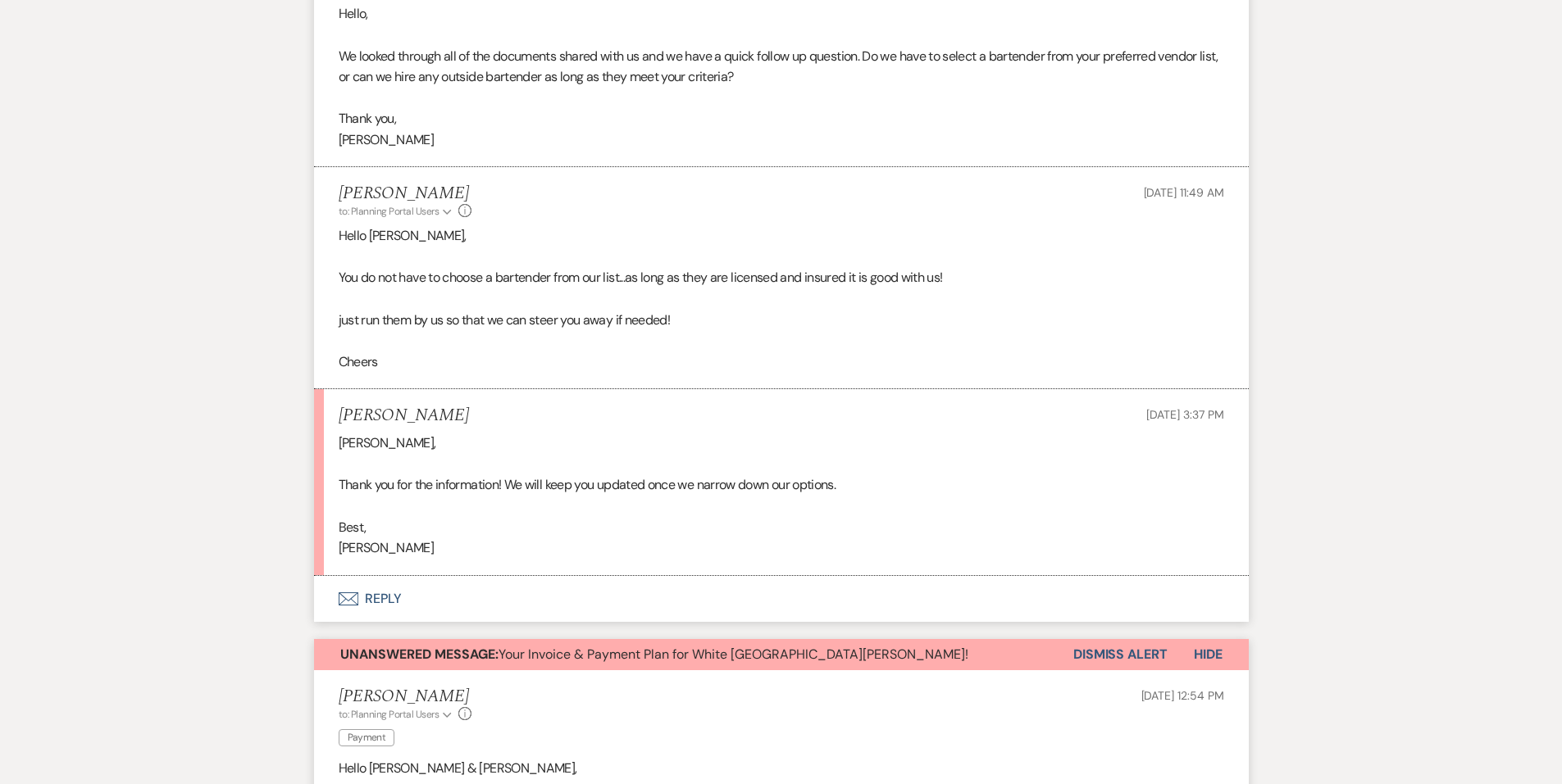
scroll to position [653, 0]
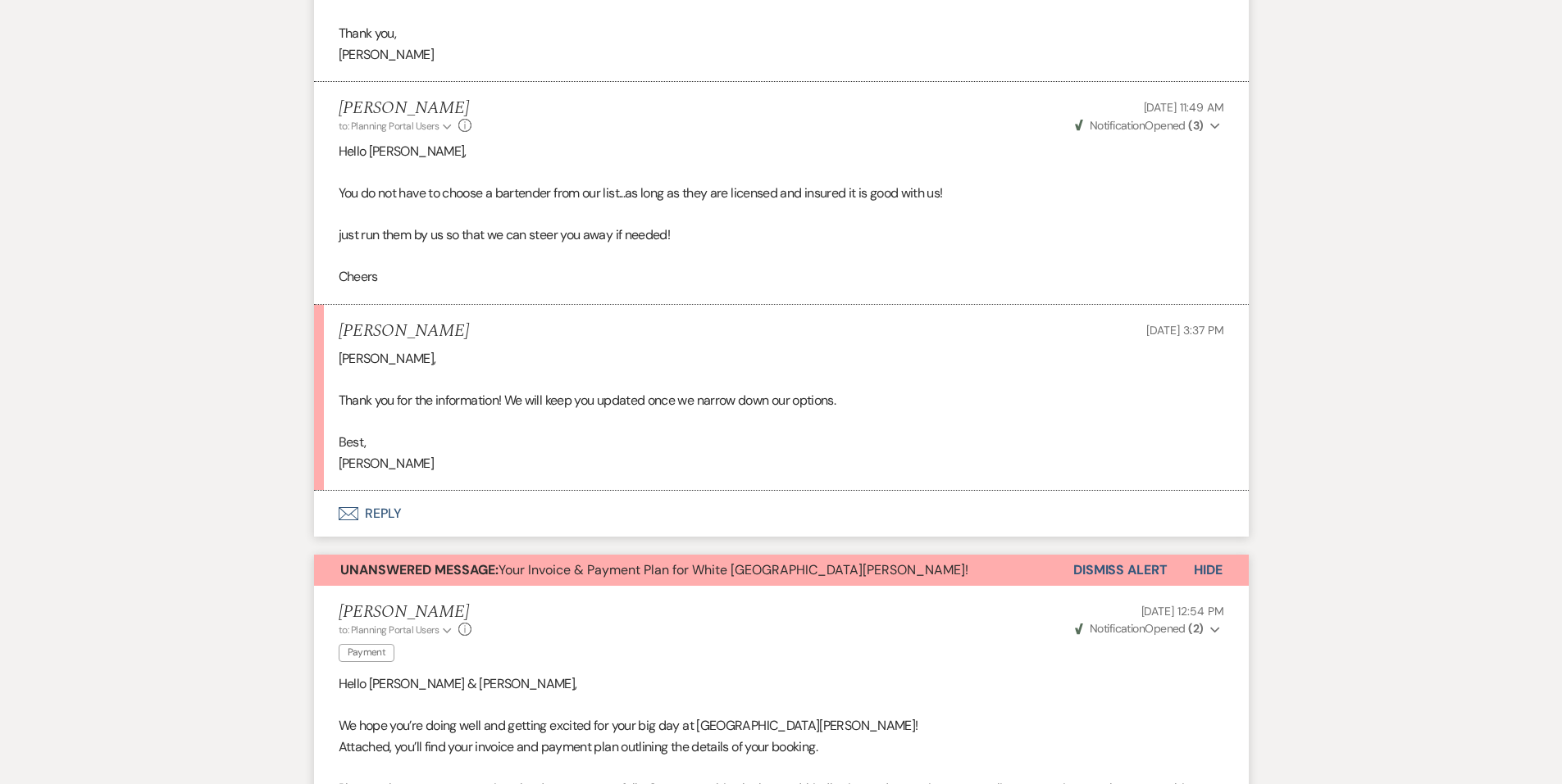
click at [416, 518] on button "Envelope Reply" at bounding box center [781, 513] width 935 height 46
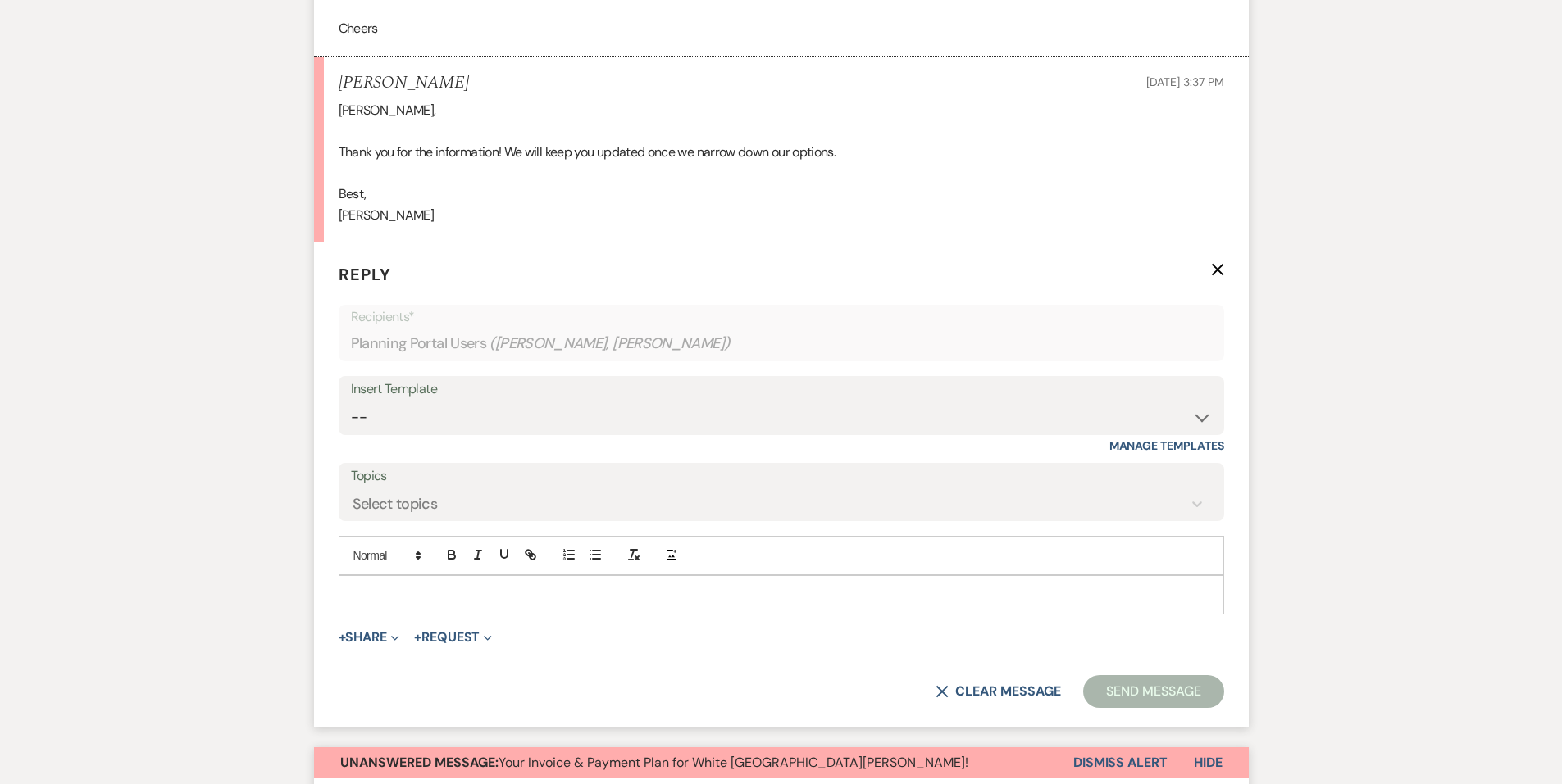
scroll to position [995, 0]
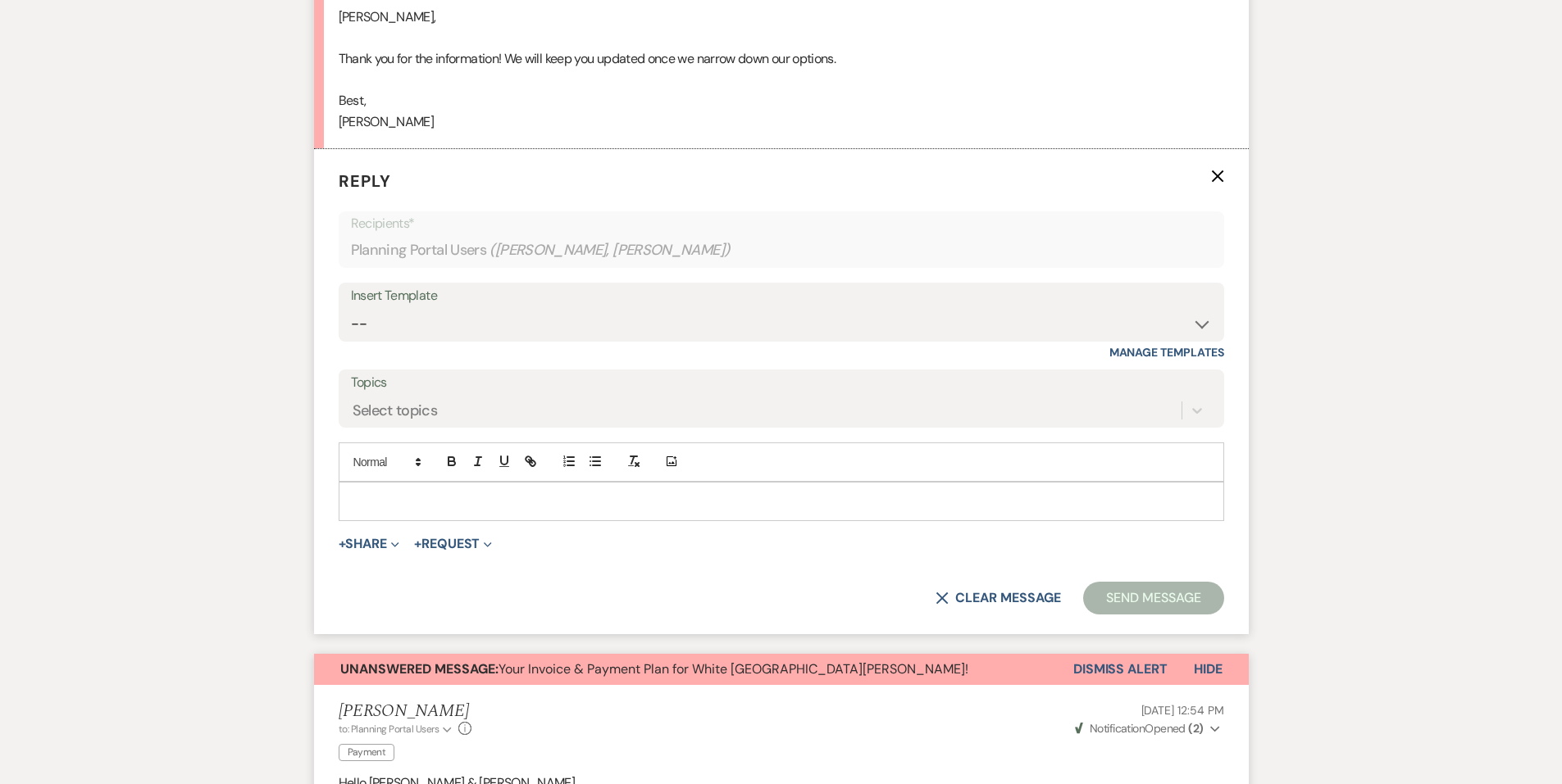
click at [472, 509] on p at bounding box center [781, 502] width 859 height 18
click at [1122, 586] on button "Send Message" at bounding box center [1153, 599] width 140 height 33
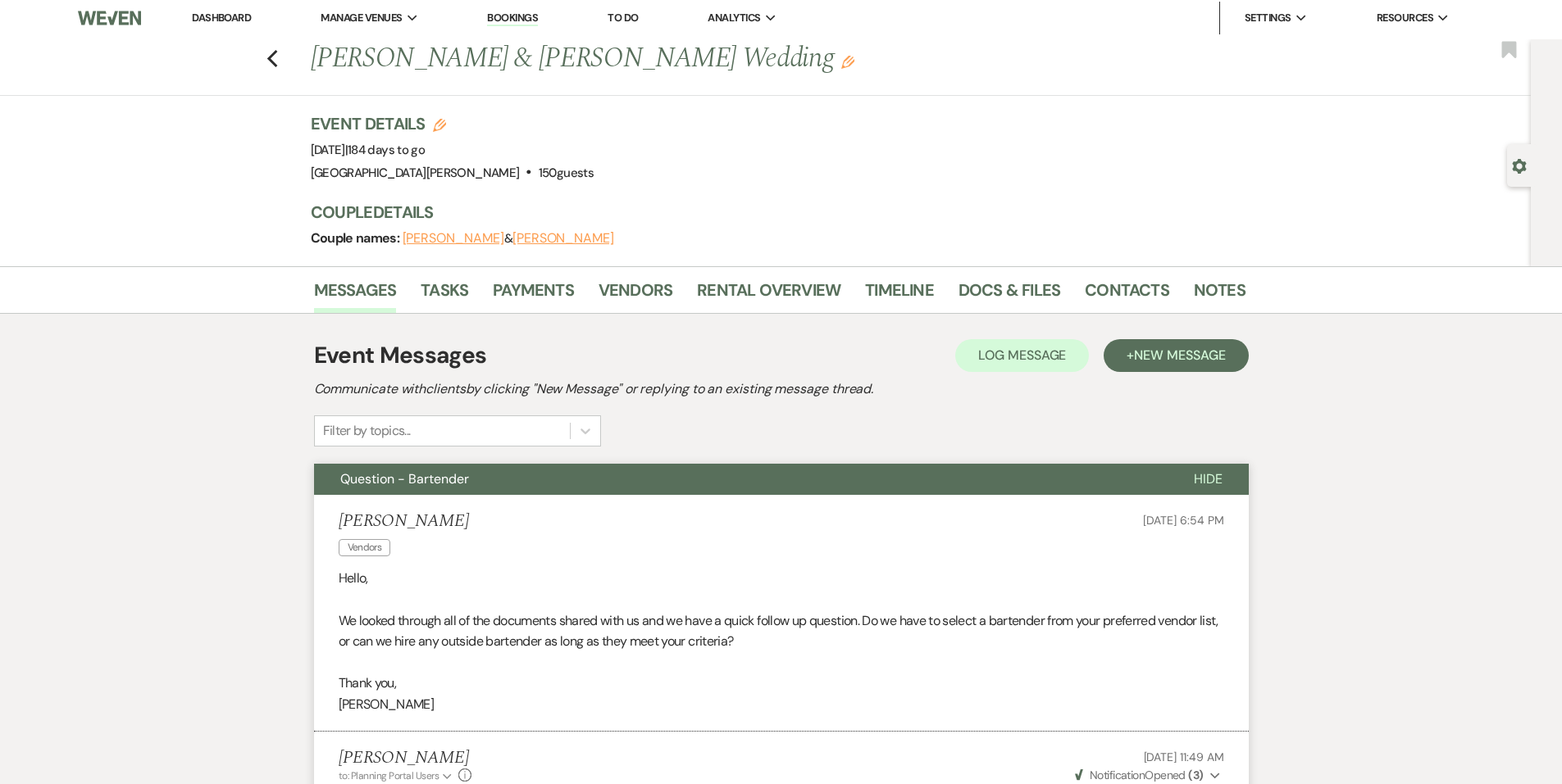
scroll to position [0, 0]
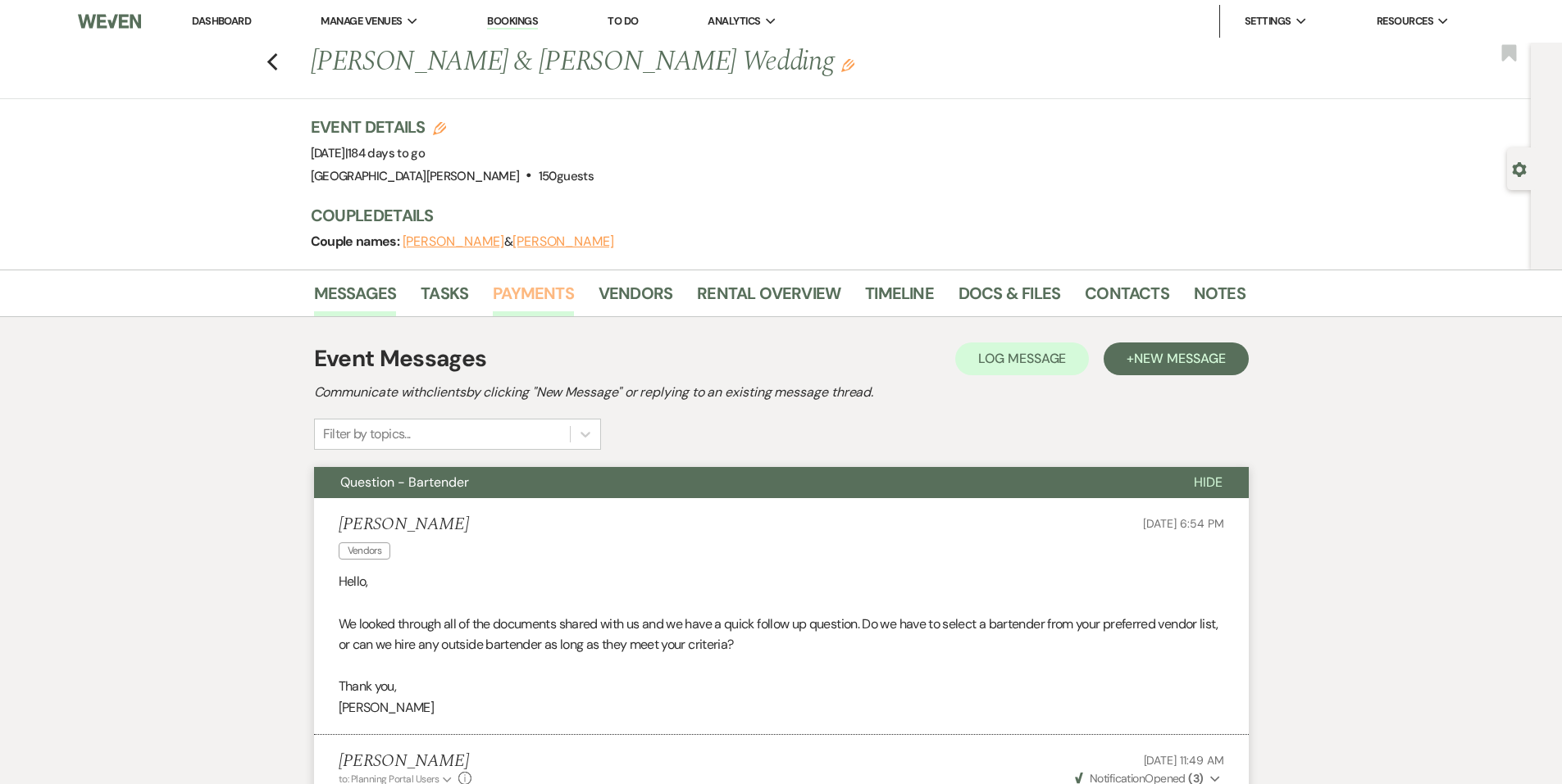
click at [539, 292] on link "Payments" at bounding box center [533, 298] width 81 height 36
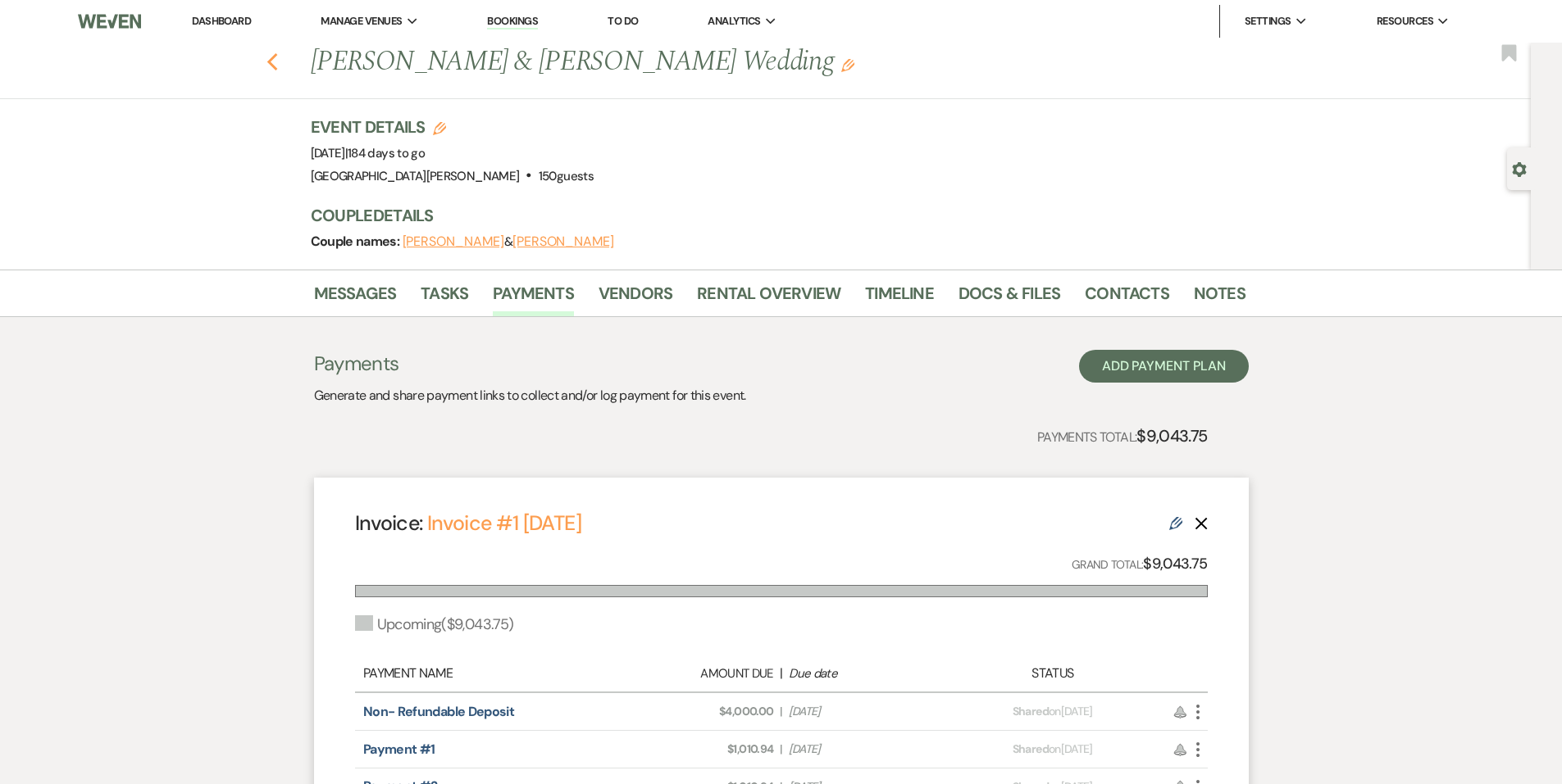
click at [276, 57] on icon "Previous" at bounding box center [271, 61] width 12 height 19
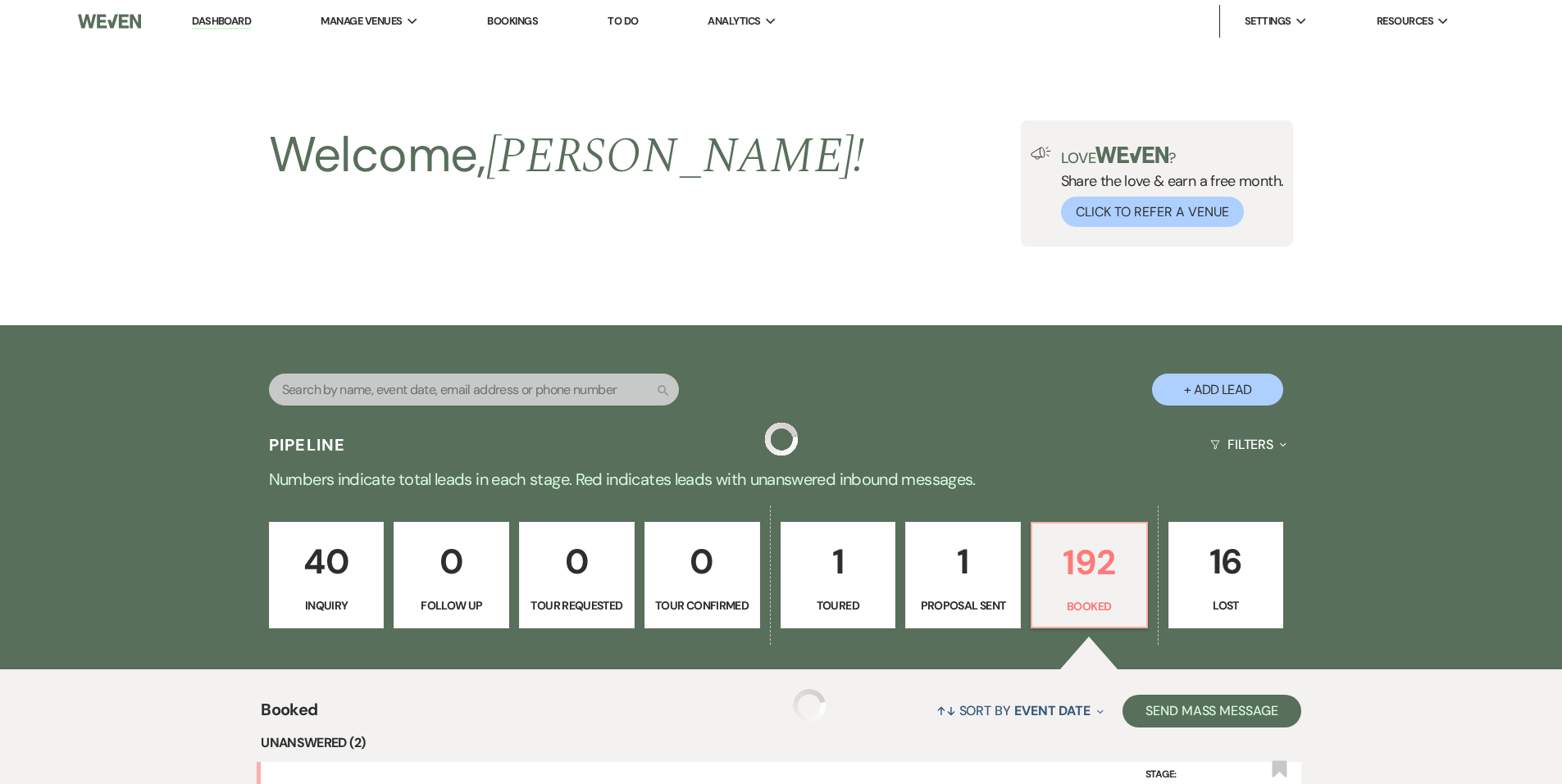
scroll to position [326, 0]
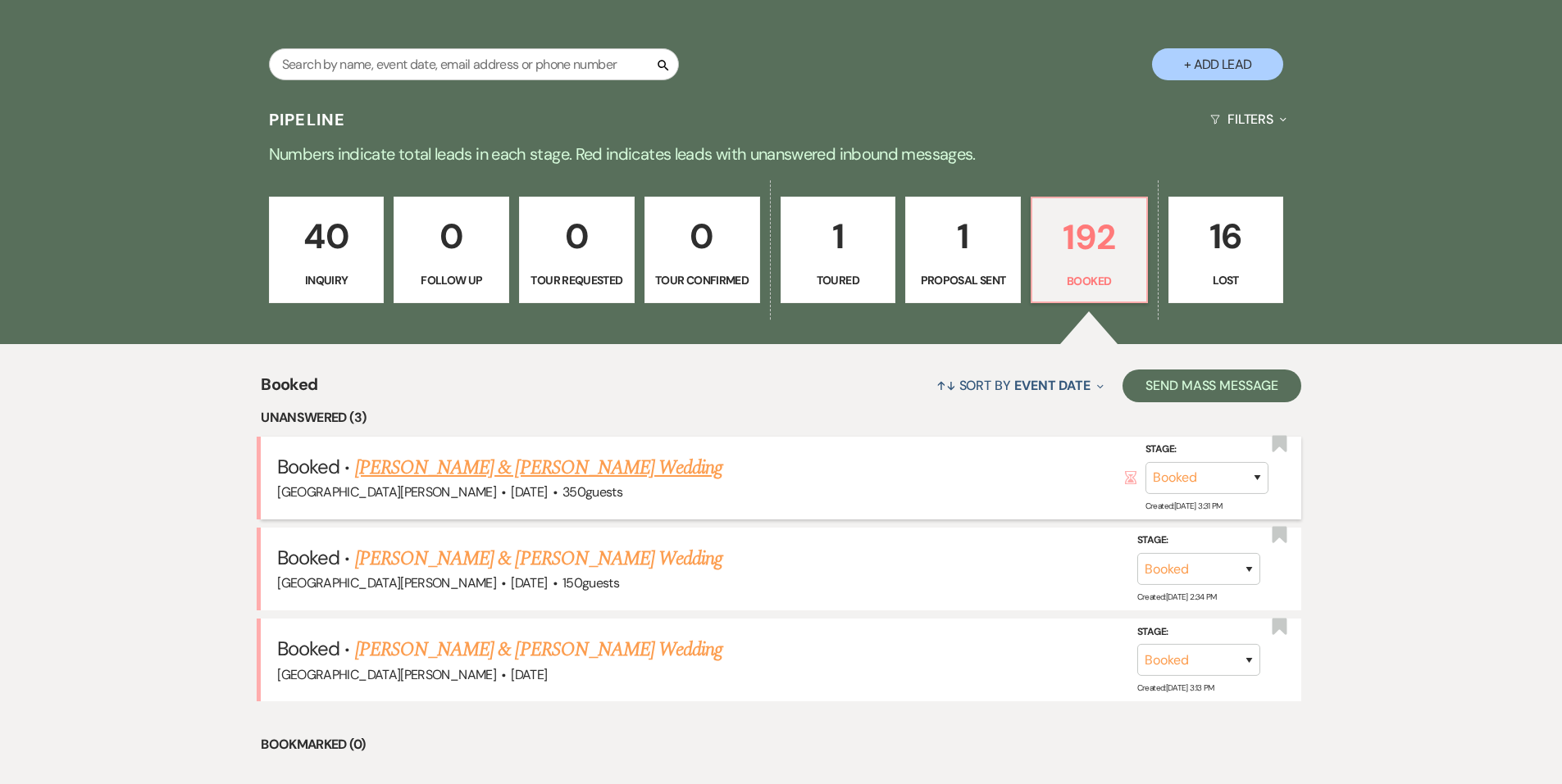
click at [637, 453] on link "Alyssa Blough & Mark Winovich's Wedding" at bounding box center [538, 468] width 367 height 29
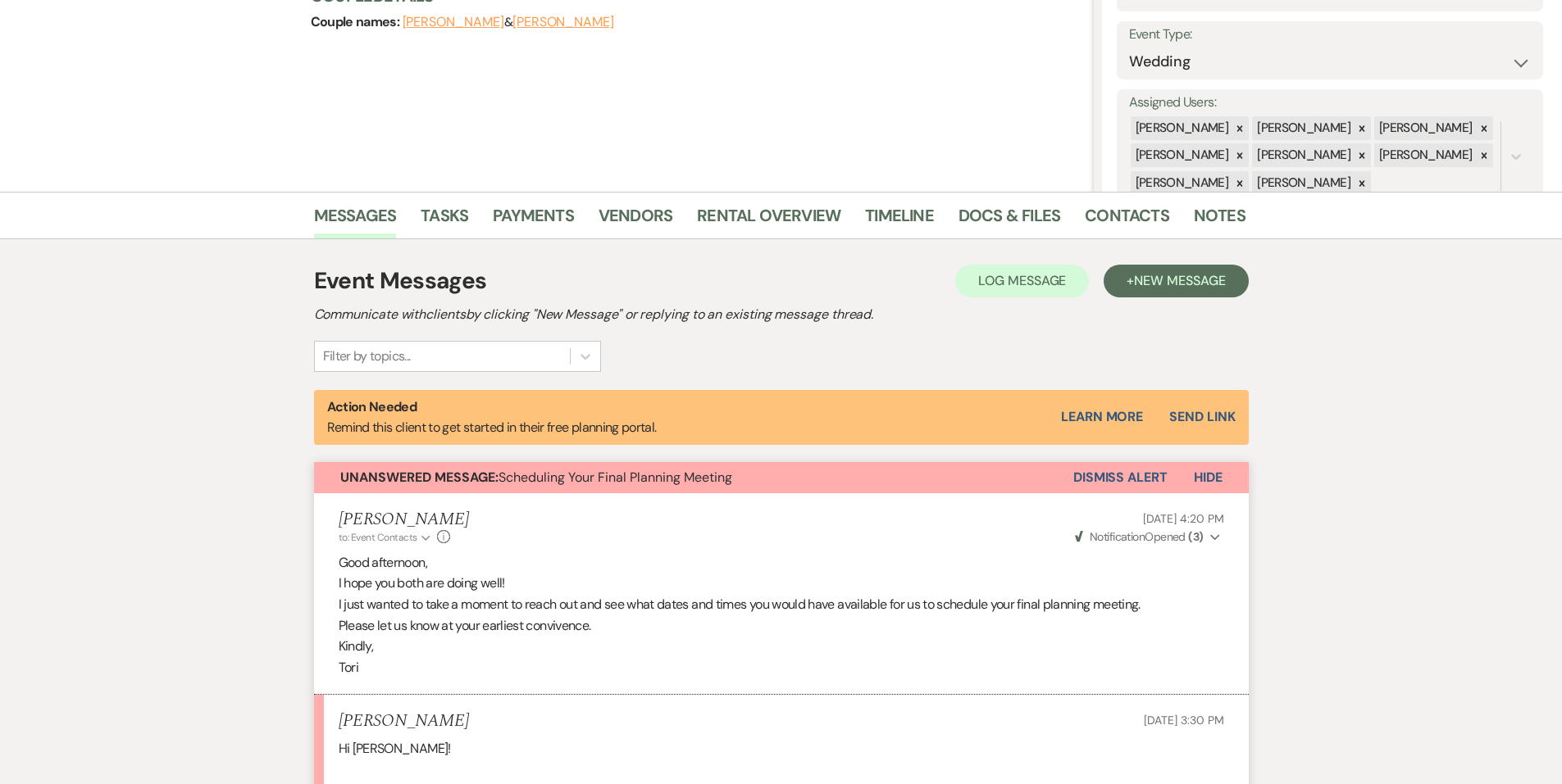
scroll to position [164, 0]
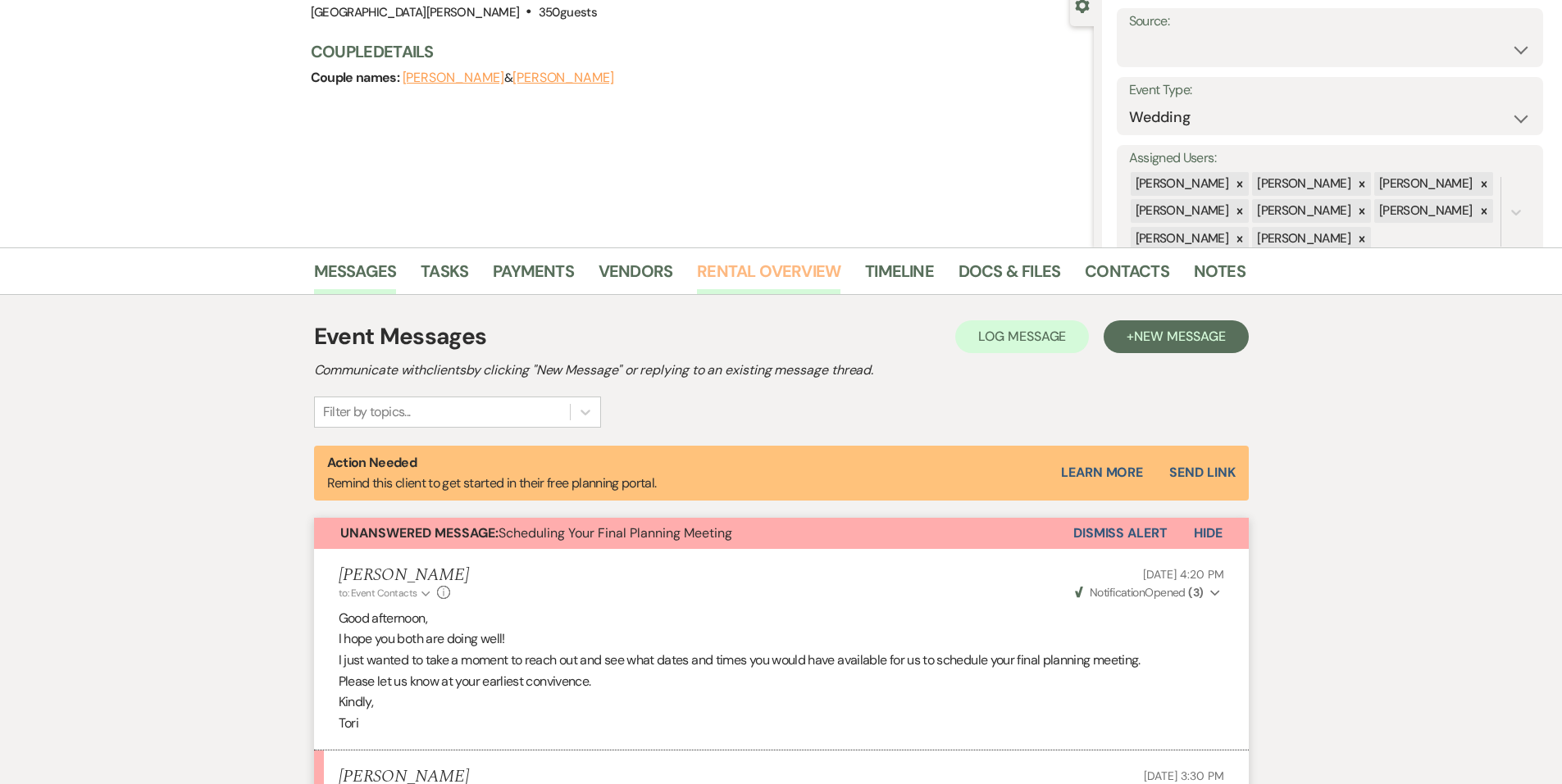
click at [737, 279] on link "Rental Overview" at bounding box center [769, 276] width 143 height 36
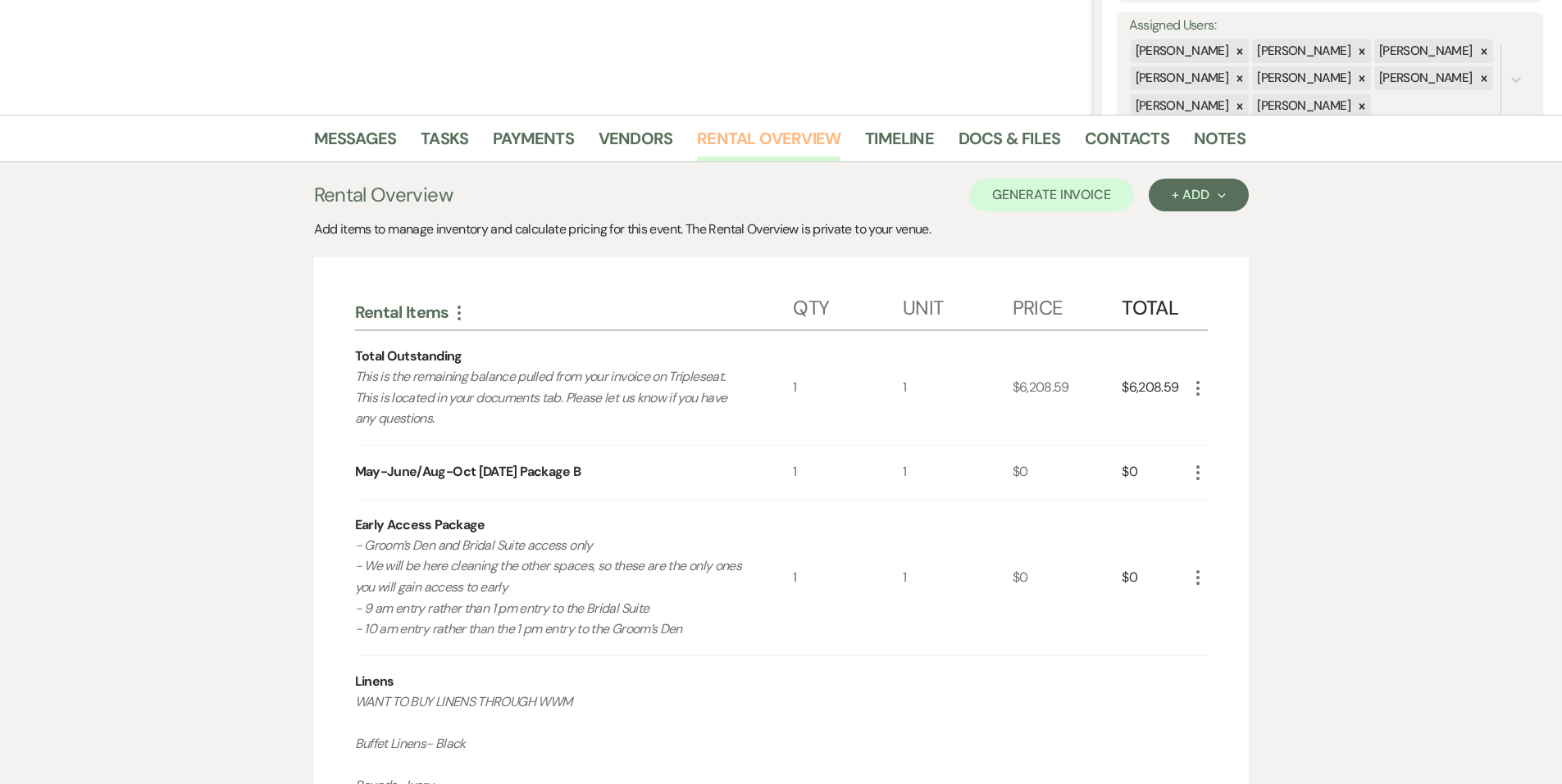
scroll to position [82, 0]
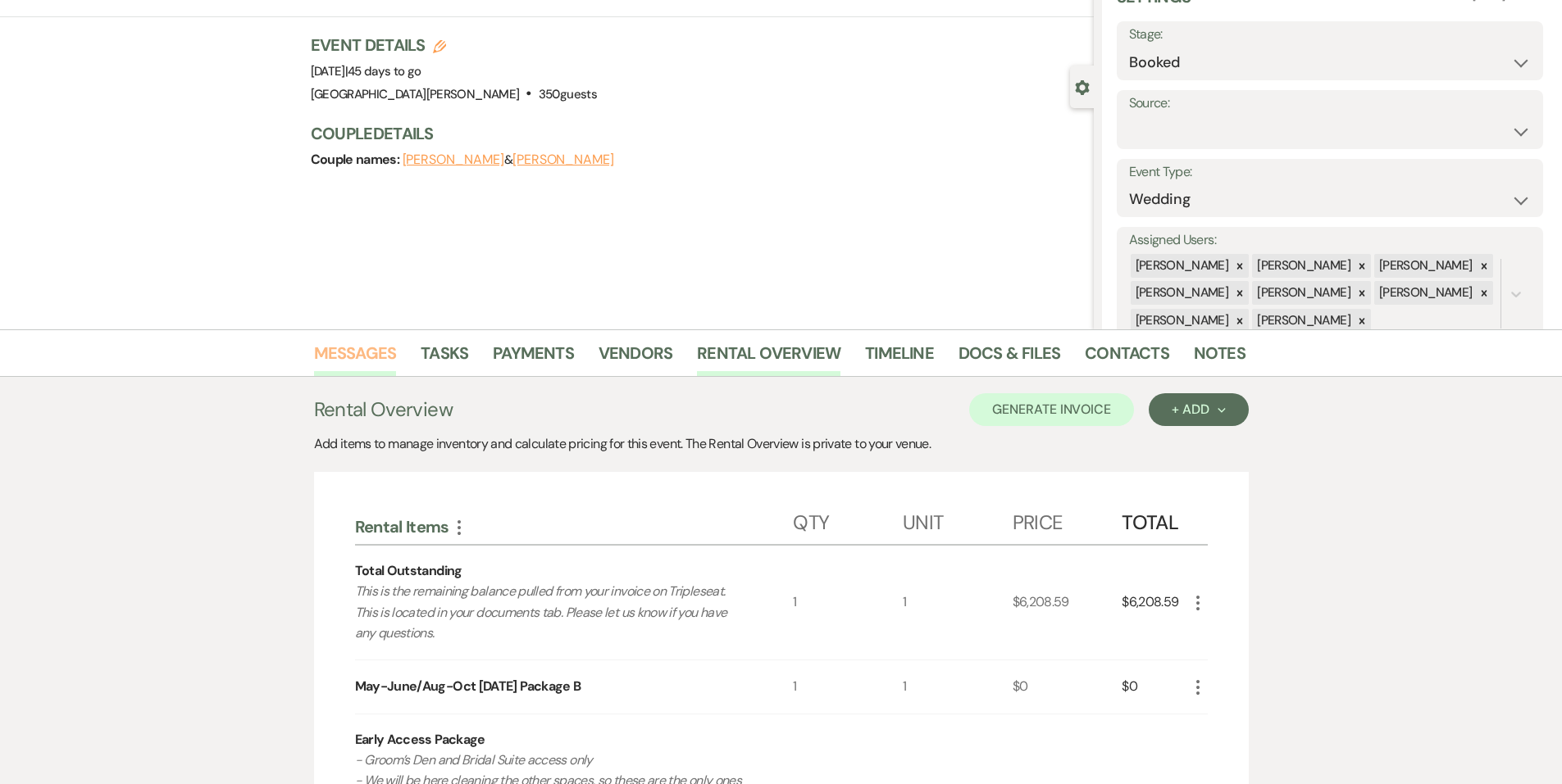
click at [328, 363] on link "Messages" at bounding box center [355, 358] width 83 height 36
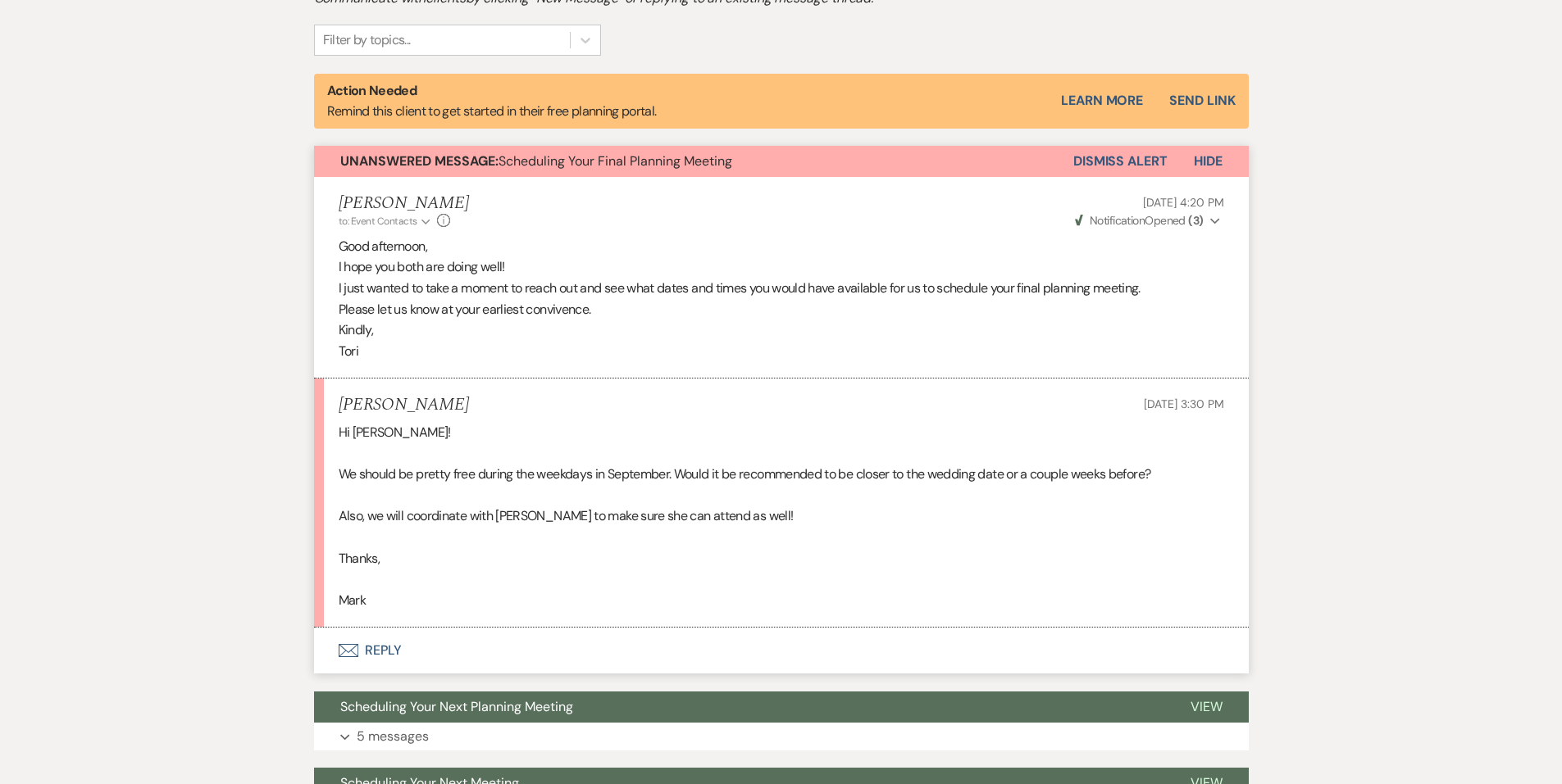
scroll to position [656, 0]
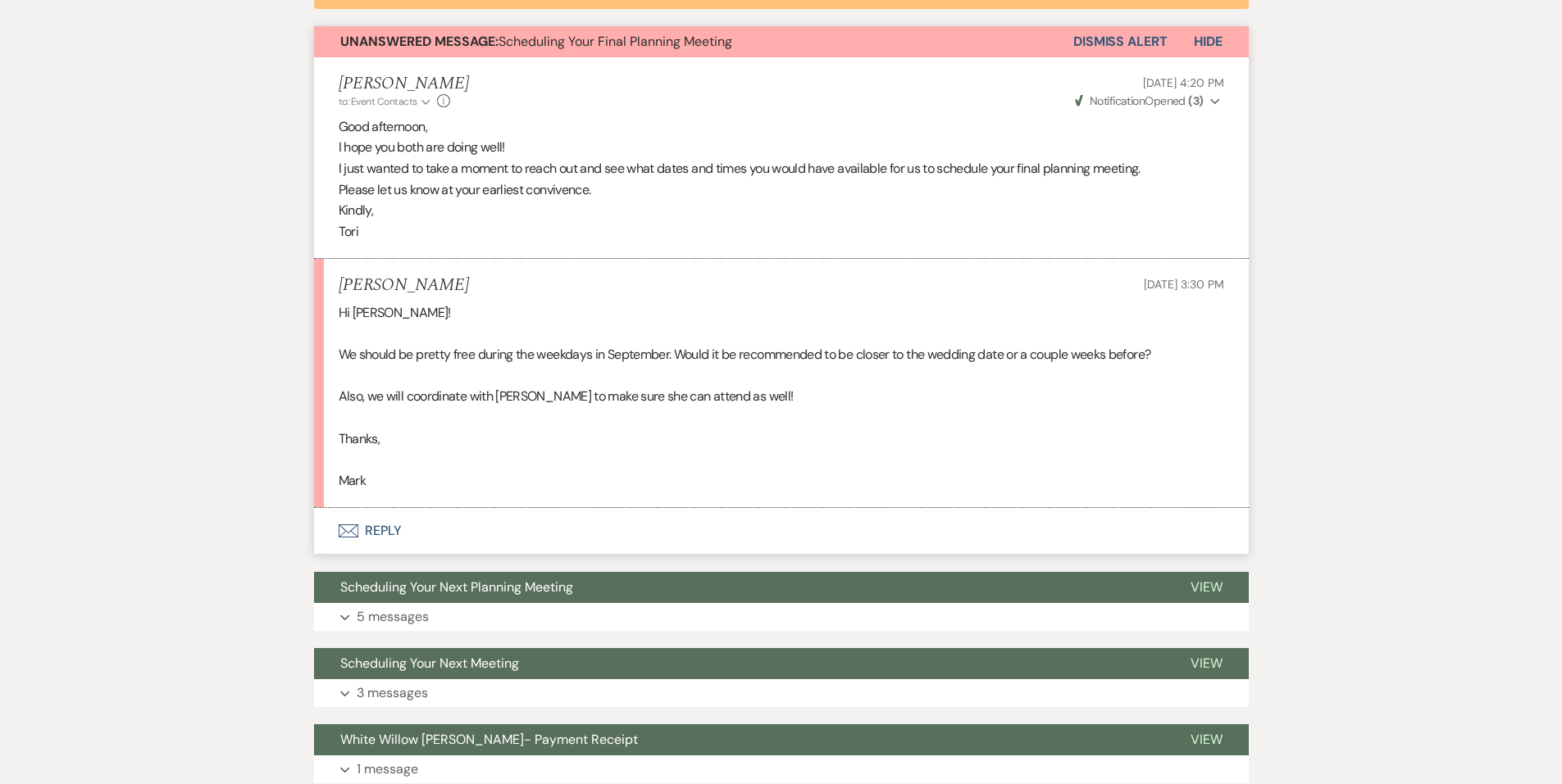
click at [509, 529] on button "Envelope Reply" at bounding box center [781, 531] width 935 height 46
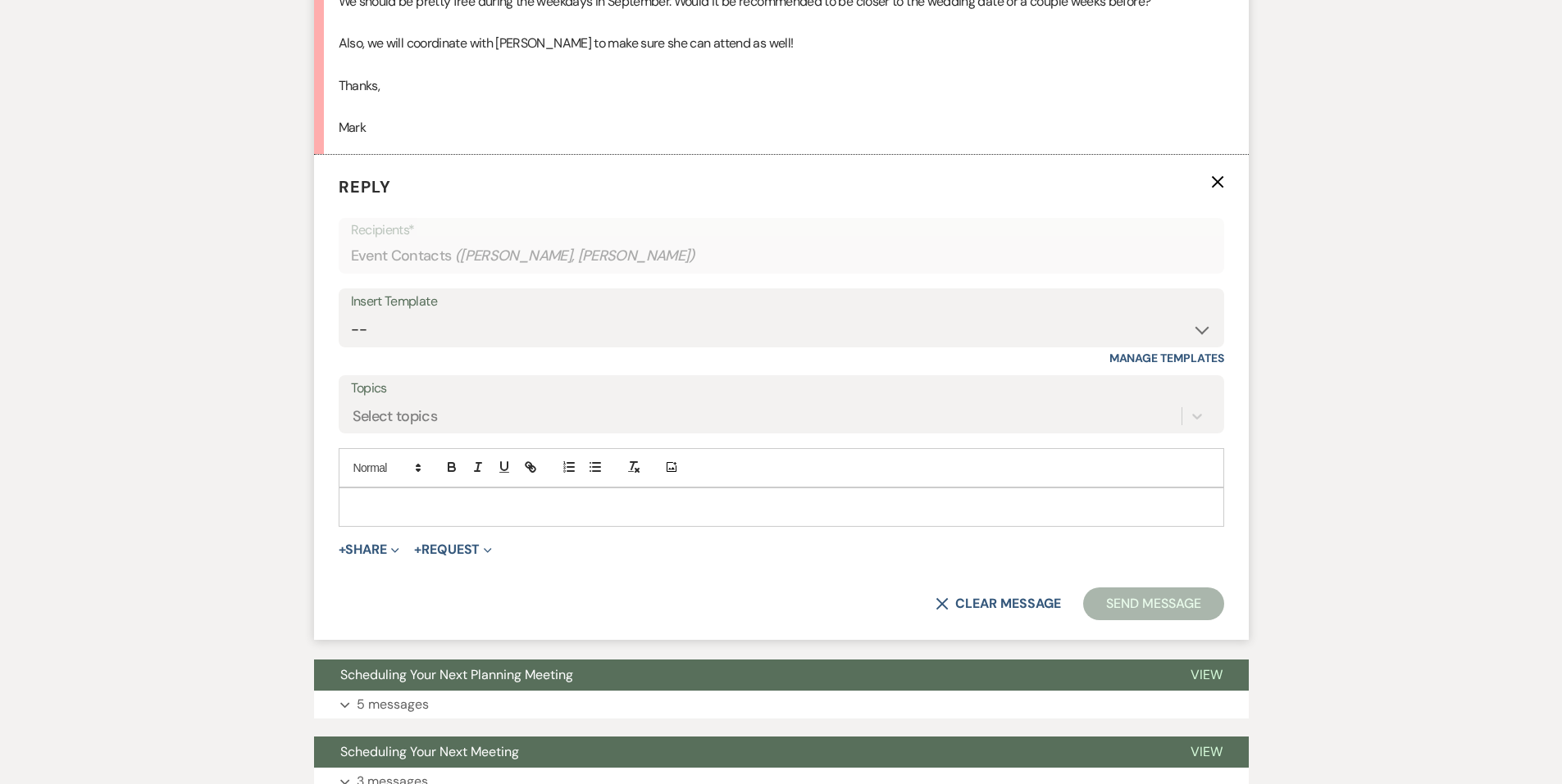
scroll to position [1014, 0]
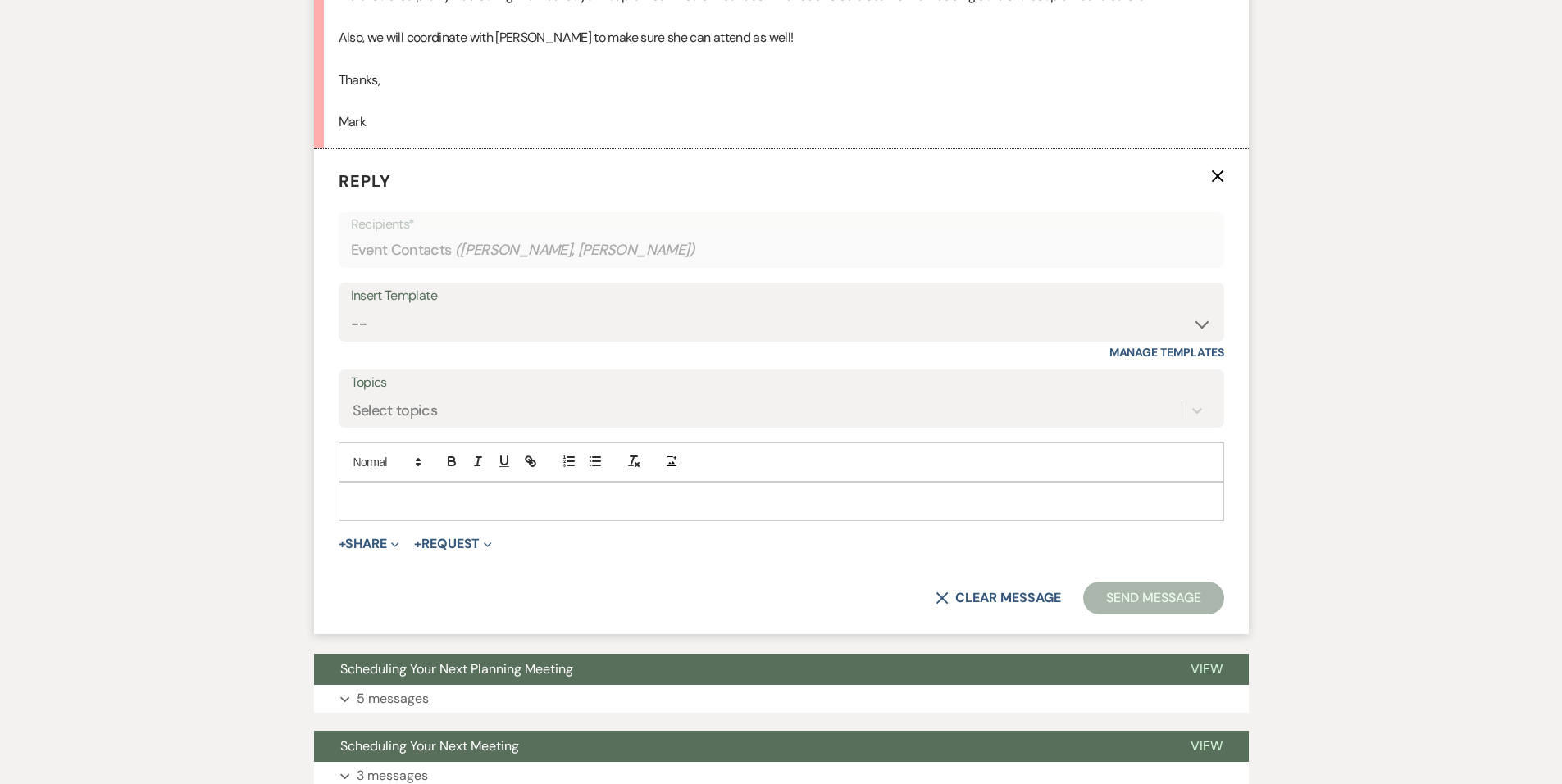
click at [562, 486] on div at bounding box center [781, 501] width 883 height 38
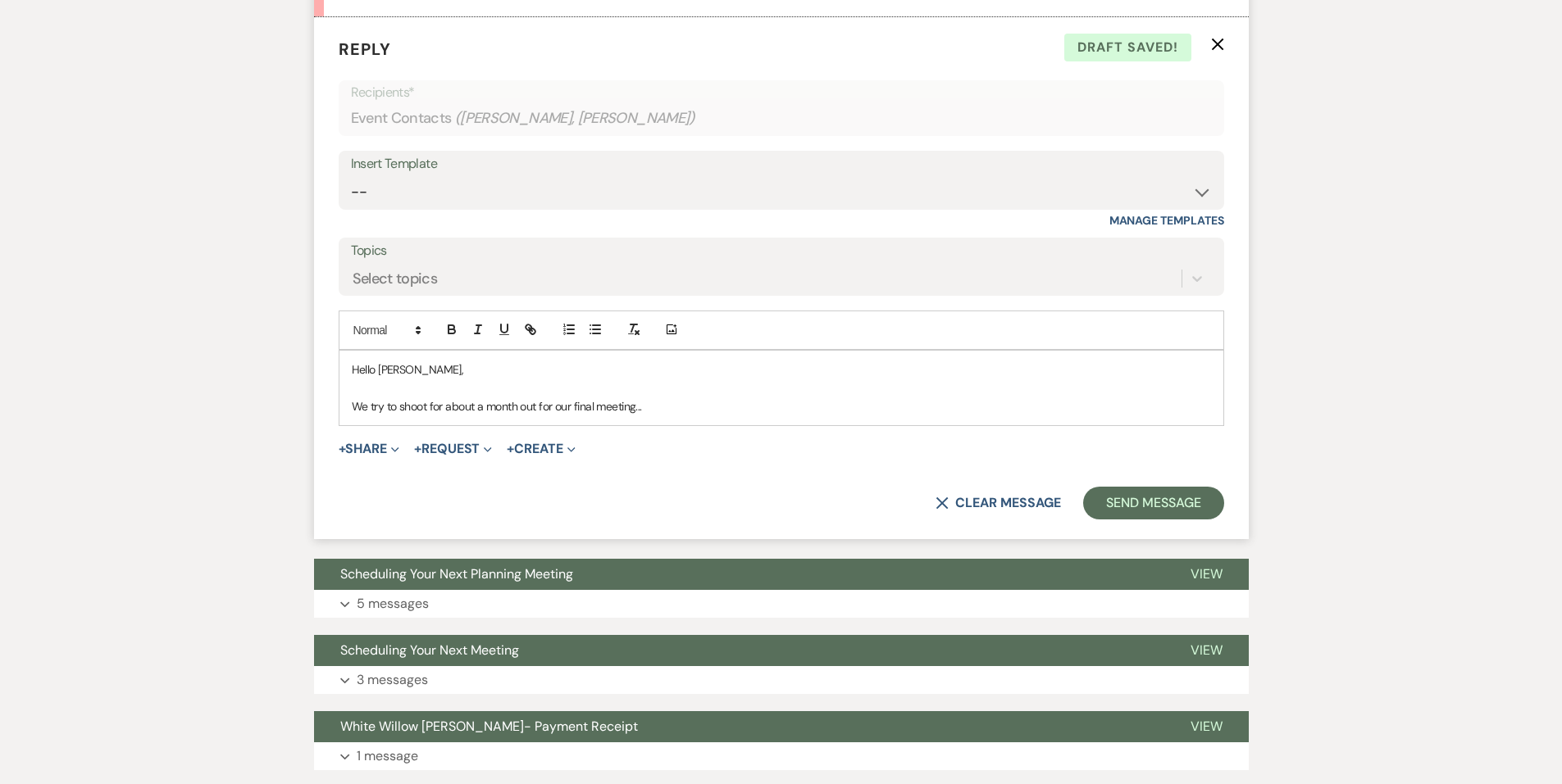
scroll to position [1147, 0]
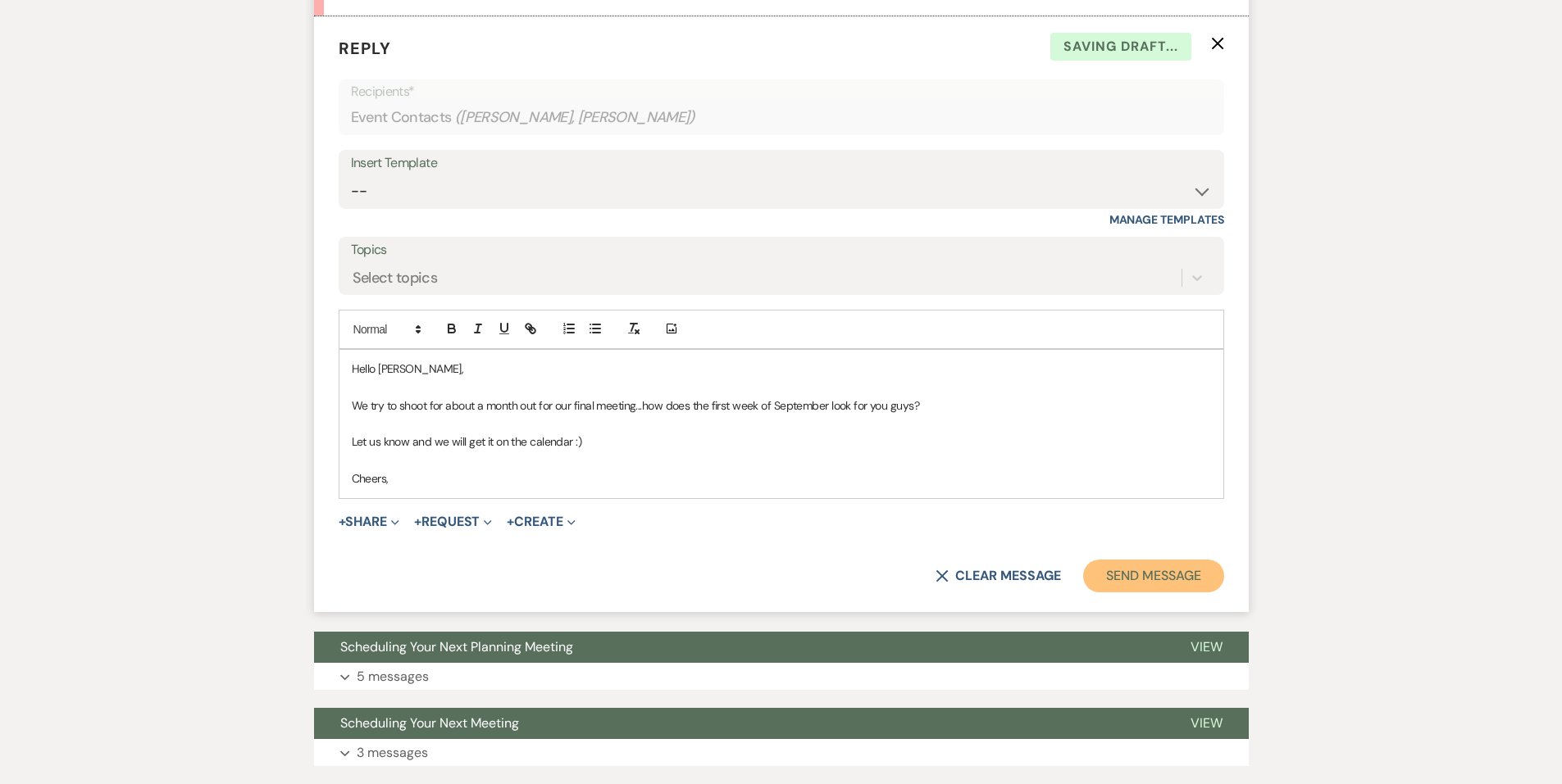
click at [1130, 569] on button "Send Message" at bounding box center [1153, 576] width 140 height 33
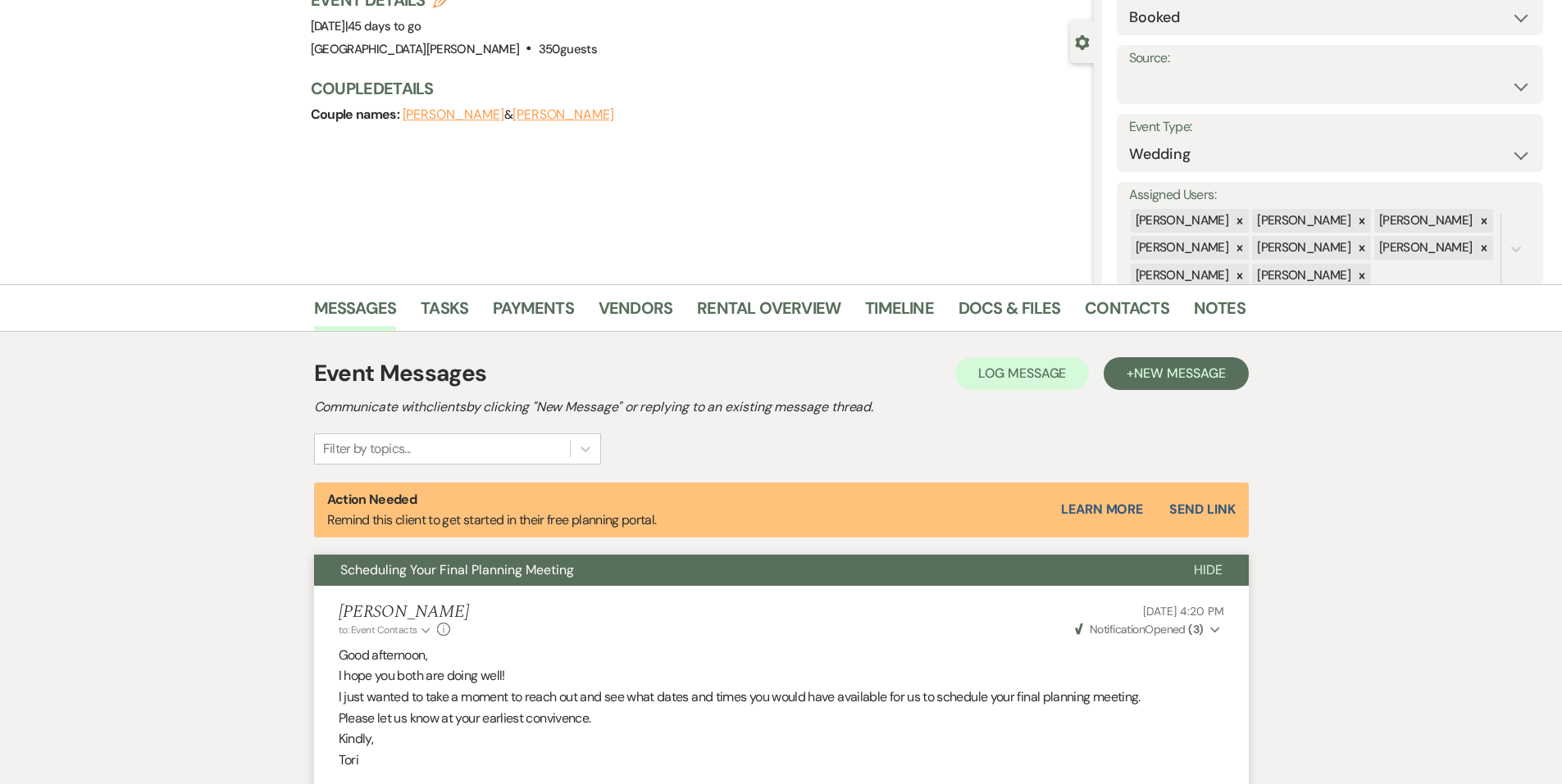
scroll to position [0, 0]
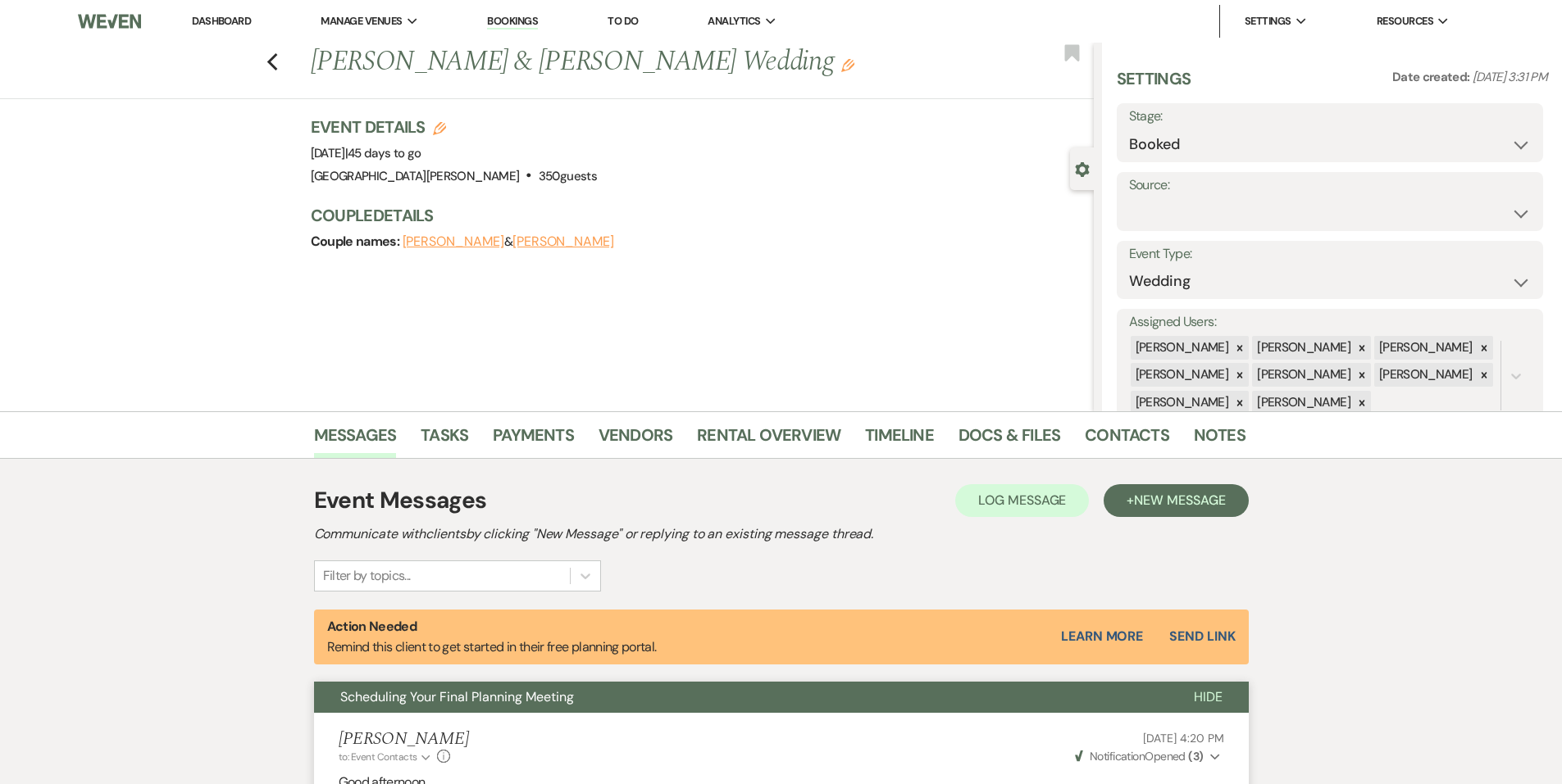
click at [246, 24] on link "Dashboard" at bounding box center [221, 20] width 59 height 14
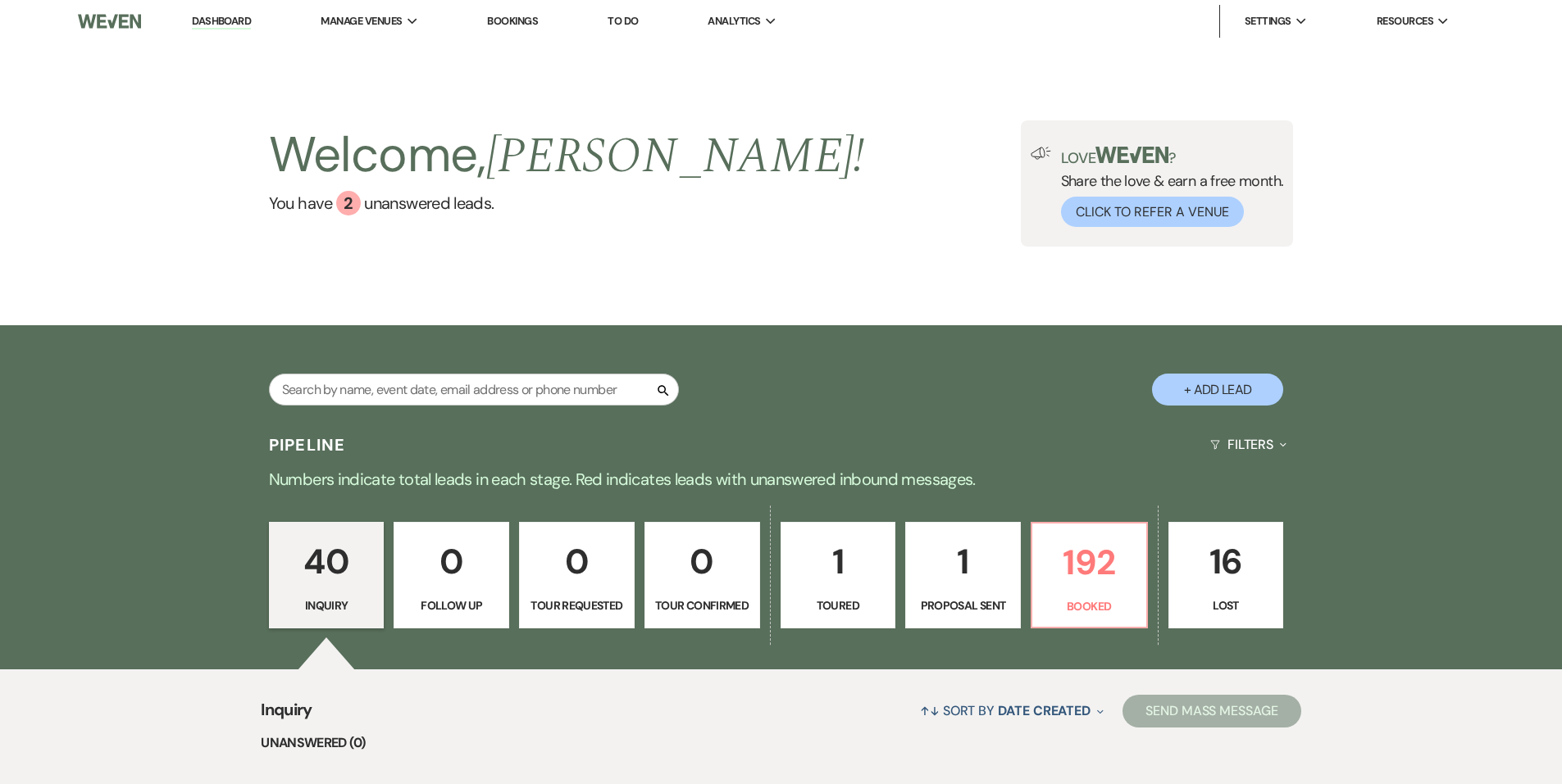
click at [1148, 607] on div "40 Inquiry 0 Follow Up 0 Tour Requested 0 Tour Confirmed 1 Toured 1 Proposal Se…" at bounding box center [781, 586] width 1180 height 167
click at [1102, 611] on p "Booked" at bounding box center [1089, 607] width 94 height 18
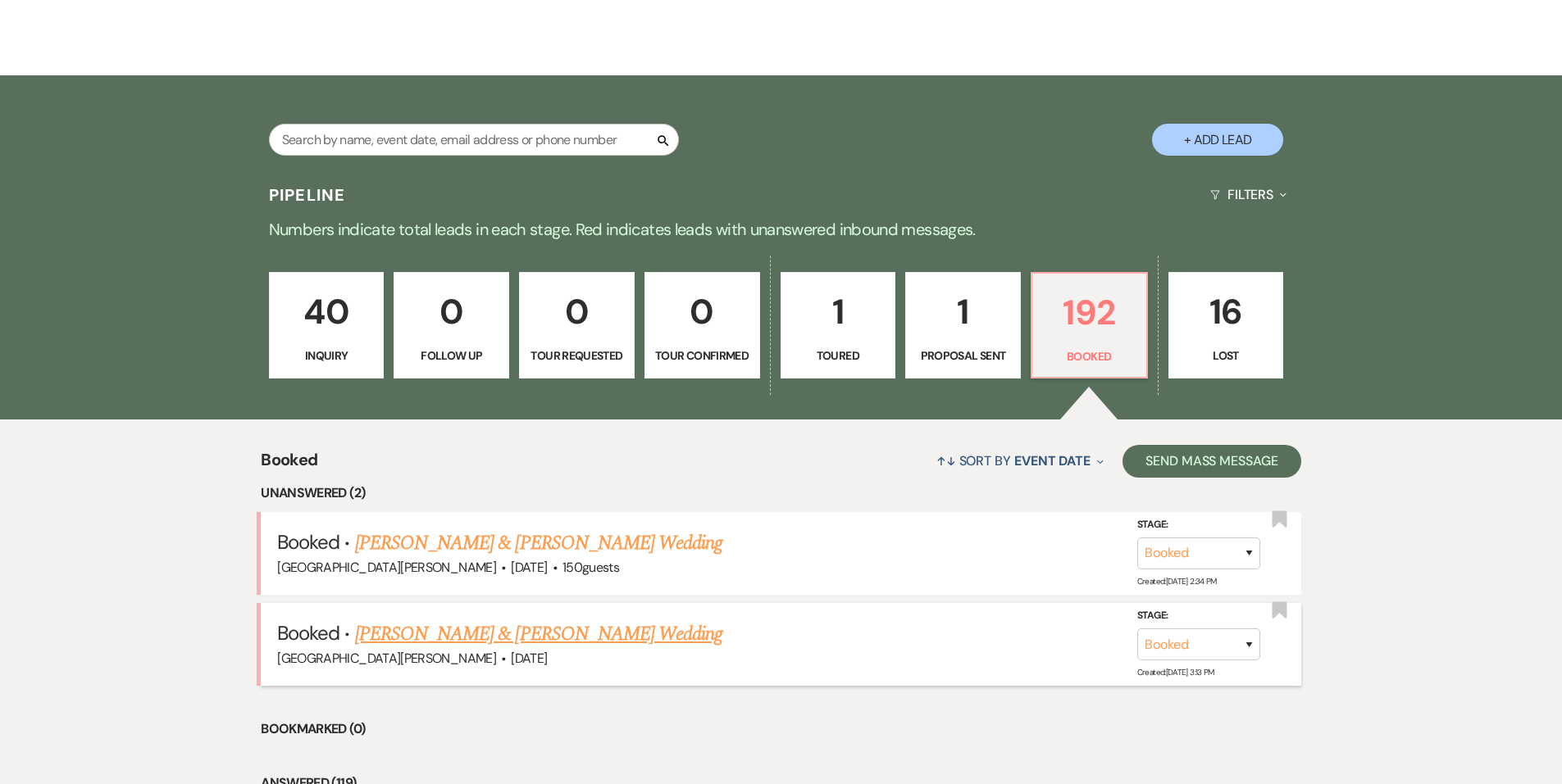
scroll to position [327, 0]
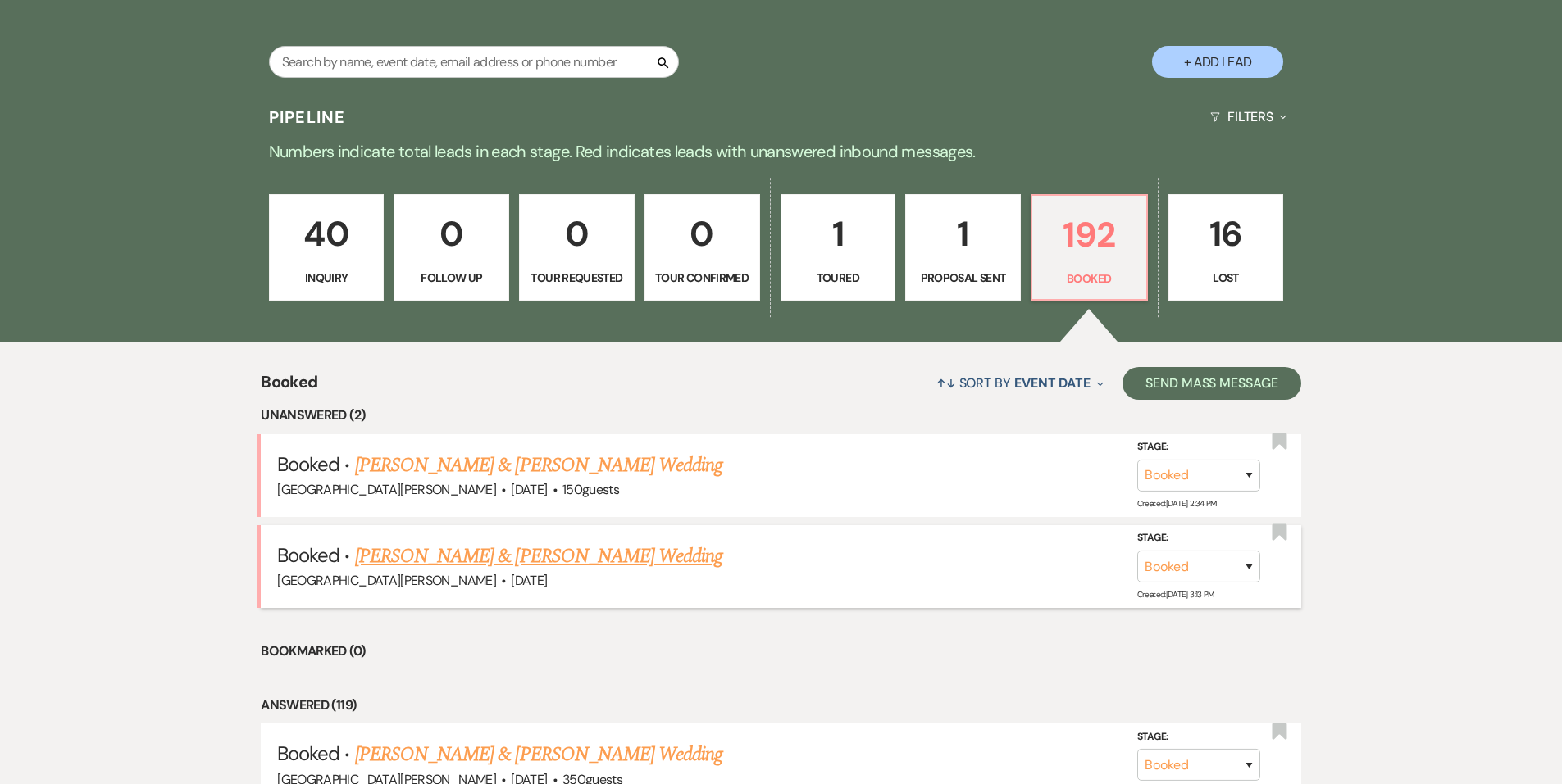
click at [449, 558] on link "Regan Ward & Grace Moore's Wedding" at bounding box center [538, 557] width 367 height 29
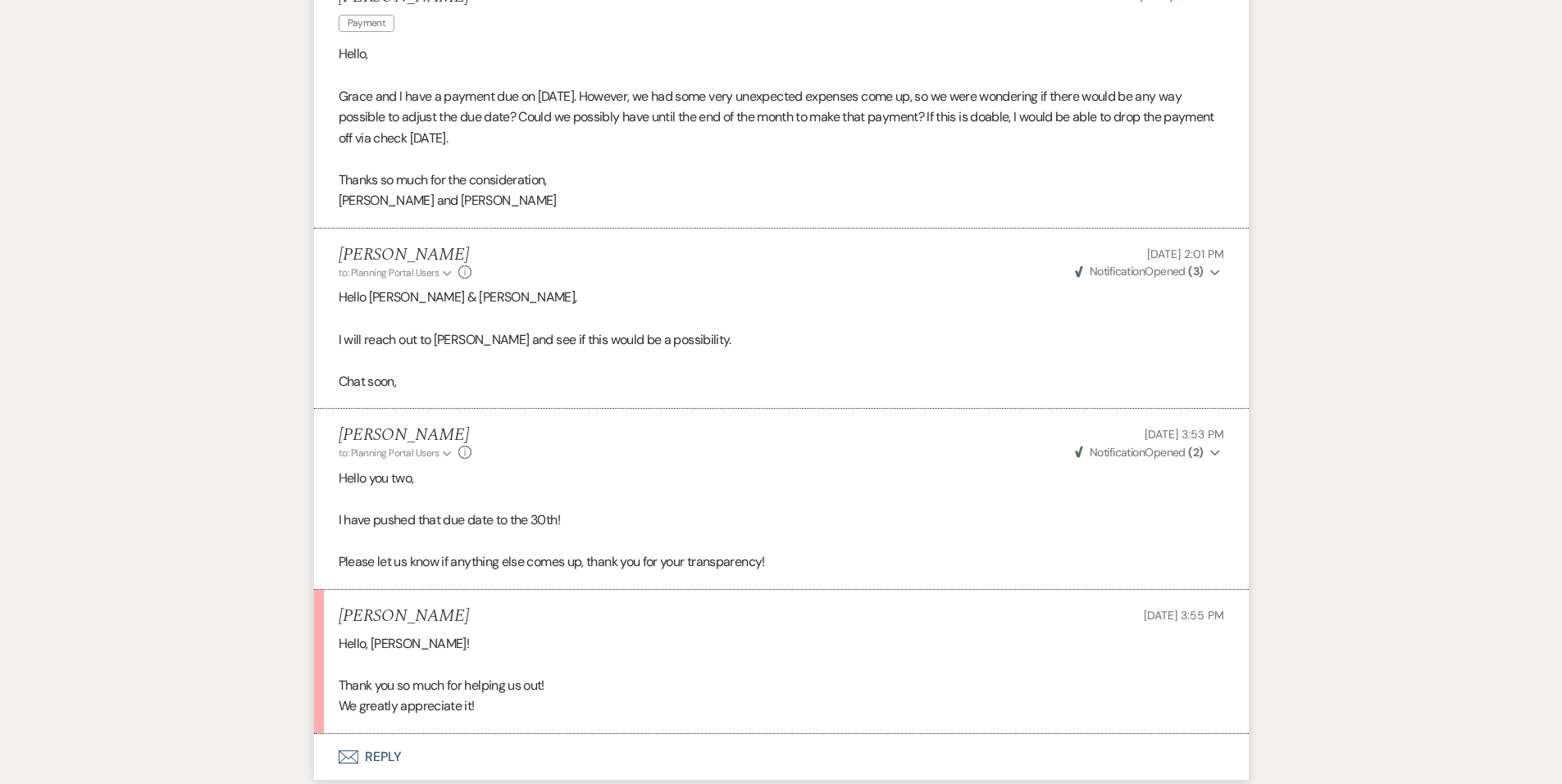
scroll to position [246, 0]
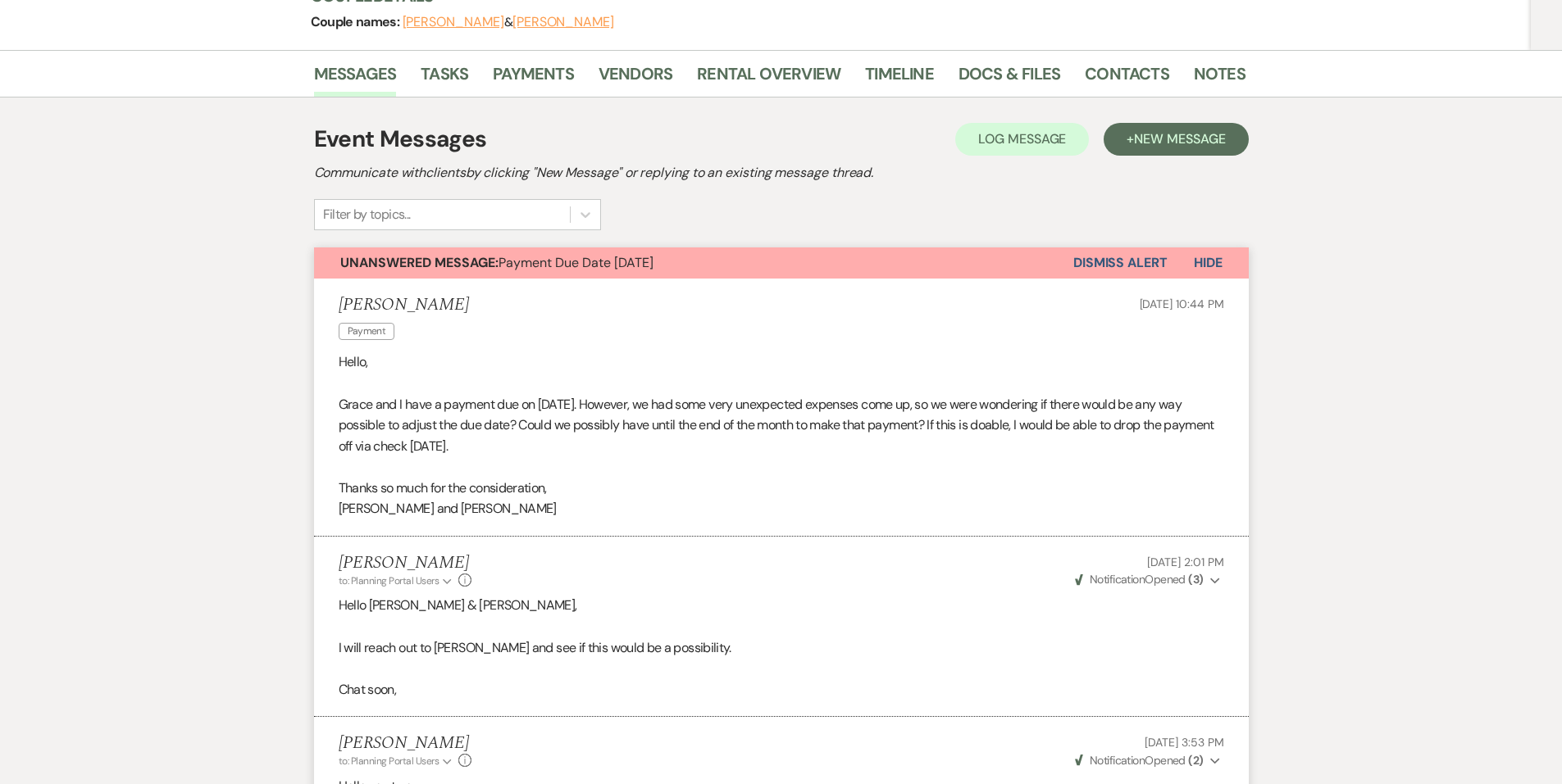
click at [1134, 271] on button "Dismiss Alert" at bounding box center [1120, 263] width 94 height 31
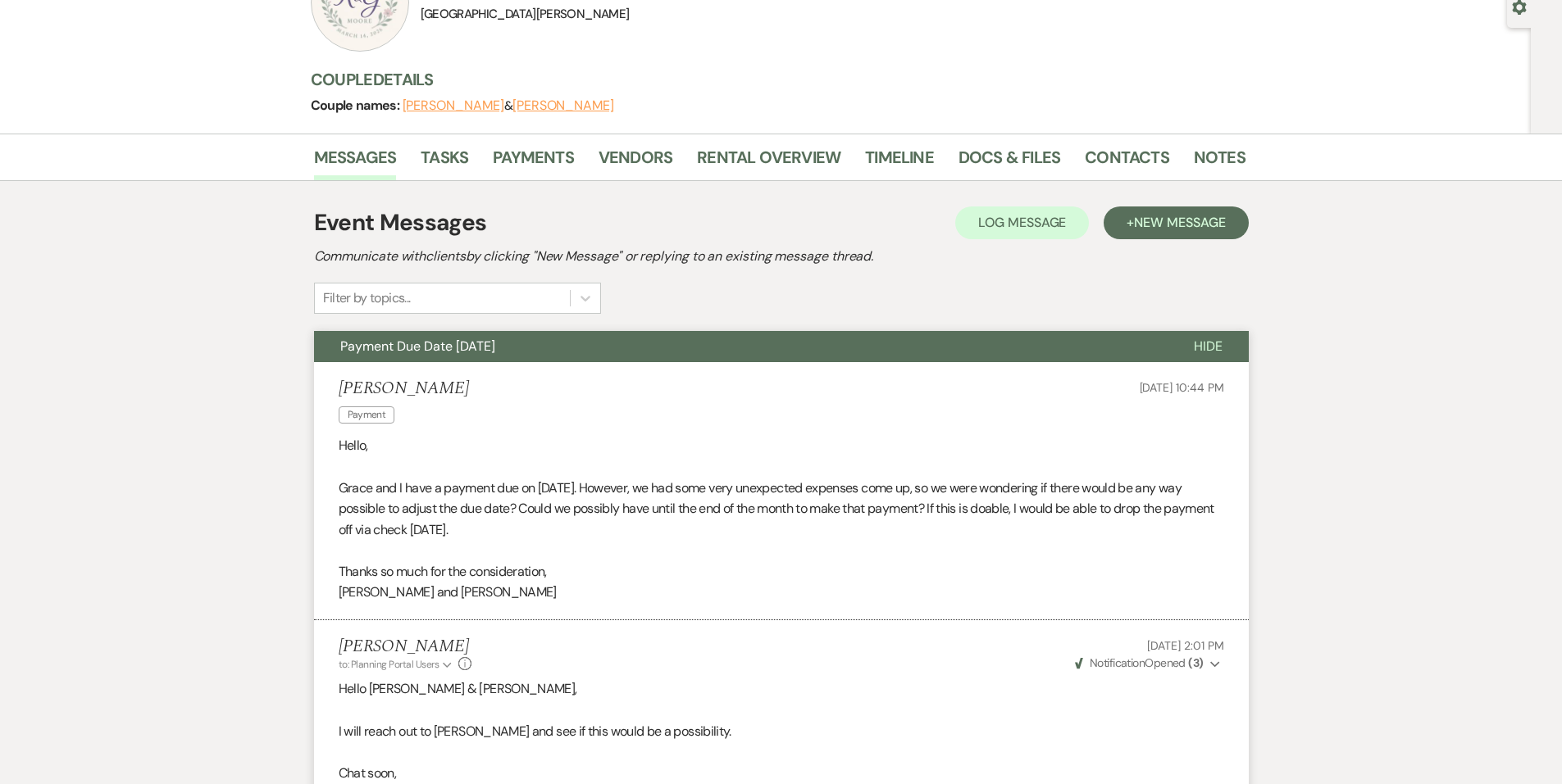
scroll to position [0, 0]
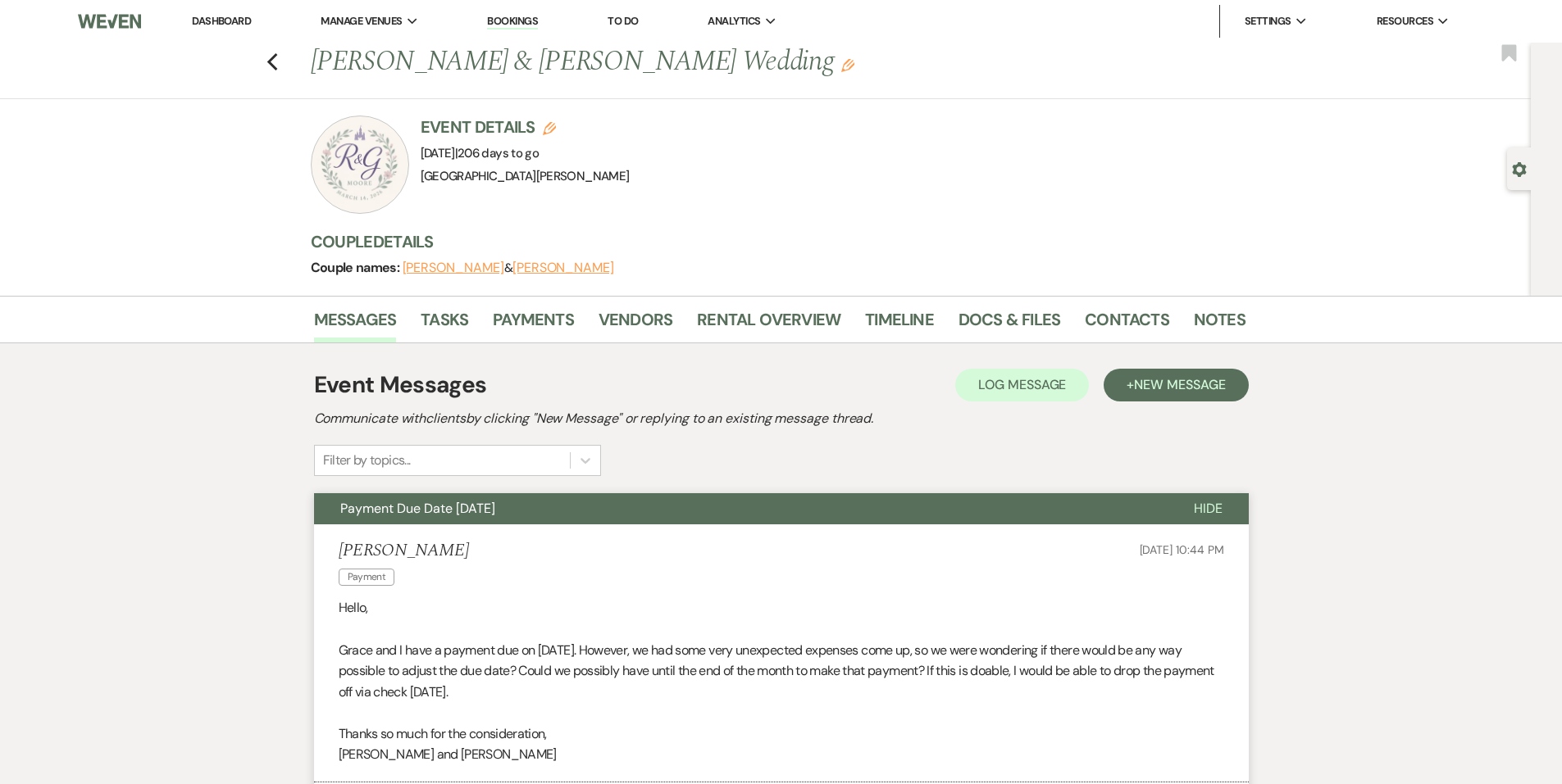
click at [225, 15] on link "Dashboard" at bounding box center [221, 20] width 59 height 14
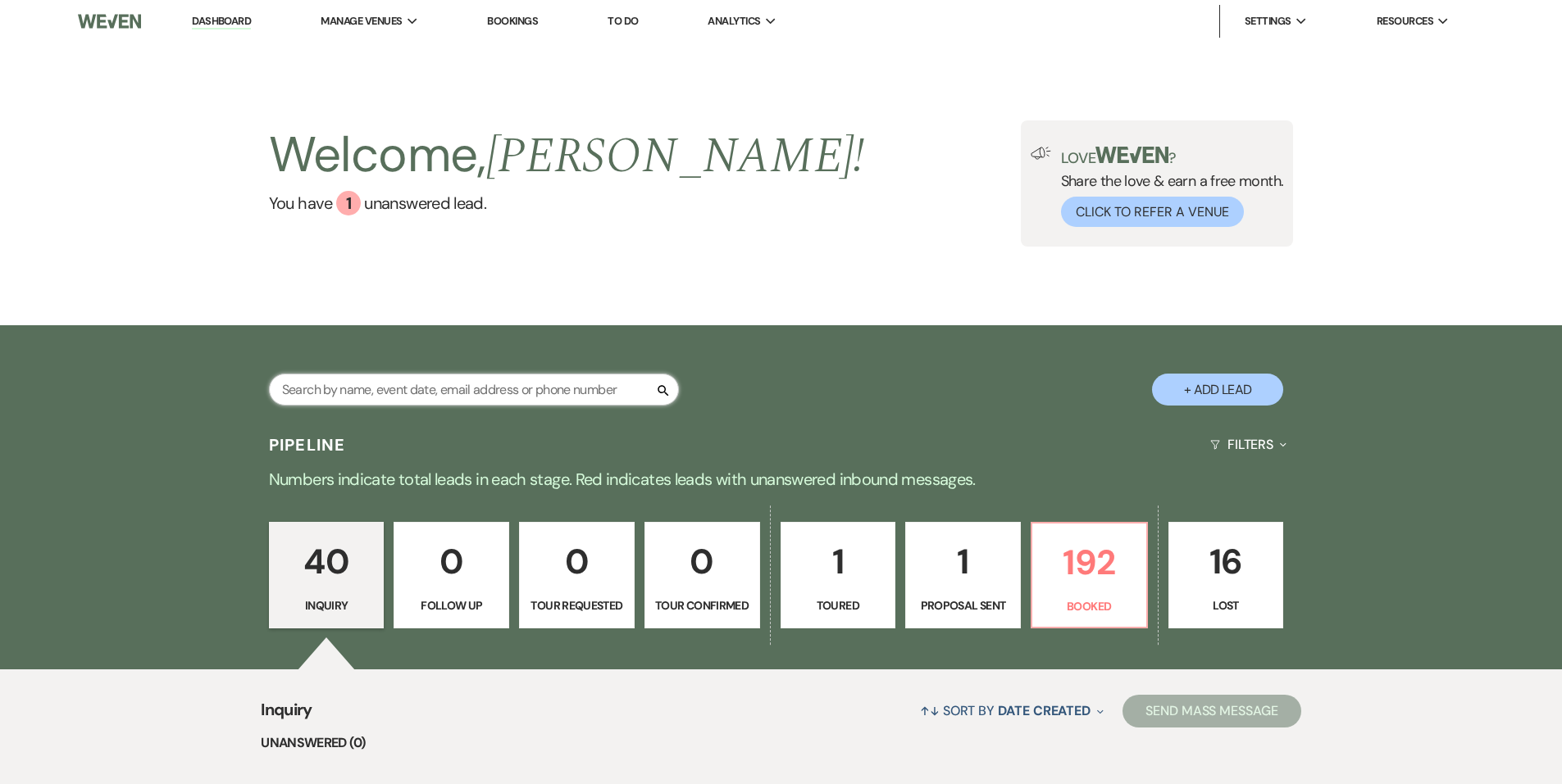
click at [500, 381] on input "text" at bounding box center [473, 390] width 410 height 32
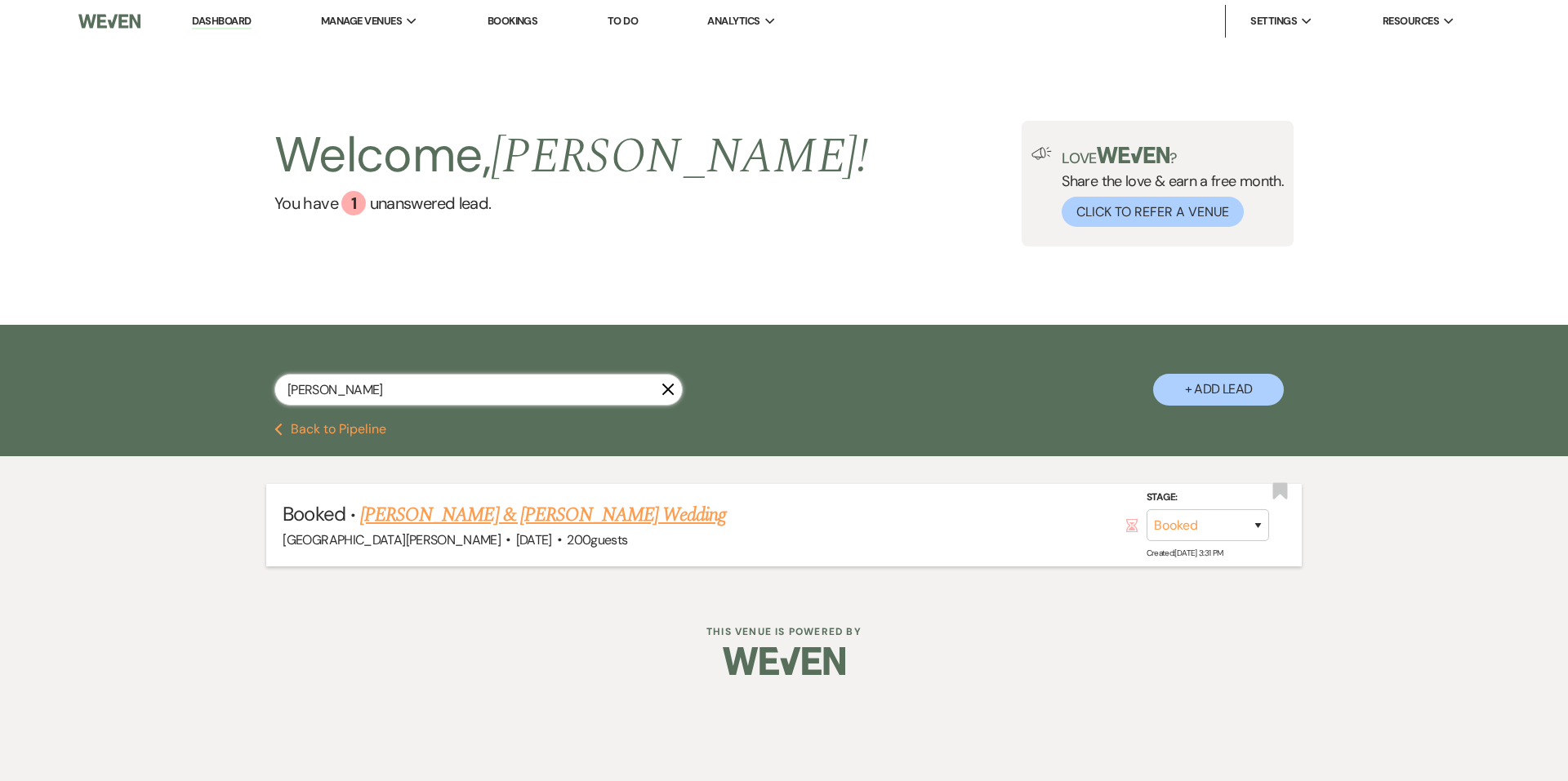
type input "jara"
click at [514, 525] on link "Tessa Jaraczewski & Kyle Ludlow's Wedding" at bounding box center [543, 515] width 366 height 29
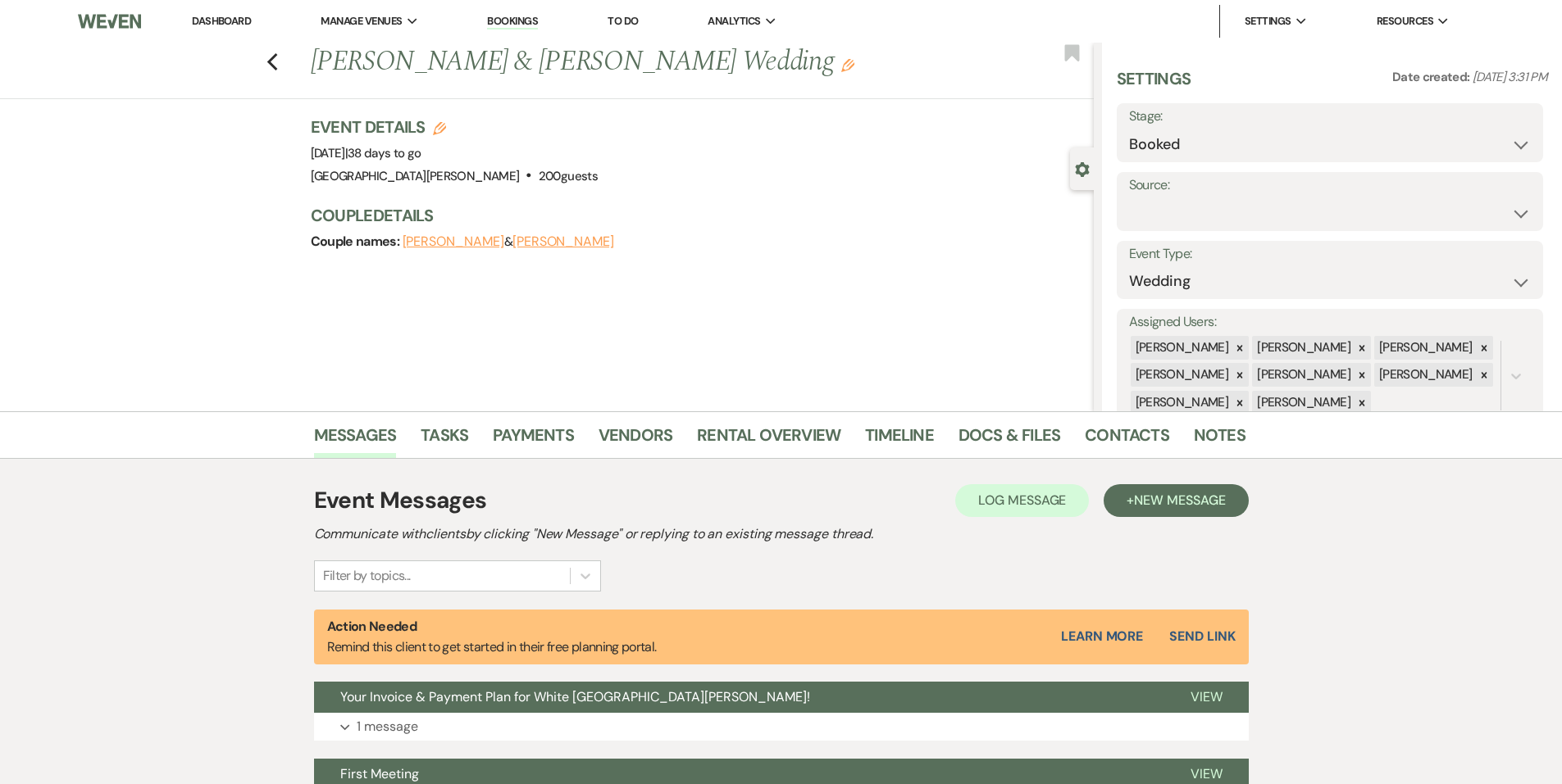
click at [714, 482] on div "Event Messages Log Log Message + New Message Communicate with clients by clicki…" at bounding box center [781, 765] width 935 height 580
click at [736, 441] on link "Rental Overview" at bounding box center [769, 439] width 143 height 36
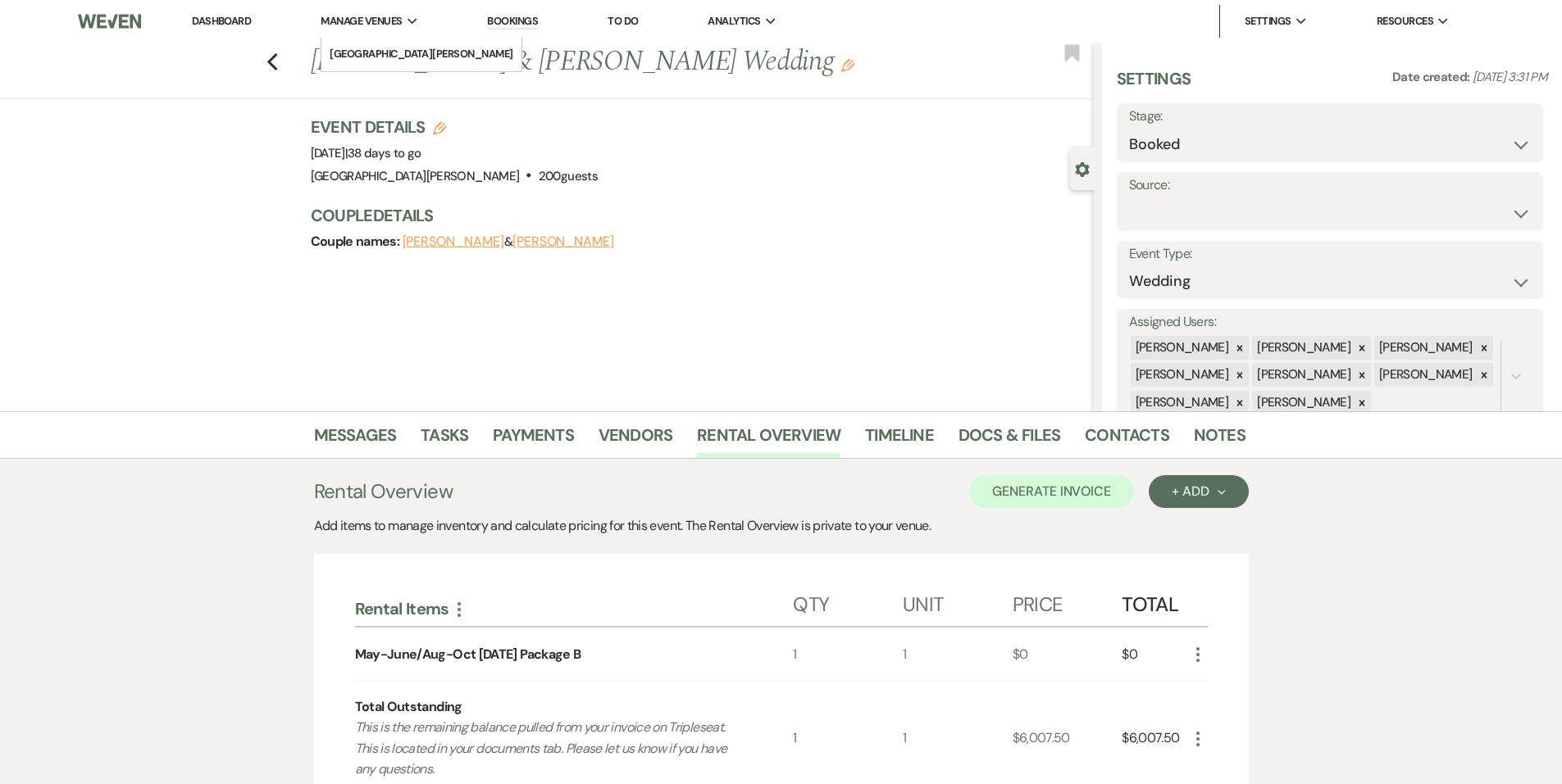
click at [353, 29] on span "Manage Venues" at bounding box center [360, 21] width 81 height 17
click at [369, 50] on li "[GEOGRAPHIC_DATA][PERSON_NAME]" at bounding box center [421, 54] width 183 height 17
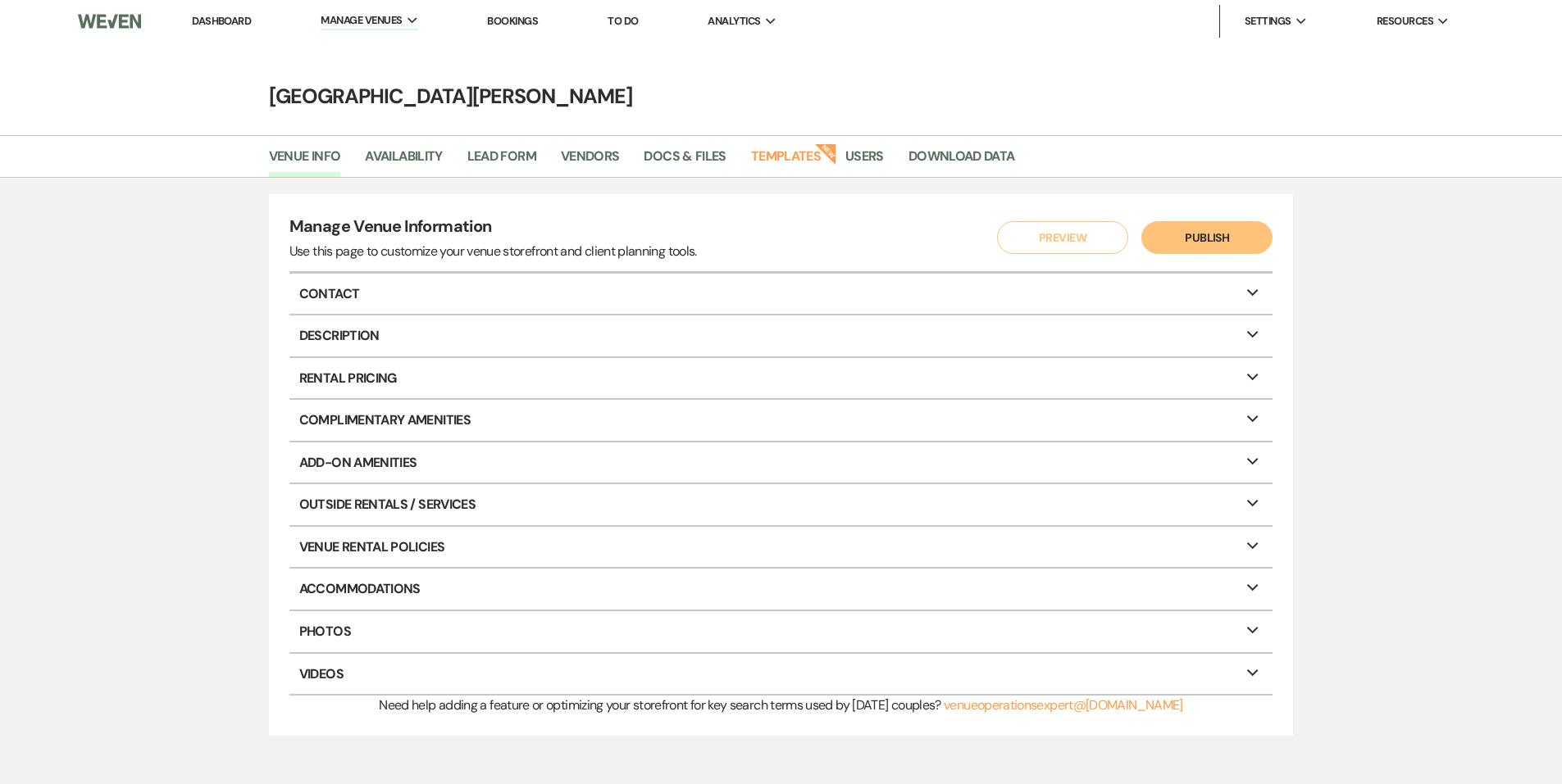
click at [209, 19] on link "Dashboard" at bounding box center [221, 20] width 59 height 14
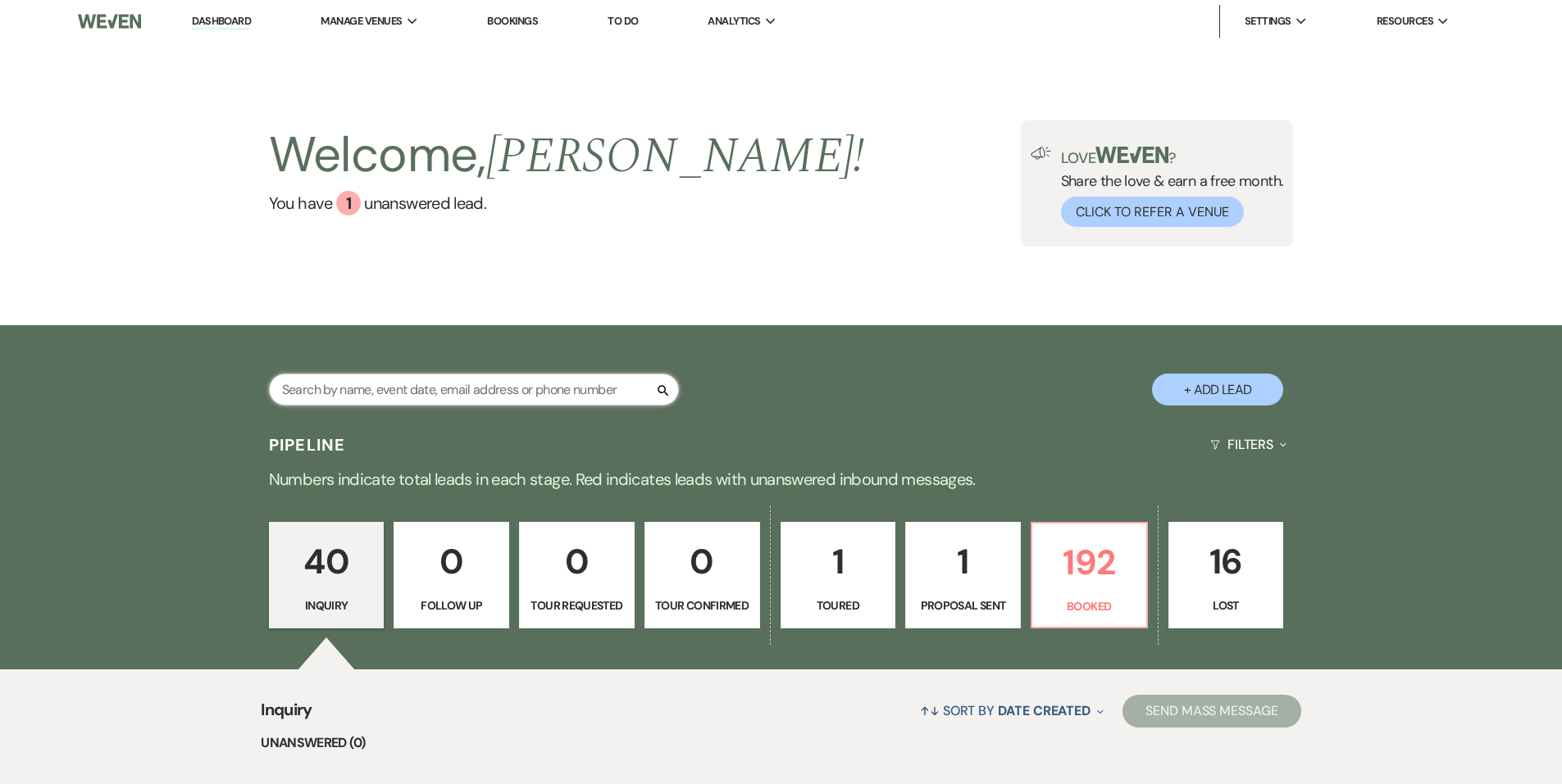
click at [458, 387] on input "text" at bounding box center [473, 390] width 410 height 32
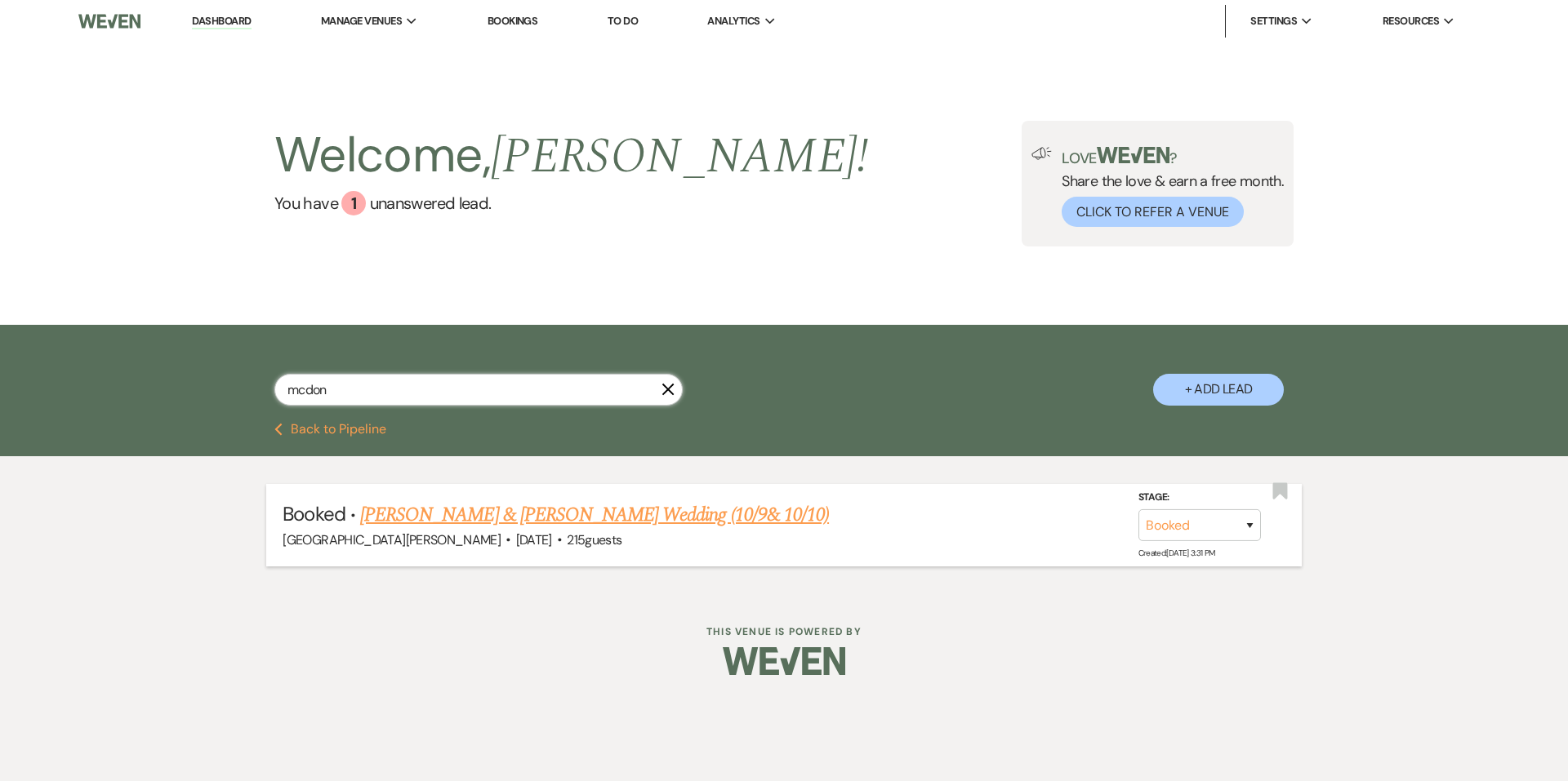
type input "mcdon"
click at [461, 499] on li "Booked · Lexee McDonald & Elijah Sweet's Wedding (10/9& 10/10) White Willow Mea…" at bounding box center [783, 525] width 1034 height 82
click at [655, 510] on link "Lexee McDonald & Elijah Sweet's Wedding (10/9& 10/10)" at bounding box center [594, 515] width 469 height 29
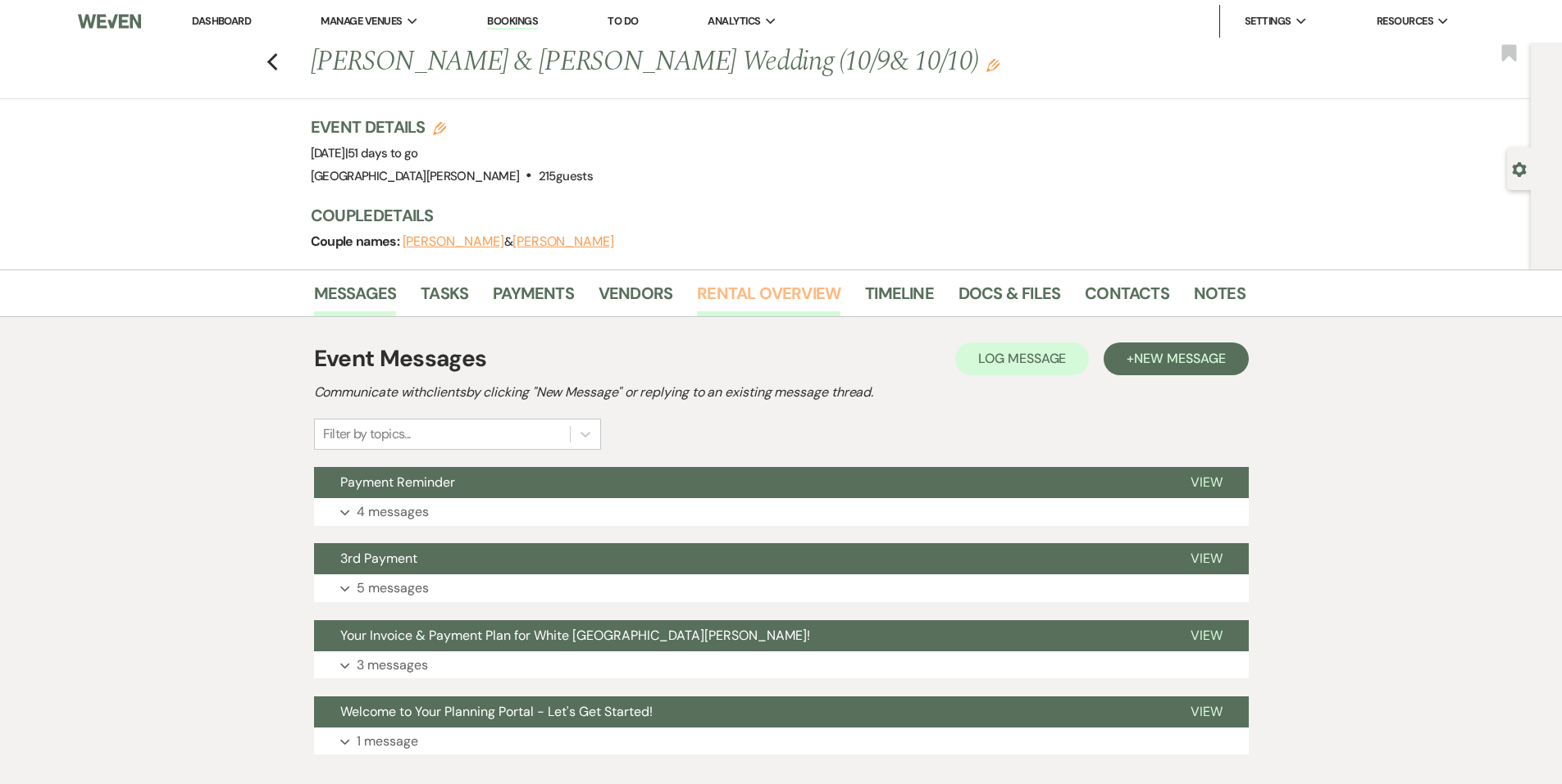
click at [789, 313] on link "Rental Overview" at bounding box center [769, 298] width 143 height 36
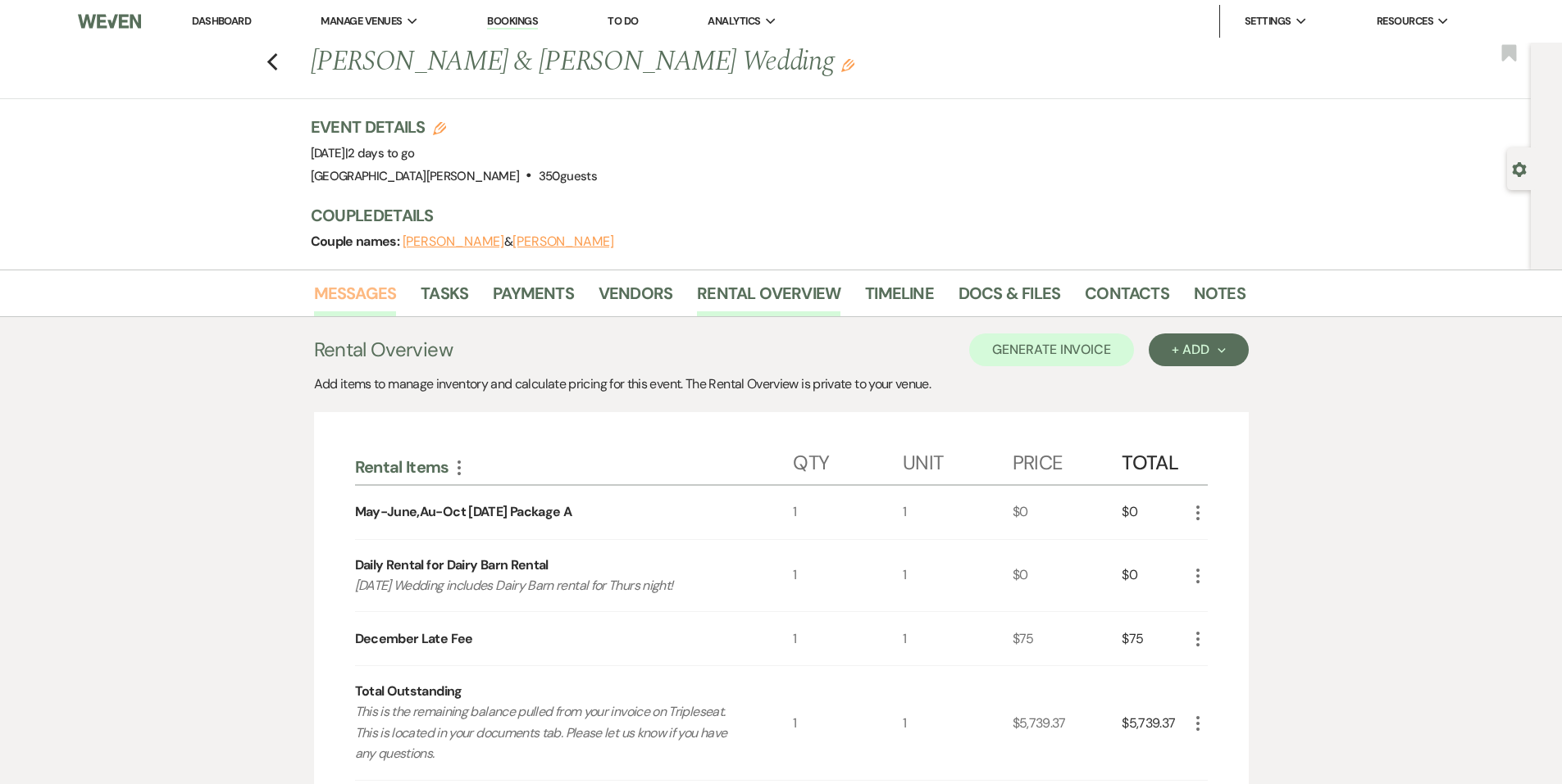
click at [338, 298] on link "Messages" at bounding box center [355, 298] width 83 height 36
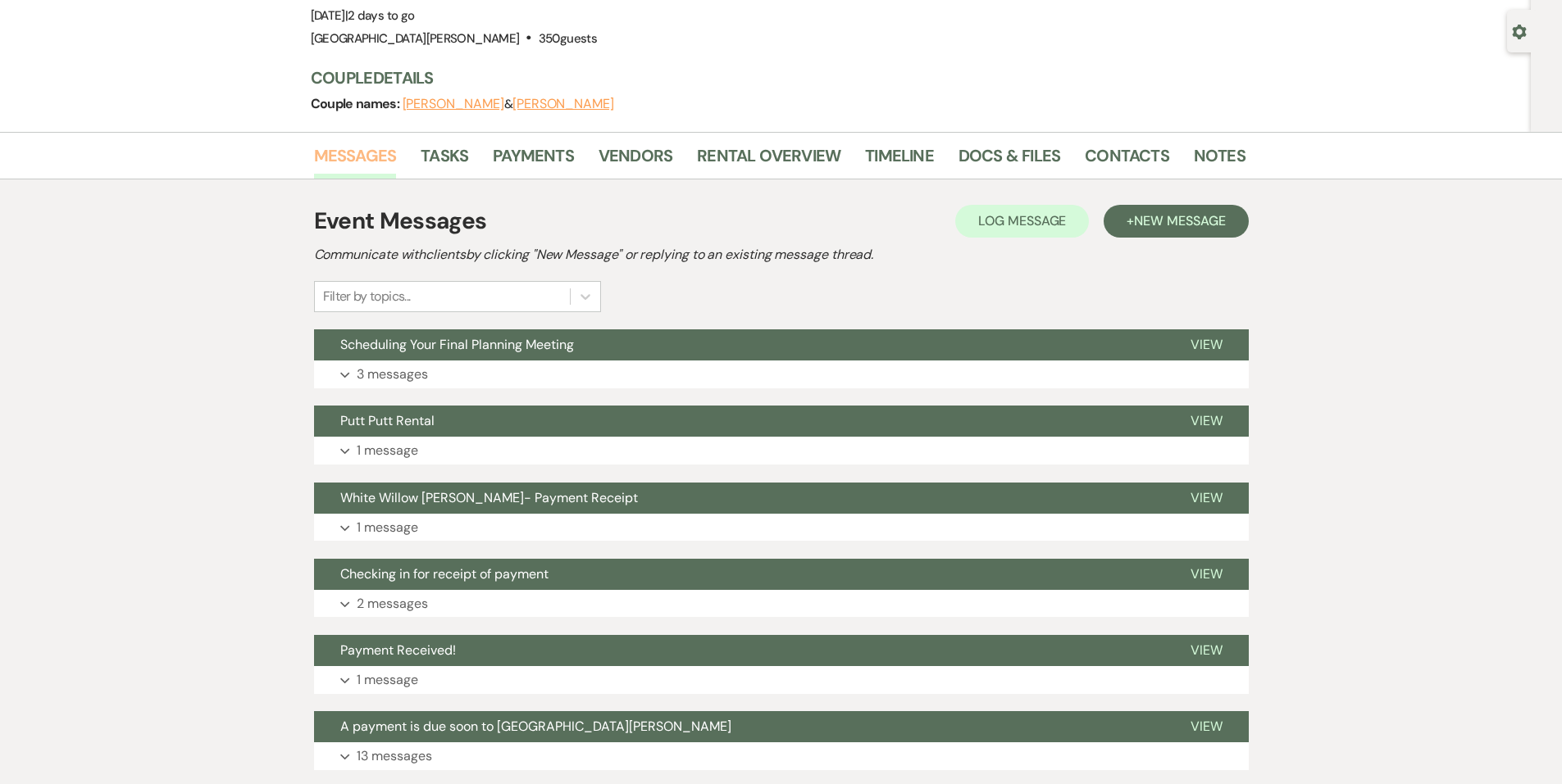
scroll to position [79, 0]
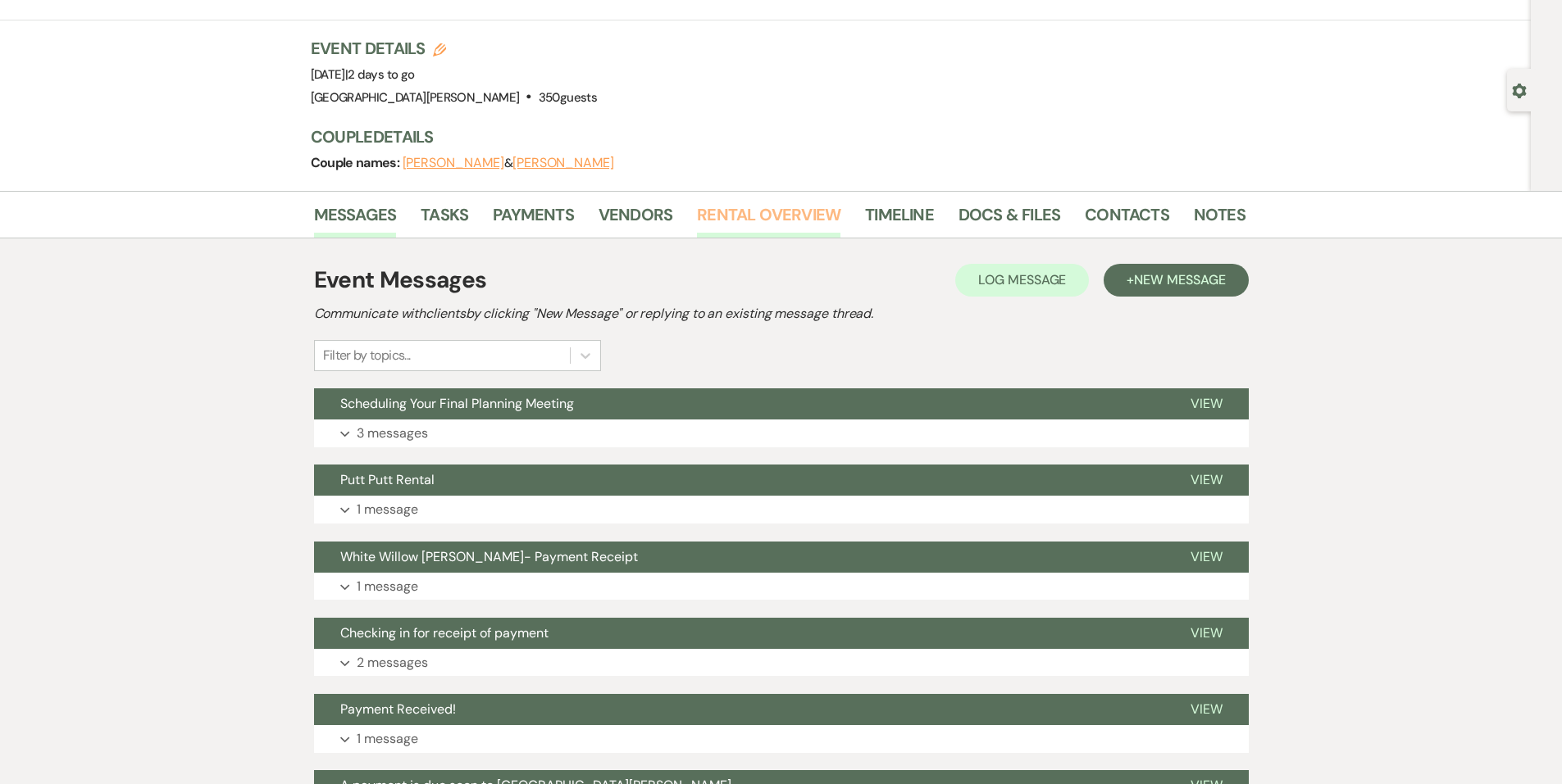
click at [766, 202] on link "Rental Overview" at bounding box center [769, 219] width 143 height 36
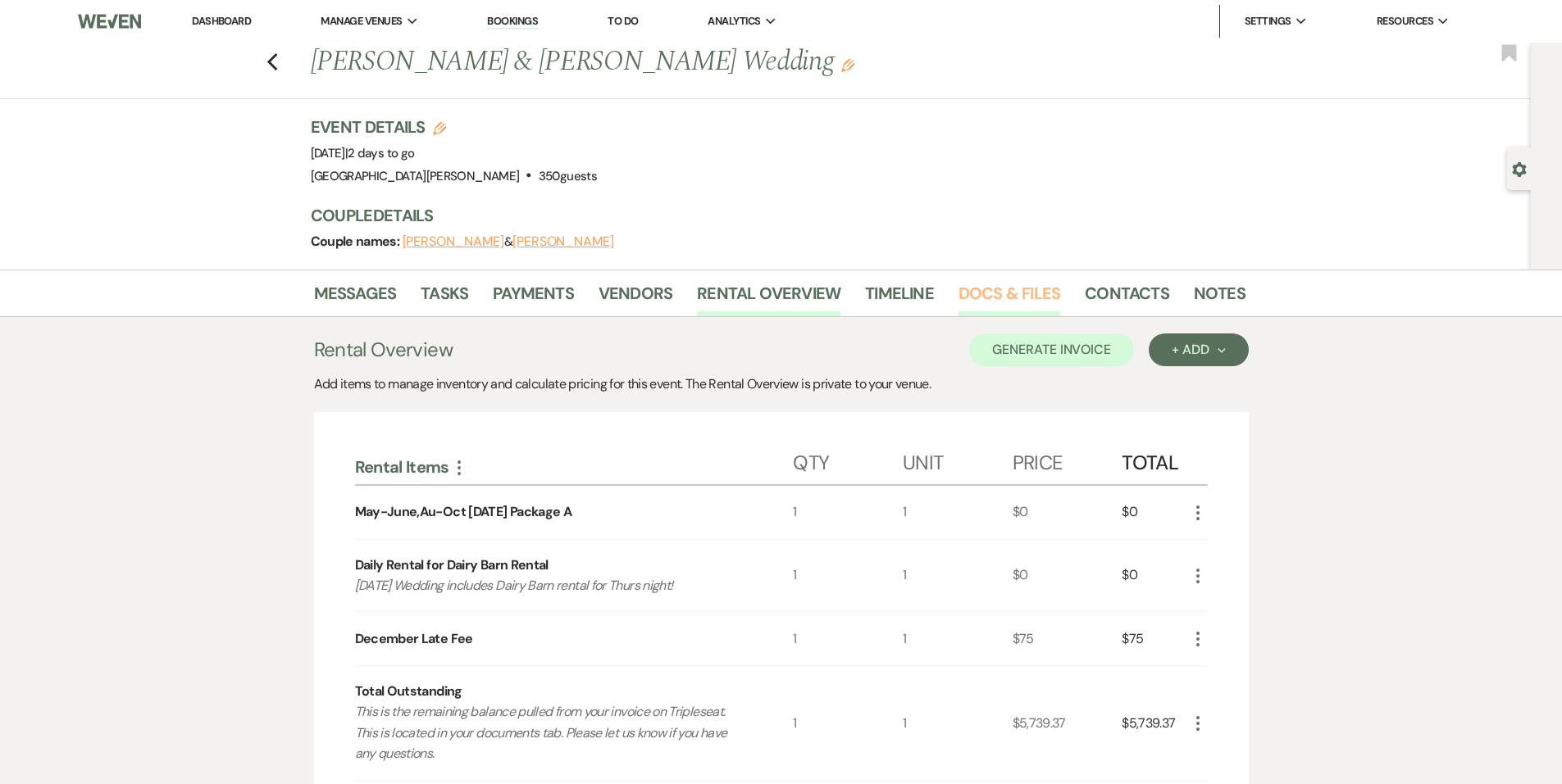
click at [1011, 287] on link "Docs & Files" at bounding box center [1009, 298] width 102 height 36
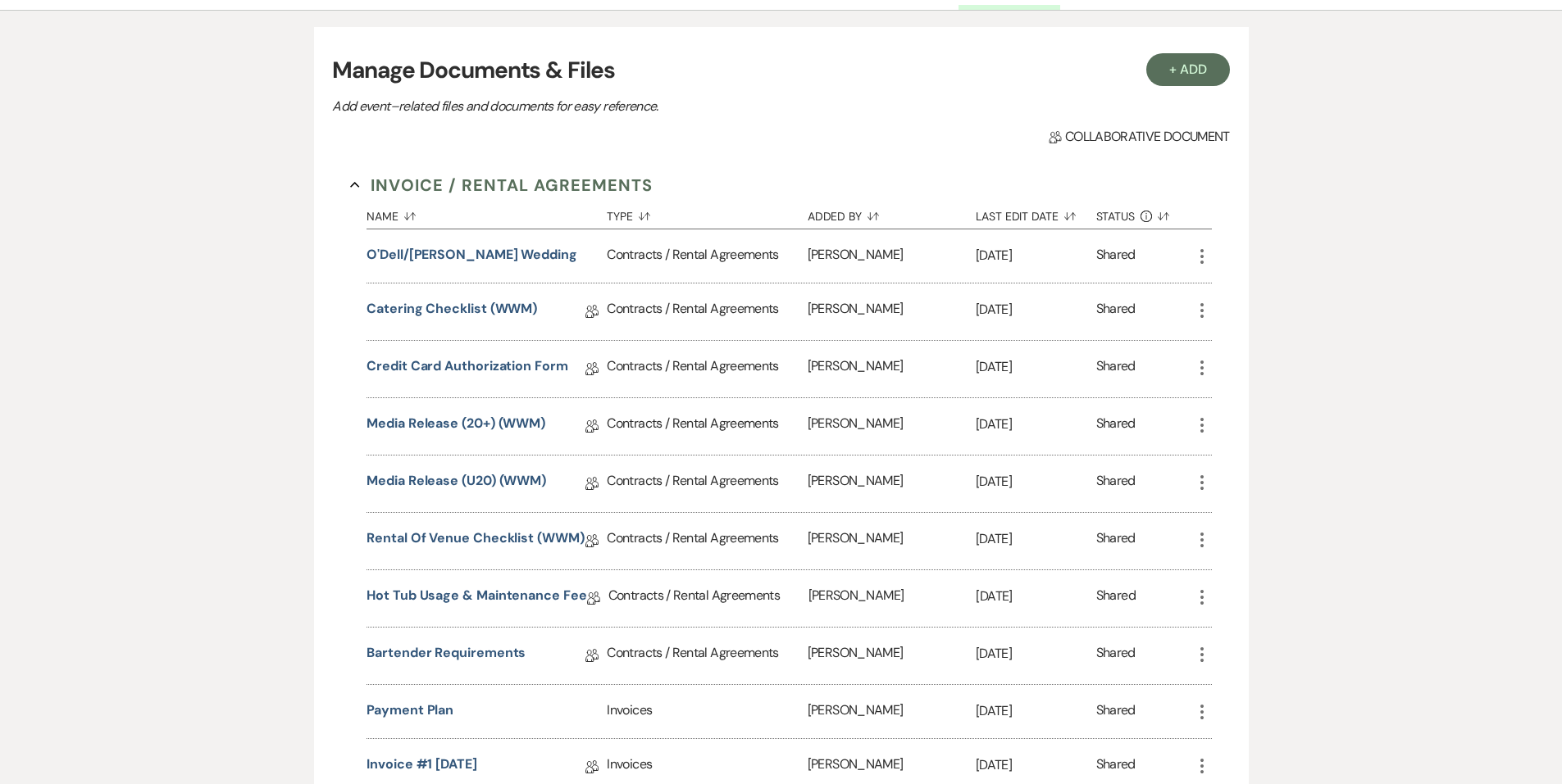
scroll to position [491, 0]
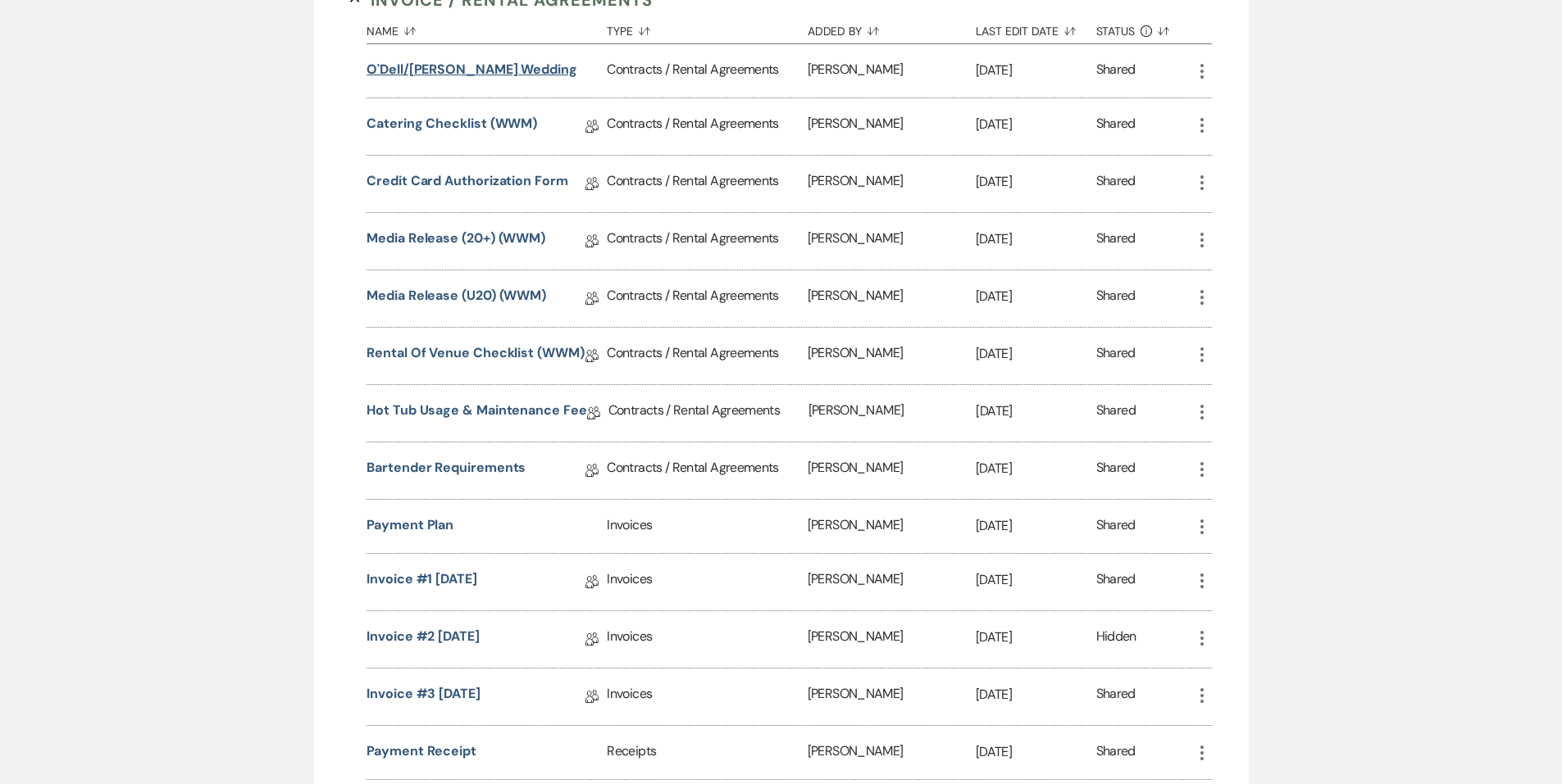
click at [433, 65] on button "O'Dell/Curtin Wedding" at bounding box center [472, 69] width 211 height 19
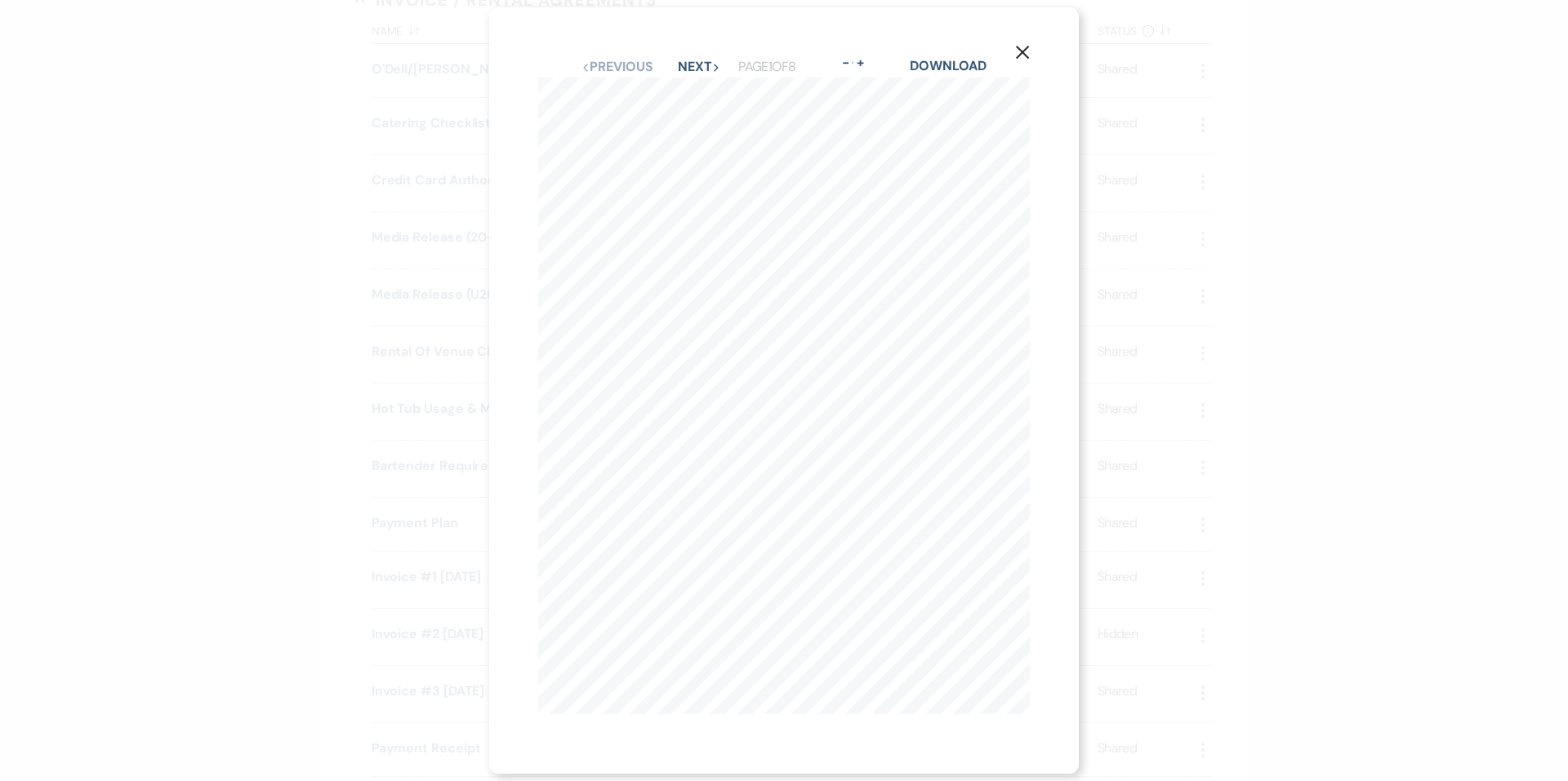
click at [440, 435] on div "X Previous Previous Next Next Page 1 of 8 - Zoom + Download" at bounding box center [784, 390] width 1568 height 781
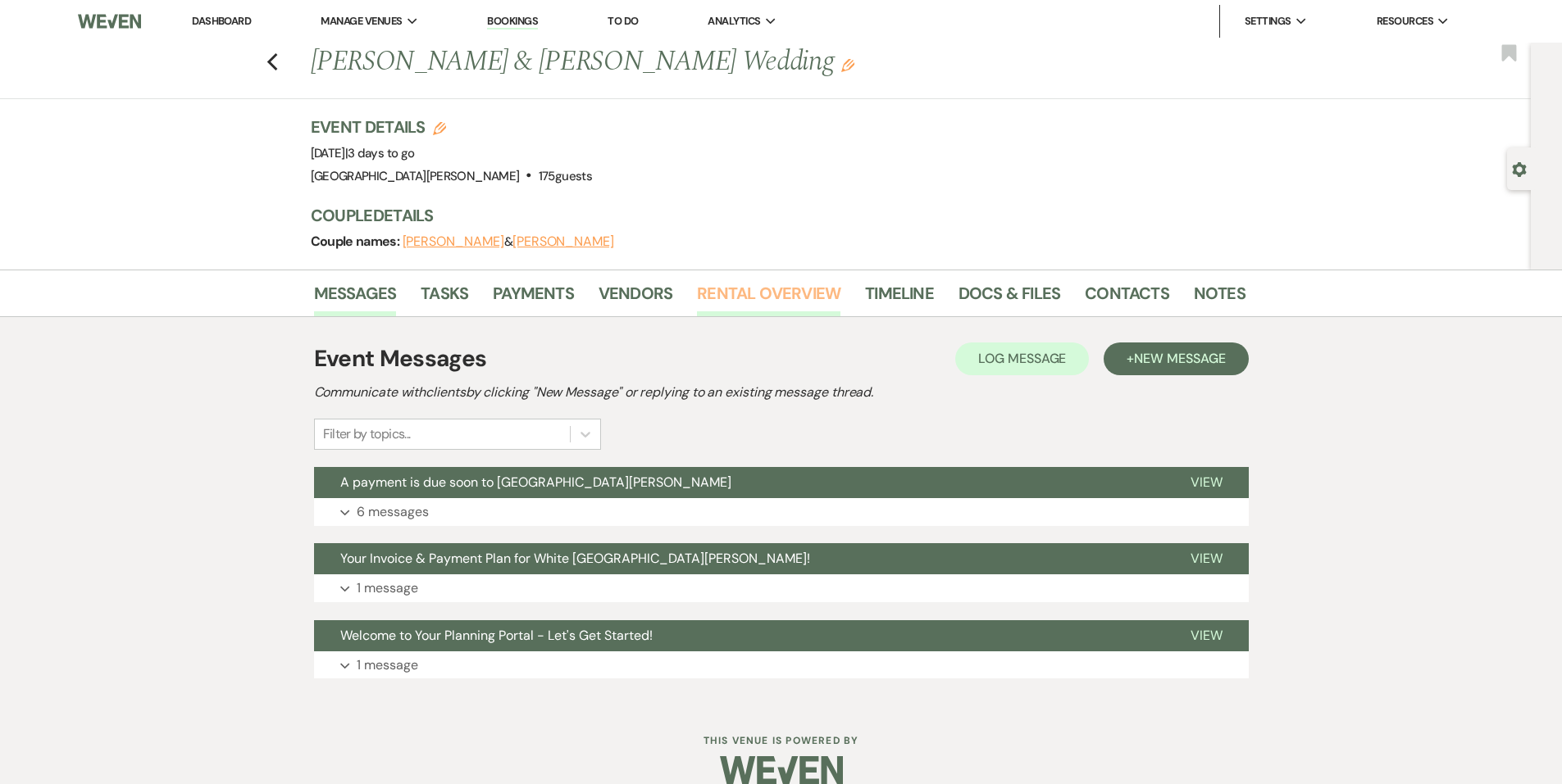
click at [740, 295] on link "Rental Overview" at bounding box center [769, 298] width 143 height 36
